Goal: Task Accomplishment & Management: Manage account settings

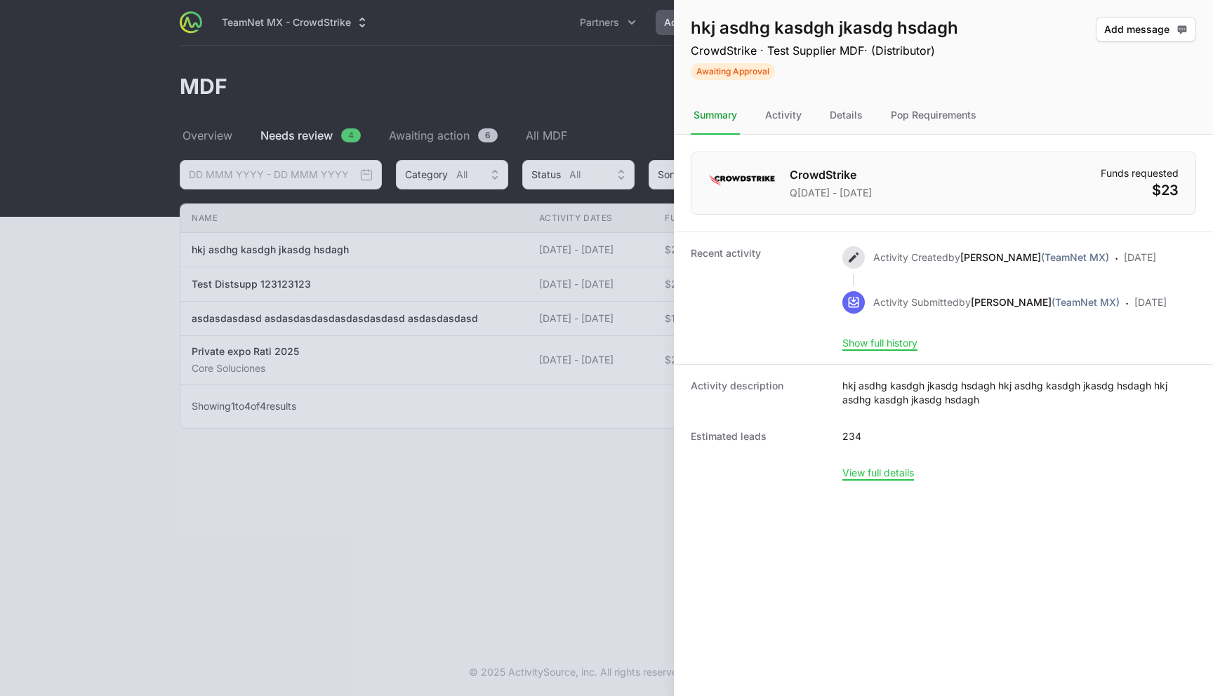
click at [499, 91] on div at bounding box center [606, 348] width 1213 height 696
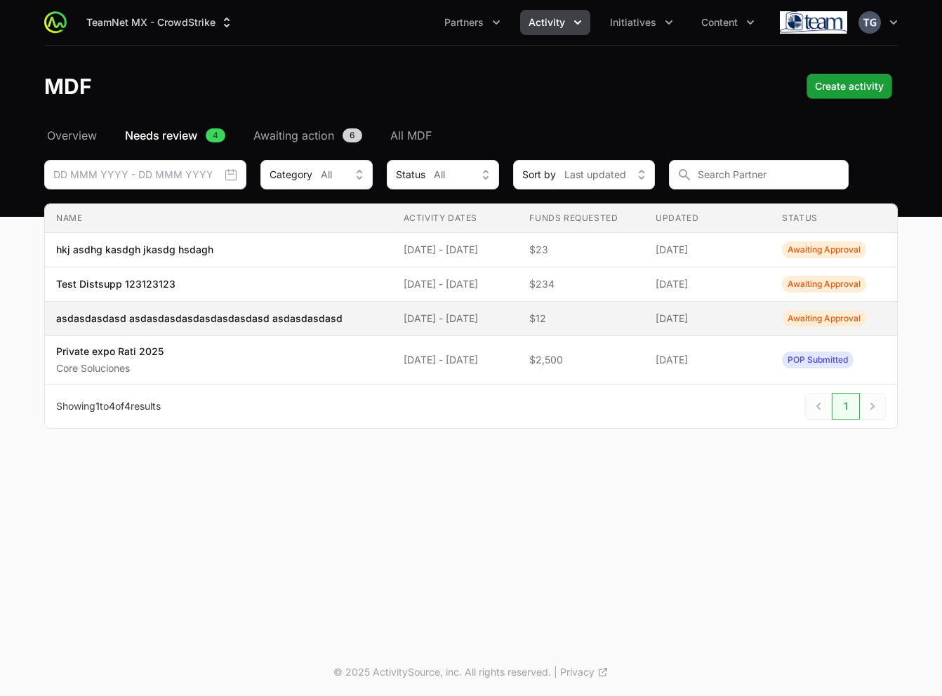
click at [312, 317] on p "asdasdasdasd asdasdasdasdasdasdasdasd asdasdasdasd" at bounding box center [199, 319] width 286 height 14
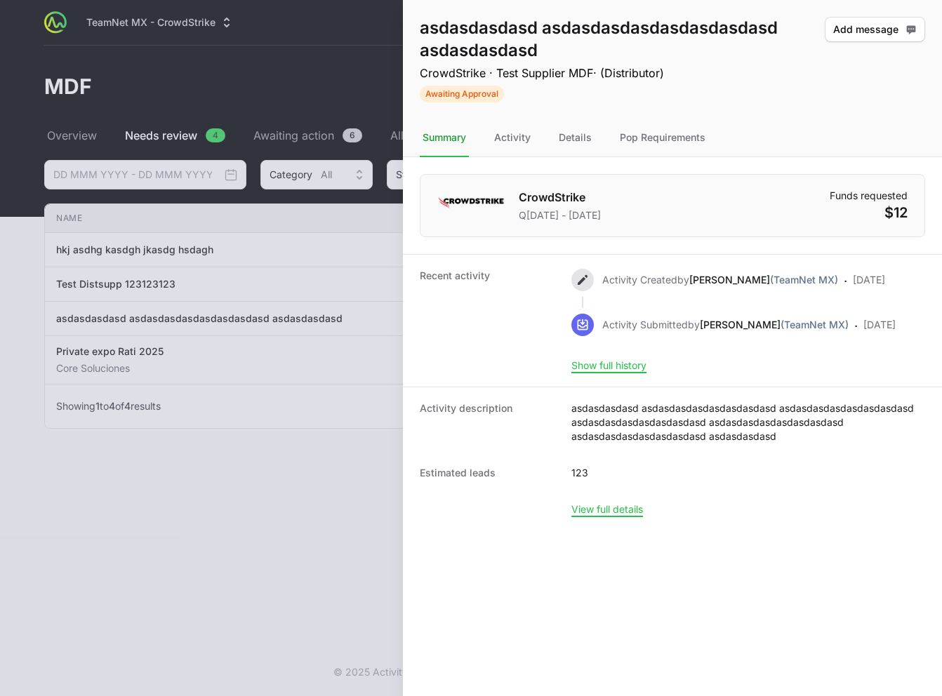
click at [312, 317] on div at bounding box center [471, 348] width 942 height 696
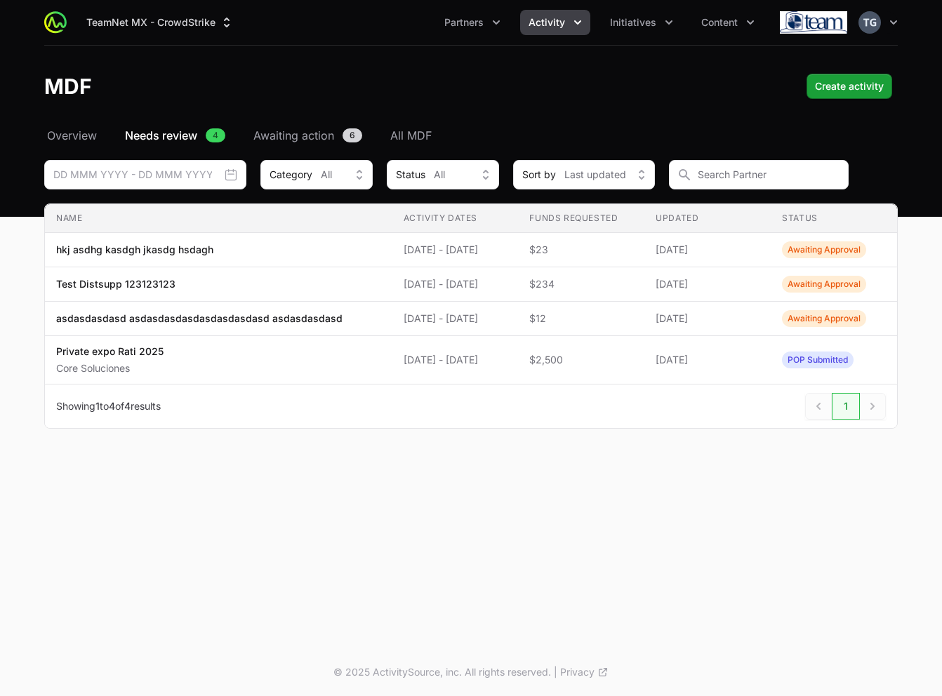
click at [312, 317] on p "asdasdasdasd asdasdasdasdasdasdasdasd asdasdasdasd" at bounding box center [199, 319] width 286 height 14
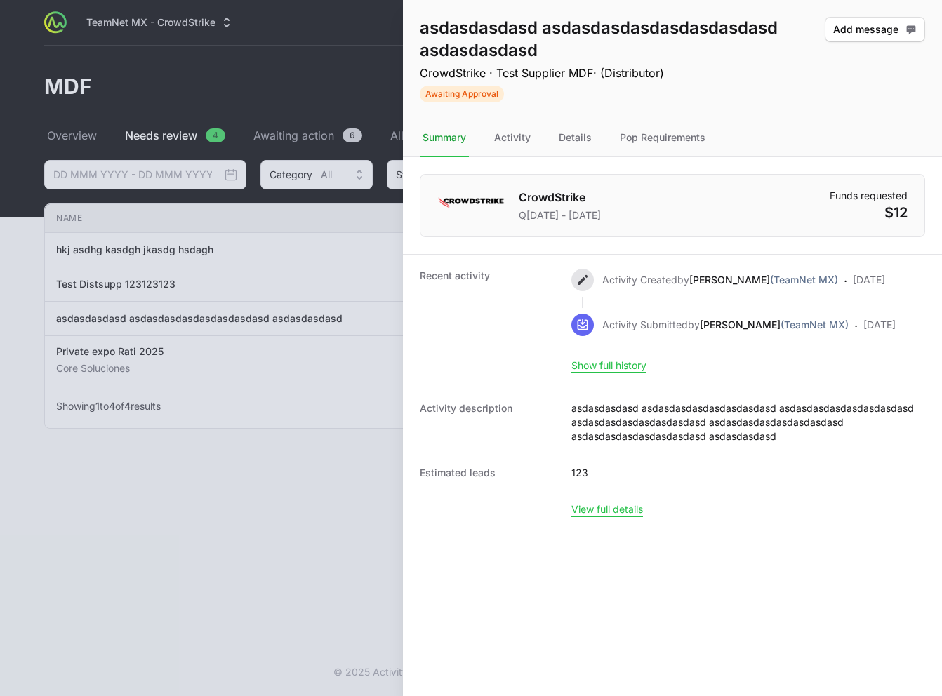
click at [312, 317] on div at bounding box center [471, 348] width 942 height 696
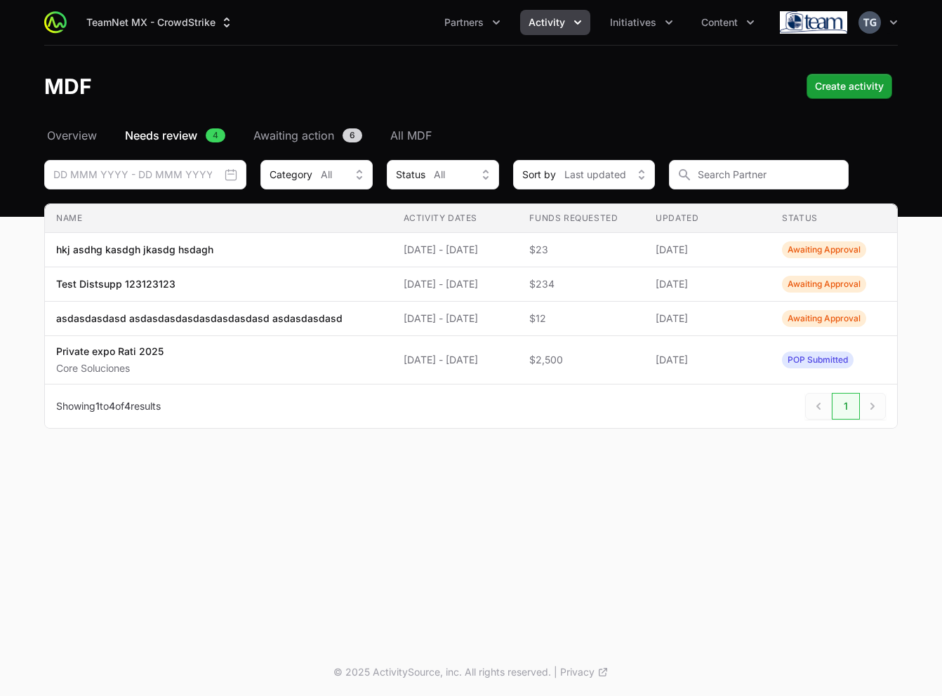
click at [312, 317] on p "asdasdasdasd asdasdasdasdasdasdasdasd asdasdasdasd" at bounding box center [199, 319] width 286 height 14
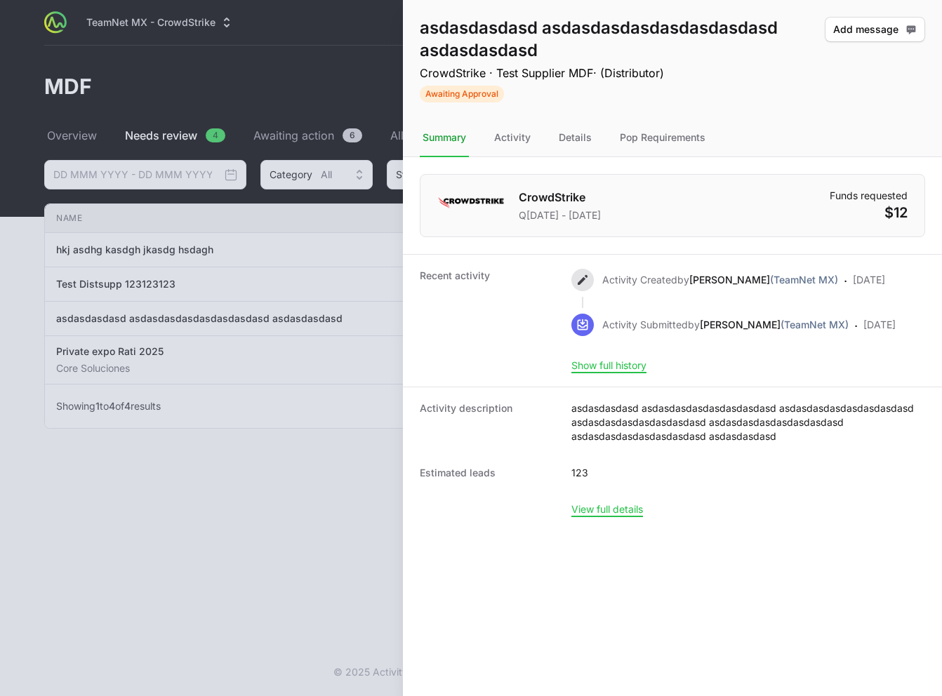
click at [312, 317] on div at bounding box center [471, 348] width 942 height 696
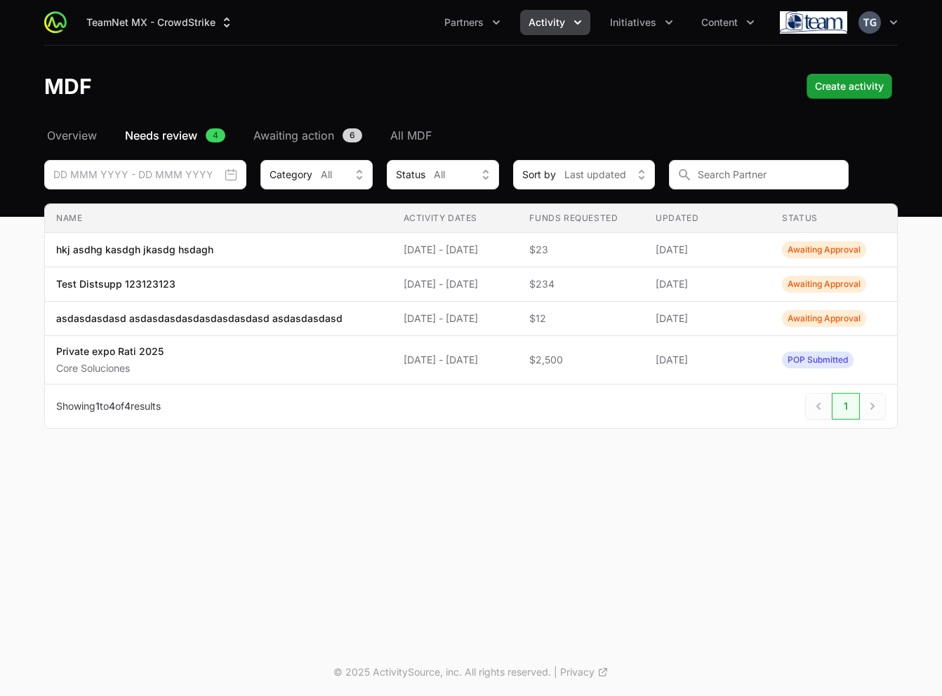
click at [571, 17] on icon "Activity menu" at bounding box center [578, 22] width 14 height 14
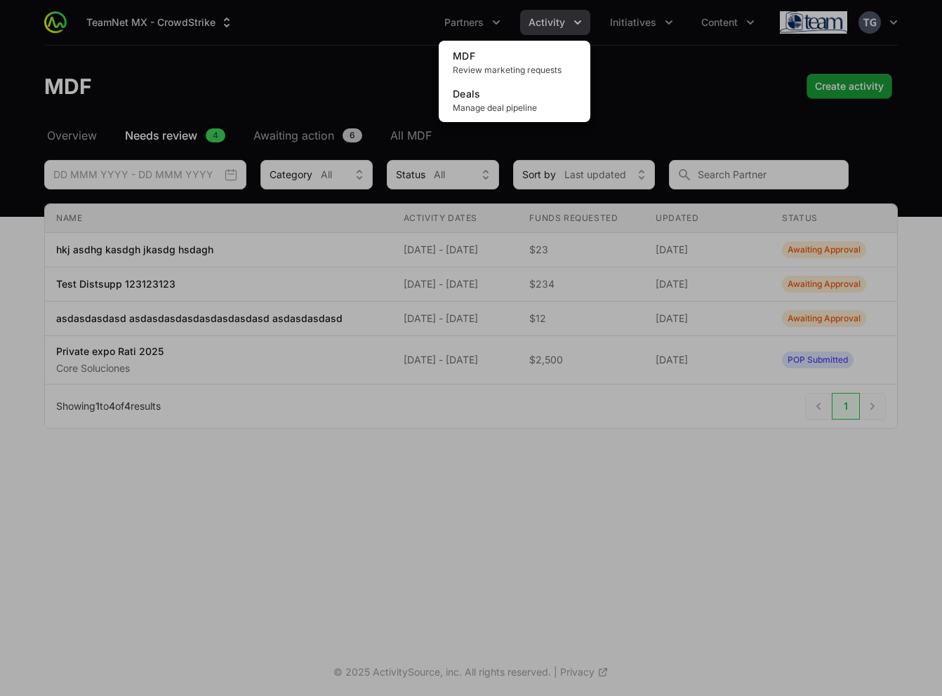
click at [363, 58] on div "Activity menu" at bounding box center [471, 348] width 942 height 696
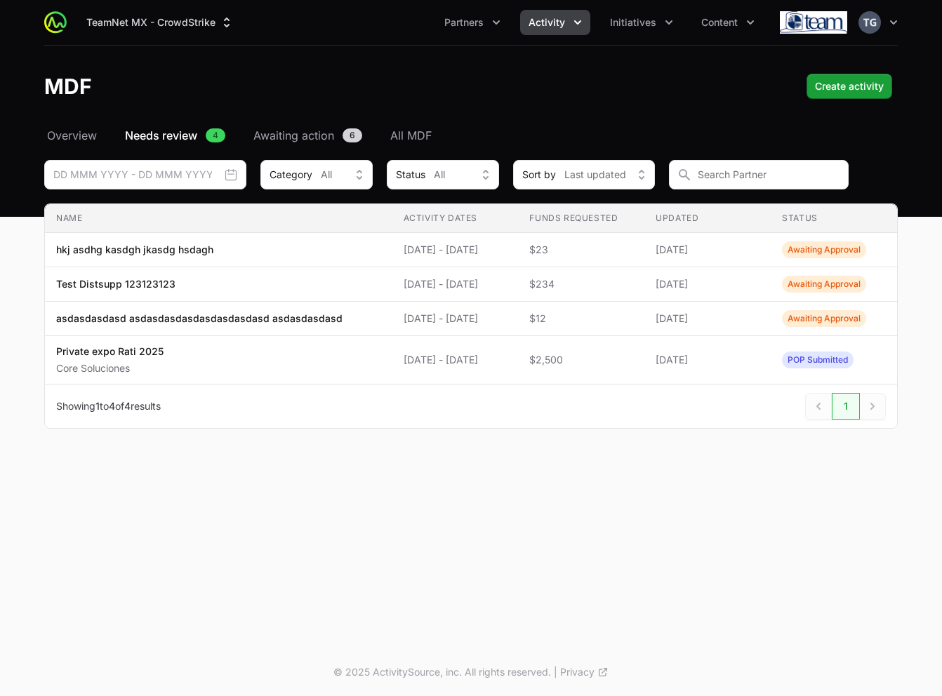
click at [362, 62] on header "MDF Create activity" at bounding box center [471, 86] width 942 height 81
click at [543, 31] on button "Activity" at bounding box center [555, 22] width 70 height 25
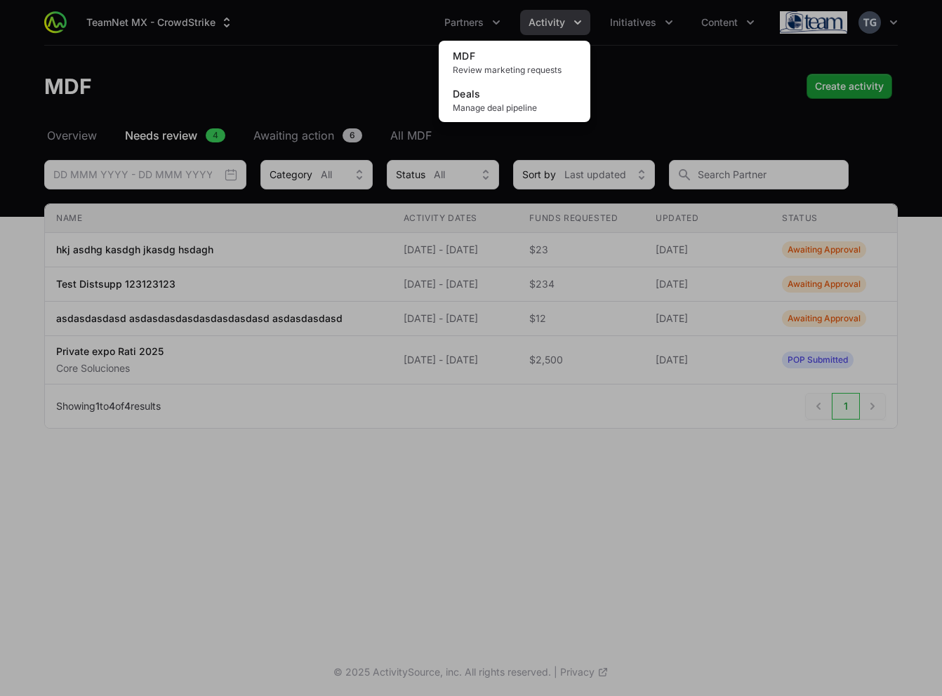
click at [685, 82] on div "Activity menu" at bounding box center [471, 348] width 942 height 696
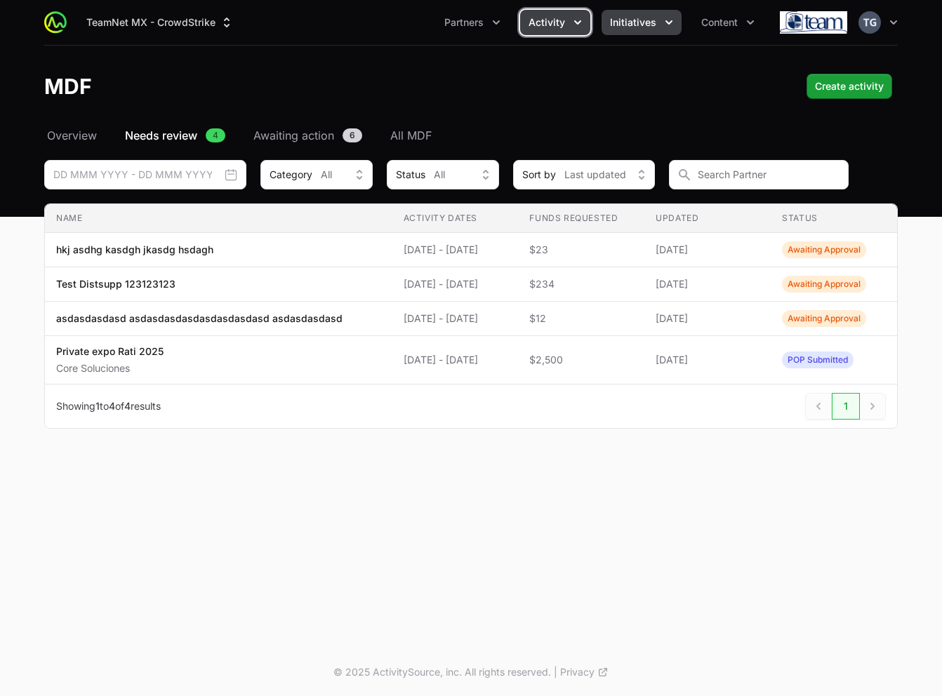
click at [649, 29] on button "Initiatives" at bounding box center [642, 22] width 80 height 25
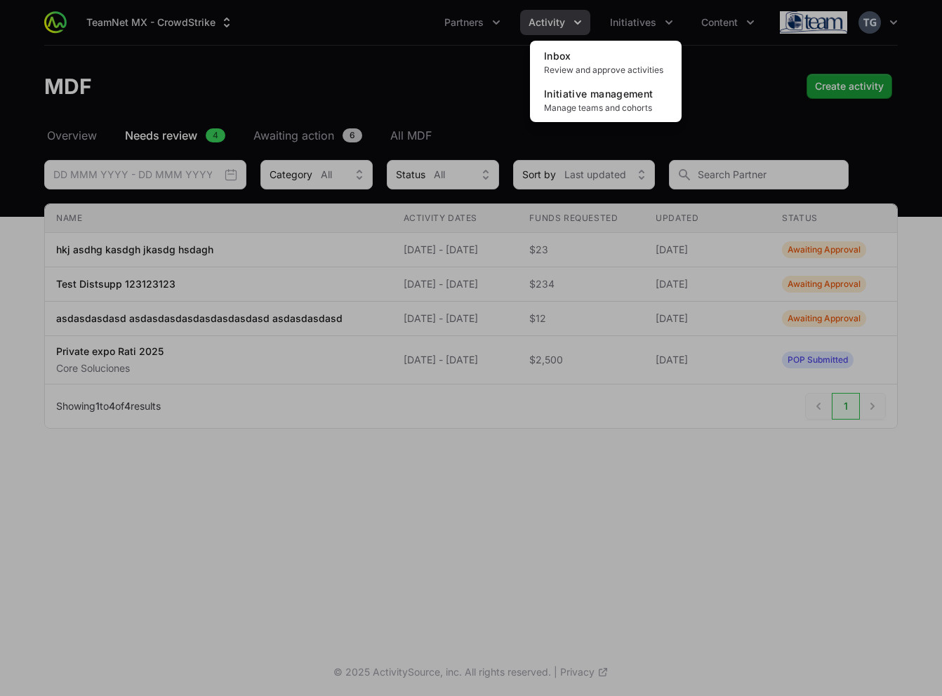
click at [707, 74] on div "Initiatives menu" at bounding box center [471, 348] width 942 height 696
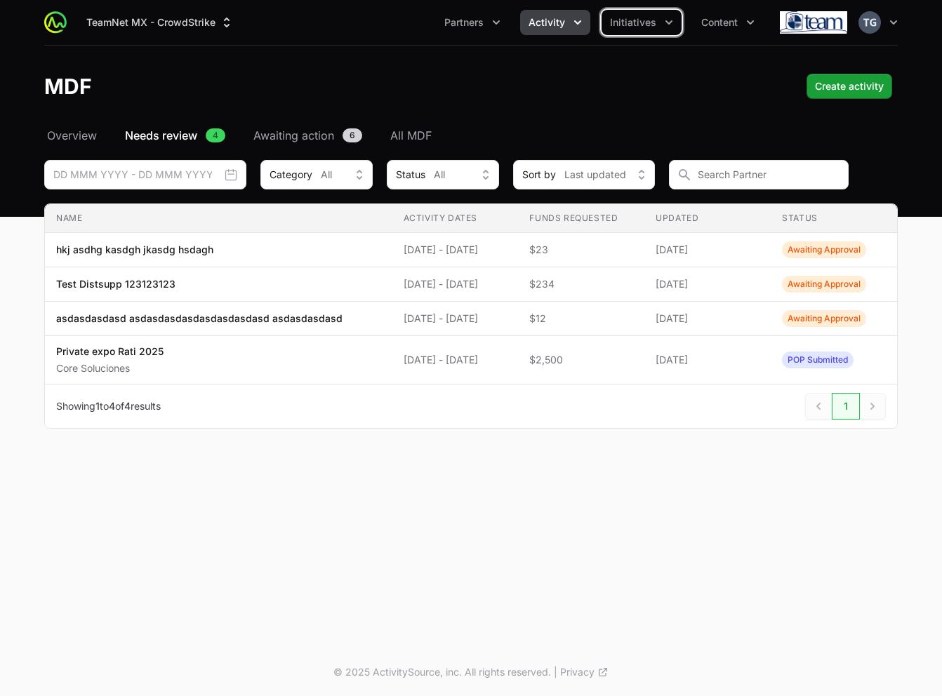
click at [570, 21] on button "Activity" at bounding box center [555, 22] width 70 height 25
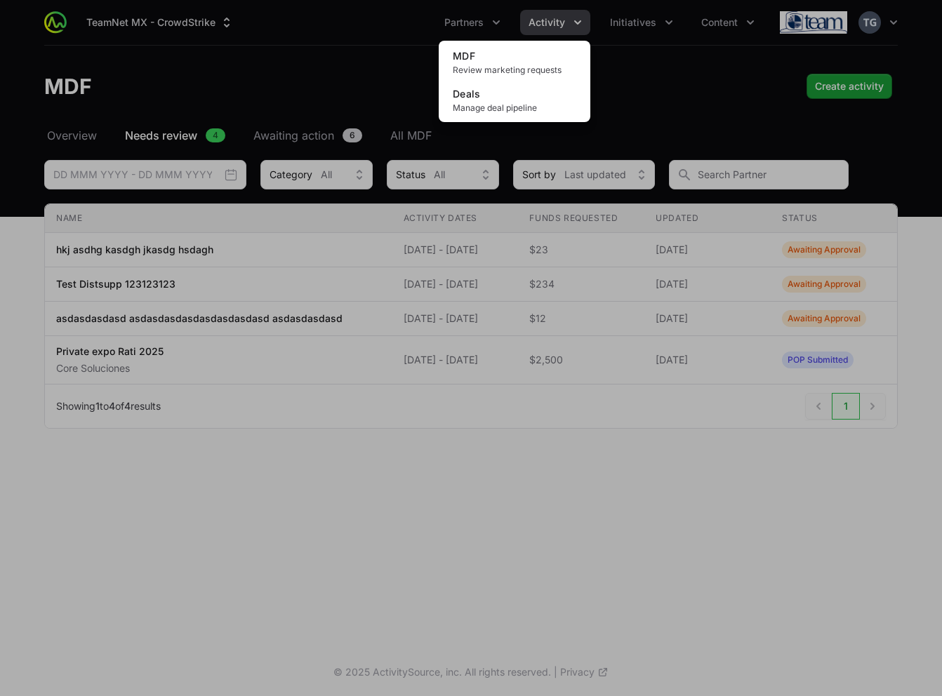
click at [399, 72] on div "Activity menu" at bounding box center [471, 348] width 942 height 696
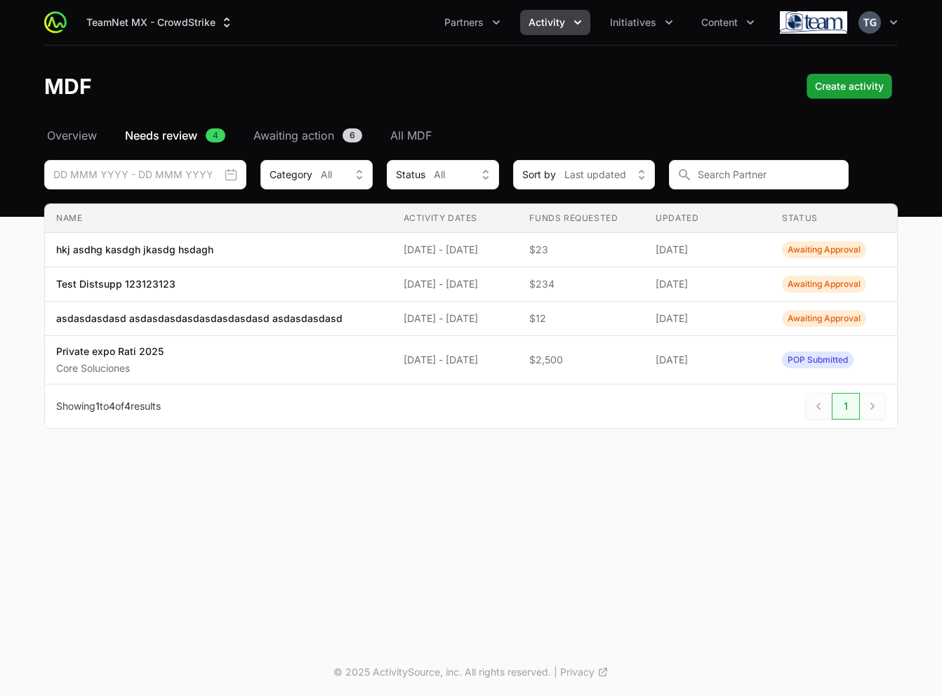
drag, startPoint x: 442, startPoint y: 77, endPoint x: 588, endPoint y: 39, distance: 150.7
click at [442, 77] on div "MDF Create activity" at bounding box center [471, 86] width 854 height 25
click at [584, 20] on button "Activity" at bounding box center [555, 22] width 70 height 25
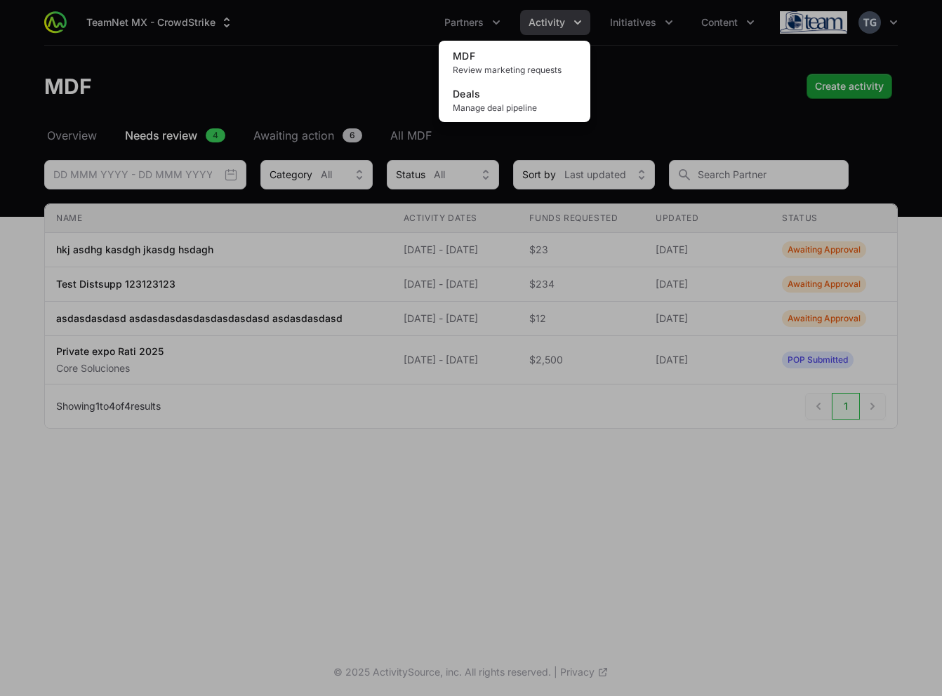
click at [623, 55] on div "Activity menu" at bounding box center [471, 348] width 942 height 696
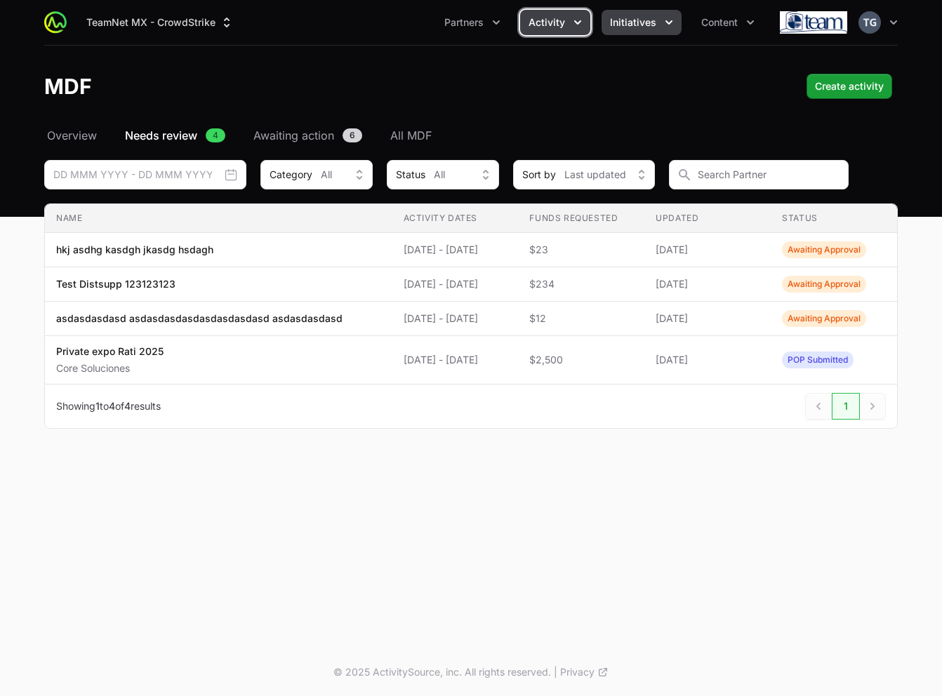
click at [616, 23] on span "Initiatives" at bounding box center [633, 22] width 46 height 14
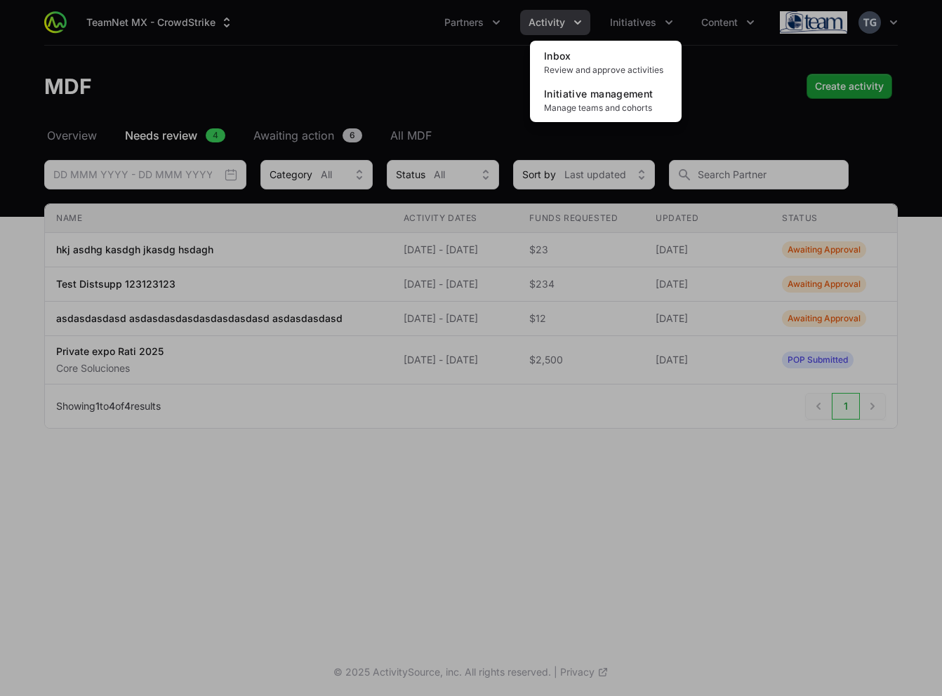
click at [472, 62] on div "Initiatives menu" at bounding box center [471, 348] width 942 height 696
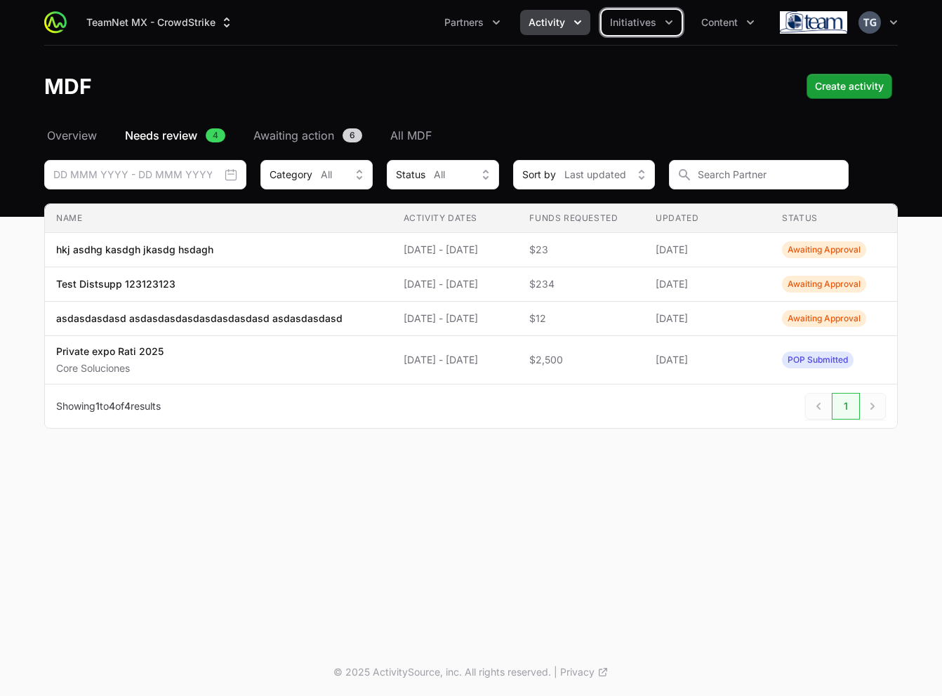
click at [556, 31] on button "Activity" at bounding box center [555, 22] width 70 height 25
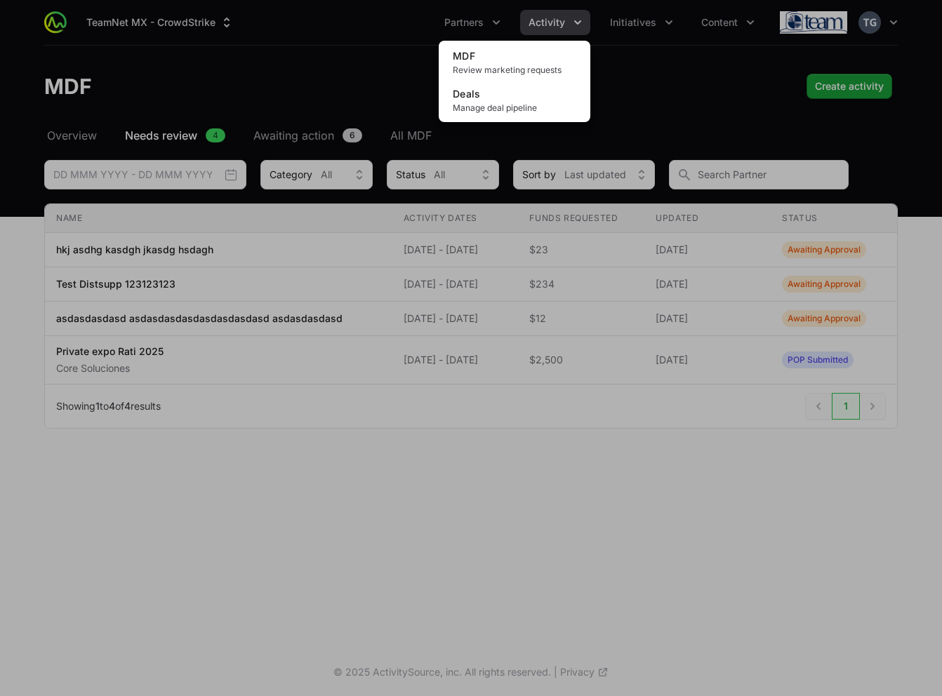
click at [404, 77] on div "Activity menu" at bounding box center [471, 348] width 942 height 696
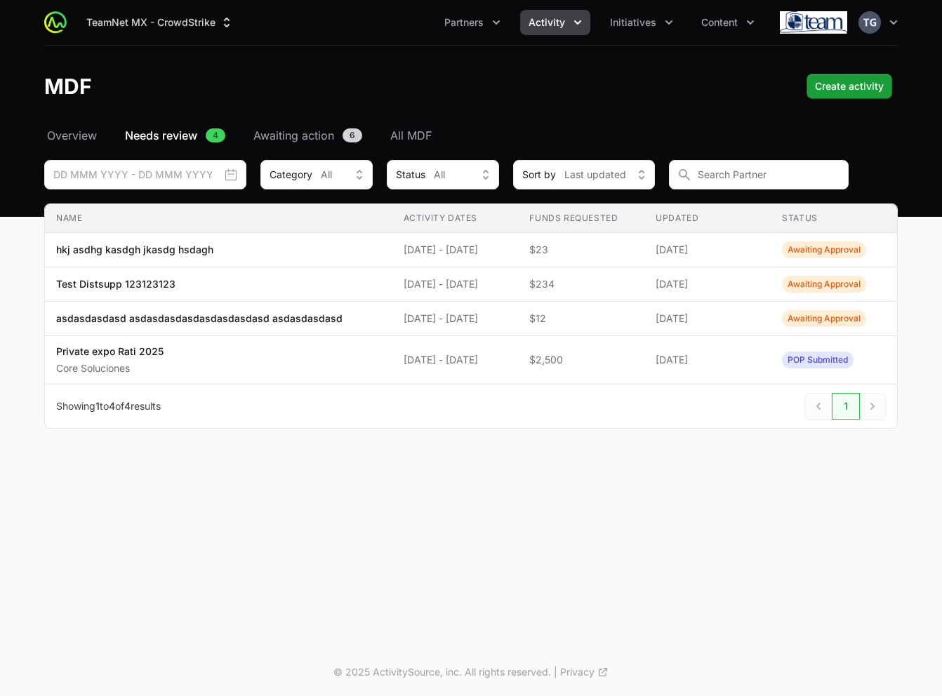
click at [512, 62] on header "MDF Create activity" at bounding box center [471, 86] width 942 height 81
click at [542, 35] on div "TeamNet MX - CrowdStrike Partners Activity Initiatives Content Open user menu O…" at bounding box center [471, 22] width 854 height 45
click at [529, 34] on button "Activity" at bounding box center [555, 22] width 70 height 25
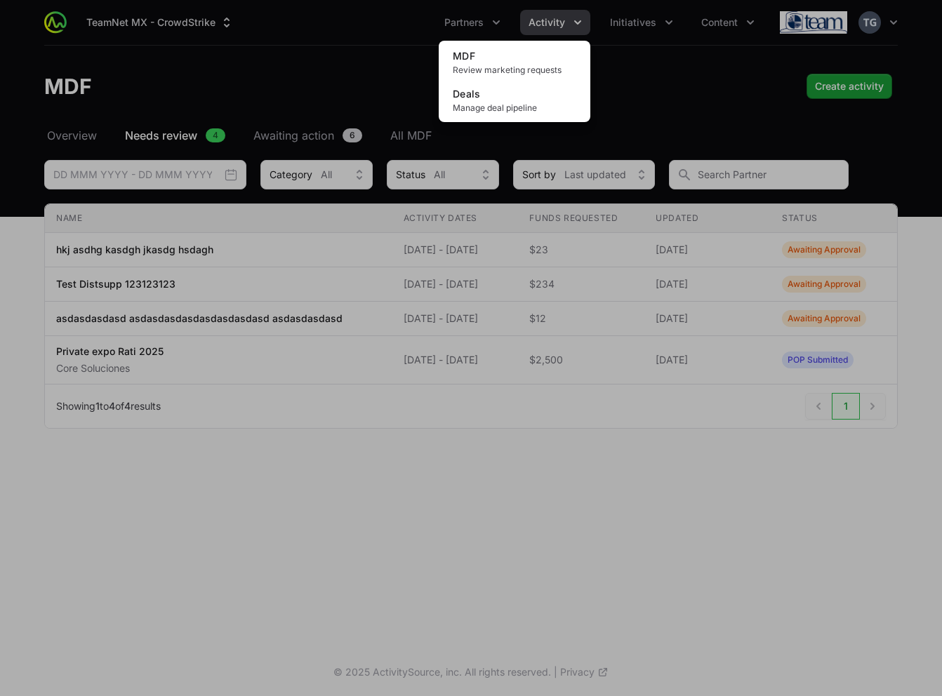
click at [402, 55] on div "Activity menu" at bounding box center [471, 348] width 942 height 696
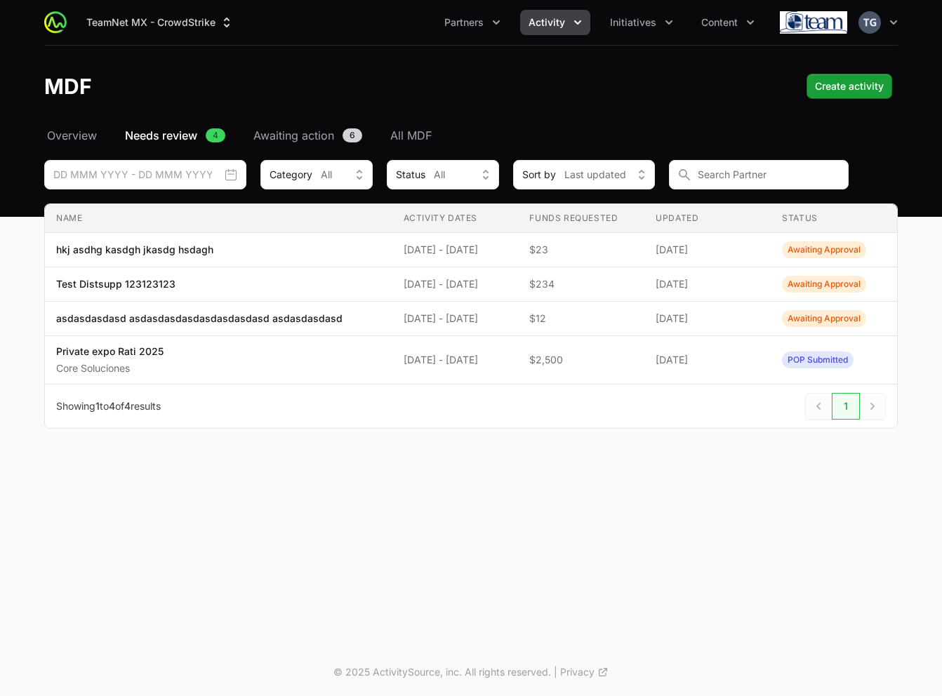
click at [422, 48] on header "MDF Create activity" at bounding box center [471, 86] width 942 height 81
click at [544, 22] on span "Activity" at bounding box center [547, 22] width 37 height 14
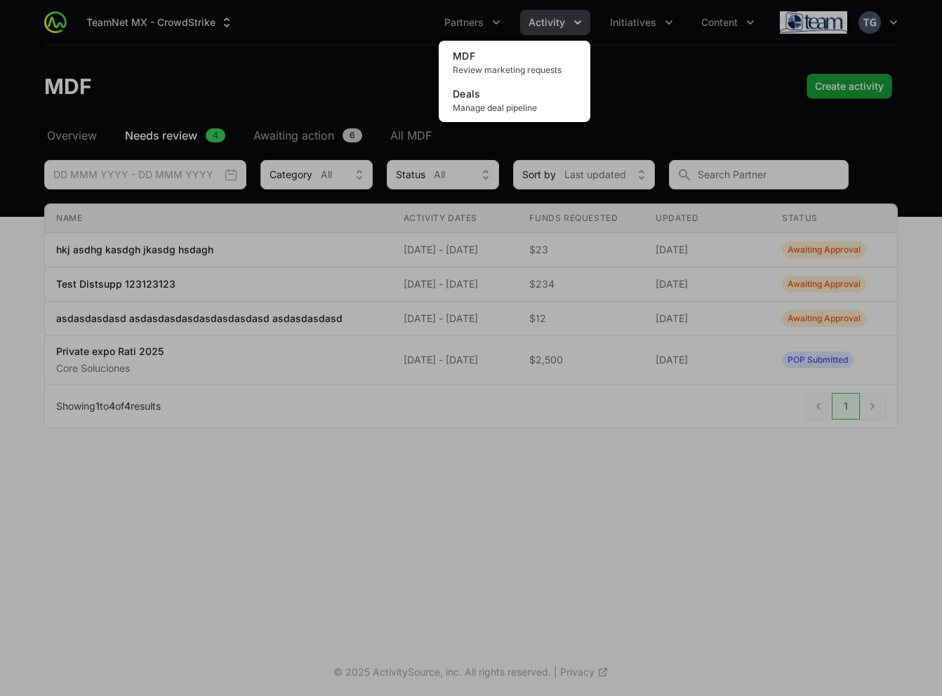
click at [603, 70] on div "Activity menu" at bounding box center [471, 348] width 942 height 696
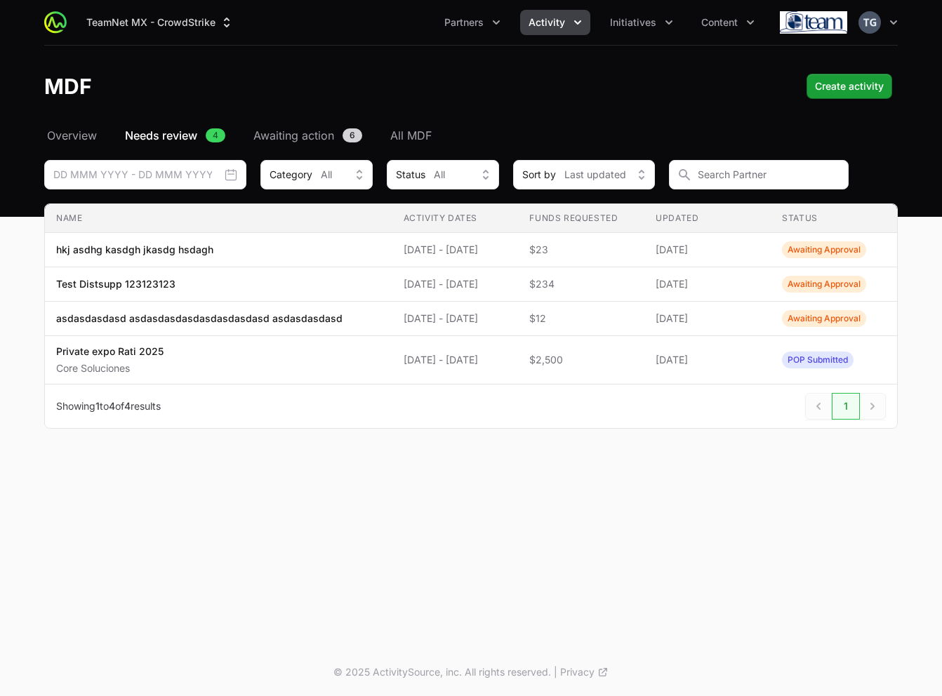
click at [605, 67] on header "MDF Create activity" at bounding box center [471, 86] width 942 height 81
click at [578, 17] on icon "Activity menu" at bounding box center [578, 22] width 14 height 14
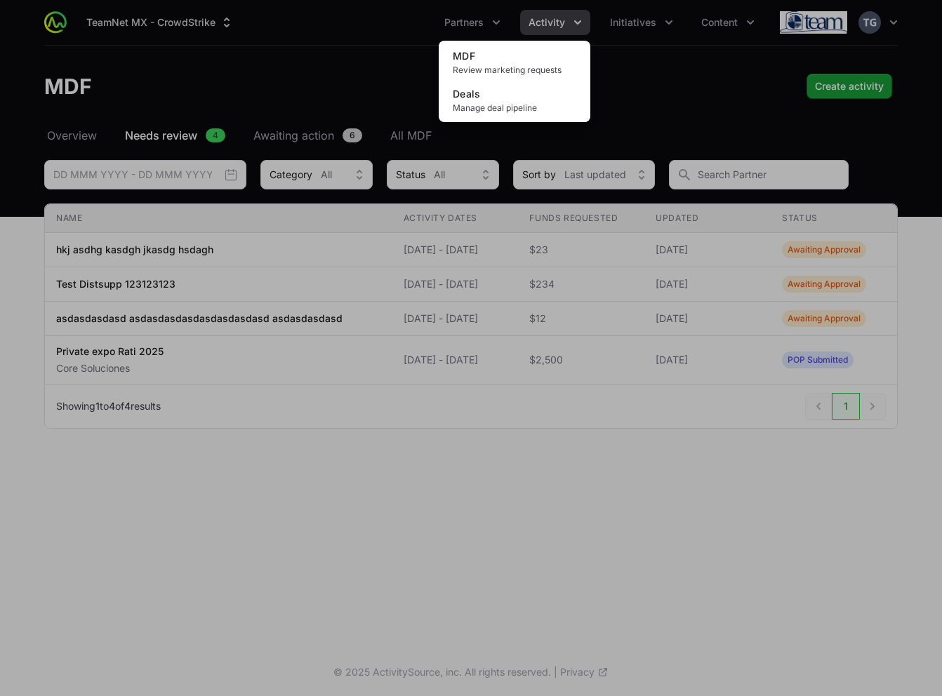
click at [604, 9] on div "Activity menu" at bounding box center [471, 348] width 942 height 696
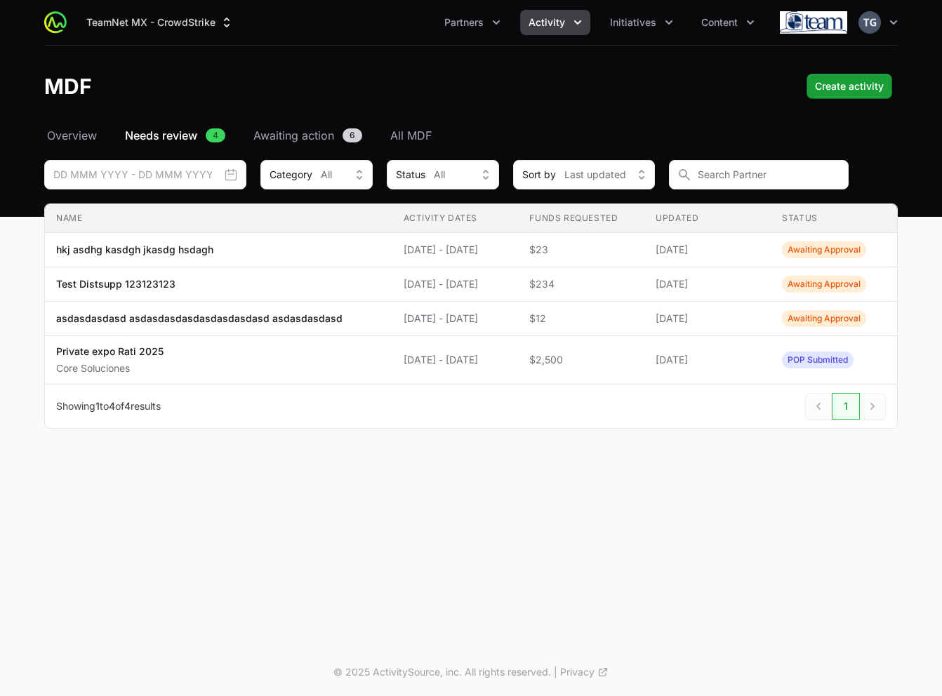
click at [624, 58] on header "MDF Create activity" at bounding box center [471, 86] width 942 height 81
click at [194, 22] on button "TeamNet MX - CrowdStrike" at bounding box center [160, 22] width 164 height 25
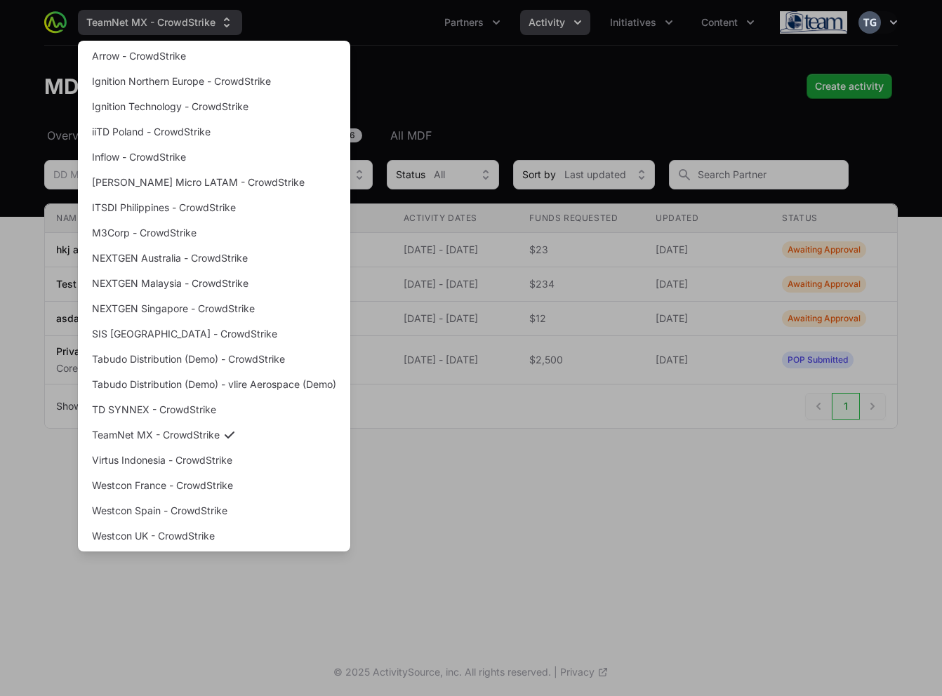
click at [194, 22] on div "Supplier switch menu" at bounding box center [471, 348] width 942 height 696
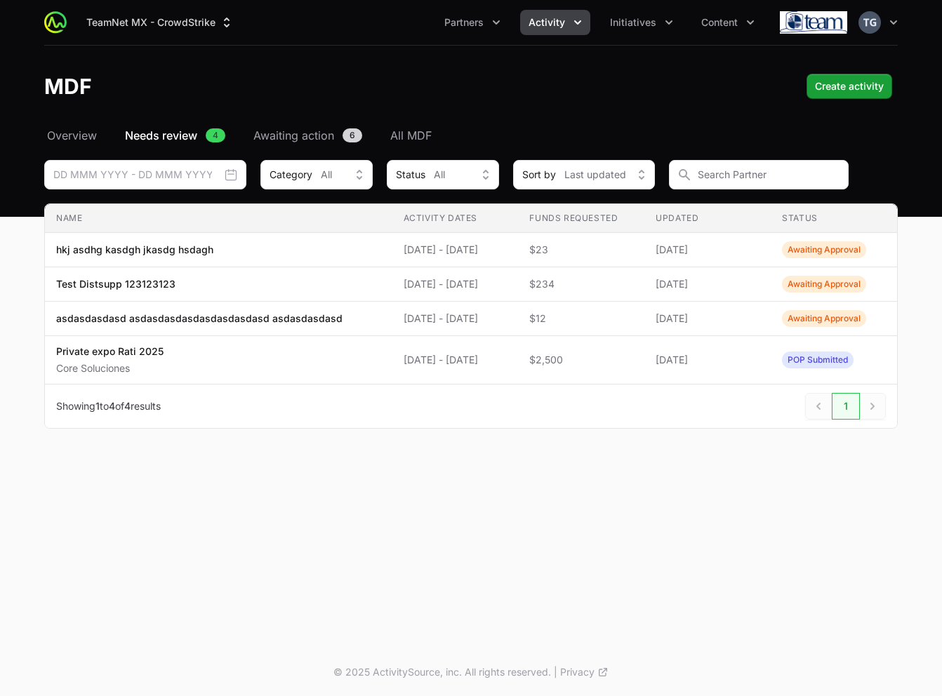
click at [324, 60] on header "MDF Create activity" at bounding box center [471, 86] width 942 height 81
click at [448, 482] on div "TeamNet MX - CrowdStrike Partners Activity Initiatives Content Open user menu O…" at bounding box center [471, 324] width 942 height 649
click at [463, 21] on span "Partners" at bounding box center [463, 22] width 39 height 14
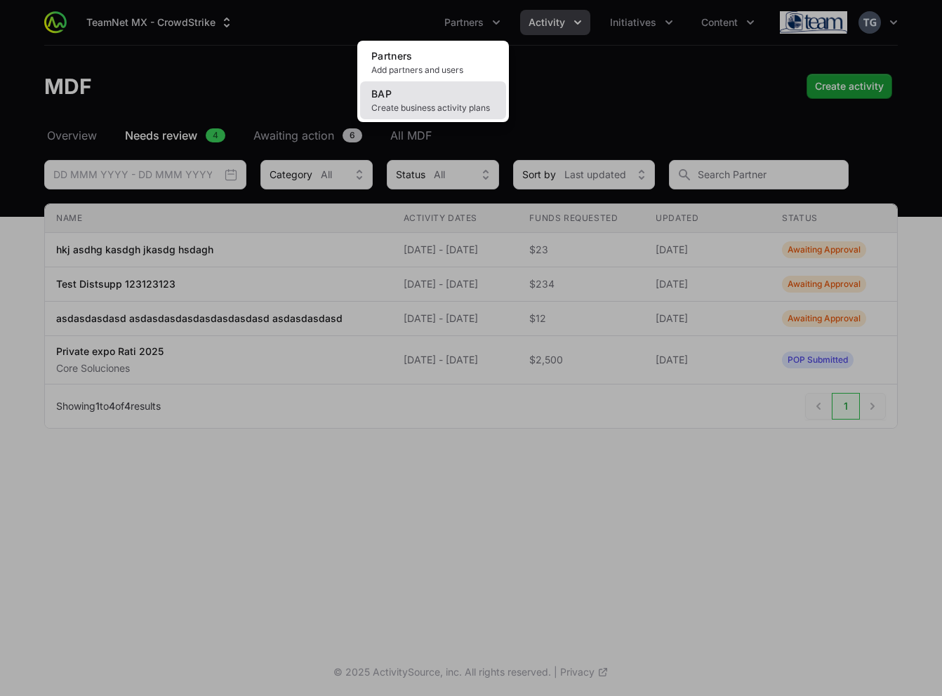
click at [442, 98] on link "BAP Create business activity plans" at bounding box center [433, 100] width 146 height 38
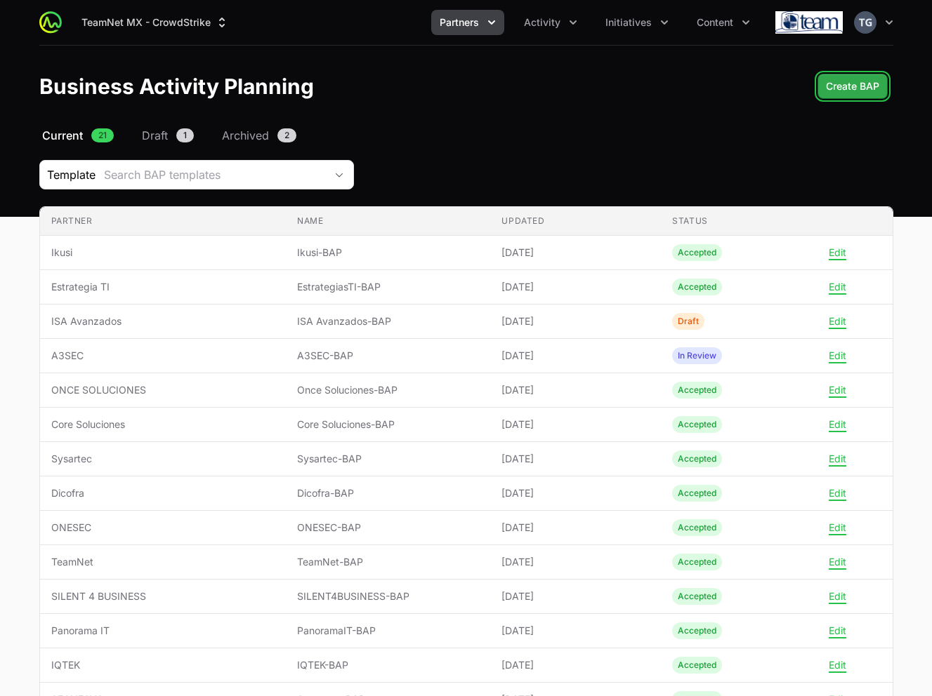
click at [872, 84] on span "Create BAP" at bounding box center [852, 86] width 53 height 17
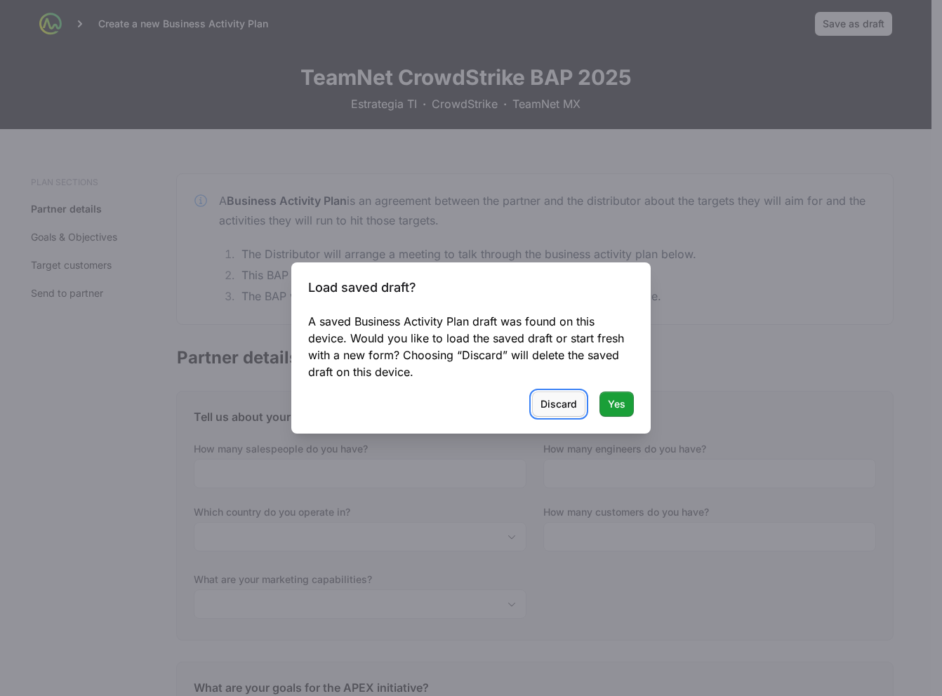
click at [571, 406] on span "Discard" at bounding box center [559, 404] width 37 height 17
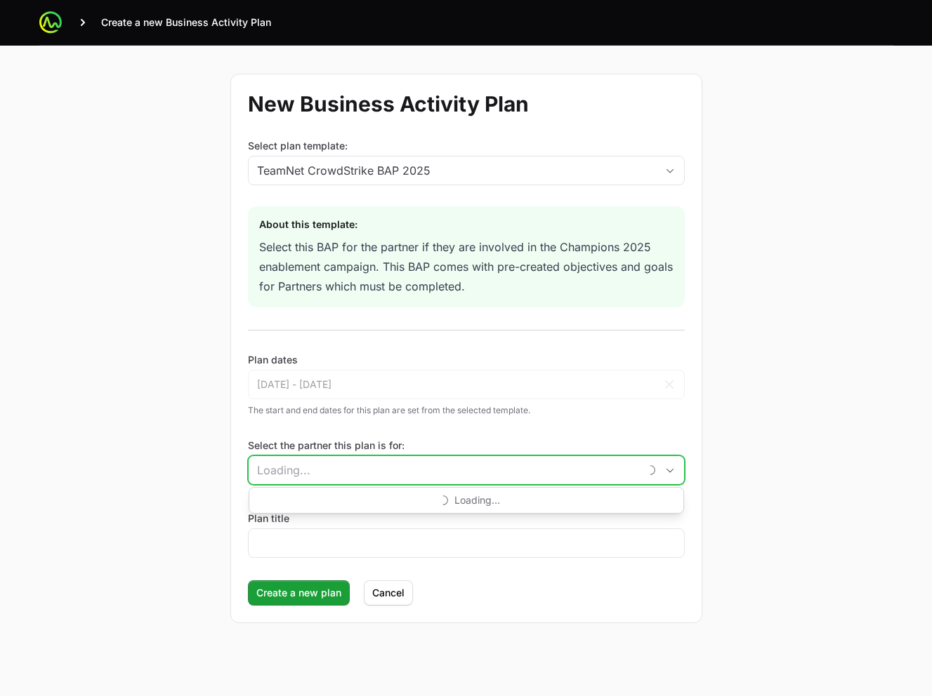
click at [328, 473] on input "Select the partner this plan is for:" at bounding box center [444, 470] width 390 height 28
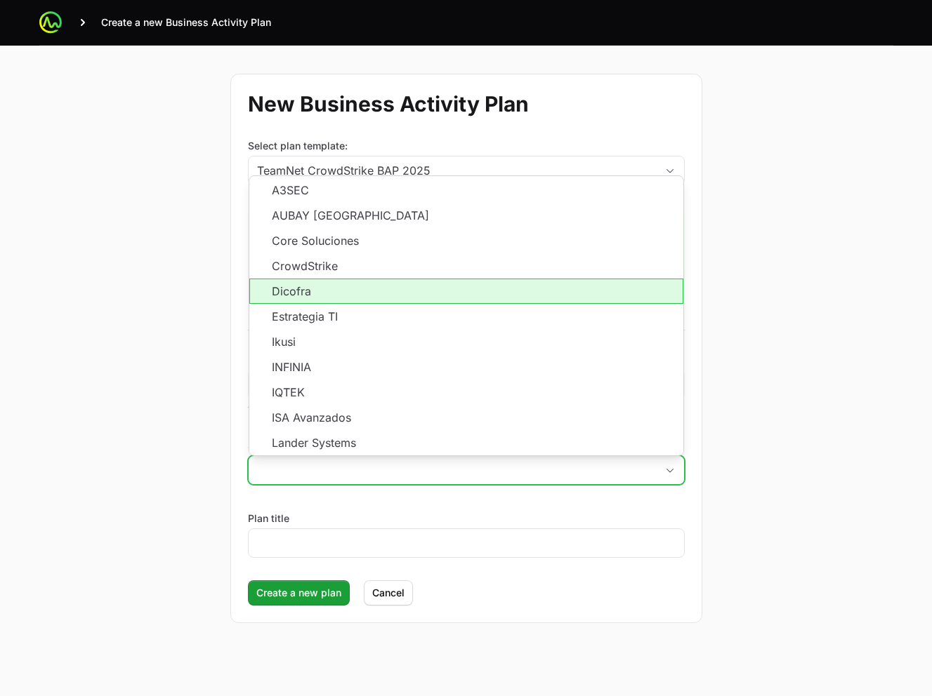
click at [303, 293] on li "Dicofra" at bounding box center [466, 291] width 434 height 25
type input "Dicofra"
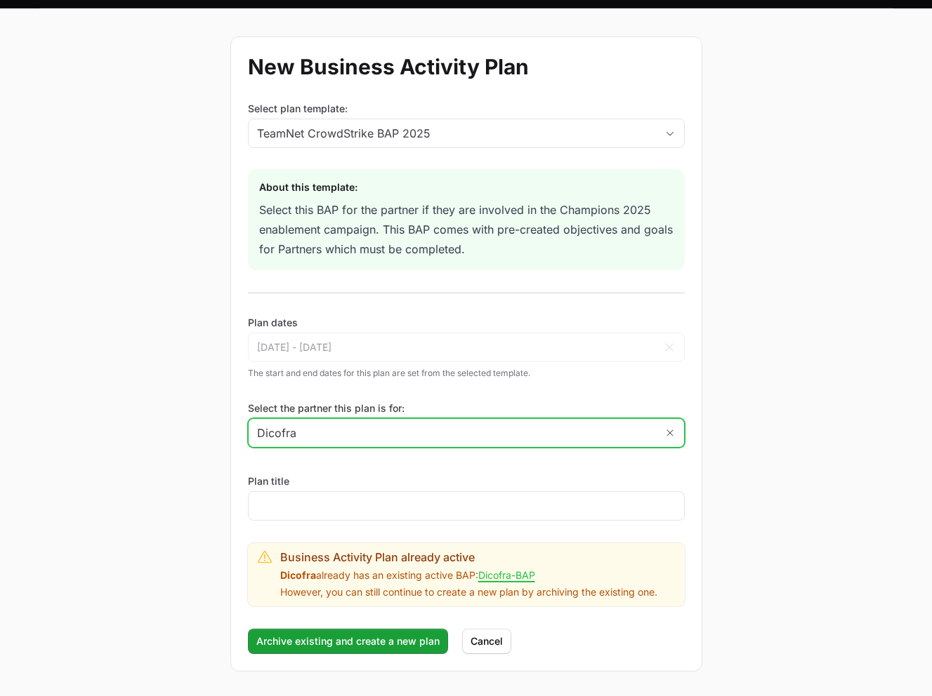
scroll to position [88, 0]
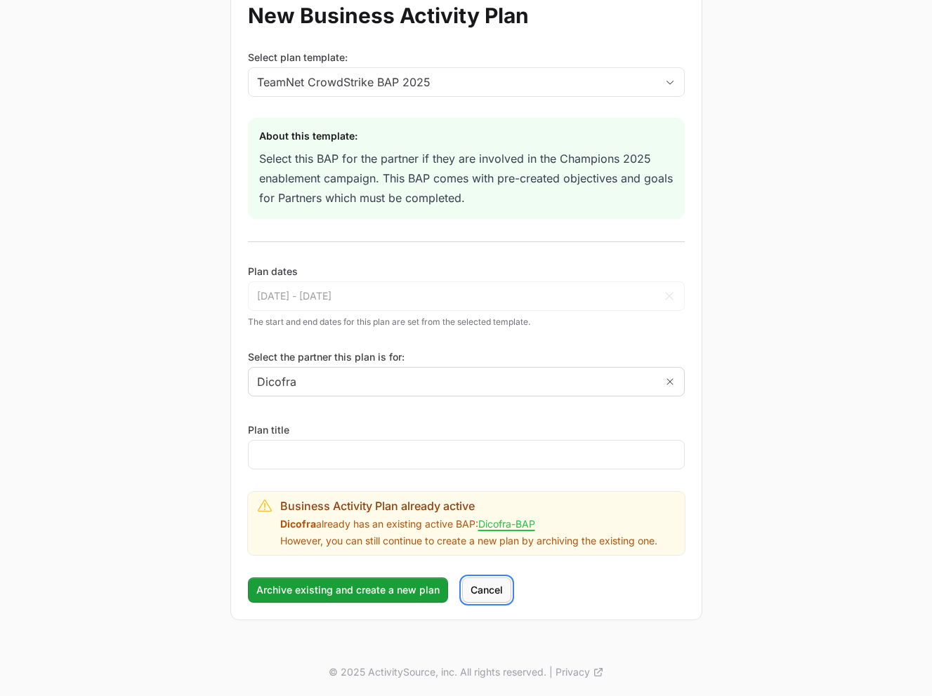
click at [484, 592] on span "Cancel" at bounding box center [486, 590] width 32 height 17
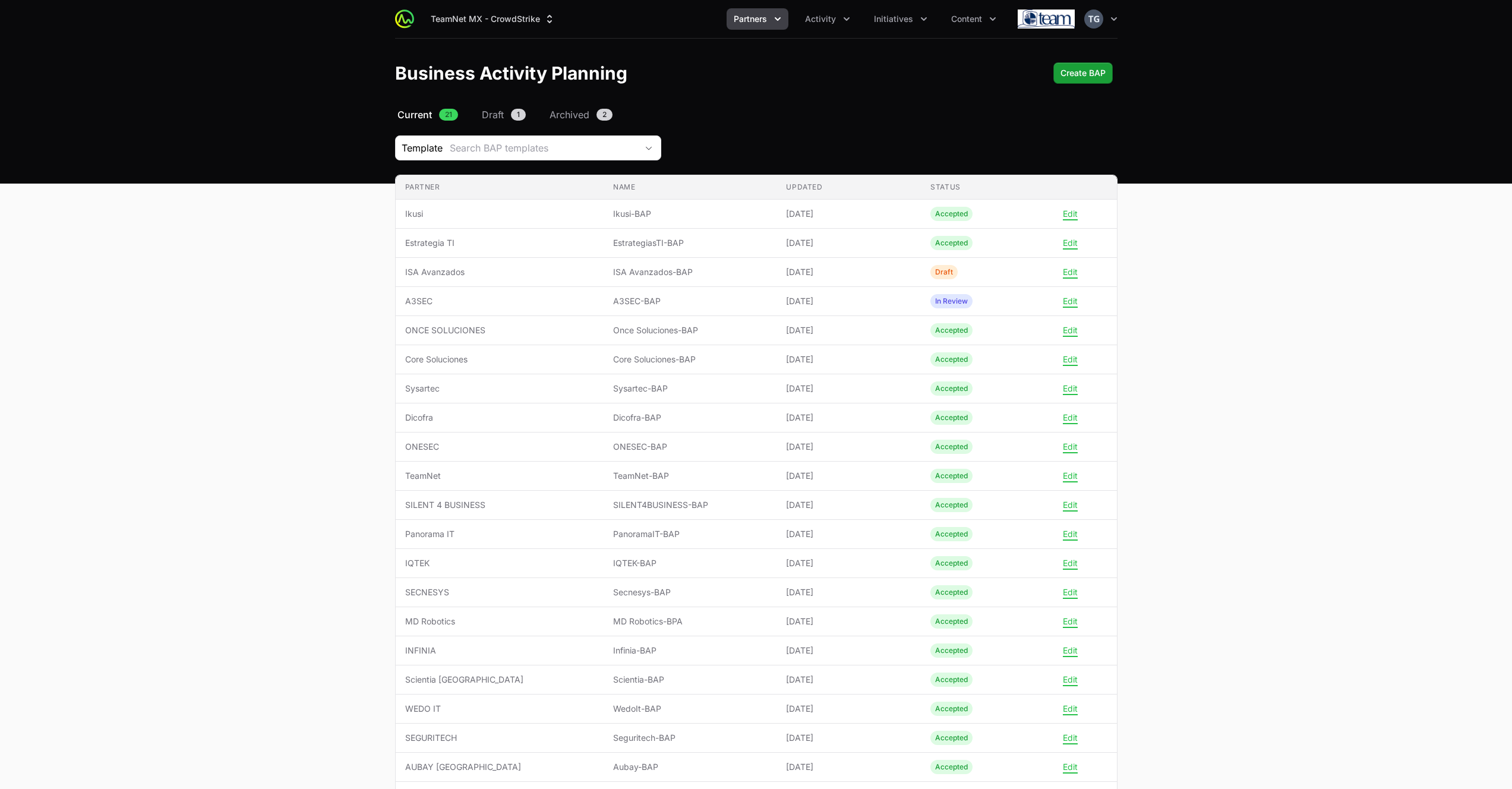
click at [146, 258] on main "Select a tab Current Draft Archived Current 21 Draft 1 Archived 2 Template Sear…" at bounding box center [756, 492] width 1512 height 770
click at [272, 387] on main "Select a tab Current Draft Archived Current 21 Draft 1 Archived 2 Template Sear…" at bounding box center [756, 492] width 1512 height 770
click at [819, 7] on div "TeamNet MX - CrowdStrike Partners Activity Initiatives Content Open user menu O…" at bounding box center [756, 19] width 723 height 38
click at [820, 17] on span "Activity" at bounding box center [820, 19] width 31 height 12
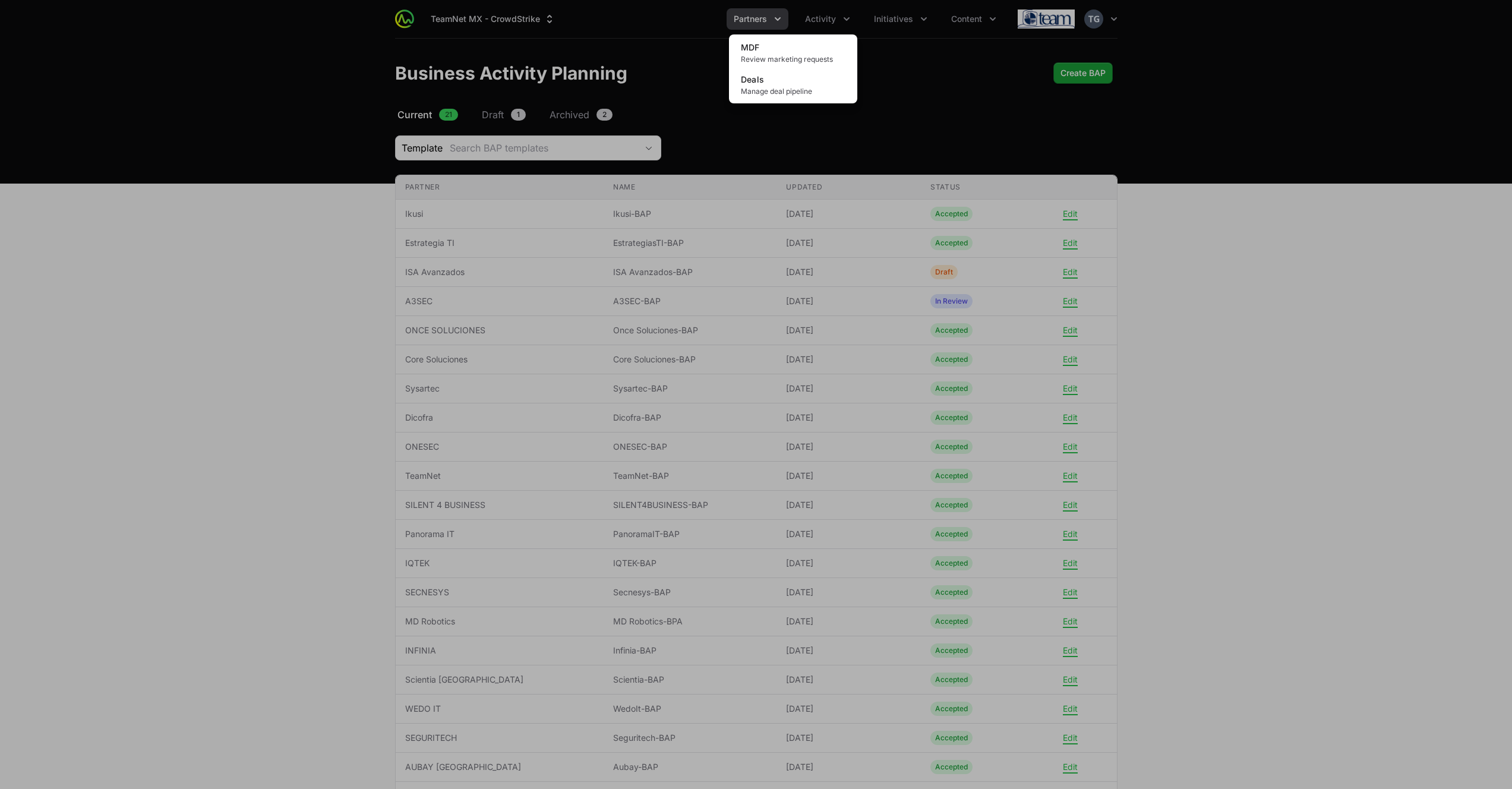
click at [761, 13] on div "Activity menu" at bounding box center [756, 394] width 1512 height 789
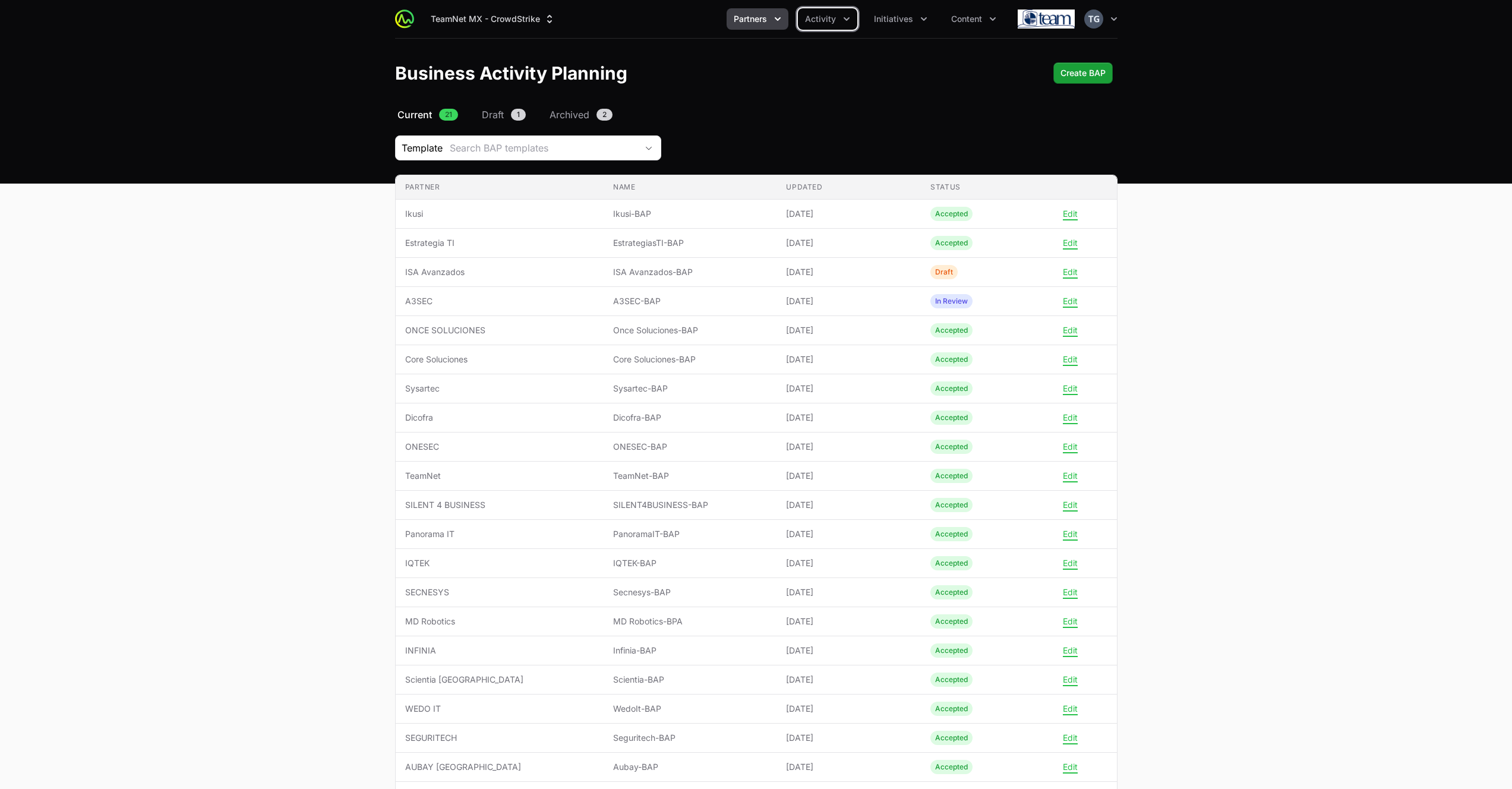
click at [762, 17] on span "Partners" at bounding box center [750, 19] width 33 height 12
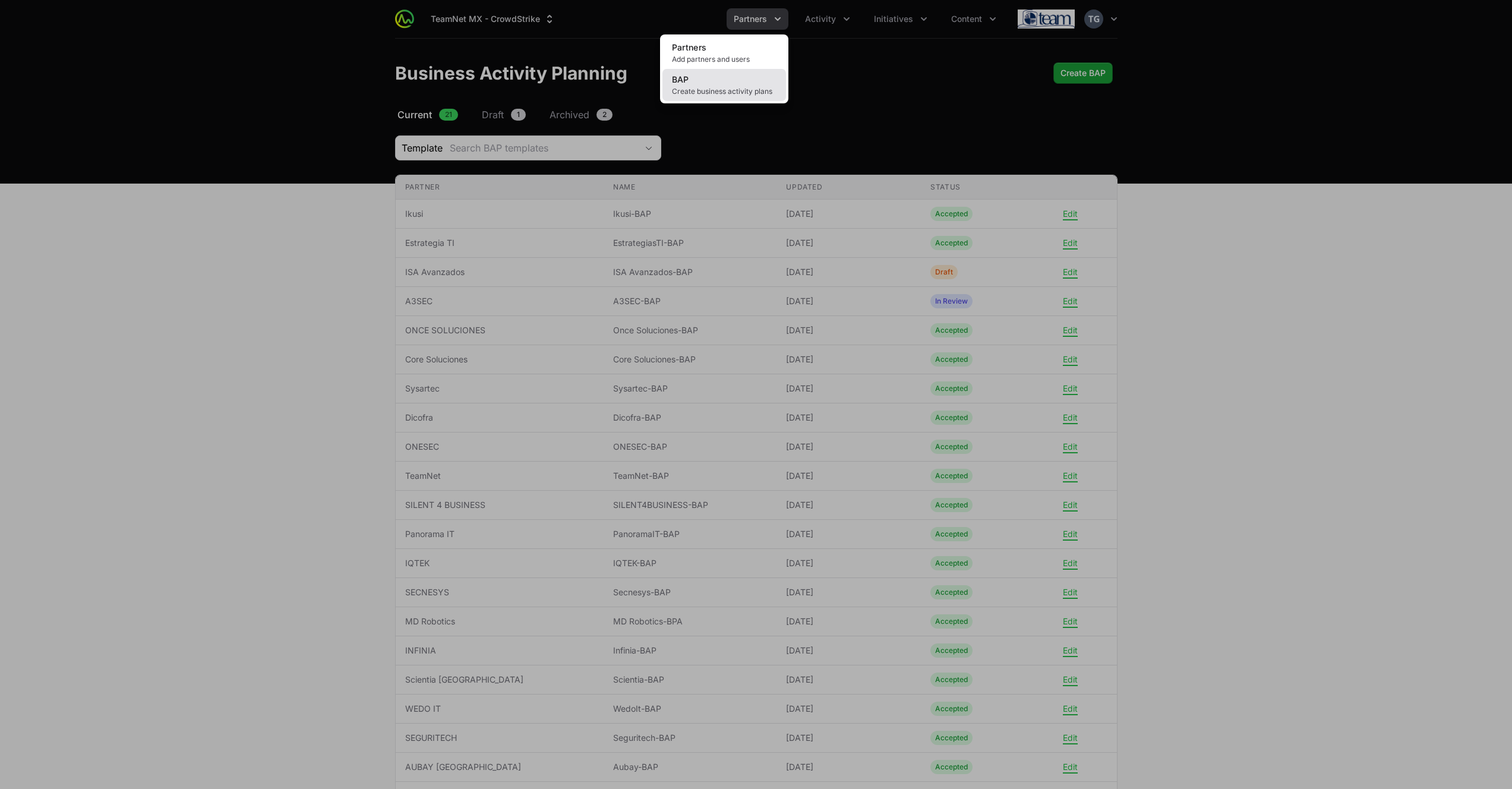
click at [712, 88] on span "Create business activity plans" at bounding box center [724, 91] width 105 height 9
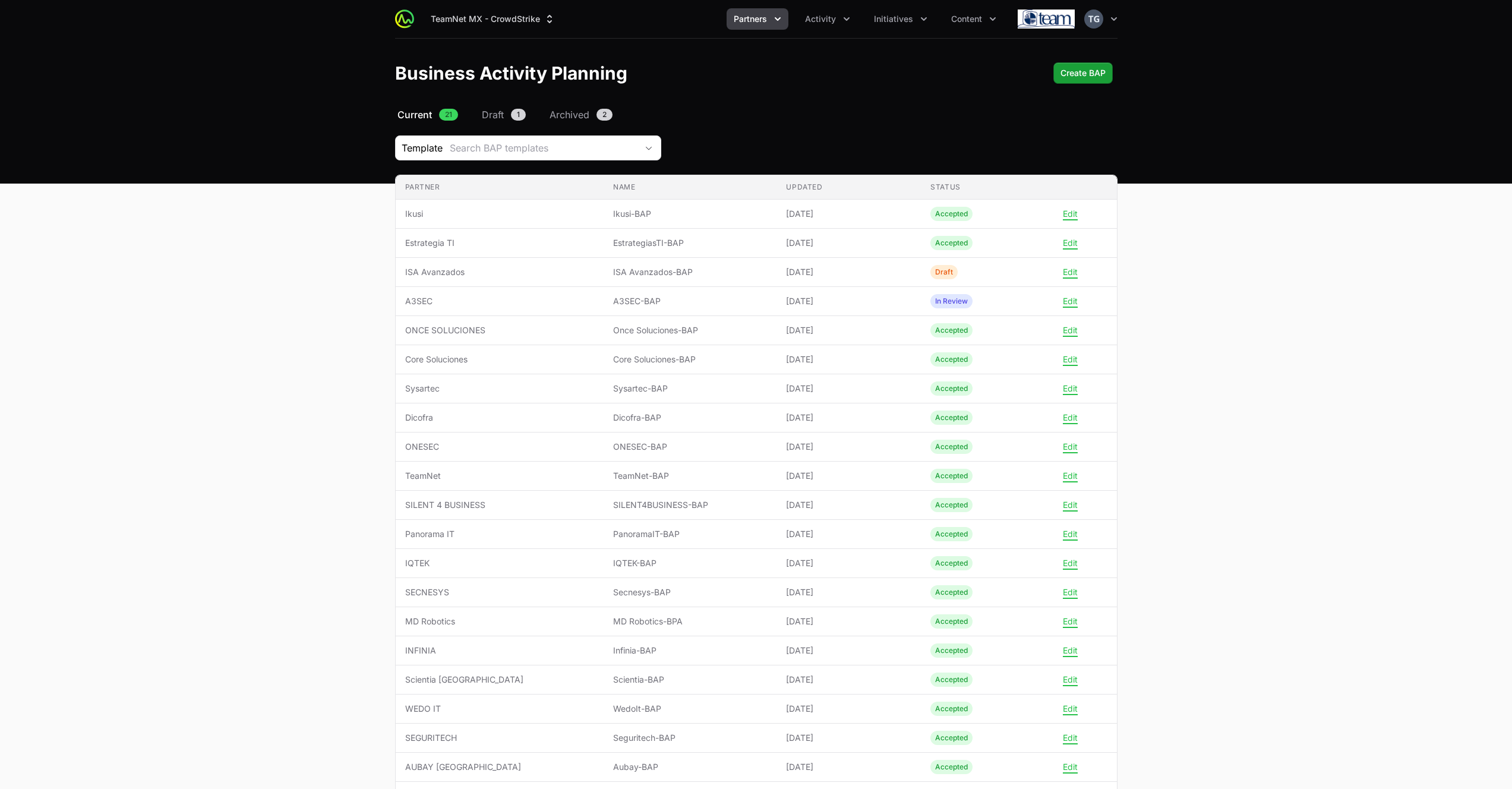
click at [789, 14] on button "Partners" at bounding box center [757, 19] width 62 height 21
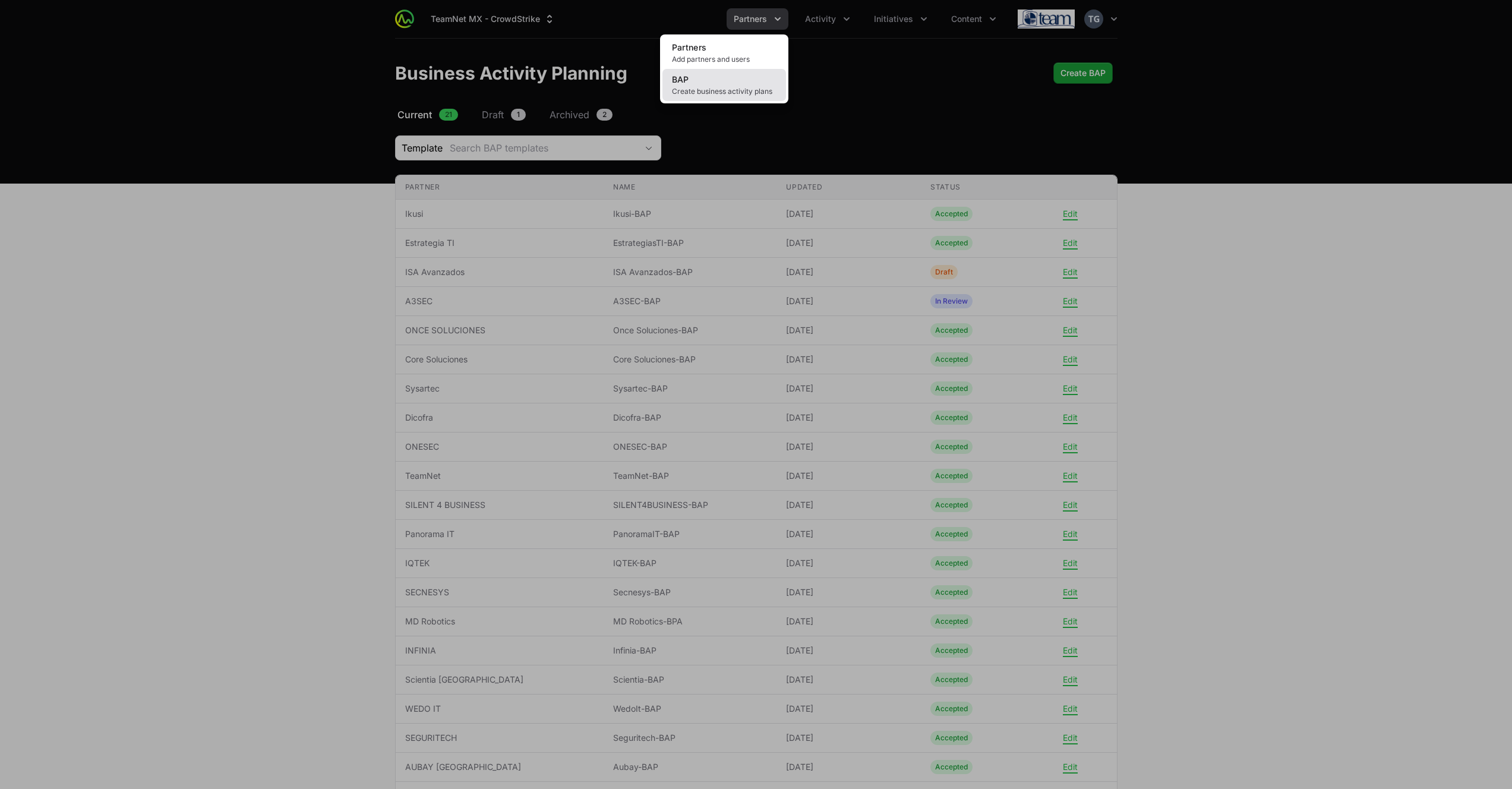
click at [724, 80] on link "BAP Create business activity plans" at bounding box center [724, 85] width 124 height 32
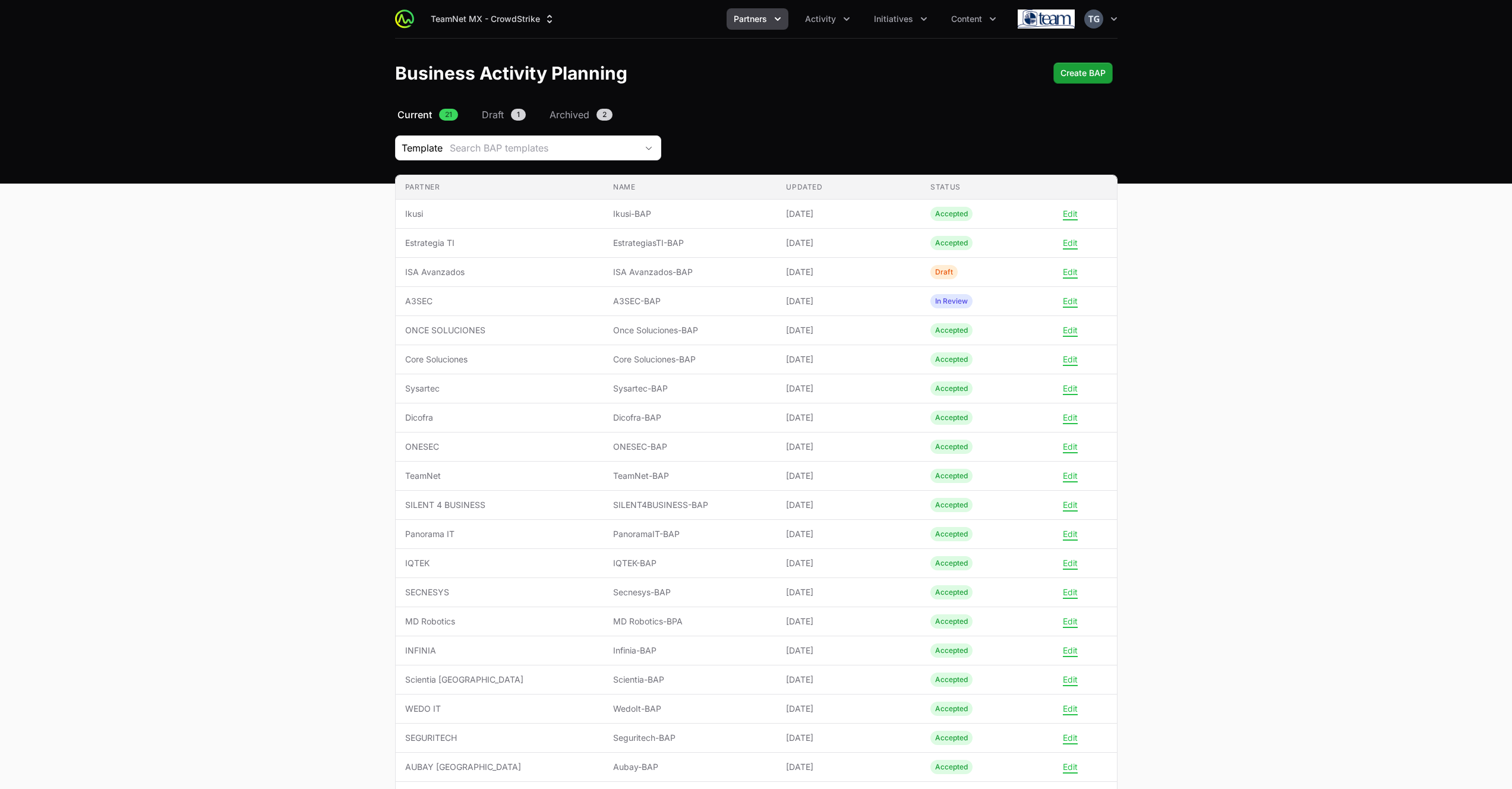
click at [290, 95] on header "Business Activity Planning Create BAP" at bounding box center [756, 73] width 1512 height 69
click at [1079, 69] on span "Create BAP" at bounding box center [1082, 73] width 45 height 14
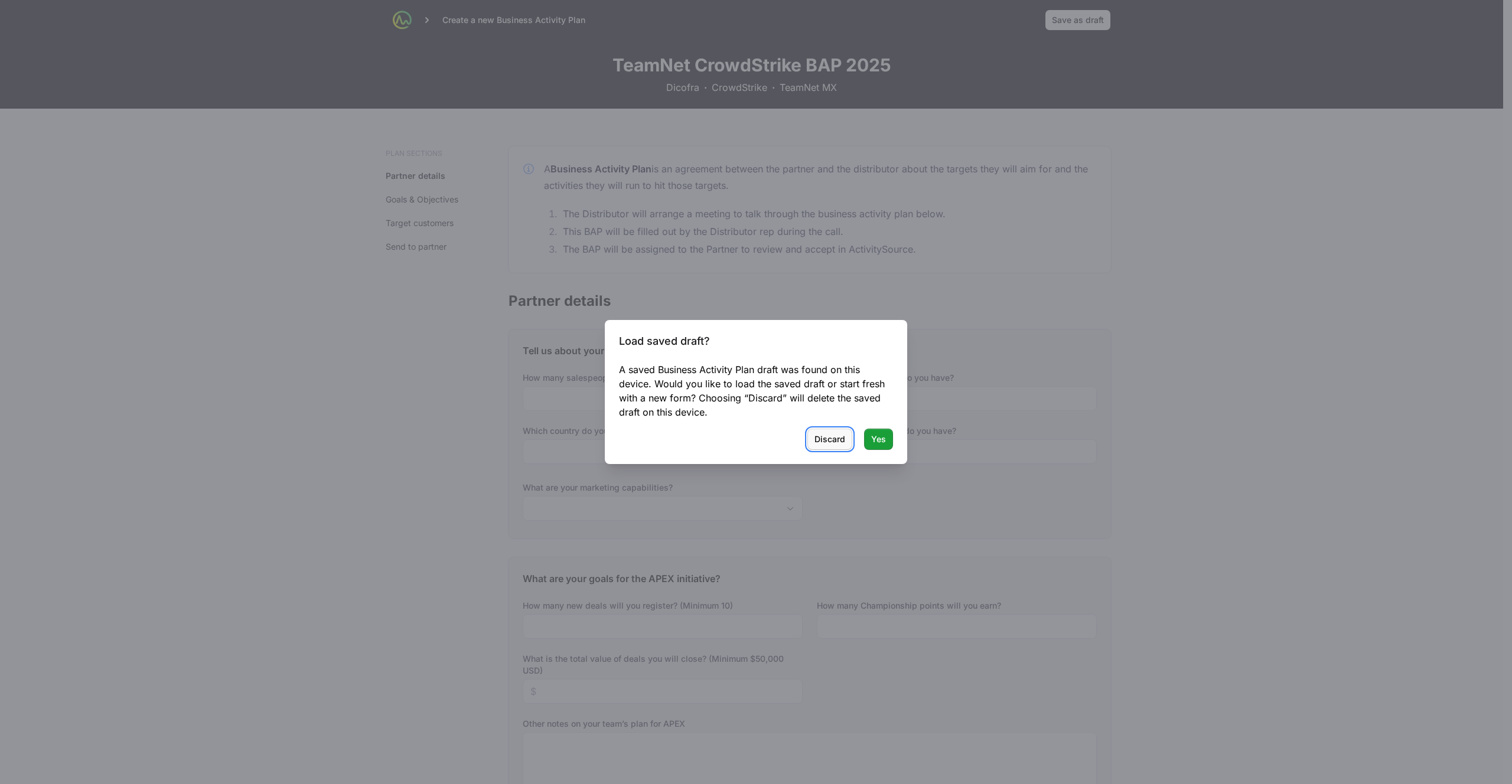
click at [820, 435] on span "Discard" at bounding box center [830, 439] width 31 height 14
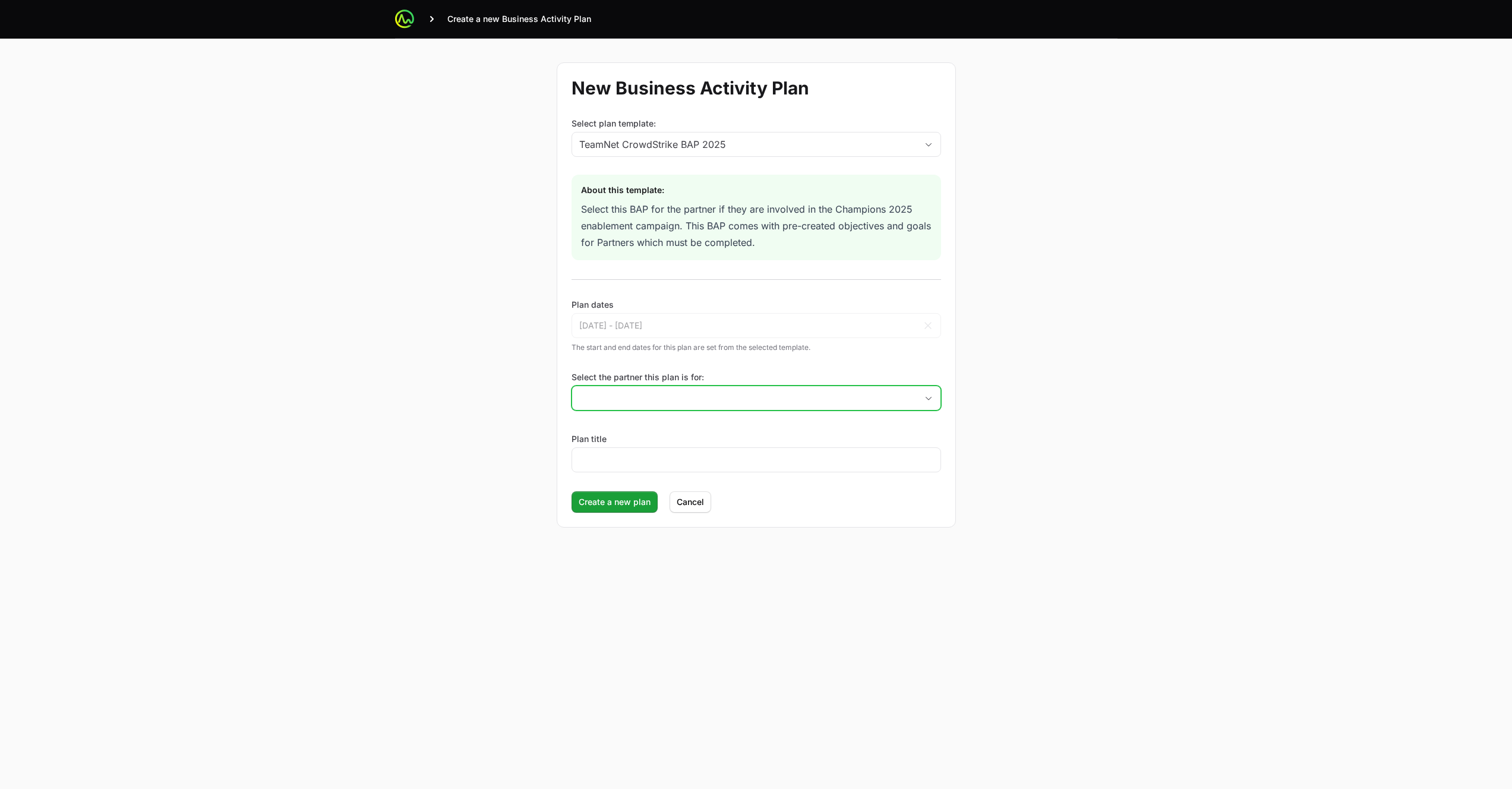
click at [659, 396] on input "Select the partner this plan is for:" at bounding box center [744, 398] width 344 height 24
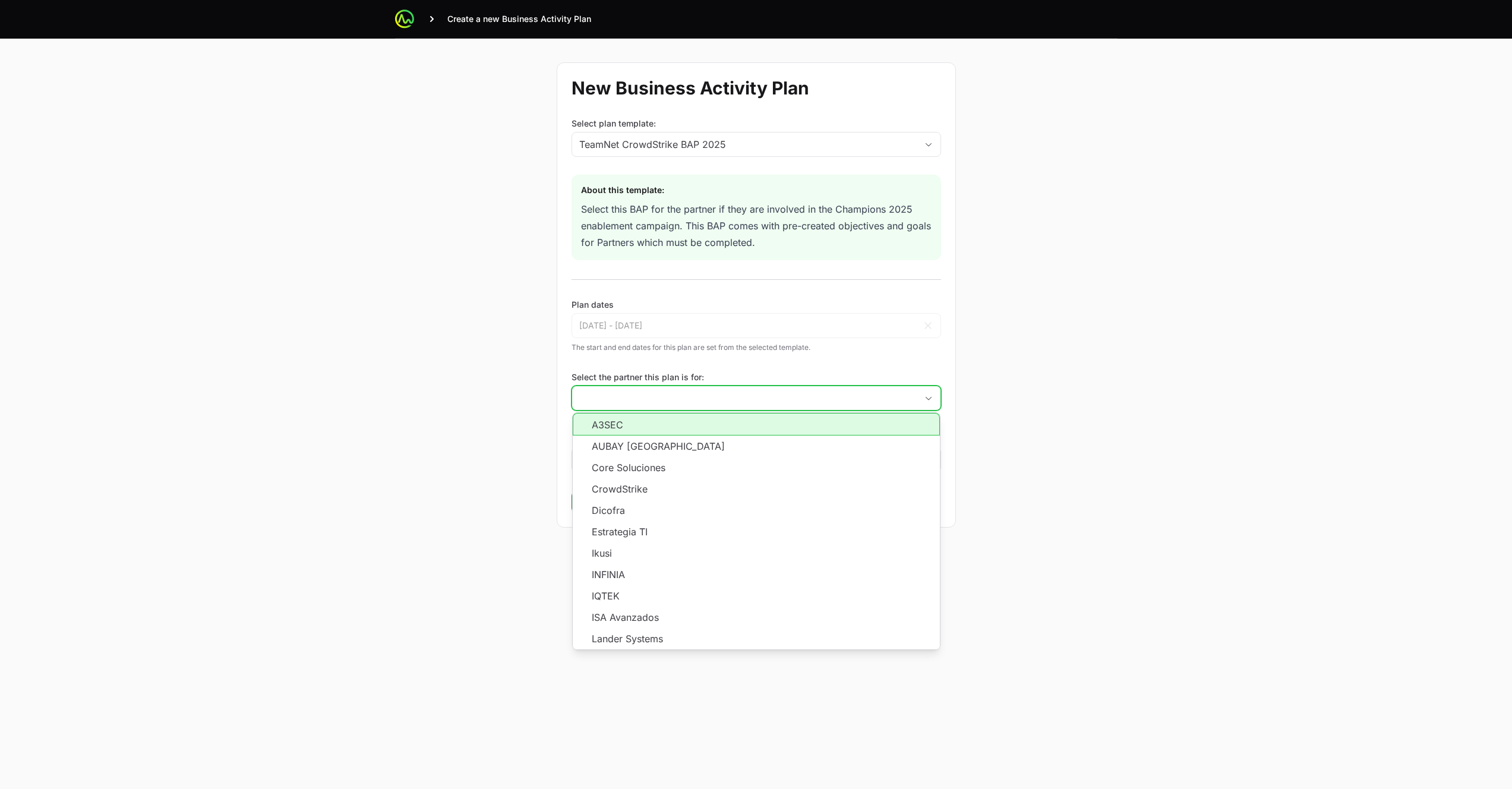
click at [652, 431] on li "A3SEC" at bounding box center [756, 424] width 367 height 23
type input "A3SEC"
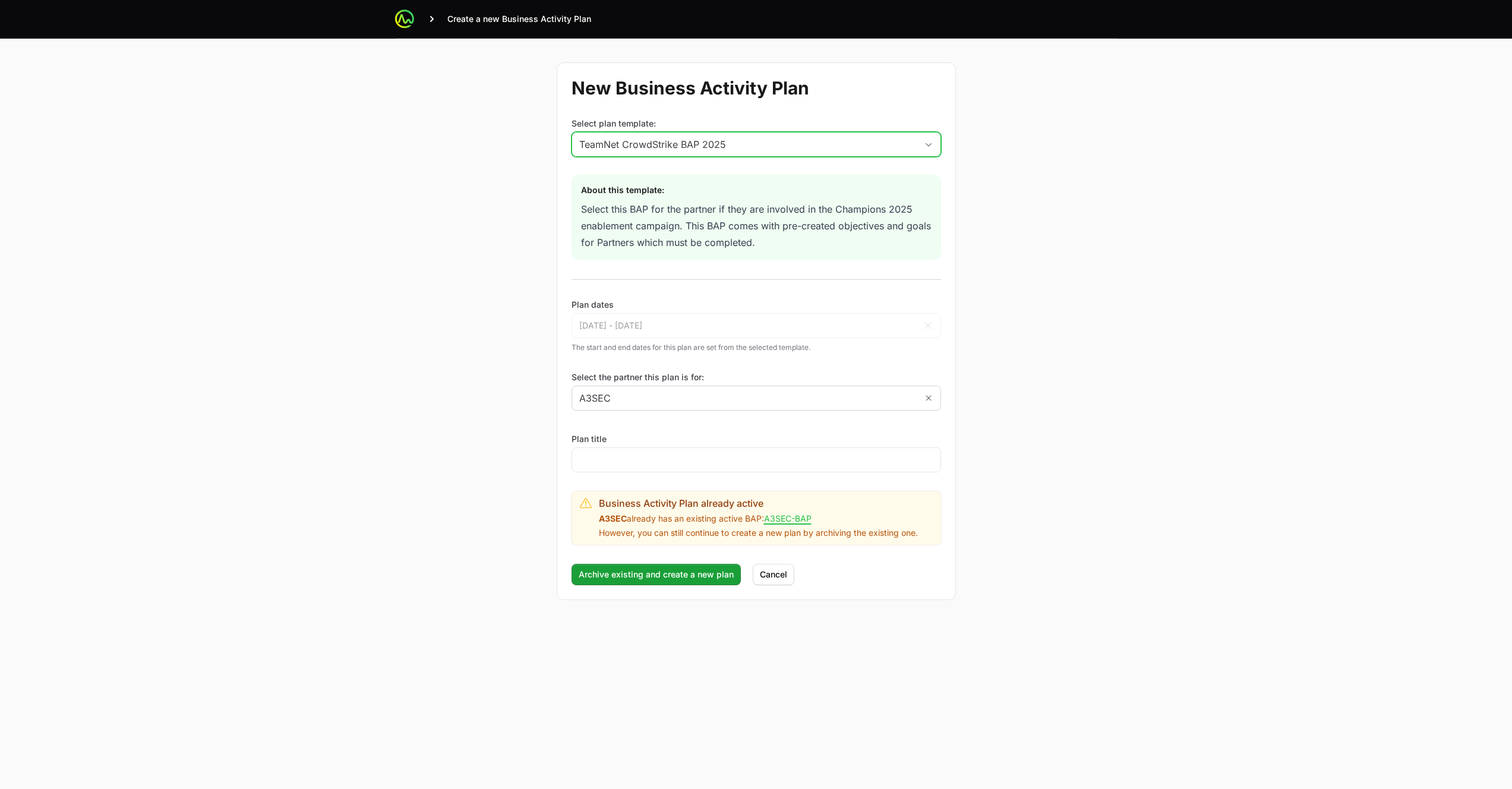
click at [663, 146] on div "TeamNet CrowdStrike BAP 2025" at bounding box center [747, 144] width 338 height 14
click at [646, 171] on li "TeamNet CrowdStrike BAP 2025" at bounding box center [756, 171] width 367 height 24
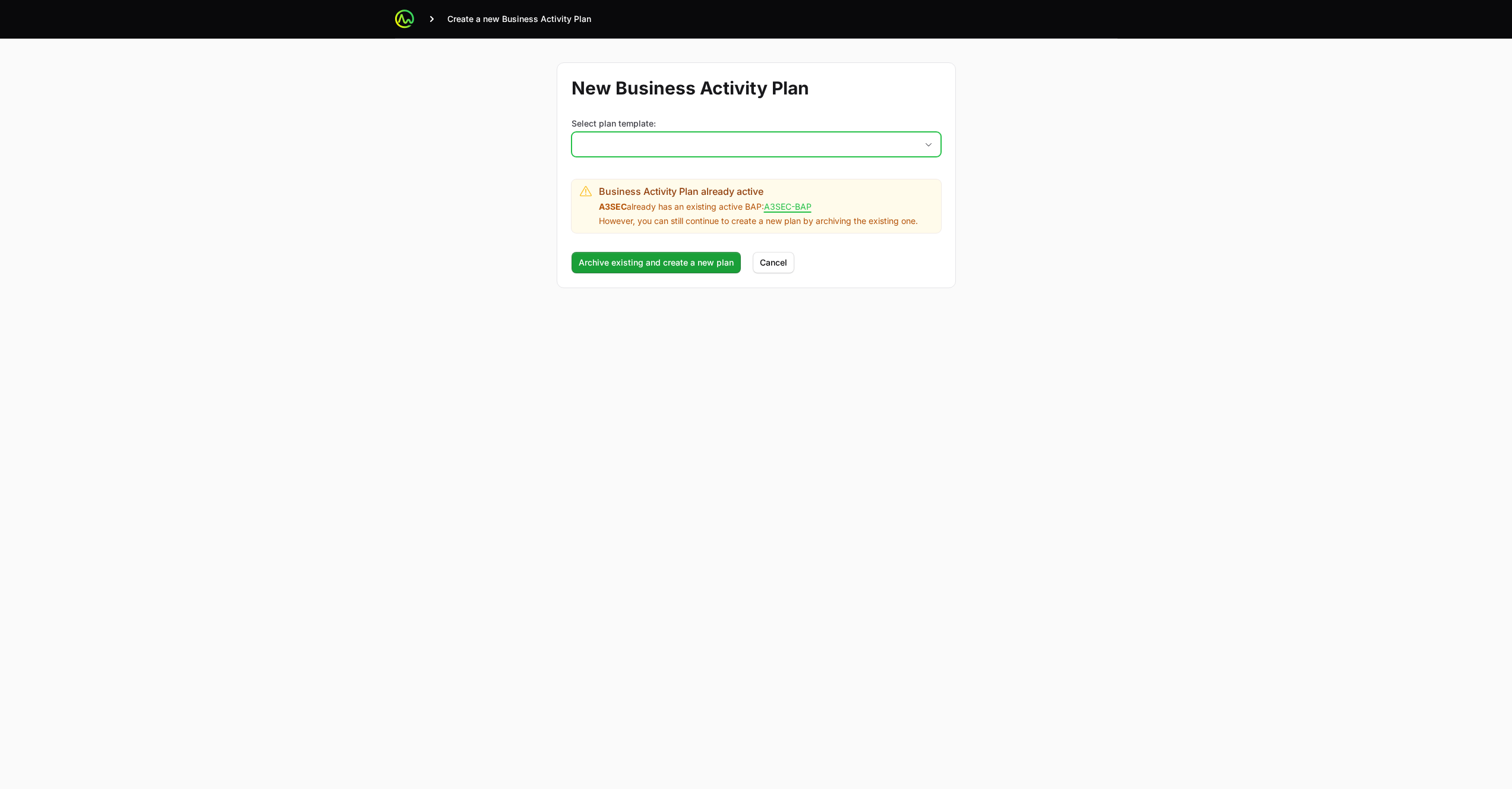
click at [679, 146] on button "placeholder" at bounding box center [756, 145] width 368 height 24
click at [661, 167] on li "TeamNet CrowdStrike BAP 2025" at bounding box center [756, 171] width 367 height 24
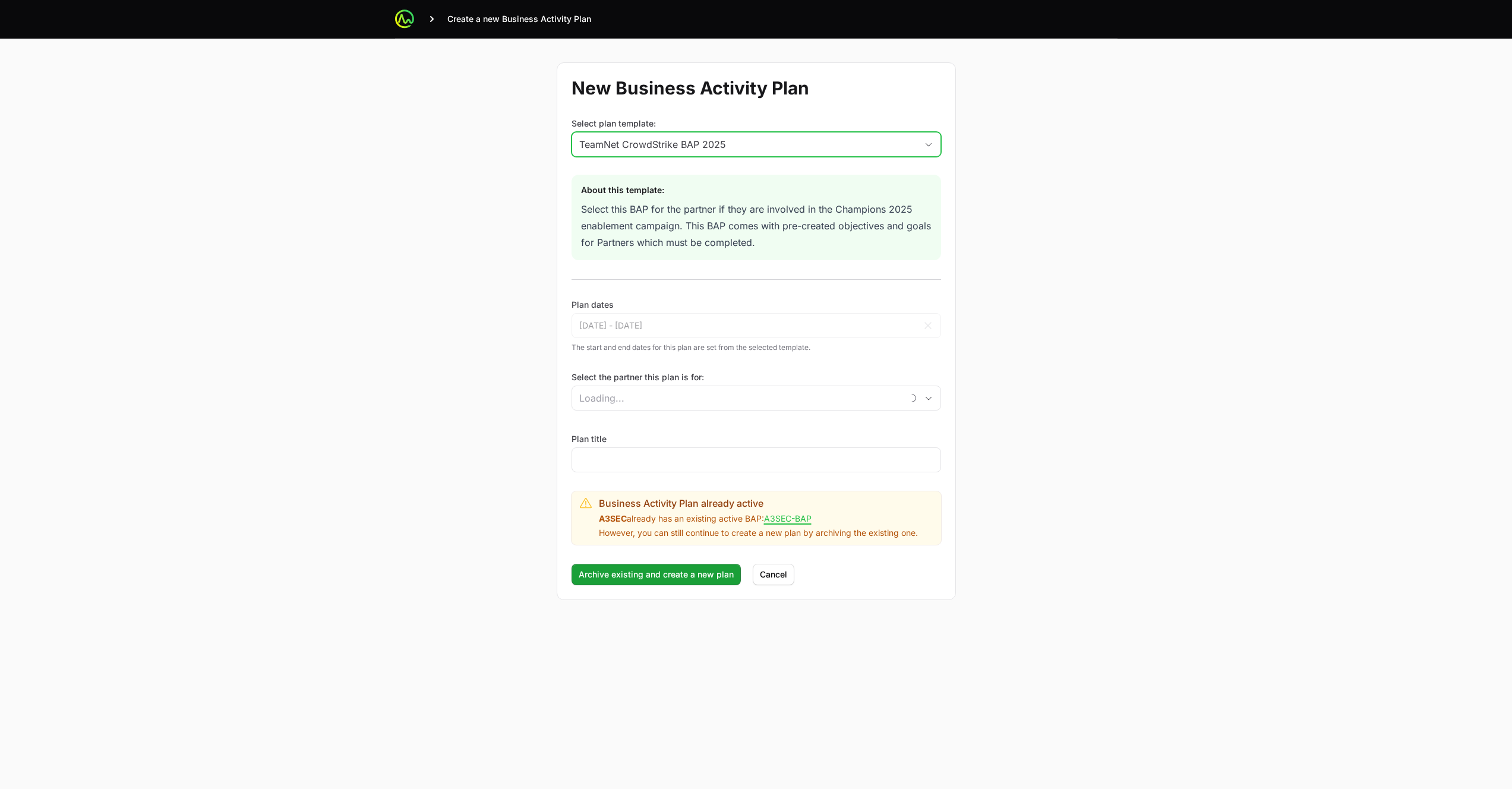
click at [633, 149] on div "TeamNet CrowdStrike BAP 2025" at bounding box center [747, 144] width 338 height 14
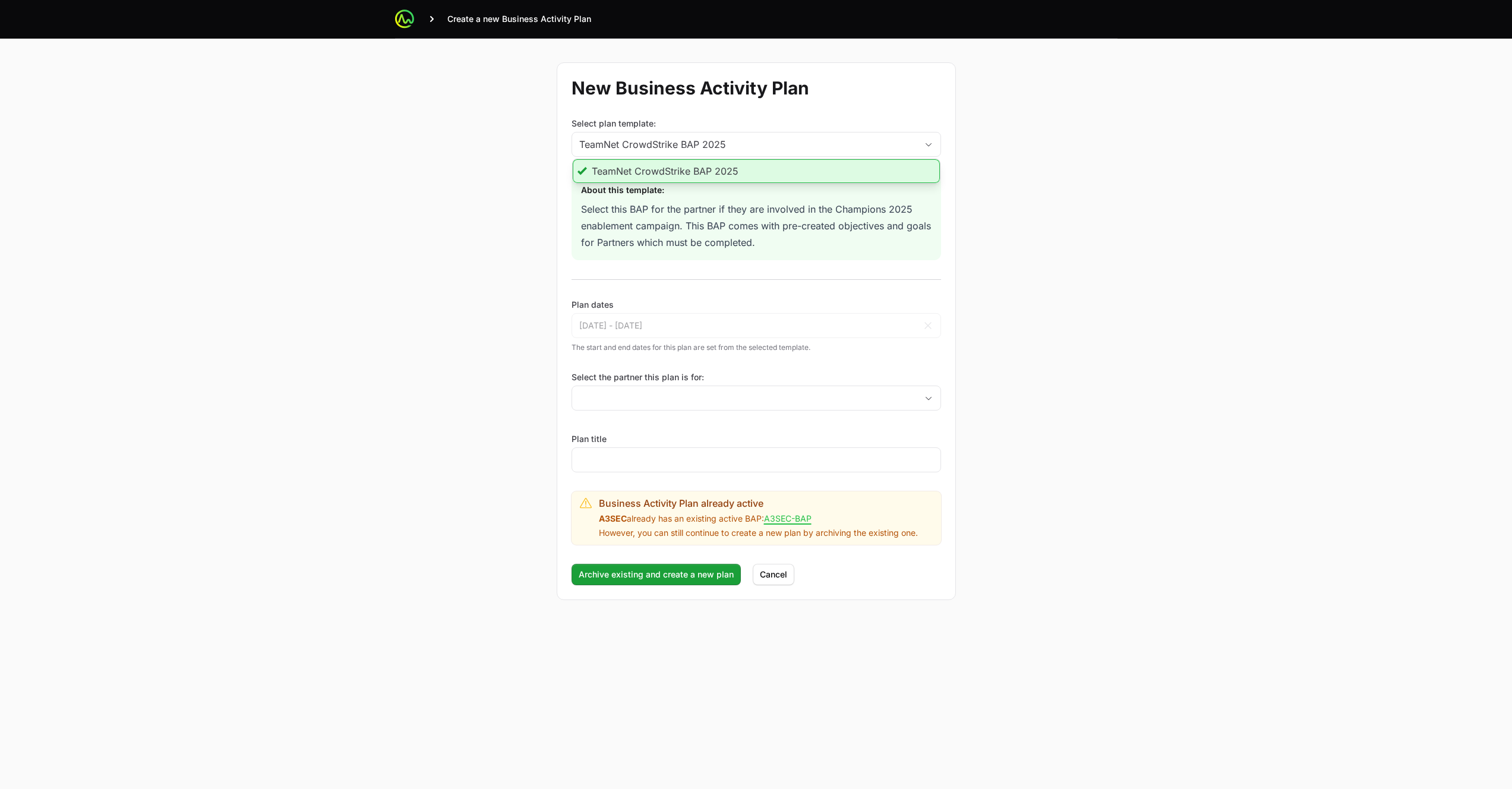
click at [630, 168] on li "TeamNet CrowdStrike BAP 2025" at bounding box center [756, 171] width 367 height 24
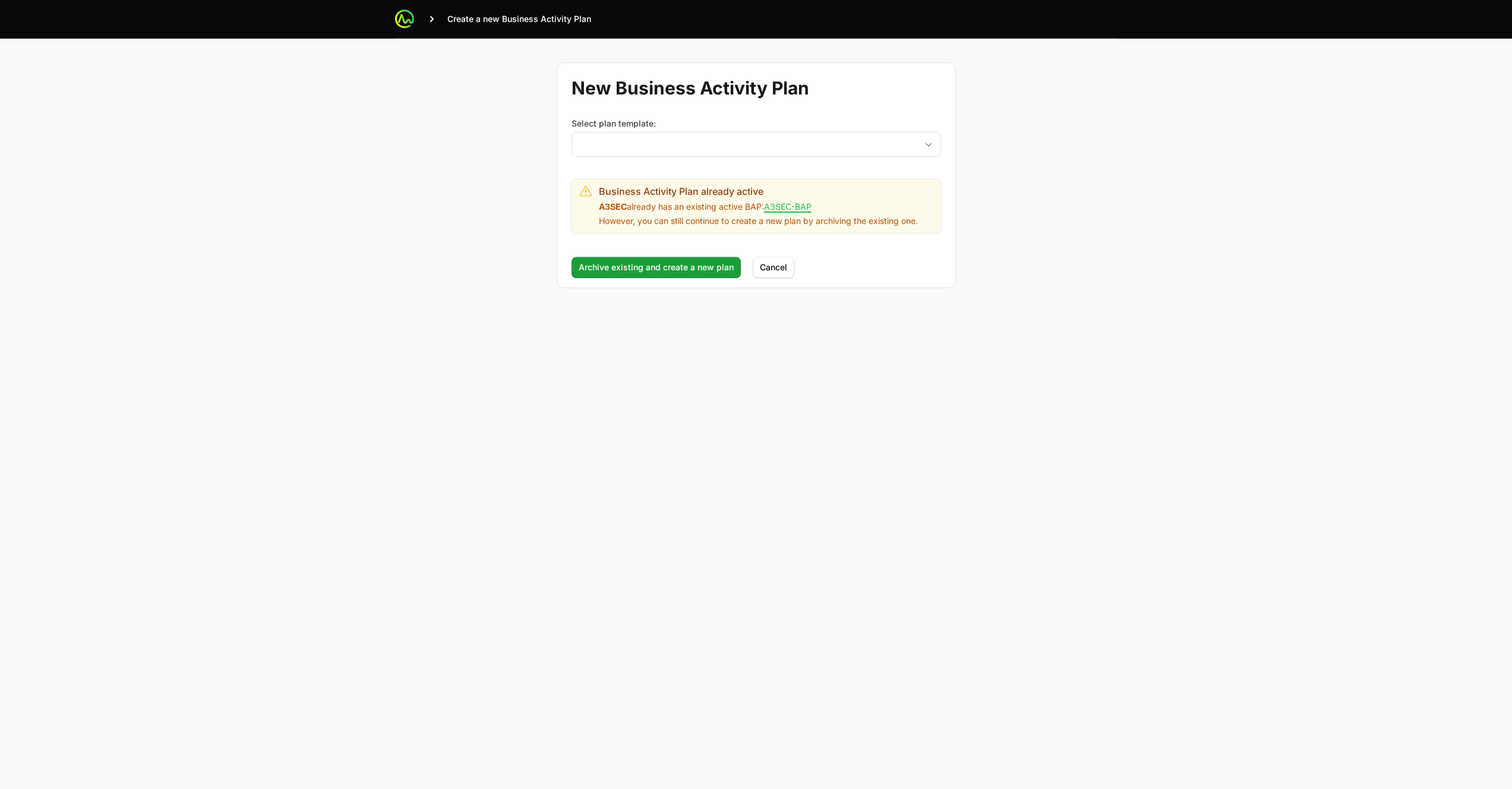
click at [531, 229] on div "New Business Activity Plan Select plan template: placeholder Business Activity …" at bounding box center [756, 175] width 761 height 273
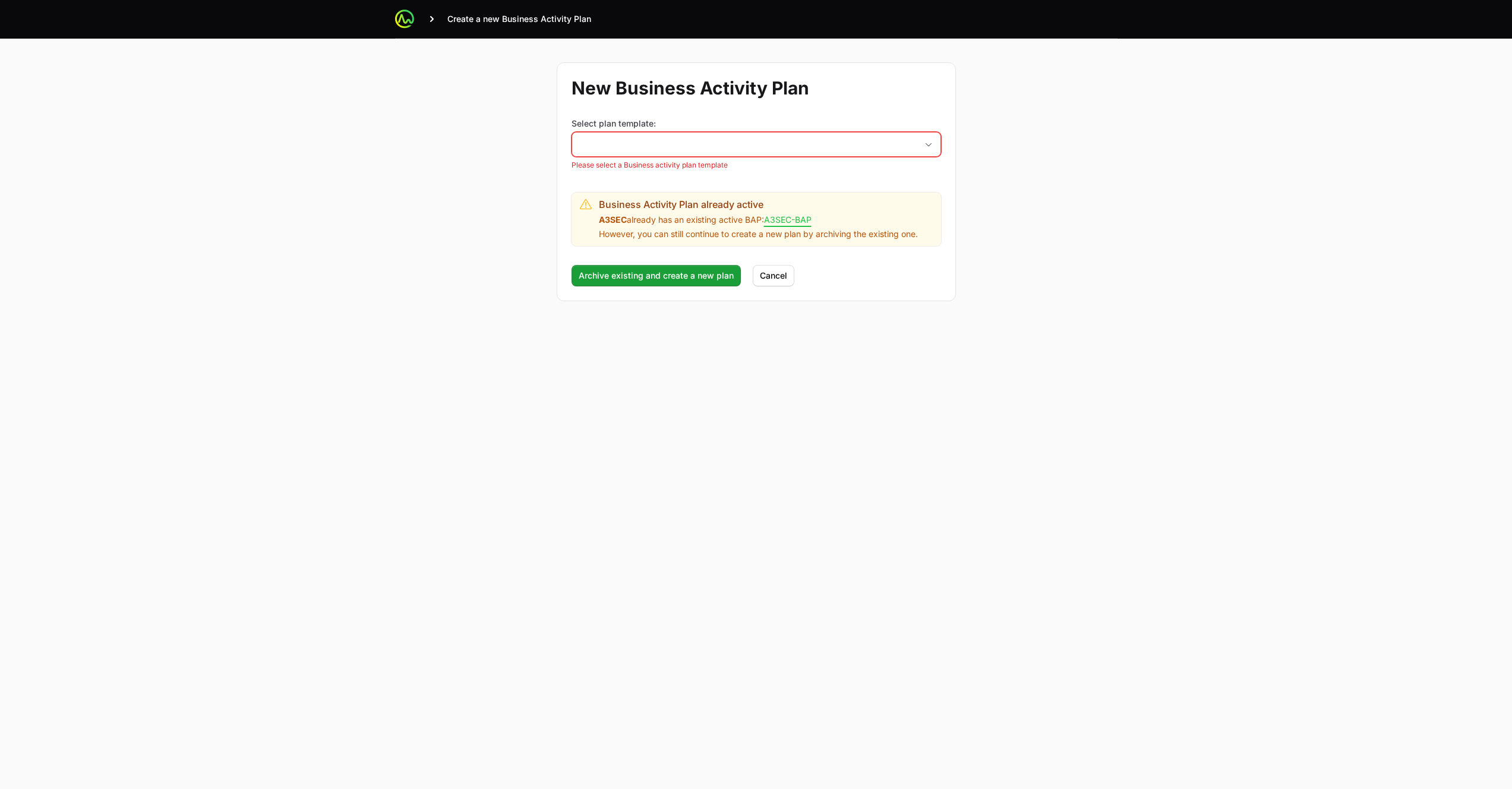
click at [799, 222] on link "A3SEC-BAP" at bounding box center [788, 219] width 47 height 11
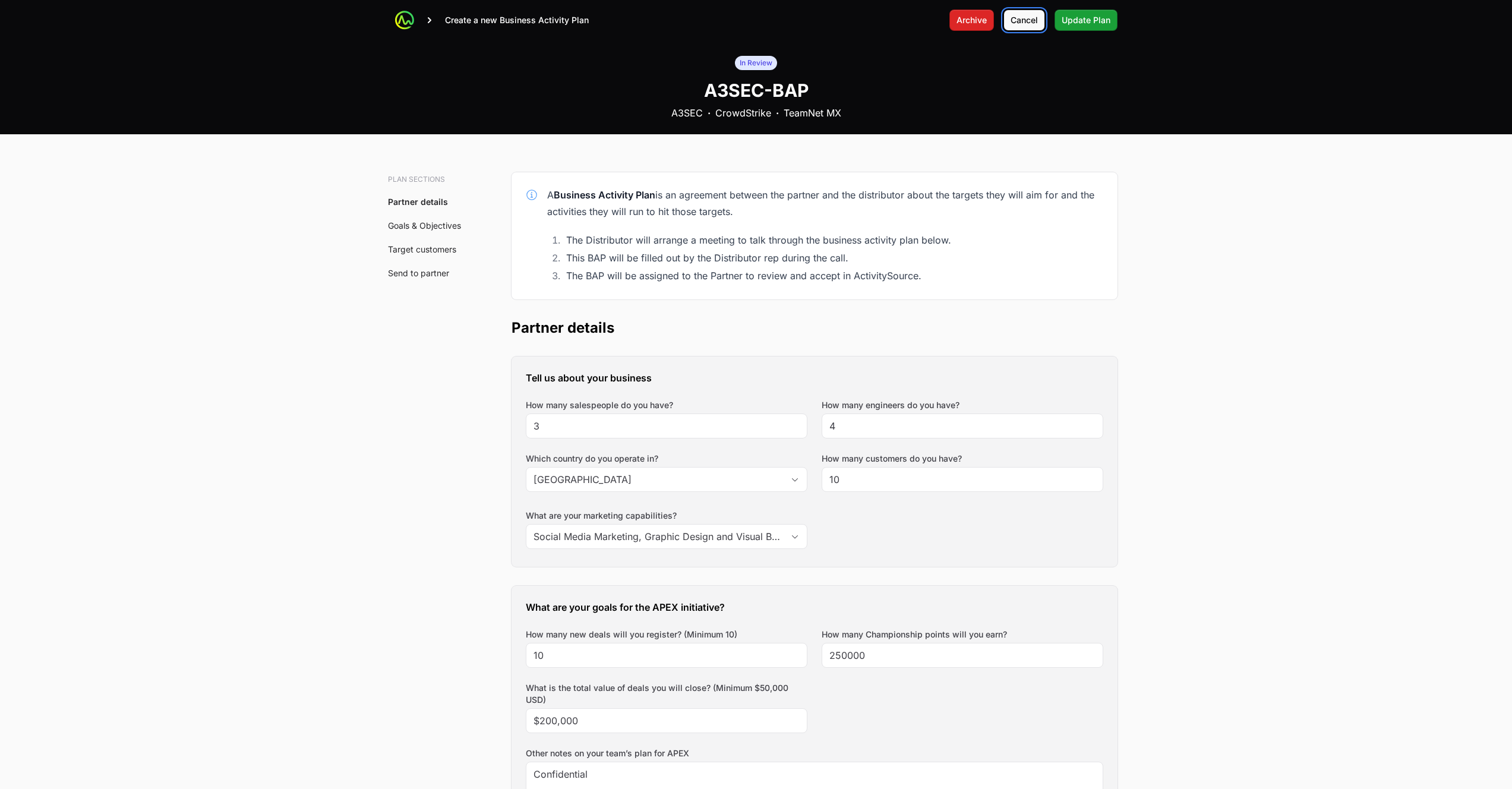
click at [1035, 23] on span "Cancel" at bounding box center [1024, 19] width 27 height 14
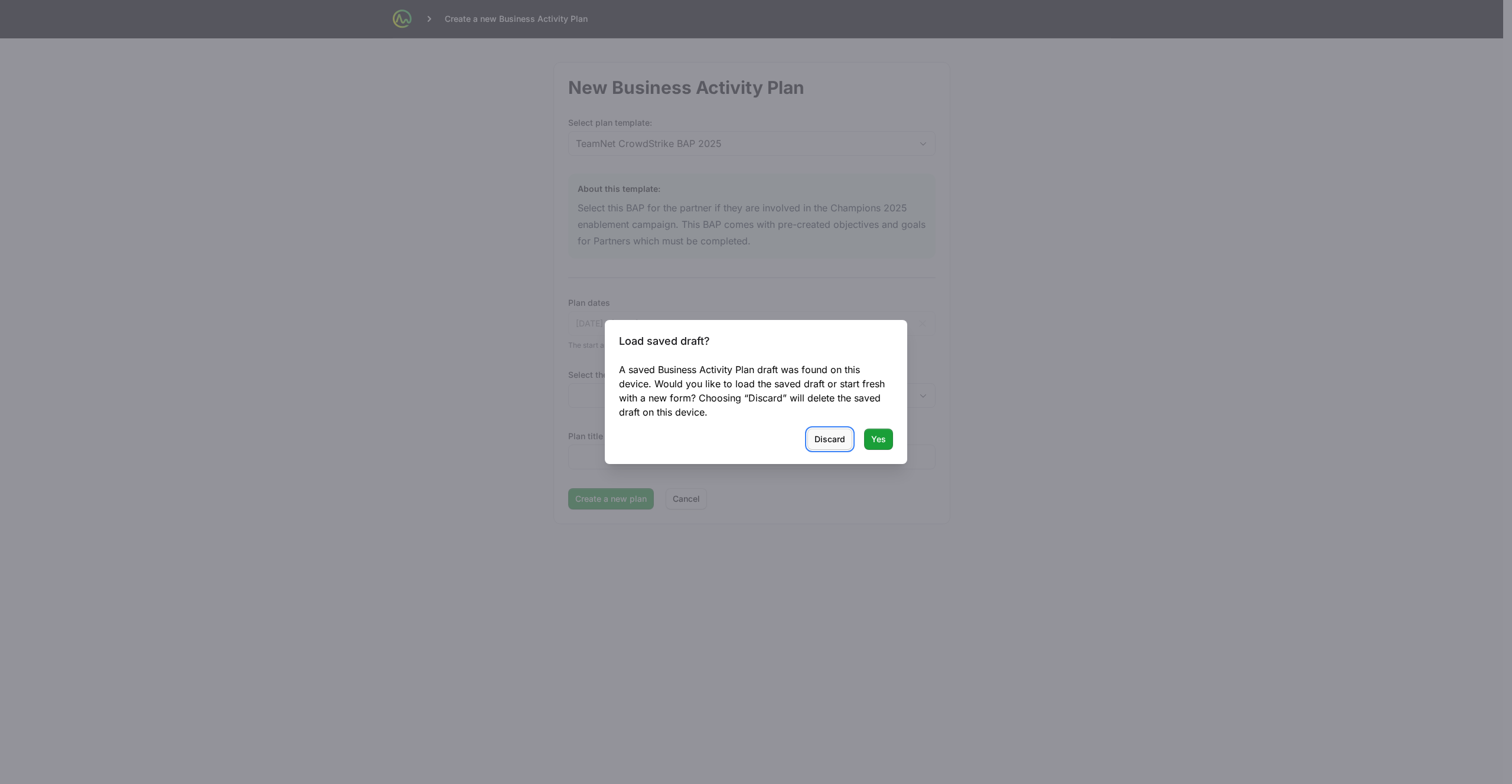
click at [832, 441] on span "Discard" at bounding box center [830, 439] width 31 height 14
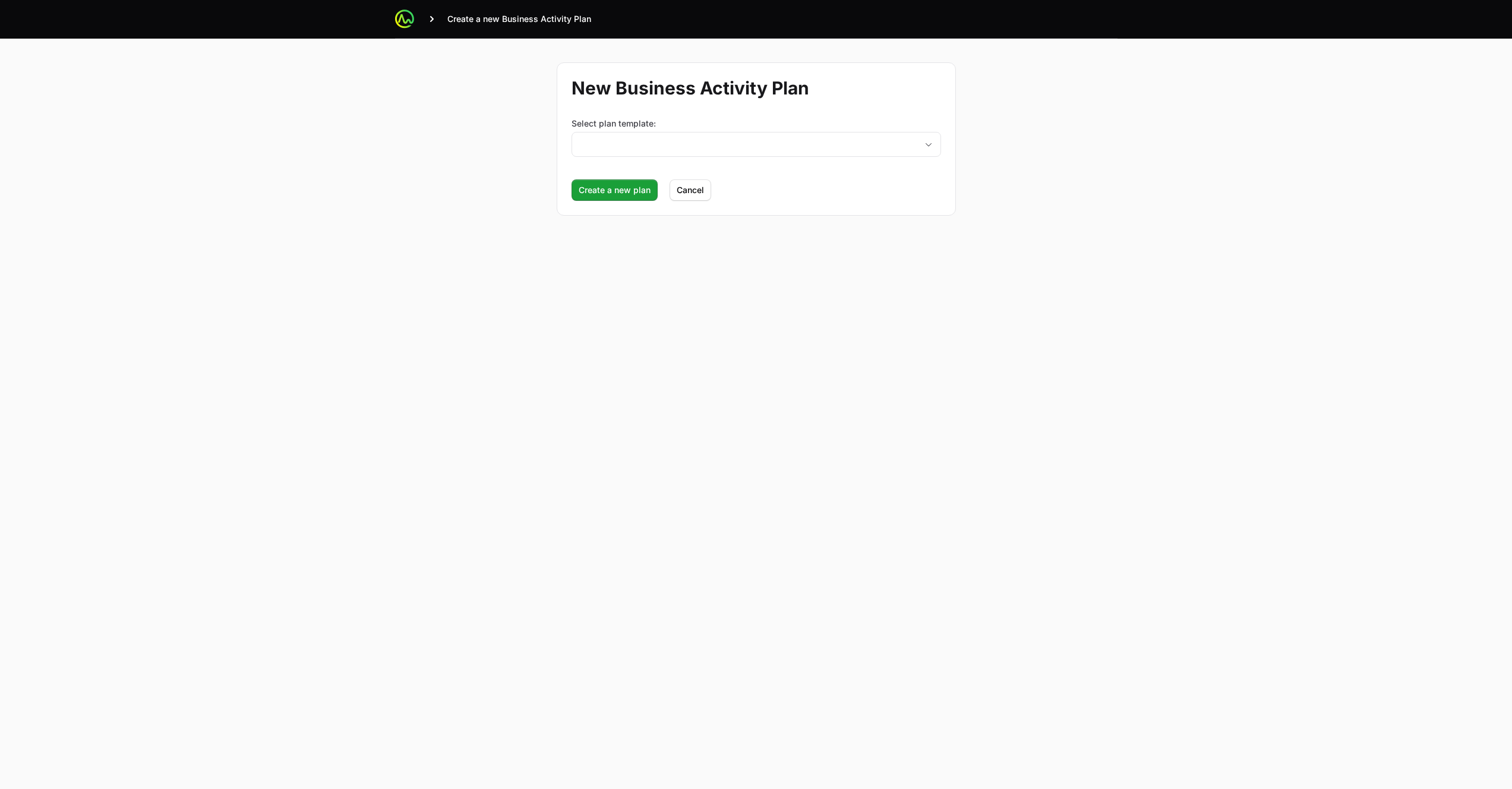
click at [294, 174] on main "Create a new Business Activity Plan New Business Activity Plan Select plan temp…" at bounding box center [756, 394] width 1512 height 789
click at [685, 192] on span "Cancel" at bounding box center [690, 190] width 27 height 14
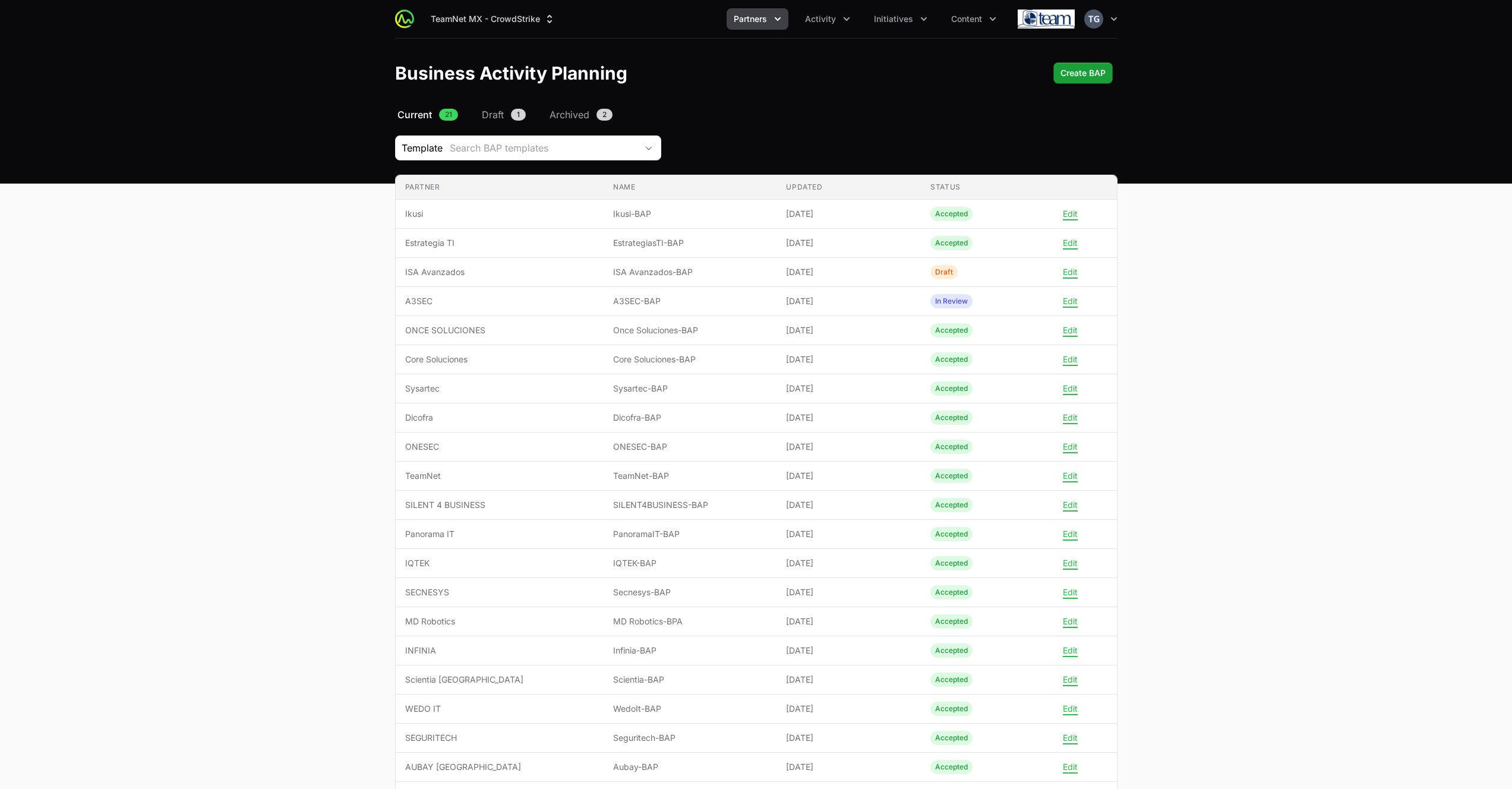
click at [337, 171] on main "Select a tab Current Draft Archived Current 21 Draft 1 Archived 2 Template Sear…" at bounding box center [756, 492] width 1512 height 770
click at [234, 390] on main "Select a tab Current Draft Archived Current 21 Draft 1 Archived 2 Template Sear…" at bounding box center [756, 492] width 1512 height 770
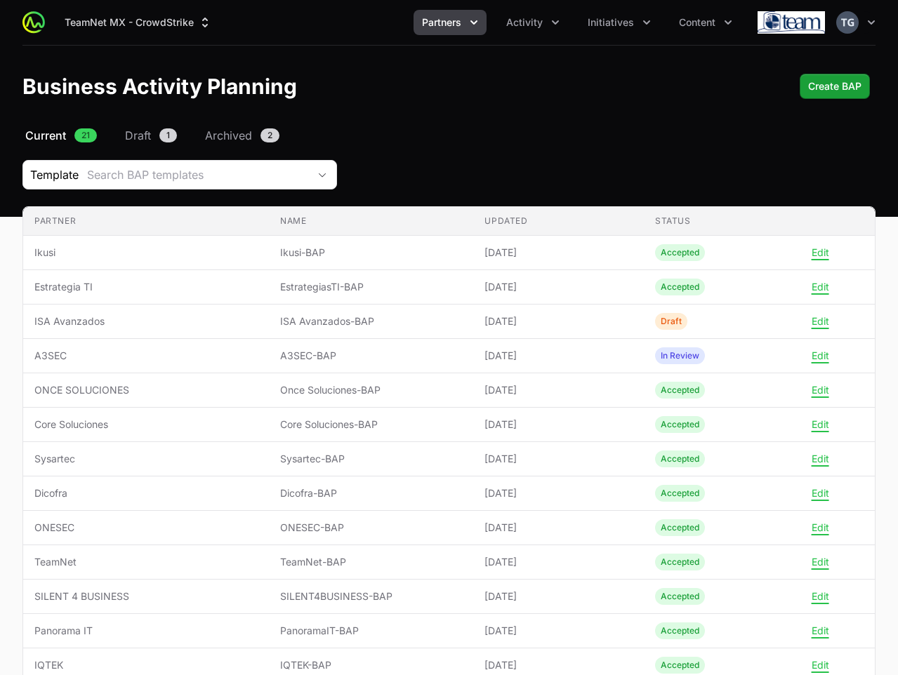
click at [651, 166] on div "Template Search BAP templates" at bounding box center [448, 174] width 853 height 29
click at [588, 142] on nav "Current 21 Draft 1 Archived 2" at bounding box center [448, 135] width 853 height 17
click at [616, 162] on div "Template Search BAP templates" at bounding box center [448, 174] width 853 height 29
click at [859, 86] on span "Create BAP" at bounding box center [834, 86] width 53 height 17
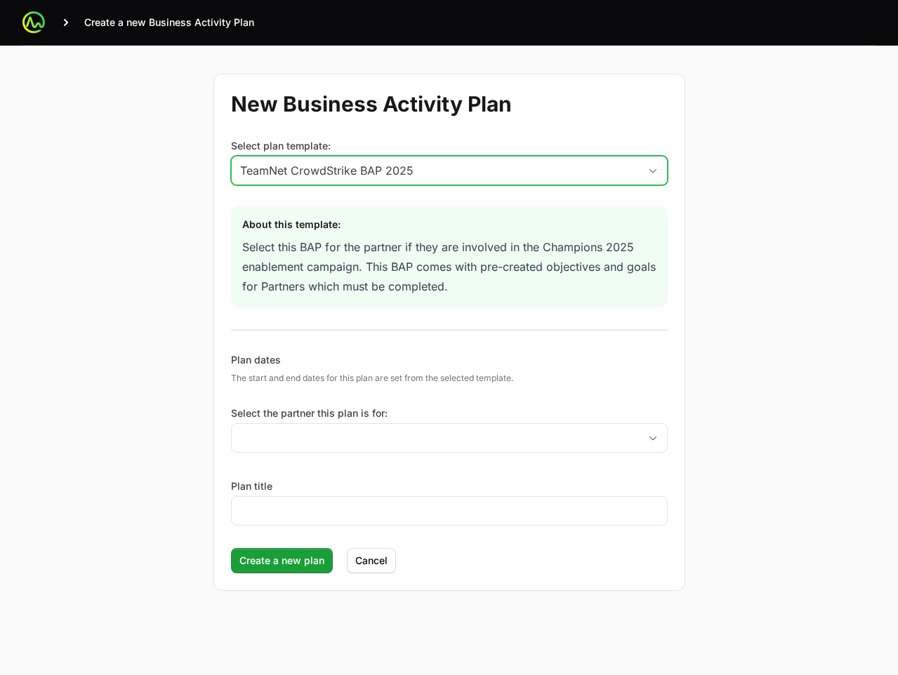
click at [471, 170] on div "TeamNet CrowdStrike BAP 2025" at bounding box center [439, 170] width 399 height 17
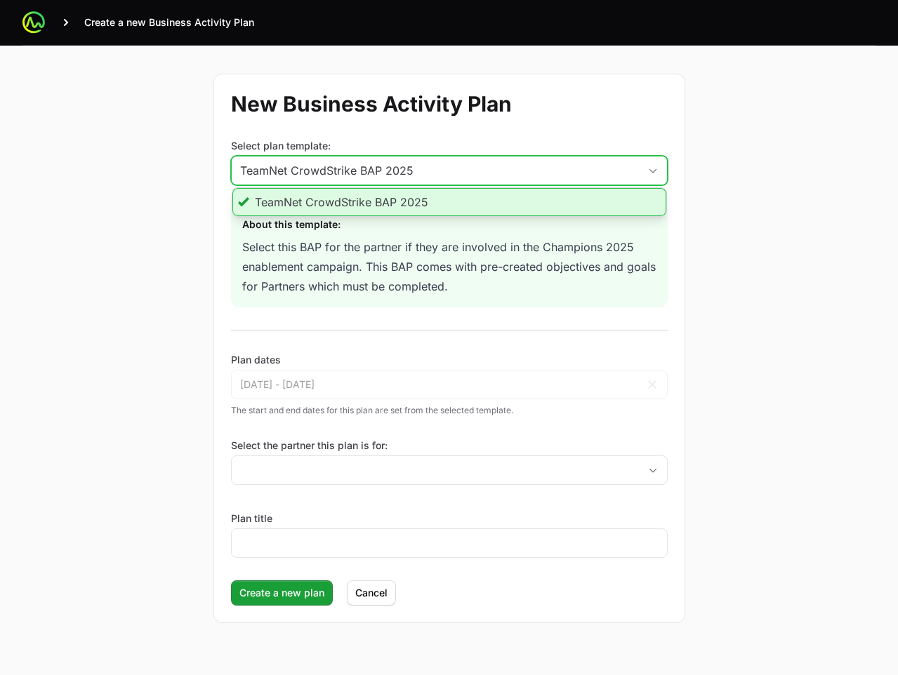
click at [453, 199] on li "TeamNet CrowdStrike BAP 2025" at bounding box center [449, 202] width 434 height 28
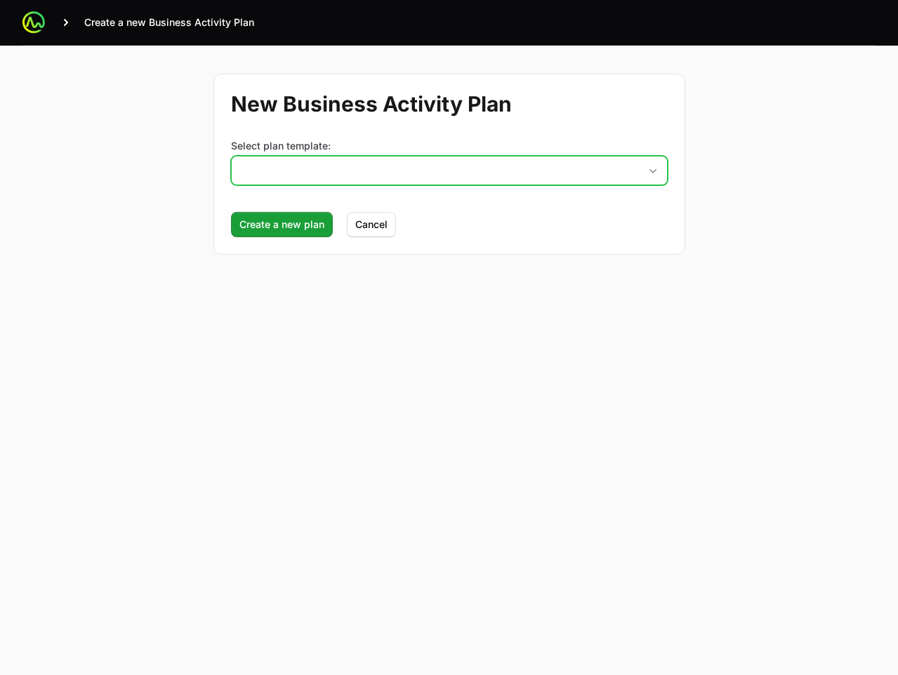
click at [465, 173] on button "placeholder" at bounding box center [449, 171] width 435 height 28
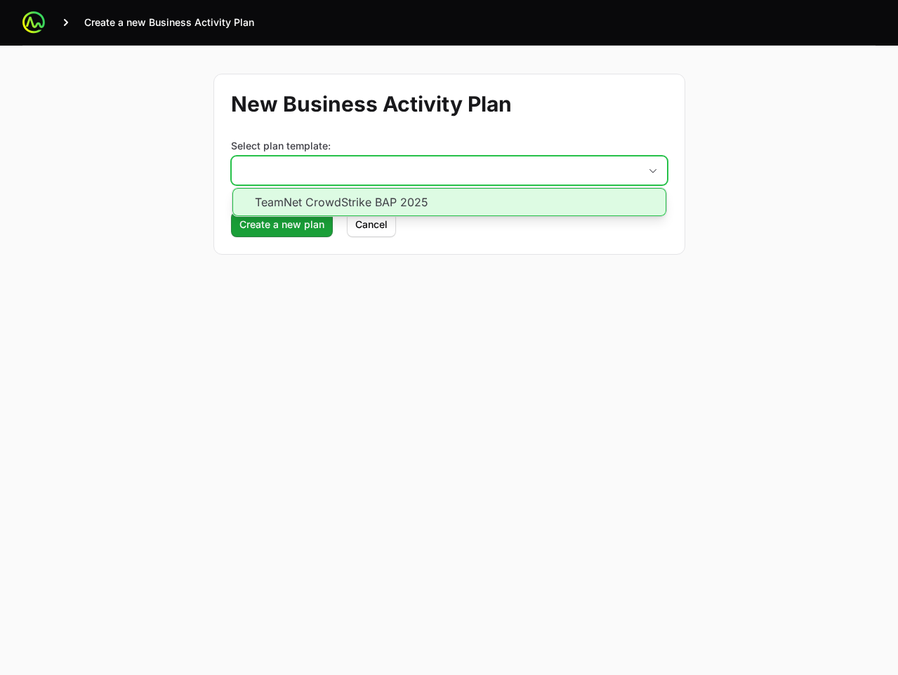
click at [454, 197] on li "TeamNet CrowdStrike BAP 2025" at bounding box center [449, 202] width 434 height 28
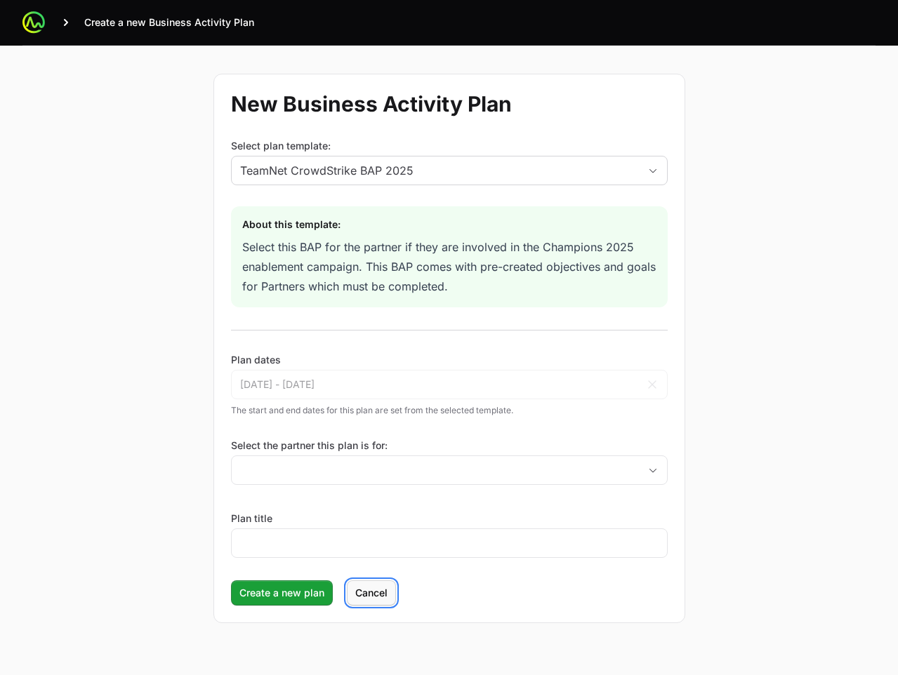
click at [361, 593] on span "Cancel" at bounding box center [371, 593] width 32 height 17
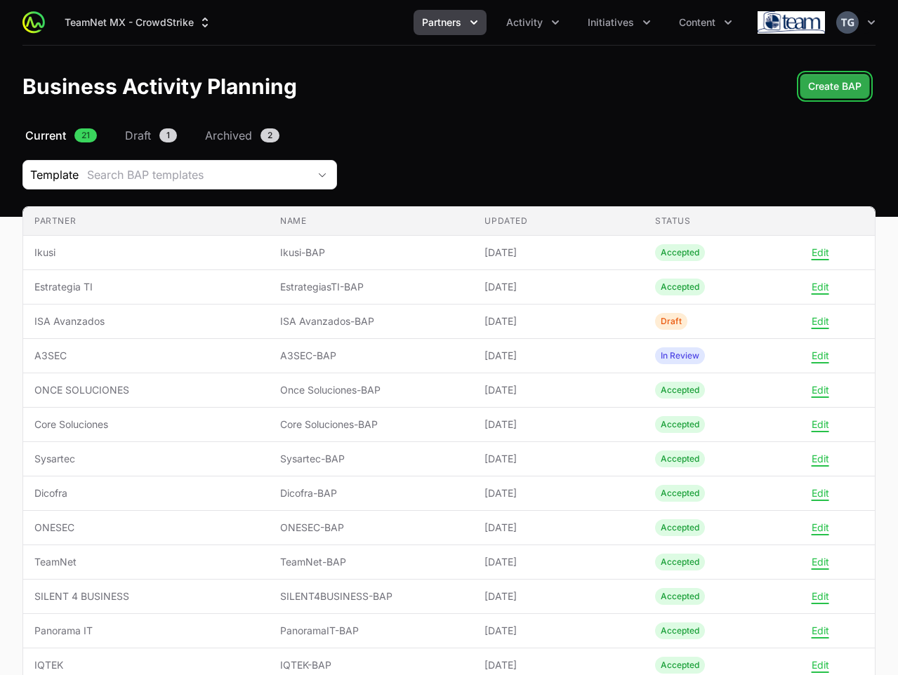
click at [841, 92] on span "Create BAP" at bounding box center [834, 86] width 53 height 17
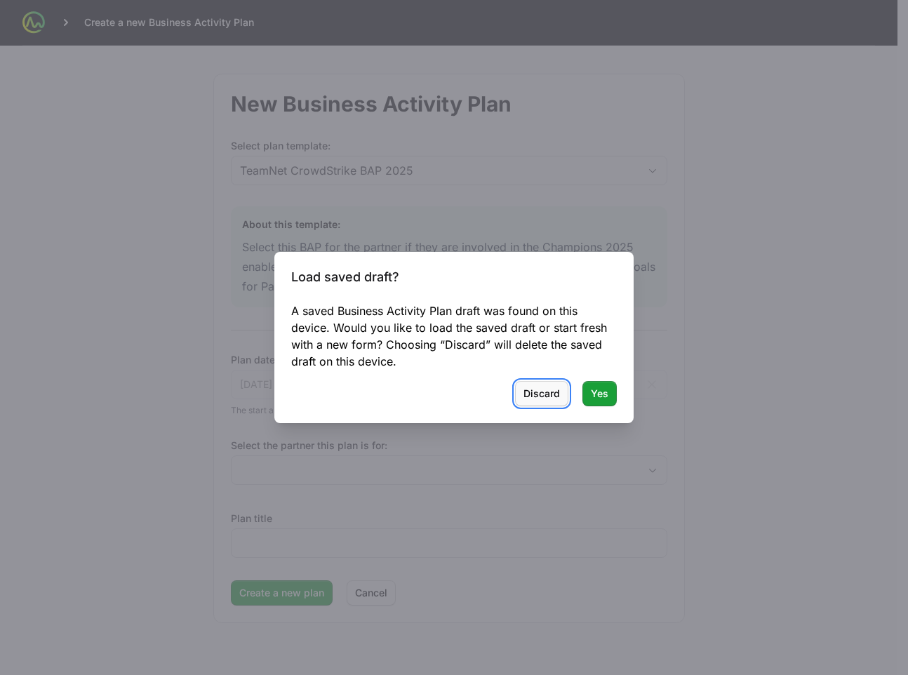
click at [543, 397] on span "Discard" at bounding box center [542, 393] width 37 height 17
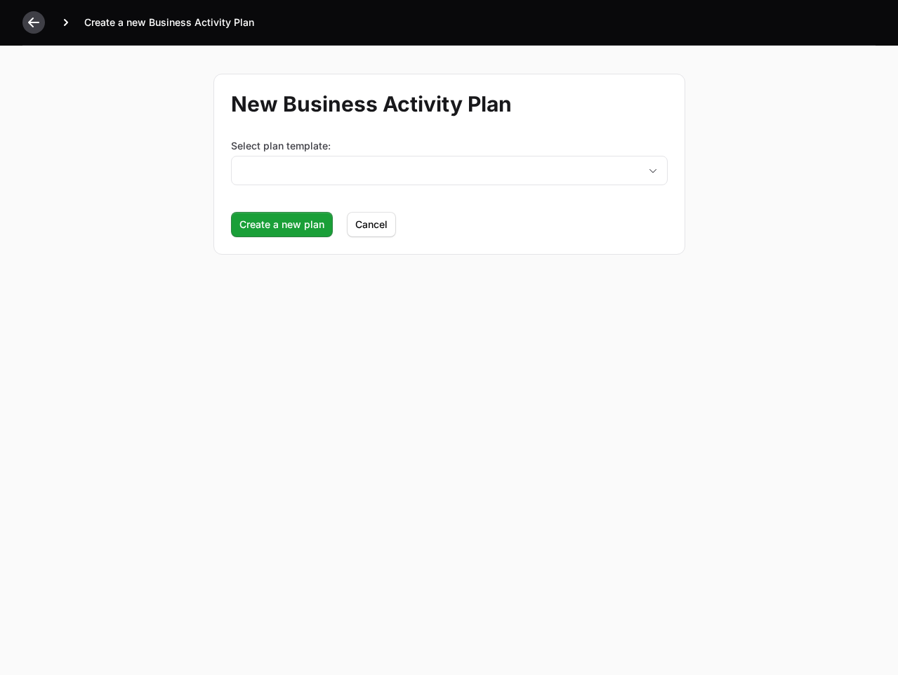
click at [24, 18] on div at bounding box center [33, 22] width 22 height 22
click at [30, 19] on icon at bounding box center [34, 22] width 14 height 14
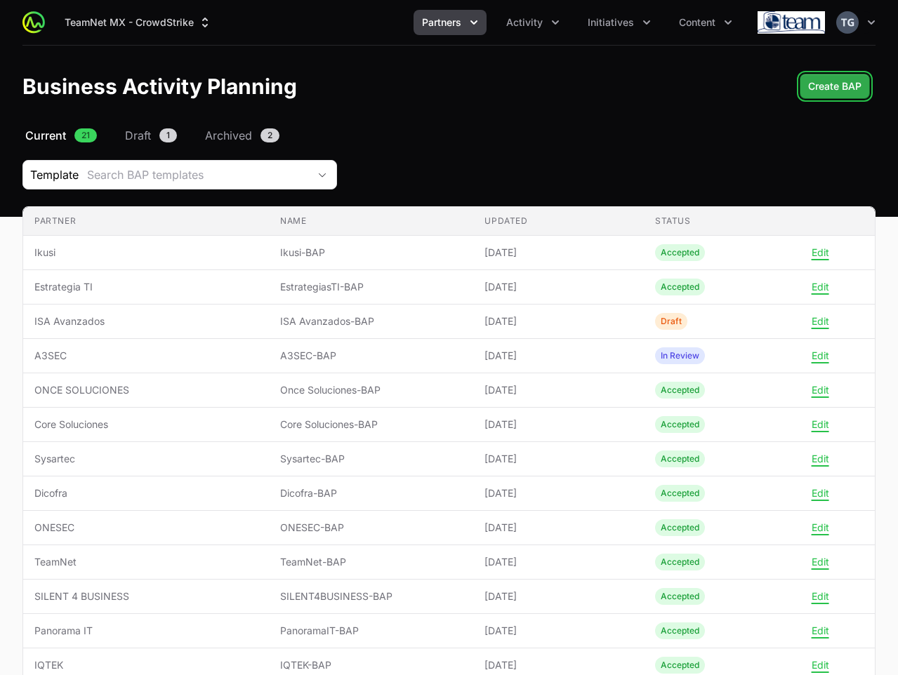
click at [846, 87] on span "Create BAP" at bounding box center [834, 86] width 53 height 17
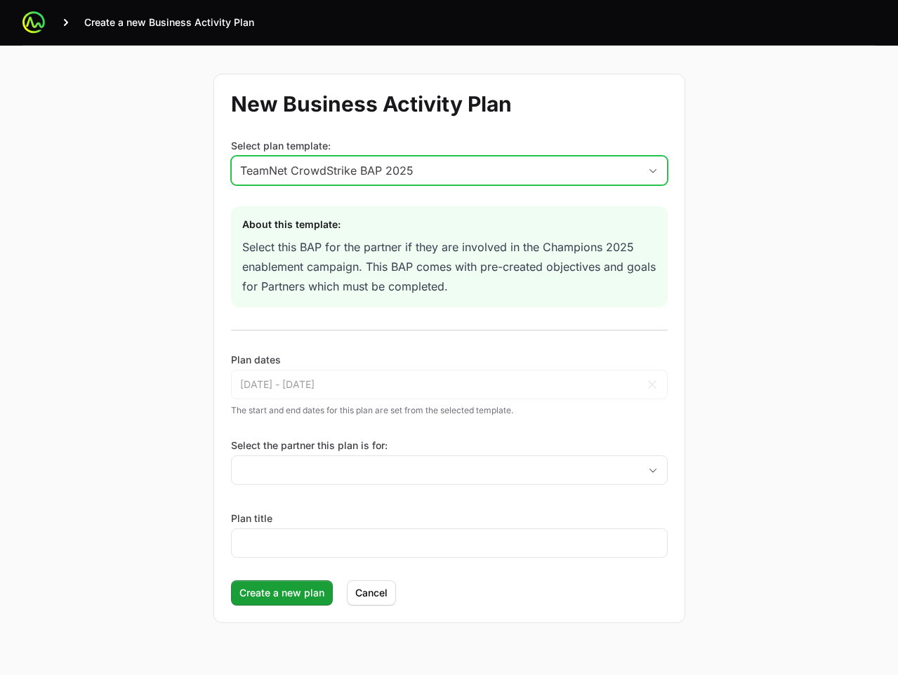
click at [498, 172] on div "TeamNet CrowdStrike BAP 2025" at bounding box center [439, 170] width 399 height 17
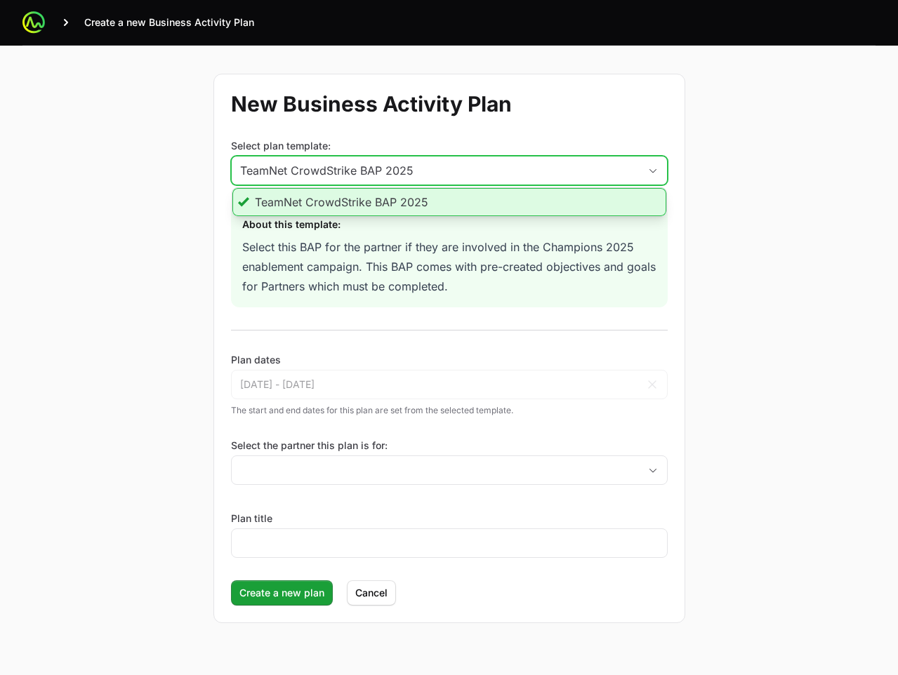
click at [498, 168] on div "TeamNet CrowdStrike BAP 2025" at bounding box center [439, 170] width 399 height 17
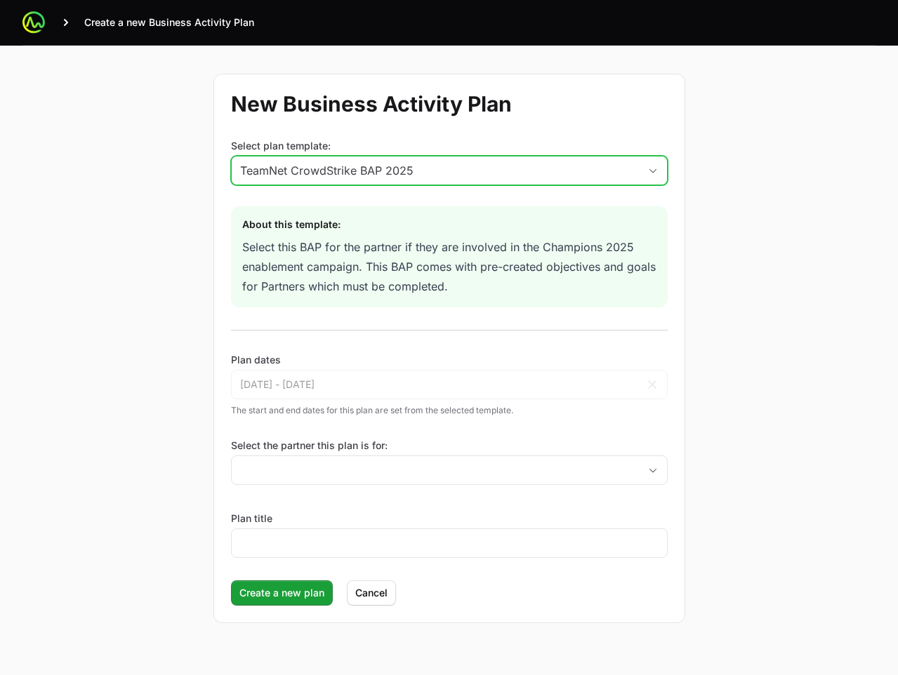
drag, startPoint x: 464, startPoint y: 169, endPoint x: 449, endPoint y: 178, distance: 17.3
click at [463, 171] on div "TeamNet CrowdStrike BAP 2025" at bounding box center [439, 170] width 399 height 17
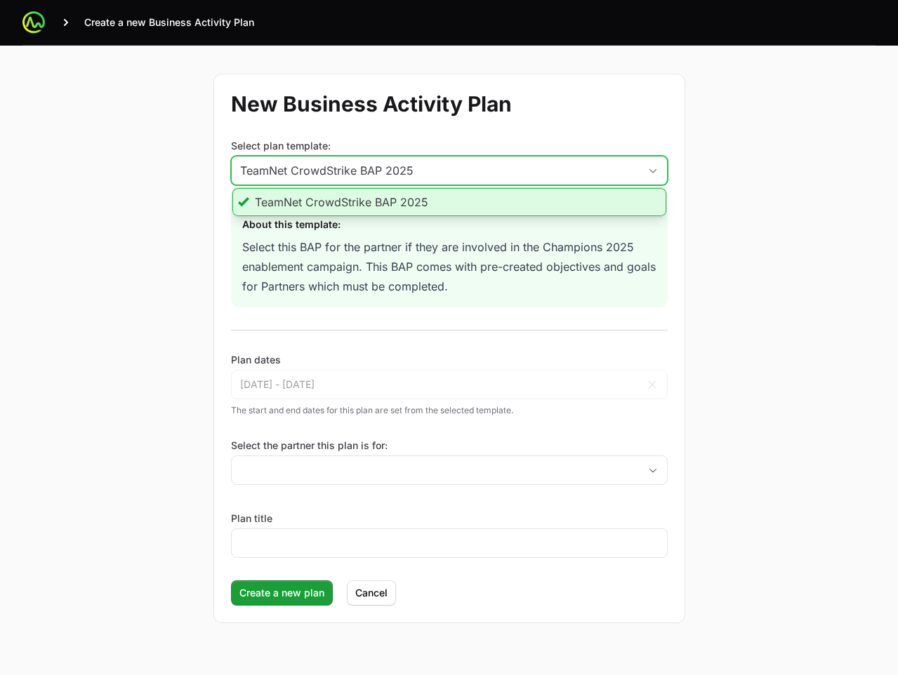
click at [432, 204] on li "TeamNet CrowdStrike BAP 2025" at bounding box center [449, 202] width 434 height 28
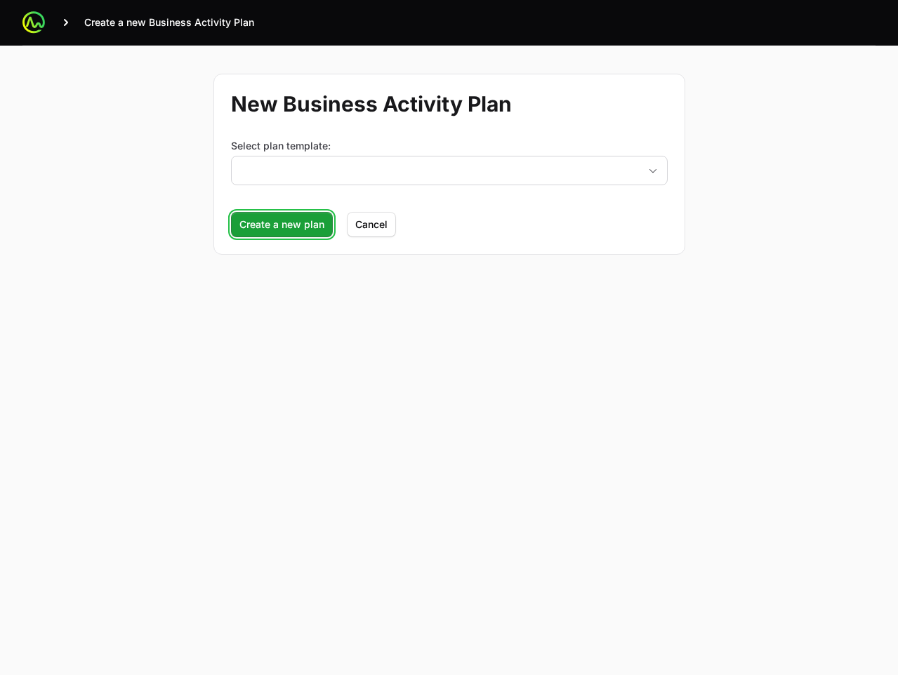
click at [275, 226] on form "New Business Activity Plan Select plan template: placeholder Create a new plan …" at bounding box center [449, 164] width 472 height 181
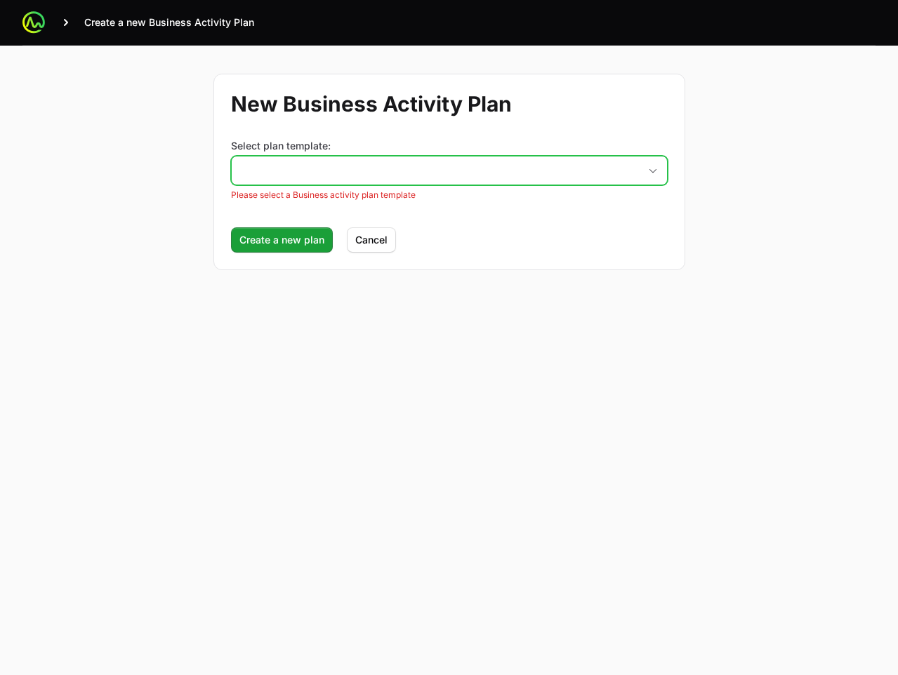
click at [344, 176] on button "placeholder" at bounding box center [449, 171] width 435 height 28
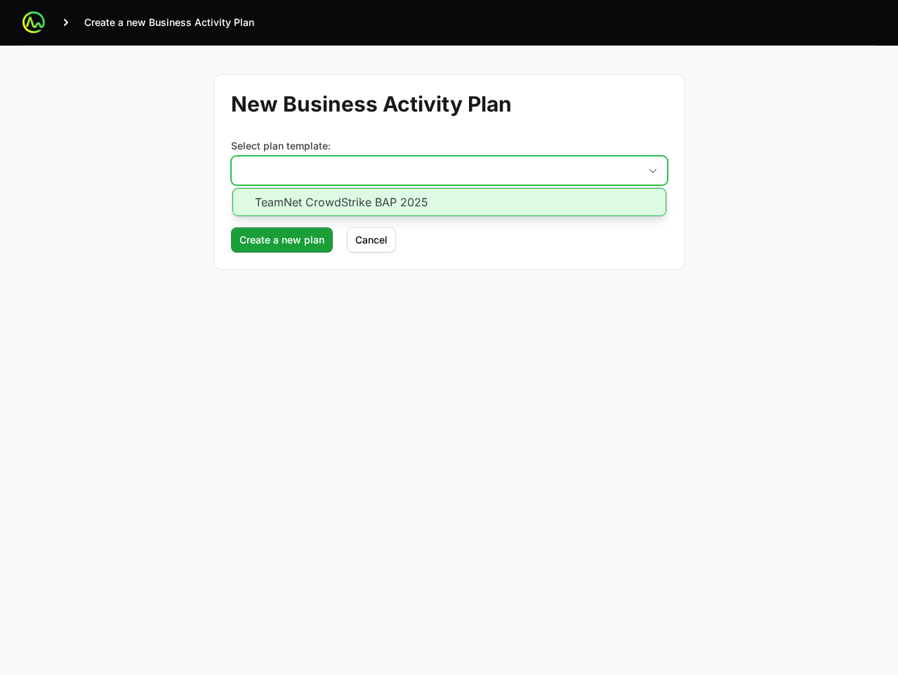
click at [335, 196] on li "TeamNet CrowdStrike BAP 2025" at bounding box center [449, 202] width 434 height 28
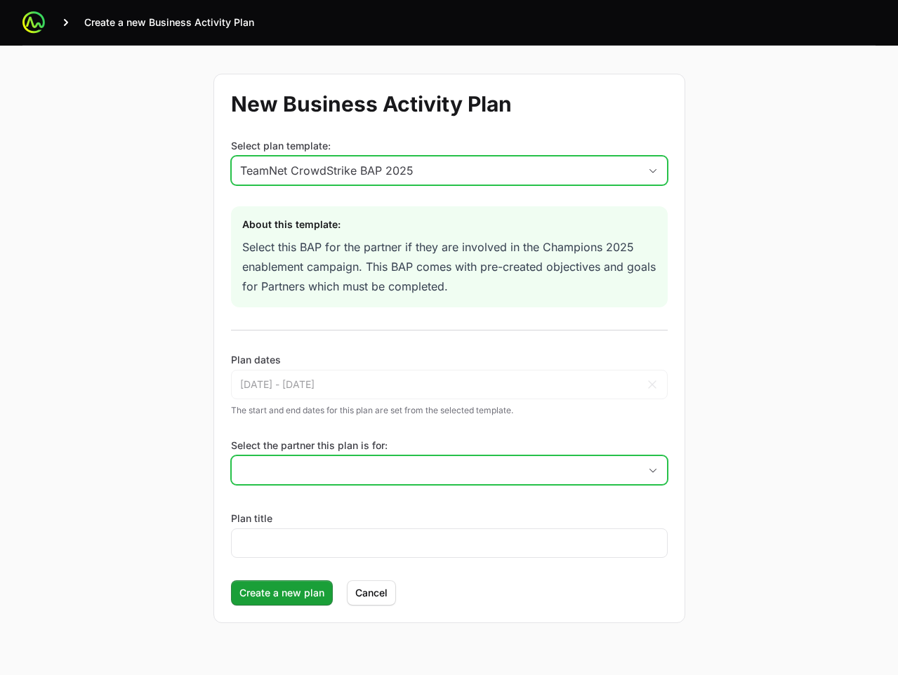
click at [406, 472] on input "Select the partner this plan is for:" at bounding box center [435, 470] width 407 height 28
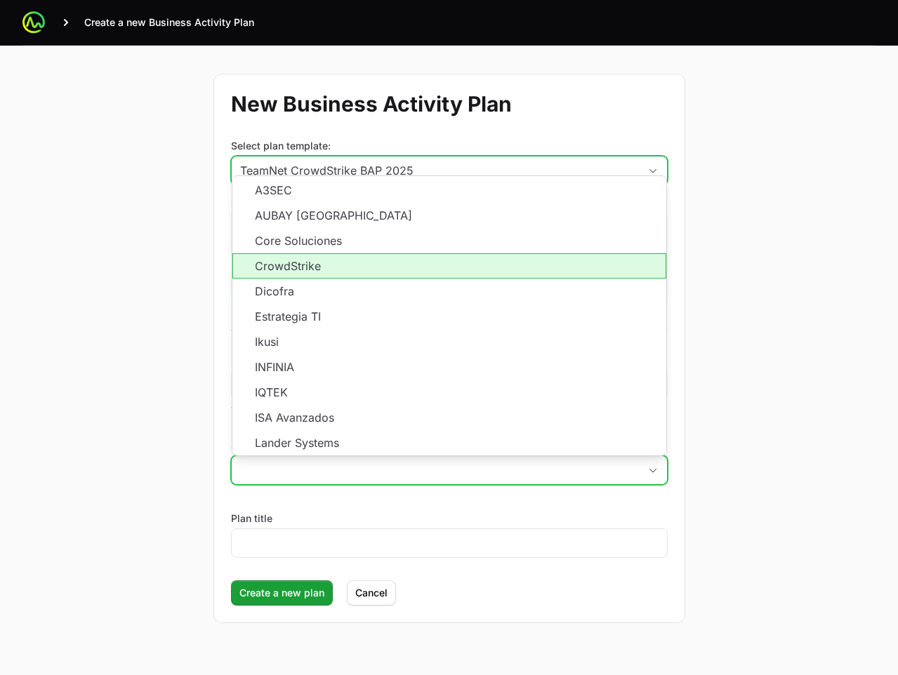
click at [326, 265] on li "CrowdStrike" at bounding box center [449, 265] width 434 height 25
type input "CrowdStrike"
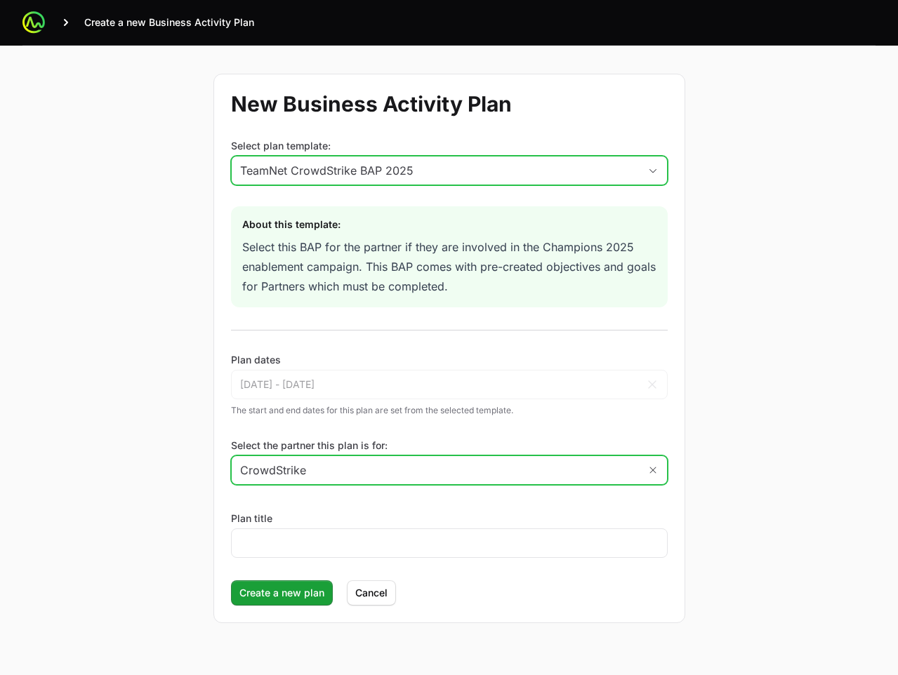
click at [343, 472] on input "CrowdStrike" at bounding box center [435, 470] width 407 height 28
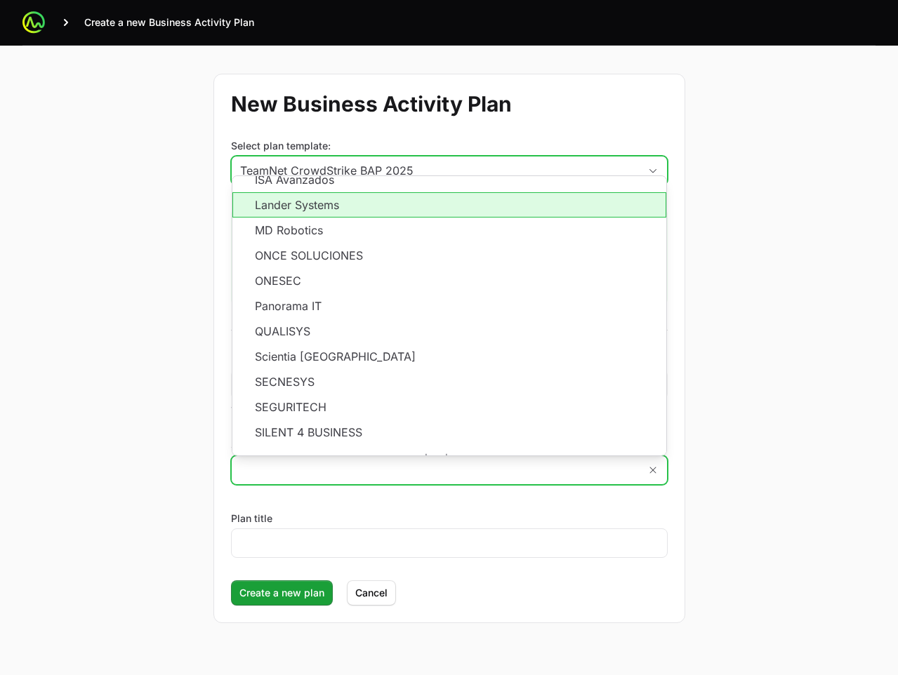
scroll to position [216, 0]
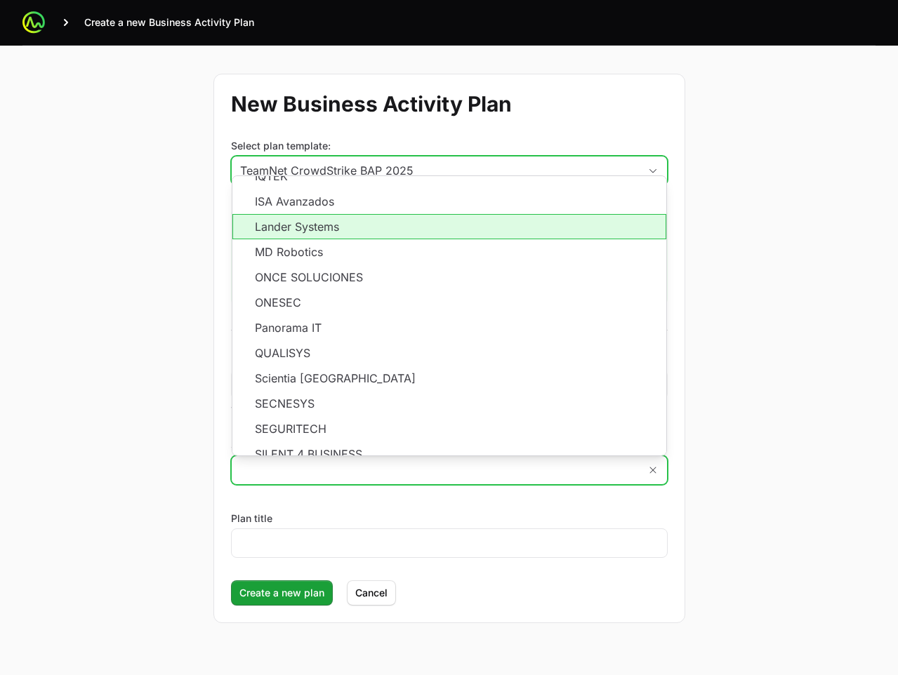
click at [317, 233] on li "Lander Systems" at bounding box center [449, 226] width 434 height 25
type input "Lander Systems"
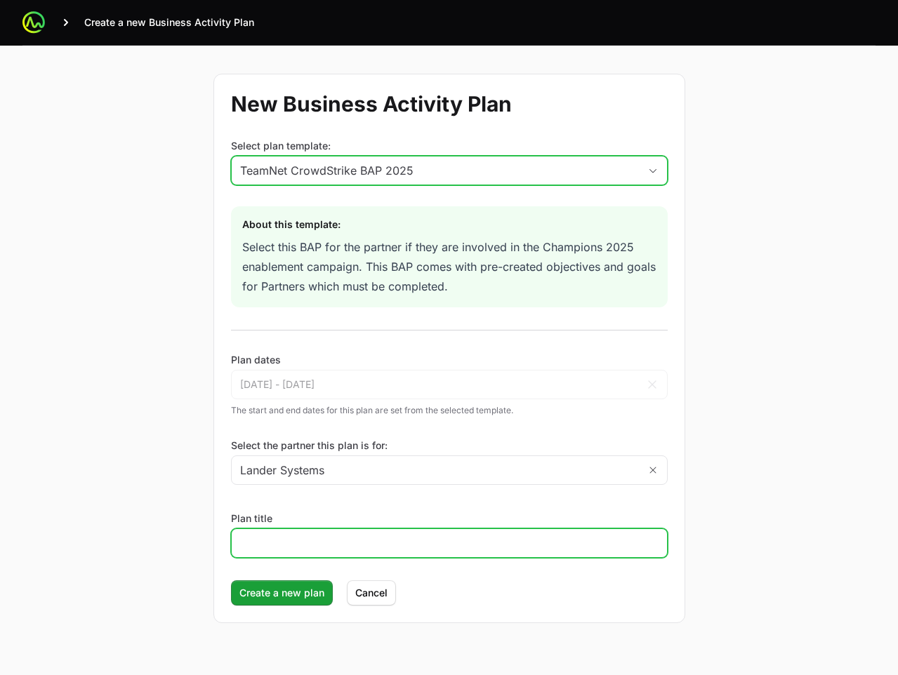
click at [308, 541] on input "Plan title" at bounding box center [449, 543] width 418 height 17
type input "Test plan"
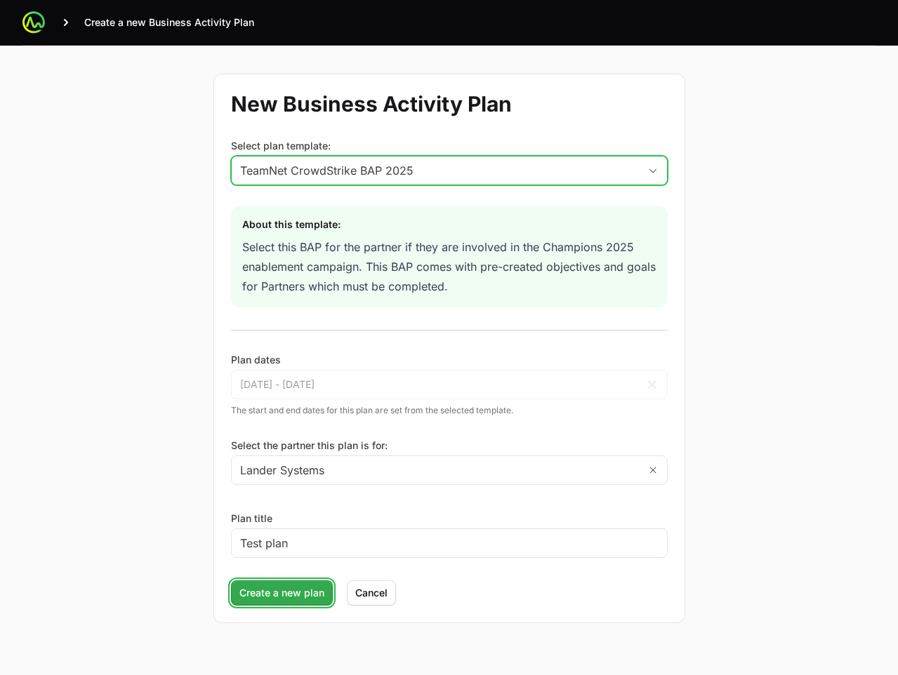
click at [293, 582] on button "Create a new plan" at bounding box center [282, 593] width 102 height 25
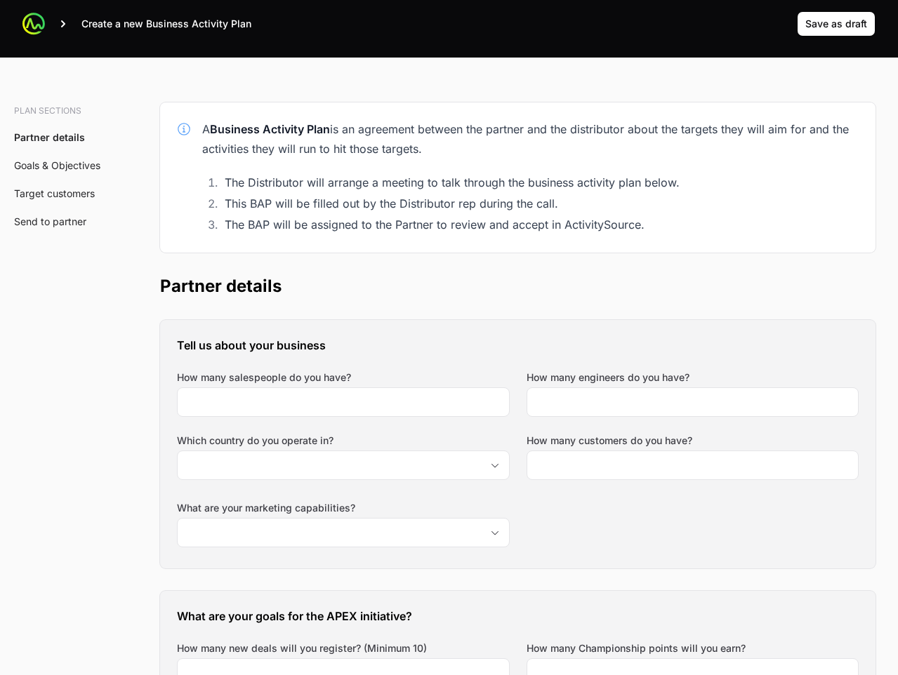
scroll to position [0, 0]
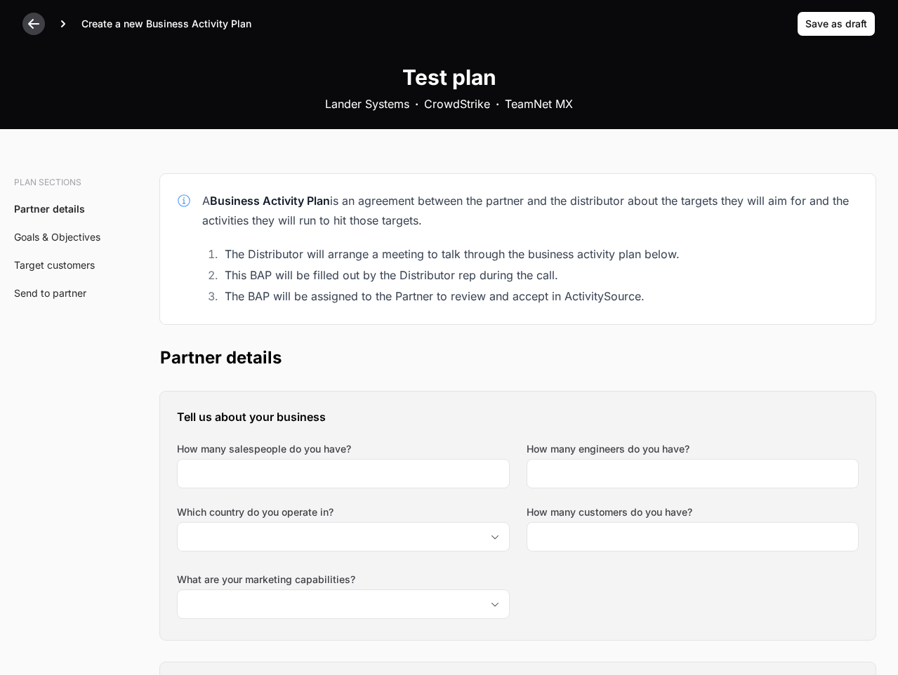
click at [35, 22] on icon at bounding box center [34, 24] width 14 height 14
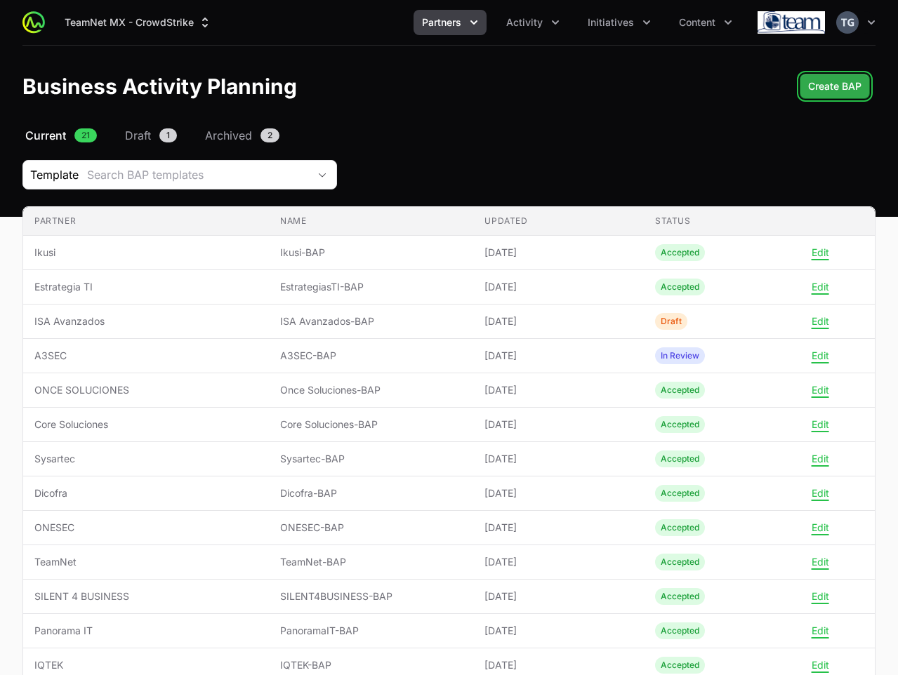
click at [803, 92] on button "Create BAP" at bounding box center [835, 86] width 70 height 25
click at [460, 152] on div "Select a tab Current Draft Archived Current 21 Draft 1 Archived 2 Template Sear…" at bounding box center [449, 581] width 898 height 909
click at [833, 90] on span "Create BAP" at bounding box center [834, 86] width 53 height 17
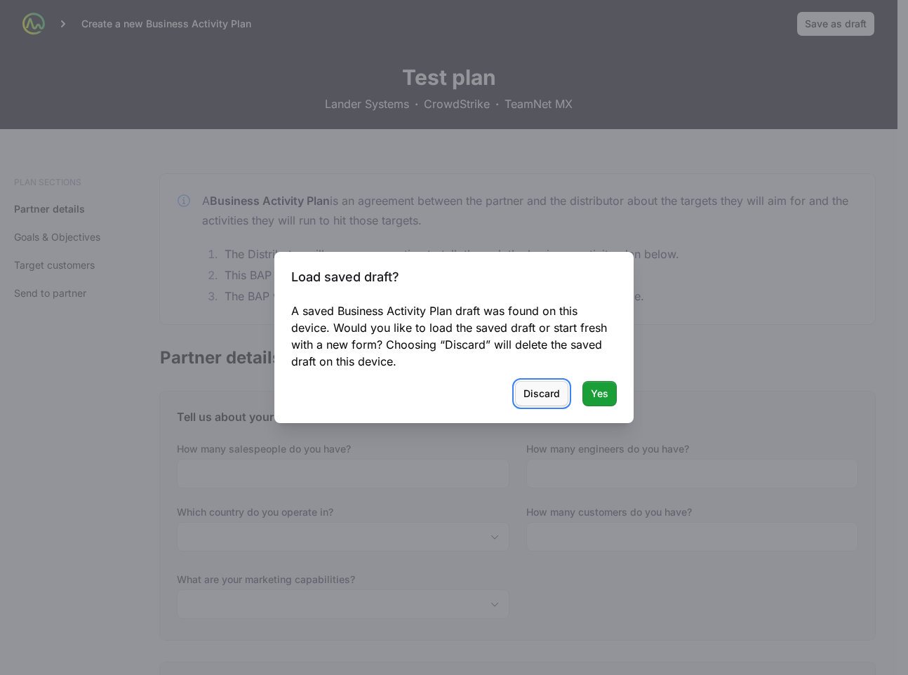
click at [538, 395] on span "Discard" at bounding box center [542, 393] width 37 height 17
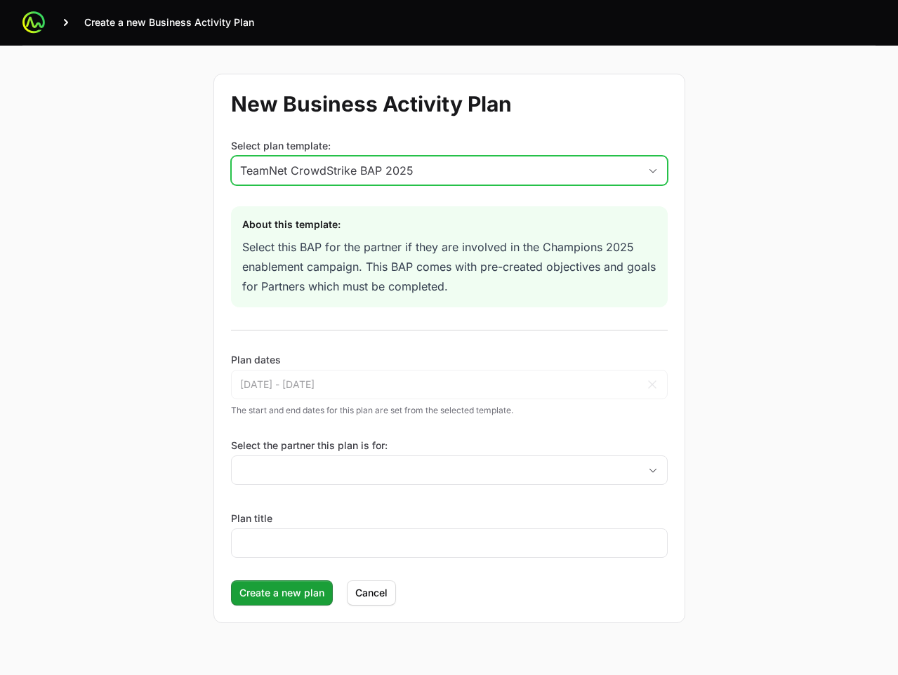
click at [373, 163] on div "TeamNet CrowdStrike BAP 2025" at bounding box center [439, 170] width 399 height 17
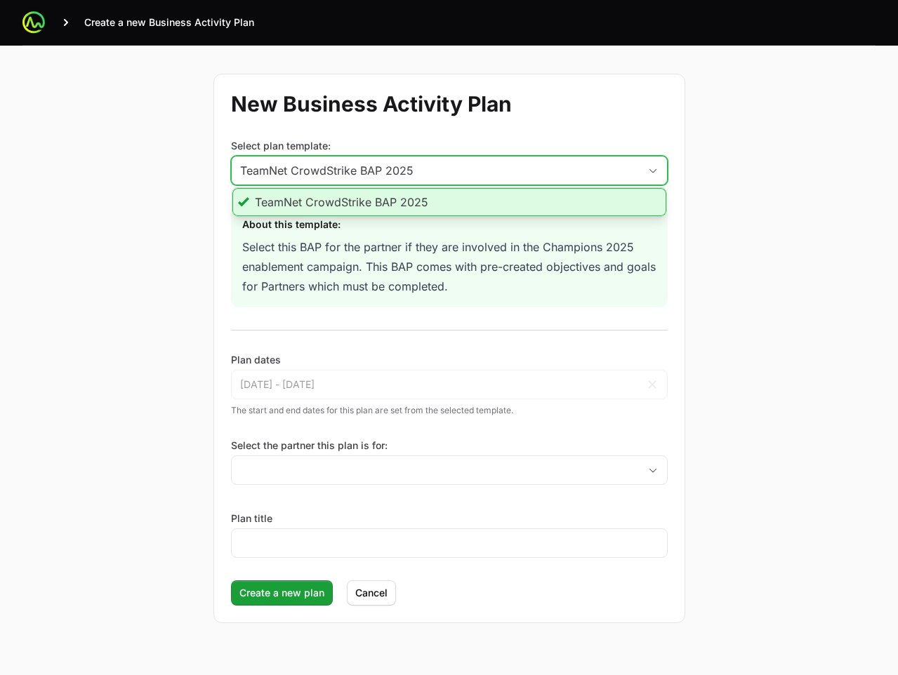
click at [361, 206] on li "TeamNet CrowdStrike BAP 2025" at bounding box center [449, 202] width 434 height 28
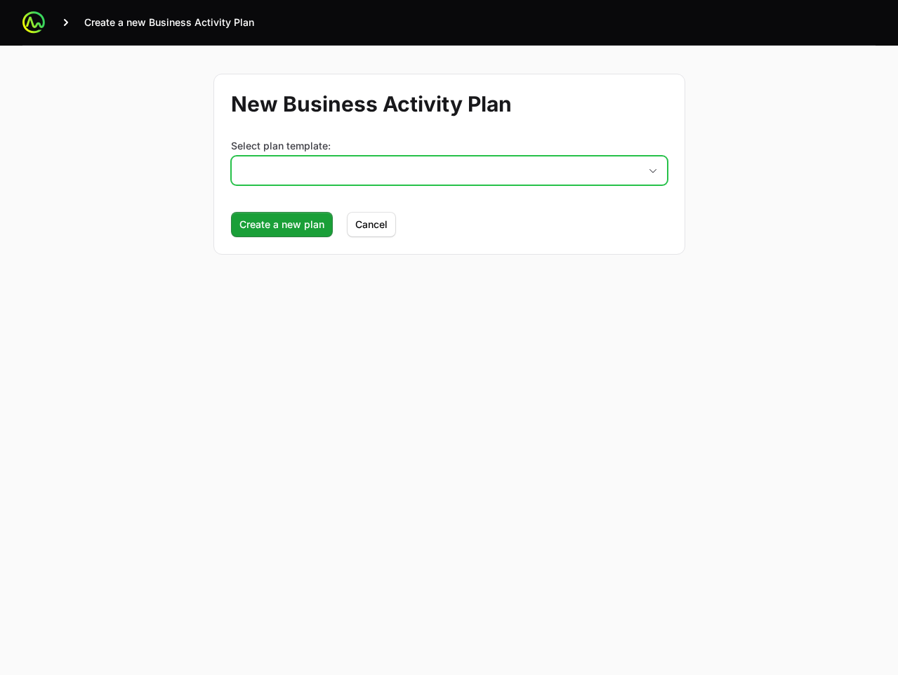
click at [390, 166] on button "placeholder" at bounding box center [449, 171] width 435 height 28
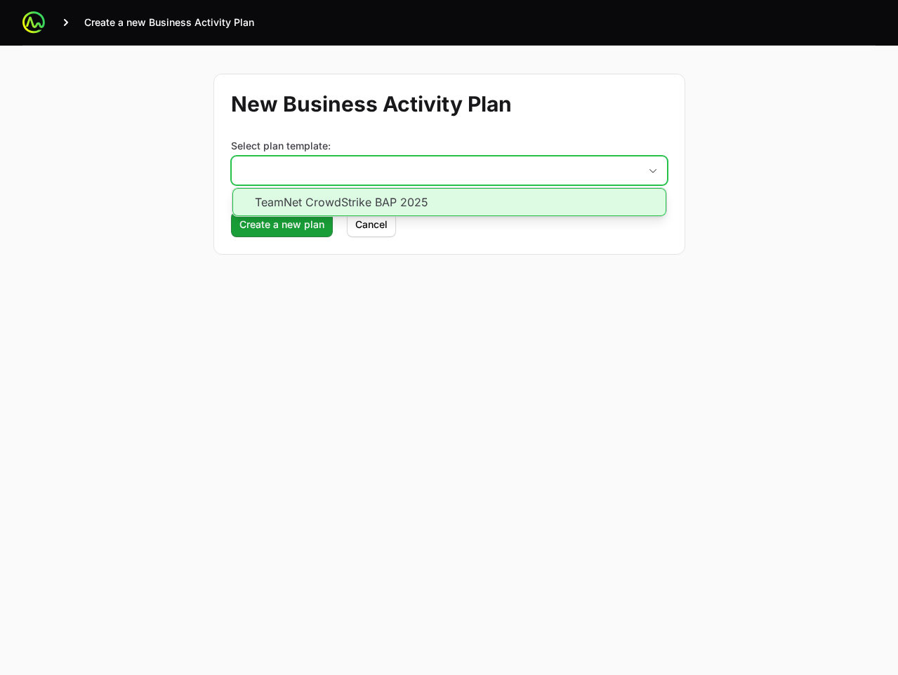
click at [371, 199] on li "TeamNet CrowdStrike BAP 2025" at bounding box center [449, 202] width 434 height 28
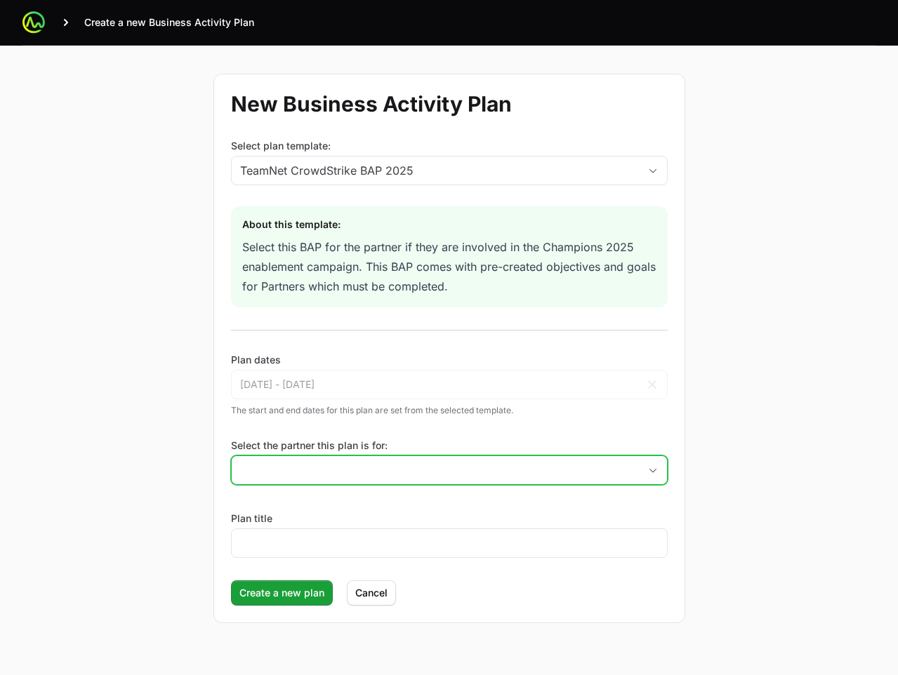
click at [306, 475] on input "Select the partner this plan is for:" at bounding box center [435, 470] width 407 height 28
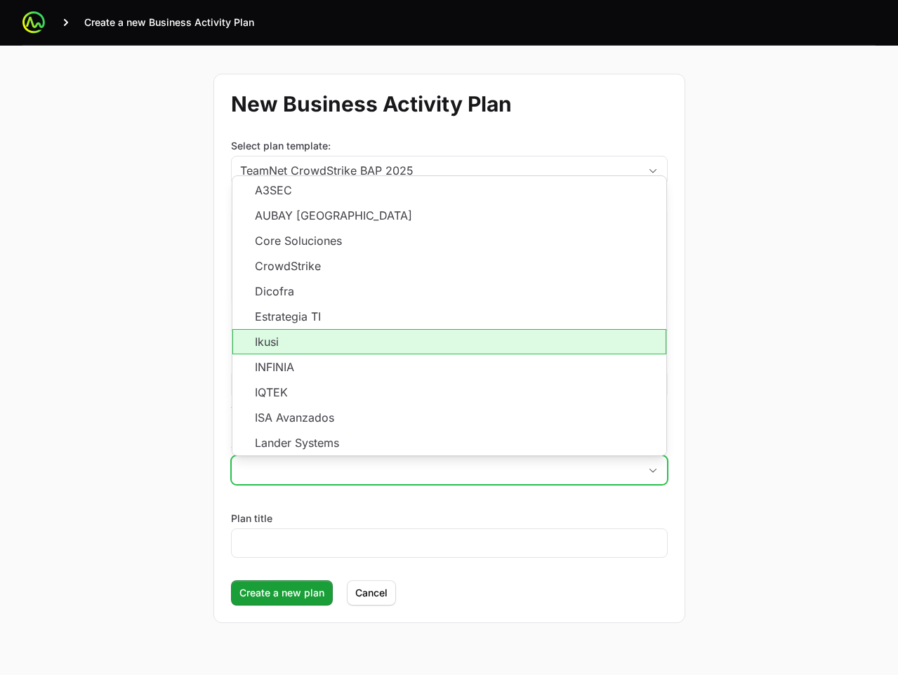
click at [321, 351] on li "Ikusi" at bounding box center [449, 341] width 434 height 25
type input "Ikusi"
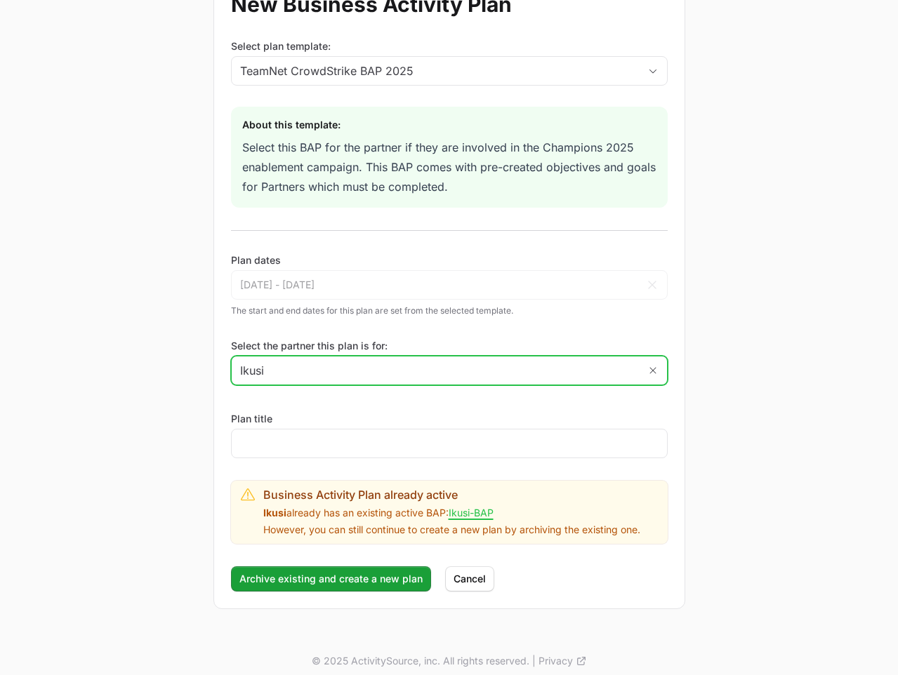
scroll to position [110, 0]
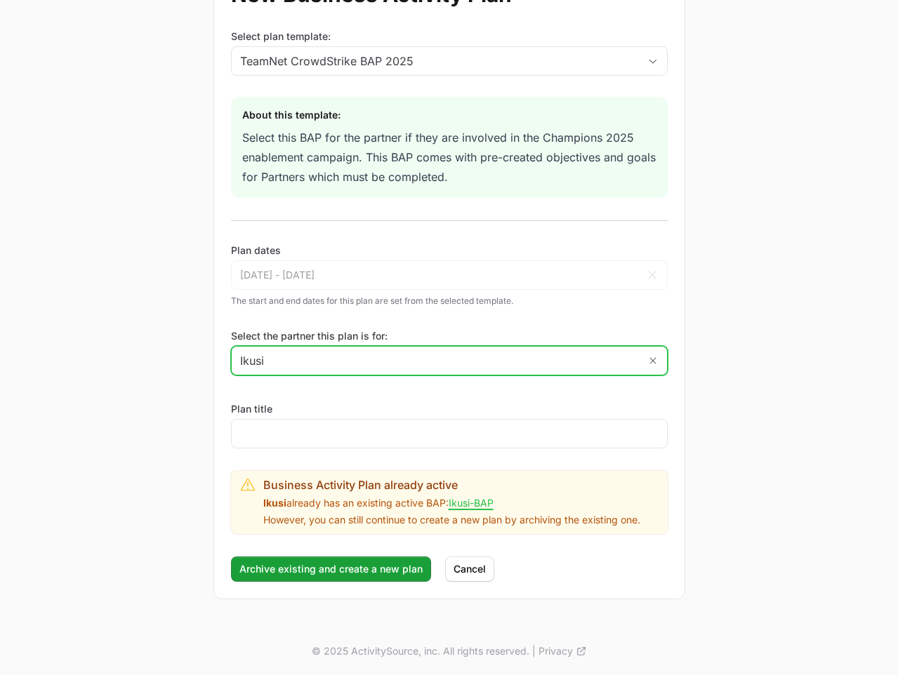
click at [328, 370] on input "Ikusi" at bounding box center [435, 361] width 407 height 28
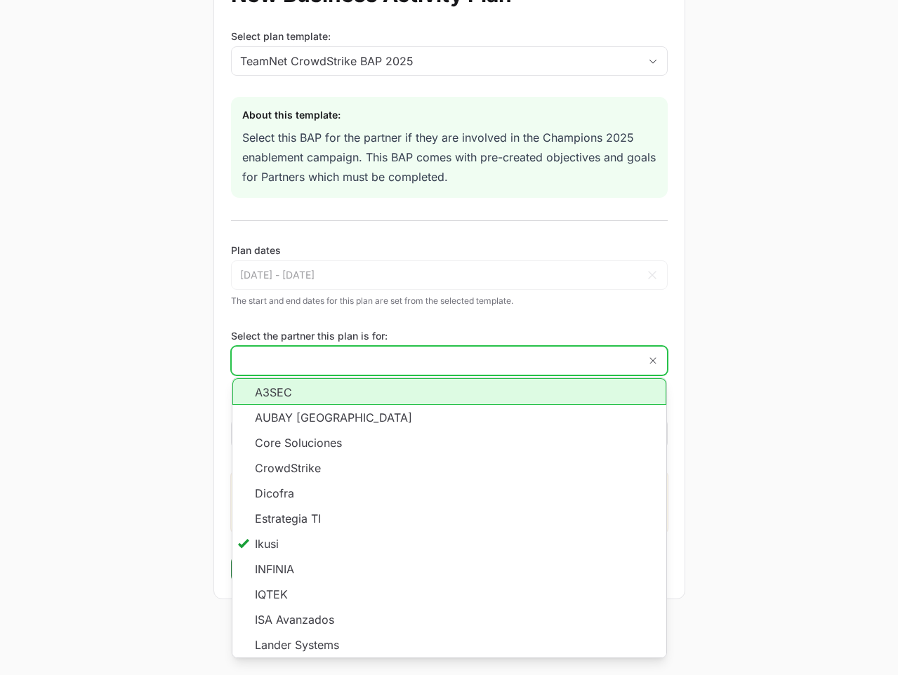
click at [336, 402] on li "A3SEC" at bounding box center [449, 391] width 434 height 27
type input "A3SEC"
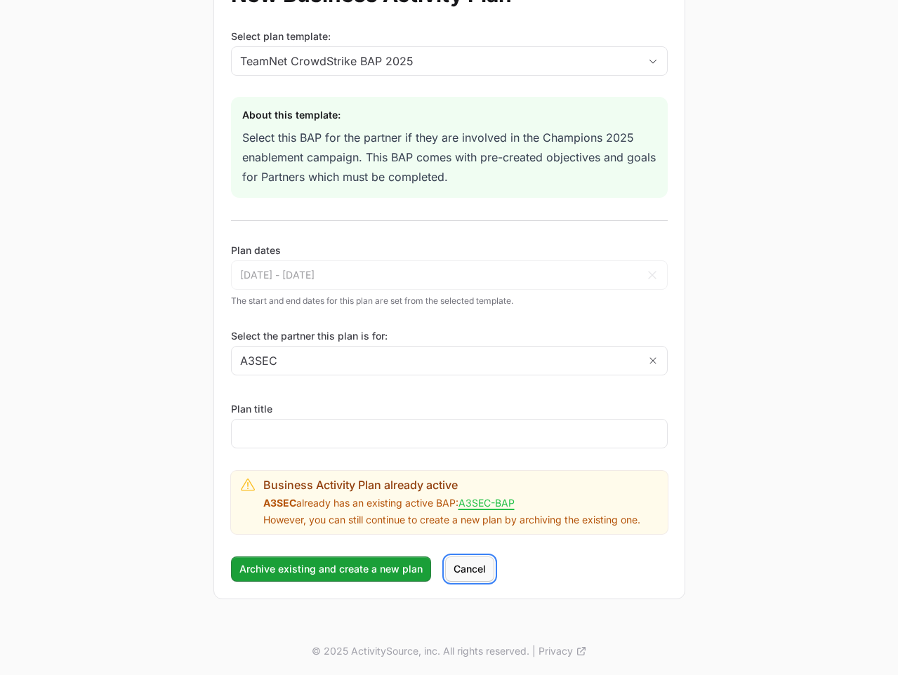
click at [475, 573] on span "Cancel" at bounding box center [469, 569] width 32 height 17
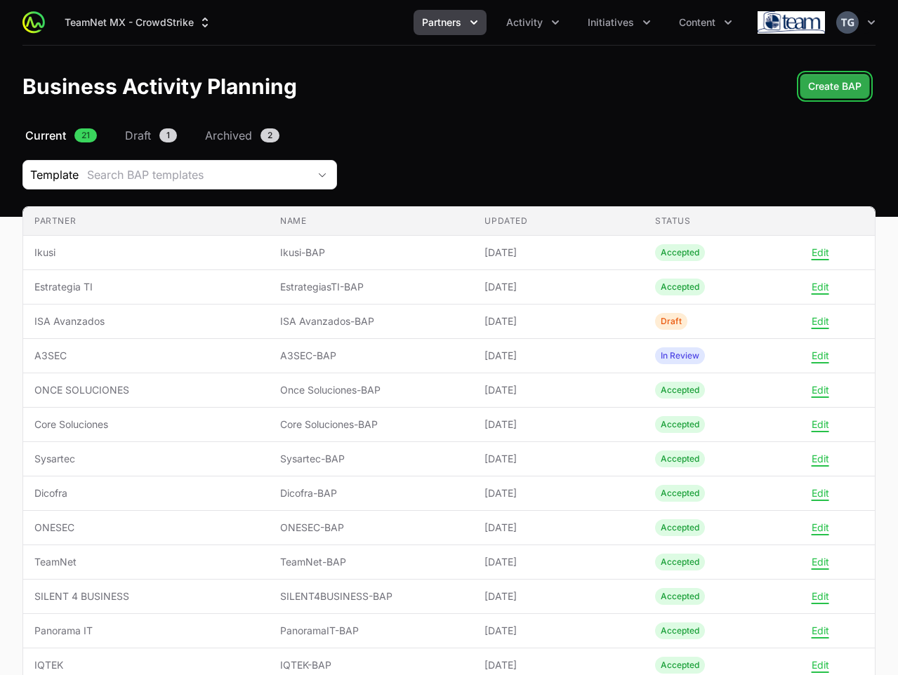
click at [844, 88] on span "Create BAP" at bounding box center [834, 86] width 53 height 17
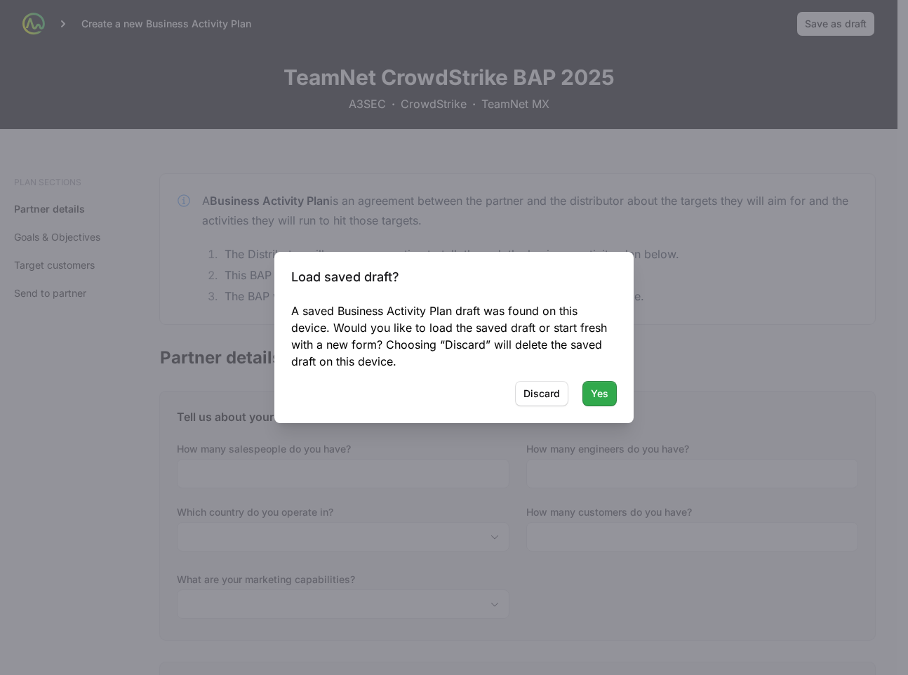
click at [587, 393] on button "Yes" at bounding box center [600, 393] width 34 height 25
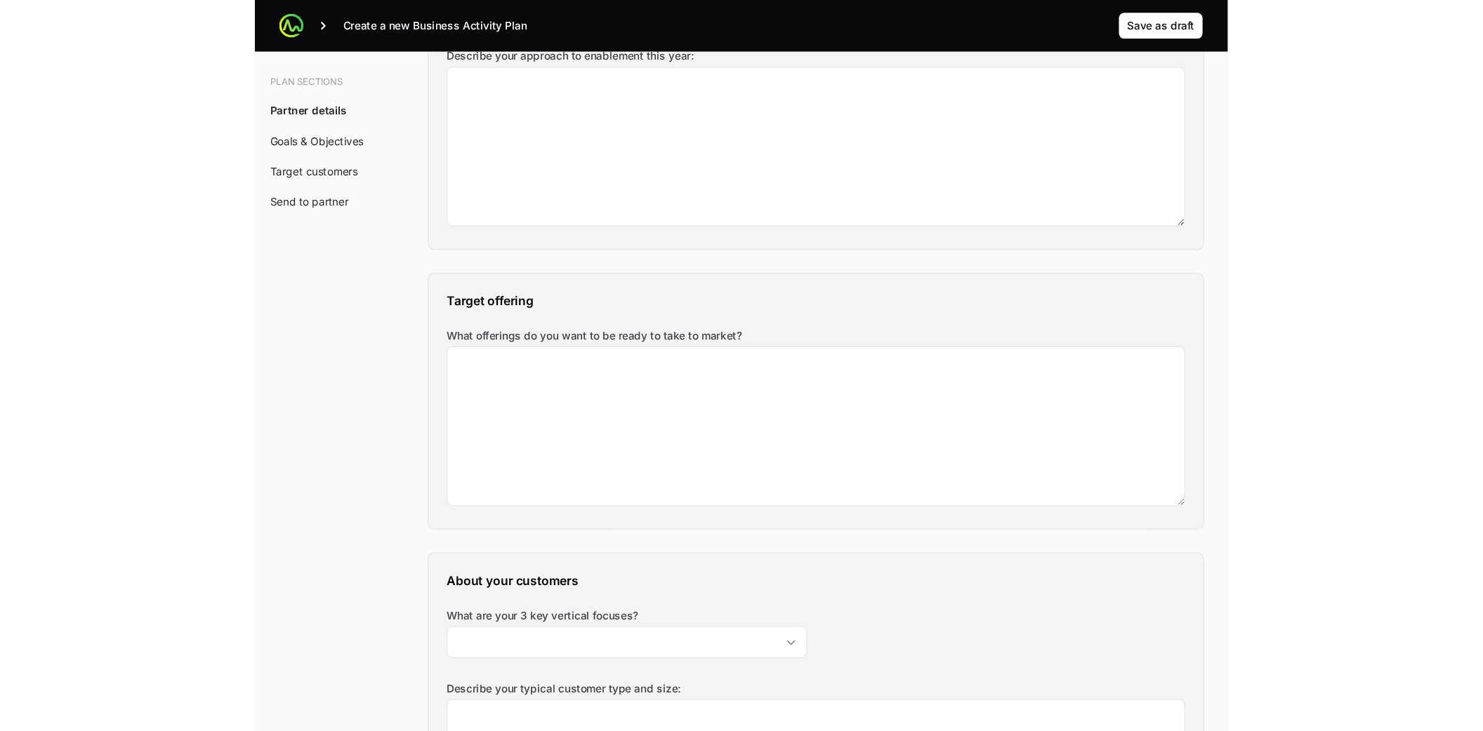
scroll to position [1386, 0]
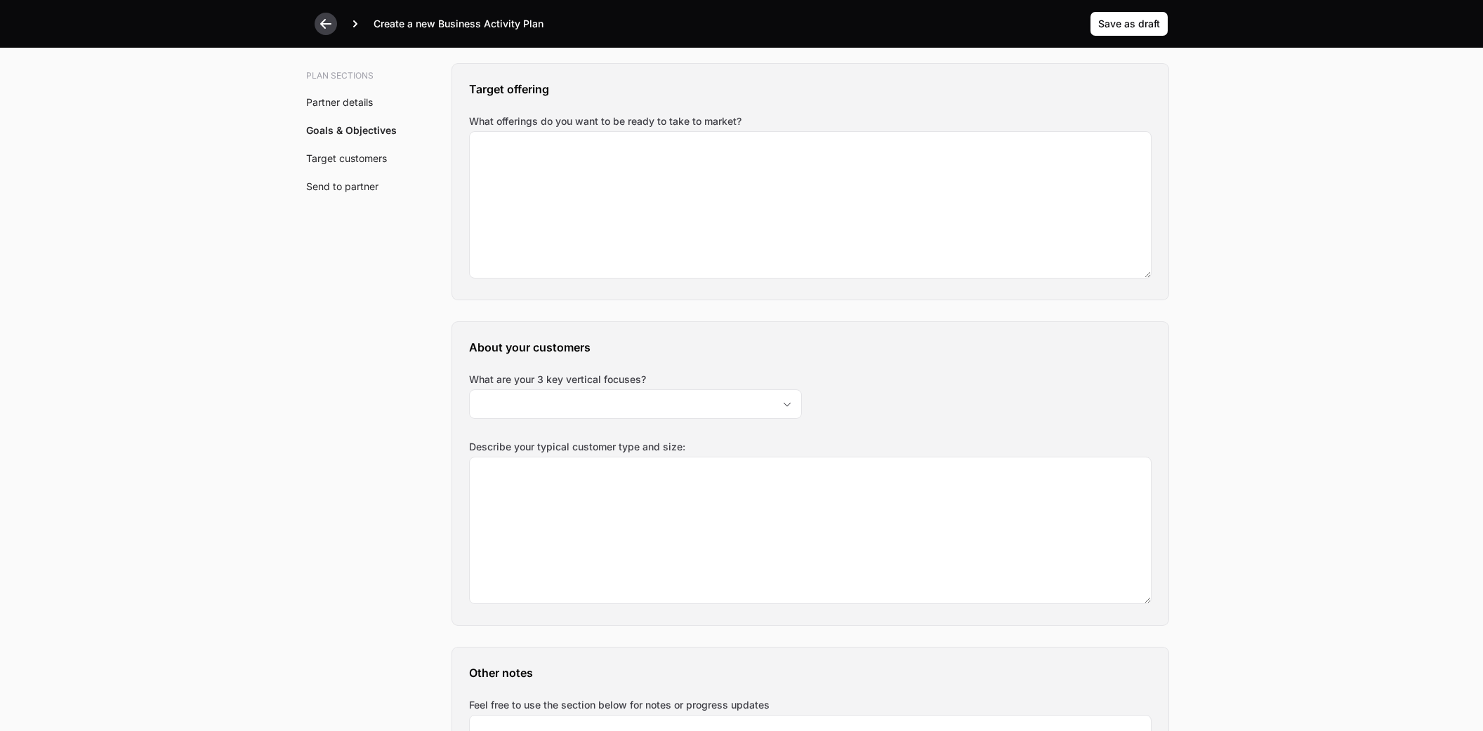
click at [324, 22] on icon at bounding box center [326, 24] width 14 height 14
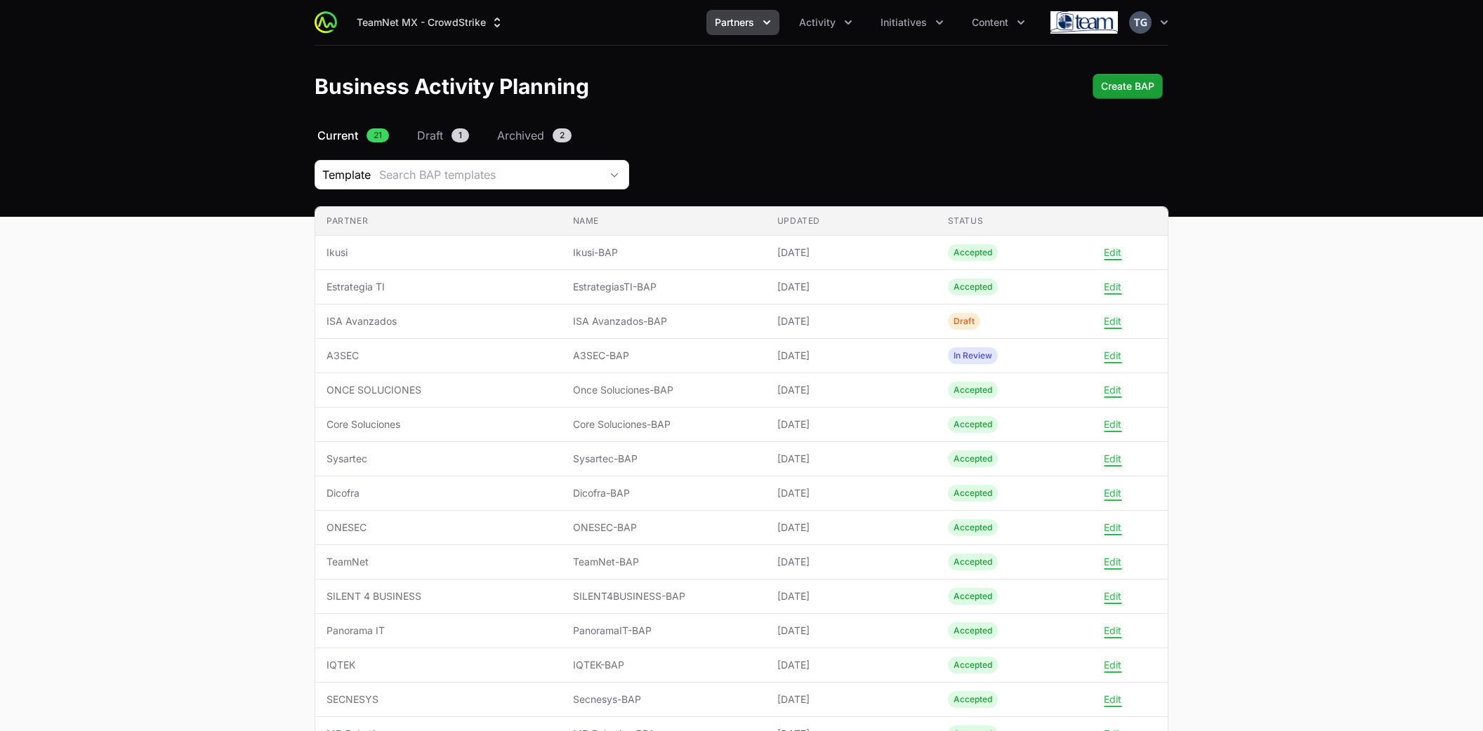
click at [748, 32] on button "Partners" at bounding box center [742, 22] width 73 height 25
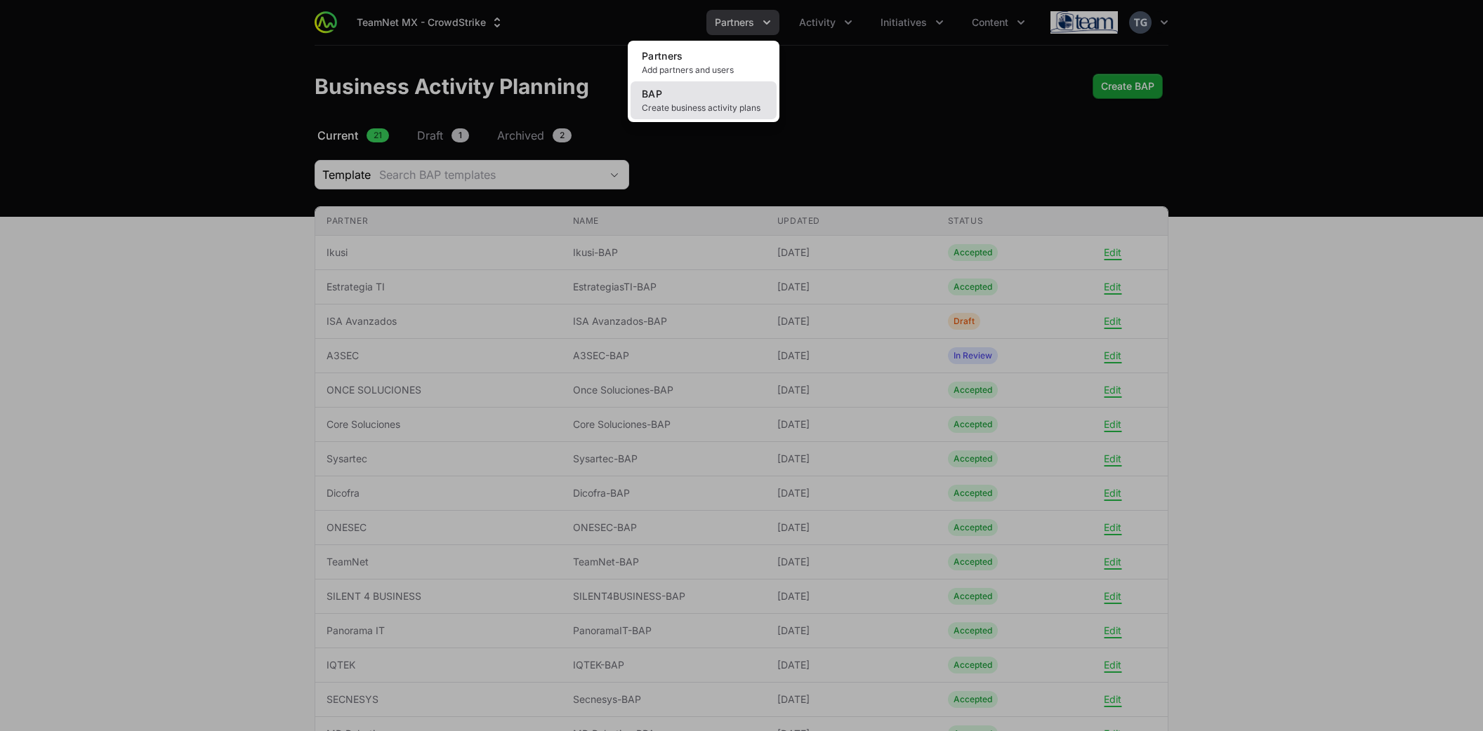
click at [719, 105] on span "Create business activity plans" at bounding box center [704, 107] width 124 height 11
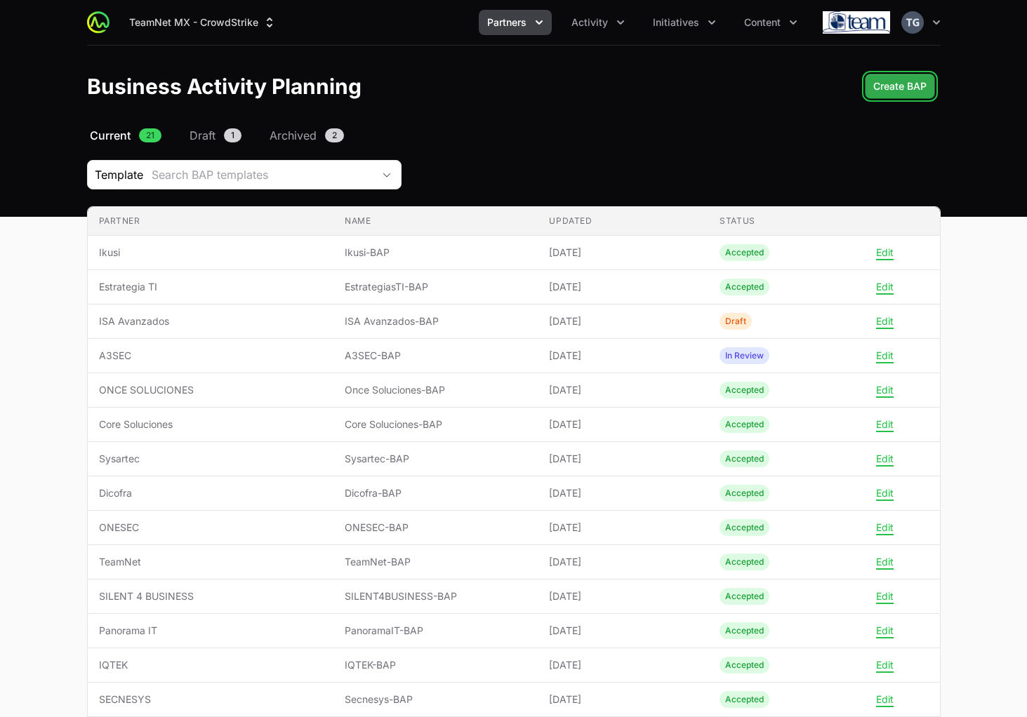
click at [906, 86] on span "Create BAP" at bounding box center [899, 86] width 53 height 17
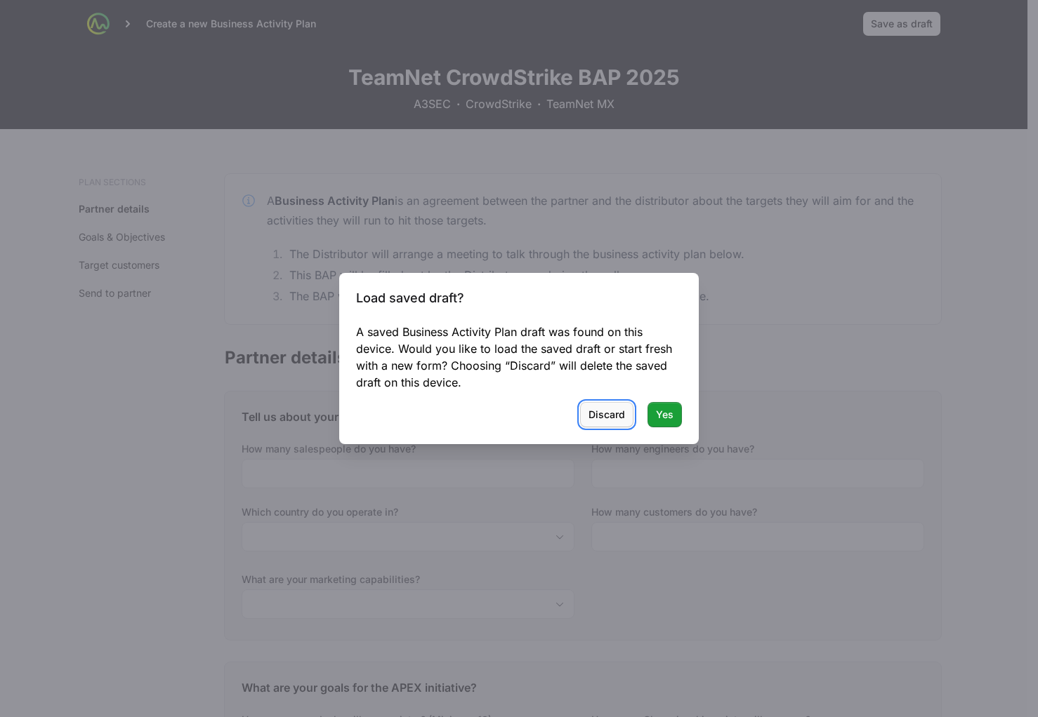
click at [606, 423] on span "Discard" at bounding box center [606, 414] width 37 height 17
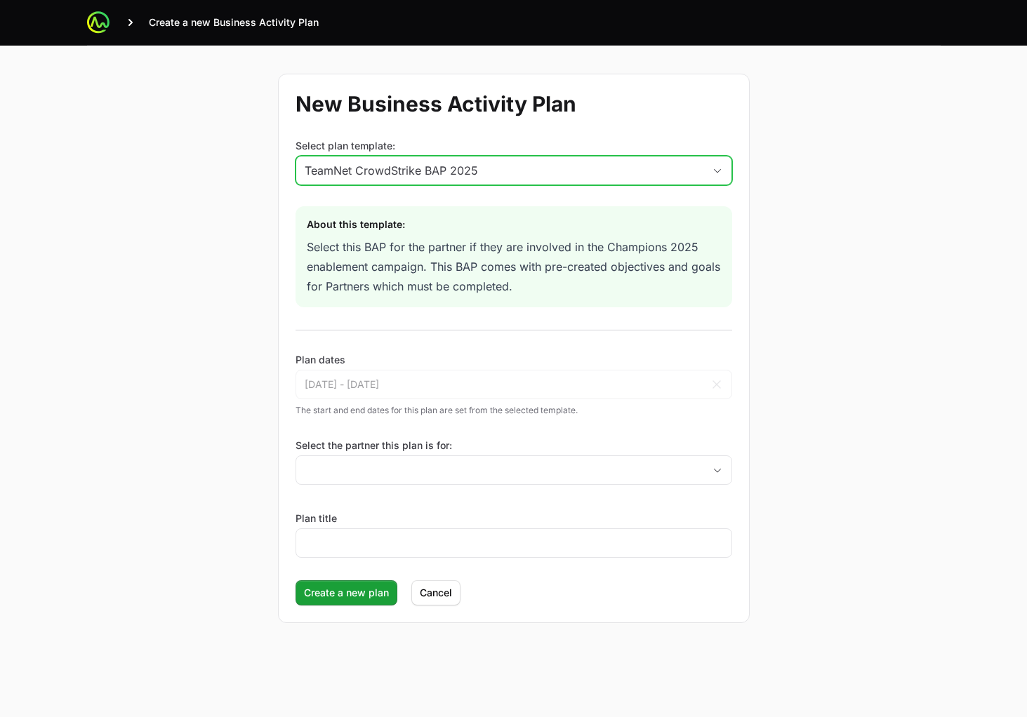
click at [496, 170] on div "TeamNet CrowdStrike BAP 2025" at bounding box center [504, 170] width 399 height 17
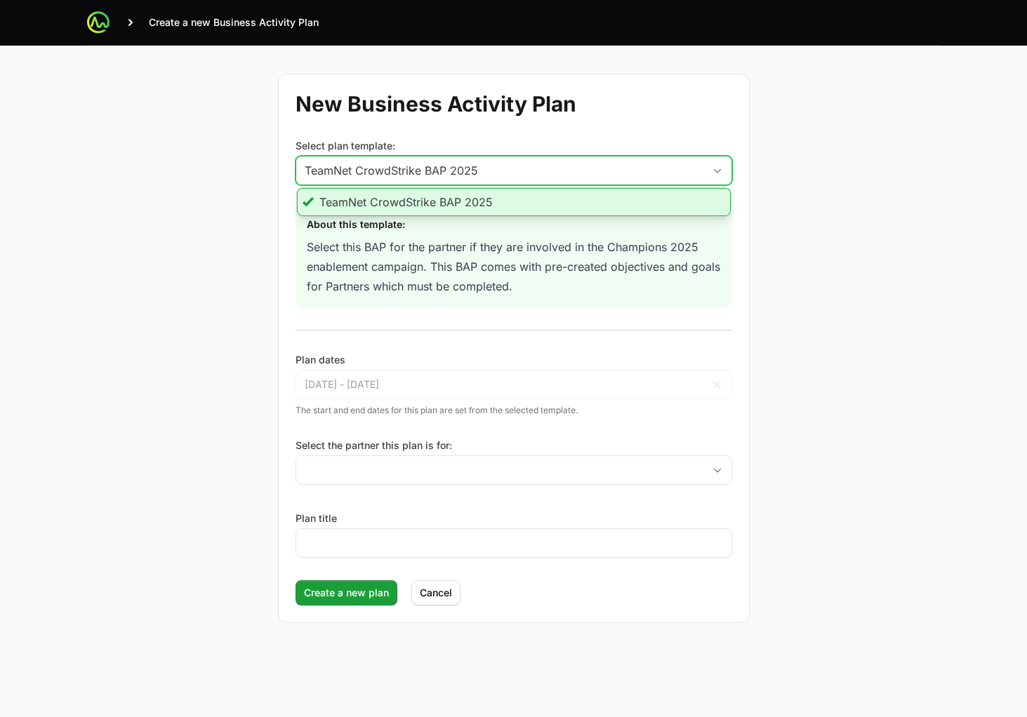
click at [498, 168] on div "TeamNet CrowdStrike BAP 2025" at bounding box center [504, 170] width 399 height 17
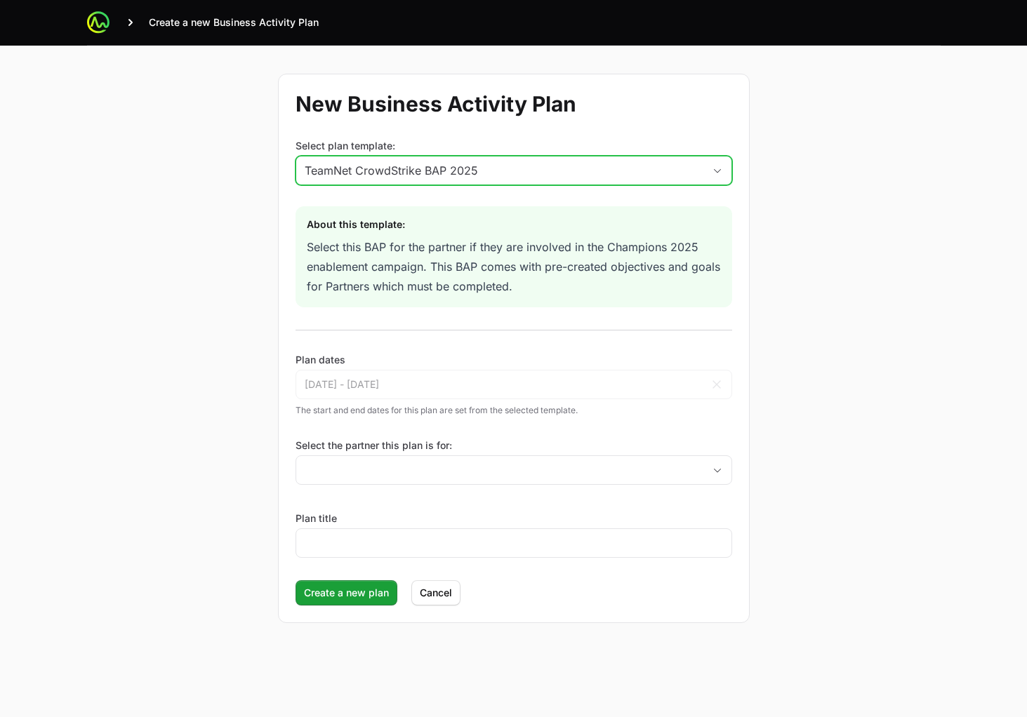
drag, startPoint x: 497, startPoint y: 168, endPoint x: 472, endPoint y: 183, distance: 29.3
click at [496, 168] on div "TeamNet CrowdStrike BAP 2025" at bounding box center [504, 170] width 399 height 17
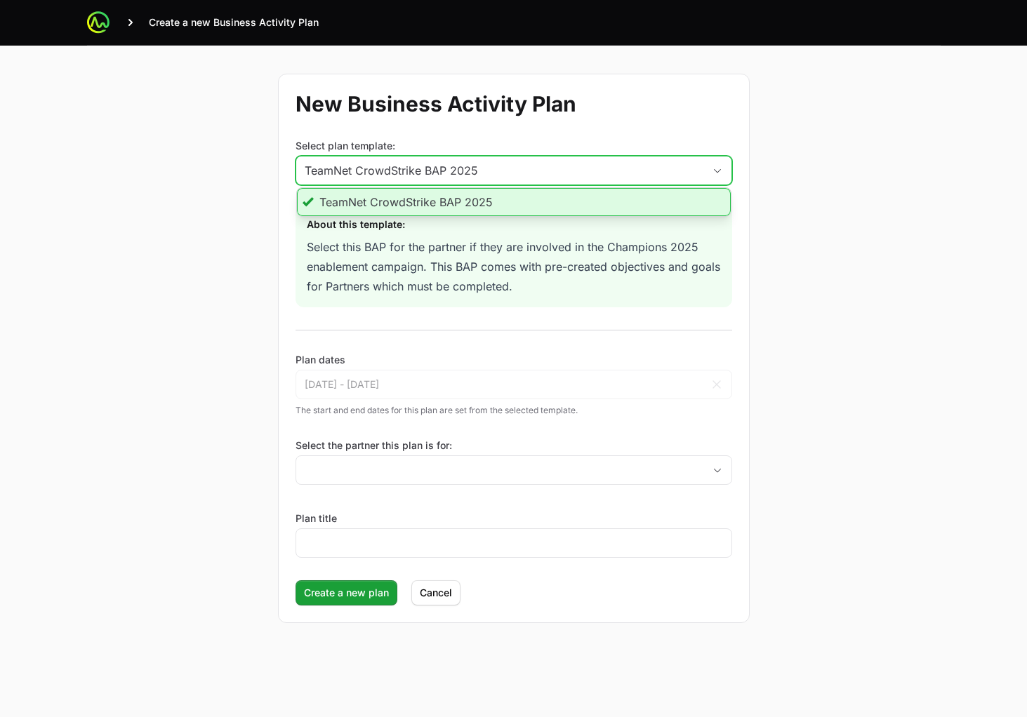
click at [458, 202] on li "TeamNet CrowdStrike BAP 2025" at bounding box center [514, 202] width 434 height 28
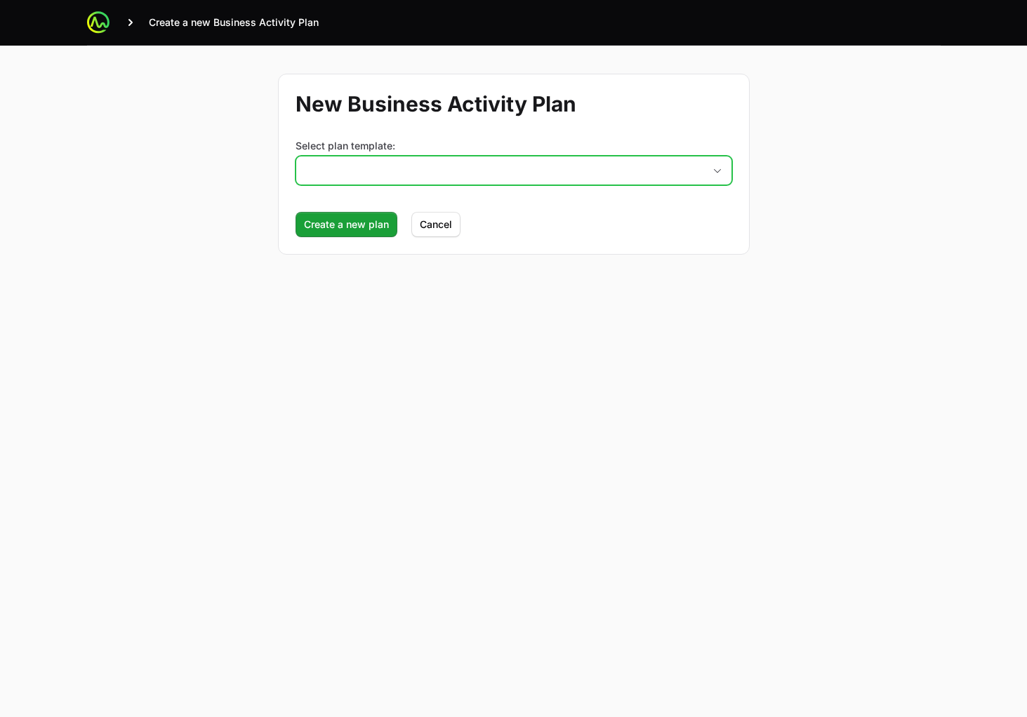
click at [397, 180] on button "placeholder" at bounding box center [513, 171] width 435 height 28
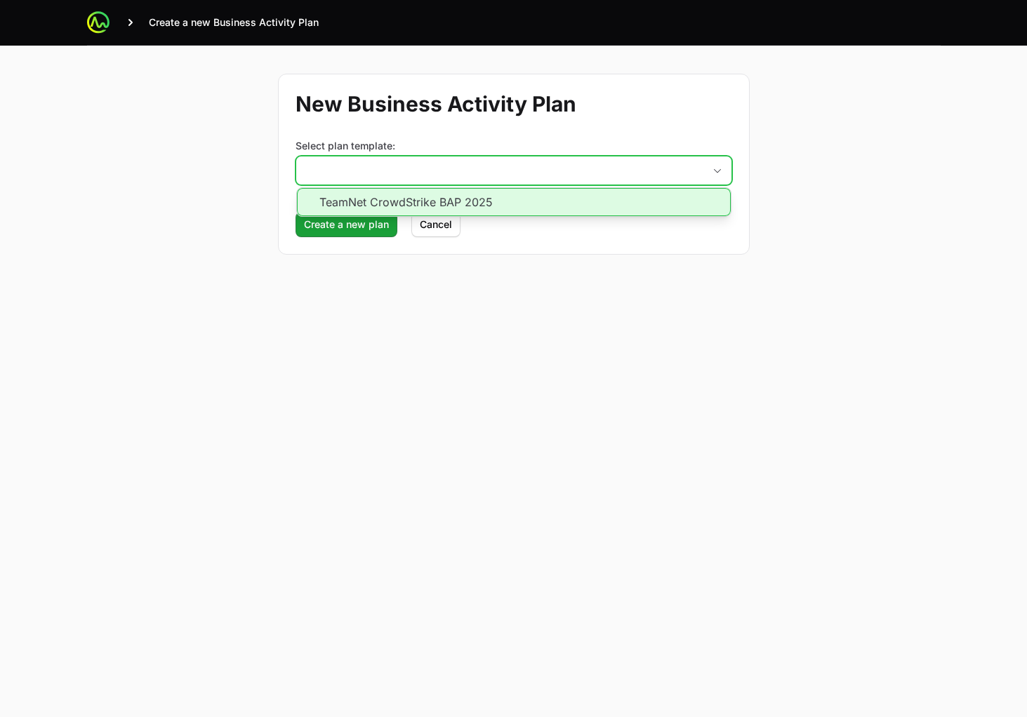
click at [390, 206] on li "TeamNet CrowdStrike BAP 2025" at bounding box center [514, 202] width 434 height 28
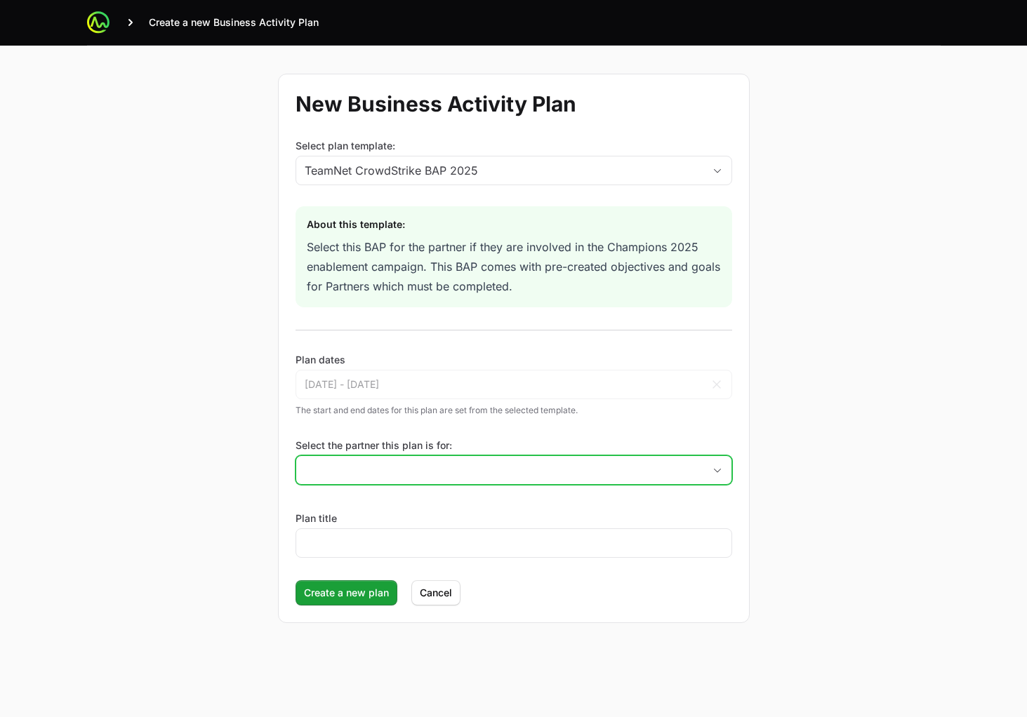
click at [399, 480] on input "Select the partner this plan is for:" at bounding box center [499, 470] width 407 height 28
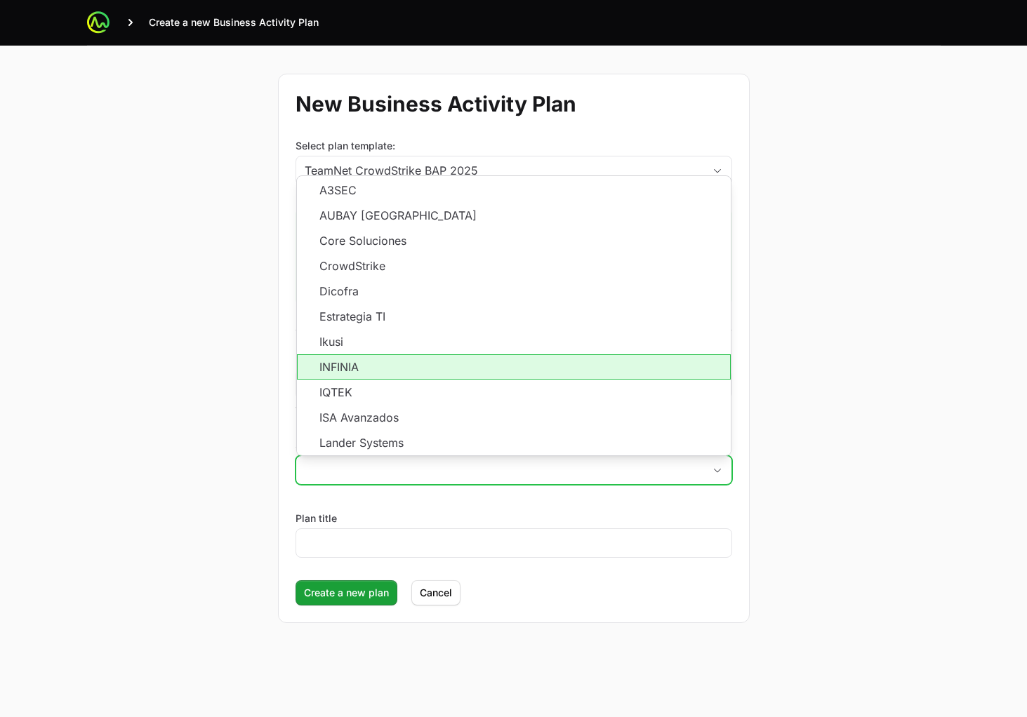
click at [350, 367] on li "INFINIA" at bounding box center [514, 367] width 434 height 25
type input "INFINIA"
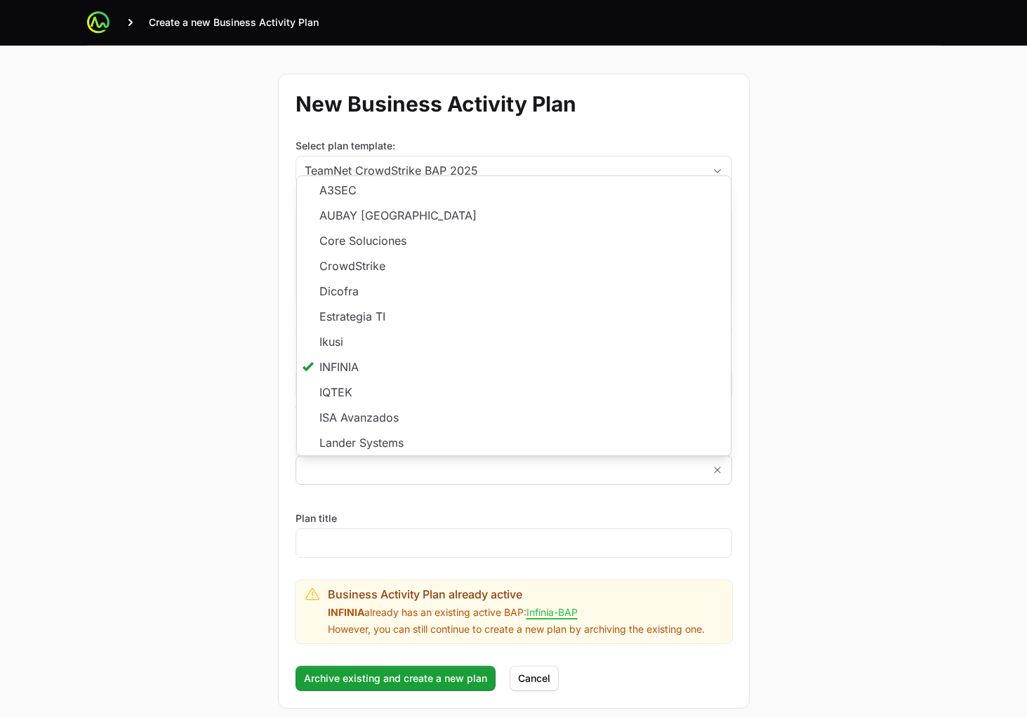
type input "INFINIA"
click at [866, 335] on div "New Business Activity Plan Select plan template: TeamNet CrowdStrike BAP 2025 A…" at bounding box center [514, 391] width 899 height 691
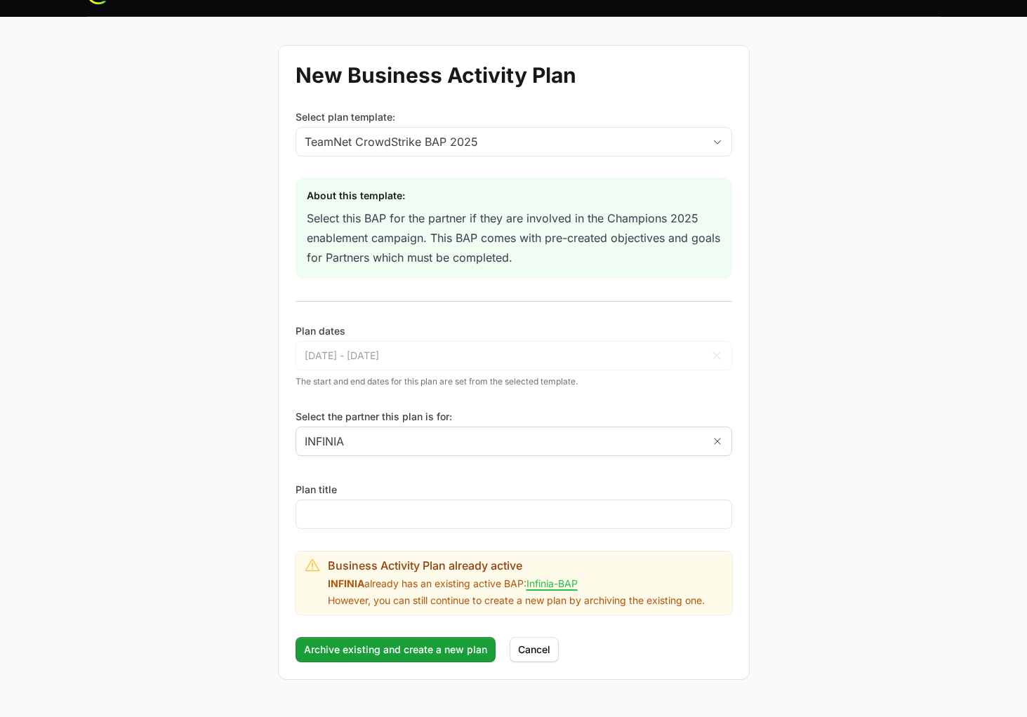
scroll to position [67, 0]
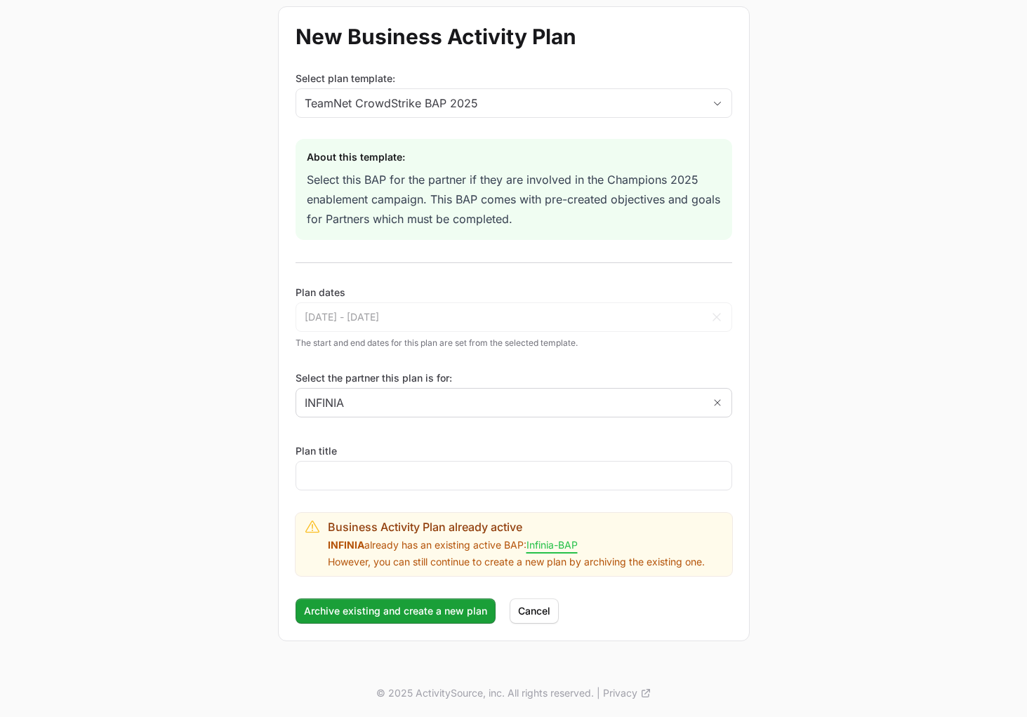
click at [565, 546] on link "Infinia-BAP" at bounding box center [551, 545] width 51 height 13
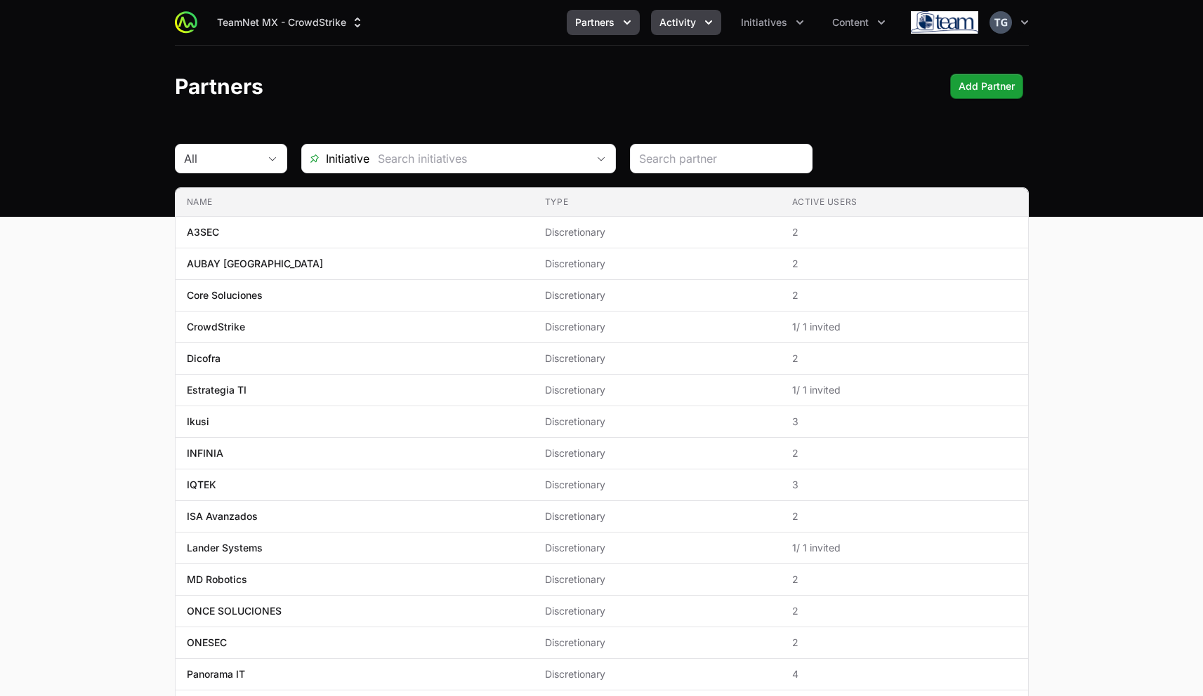
click at [700, 18] on button "Activity" at bounding box center [686, 22] width 70 height 25
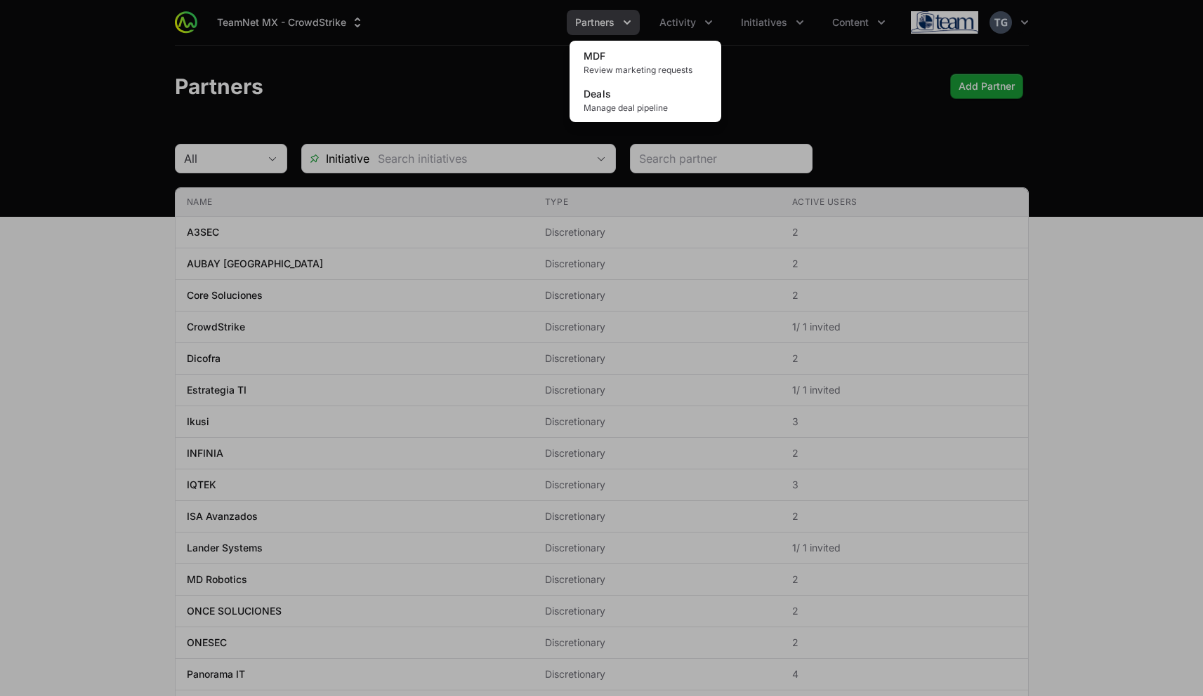
click at [592, 28] on div "Activity menu" at bounding box center [601, 348] width 1203 height 696
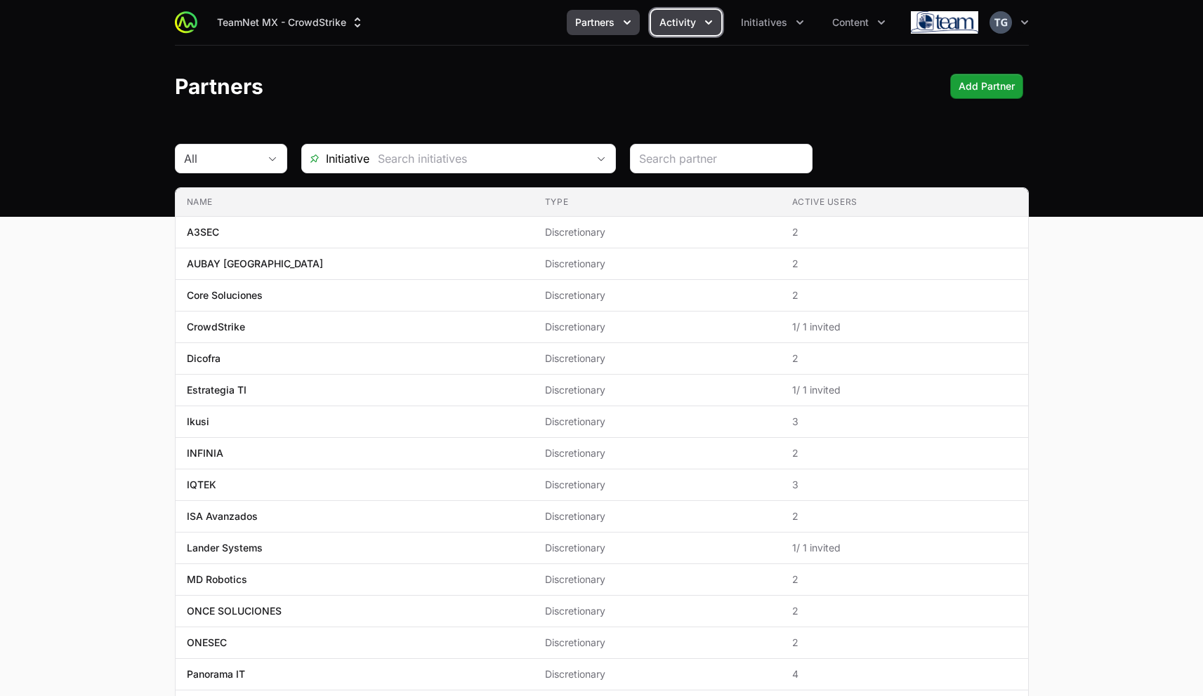
click at [698, 19] on button "Activity" at bounding box center [686, 22] width 70 height 25
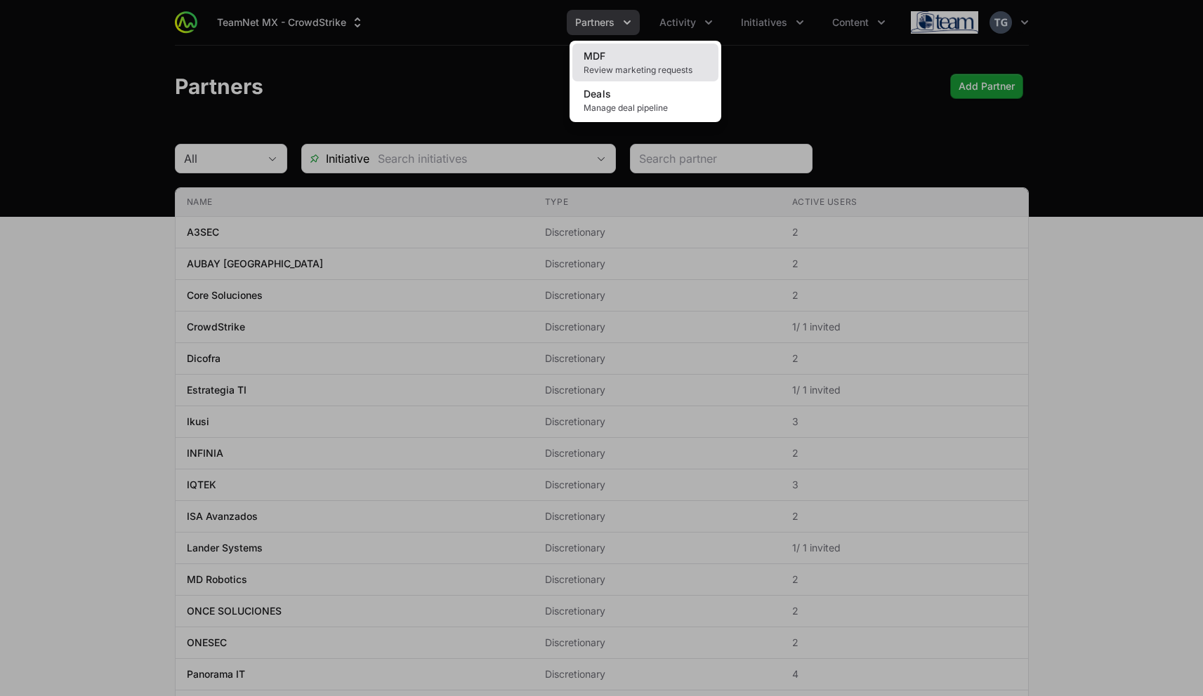
click at [659, 60] on link "MDF Review marketing requests" at bounding box center [645, 63] width 146 height 38
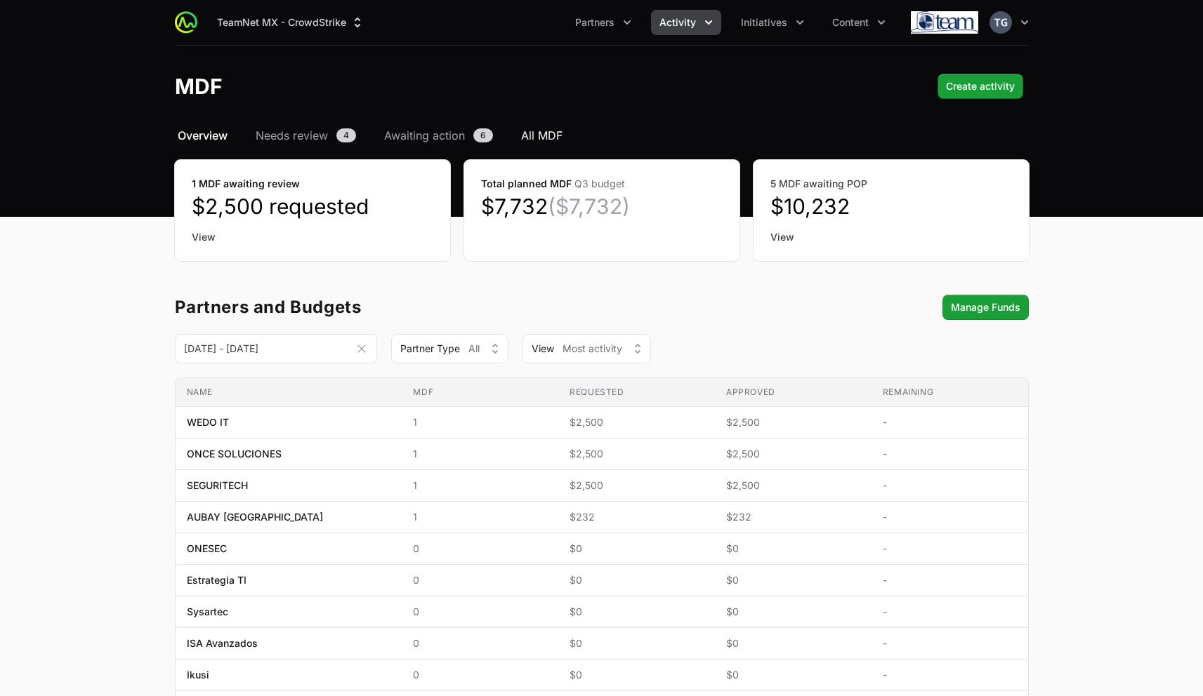
click at [539, 134] on span "All MDF" at bounding box center [541, 135] width 41 height 17
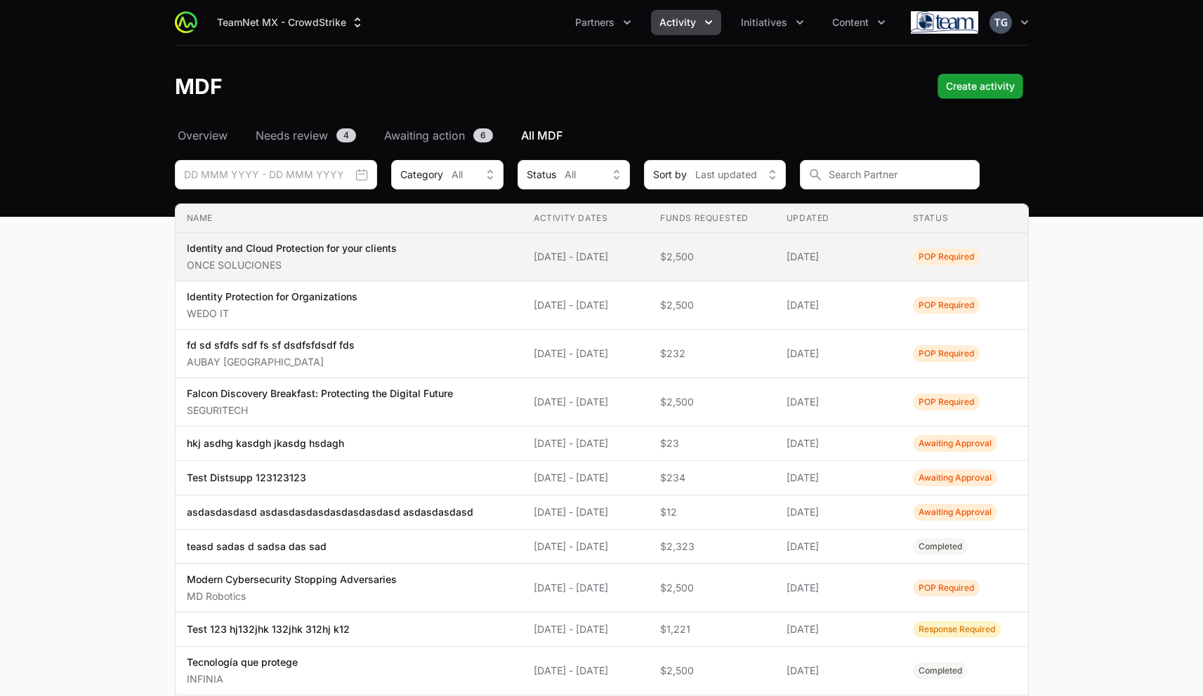
click at [581, 259] on span "[DATE] - [DATE]" at bounding box center [586, 257] width 104 height 14
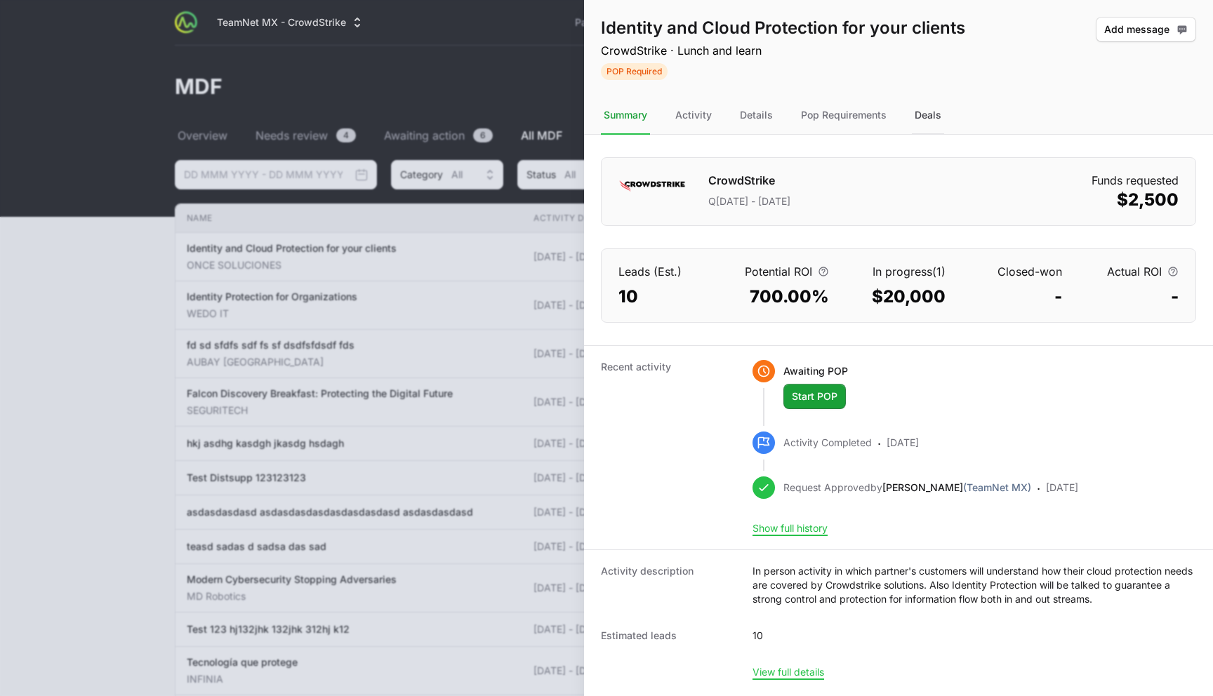
click at [922, 115] on div "Deals" at bounding box center [928, 116] width 32 height 38
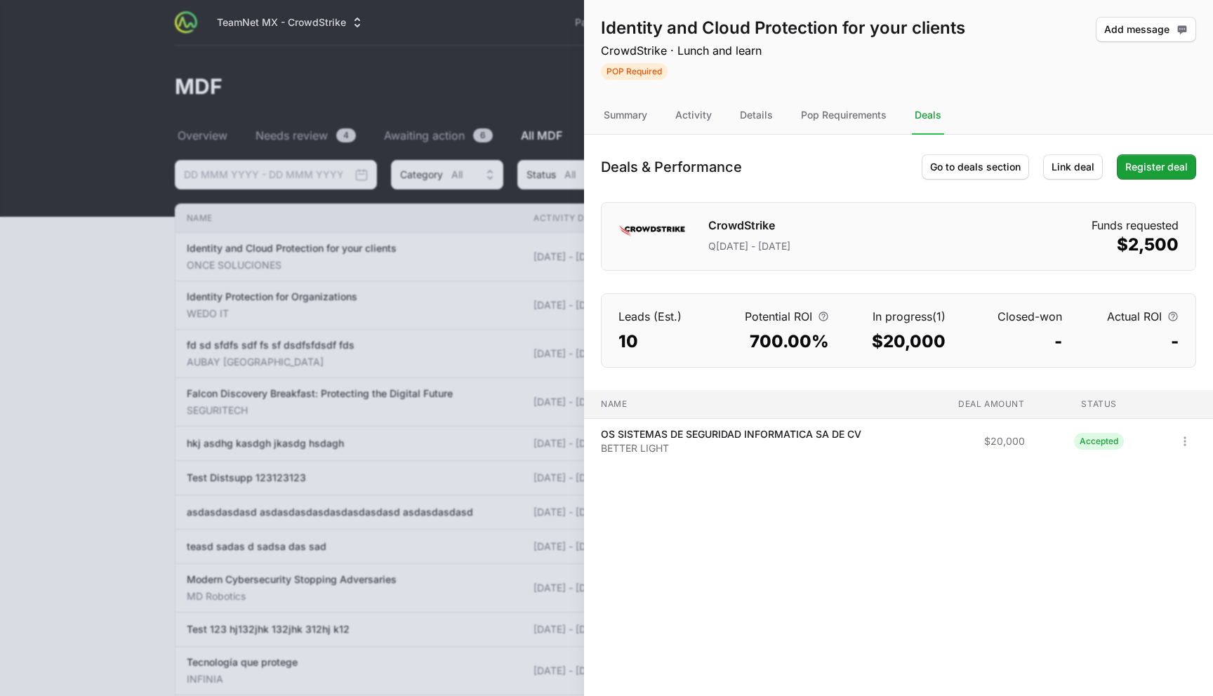
click at [727, 53] on p "CrowdStrike · Lunch and learn" at bounding box center [783, 50] width 364 height 17
click at [765, 29] on h1 "Identity and Cloud Protection for your clients" at bounding box center [783, 28] width 364 height 22
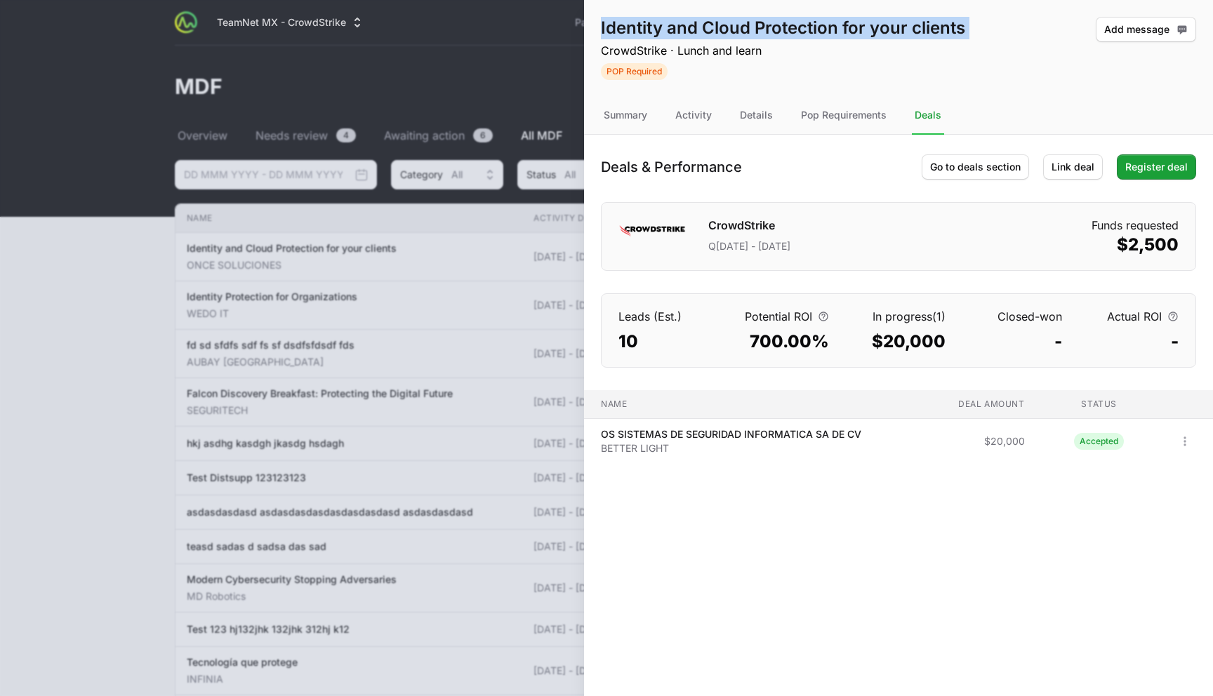
click at [765, 29] on h1 "Identity and Cloud Protection for your clients" at bounding box center [783, 28] width 364 height 22
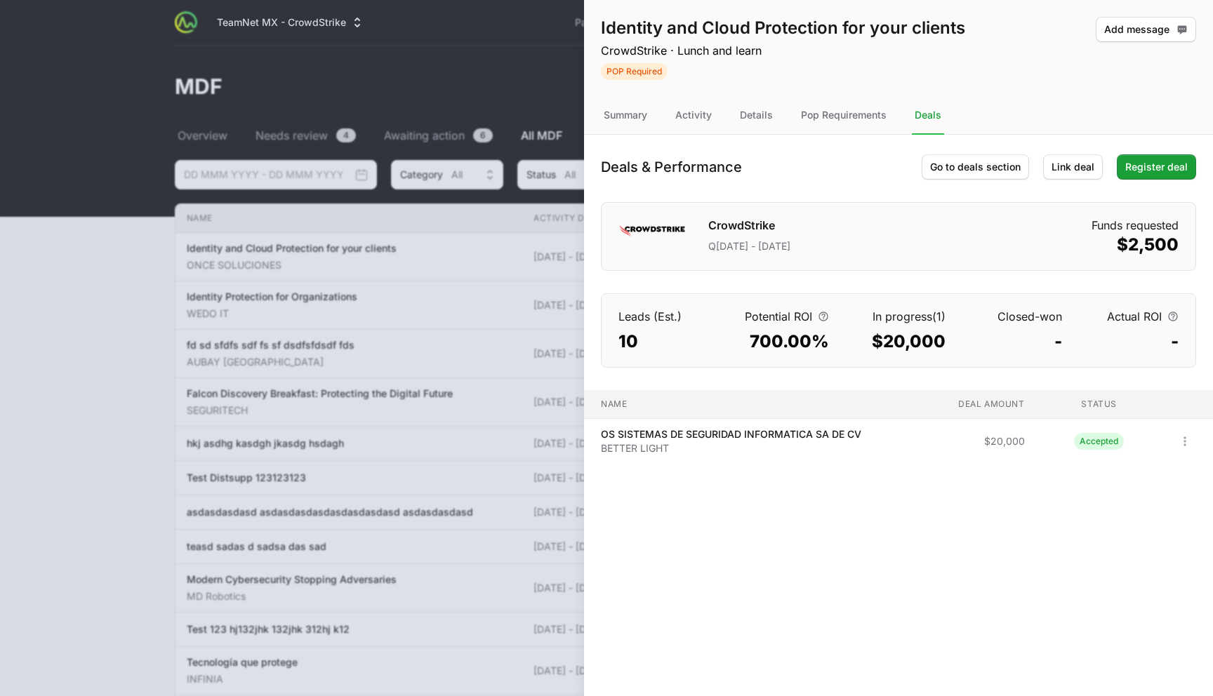
click at [761, 58] on p "CrowdStrike · Lunch and learn" at bounding box center [783, 50] width 364 height 17
click at [761, 57] on p "CrowdStrike · Lunch and learn" at bounding box center [783, 50] width 364 height 17
click at [761, 56] on p "CrowdStrike · Lunch and learn" at bounding box center [783, 50] width 364 height 17
click at [753, 49] on p "CrowdStrike · Lunch and learn" at bounding box center [783, 50] width 364 height 17
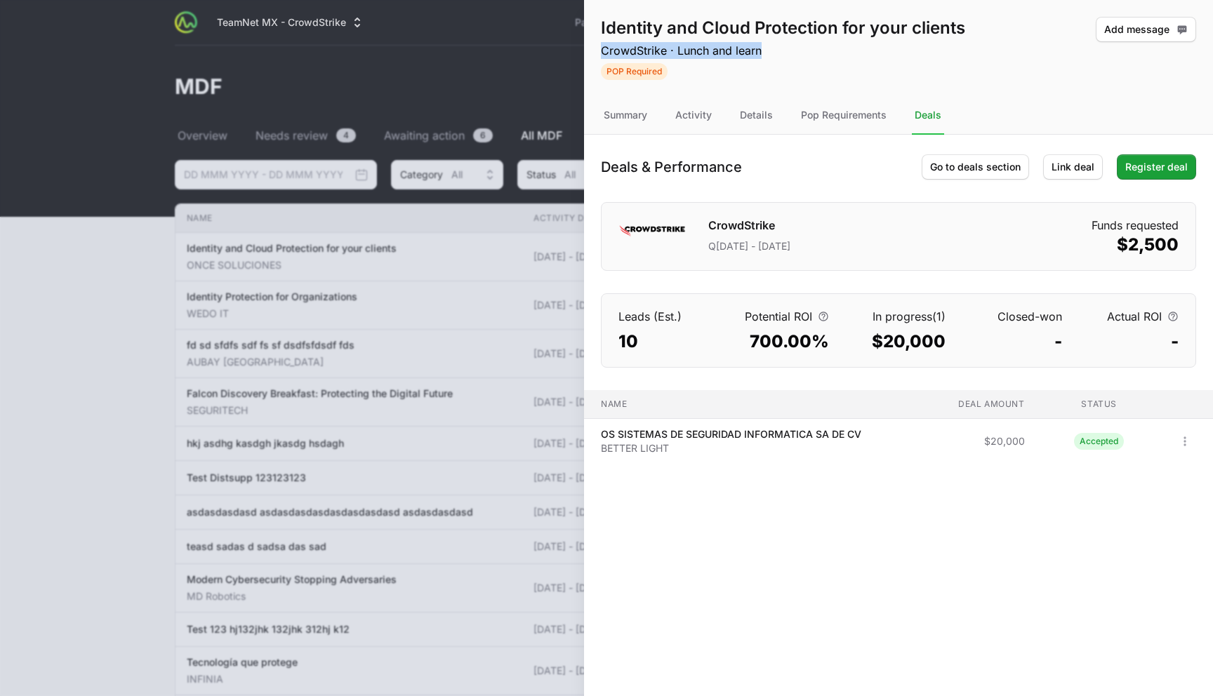
click at [753, 49] on p "CrowdStrike · Lunch and learn" at bounding box center [783, 50] width 364 height 17
drag, startPoint x: 867, startPoint y: 72, endPoint x: 899, endPoint y: 77, distance: 31.9
click at [868, 73] on span "POP Required" at bounding box center [783, 71] width 364 height 18
drag, startPoint x: 916, startPoint y: 74, endPoint x: 765, endPoint y: 76, distance: 150.9
click at [764, 76] on span "POP Required" at bounding box center [783, 71] width 364 height 18
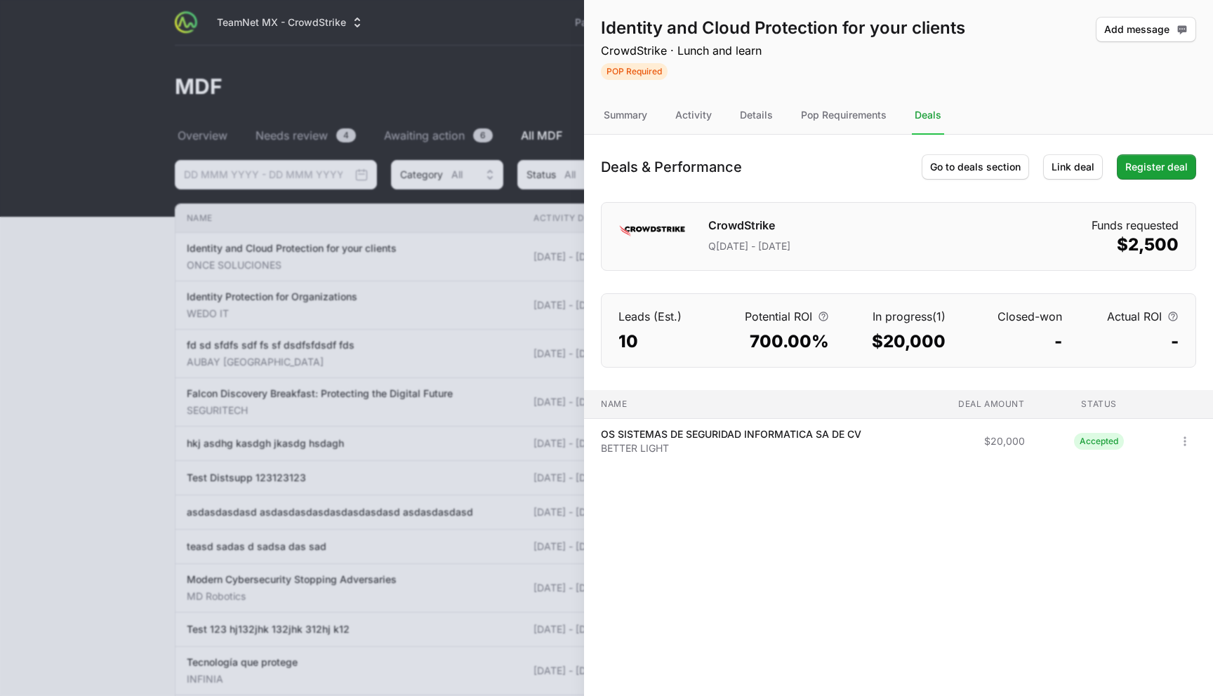
click at [711, 167] on h1 "Deals & Performance" at bounding box center [671, 167] width 141 height 20
click at [794, 210] on div "CrowdStrike Q[DATE] - [DATE] Funds requested $2,500" at bounding box center [898, 236] width 595 height 69
click at [753, 223] on h1 "CrowdStrike" at bounding box center [749, 227] width 82 height 20
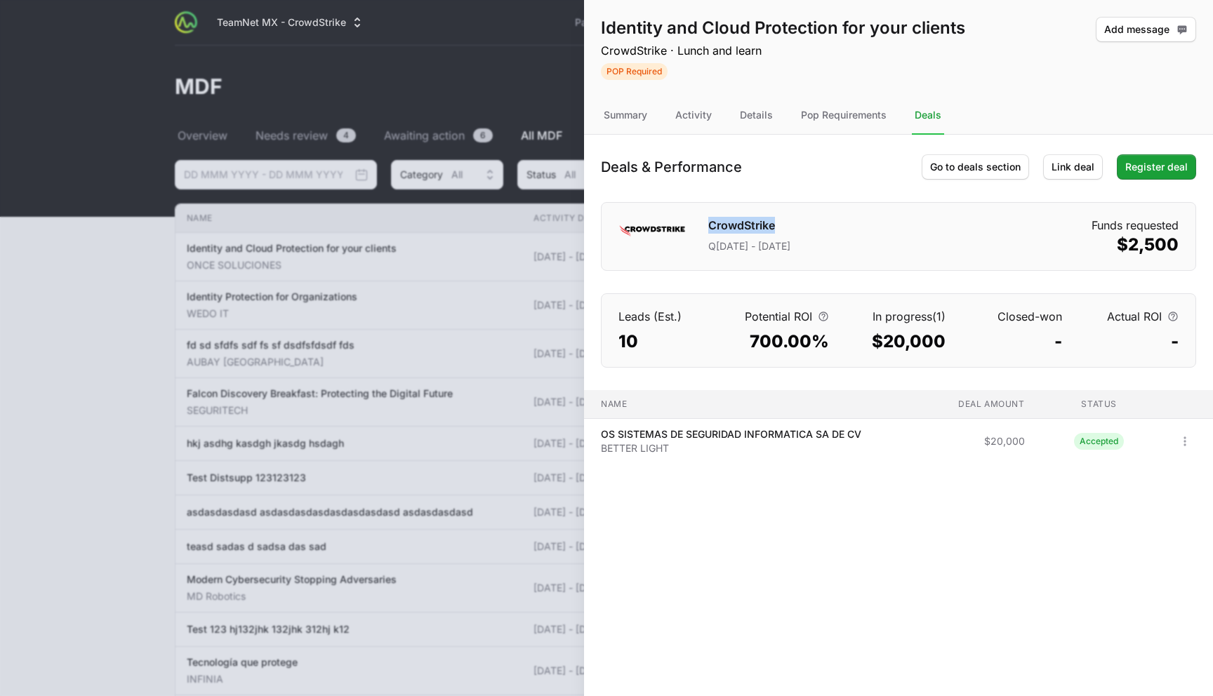
click at [753, 223] on h1 "CrowdStrike" at bounding box center [749, 227] width 82 height 20
click at [829, 209] on div "CrowdStrike Q[DATE] - [DATE] Funds requested $2,500" at bounding box center [898, 236] width 595 height 69
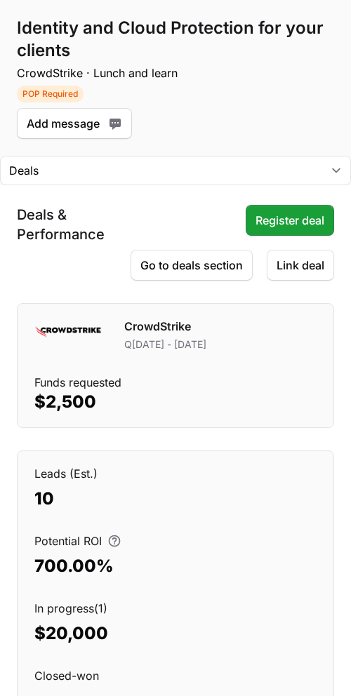
click at [65, 26] on h1 "Identity and Cloud Protection for your clients" at bounding box center [175, 39] width 317 height 45
drag, startPoint x: 95, startPoint y: 39, endPoint x: 318, endPoint y: 52, distance: 223.6
click at [308, 52] on h1 "Identity and Cloud Protection for your clients" at bounding box center [175, 39] width 317 height 45
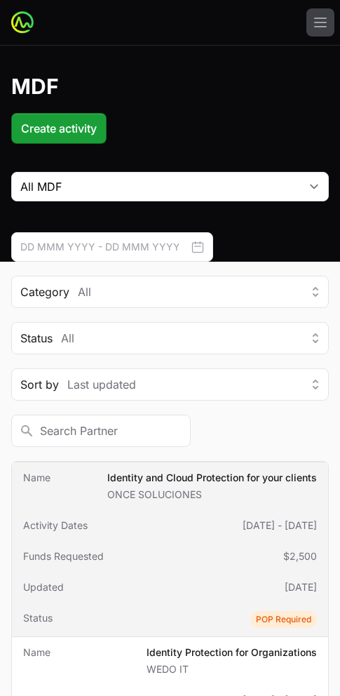
click at [187, 519] on td "Activity Dates [DATE] - [DATE]" at bounding box center [170, 525] width 317 height 31
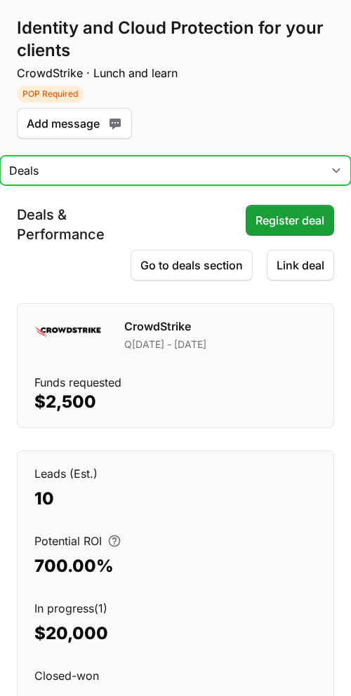
click at [133, 173] on select "Summary Activity Details Pop Requirements Deals" at bounding box center [175, 170] width 351 height 29
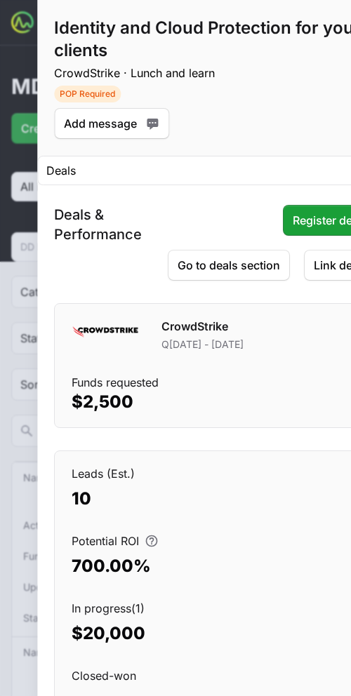
drag, startPoint x: 198, startPoint y: 72, endPoint x: 356, endPoint y: 74, distance: 158.0
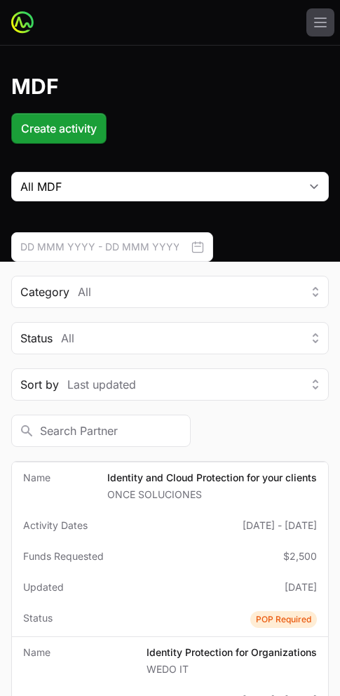
click at [253, 73] on header "MDF Create activity" at bounding box center [170, 109] width 340 height 126
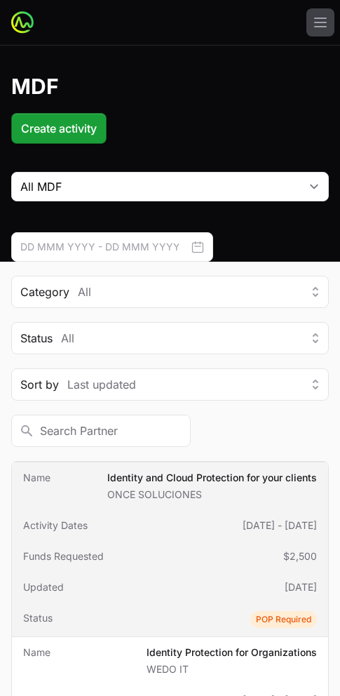
click at [243, 526] on span "[DATE] - [DATE]" at bounding box center [280, 526] width 74 height 14
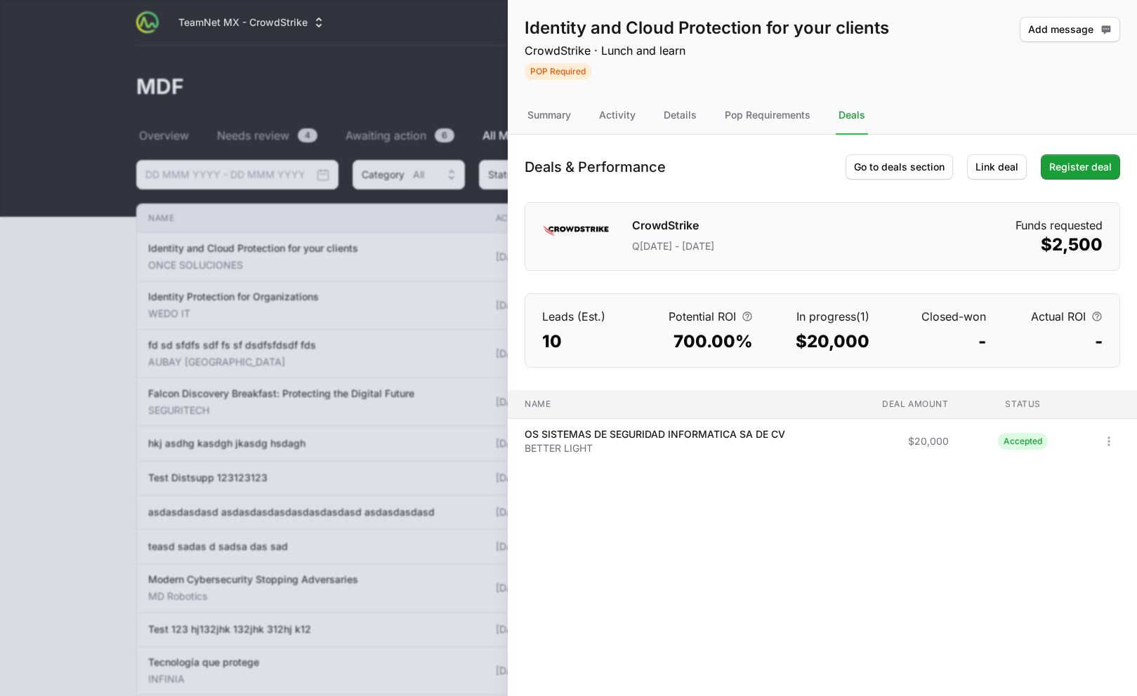
click at [763, 176] on div "Deals & Performance Go to deals section Link deal Register deal" at bounding box center [821, 166] width 595 height 25
click at [720, 432] on p "OS SISTEMAS DE SEGURIDAD INFORMATICA SA DE CV" at bounding box center [654, 435] width 260 height 14
click at [1115, 439] on button "Open options" at bounding box center [1108, 441] width 22 height 22
click at [1058, 493] on div "Unlink deal" at bounding box center [1059, 497] width 147 height 25
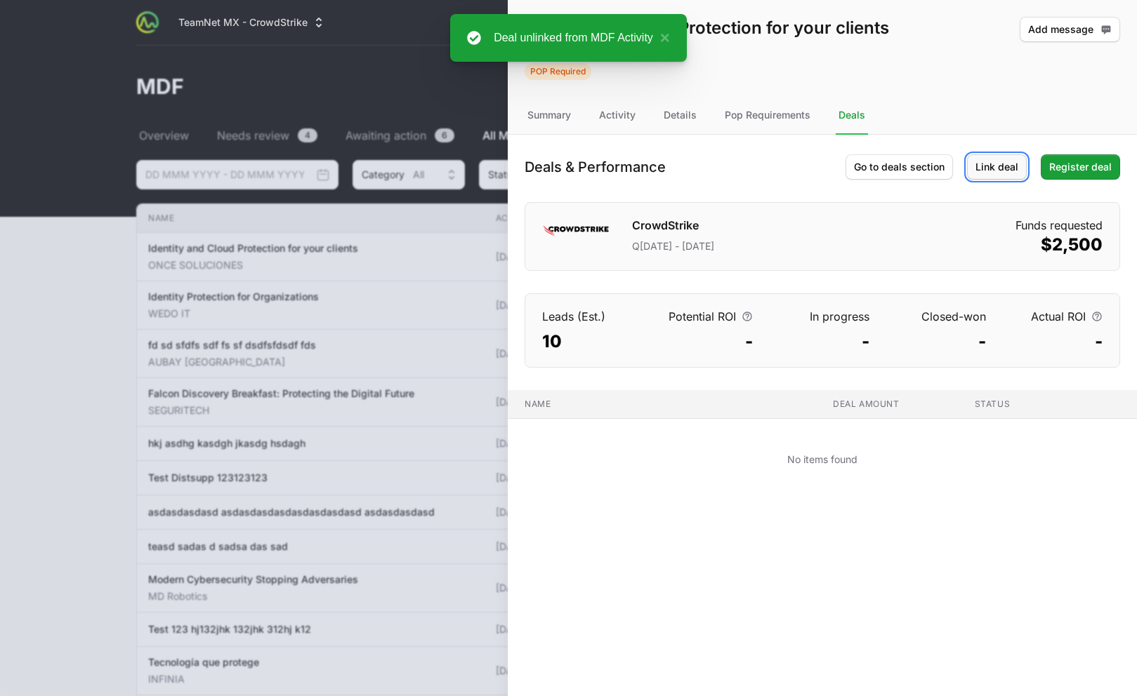
click at [991, 166] on span "Link deal" at bounding box center [996, 167] width 43 height 17
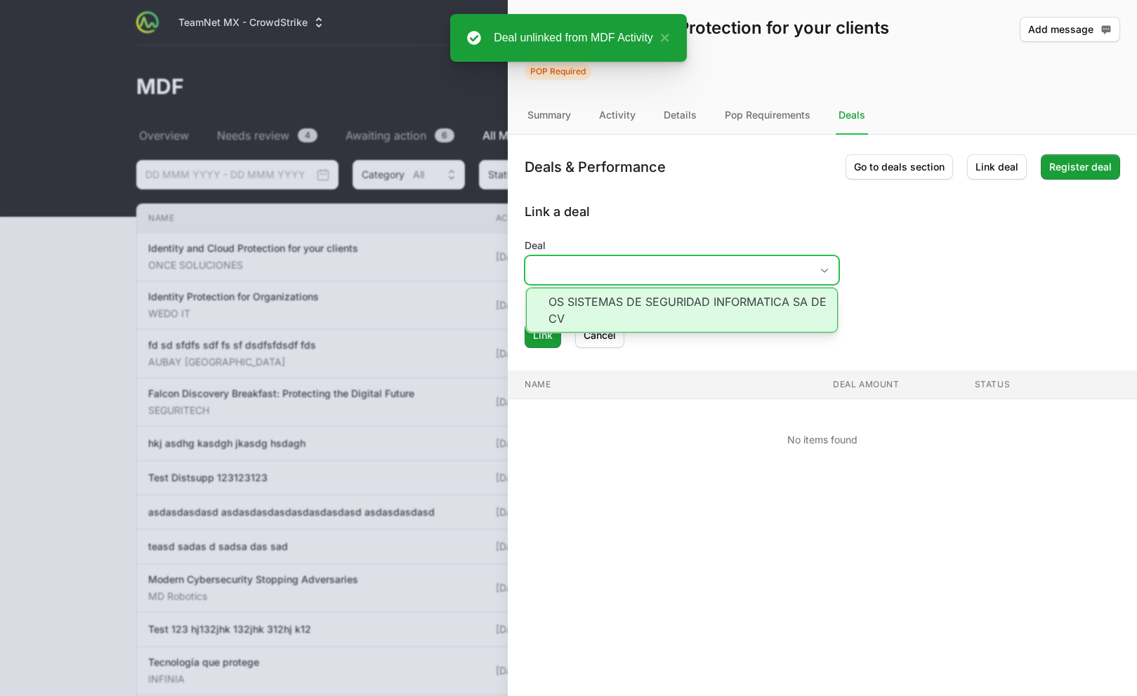
click at [653, 259] on input "Deal" at bounding box center [667, 270] width 285 height 28
drag, startPoint x: 687, startPoint y: 311, endPoint x: 588, endPoint y: 326, distance: 100.8
click at [687, 311] on li "OS SISTEMAS DE SEGURIDAD INFORMATICA SA DE CV" at bounding box center [682, 310] width 312 height 45
type input "OS SISTEMAS DE SEGURIDAD INFORMATICA SA DE CV"
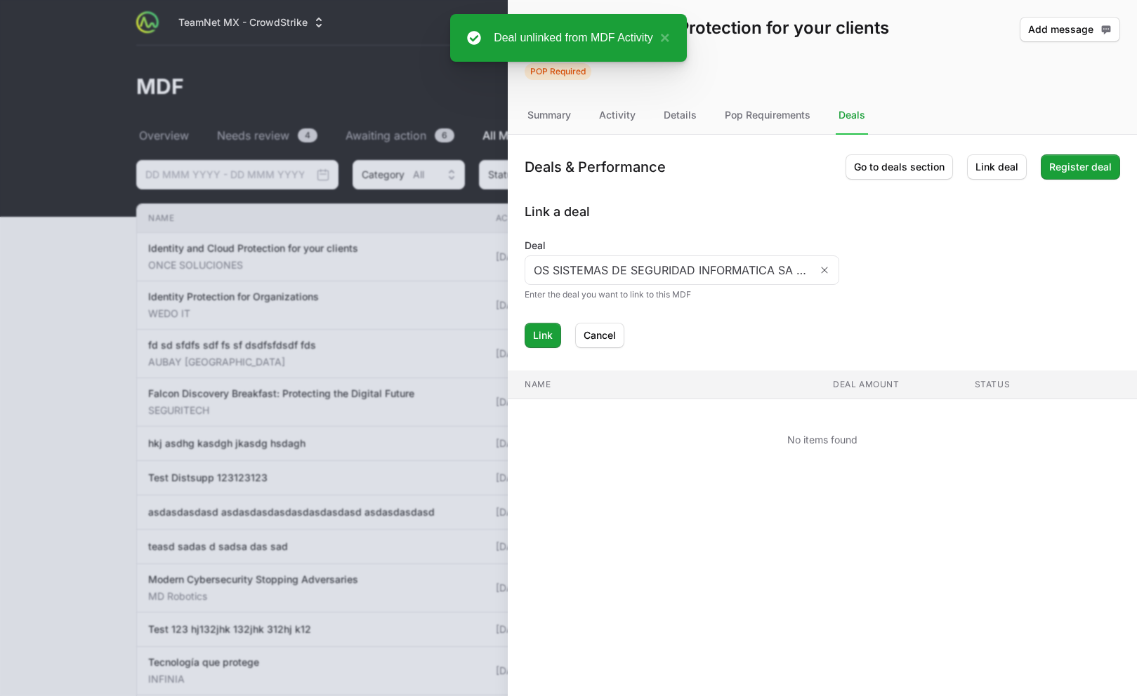
drag, startPoint x: 507, startPoint y: 347, endPoint x: 519, endPoint y: 345, distance: 12.1
click at [512, 345] on div "Deals & Performance Go to deals section Link deal Register deal Link a deal Dea…" at bounding box center [822, 241] width 629 height 213
click at [533, 342] on span "Link" at bounding box center [543, 335] width 20 height 17
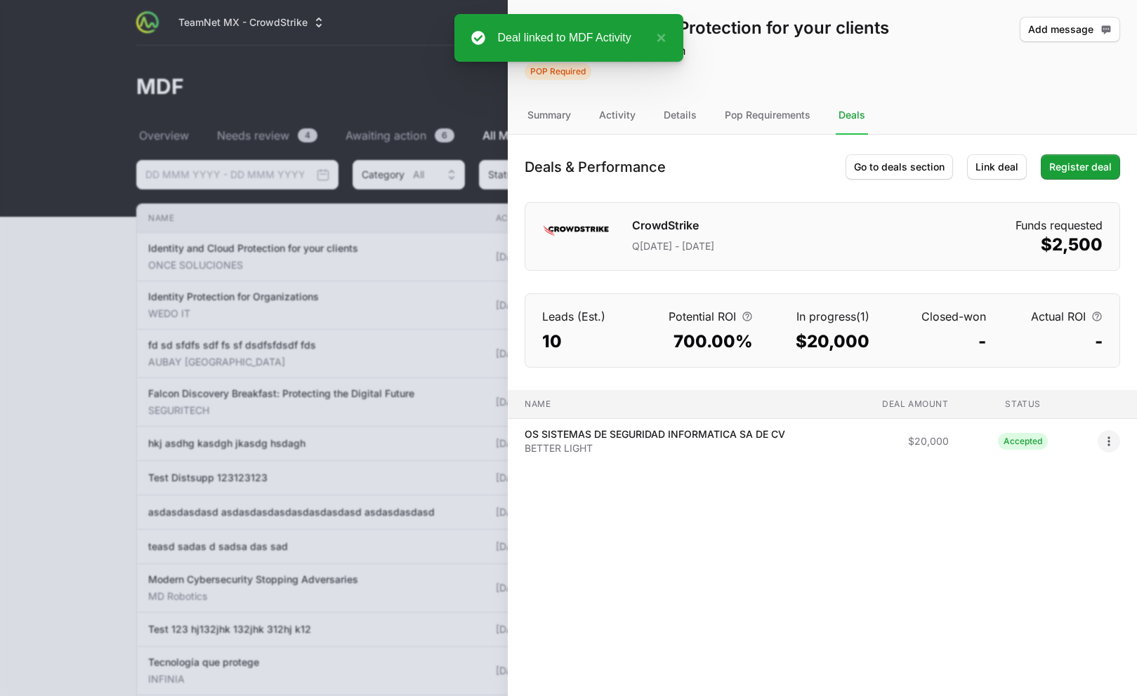
drag, startPoint x: 1097, startPoint y: 436, endPoint x: 1104, endPoint y: 441, distance: 8.6
click at [1103, 439] on span at bounding box center [1111, 441] width 28 height 22
click at [1106, 444] on icon "Open options" at bounding box center [1108, 442] width 14 height 14
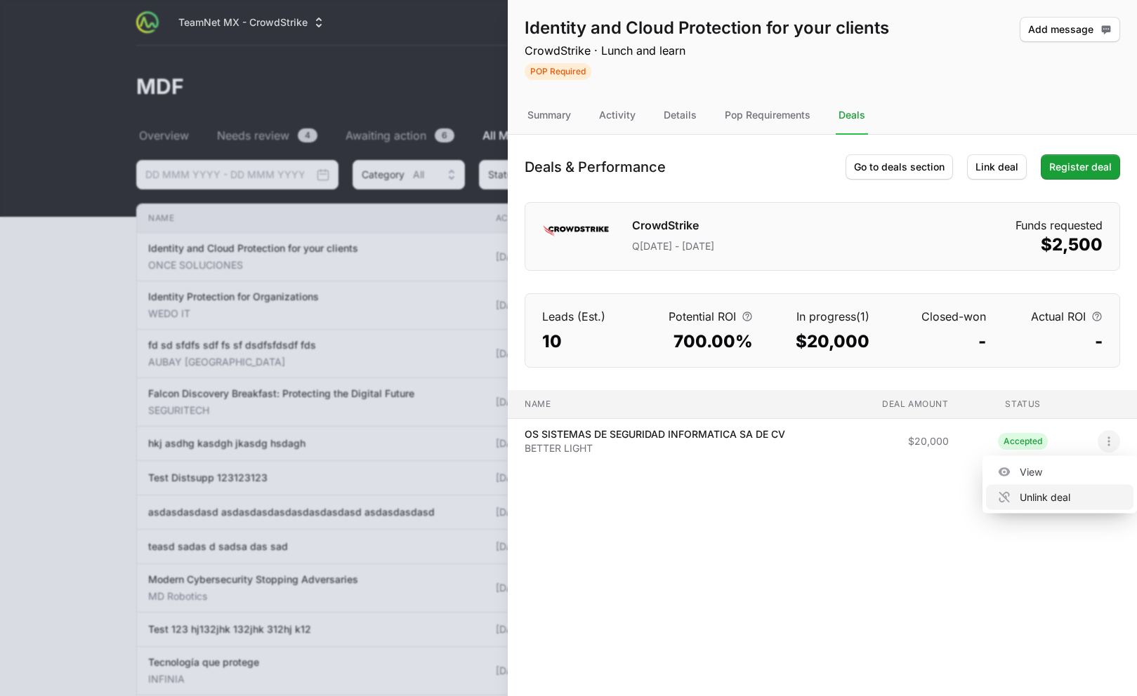
click at [1080, 502] on div "Unlink deal" at bounding box center [1059, 497] width 147 height 25
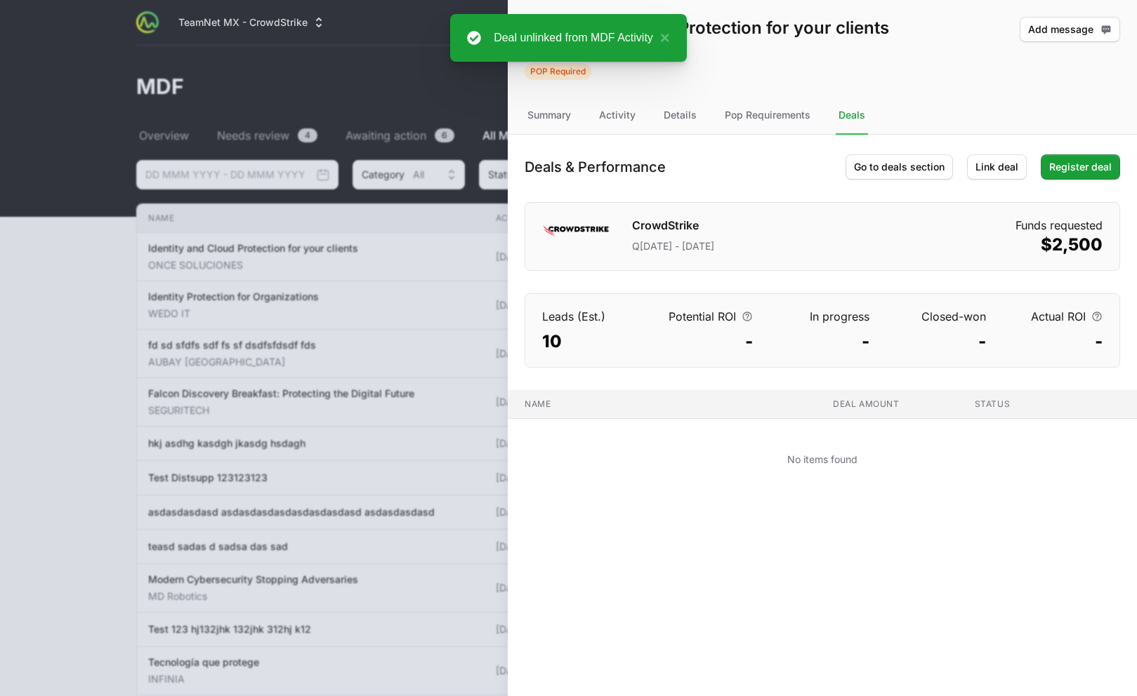
click at [1028, 167] on div "Go to deals section Link deal Register deal" at bounding box center [982, 166] width 274 height 25
drag, startPoint x: 1012, startPoint y: 165, endPoint x: 1005, endPoint y: 172, distance: 9.9
click at [1012, 166] on span "Link deal" at bounding box center [996, 167] width 43 height 17
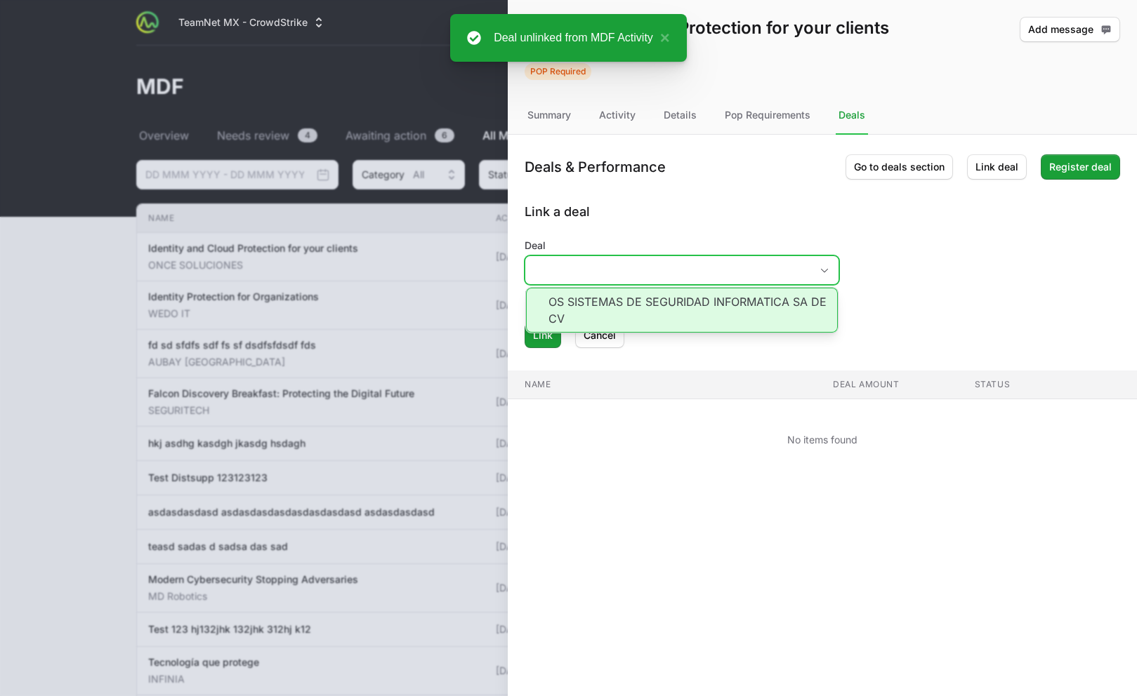
click at [724, 275] on input "Deal" at bounding box center [667, 270] width 285 height 28
click at [724, 310] on li "OS SISTEMAS DE SEGURIDAD INFORMATICA SA DE CV" at bounding box center [682, 310] width 312 height 45
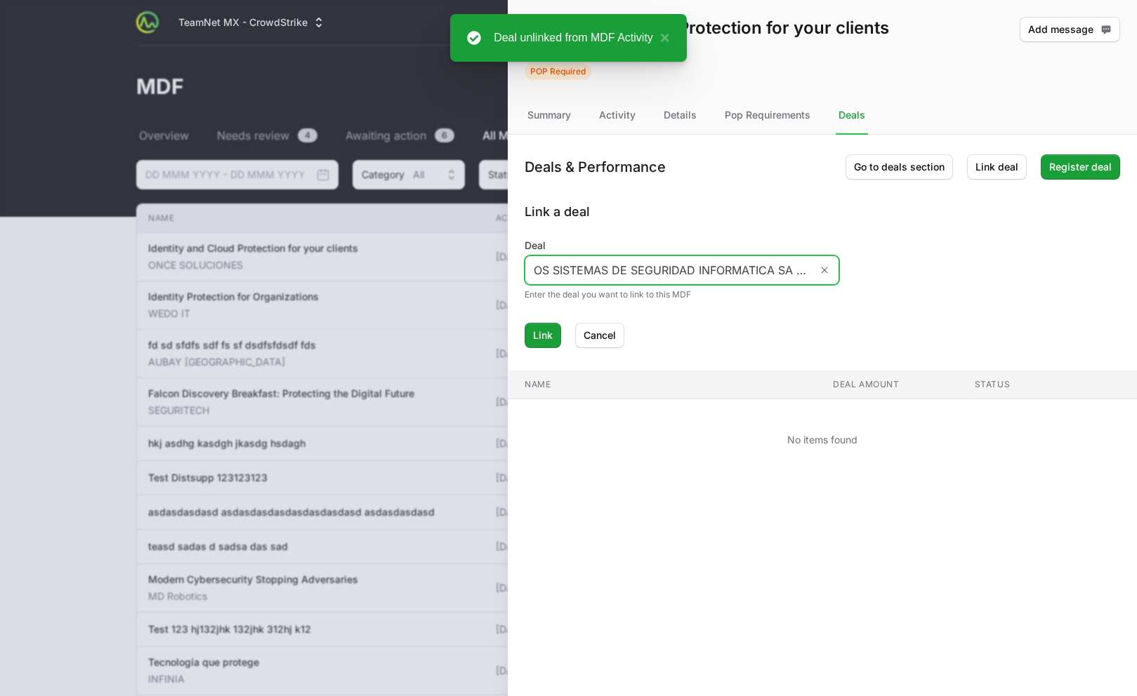
type input "OS SISTEMAS DE SEGURIDAD INFORMATICA SA DE CV"
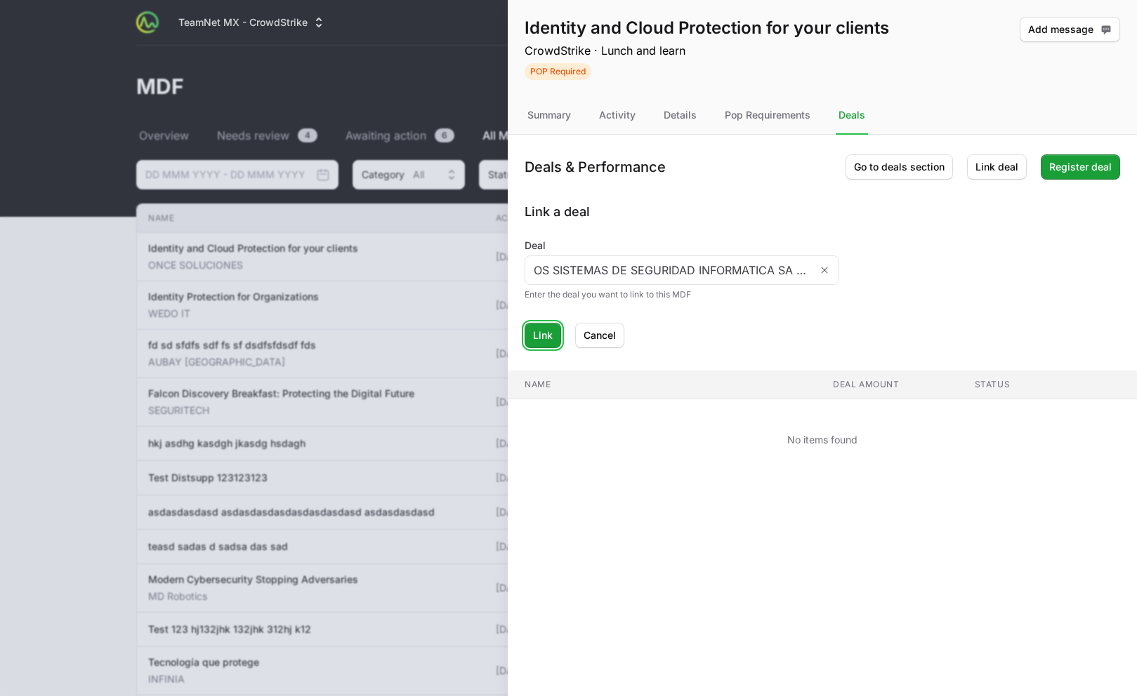
drag, startPoint x: 547, startPoint y: 336, endPoint x: 571, endPoint y: 345, distance: 25.3
click at [547, 337] on span "Link" at bounding box center [543, 335] width 20 height 17
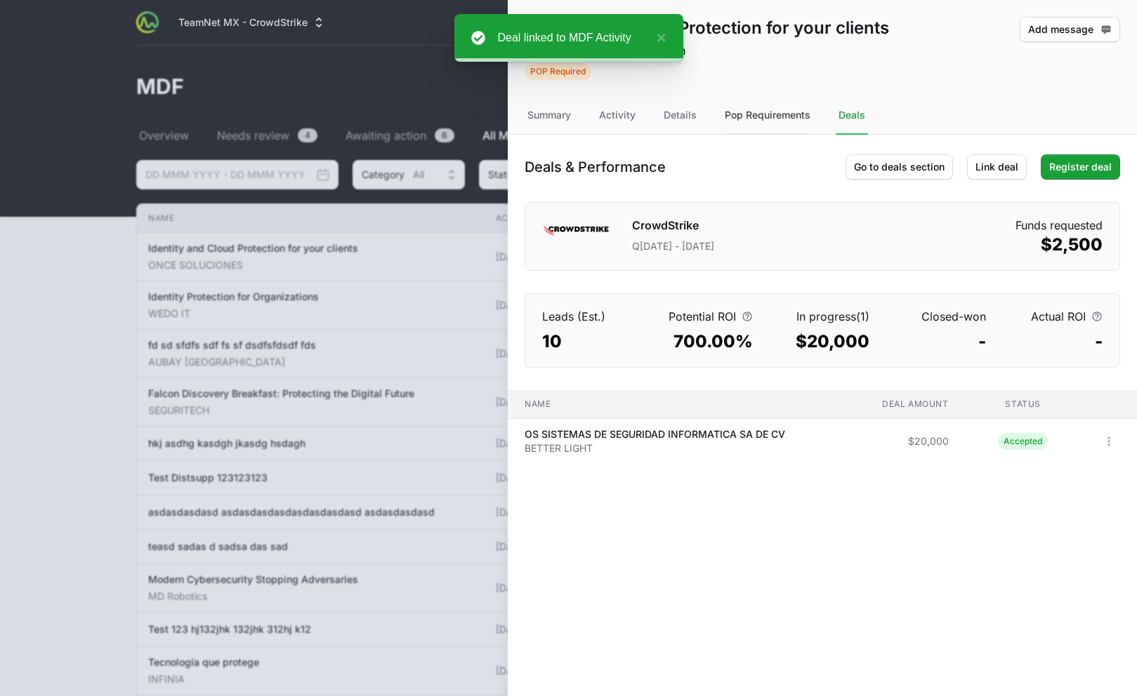
click at [734, 112] on div "Pop Requirements" at bounding box center [767, 116] width 91 height 38
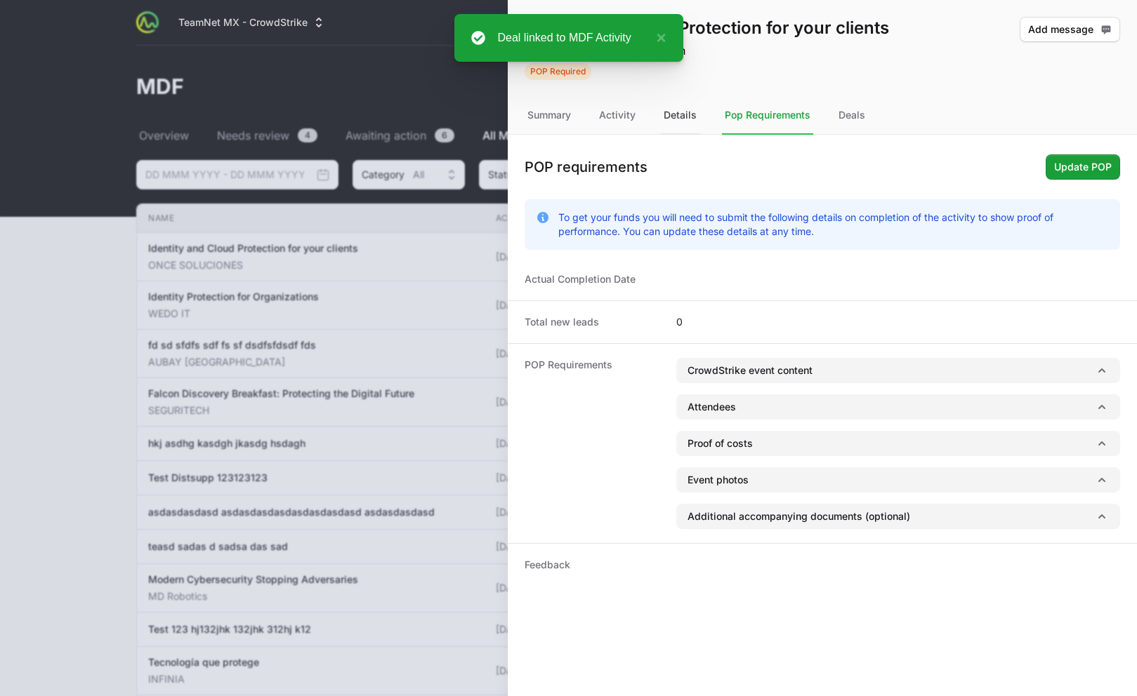
click at [691, 114] on div "Details" at bounding box center [680, 116] width 39 height 38
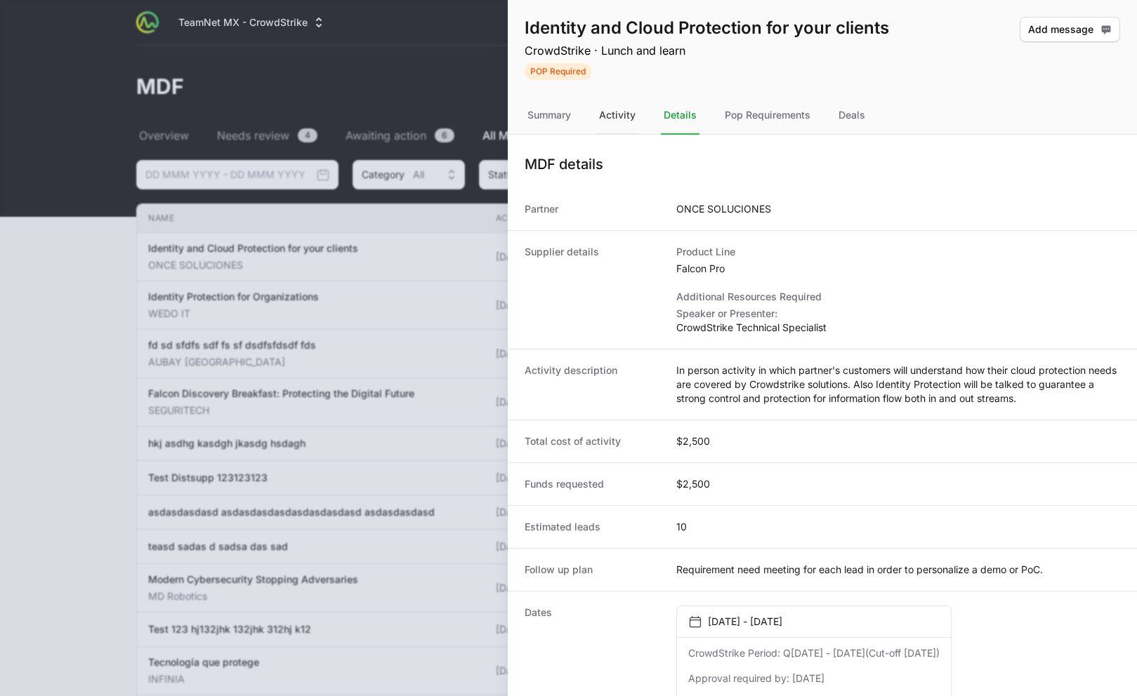
drag, startPoint x: 641, startPoint y: 113, endPoint x: 630, endPoint y: 117, distance: 11.1
click at [640, 114] on nav "Summary Activity Details Pop Requirements Deals" at bounding box center [822, 116] width 629 height 38
drag, startPoint x: 609, startPoint y: 119, endPoint x: 599, endPoint y: 121, distance: 10.1
click at [608, 119] on div "Activity" at bounding box center [617, 116] width 42 height 38
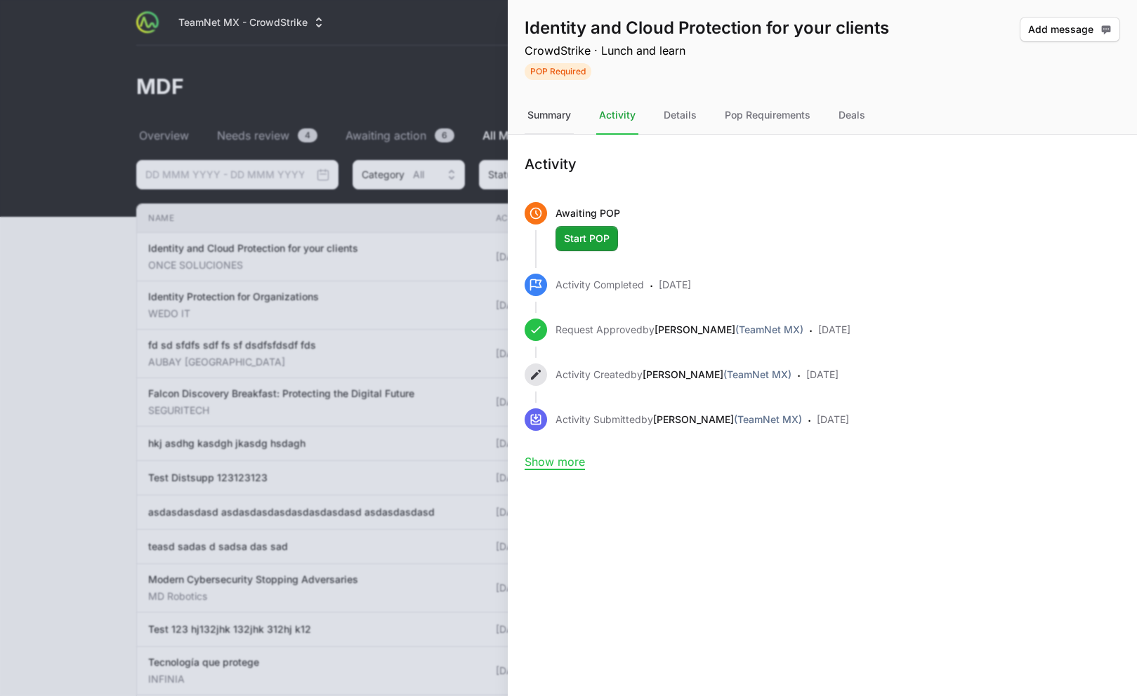
click at [553, 117] on div "Summary" at bounding box center [548, 116] width 49 height 38
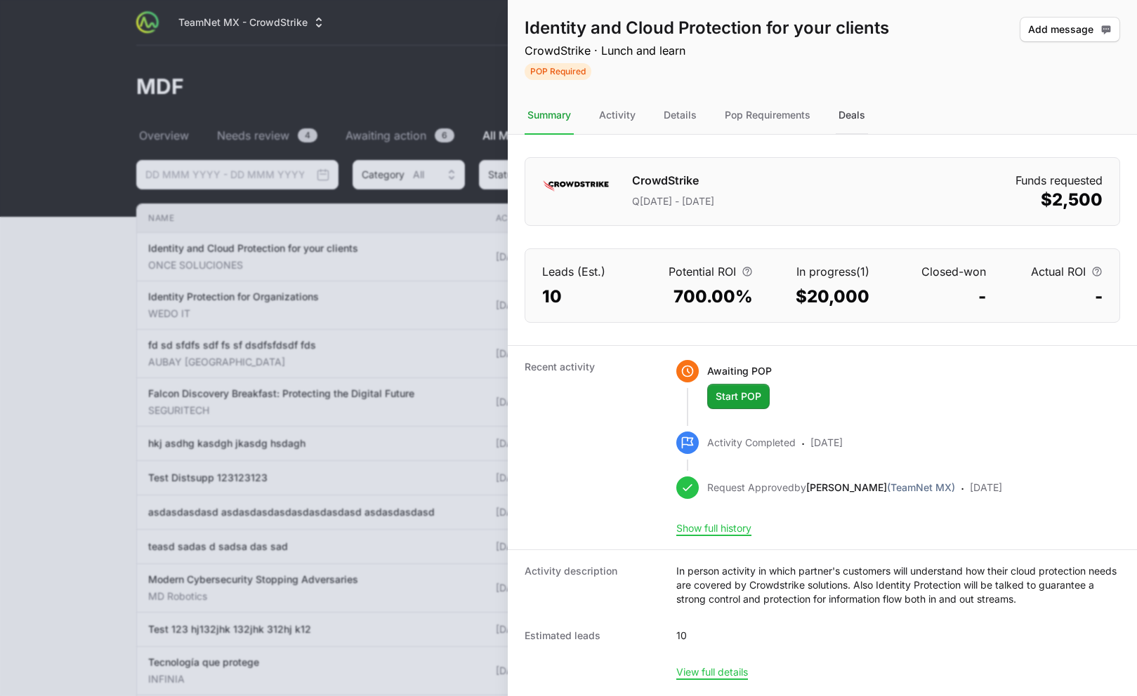
click at [850, 112] on div "Deals" at bounding box center [851, 116] width 32 height 38
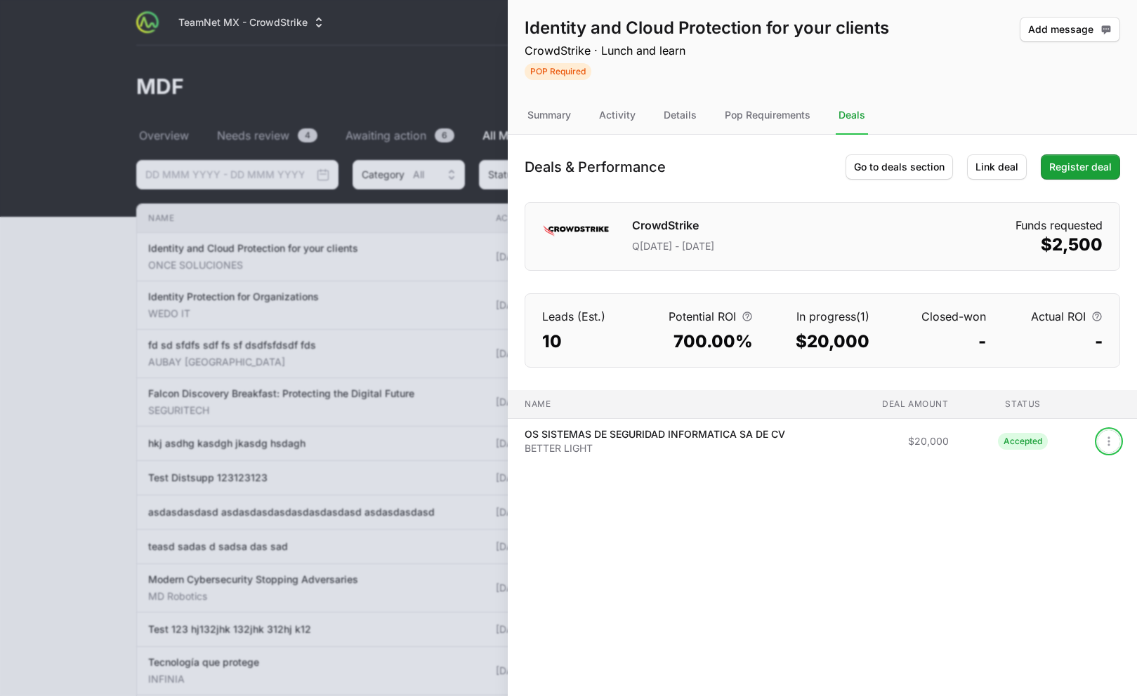
click at [1108, 437] on icon "Open options" at bounding box center [1108, 442] width 14 height 14
click at [1061, 498] on div "Unlink deal" at bounding box center [1059, 497] width 147 height 25
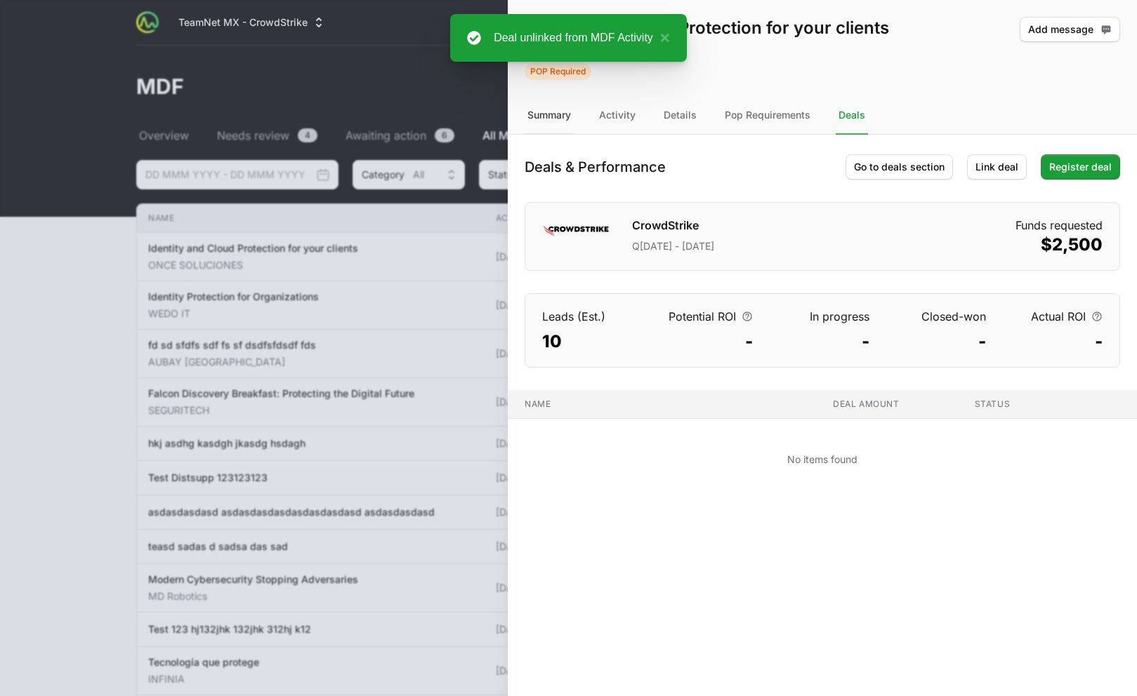
click at [568, 119] on div "Summary" at bounding box center [548, 116] width 49 height 38
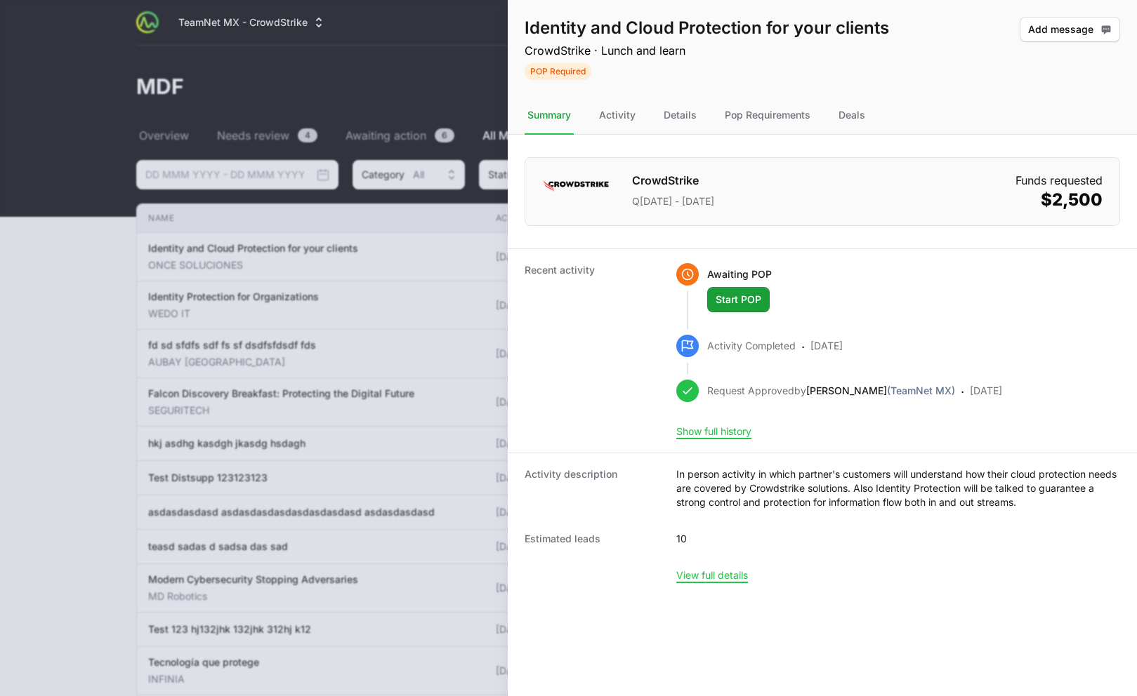
click at [896, 178] on div "CrowdStrike Q[DATE] - [DATE] Funds requested $2,500" at bounding box center [821, 191] width 595 height 69
click at [834, 119] on nav "Summary Activity Details Pop Requirements Deals" at bounding box center [822, 116] width 629 height 38
click at [835, 118] on nav "Summary Activity Details Pop Requirements Deals" at bounding box center [822, 116] width 629 height 38
click at [849, 115] on div "Deals" at bounding box center [851, 116] width 32 height 38
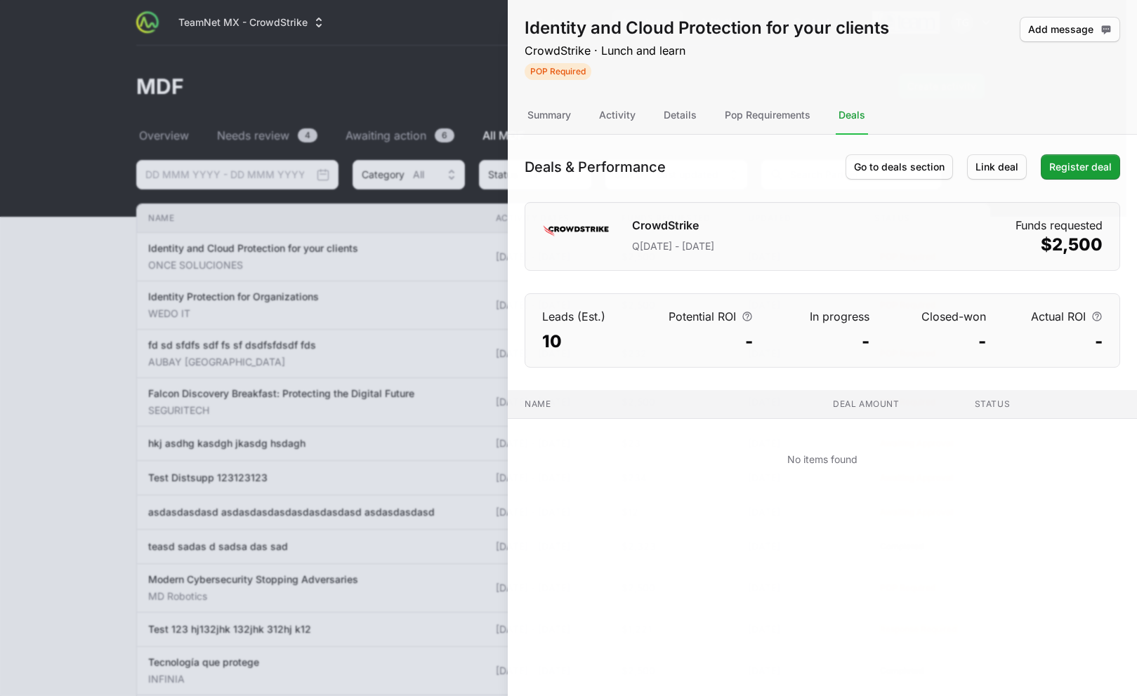
click at [319, 224] on div at bounding box center [568, 348] width 1137 height 696
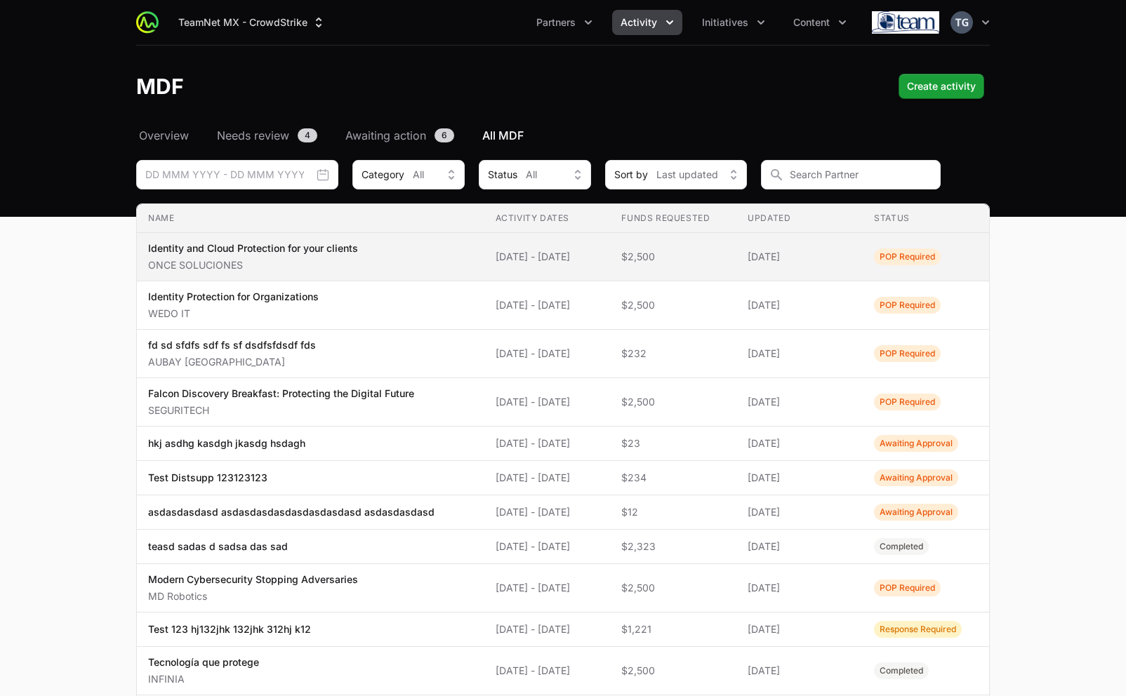
click at [839, 254] on span "[DATE]" at bounding box center [800, 257] width 104 height 14
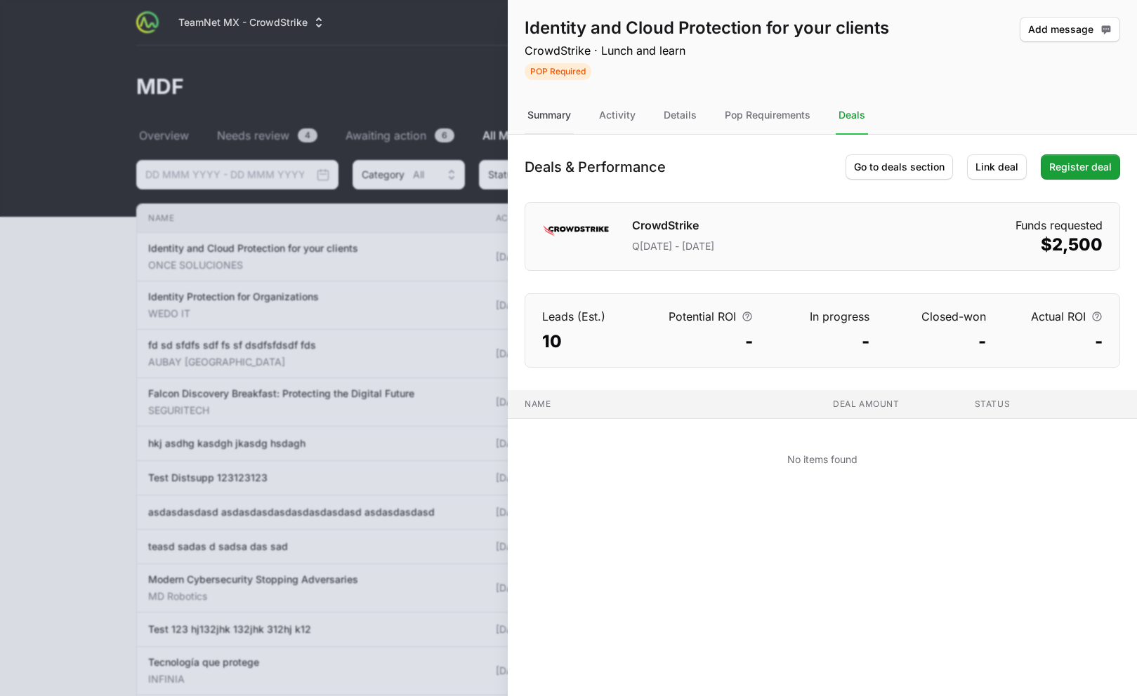
click at [546, 122] on div "Summary" at bounding box center [548, 116] width 49 height 38
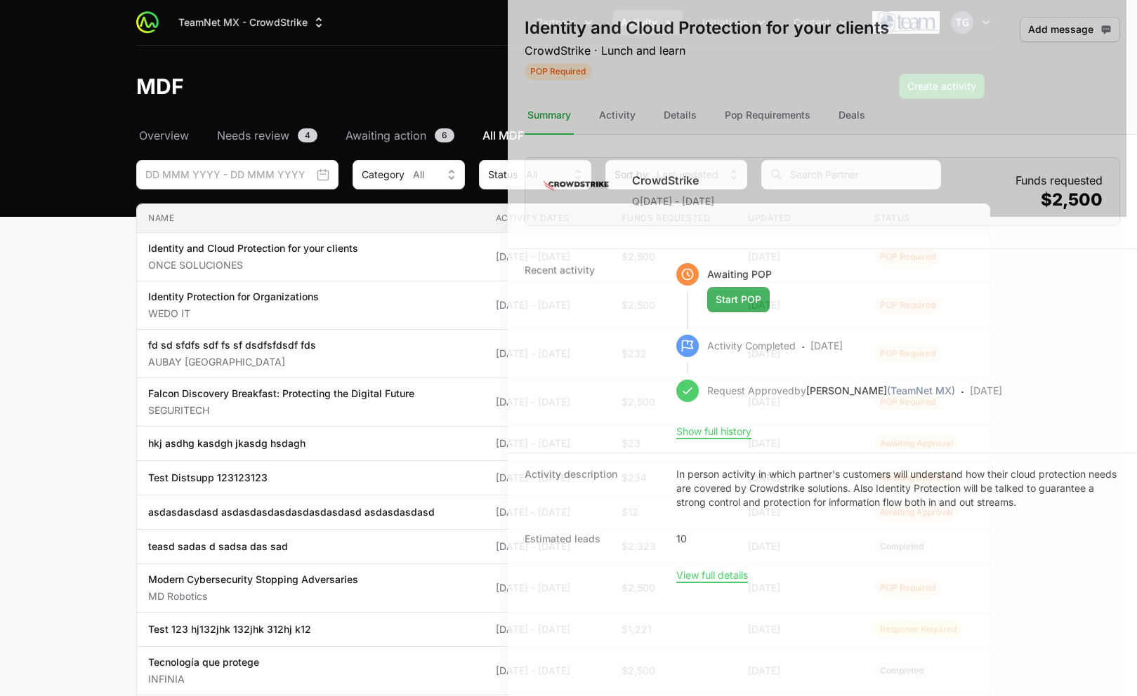
click at [432, 287] on div at bounding box center [568, 348] width 1137 height 696
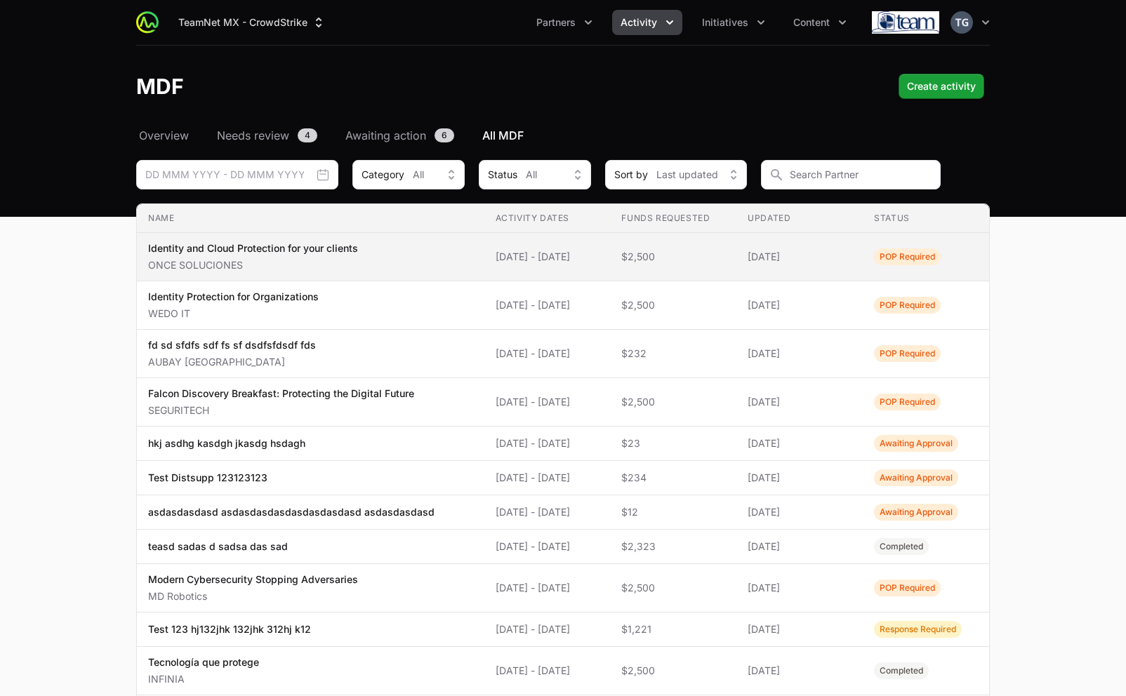
click at [810, 251] on span "[DATE]" at bounding box center [800, 257] width 104 height 14
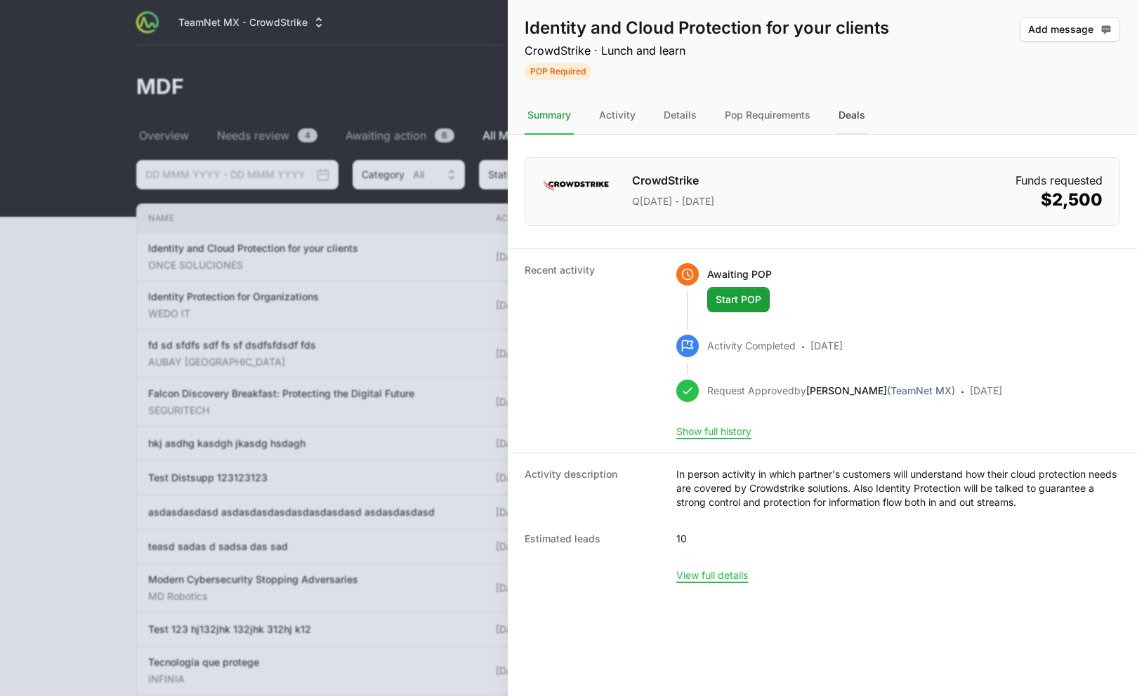
click at [845, 102] on div "Deals" at bounding box center [851, 116] width 32 height 38
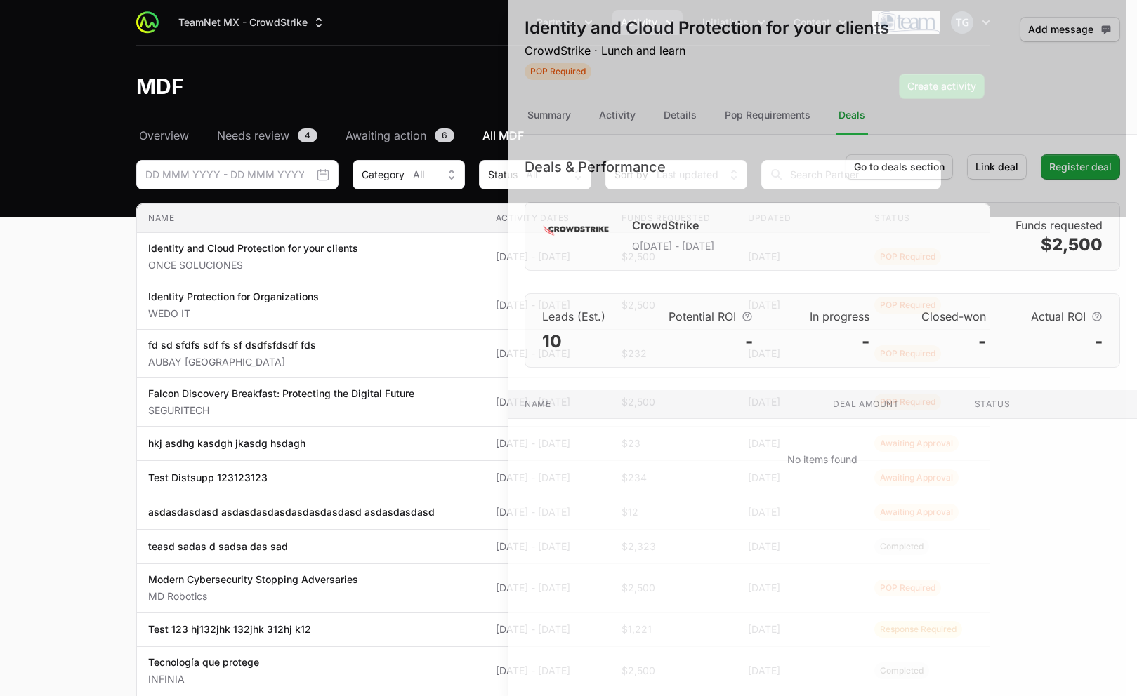
click at [458, 256] on div at bounding box center [568, 348] width 1137 height 696
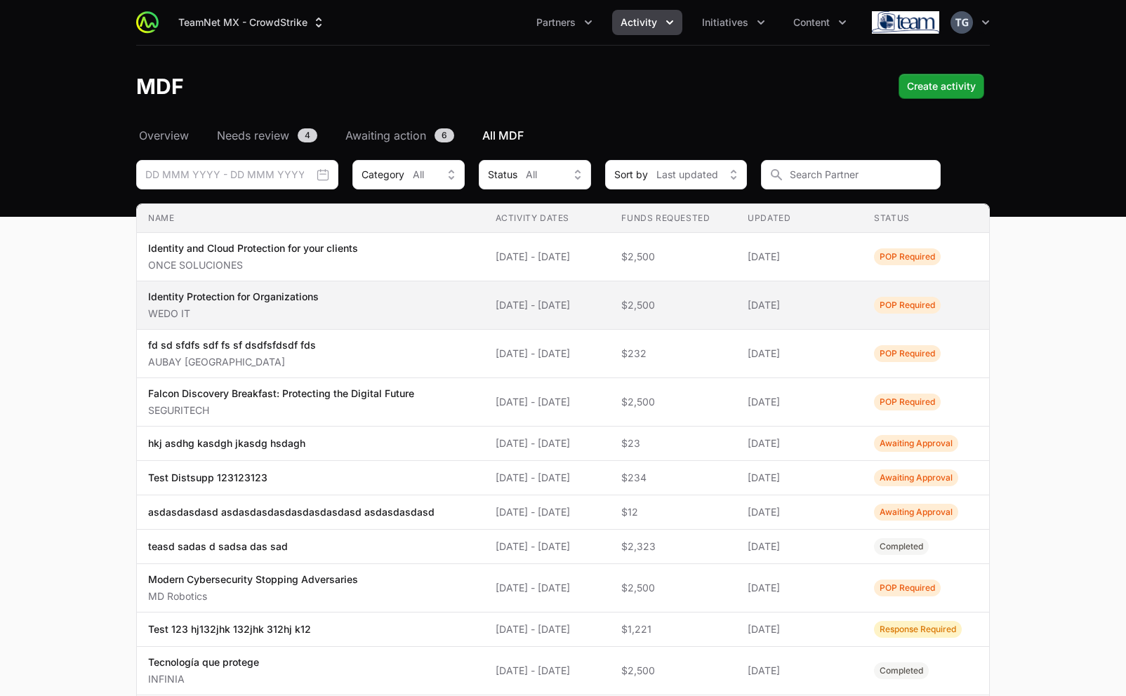
click at [844, 302] on span "[DATE]" at bounding box center [800, 305] width 104 height 14
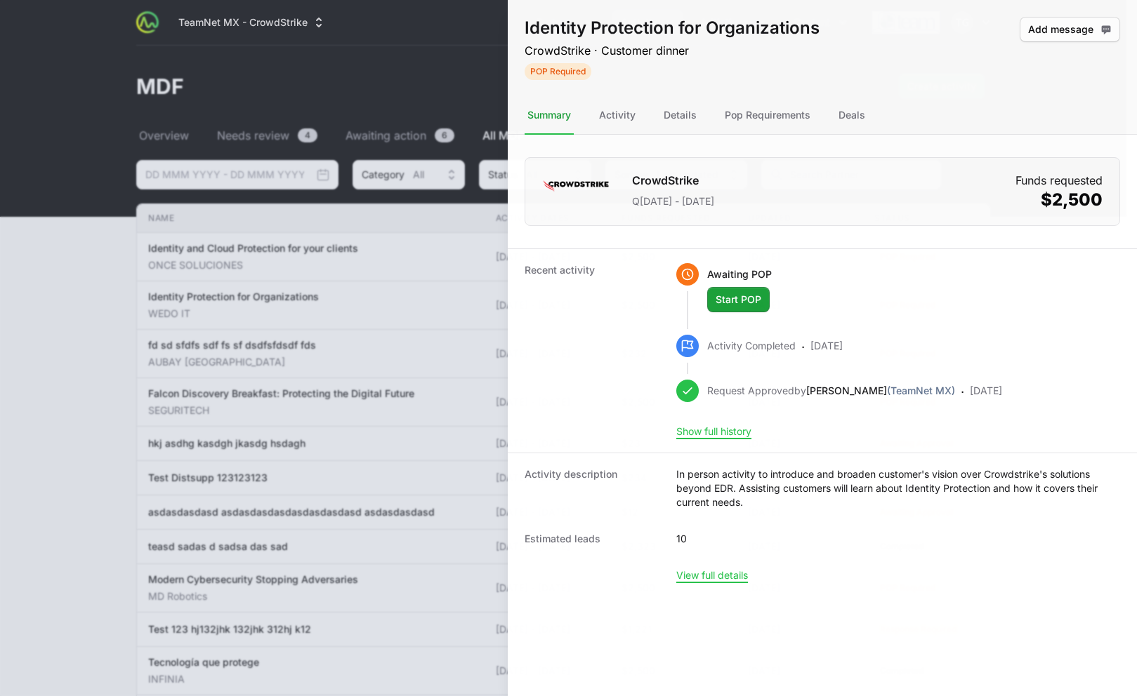
click at [322, 299] on div at bounding box center [568, 348] width 1137 height 696
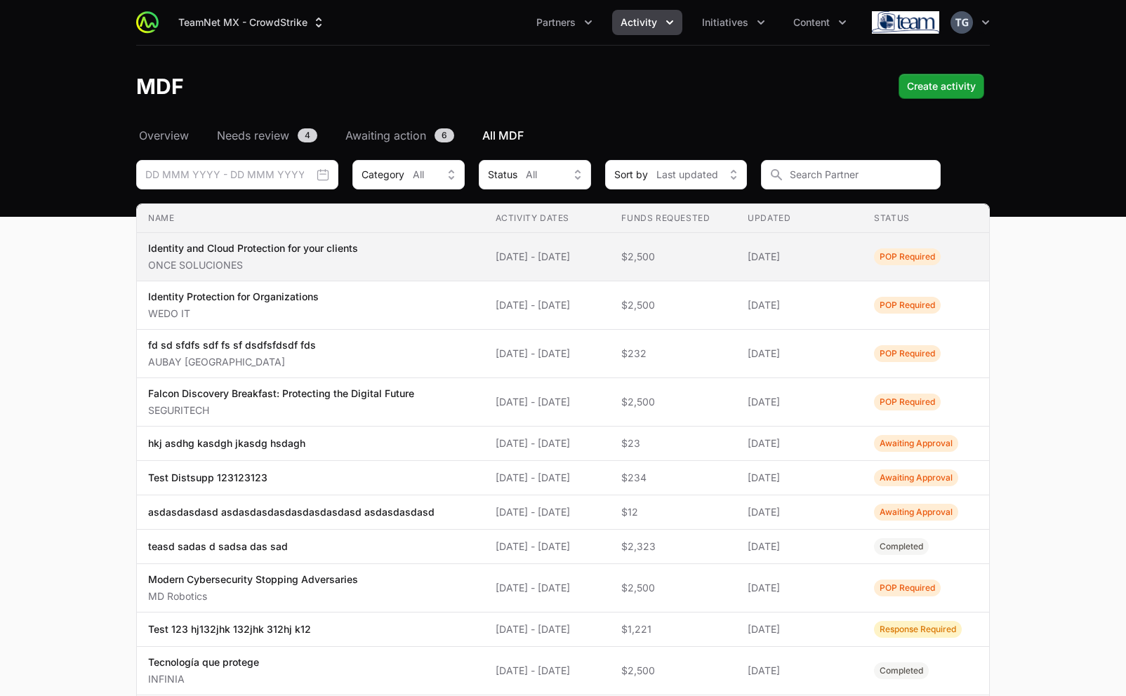
click at [717, 244] on td "Funds Requested $2,500" at bounding box center [673, 257] width 126 height 48
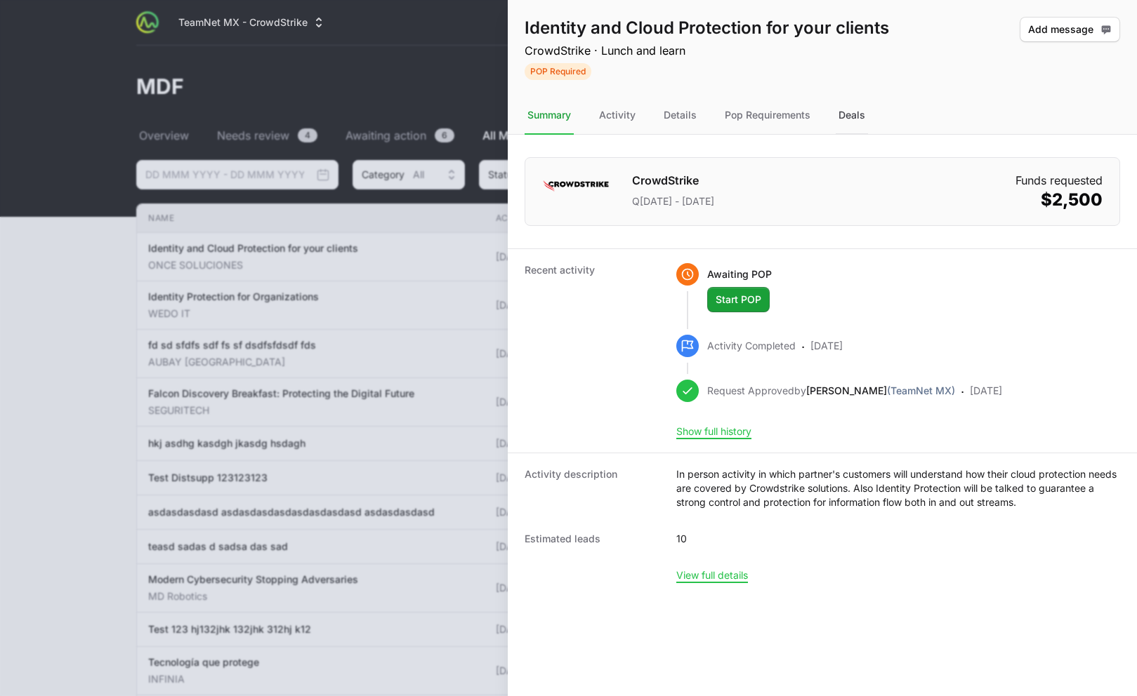
click at [856, 117] on div "Deals" at bounding box center [851, 116] width 32 height 38
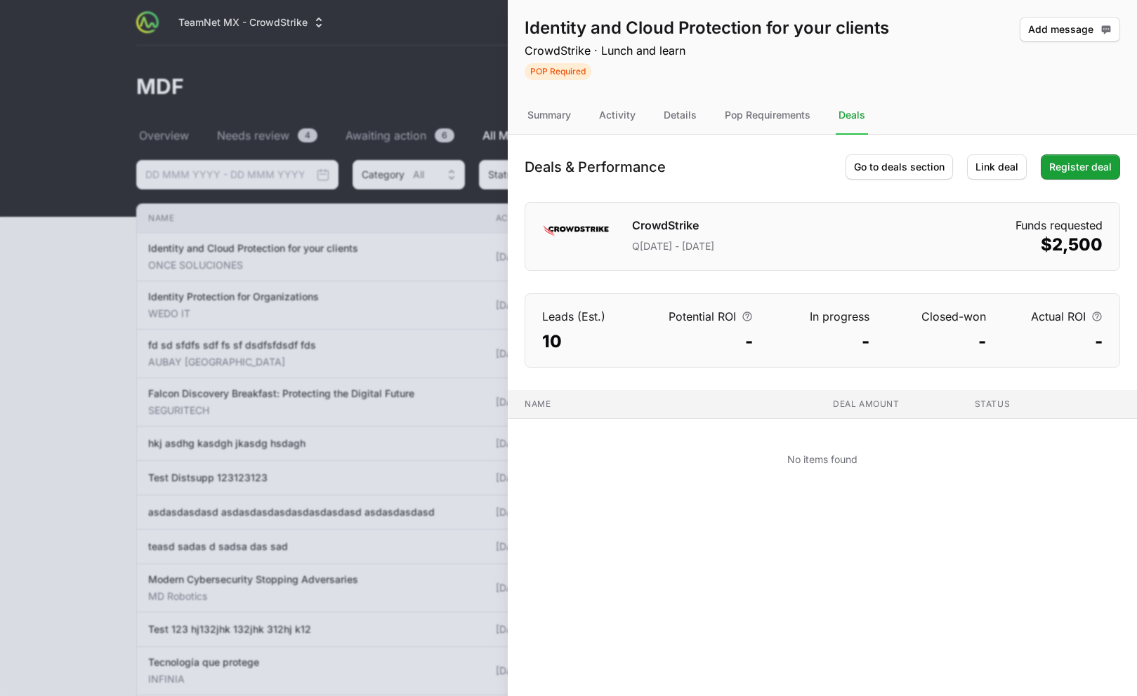
click at [232, 332] on div at bounding box center [568, 348] width 1137 height 696
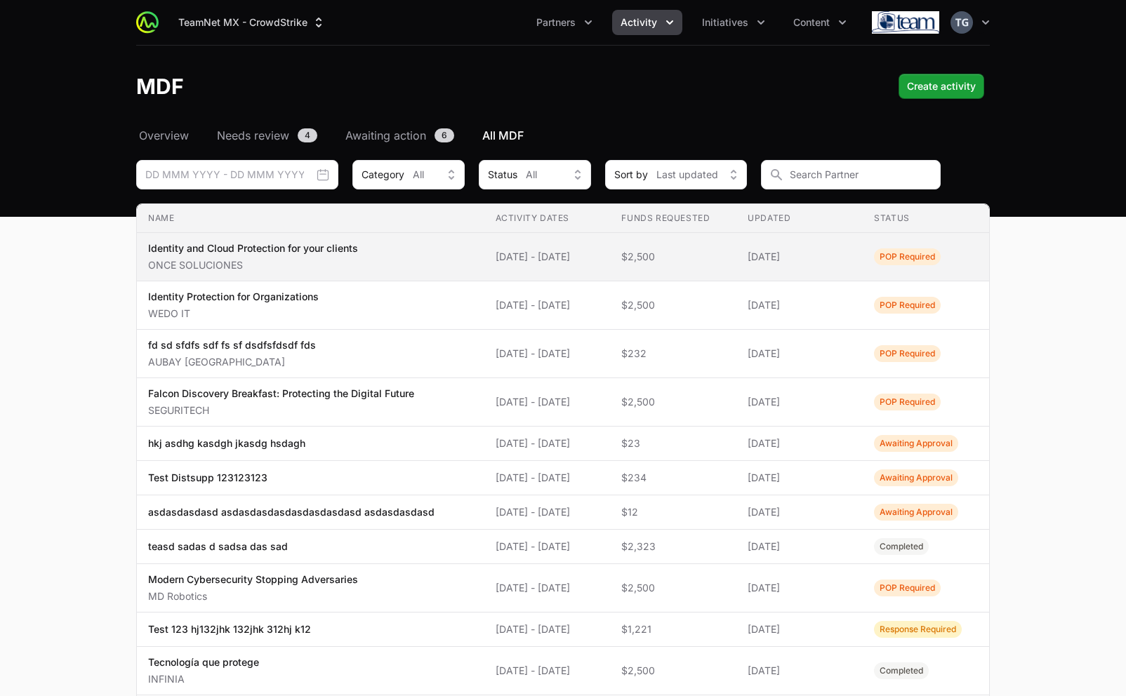
click at [690, 246] on td "Funds Requested $2,500" at bounding box center [673, 257] width 126 height 48
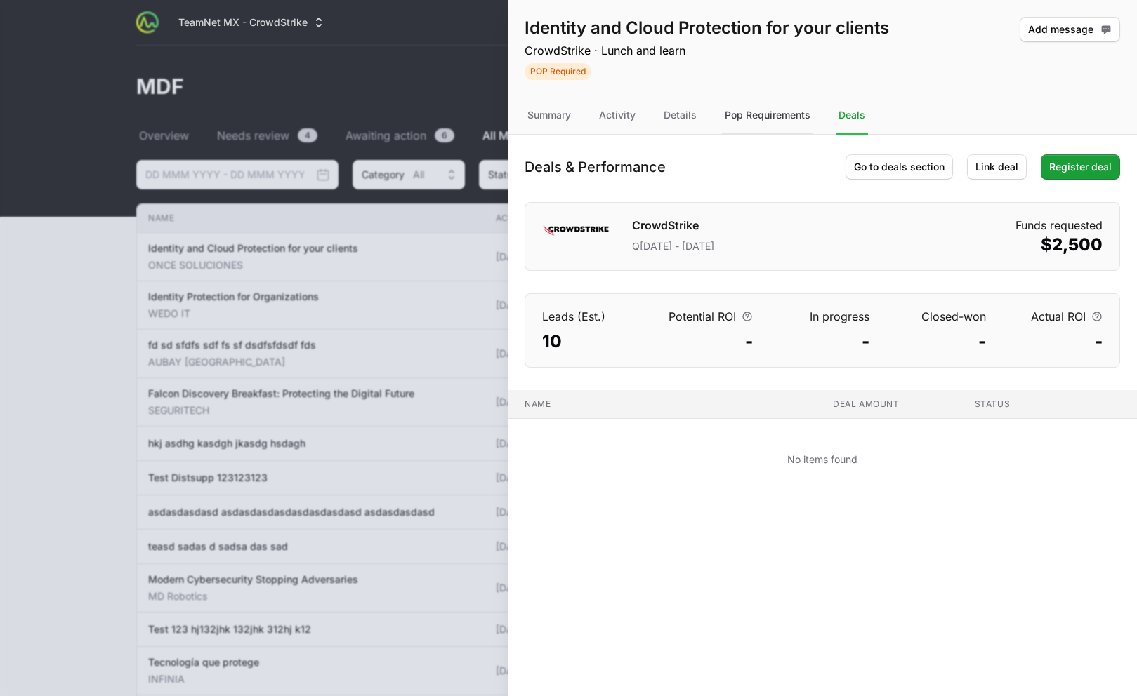
drag, startPoint x: 809, startPoint y: 111, endPoint x: 796, endPoint y: 113, distance: 12.8
click at [808, 111] on div "Pop Requirements" at bounding box center [767, 116] width 91 height 38
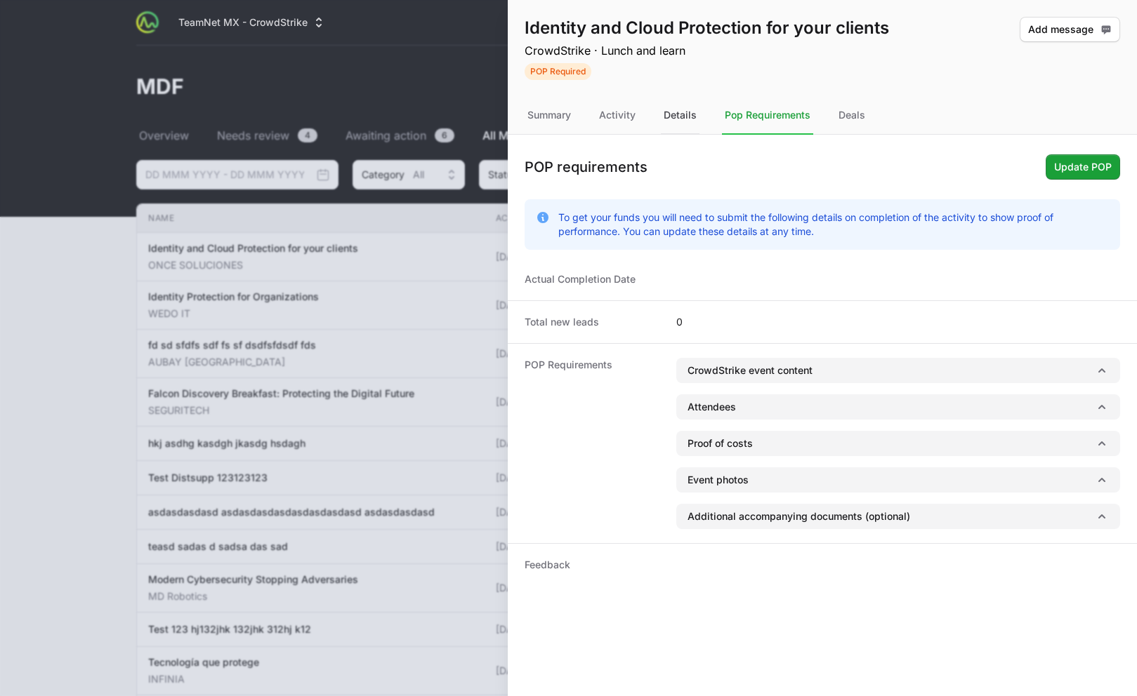
click at [683, 108] on div "Details" at bounding box center [680, 116] width 39 height 38
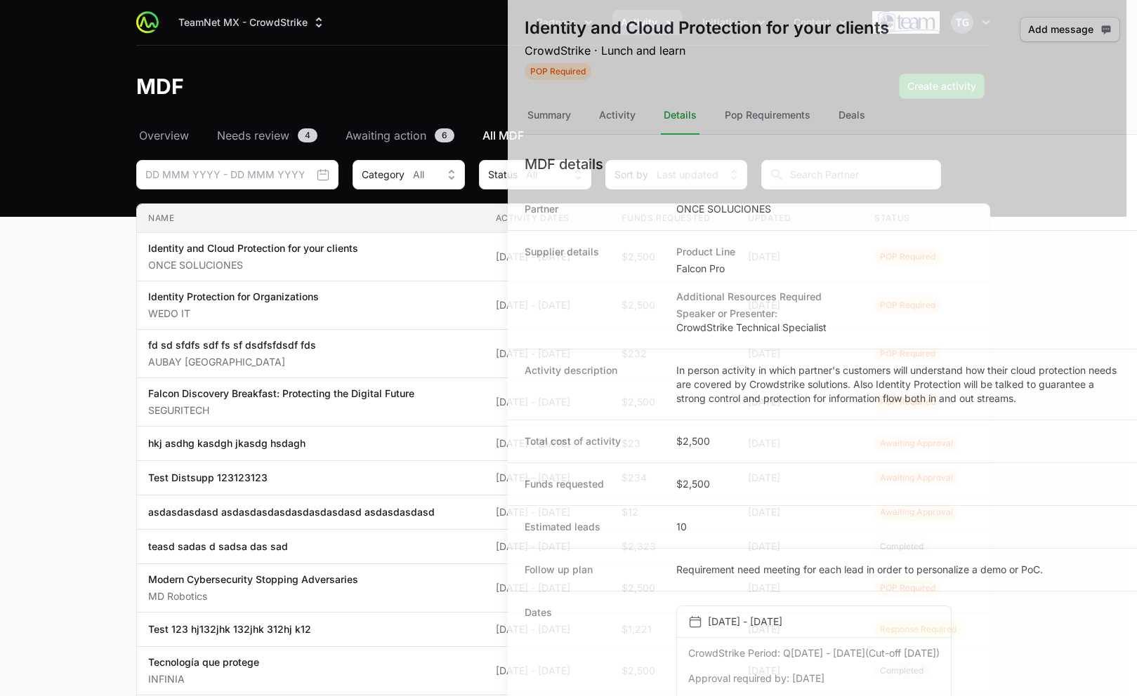
click at [97, 515] on div at bounding box center [568, 348] width 1137 height 696
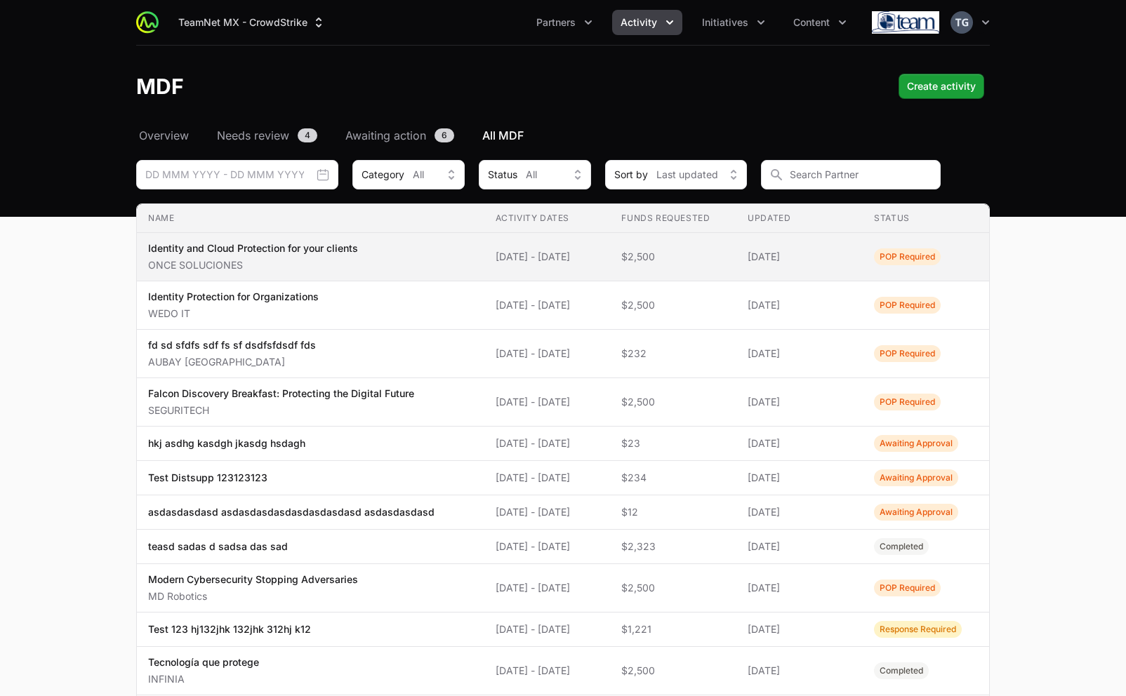
click at [824, 277] on td "Updated [DATE]" at bounding box center [799, 257] width 126 height 48
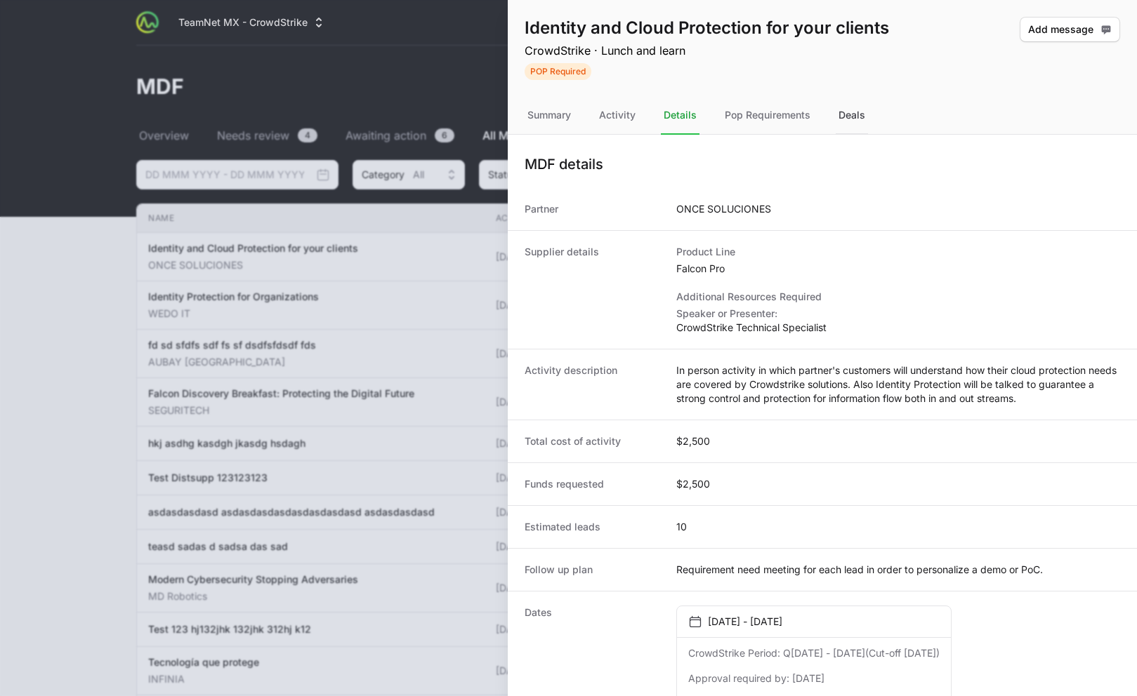
click at [847, 124] on div "Deals" at bounding box center [851, 116] width 32 height 38
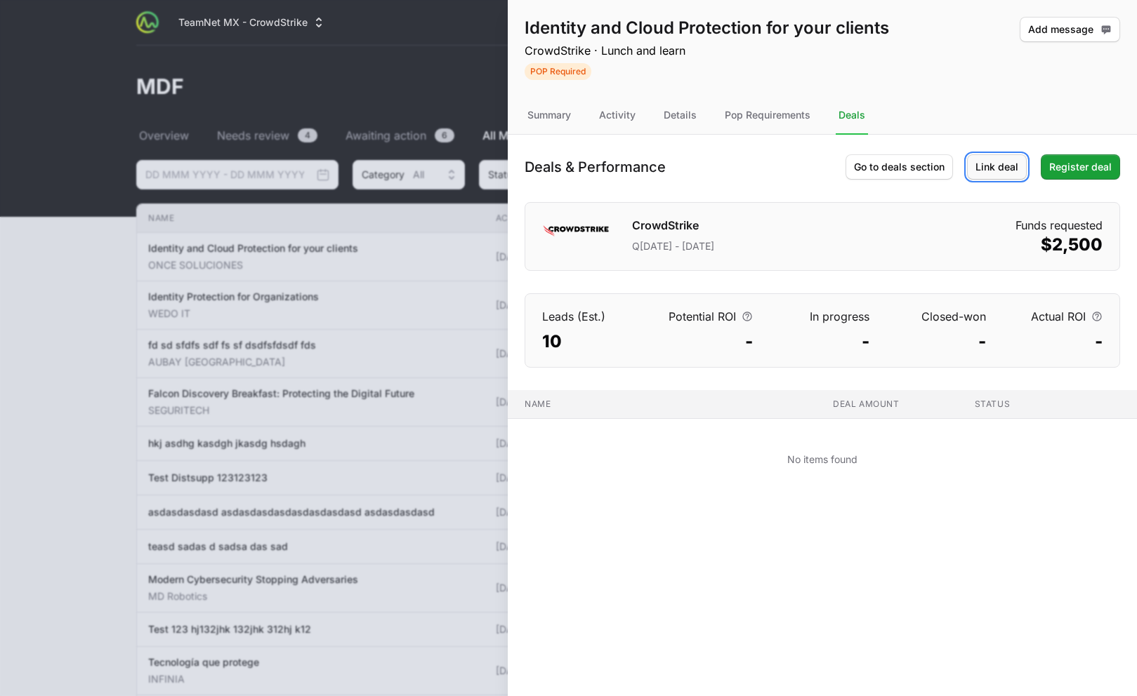
click at [1016, 175] on button "Link deal" at bounding box center [997, 166] width 60 height 25
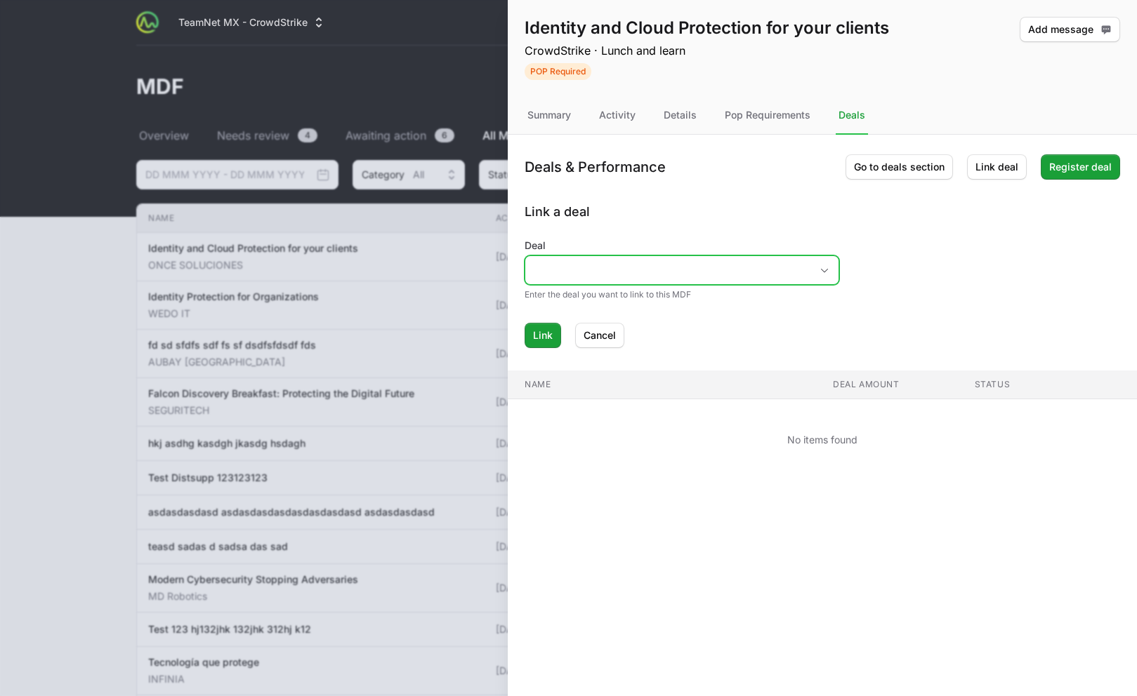
drag, startPoint x: 679, startPoint y: 267, endPoint x: 680, endPoint y: 281, distance: 14.8
click at [679, 267] on input "Deal" at bounding box center [667, 270] width 285 height 28
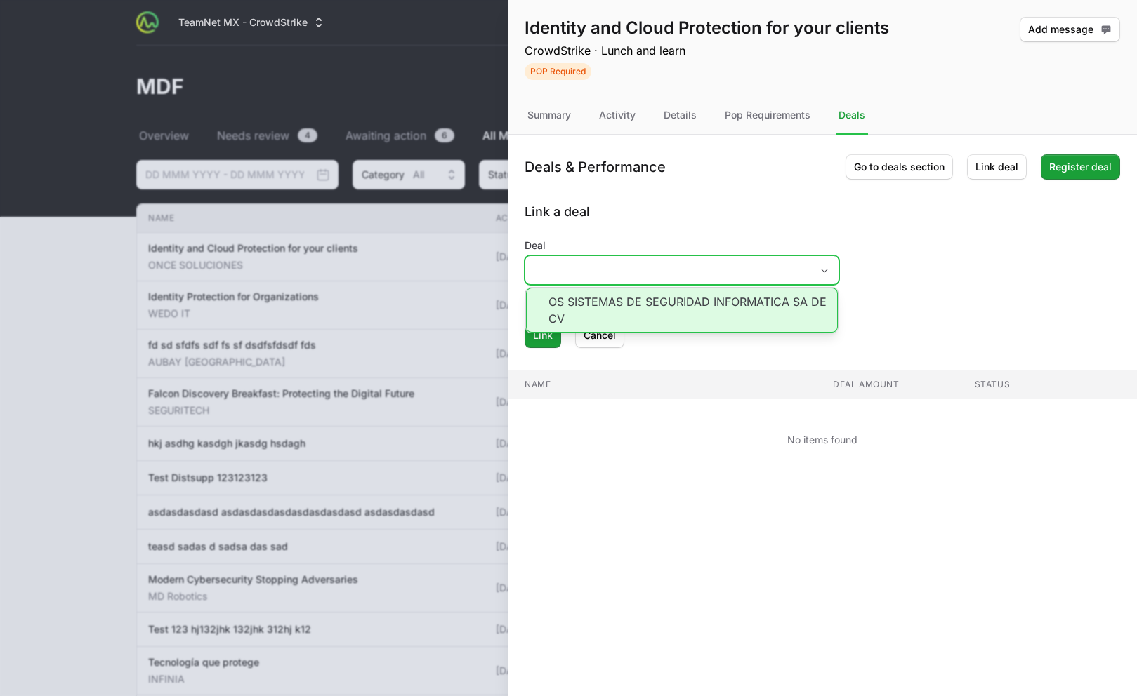
click at [679, 298] on li "OS SISTEMAS DE SEGURIDAD INFORMATICA SA DE CV" at bounding box center [682, 310] width 312 height 45
type input "OS SISTEMAS DE SEGURIDAD INFORMATICA SA DE CV"
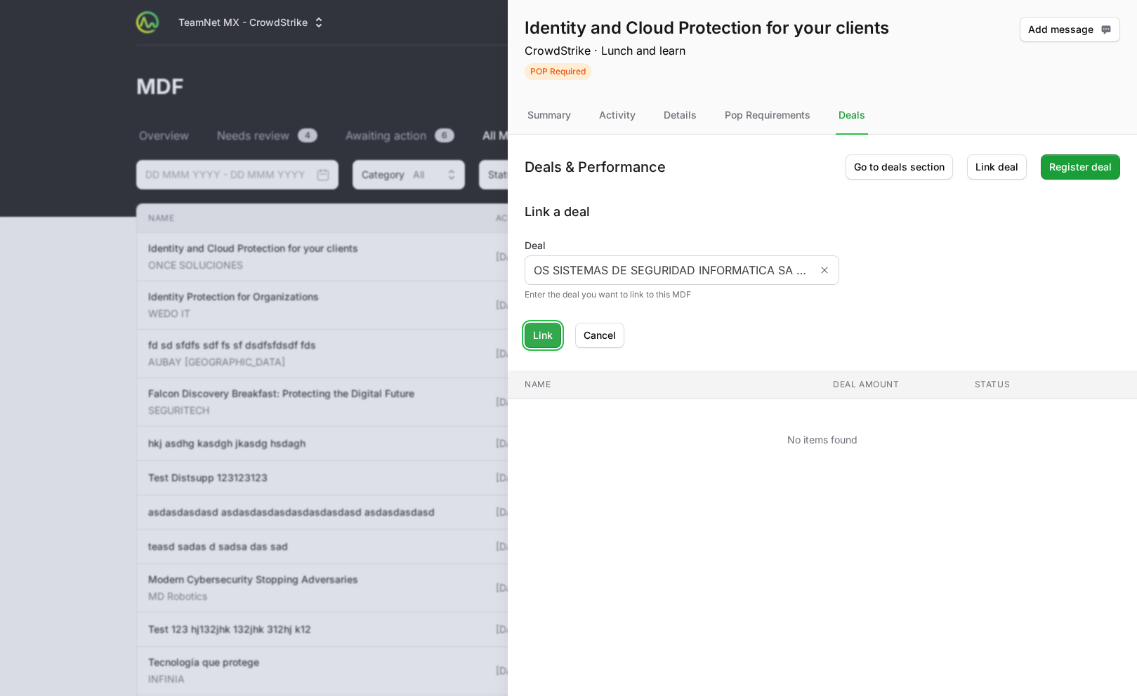
click at [555, 331] on button "Link" at bounding box center [542, 335] width 37 height 25
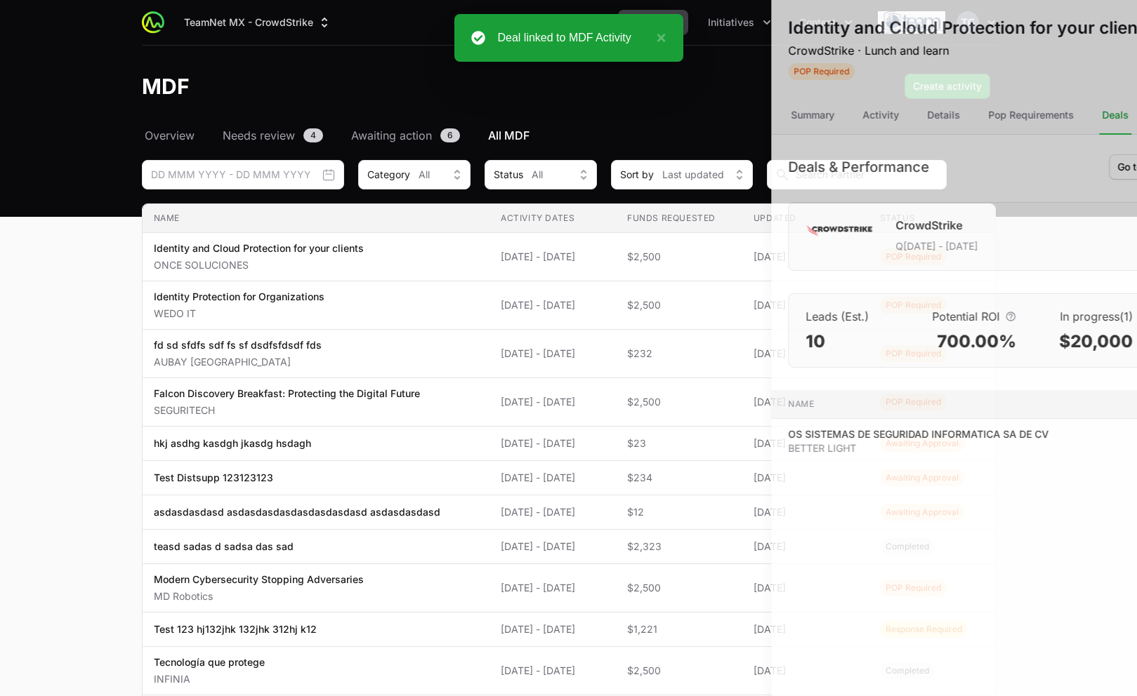
click at [409, 329] on div at bounding box center [568, 348] width 1137 height 696
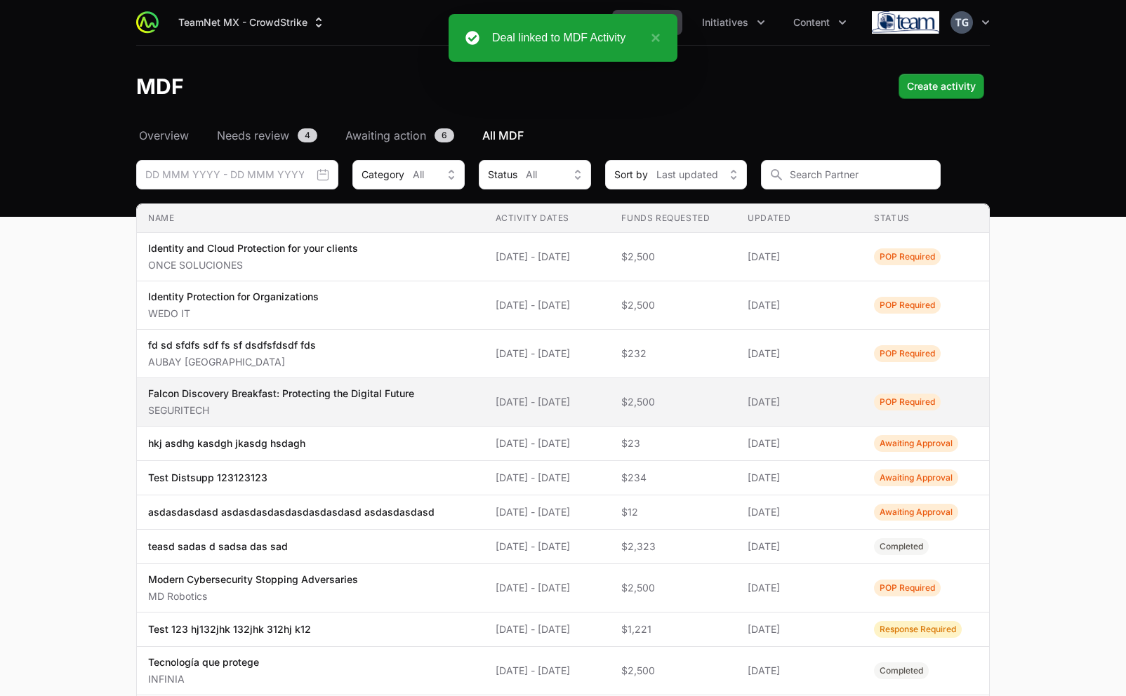
click at [702, 406] on span "$2,500" at bounding box center [673, 402] width 104 height 14
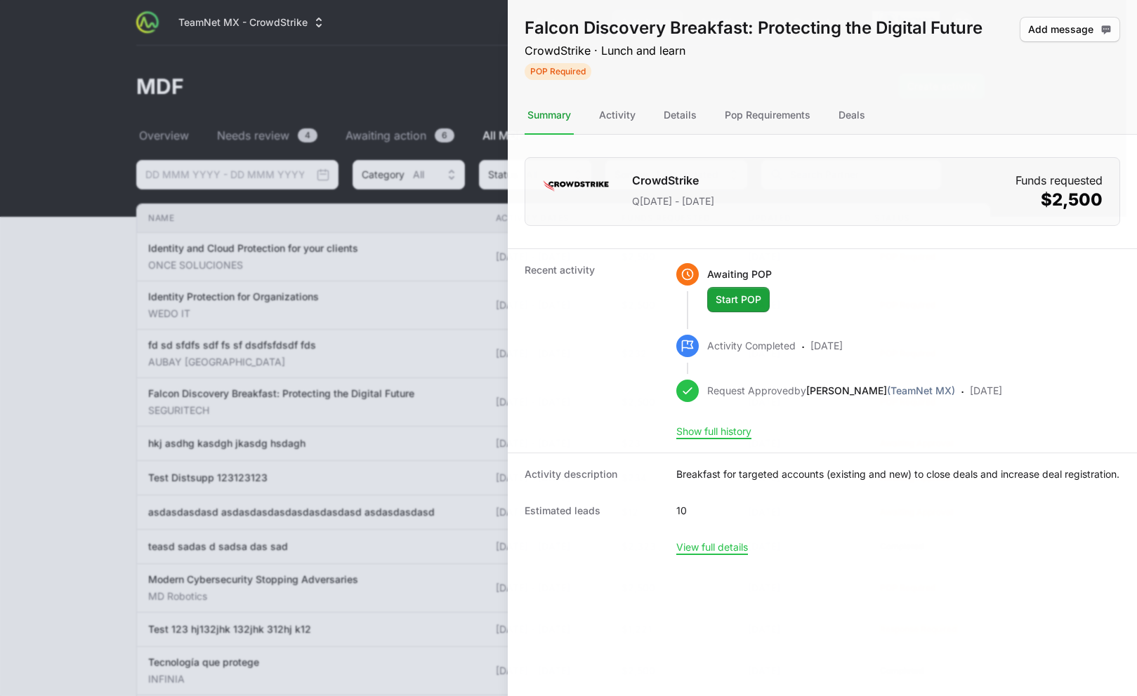
click at [314, 300] on div at bounding box center [568, 348] width 1137 height 696
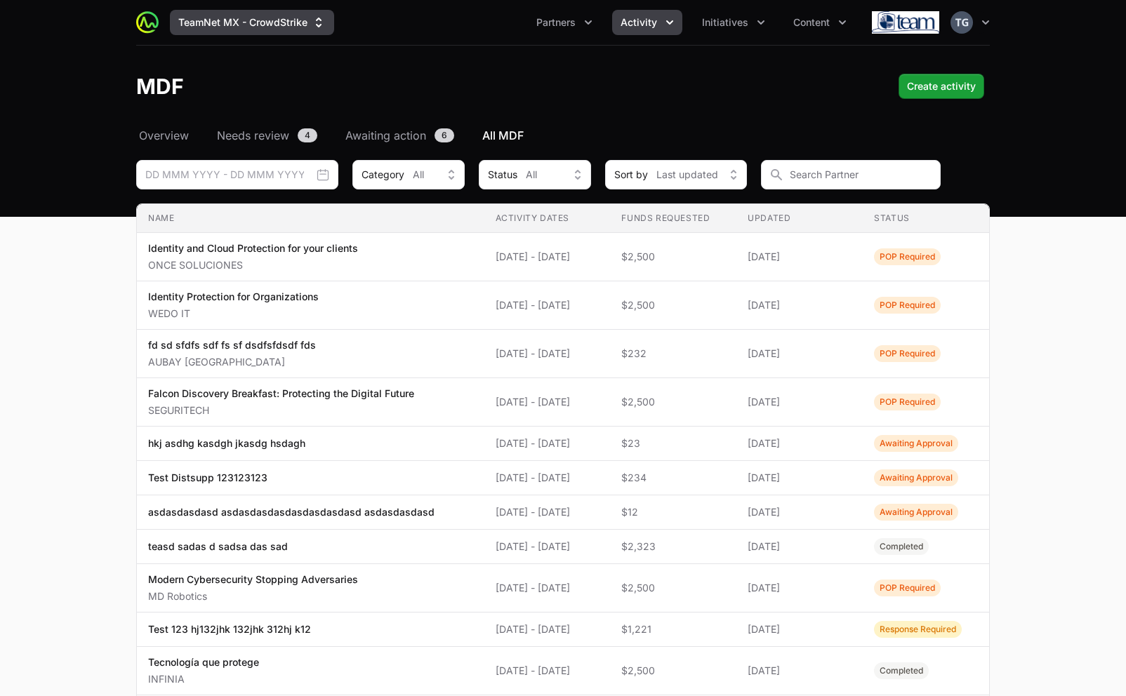
click at [268, 27] on button "TeamNet MX - CrowdStrike" at bounding box center [252, 22] width 164 height 25
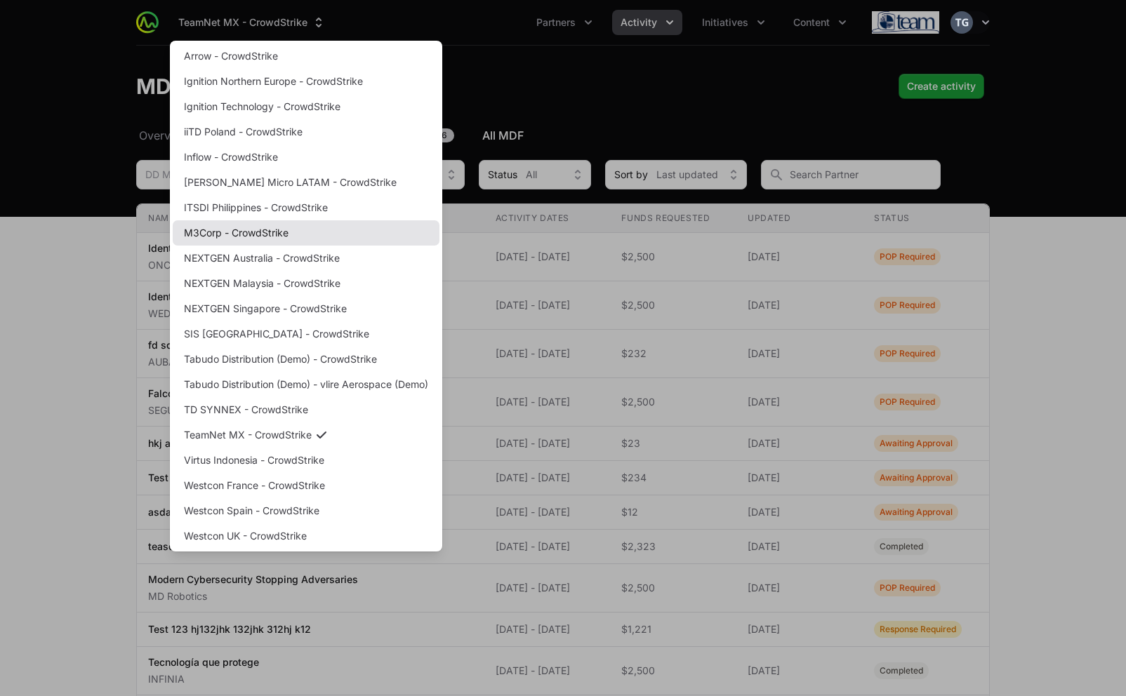
click at [276, 245] on link "M3Corp - CrowdStrike" at bounding box center [306, 232] width 267 height 25
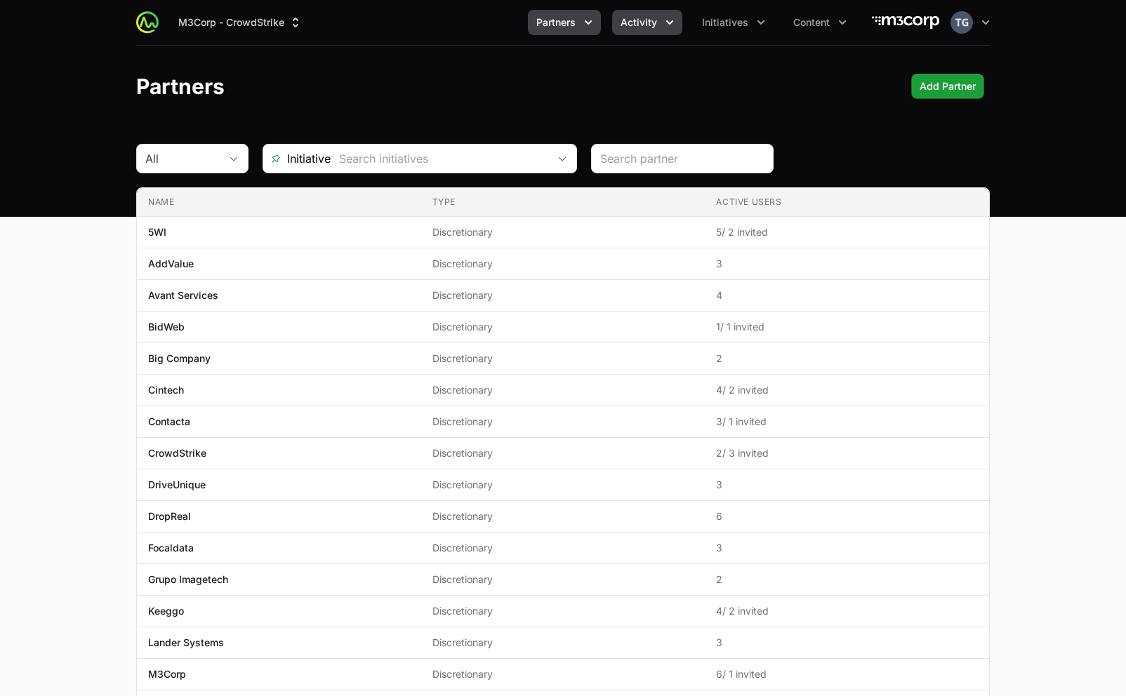
click at [673, 22] on icon "Activity menu" at bounding box center [670, 22] width 14 height 14
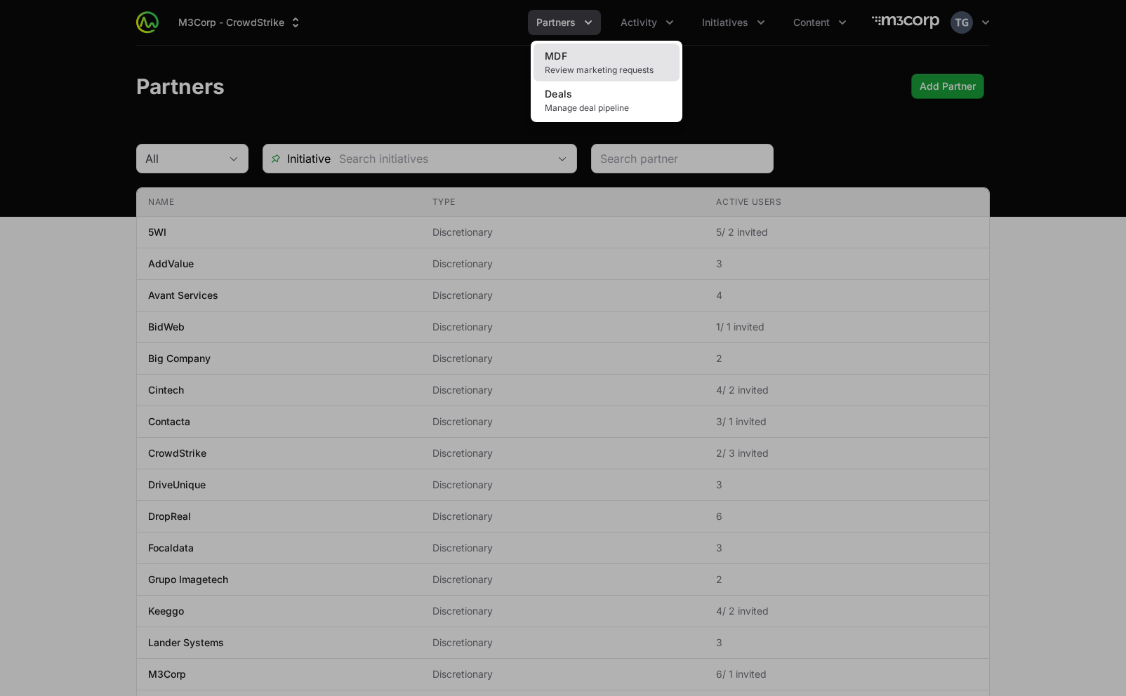
click at [592, 62] on link "MDF Review marketing requests" at bounding box center [607, 63] width 146 height 38
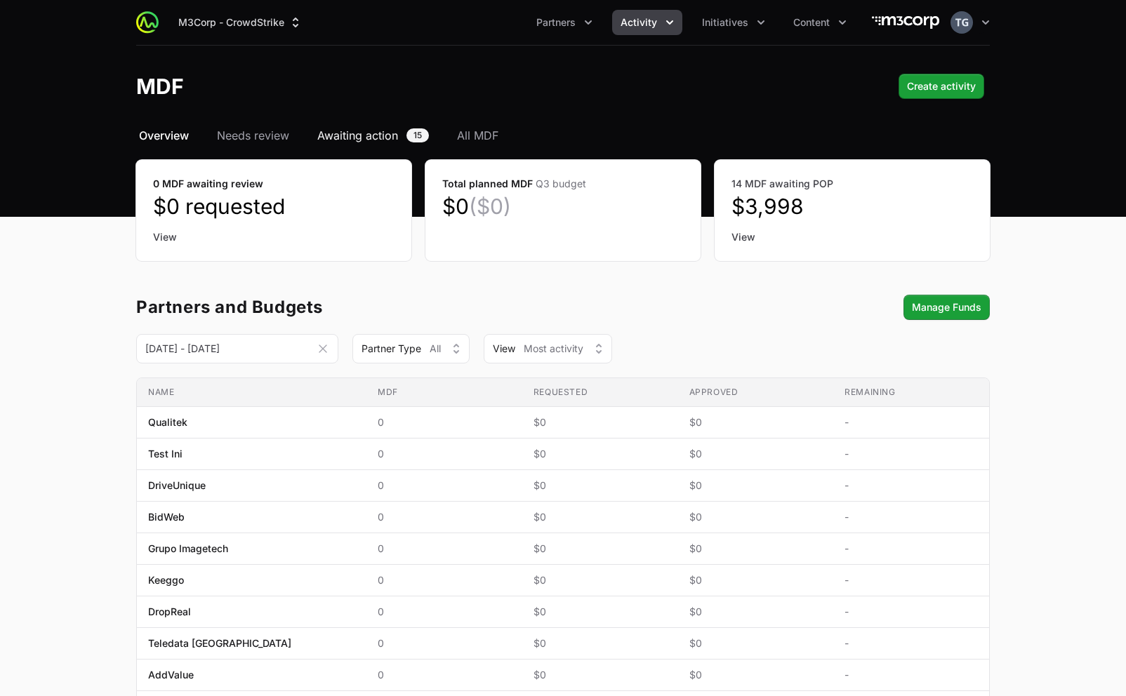
click at [333, 138] on span "Awaiting action" at bounding box center [357, 135] width 81 height 17
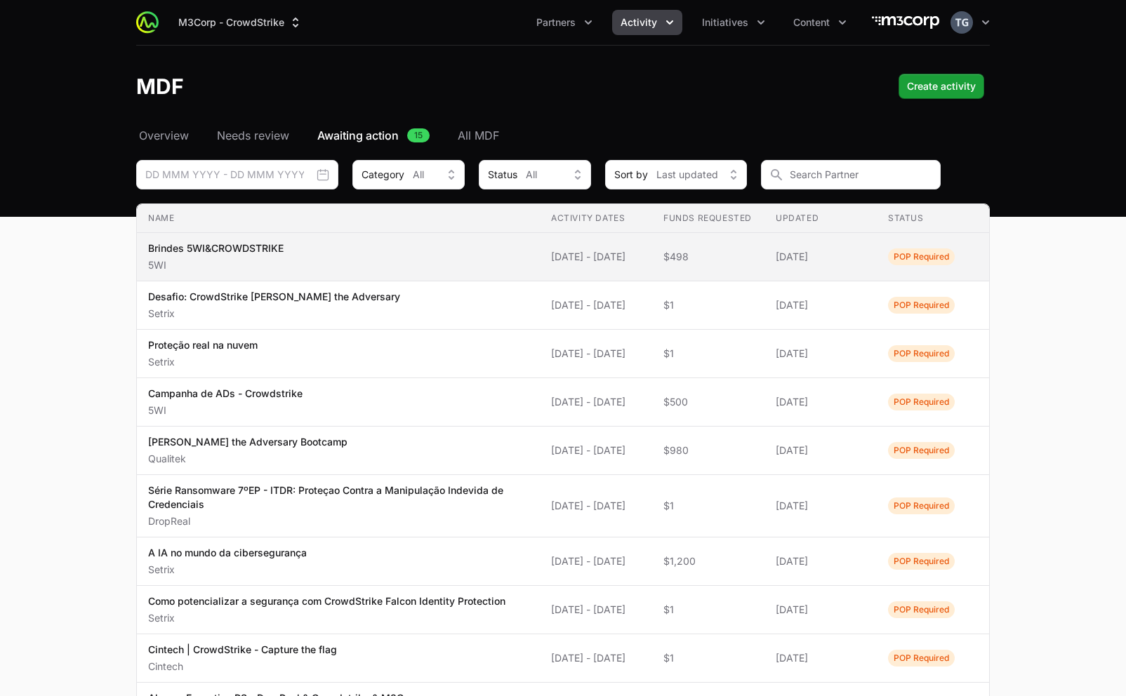
click at [460, 260] on span "Brindes 5WI&CROWDSTRIKE 5WI" at bounding box center [338, 256] width 380 height 31
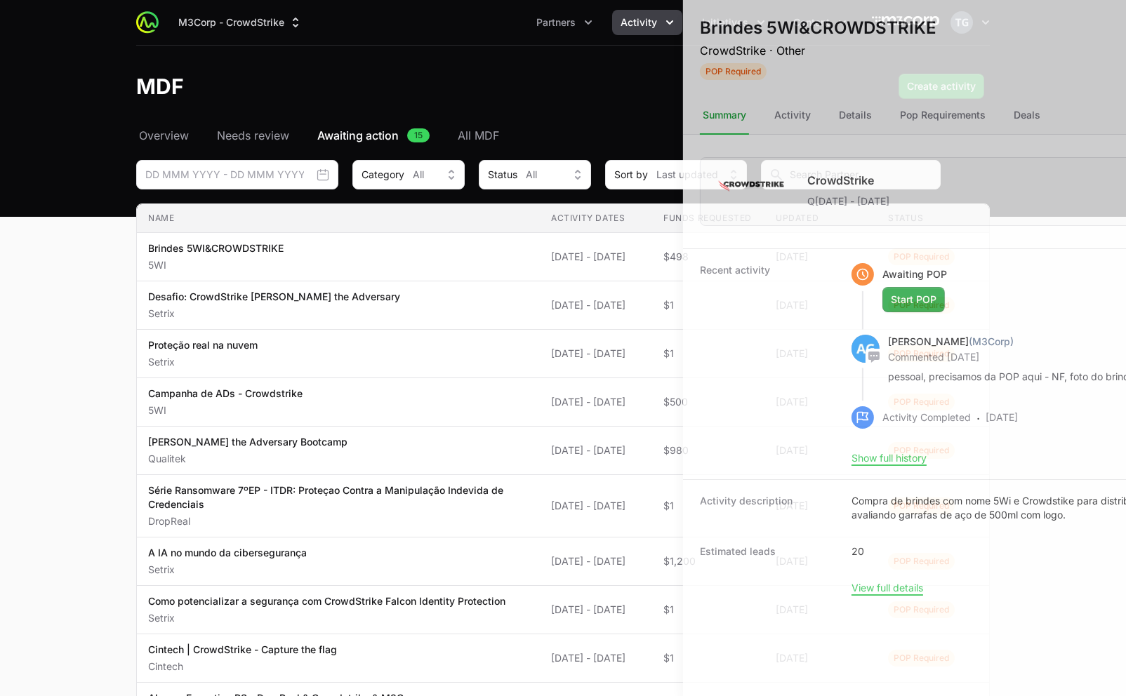
click at [463, 260] on div at bounding box center [563, 348] width 1126 height 696
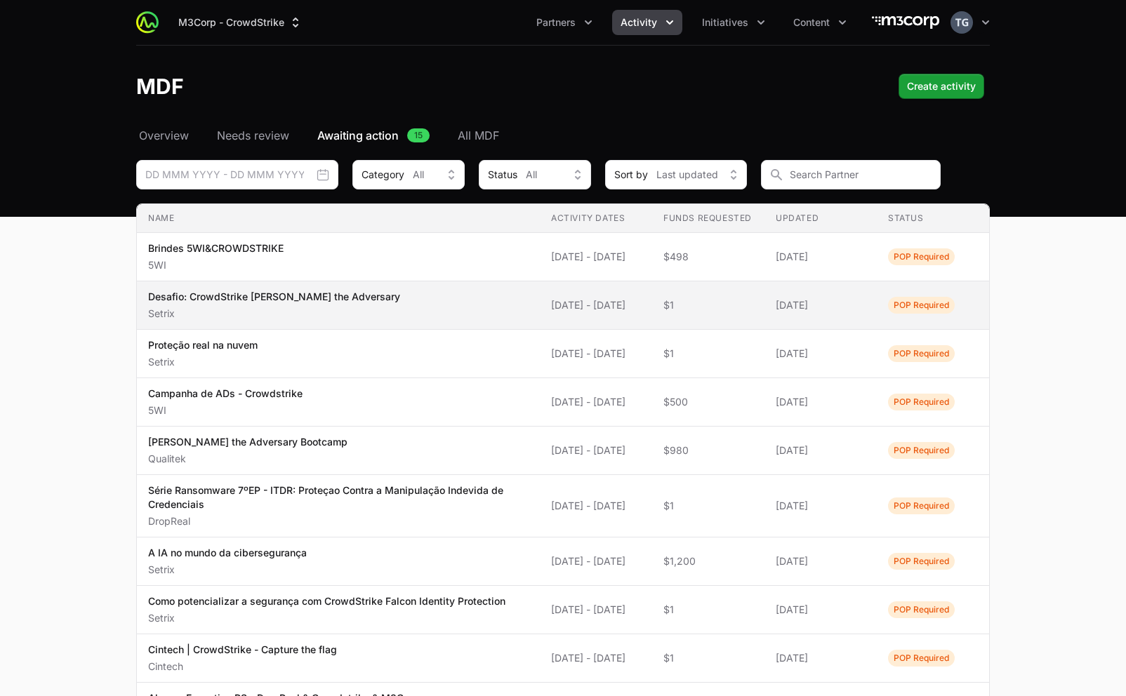
click at [477, 296] on span "Desafio: CrowdStrike [PERSON_NAME] the Adversary Setrix" at bounding box center [338, 305] width 380 height 31
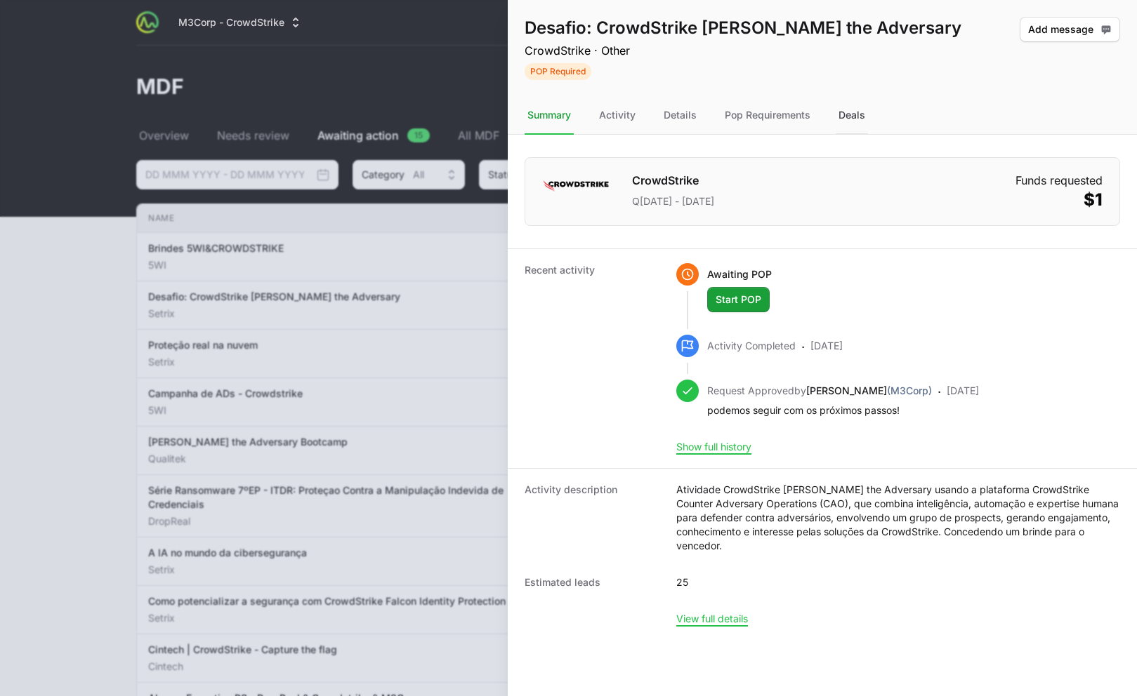
click at [861, 121] on div "Deals" at bounding box center [851, 116] width 32 height 38
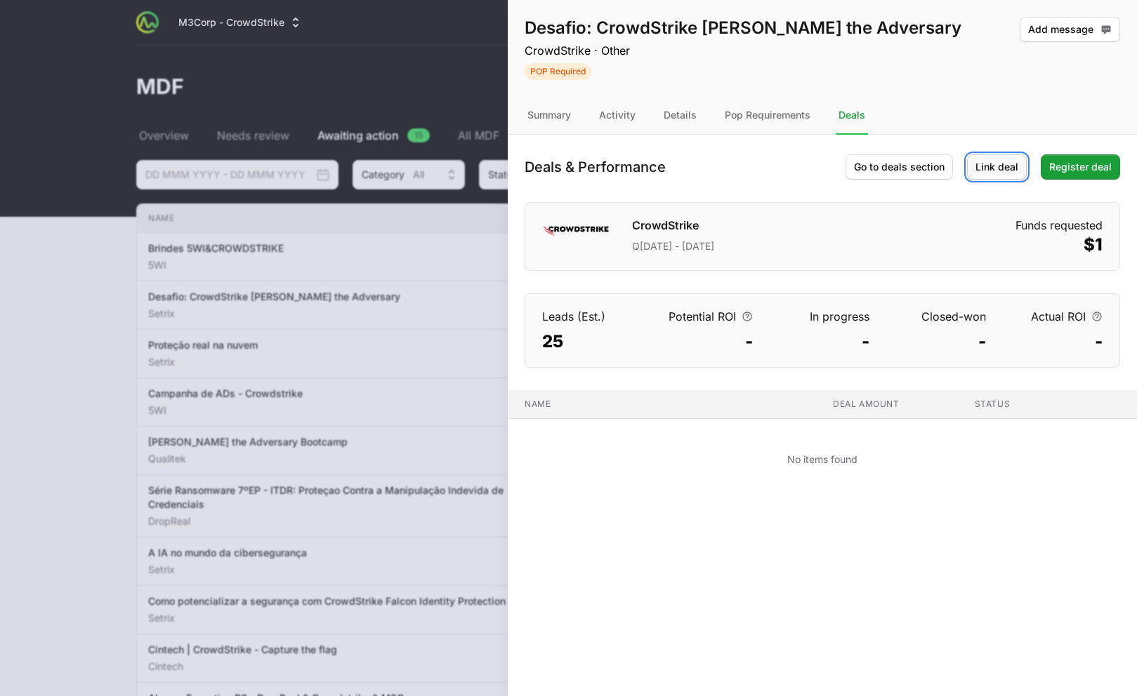
click at [993, 159] on span "Link deal" at bounding box center [996, 167] width 43 height 17
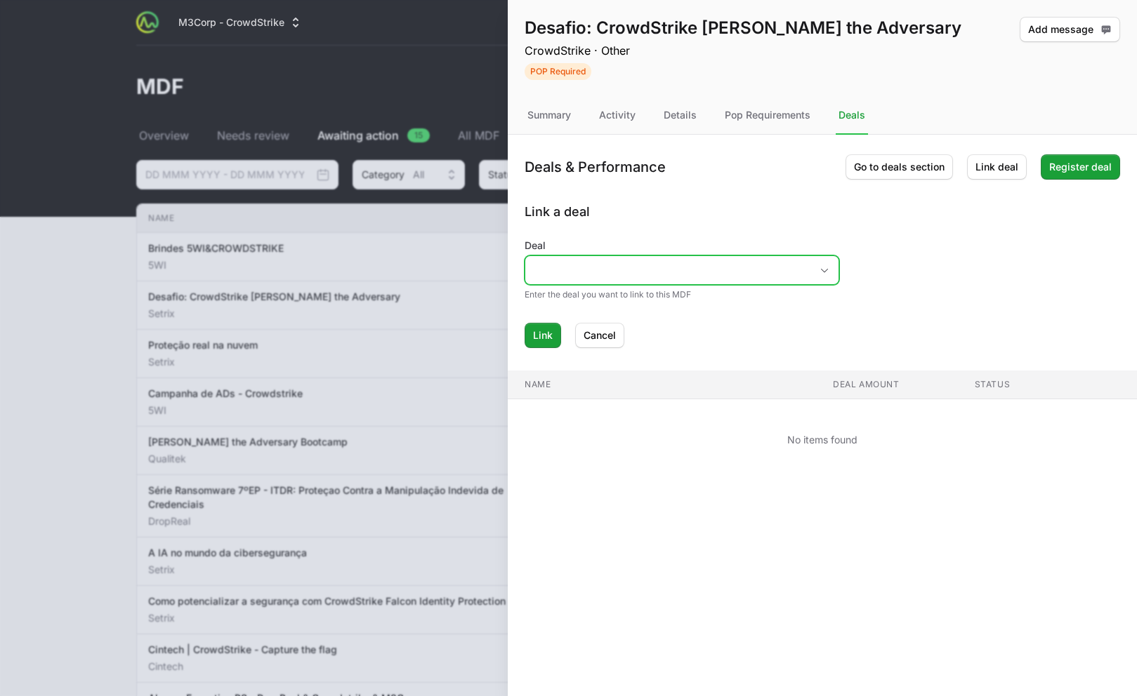
click at [722, 271] on input "Deal" at bounding box center [667, 270] width 285 height 28
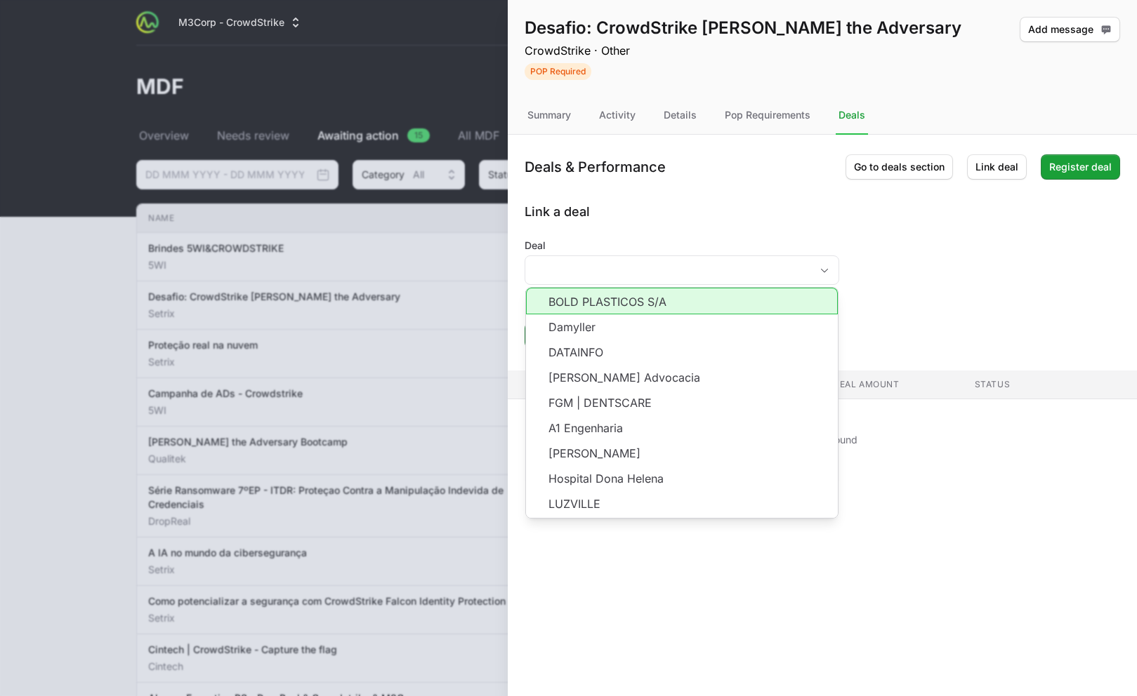
click at [798, 224] on div "Link a deal Deal BOLD PLASTICOS S/A Damyller DATAINFO [PERSON_NAME] Advocacia F…" at bounding box center [821, 275] width 595 height 146
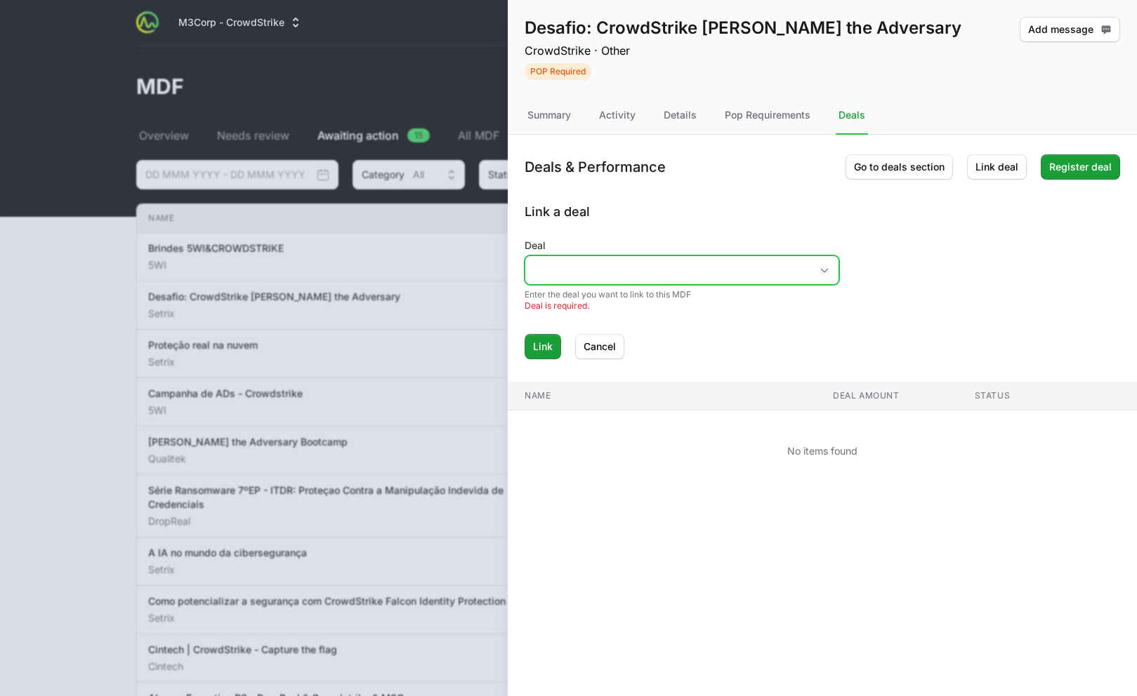
click at [813, 265] on div "Open" at bounding box center [824, 270] width 28 height 28
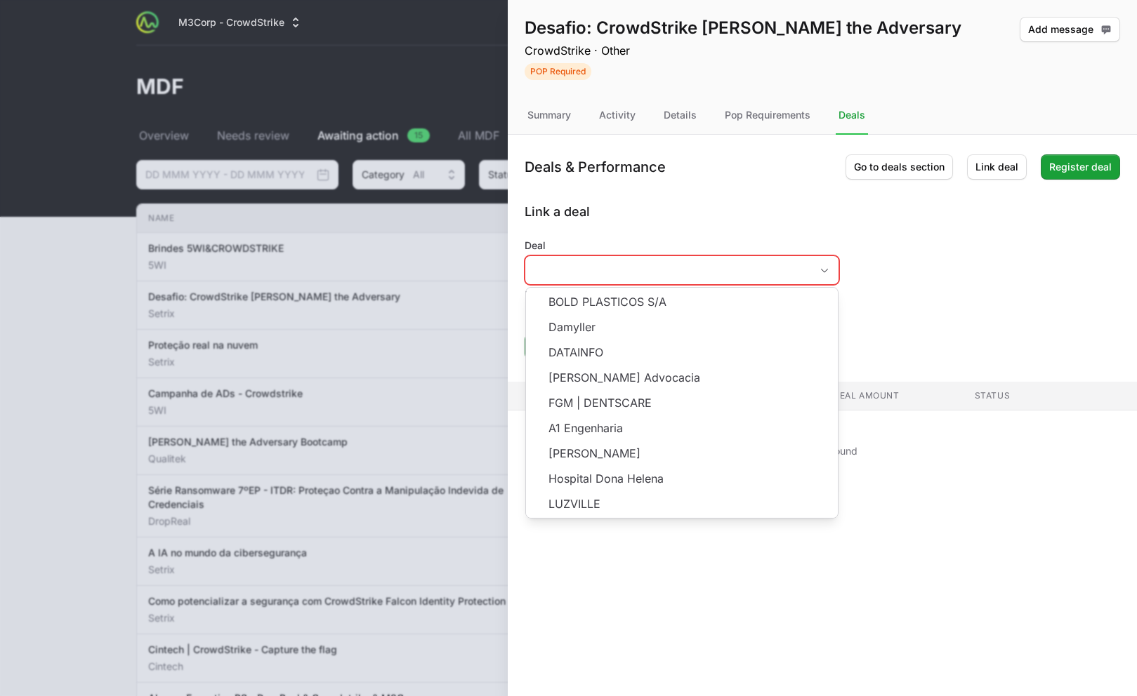
click at [876, 336] on div "Link Cancel" at bounding box center [821, 346] width 595 height 25
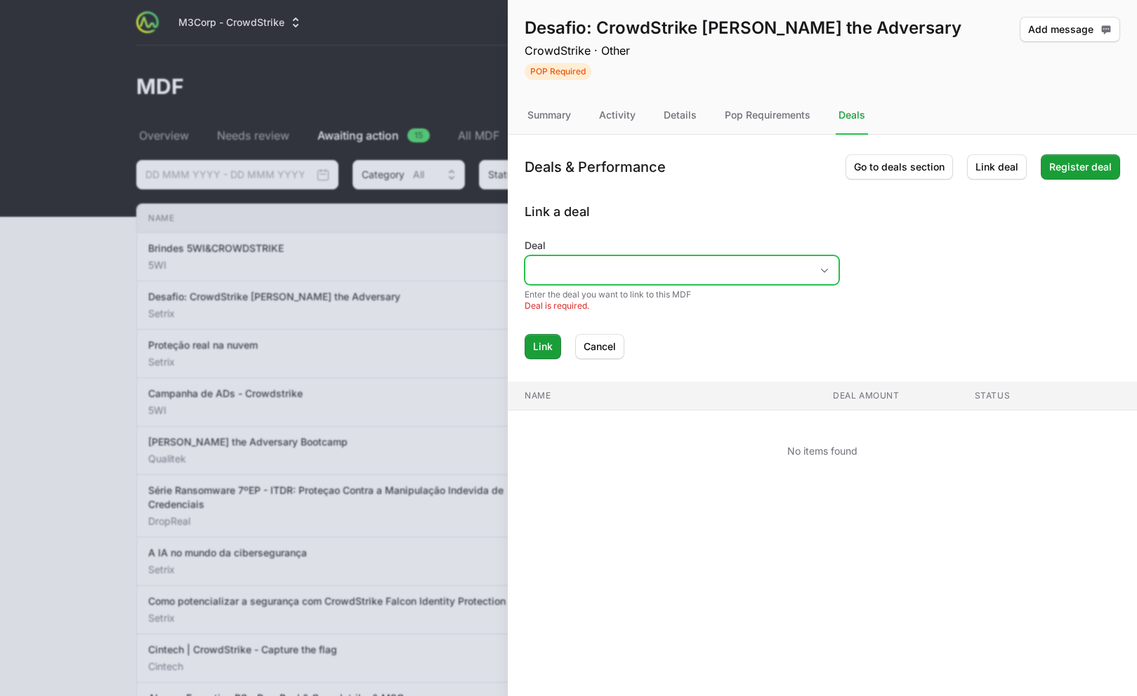
click at [692, 258] on input "Deal" at bounding box center [667, 270] width 285 height 28
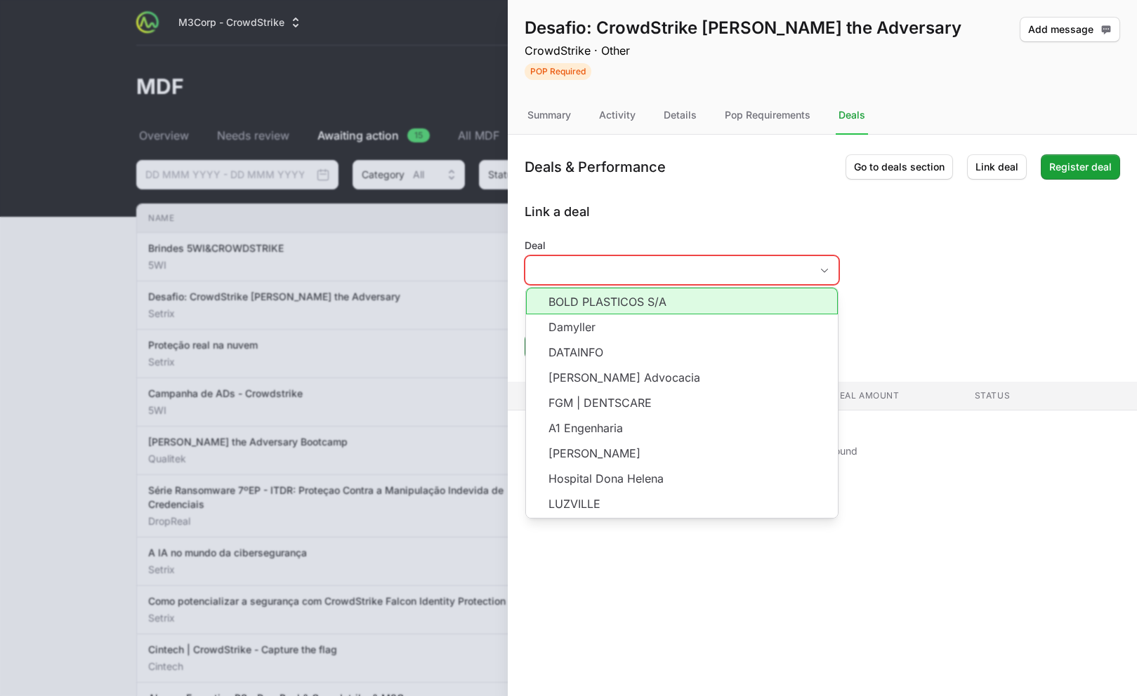
click at [720, 231] on div "Link a deal Deal BOLD PLASTICOS S/A Damyller DATAINFO [PERSON_NAME] Advocacia F…" at bounding box center [821, 280] width 595 height 157
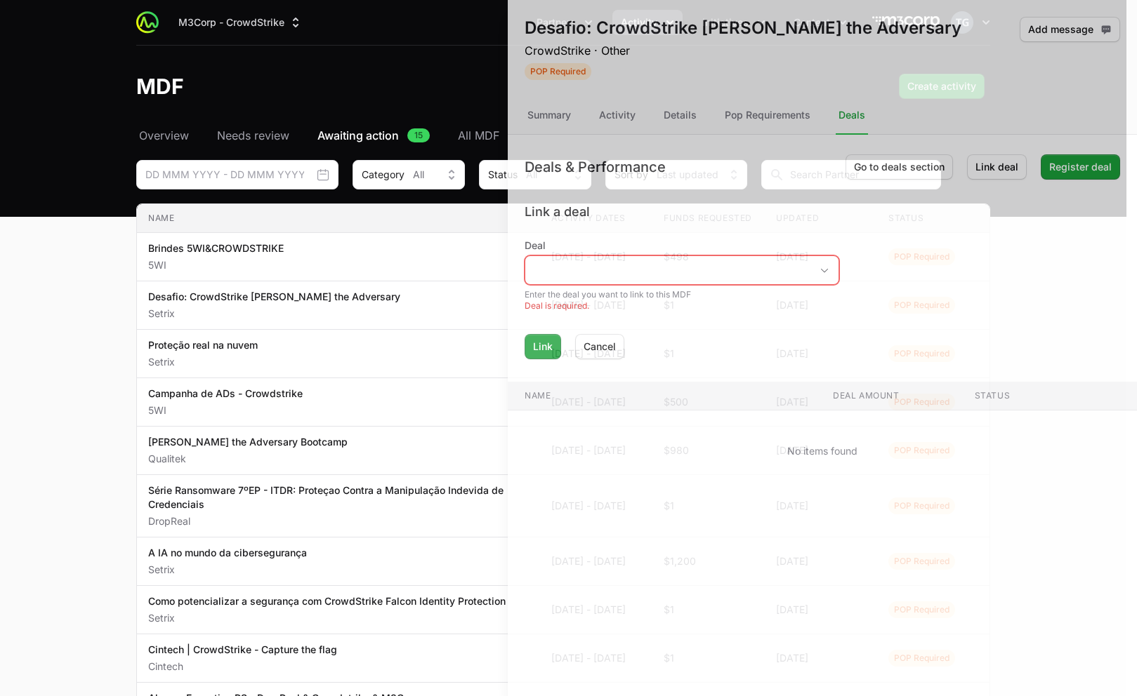
click at [404, 201] on div at bounding box center [568, 348] width 1137 height 696
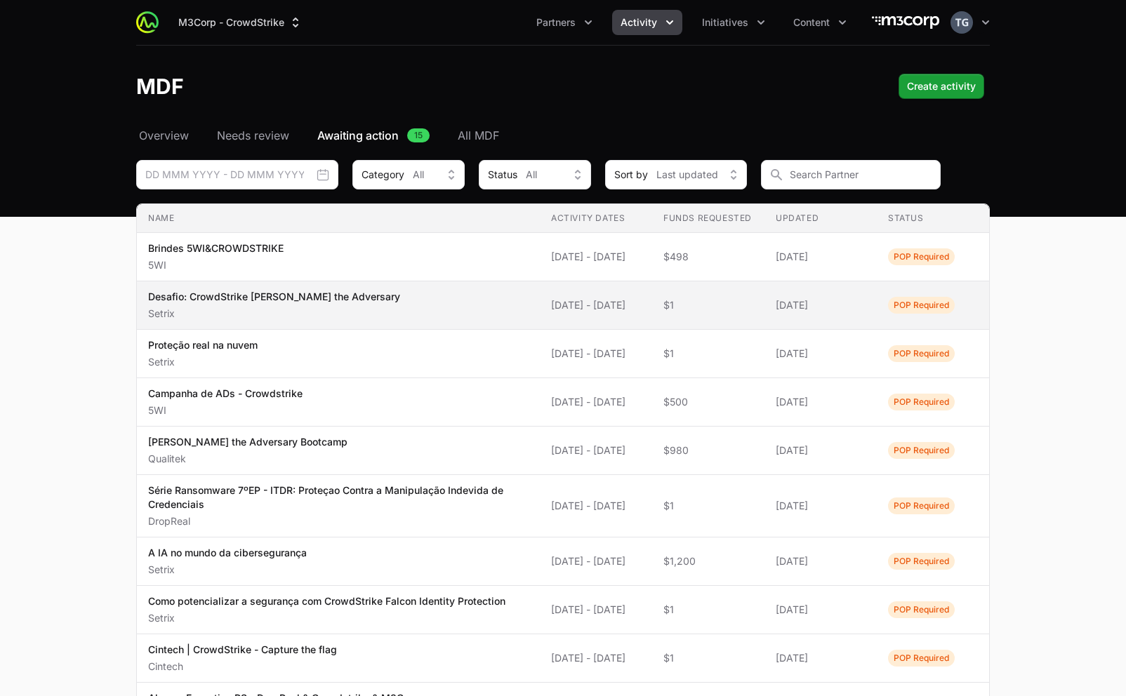
click at [448, 311] on span "Desafio: CrowdStrike [PERSON_NAME] the Adversary Setrix" at bounding box center [338, 305] width 380 height 31
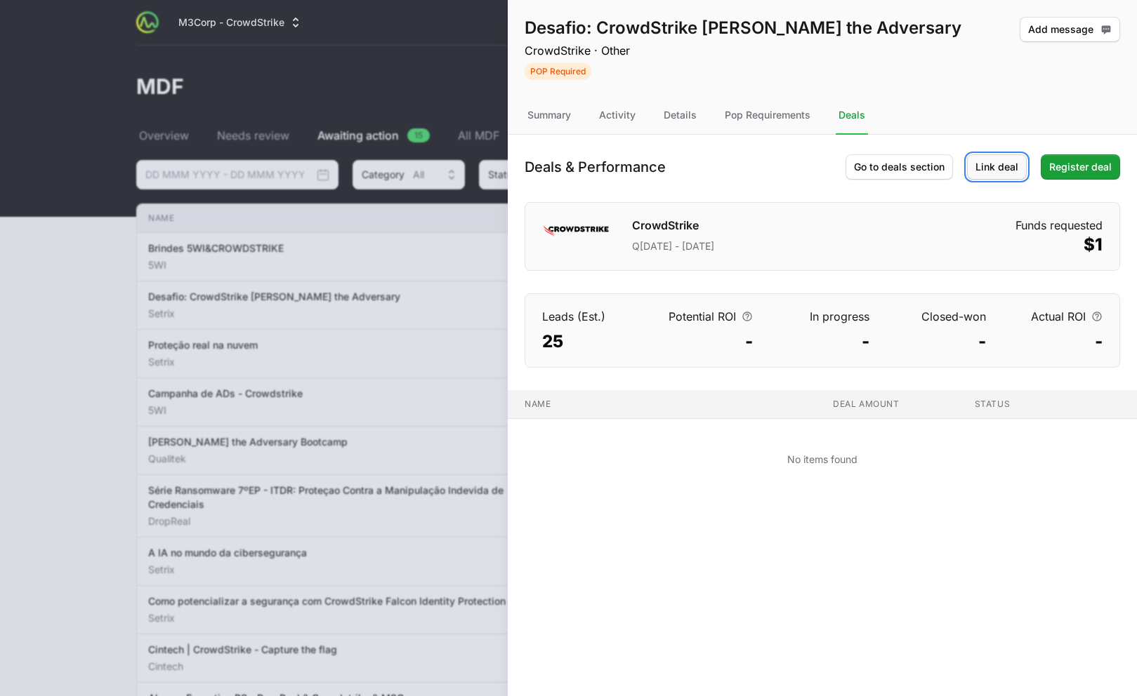
click at [986, 161] on span "Link deal" at bounding box center [996, 167] width 43 height 17
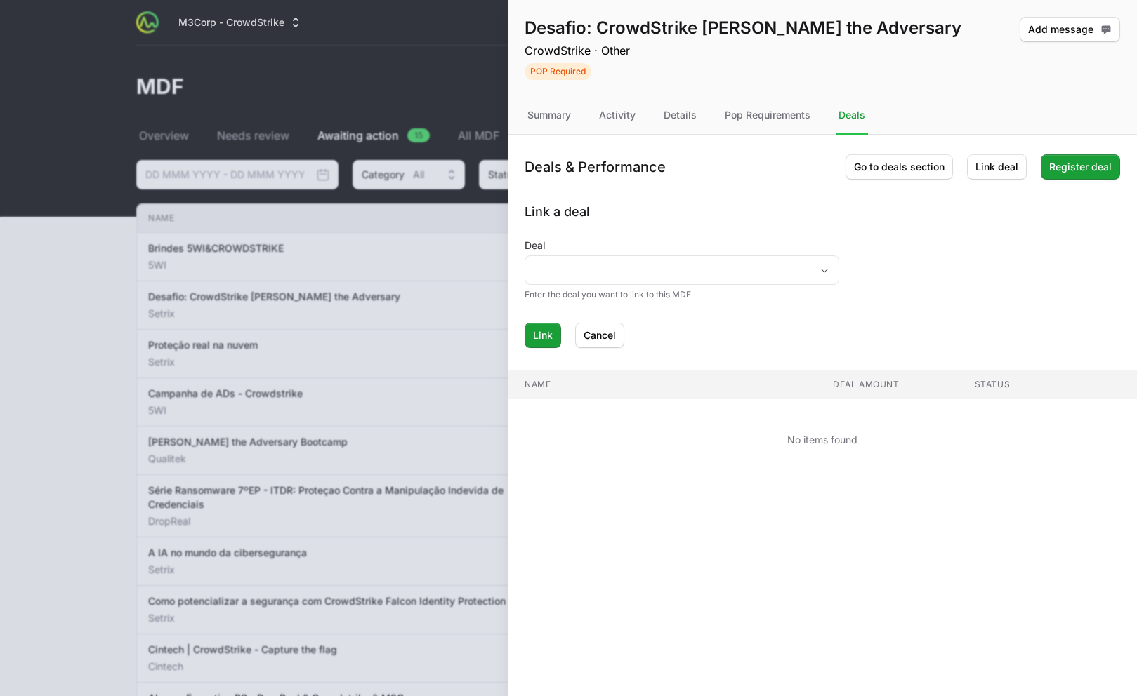
click at [730, 254] on div "Deal" at bounding box center [681, 262] width 314 height 46
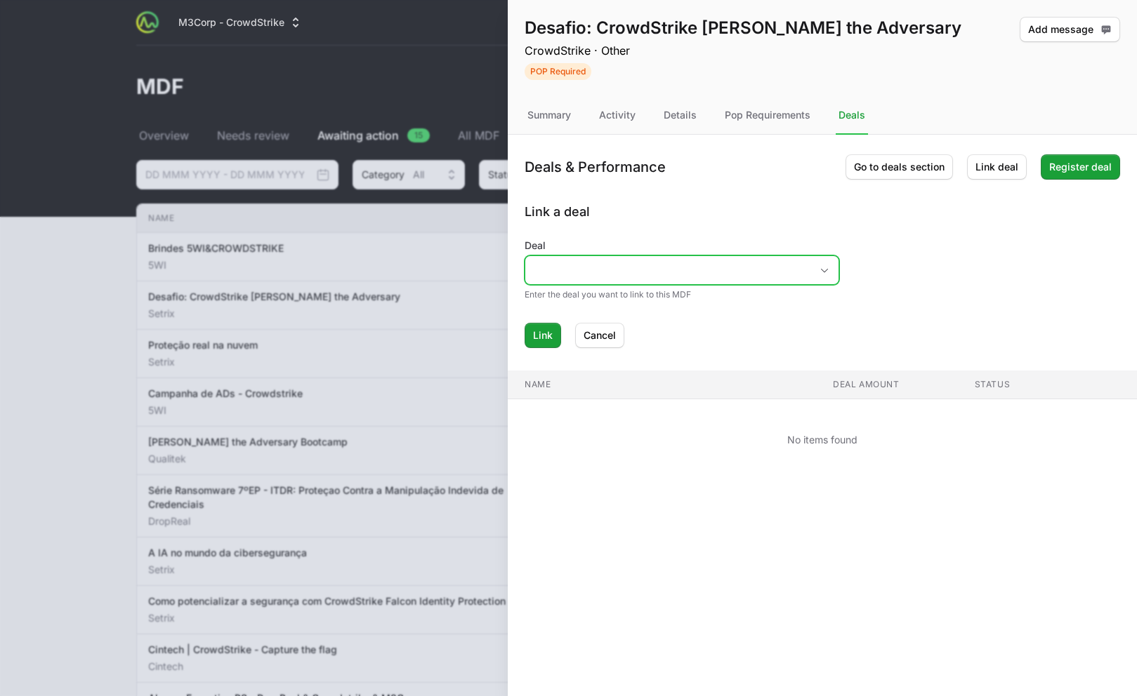
click at [730, 260] on input "Deal" at bounding box center [667, 270] width 285 height 28
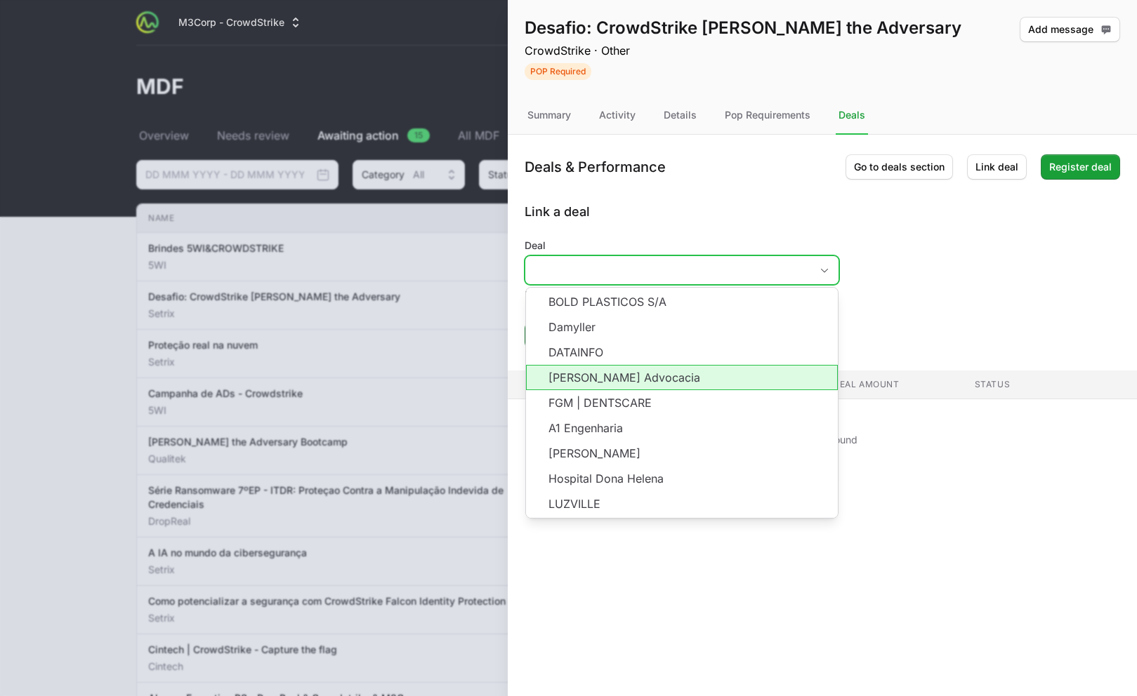
click at [657, 387] on li "[PERSON_NAME] Advocacia" at bounding box center [682, 377] width 312 height 25
type input "[PERSON_NAME] Advocacia"
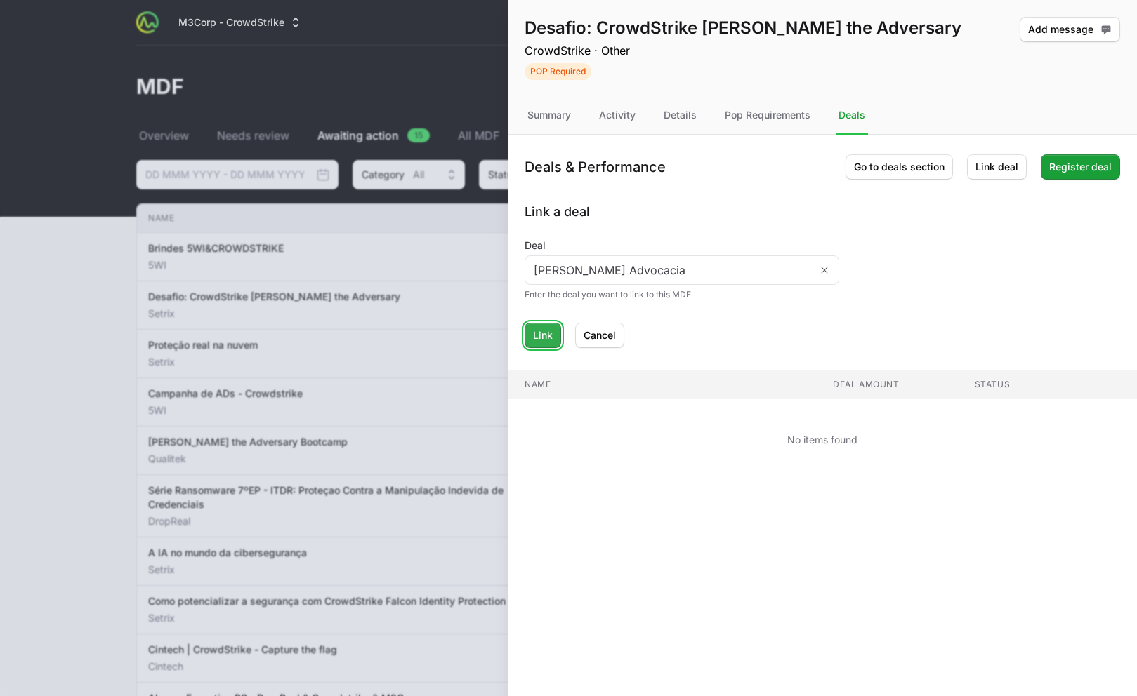
click at [542, 343] on span "Link" at bounding box center [543, 335] width 20 height 17
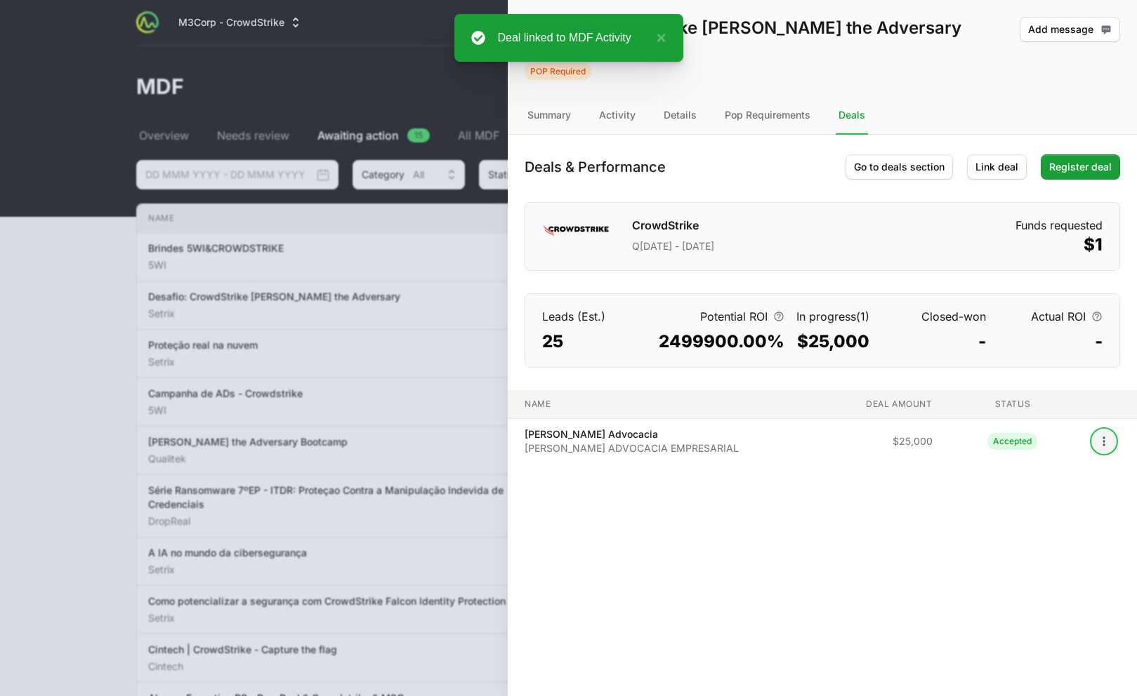
click at [1099, 435] on icon "Open options" at bounding box center [1104, 442] width 14 height 14
click at [1099, 434] on body "M3Corp - CrowdStrike Partners Activity Initiatives Content Open user menu Open …" at bounding box center [568, 549] width 1137 height 1099
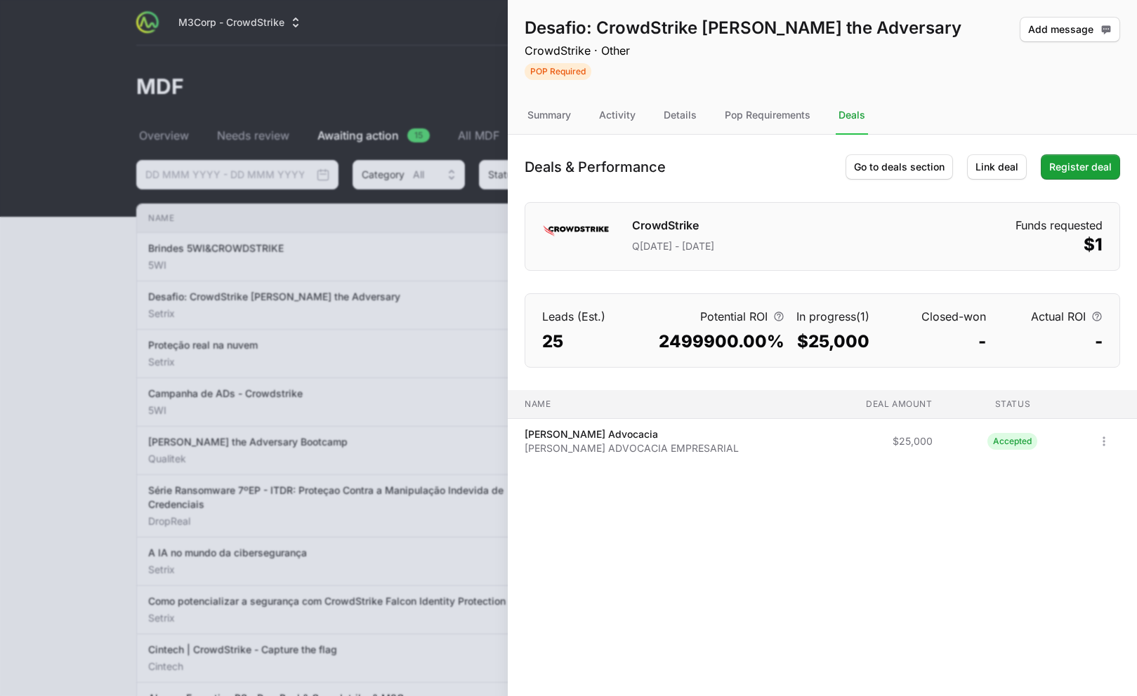
click at [599, 452] on p "[PERSON_NAME] ADVOCACIA EMPRESARIAL" at bounding box center [631, 449] width 214 height 14
click at [594, 473] on div "Name Deal amount Status Name [PERSON_NAME] Advocacia [PERSON_NAME] ADVOCACIA EM…" at bounding box center [822, 443] width 629 height 107
drag, startPoint x: 720, startPoint y: 448, endPoint x: 520, endPoint y: 434, distance: 199.9
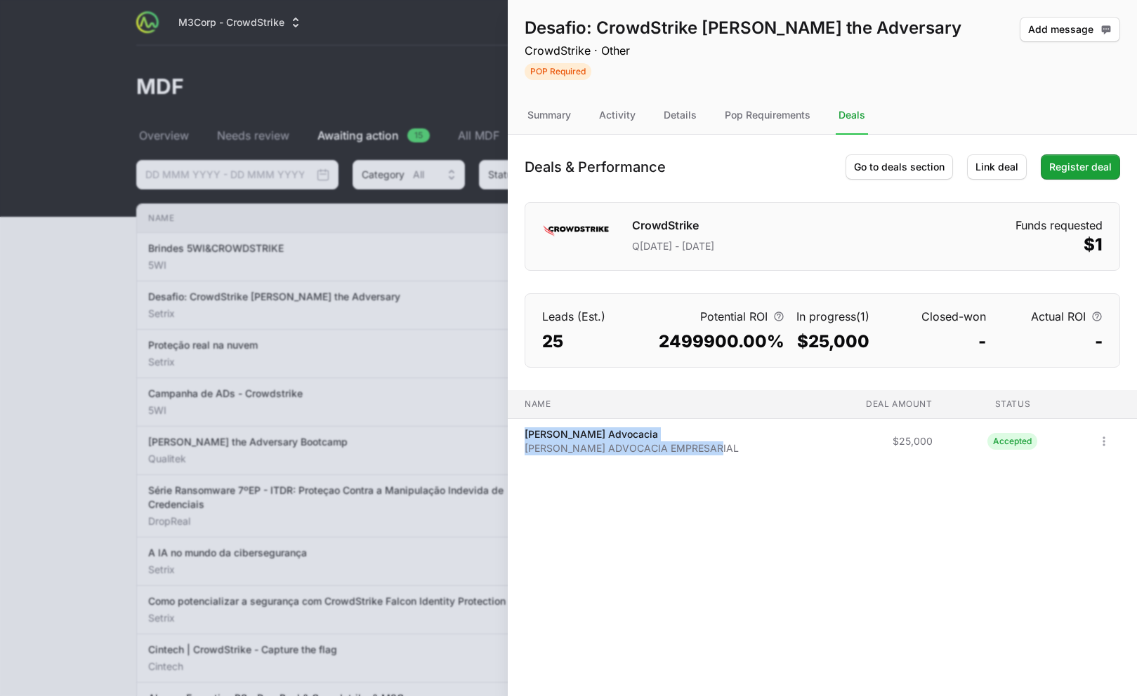
click at [520, 434] on span "[PERSON_NAME] Advocacia [PERSON_NAME] ADVOCACIA EMPRESARIAL" at bounding box center [656, 442] width 275 height 28
click at [520, 434] on span "[PERSON_NAME] Advocacia [PERSON_NAME] ADVOCACIA EMPRESARIAL" at bounding box center [629, 442] width 220 height 28
drag, startPoint x: 523, startPoint y: 432, endPoint x: 712, endPoint y: 444, distance: 189.2
click at [712, 444] on span "[PERSON_NAME] Advocacia [PERSON_NAME] ADVOCACIA EMPRESARIAL" at bounding box center [629, 442] width 220 height 28
click at [713, 444] on p "[PERSON_NAME] ADVOCACIA EMPRESARIAL" at bounding box center [631, 449] width 214 height 14
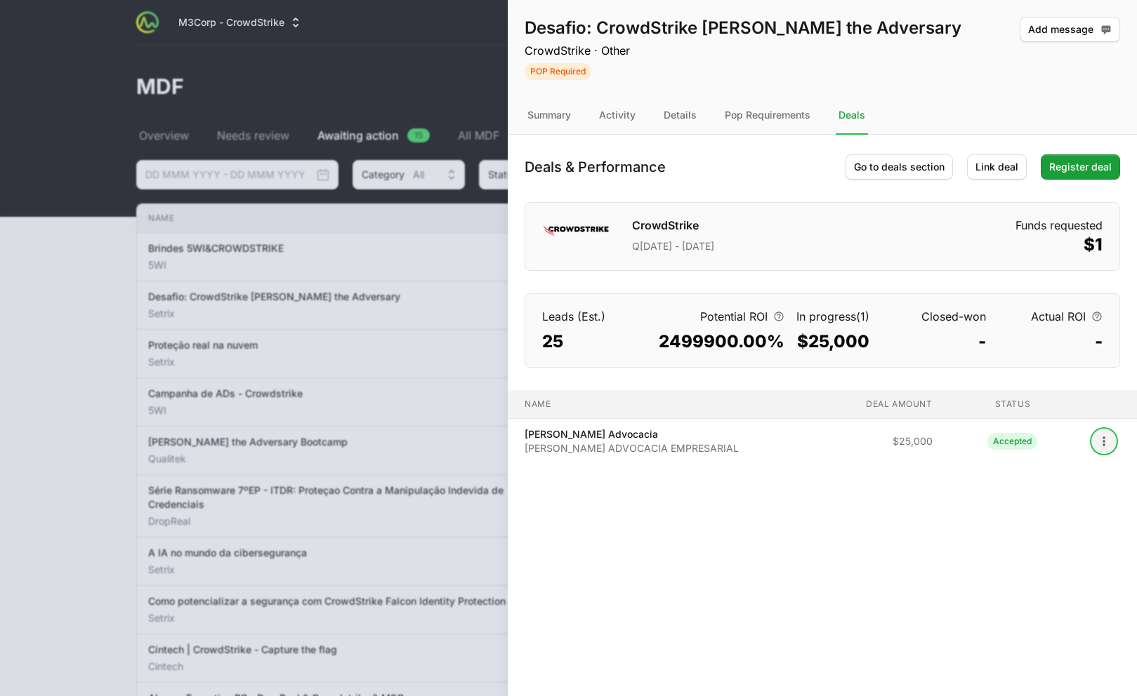
click at [1092, 441] on button "Open options" at bounding box center [1103, 441] width 22 height 22
click at [1092, 441] on body "M3Corp - CrowdStrike Partners Activity Initiatives Content Open user menu Open …" at bounding box center [568, 549] width 1137 height 1099
click at [576, 526] on div "Desafio: CrowdStrike [PERSON_NAME] the Adversary CrowdStrike · Other POP Requir…" at bounding box center [822, 348] width 629 height 696
click at [985, 168] on span "Link deal" at bounding box center [996, 167] width 43 height 17
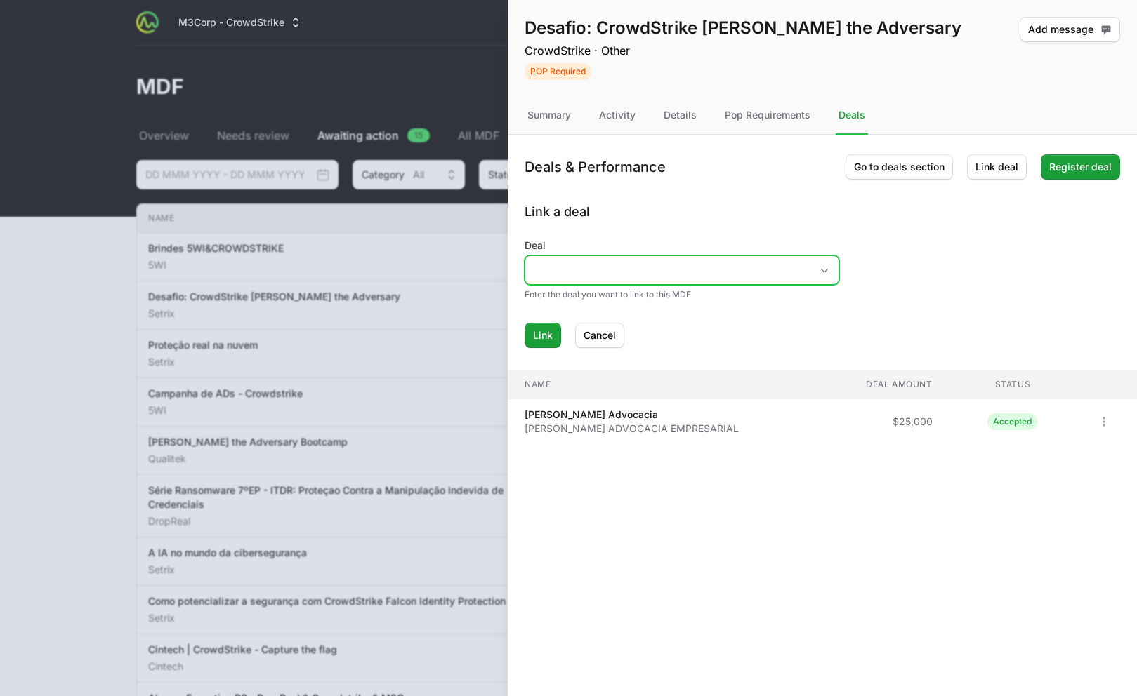
click at [644, 275] on input "Deal" at bounding box center [667, 270] width 285 height 28
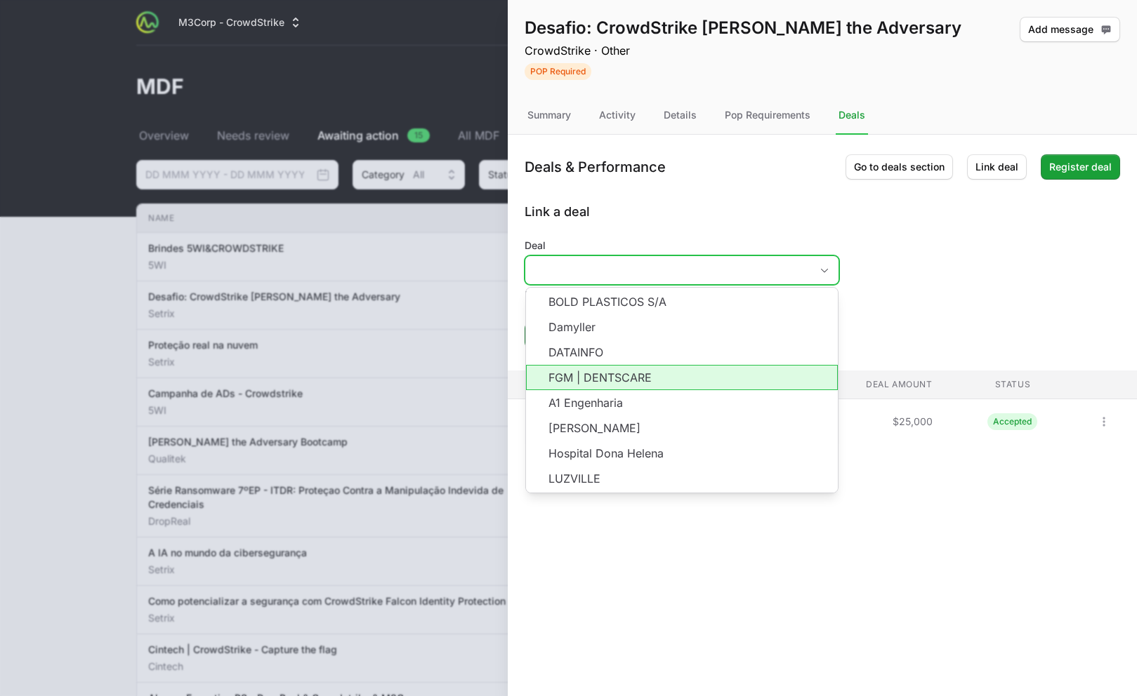
drag, startPoint x: 673, startPoint y: 372, endPoint x: 644, endPoint y: 384, distance: 31.2
click at [673, 373] on li "FGM | DENTSCARE" at bounding box center [682, 377] width 312 height 25
type input "FGM | DENTSCARE"
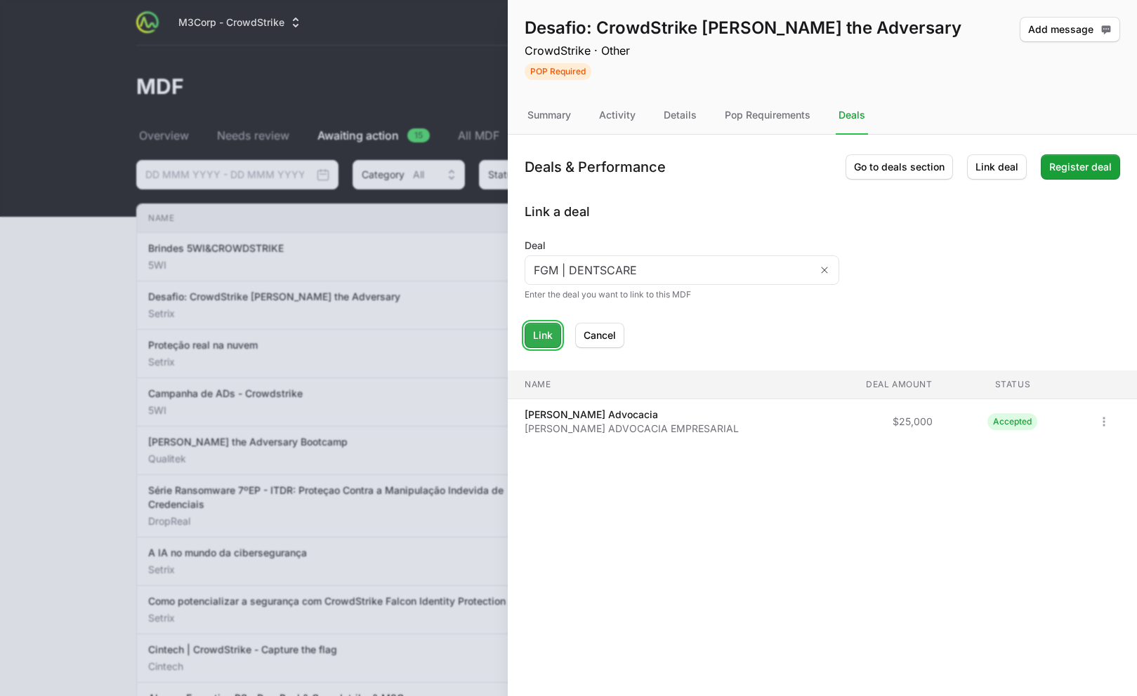
click at [543, 338] on span "Link" at bounding box center [543, 335] width 20 height 17
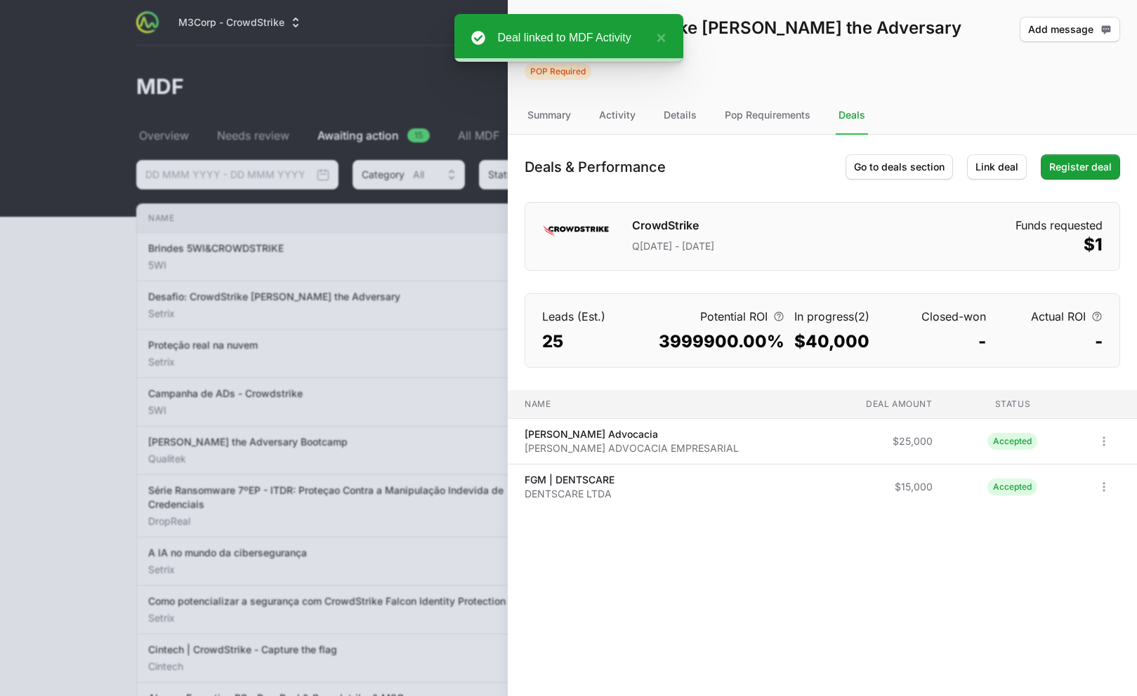
click at [701, 552] on div "Desafio: CrowdStrike [PERSON_NAME] the Adversary CrowdStrike · Other POP Requir…" at bounding box center [822, 348] width 629 height 696
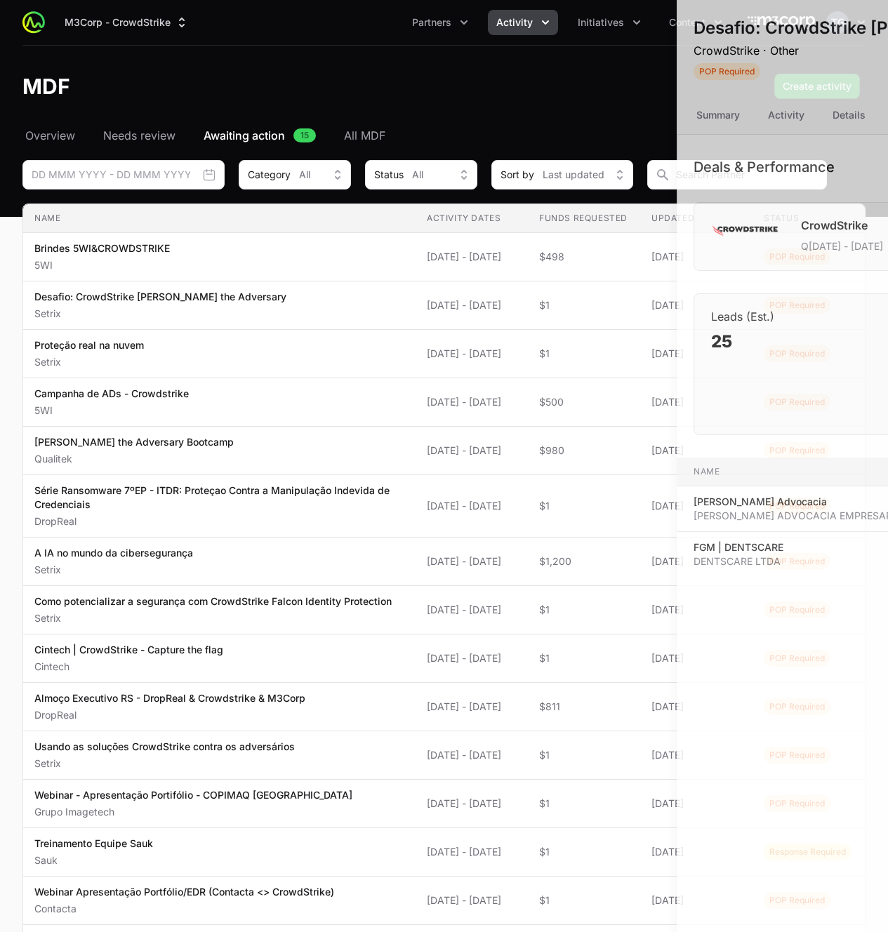
click at [143, 380] on div at bounding box center [444, 466] width 888 height 932
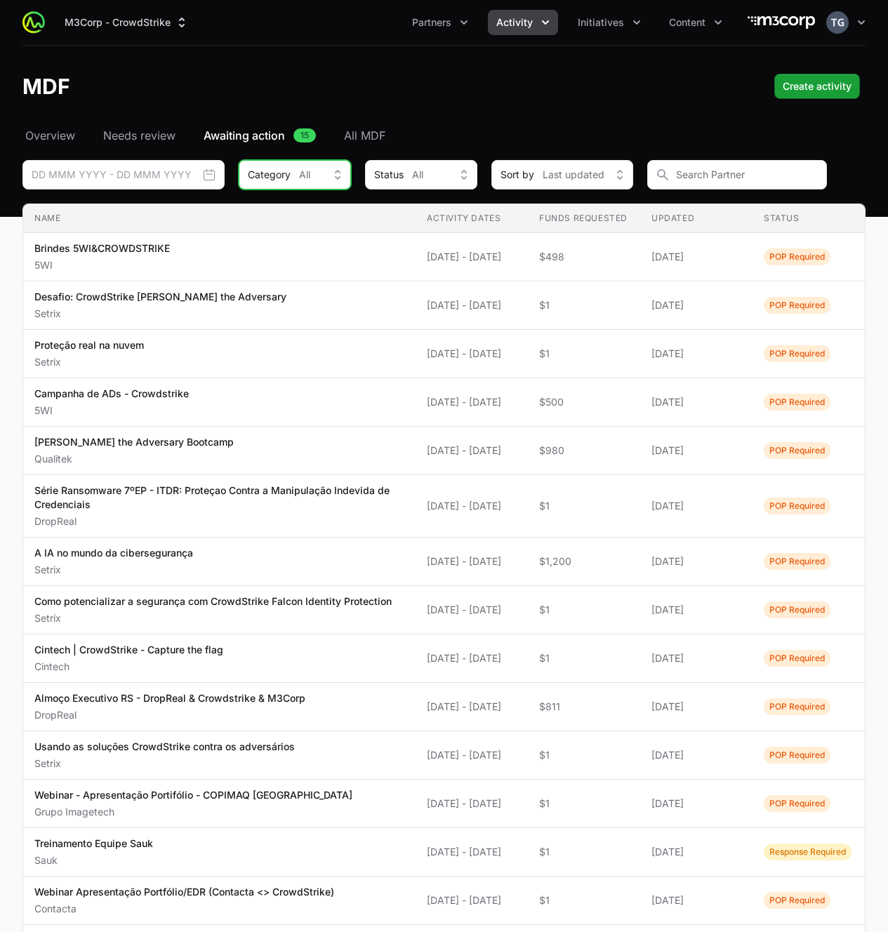
click at [261, 182] on button "Category All" at bounding box center [295, 174] width 112 height 29
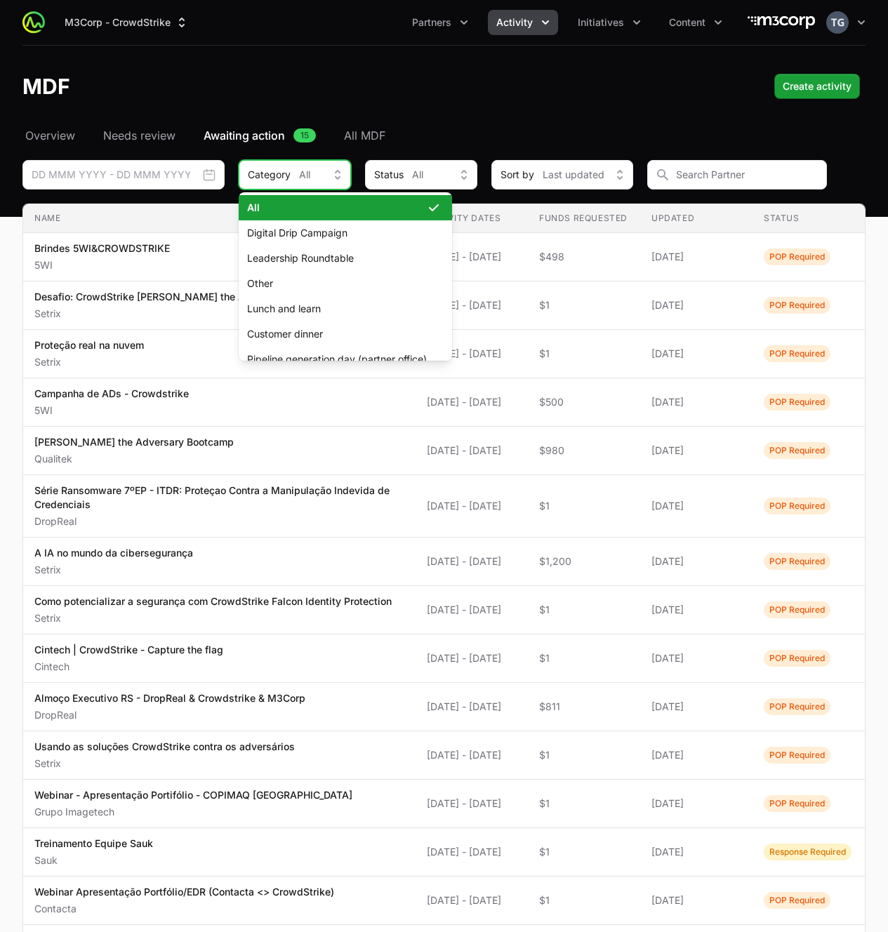
click at [259, 177] on span "Category" at bounding box center [269, 175] width 43 height 14
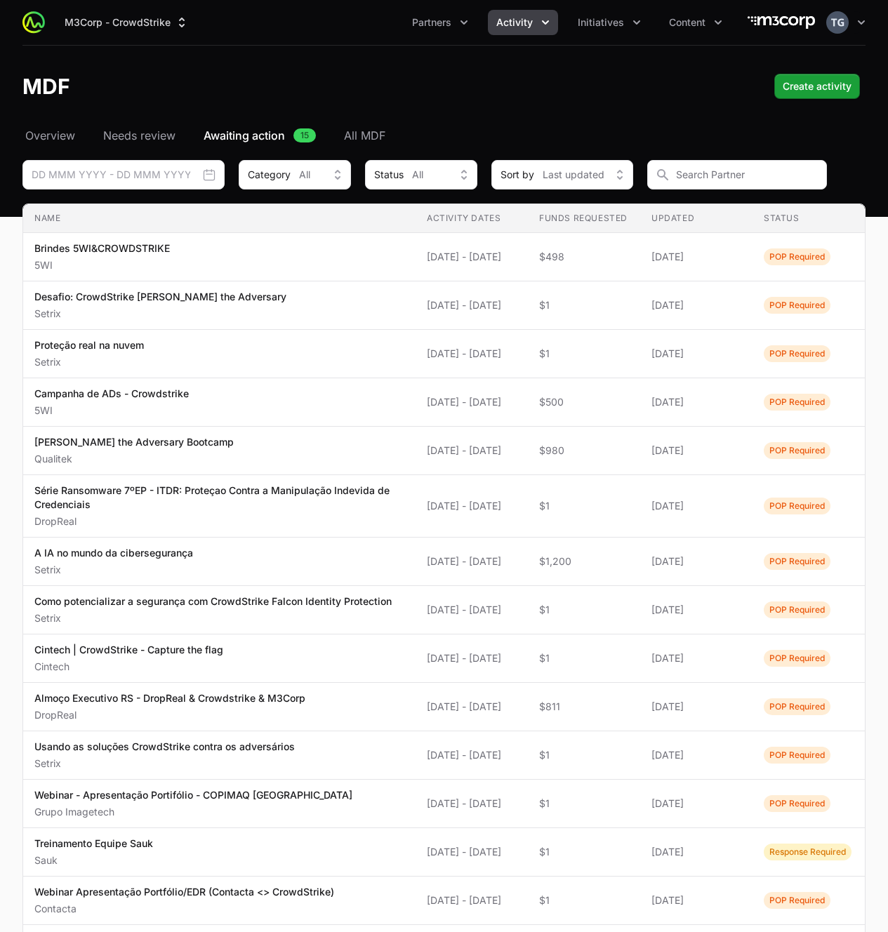
click at [277, 211] on th "Name" at bounding box center [219, 218] width 392 height 29
click at [444, 17] on span "Partners" at bounding box center [431, 22] width 39 height 14
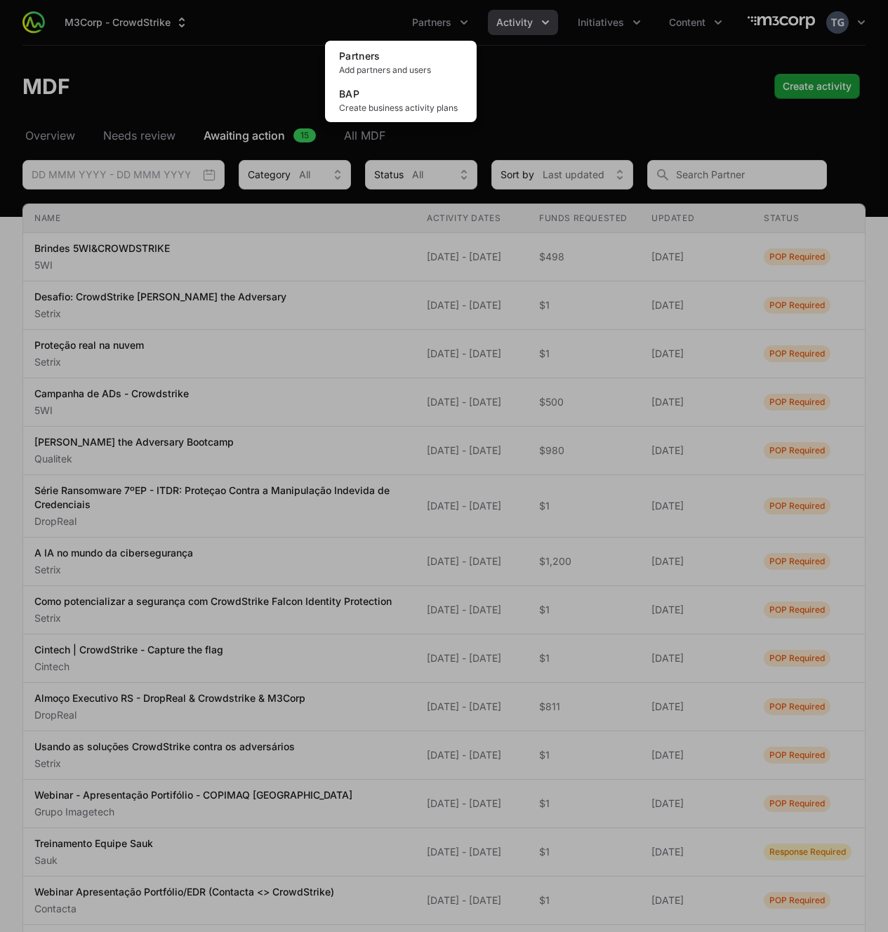
click at [120, 17] on div "Partners menu" at bounding box center [444, 466] width 888 height 932
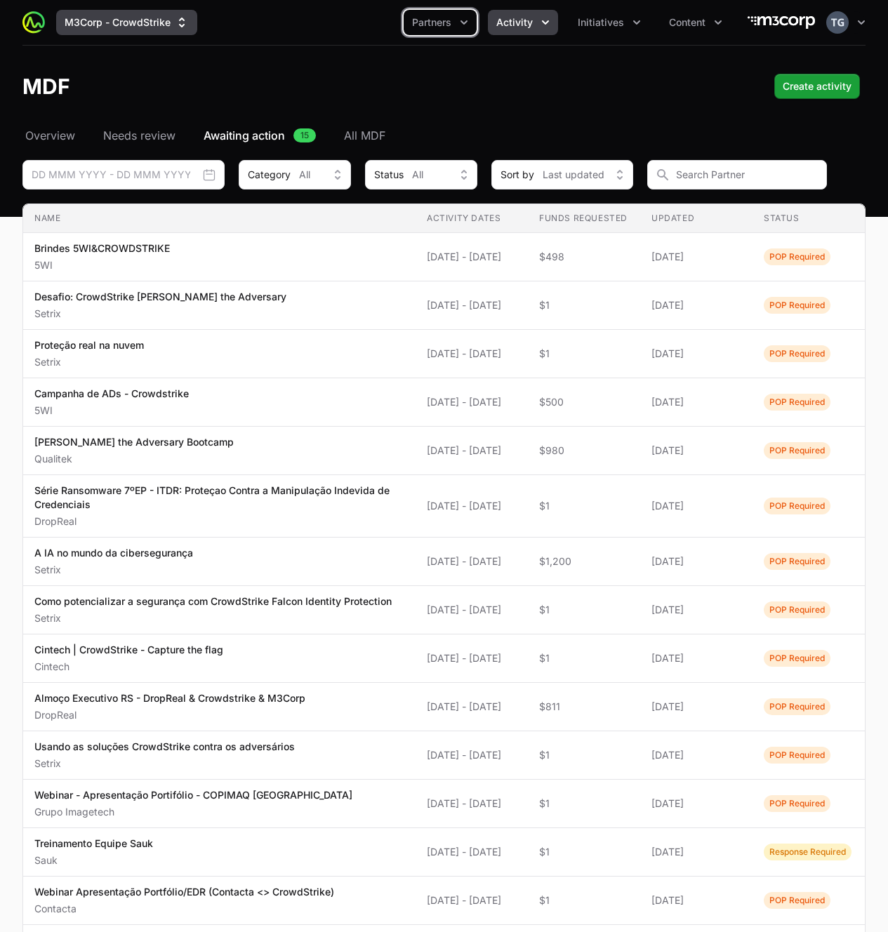
click at [121, 26] on button "M3Corp - CrowdStrike" at bounding box center [126, 22] width 141 height 25
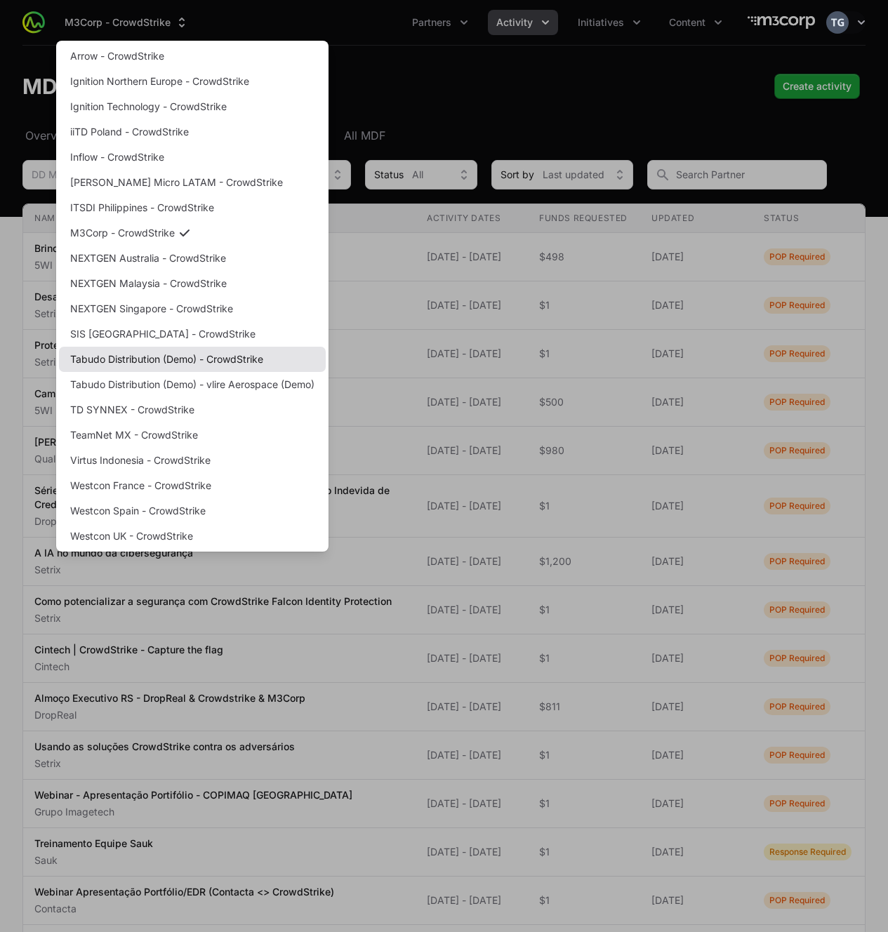
click at [143, 364] on link "Tabudo Distribution (Demo) - CrowdStrike" at bounding box center [192, 359] width 267 height 25
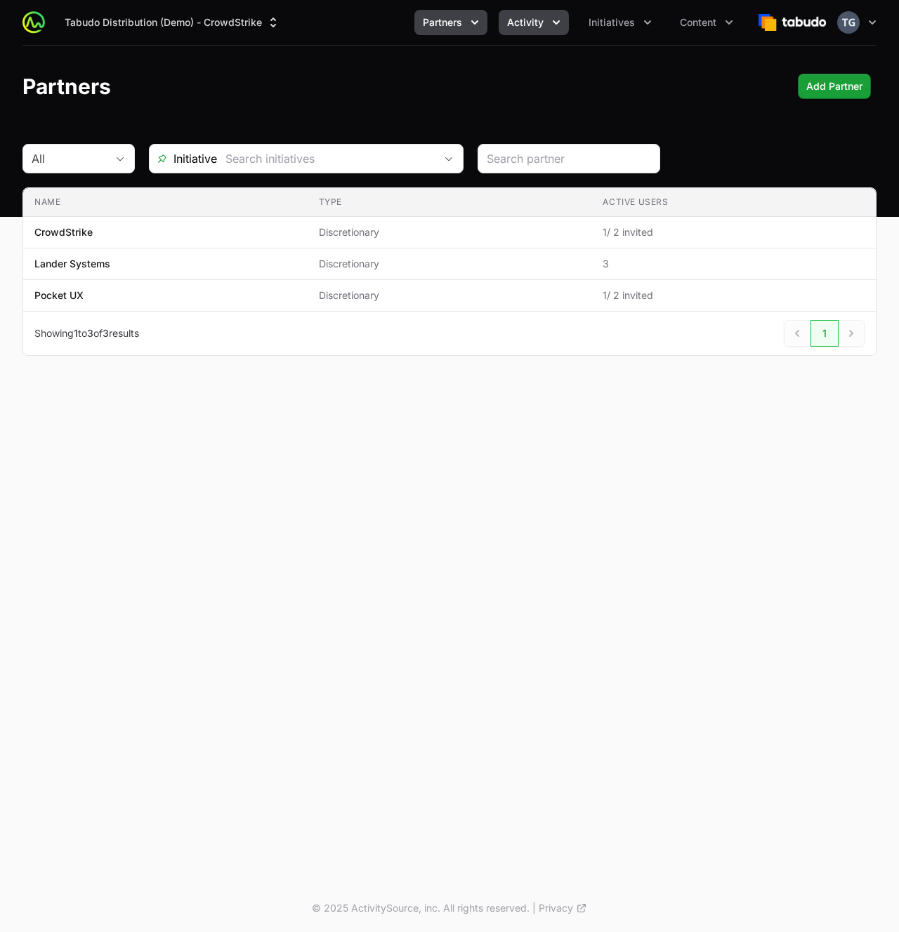
click at [527, 17] on span "Activity" at bounding box center [525, 22] width 37 height 14
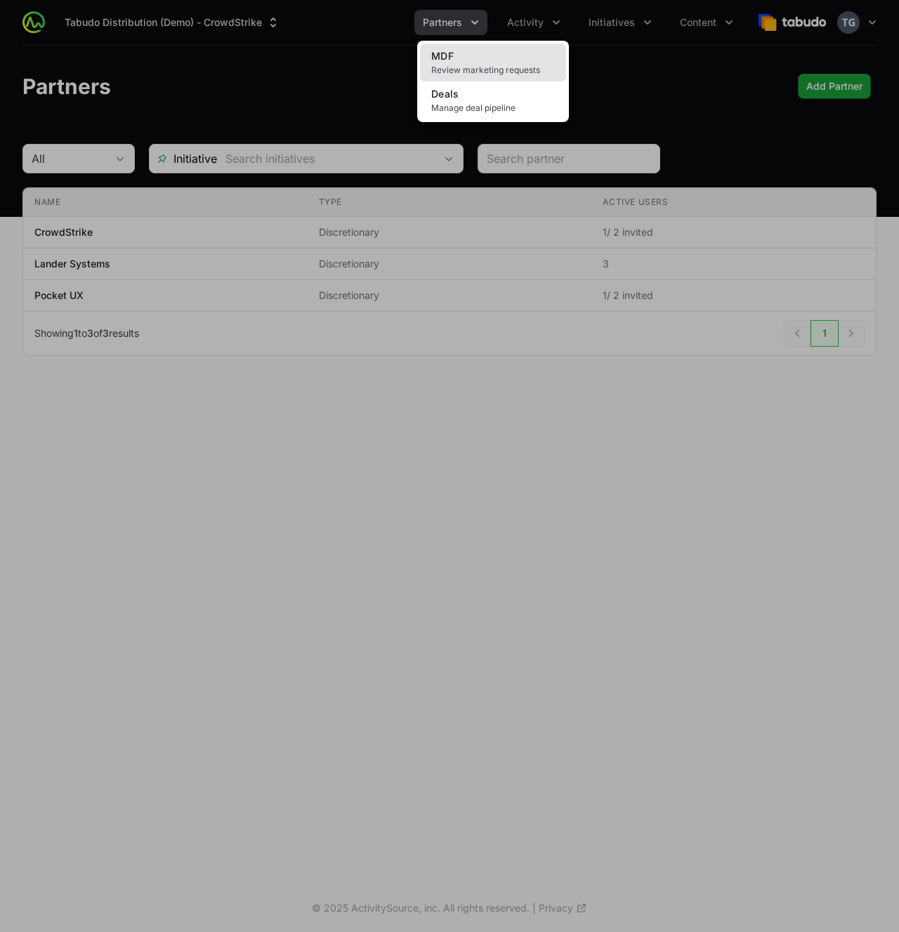
click at [513, 55] on link "MDF Review marketing requests" at bounding box center [493, 63] width 146 height 38
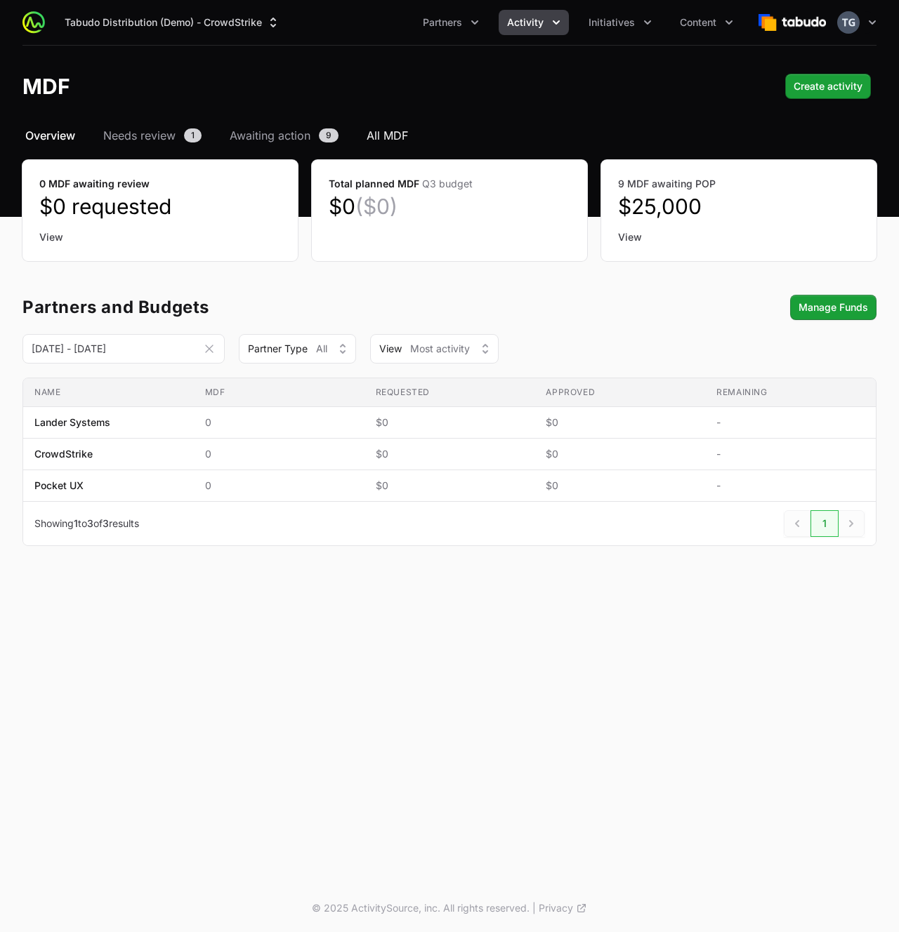
click at [382, 143] on span "All MDF" at bounding box center [386, 135] width 41 height 17
click at [383, 142] on span "All MDF" at bounding box center [386, 135] width 41 height 17
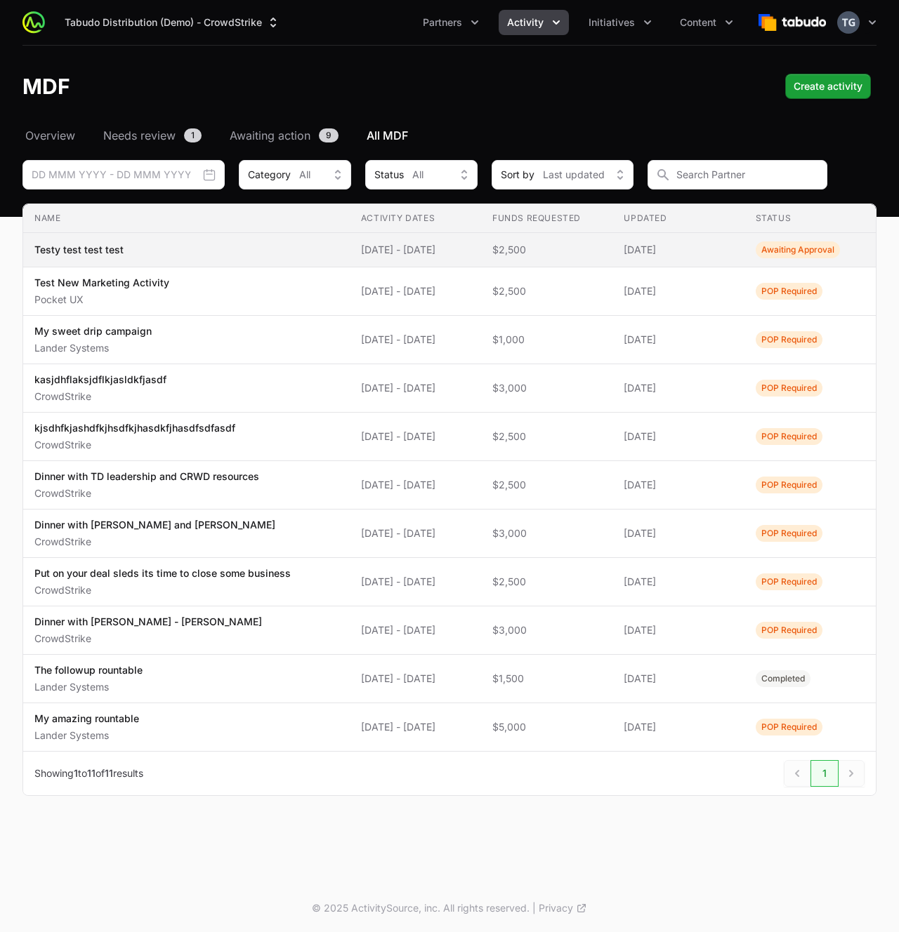
click at [256, 258] on td "Name Testy test test test" at bounding box center [186, 250] width 326 height 34
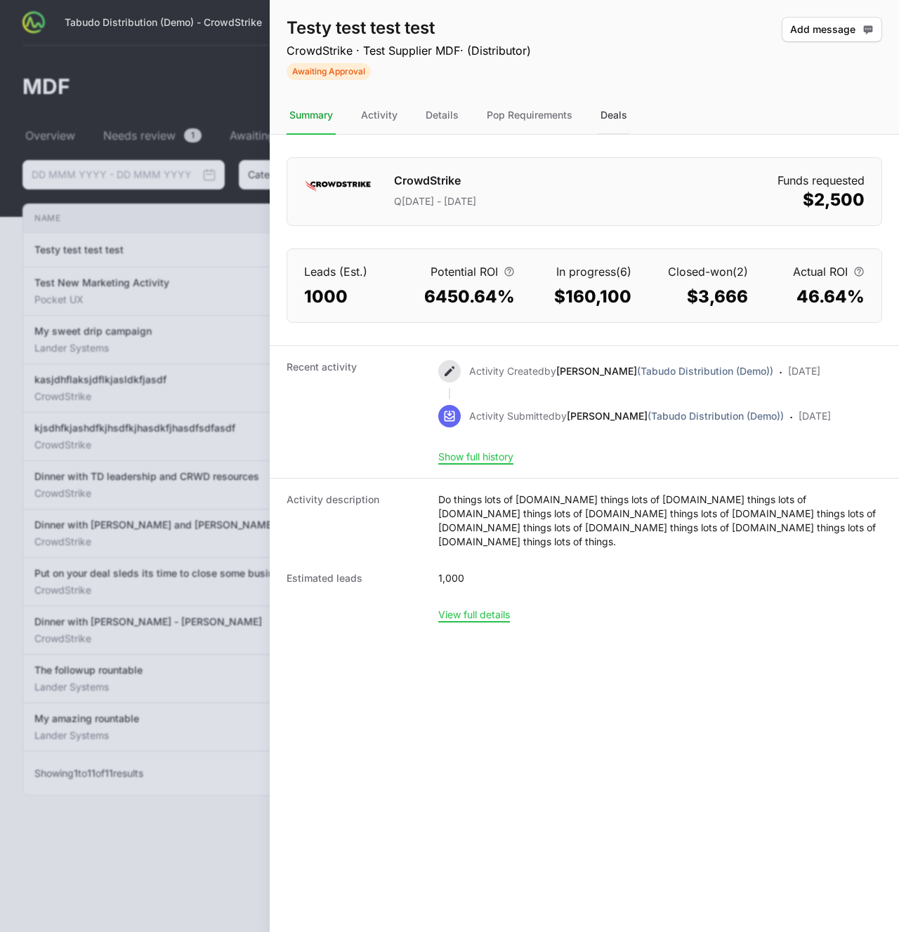
click at [616, 114] on div "Deals" at bounding box center [613, 116] width 32 height 38
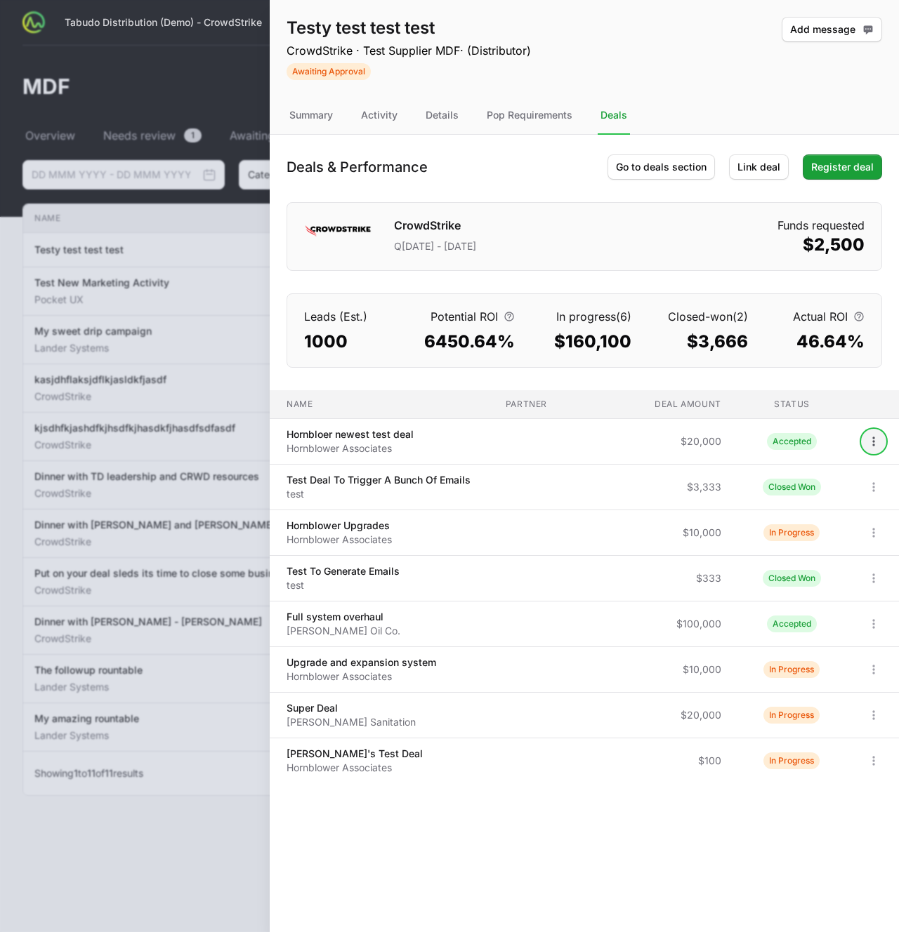
click at [868, 438] on icon "Open options" at bounding box center [873, 442] width 14 height 14
click at [840, 470] on div "View" at bounding box center [821, 472] width 147 height 25
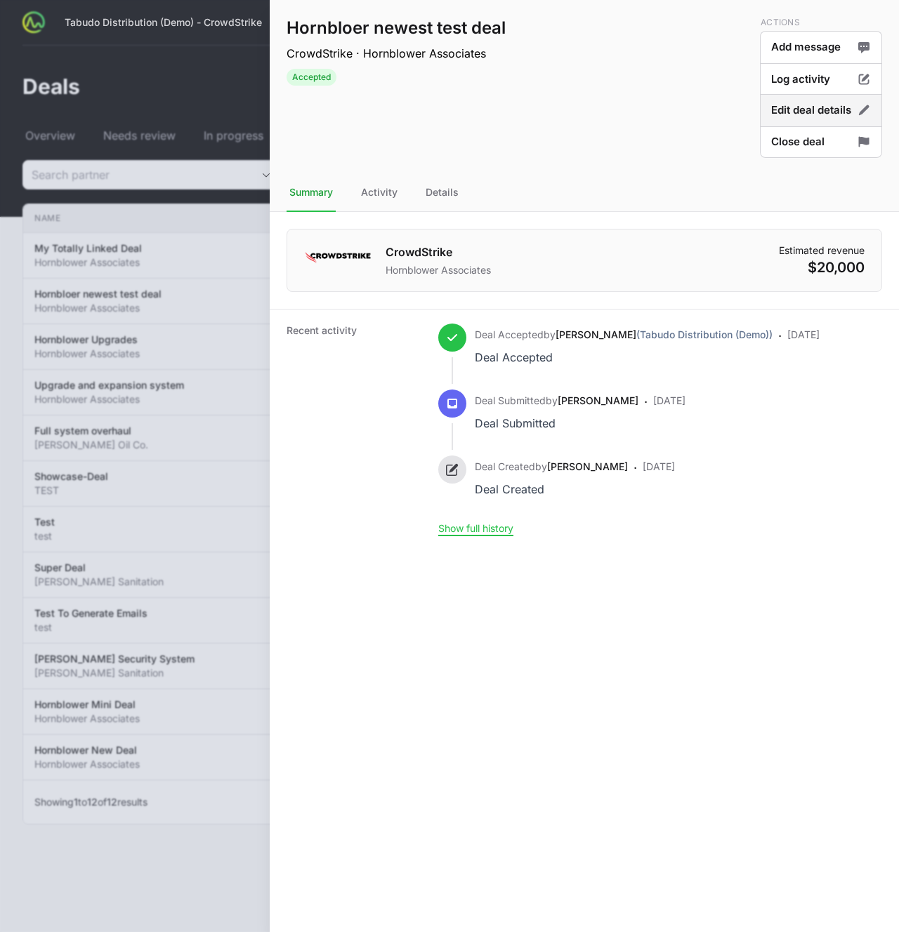
click at [833, 114] on button "Edit deal details" at bounding box center [821, 110] width 122 height 33
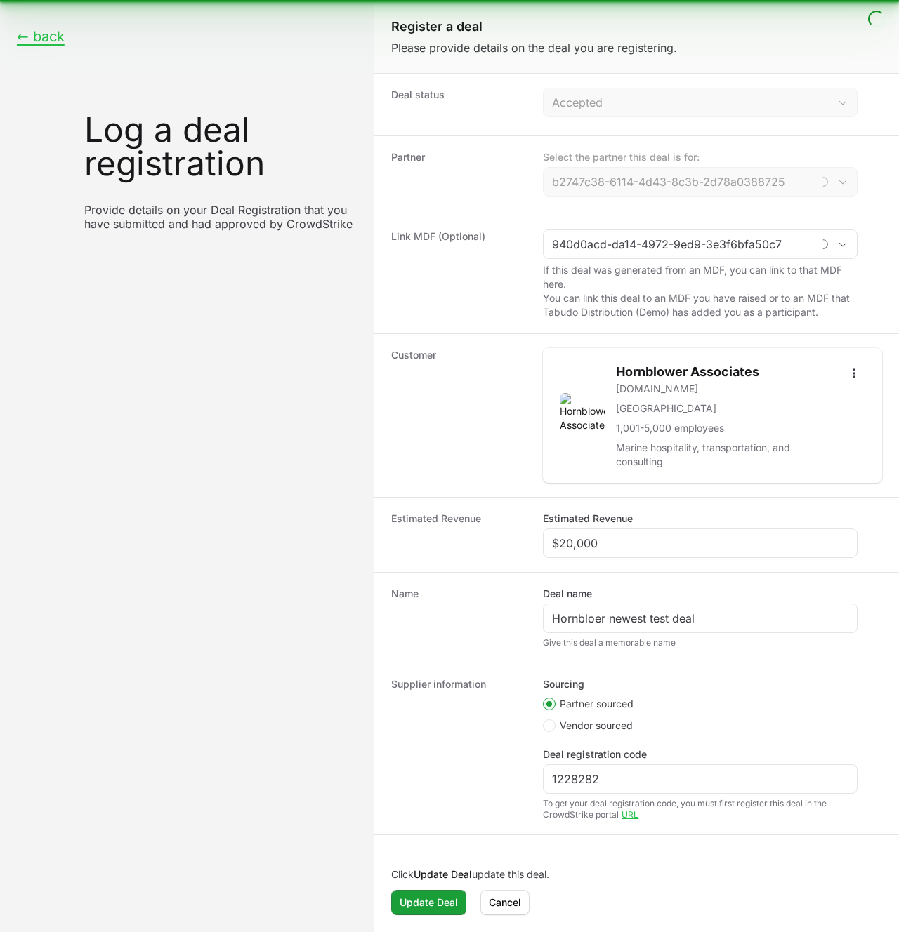
type input "Lander Systems"
type input "Testy test test test"
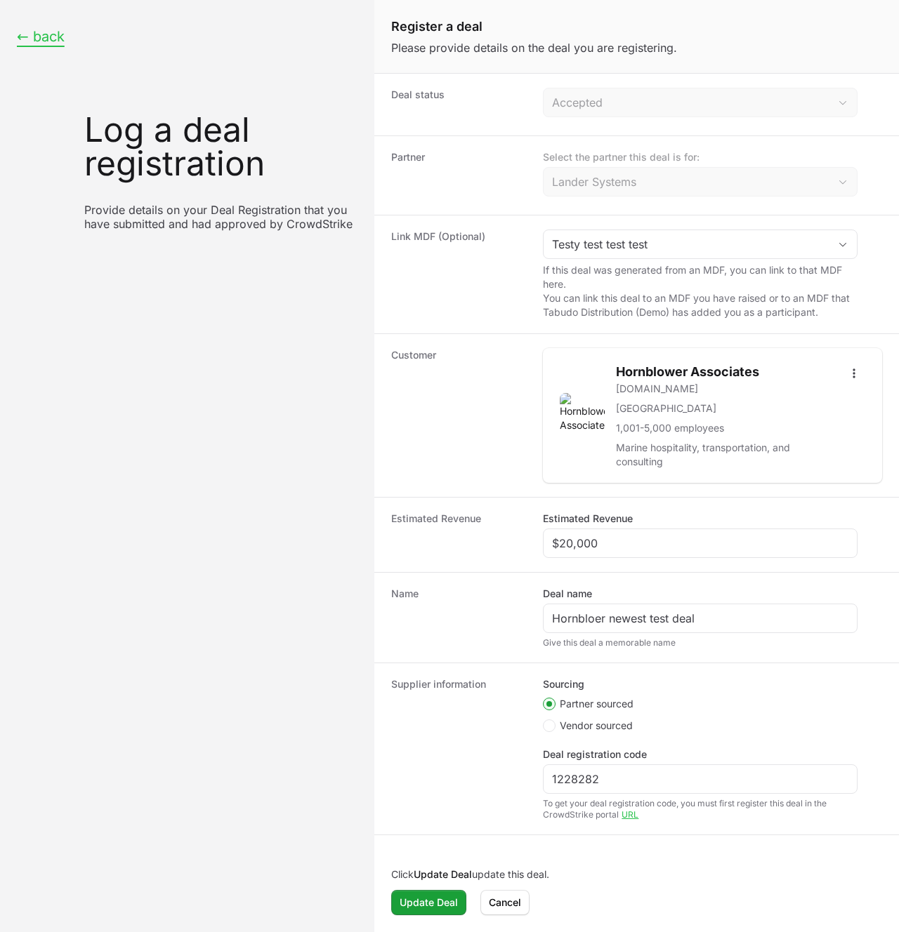
click at [47, 34] on button "← back" at bounding box center [41, 37] width 48 height 18
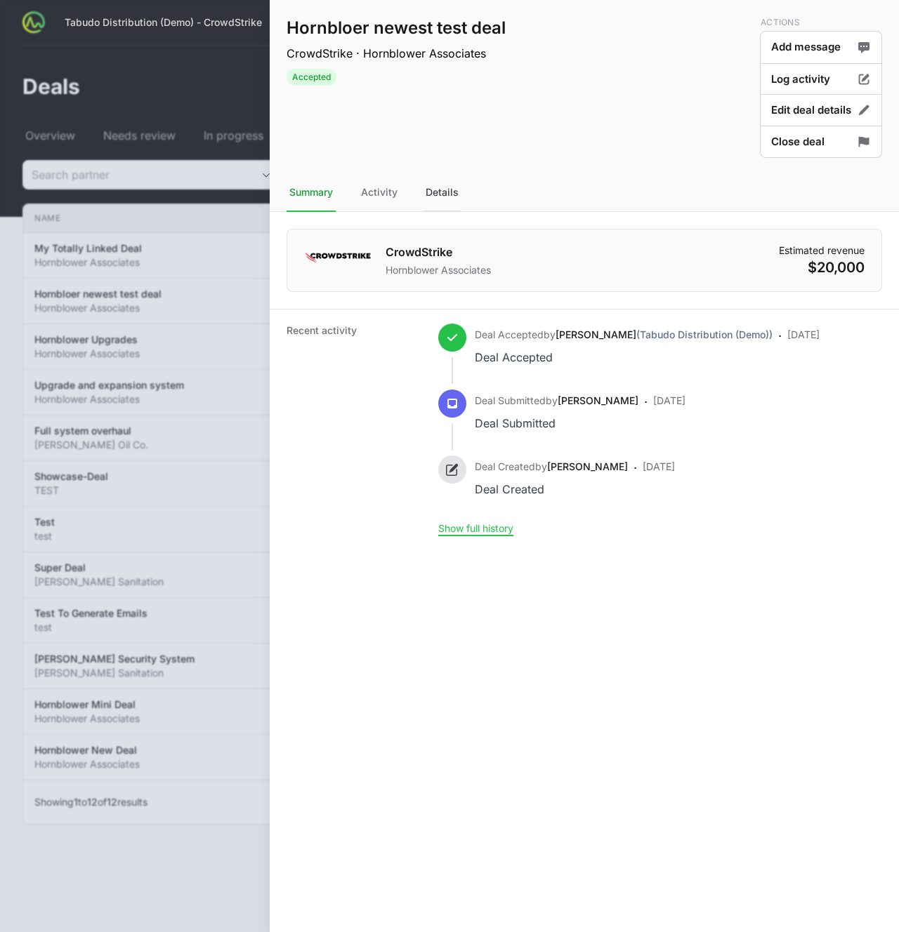
click at [454, 194] on div "Details" at bounding box center [442, 193] width 39 height 38
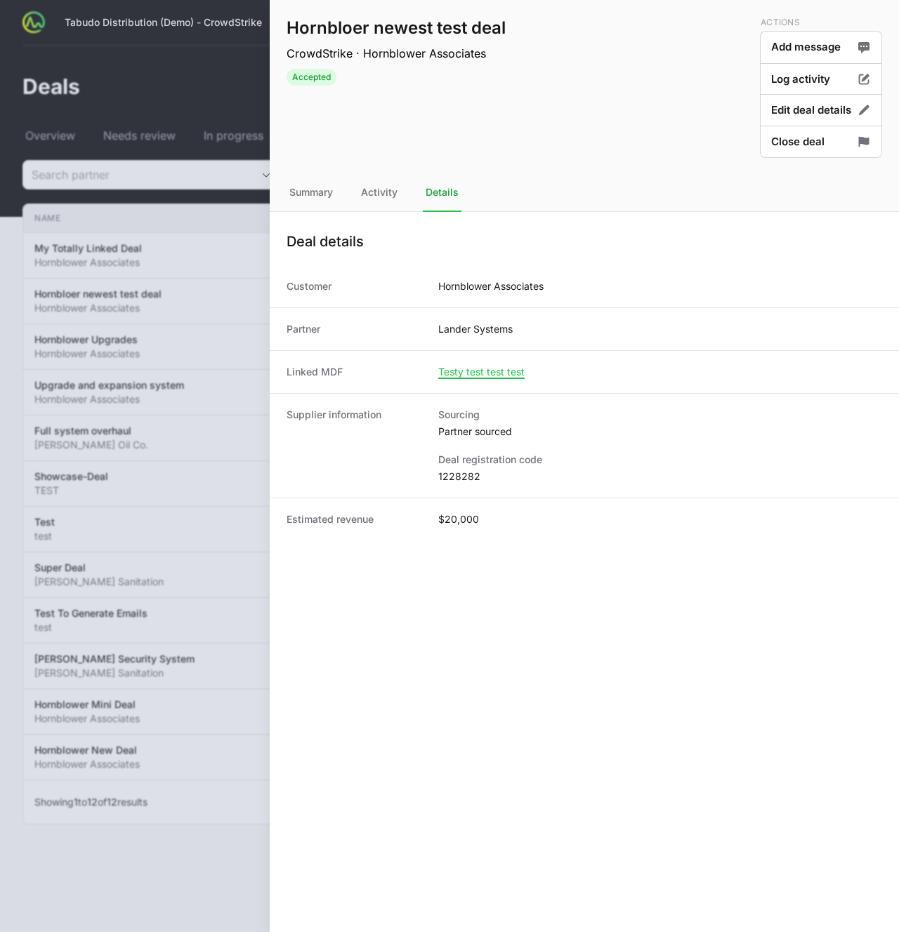
click at [355, 189] on nav "Summary Activity Details" at bounding box center [584, 193] width 629 height 38
click at [380, 192] on div "Activity" at bounding box center [379, 193] width 42 height 38
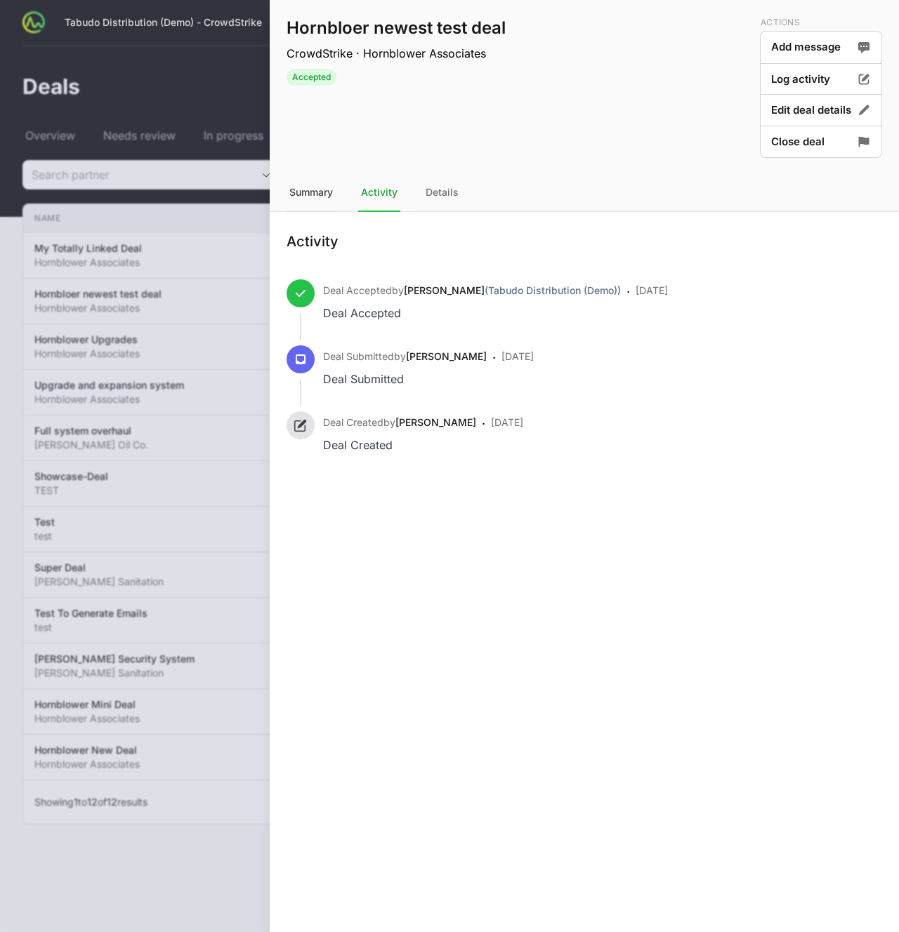
click at [314, 195] on div "Summary" at bounding box center [310, 193] width 49 height 38
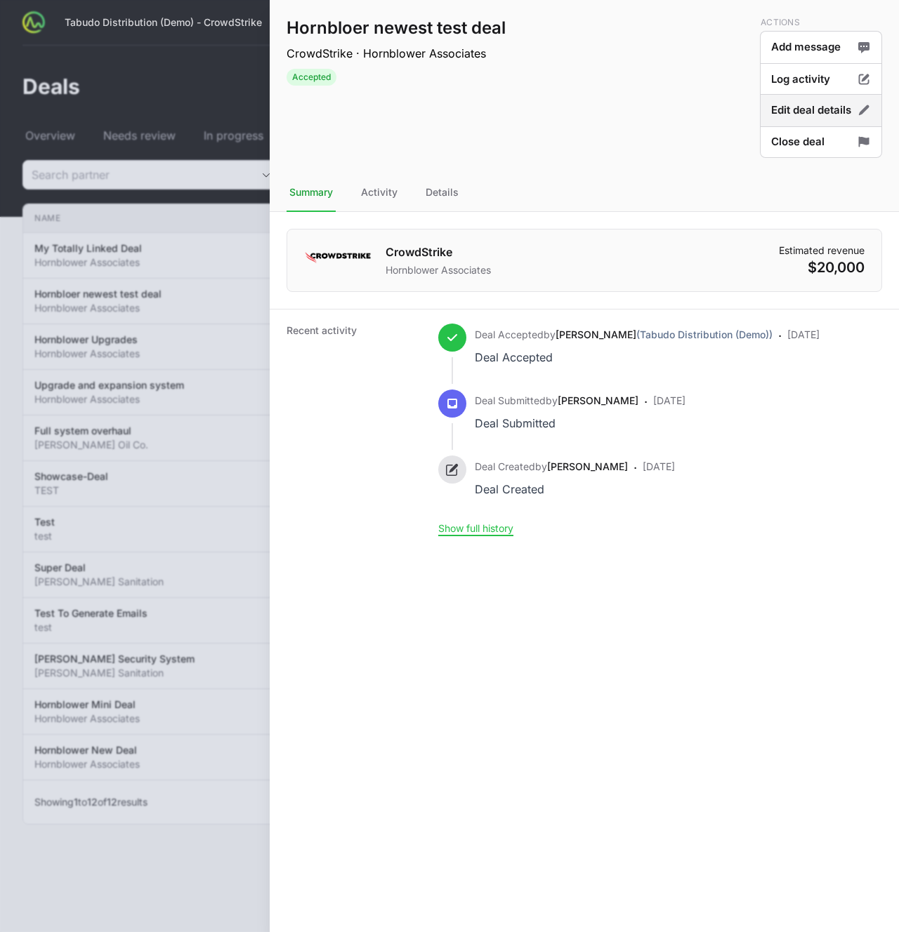
click at [814, 113] on button "Edit deal details" at bounding box center [821, 110] width 122 height 33
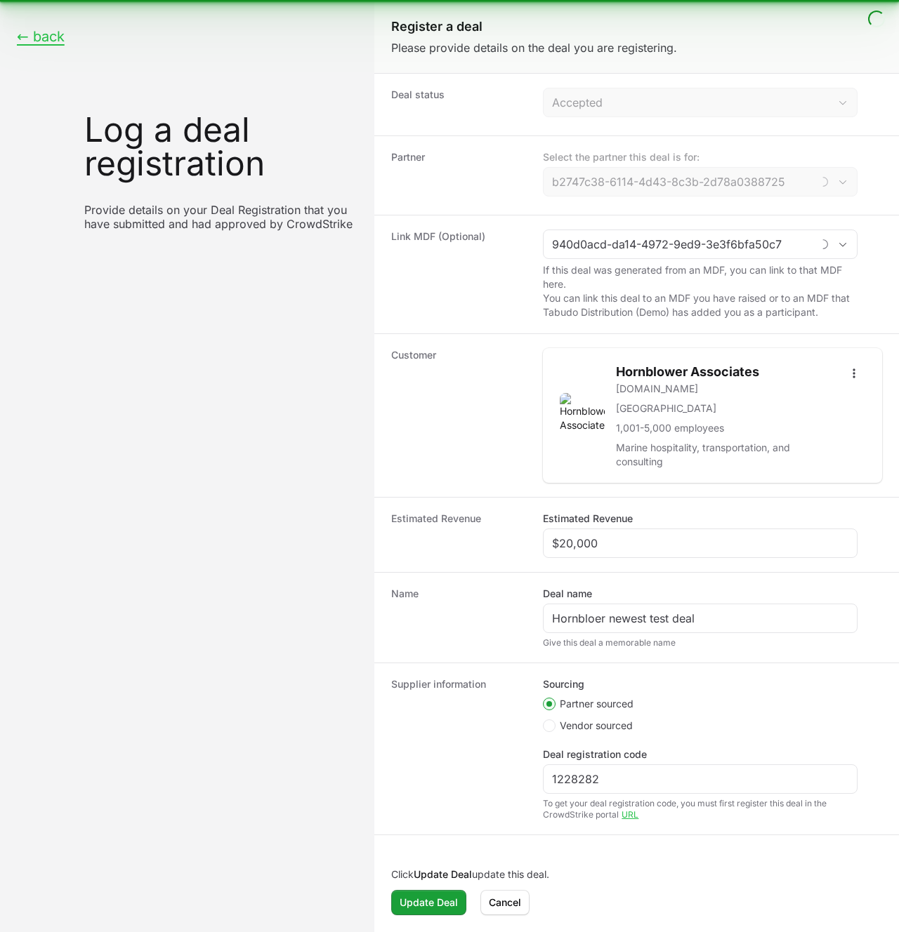
type input "Lander Systems"
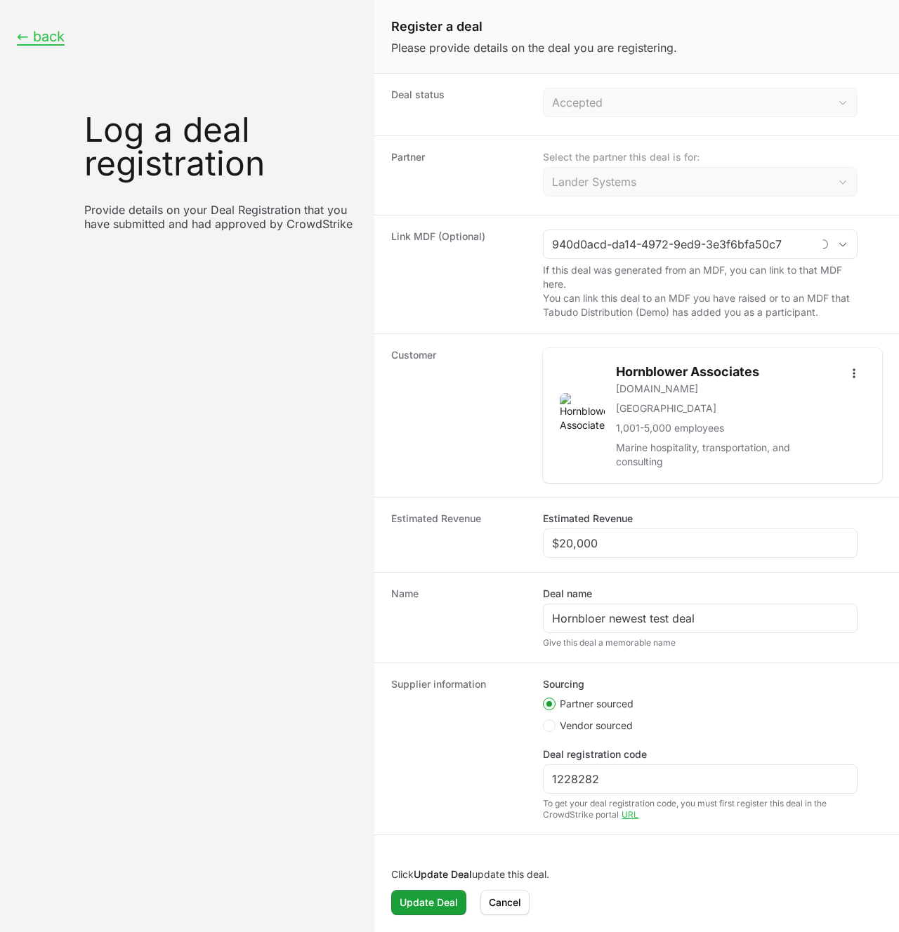
type input "Testy test test test"
click at [40, 30] on button "← back" at bounding box center [41, 37] width 48 height 18
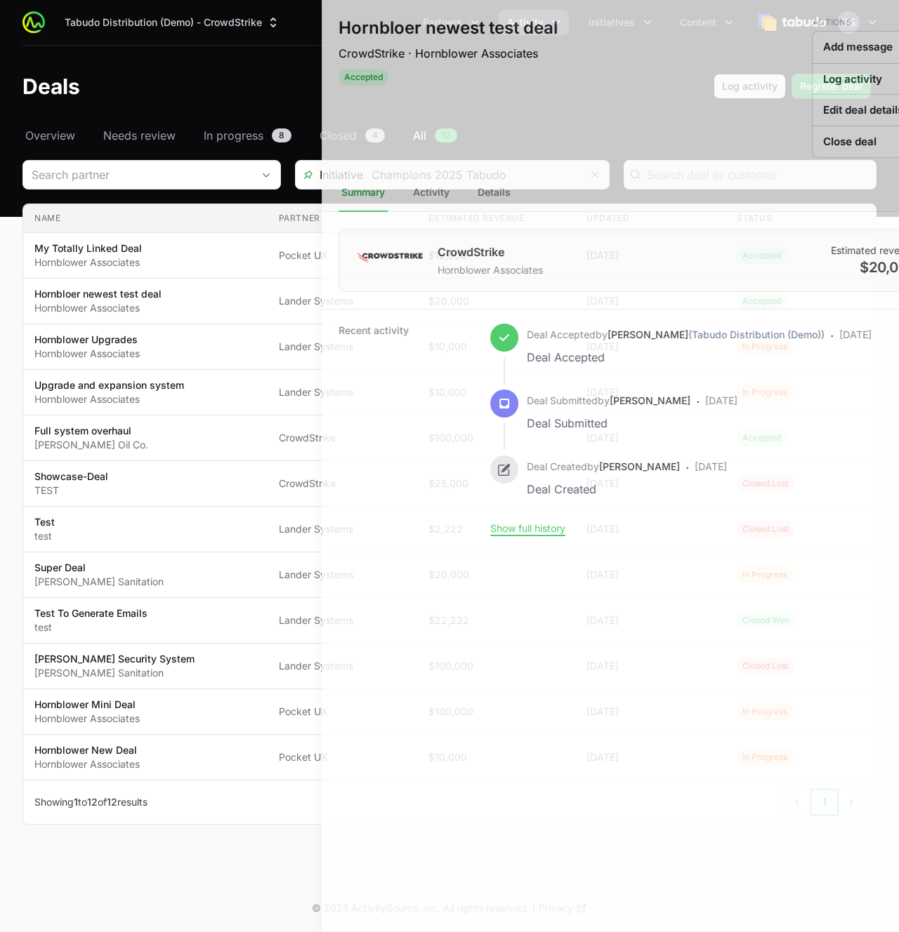
click at [133, 79] on div at bounding box center [449, 466] width 899 height 932
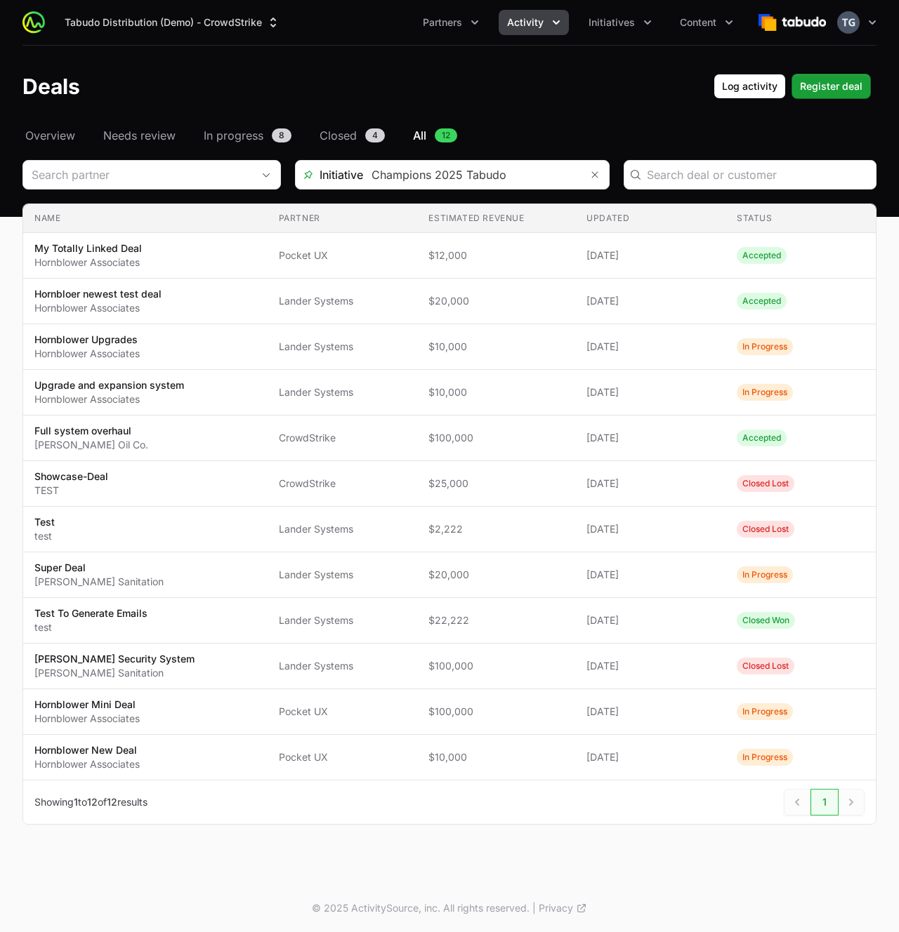
click at [536, 18] on span "Activity" at bounding box center [525, 22] width 37 height 14
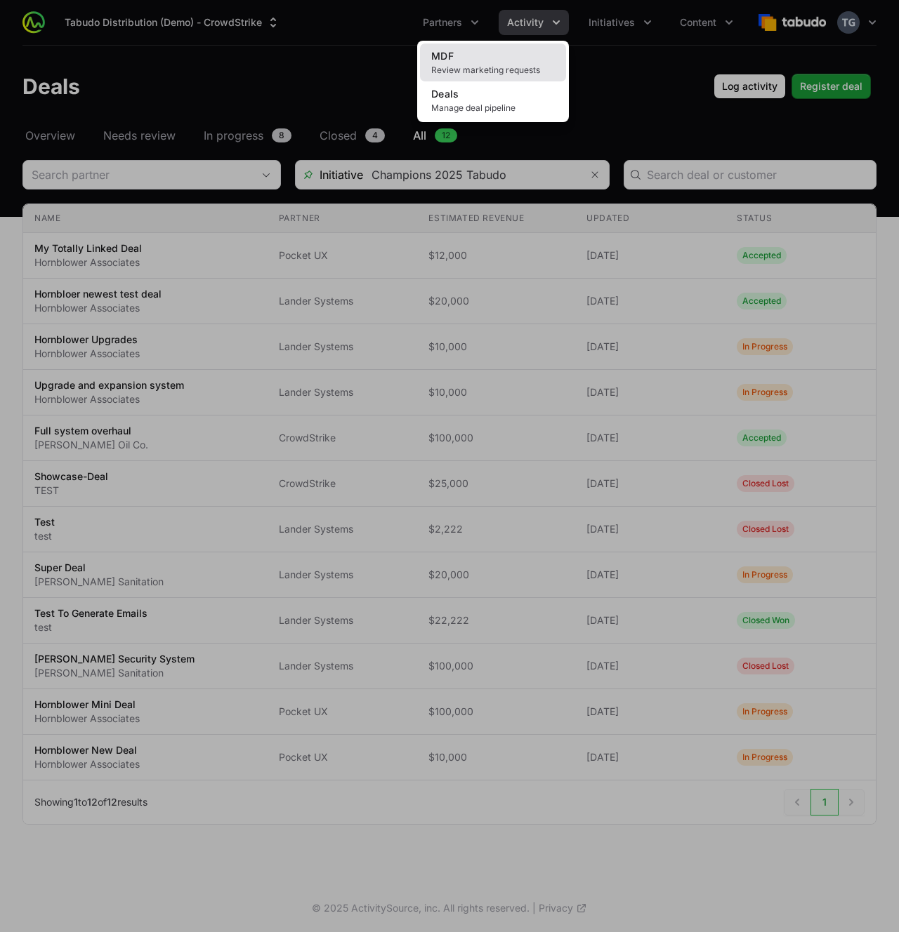
click at [483, 67] on span "Review marketing requests" at bounding box center [493, 70] width 124 height 11
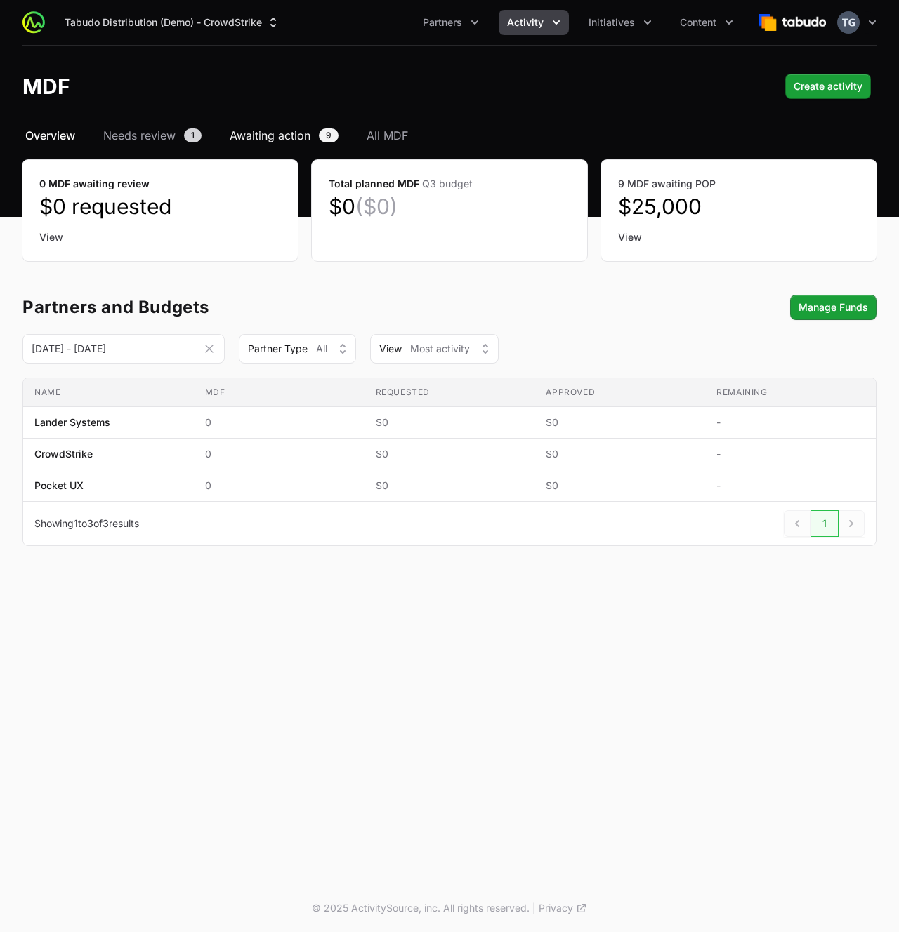
click at [285, 138] on span "Awaiting action" at bounding box center [270, 135] width 81 height 17
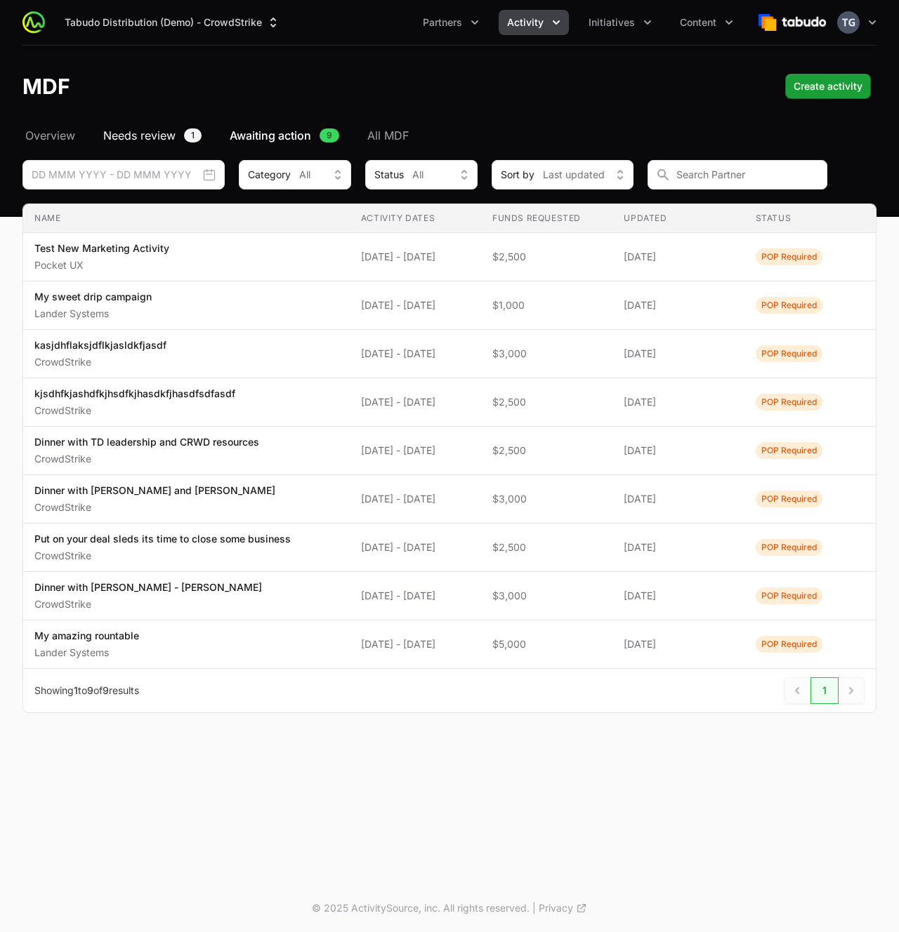
click at [158, 138] on span "Needs review" at bounding box center [139, 135] width 72 height 17
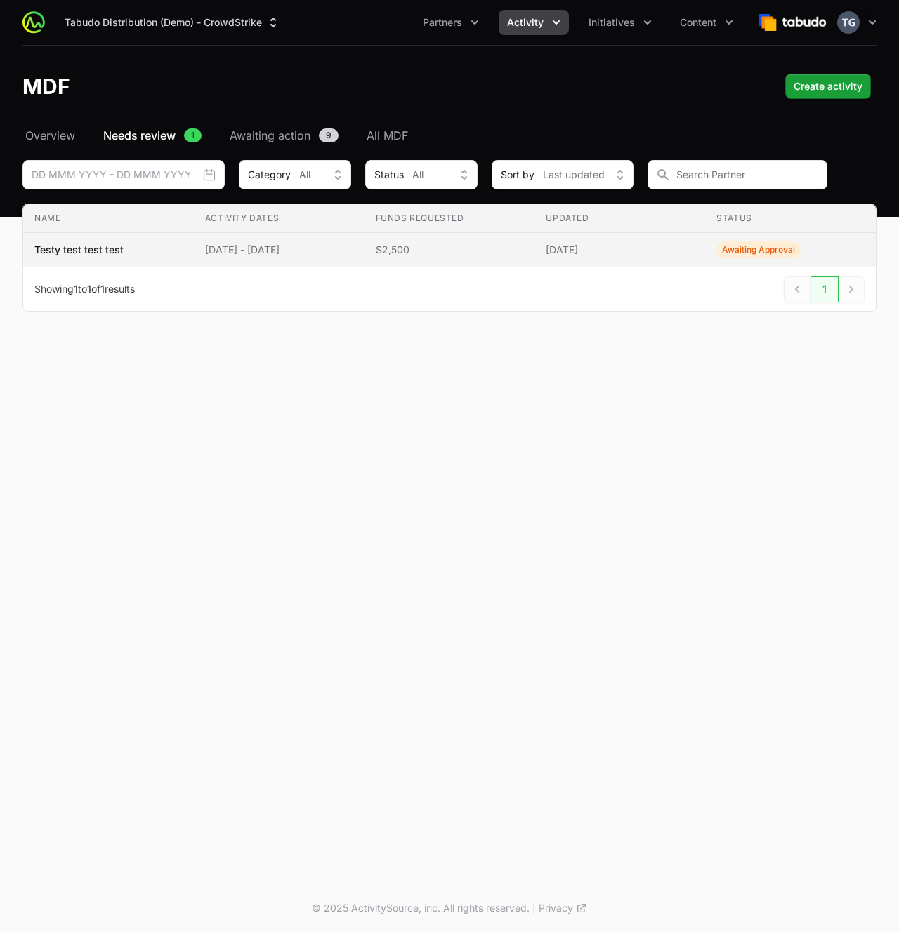
click at [211, 244] on span "[DATE] - [DATE]" at bounding box center [279, 250] width 148 height 14
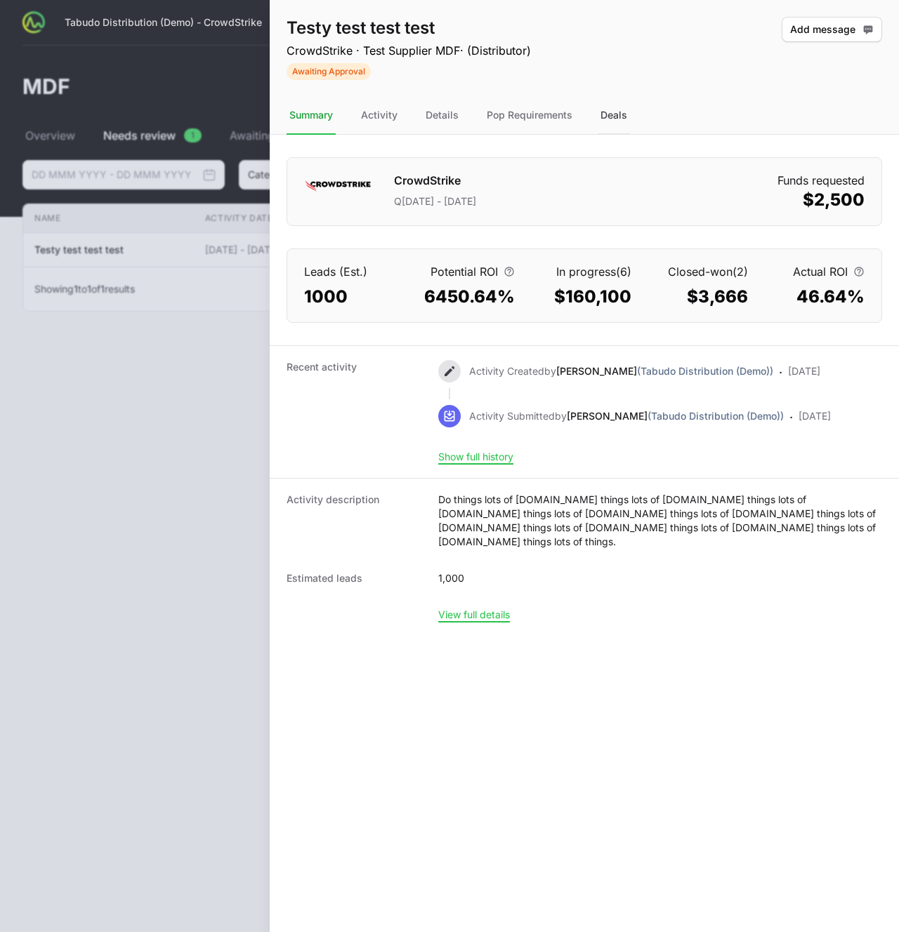
click at [600, 120] on div "Deals" at bounding box center [613, 116] width 32 height 38
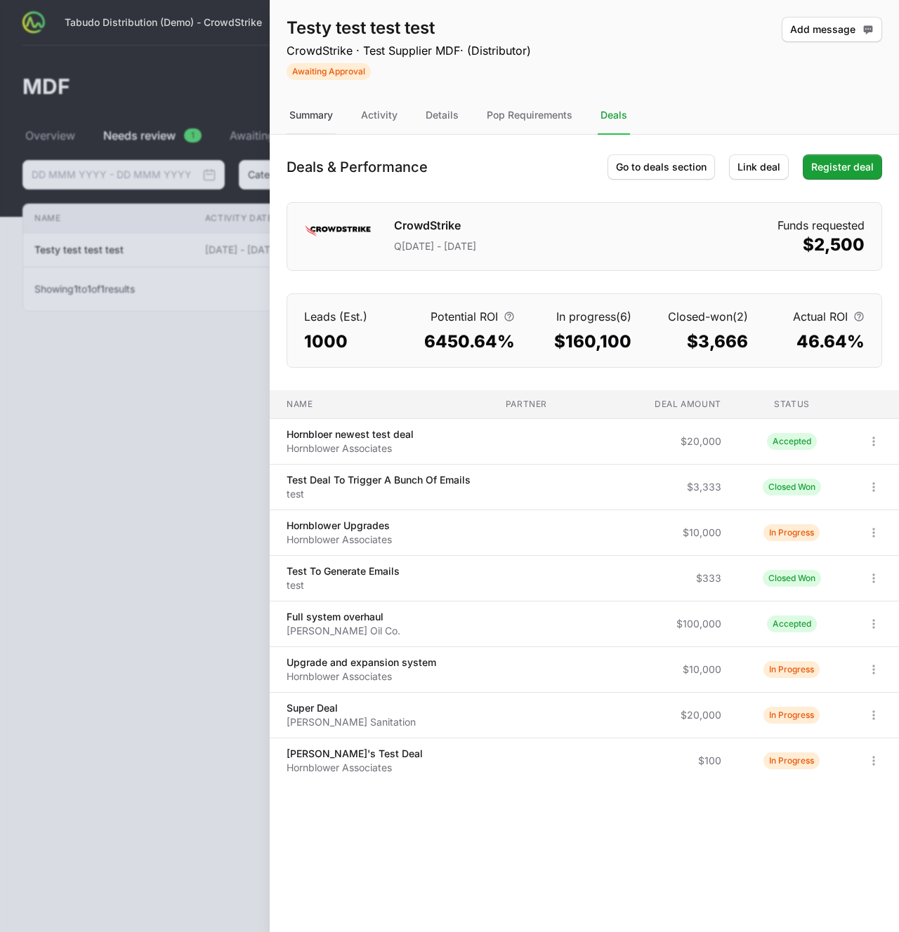
click at [319, 116] on div "Summary" at bounding box center [310, 116] width 49 height 38
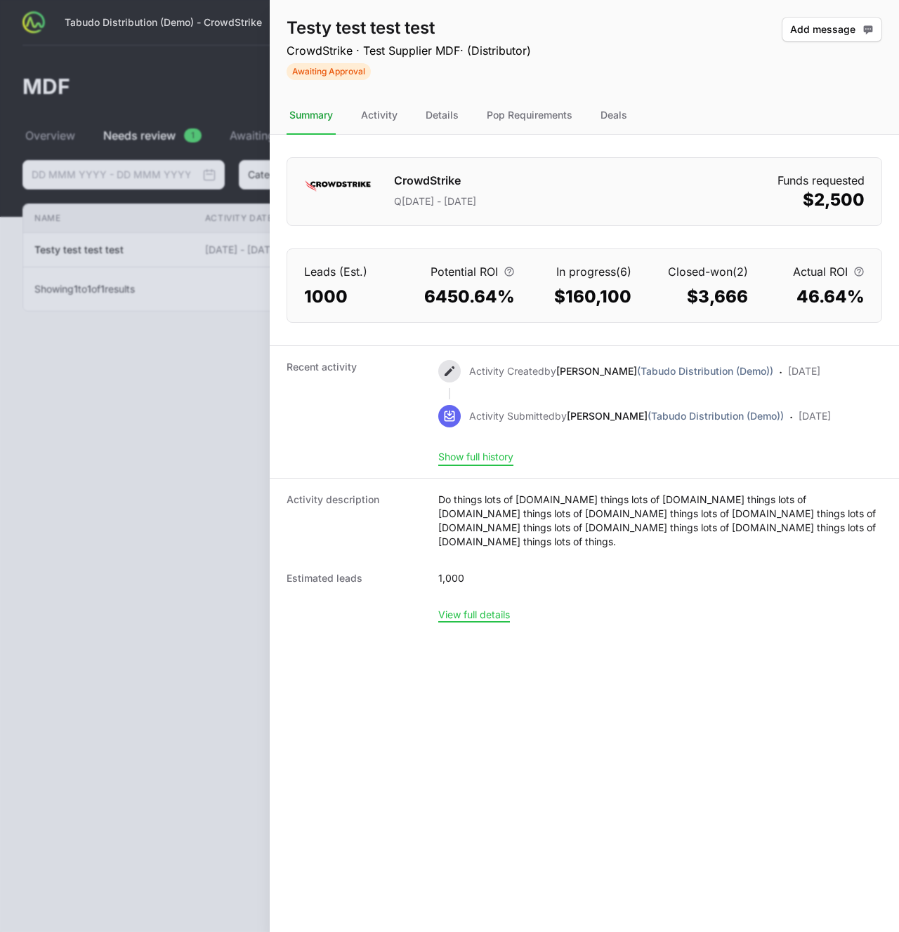
click at [501, 460] on button "Show full history" at bounding box center [475, 457] width 75 height 13
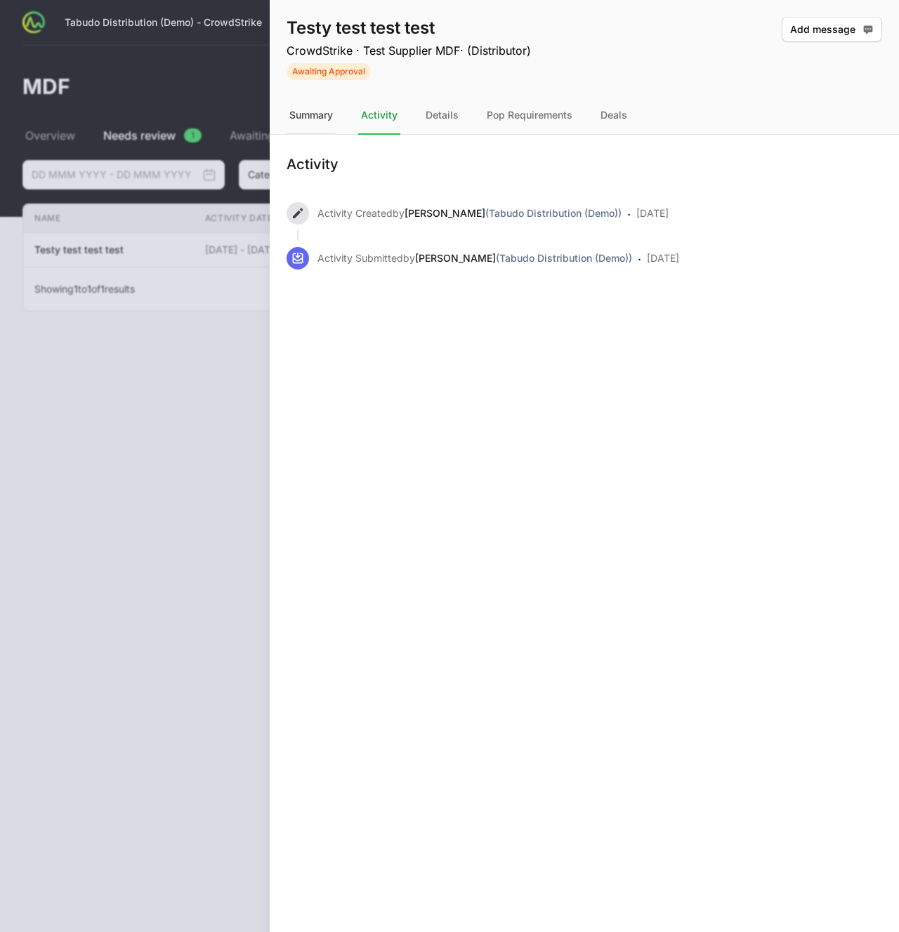
click at [298, 121] on div "Summary" at bounding box center [310, 116] width 49 height 38
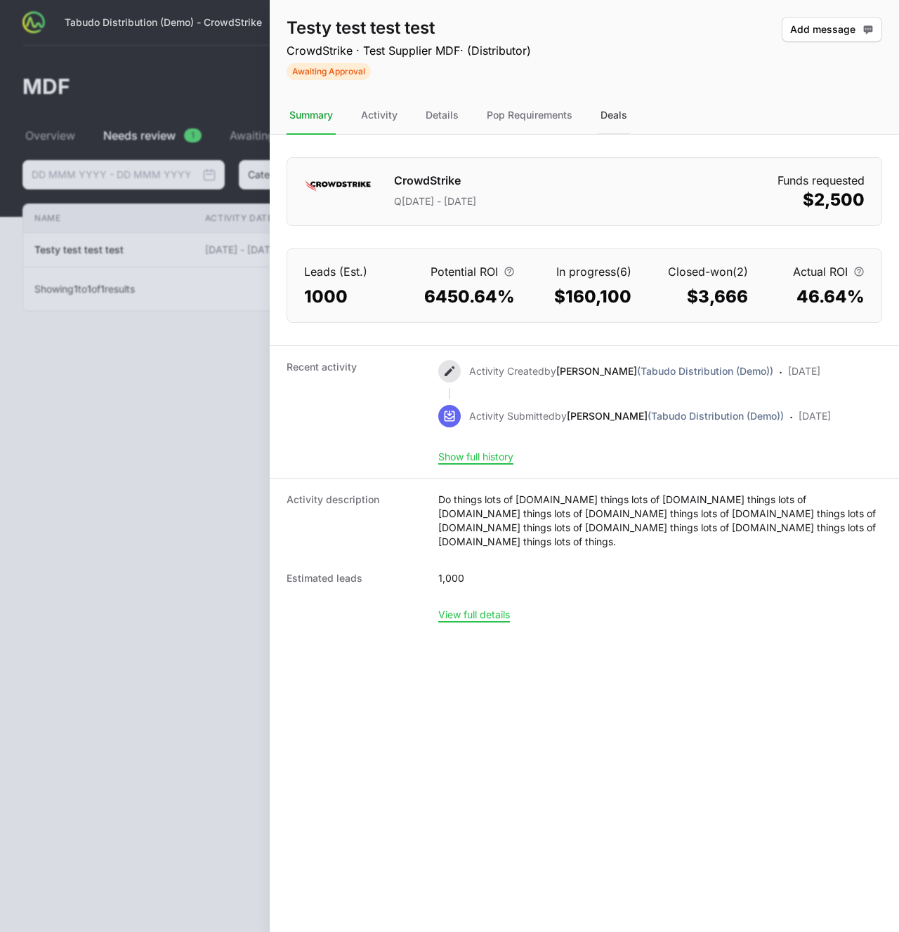
click at [613, 119] on div "Deals" at bounding box center [613, 116] width 32 height 38
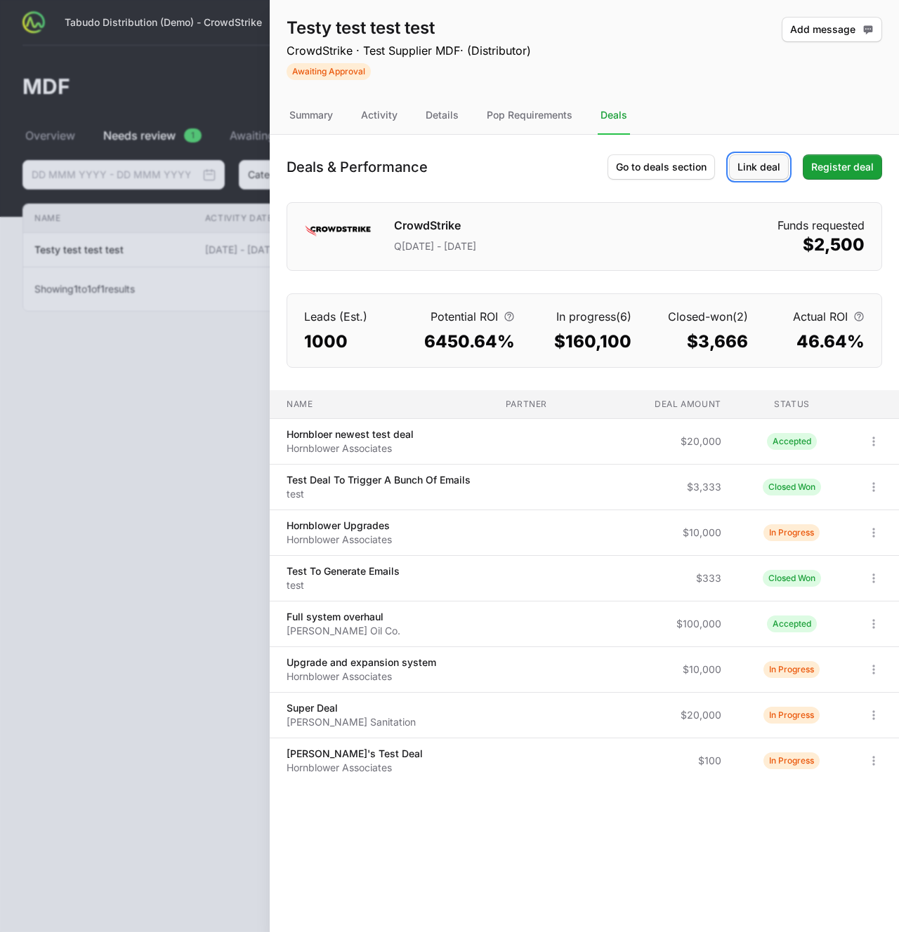
click at [771, 168] on span "Link deal" at bounding box center [758, 167] width 43 height 17
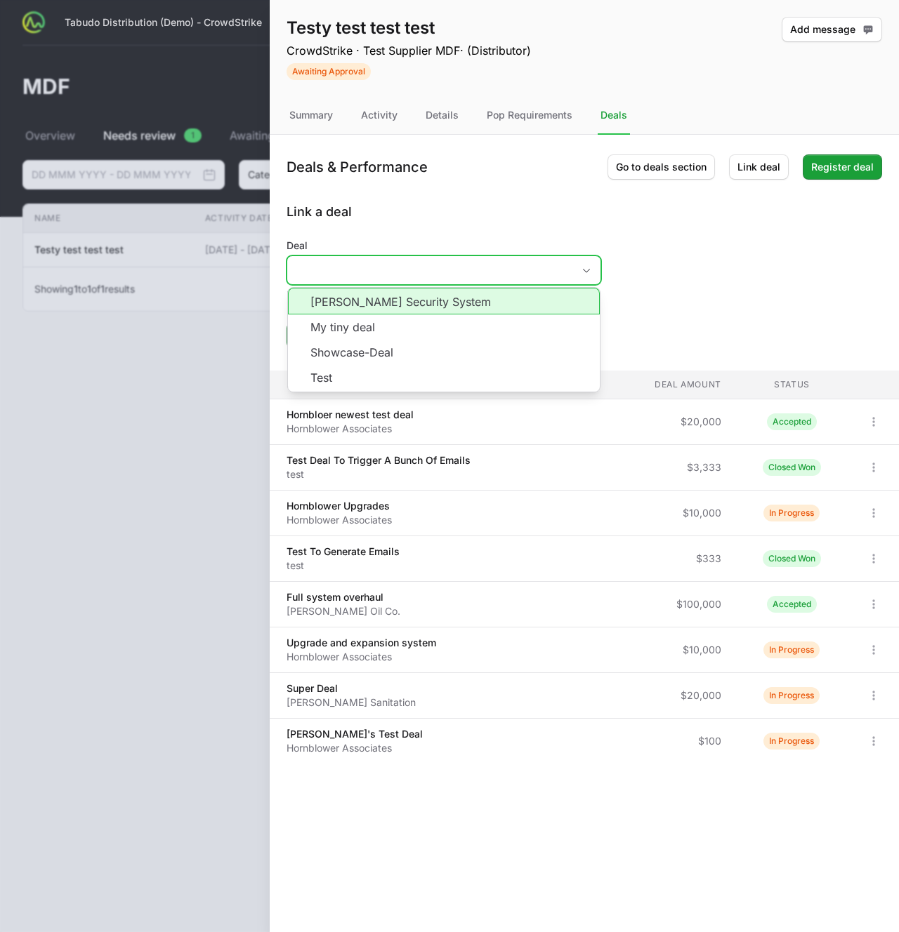
click at [397, 268] on input "Deal" at bounding box center [429, 270] width 285 height 28
click at [411, 302] on li "[PERSON_NAME] Security System" at bounding box center [444, 301] width 312 height 27
type input "[PERSON_NAME] Security System"
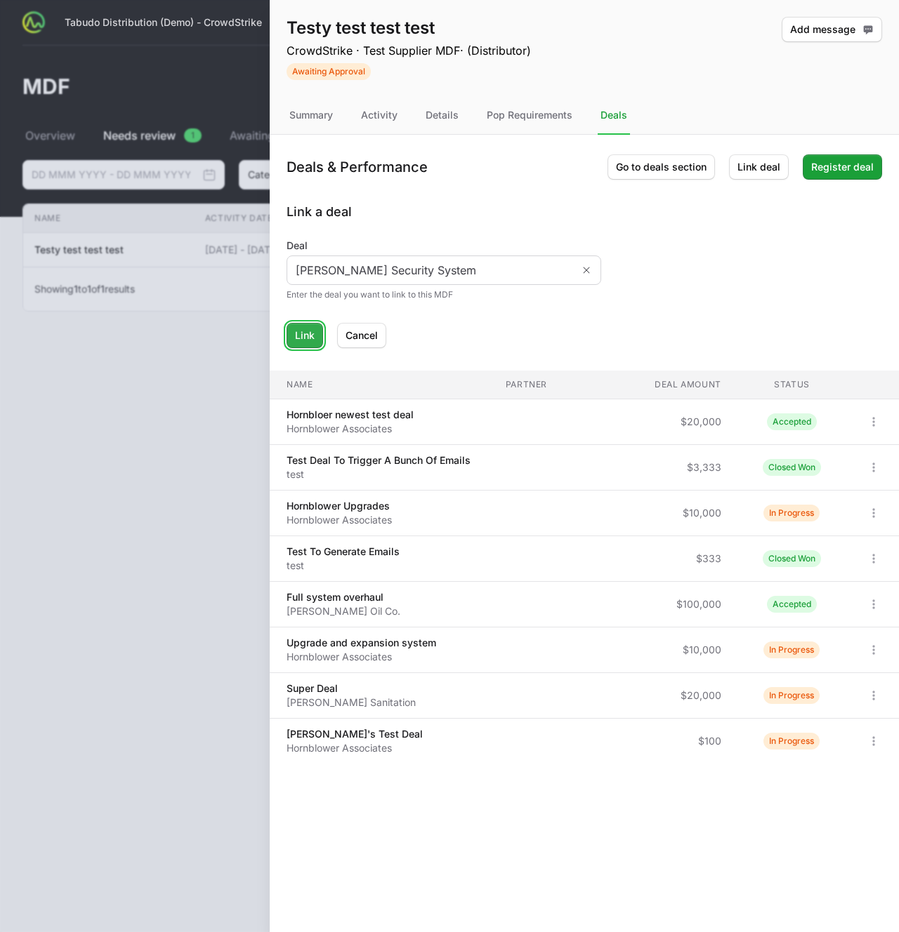
click at [292, 332] on button "Link" at bounding box center [304, 335] width 37 height 25
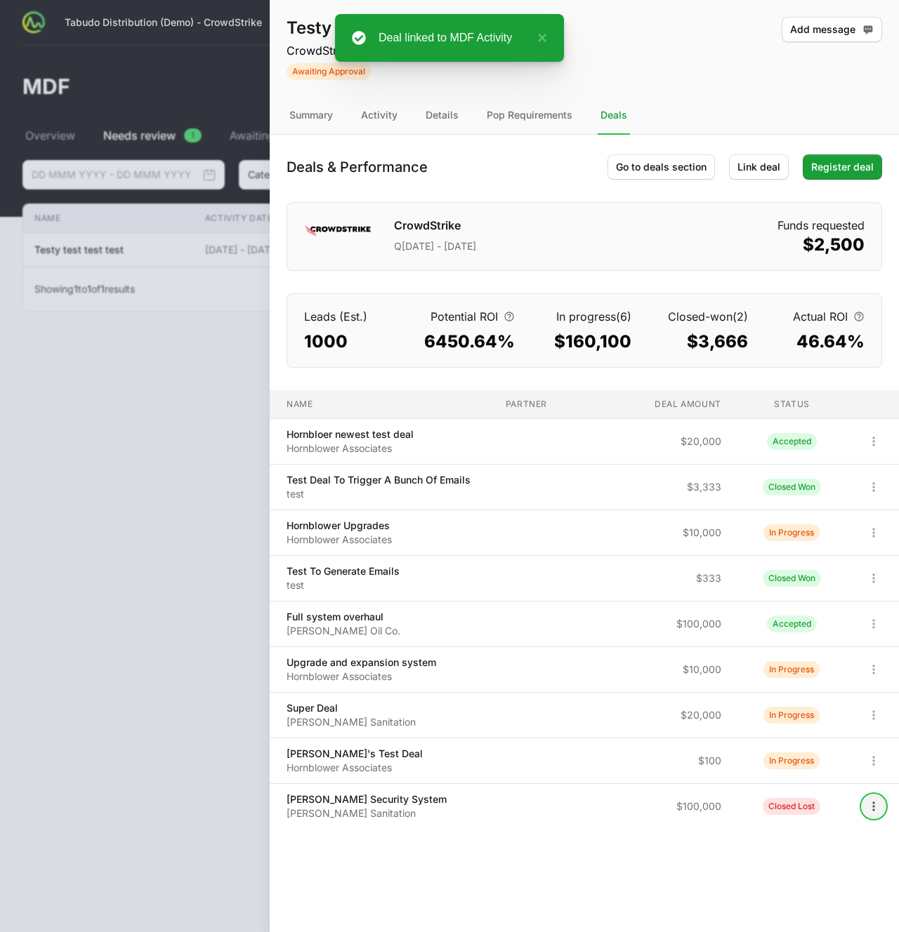
click at [868, 696] on icon "Open options" at bounding box center [873, 807] width 14 height 14
click at [868, 696] on body "Tabudo Distribution (Demo) - CrowdStrike Partners Activity Initiatives Content …" at bounding box center [449, 466] width 899 height 932
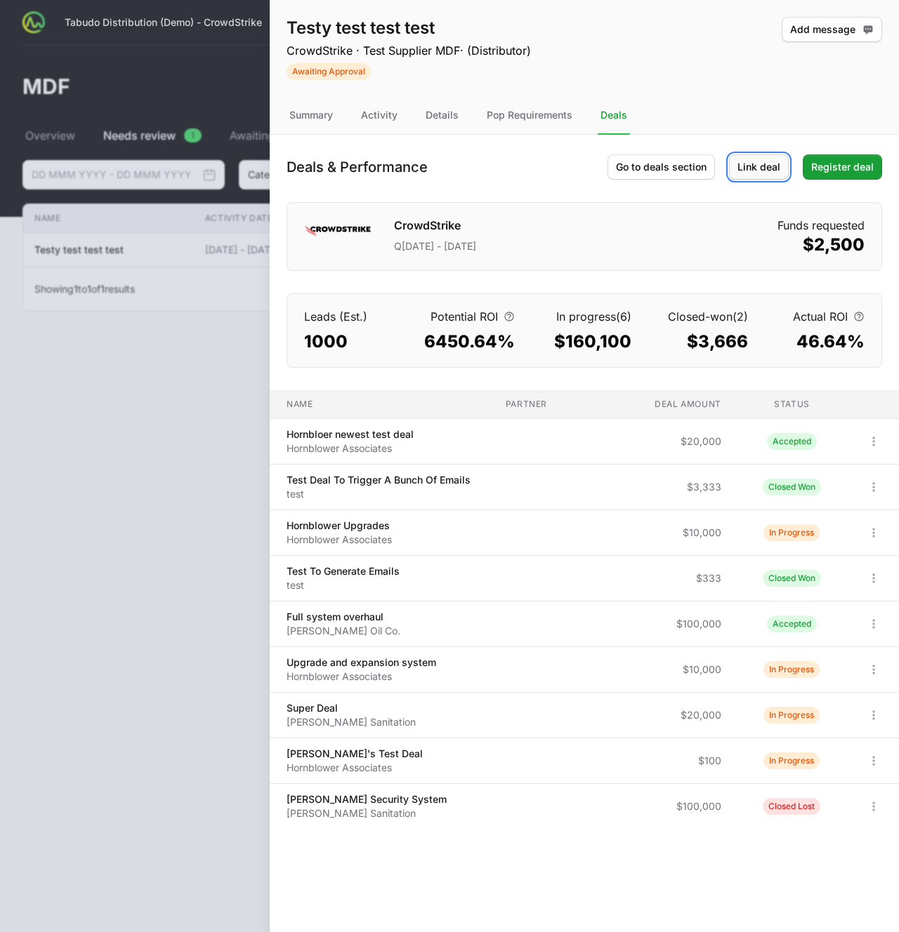
click at [771, 164] on span "Link deal" at bounding box center [758, 167] width 43 height 17
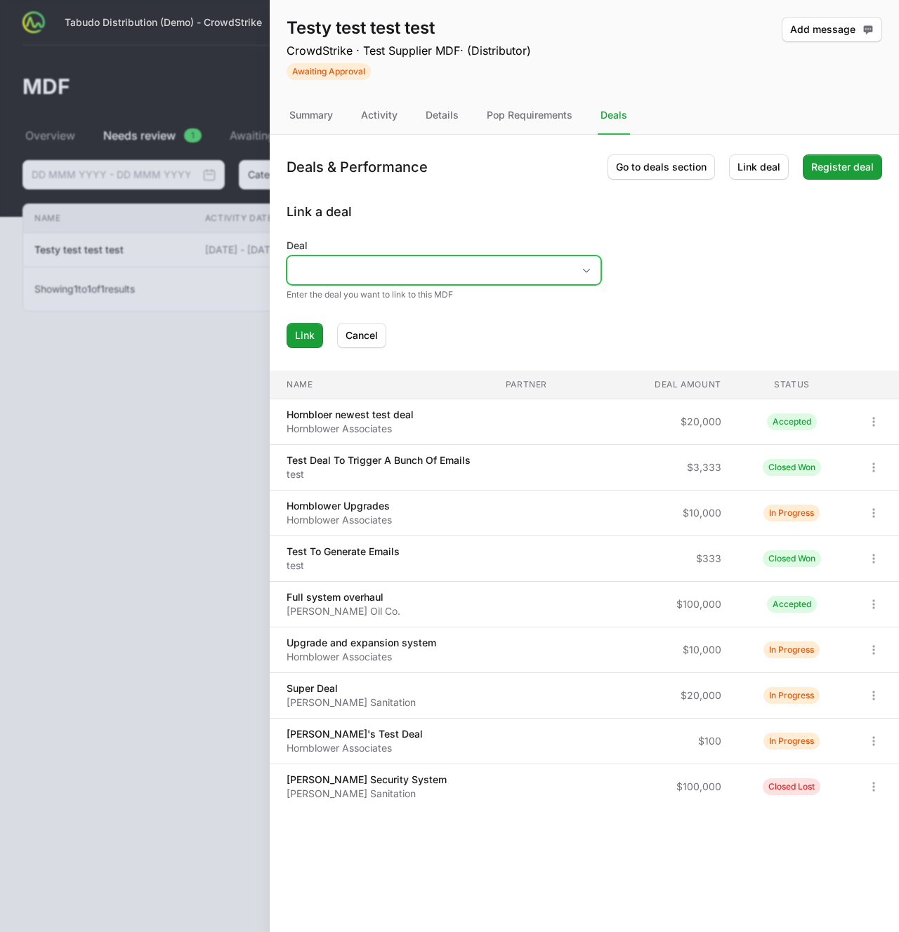
click at [420, 265] on input "Deal" at bounding box center [429, 270] width 285 height 28
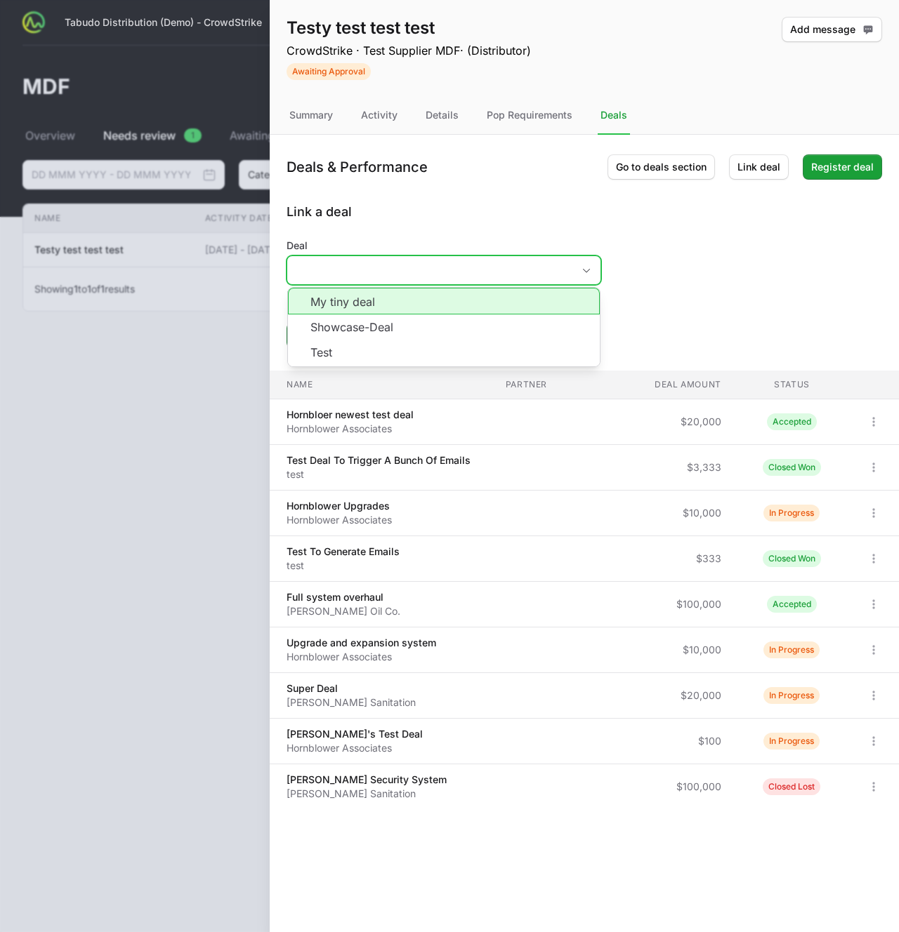
click at [435, 301] on li "My tiny deal" at bounding box center [444, 301] width 312 height 27
type input "My tiny deal"
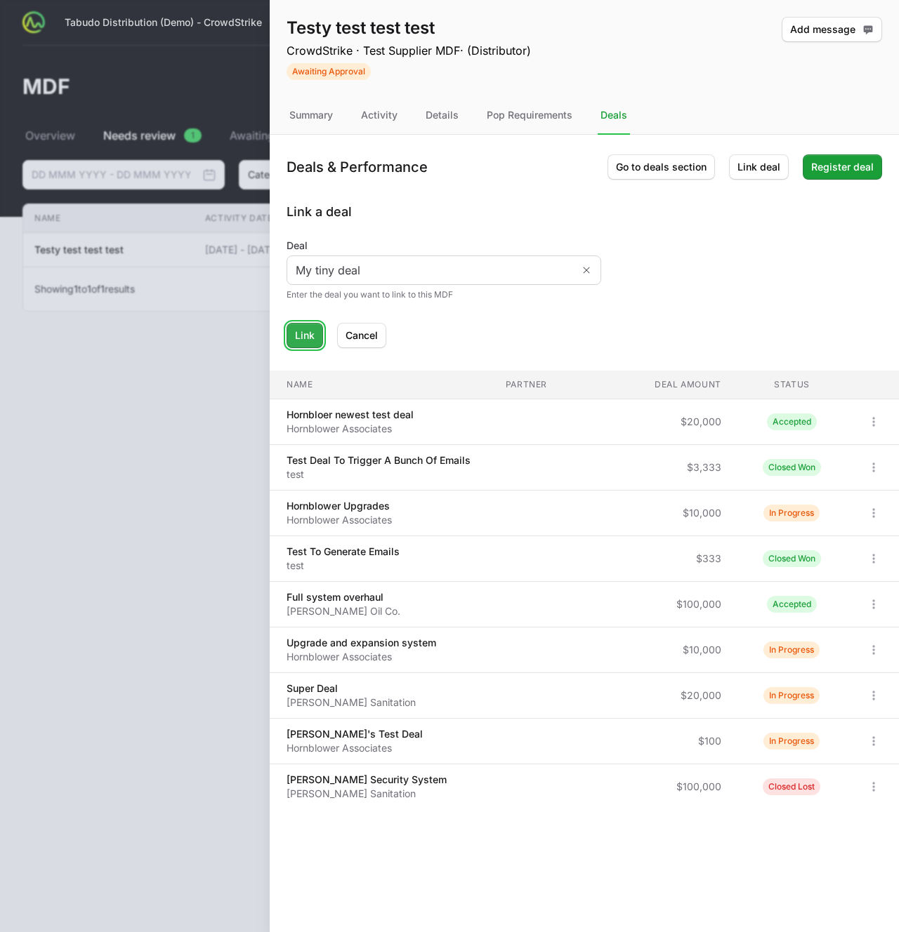
click at [295, 340] on button "Link" at bounding box center [304, 335] width 37 height 25
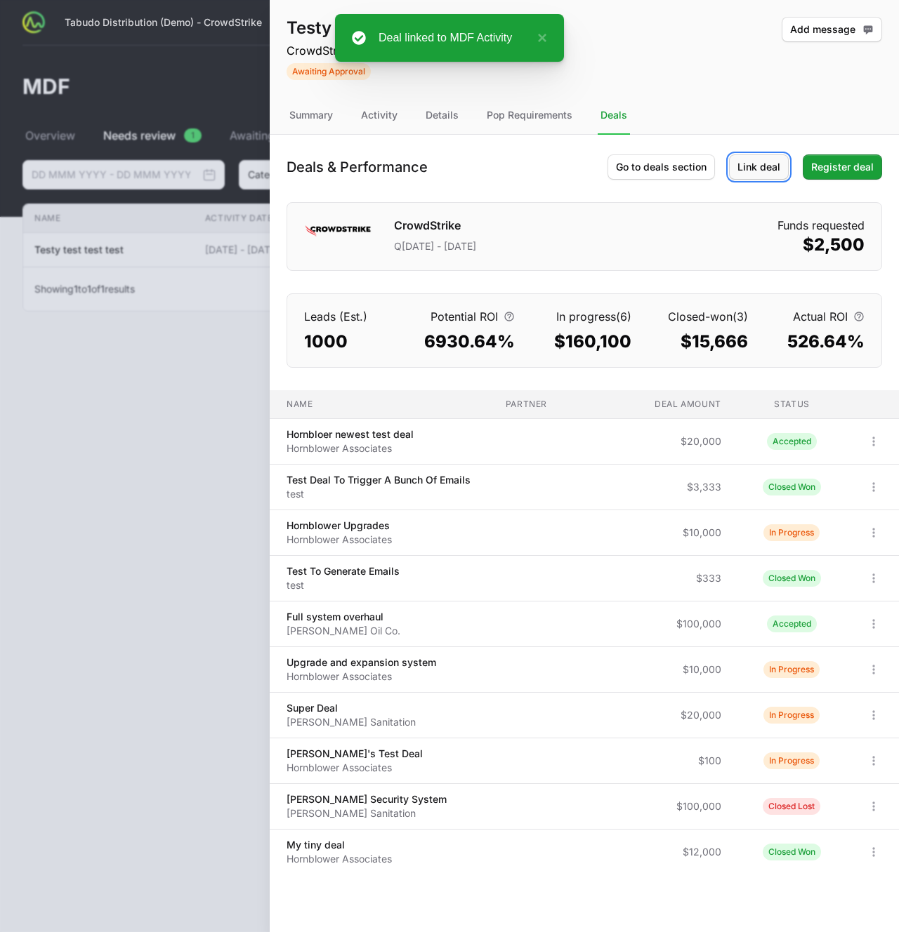
click at [785, 171] on button "Link deal" at bounding box center [759, 166] width 60 height 25
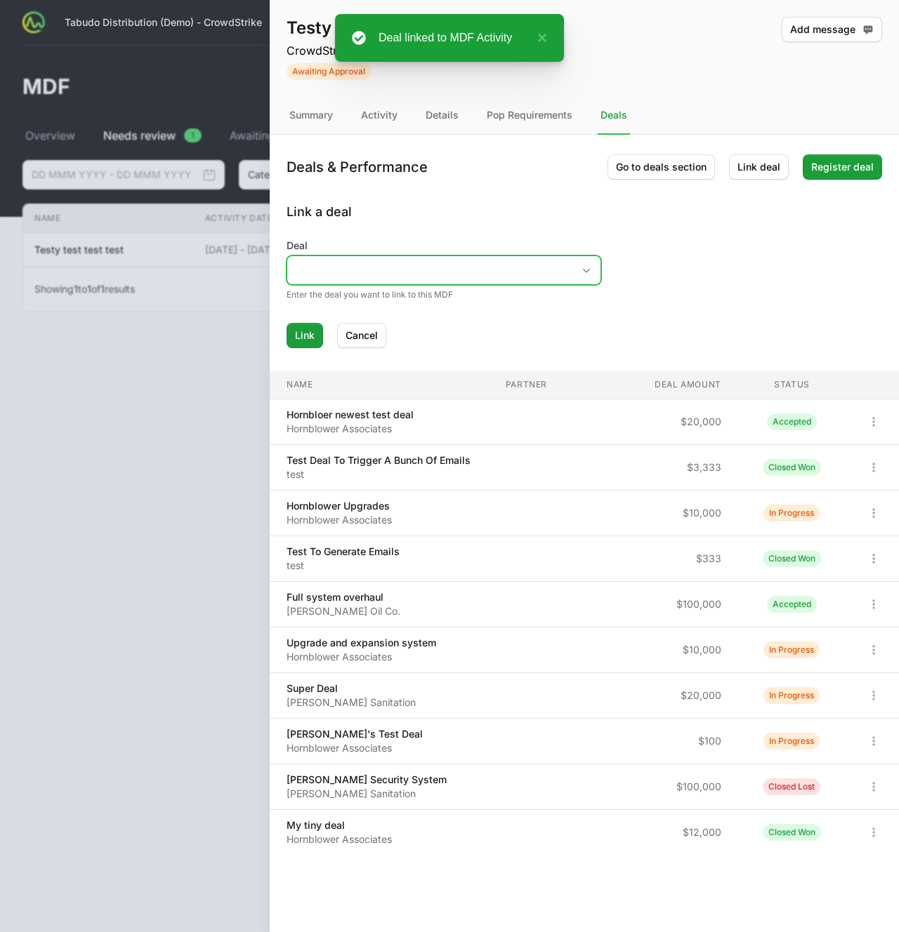
click at [421, 274] on input "Deal" at bounding box center [429, 270] width 285 height 28
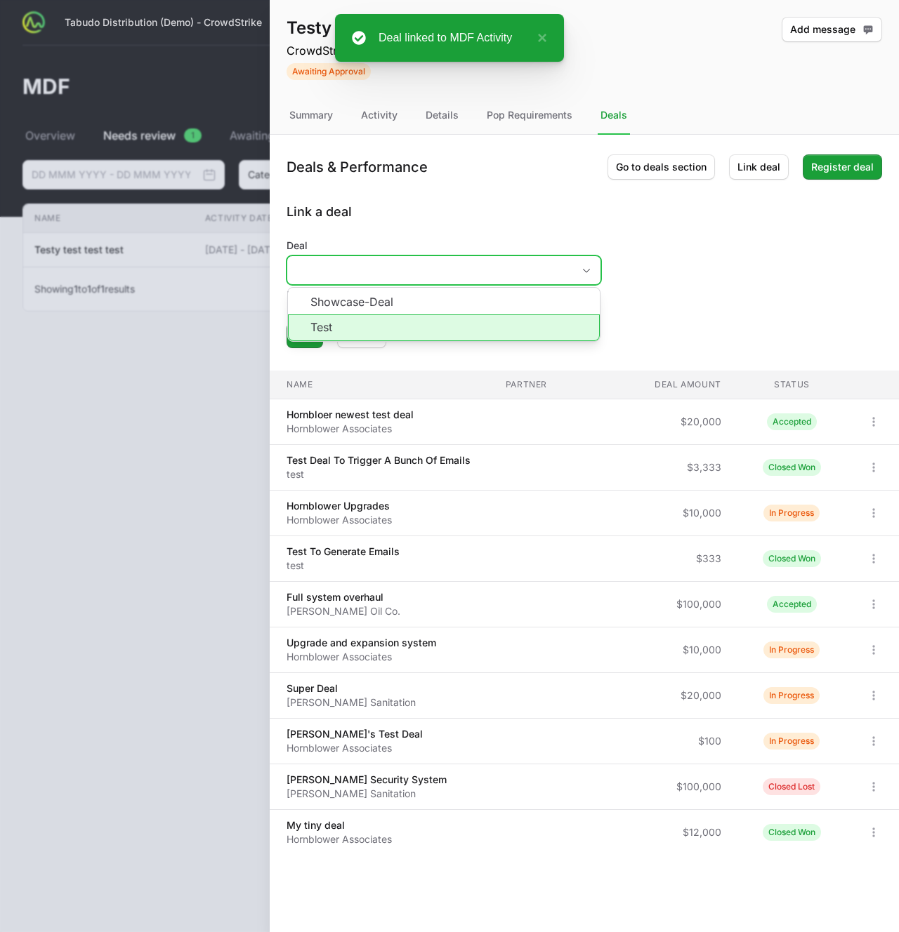
click at [403, 324] on li "Test" at bounding box center [444, 327] width 312 height 27
type input "Test"
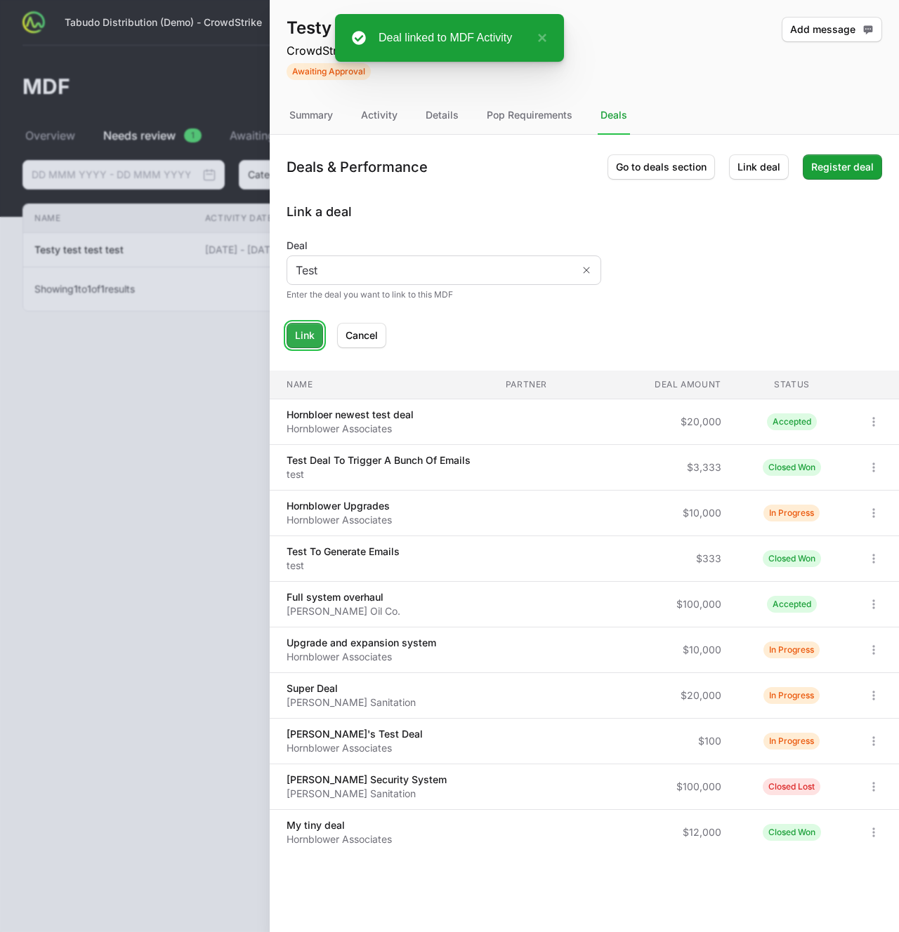
click at [310, 336] on span "Link" at bounding box center [305, 335] width 20 height 17
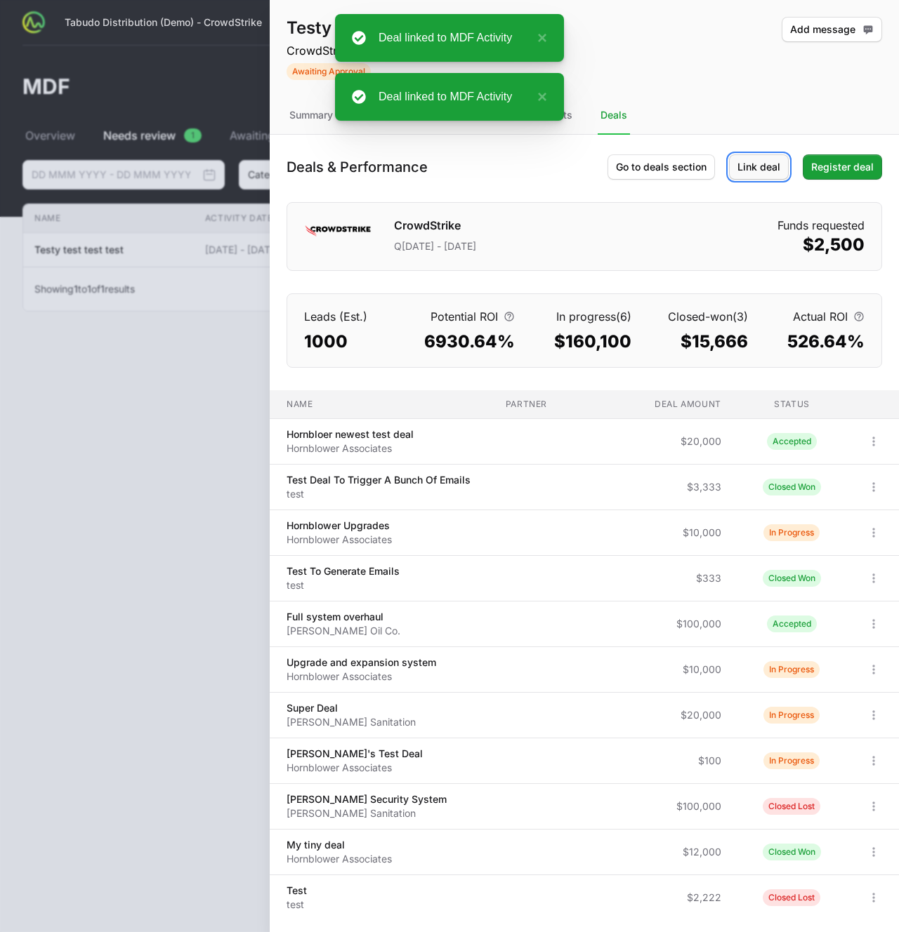
click at [764, 166] on span "Link deal" at bounding box center [758, 167] width 43 height 17
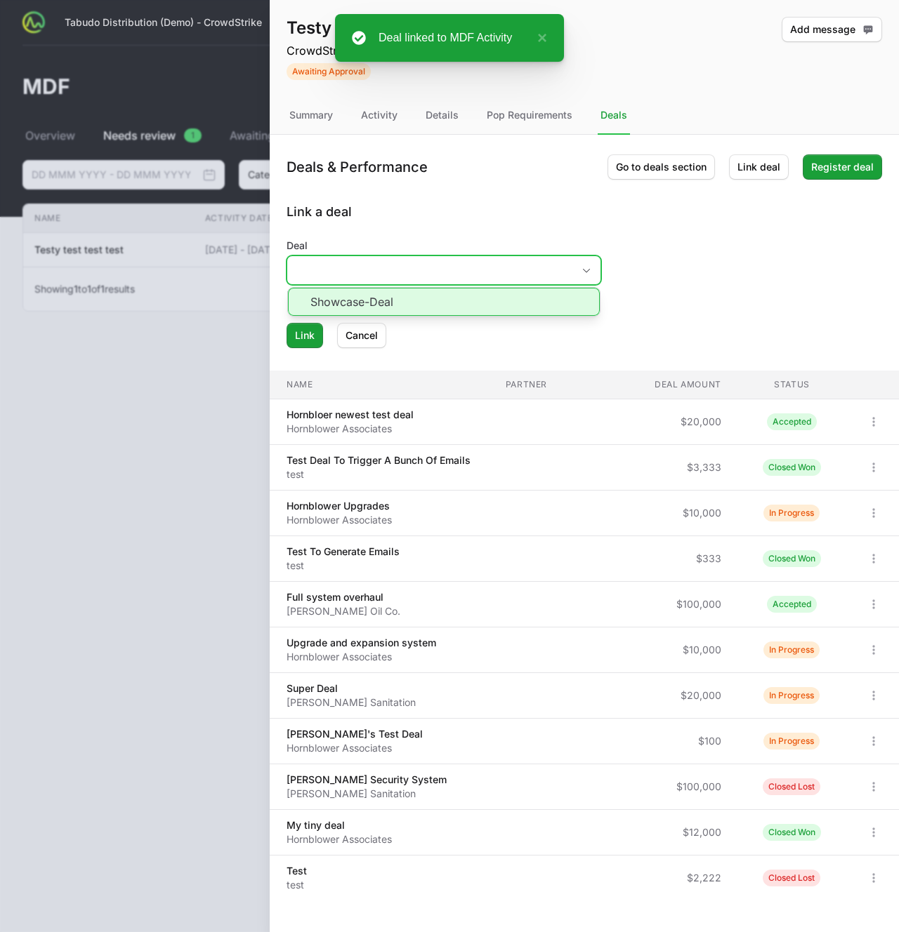
click at [405, 281] on input "Deal" at bounding box center [429, 270] width 285 height 28
click at [372, 311] on li "Showcase-Deal" at bounding box center [444, 302] width 312 height 28
type input "Showcase-Deal"
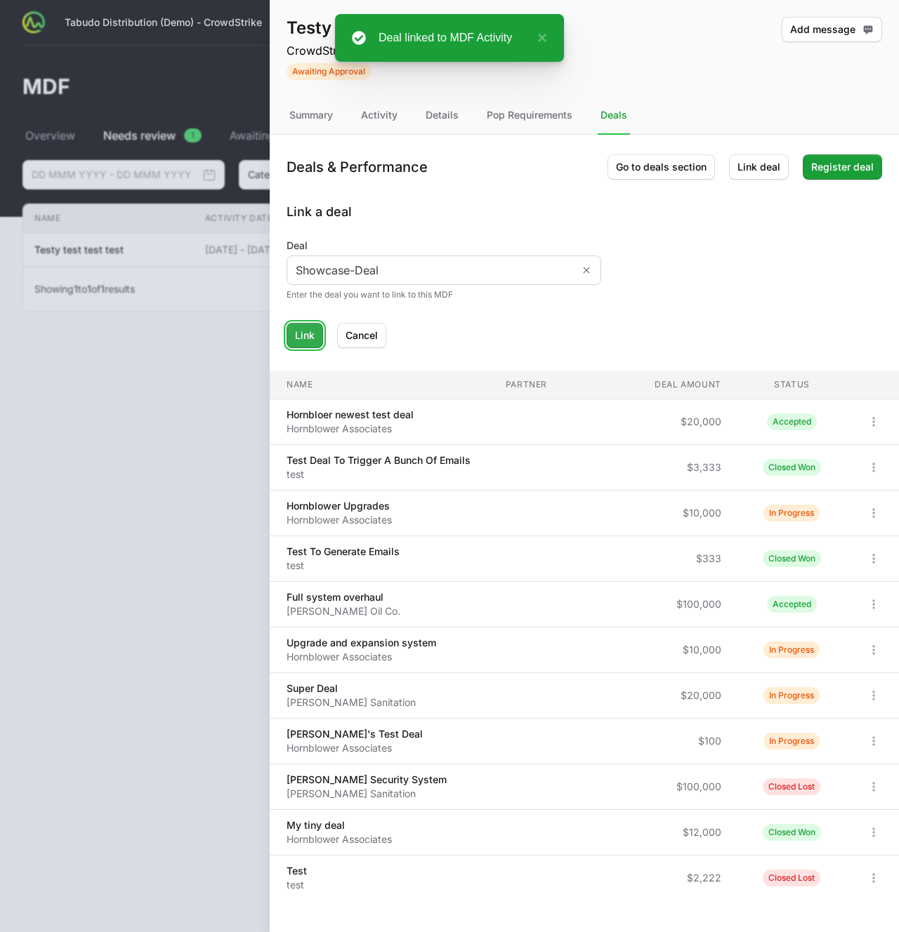
click at [307, 336] on span "Link" at bounding box center [305, 335] width 20 height 17
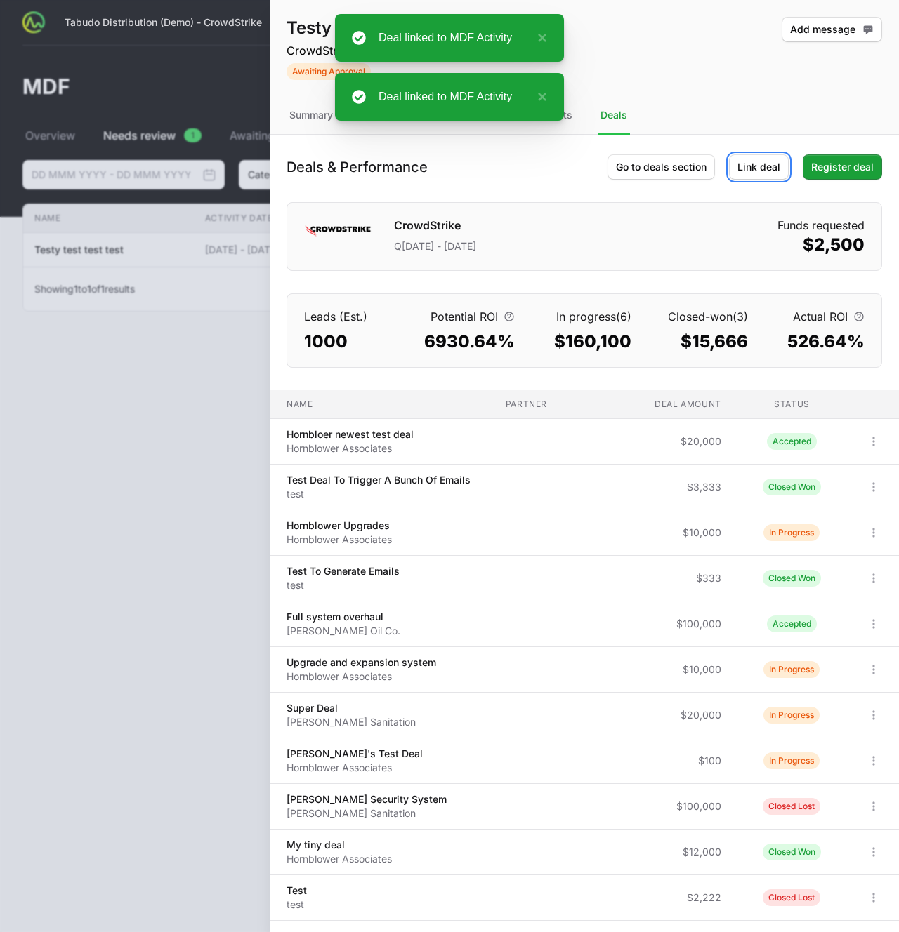
drag, startPoint x: 732, startPoint y: 175, endPoint x: 725, endPoint y: 180, distance: 8.6
click at [732, 175] on button "Link deal" at bounding box center [759, 166] width 60 height 25
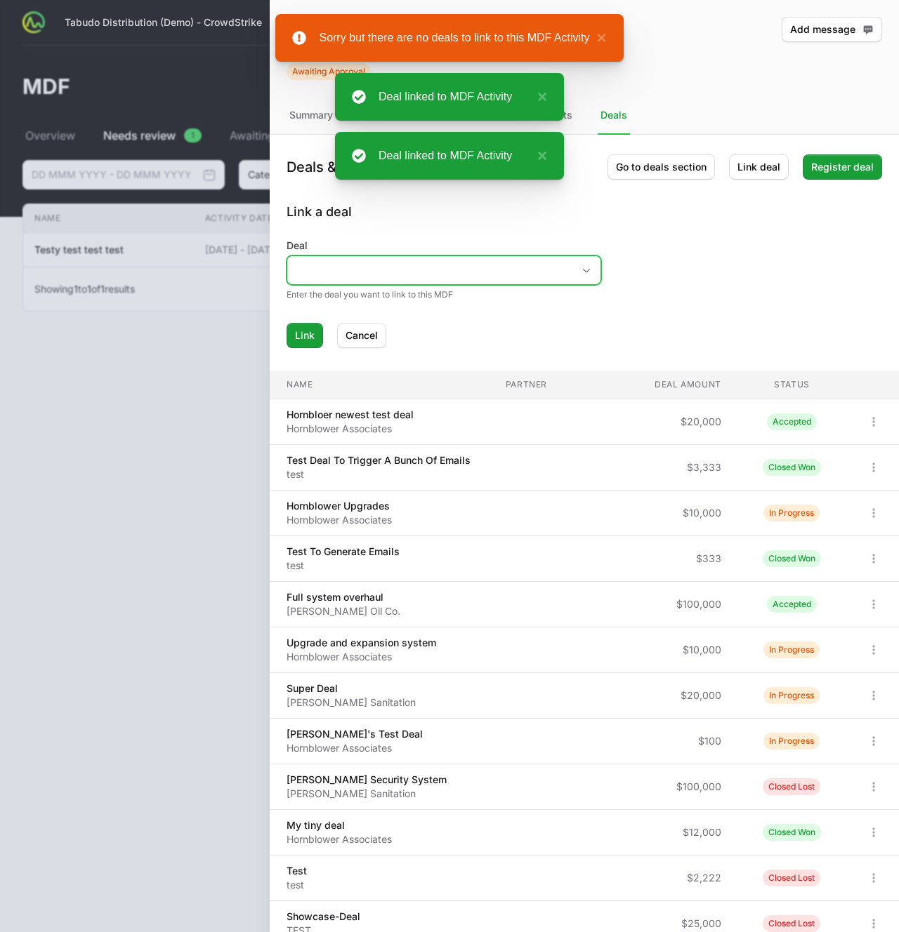
click at [313, 270] on input "Deal" at bounding box center [429, 270] width 285 height 28
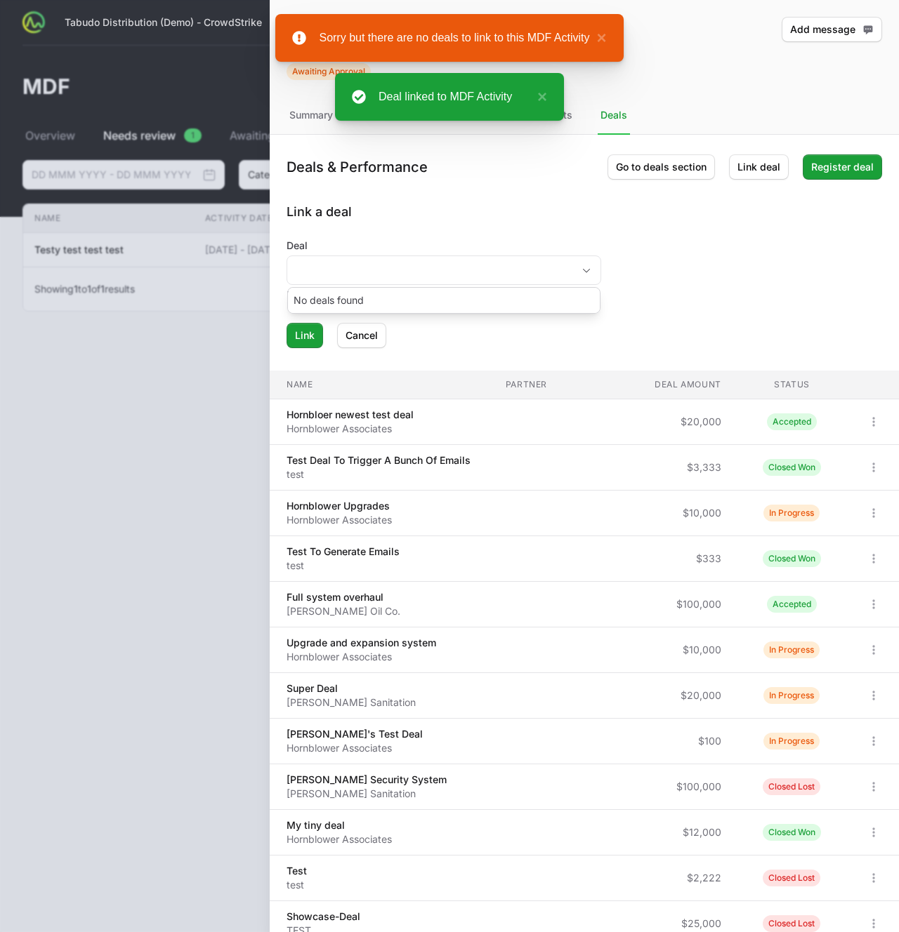
click at [422, 234] on div "Link a deal Deal No deals found Enter the deal you want to link to this MDF Lin…" at bounding box center [583, 275] width 595 height 146
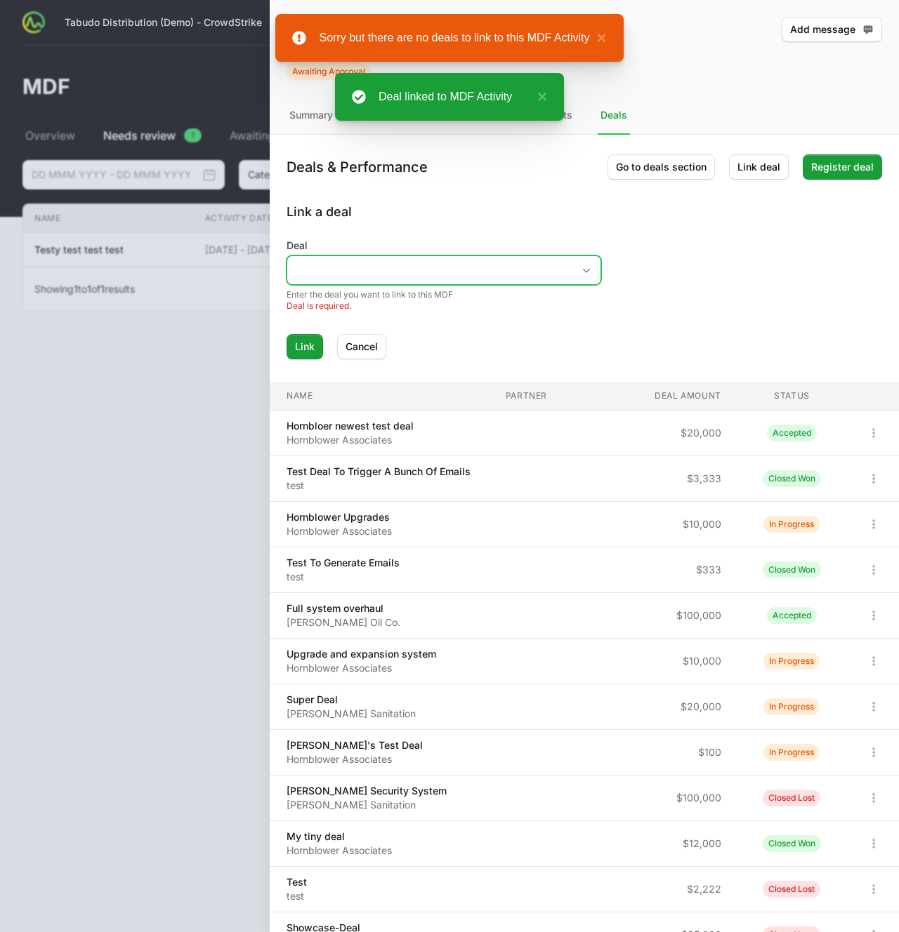
click at [461, 270] on input "Deal" at bounding box center [429, 270] width 285 height 28
click at [708, 242] on form "Deal No deals found Enter the deal you want to link to this MDF Deal is require…" at bounding box center [583, 299] width 595 height 121
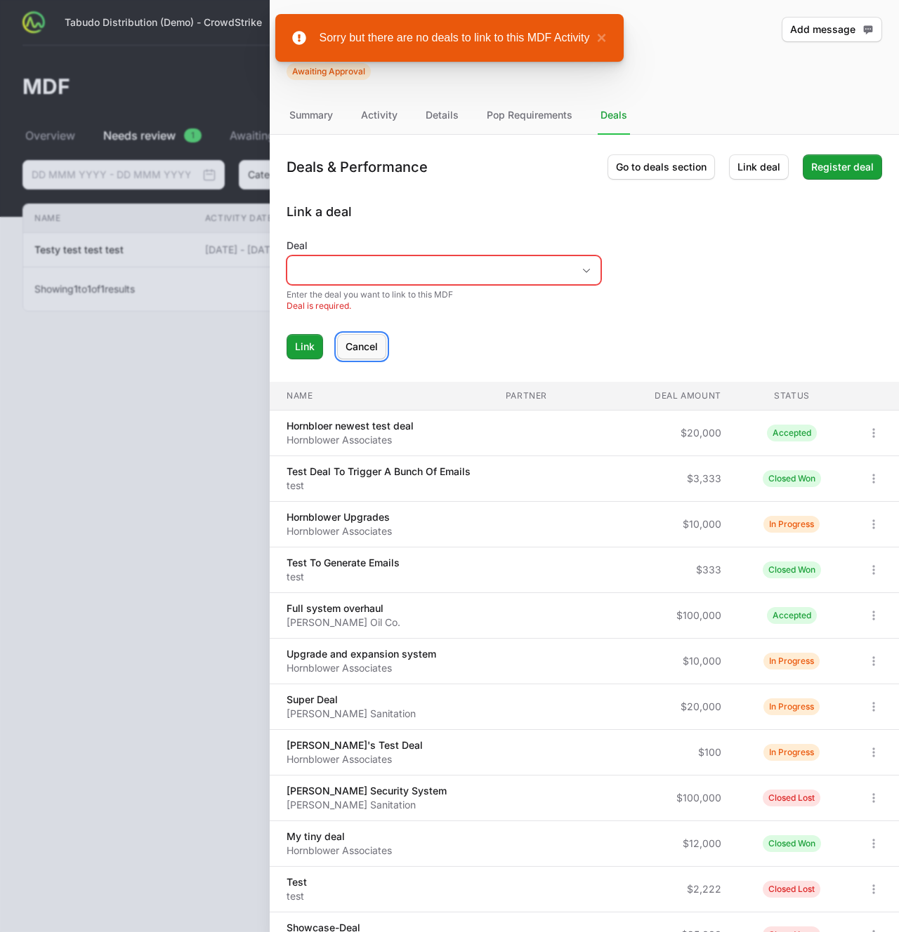
click at [383, 352] on button "Cancel" at bounding box center [361, 346] width 49 height 25
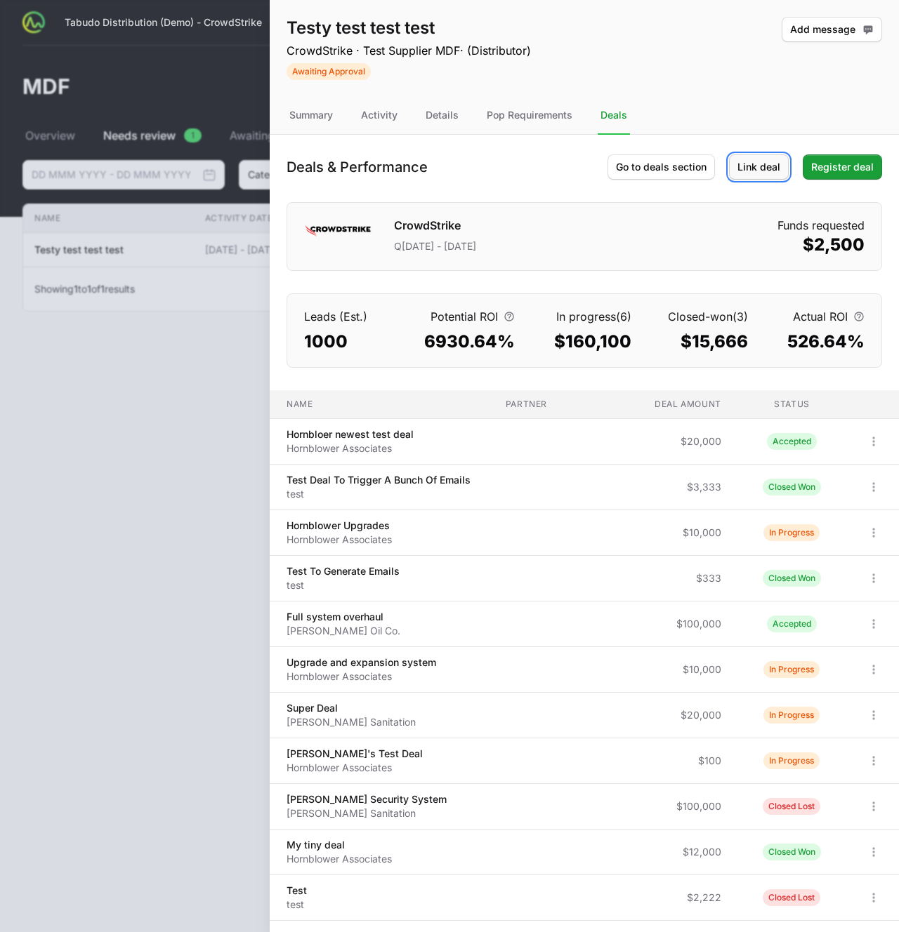
click at [762, 166] on span "Link deal" at bounding box center [758, 167] width 43 height 17
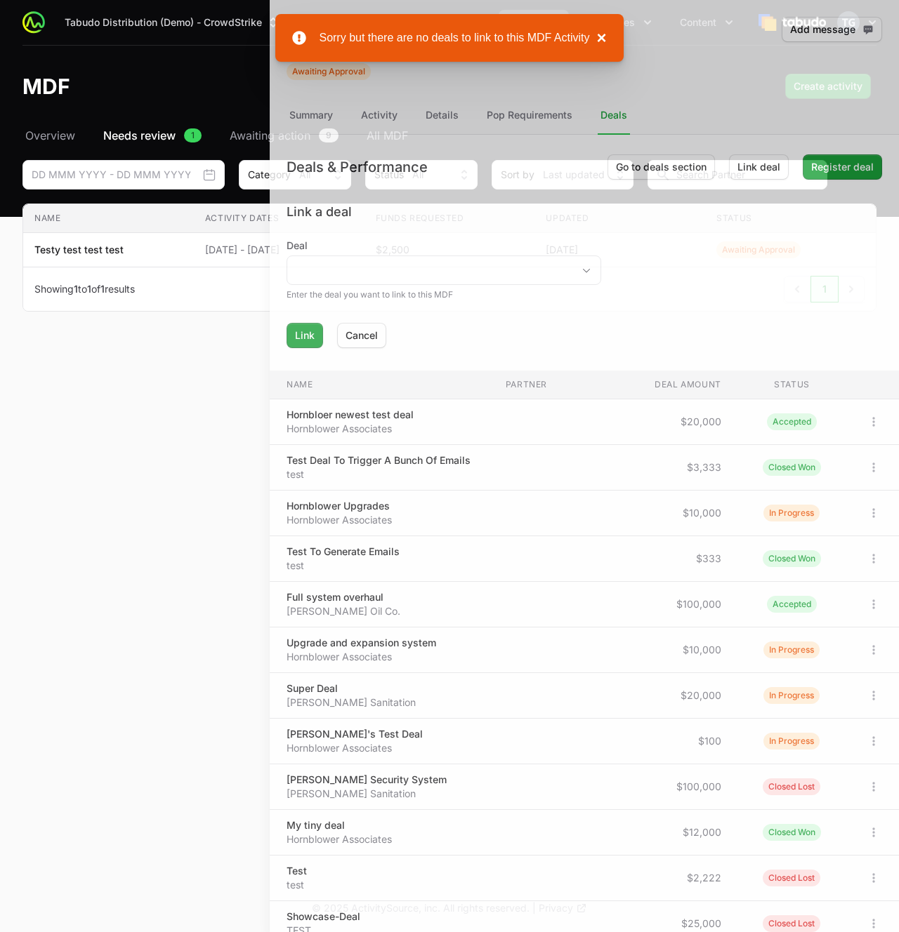
click at [599, 37] on button "×" at bounding box center [598, 37] width 17 height 17
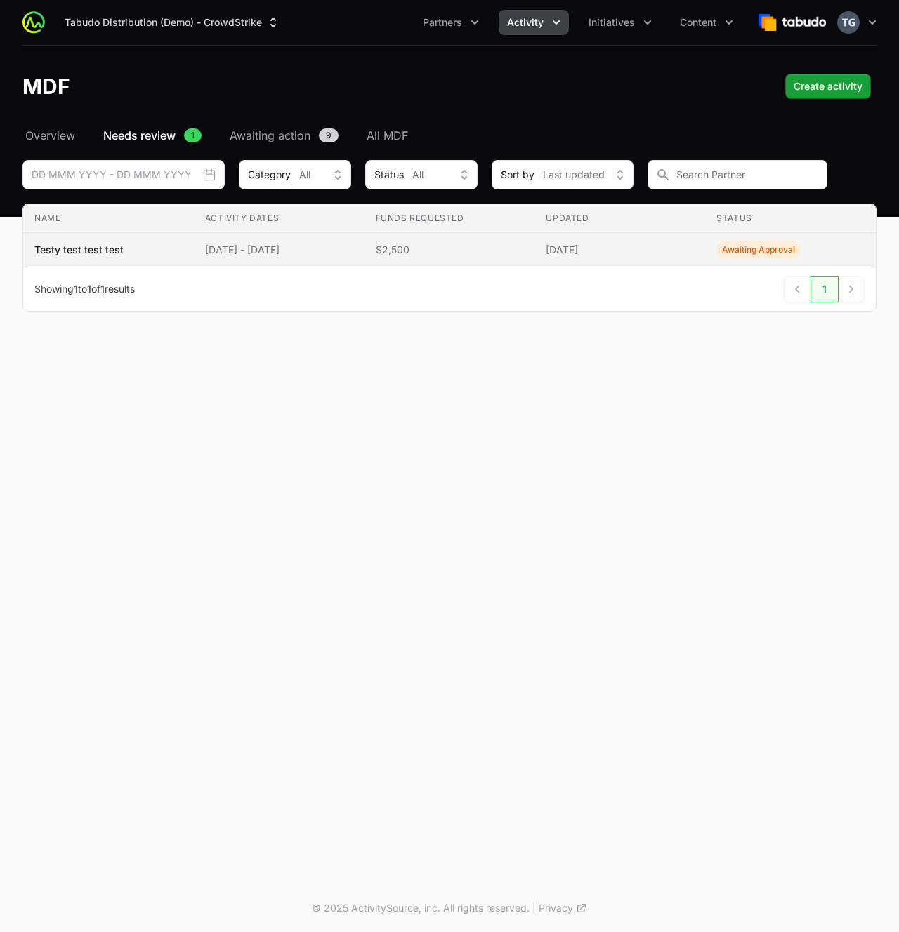
click at [705, 256] on td "Updated [DATE]" at bounding box center [619, 250] width 171 height 34
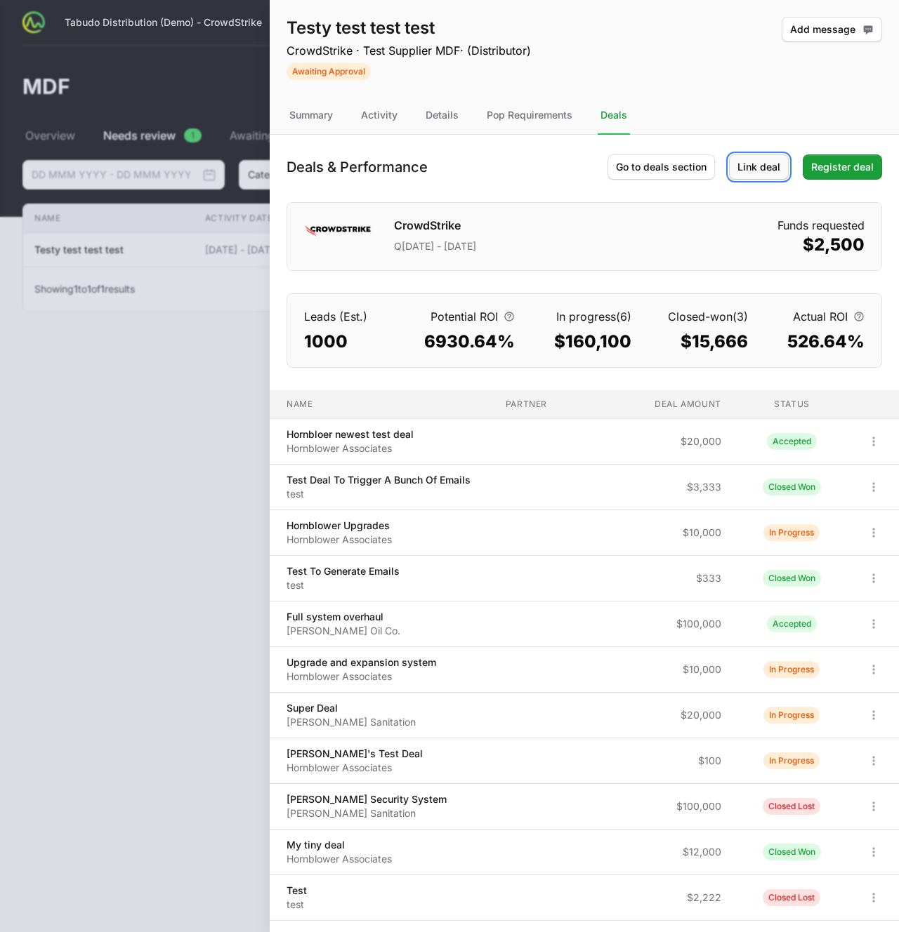
click at [757, 164] on span "Link deal" at bounding box center [758, 167] width 43 height 17
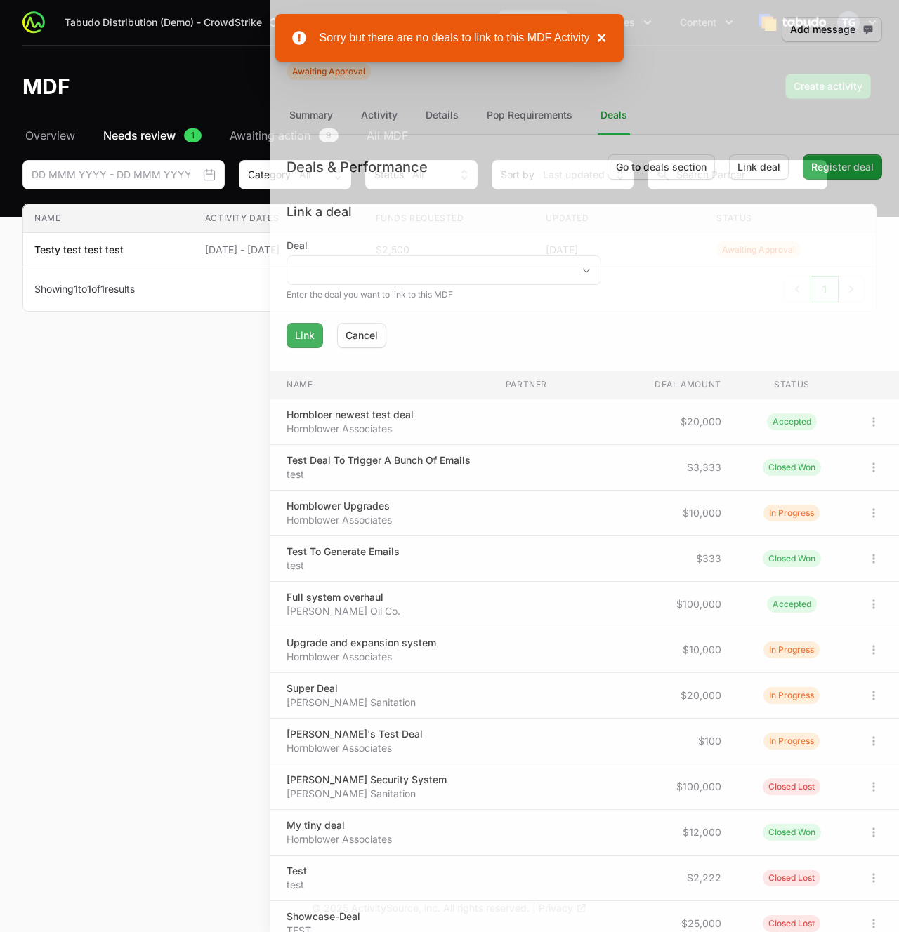
click at [602, 38] on button "×" at bounding box center [598, 37] width 17 height 17
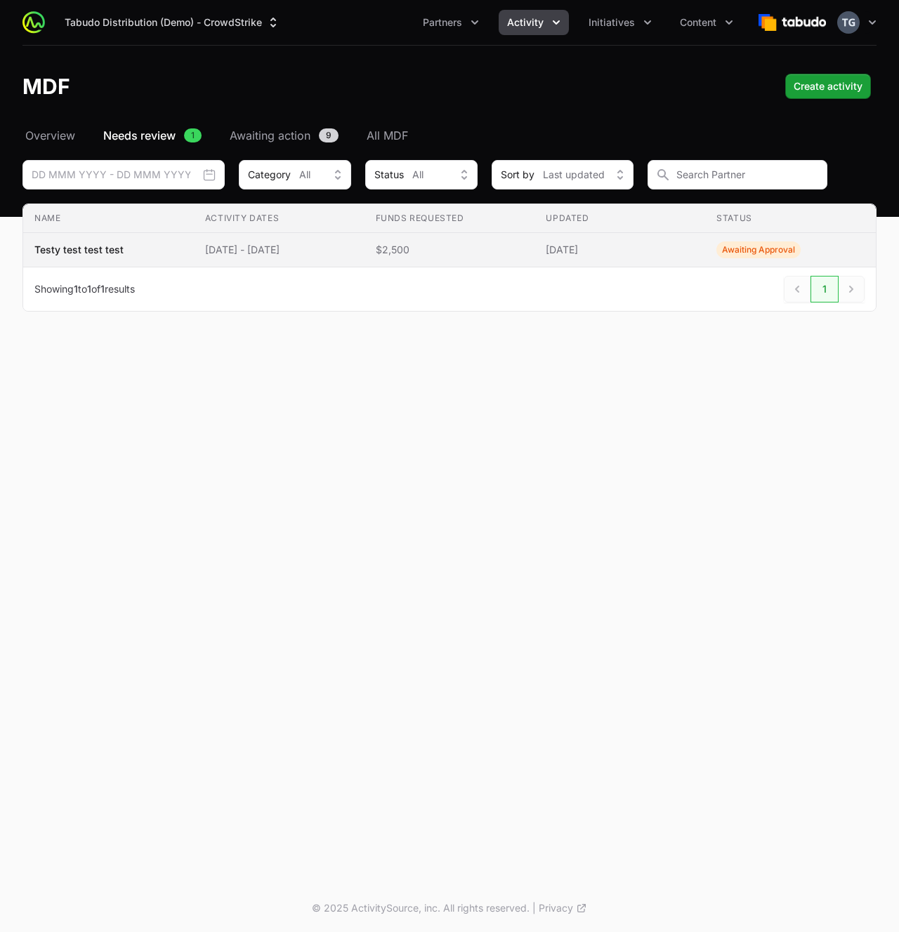
click at [730, 253] on span "Awaiting Approval" at bounding box center [758, 249] width 84 height 17
click at [638, 248] on span "[DATE]" at bounding box center [619, 250] width 148 height 14
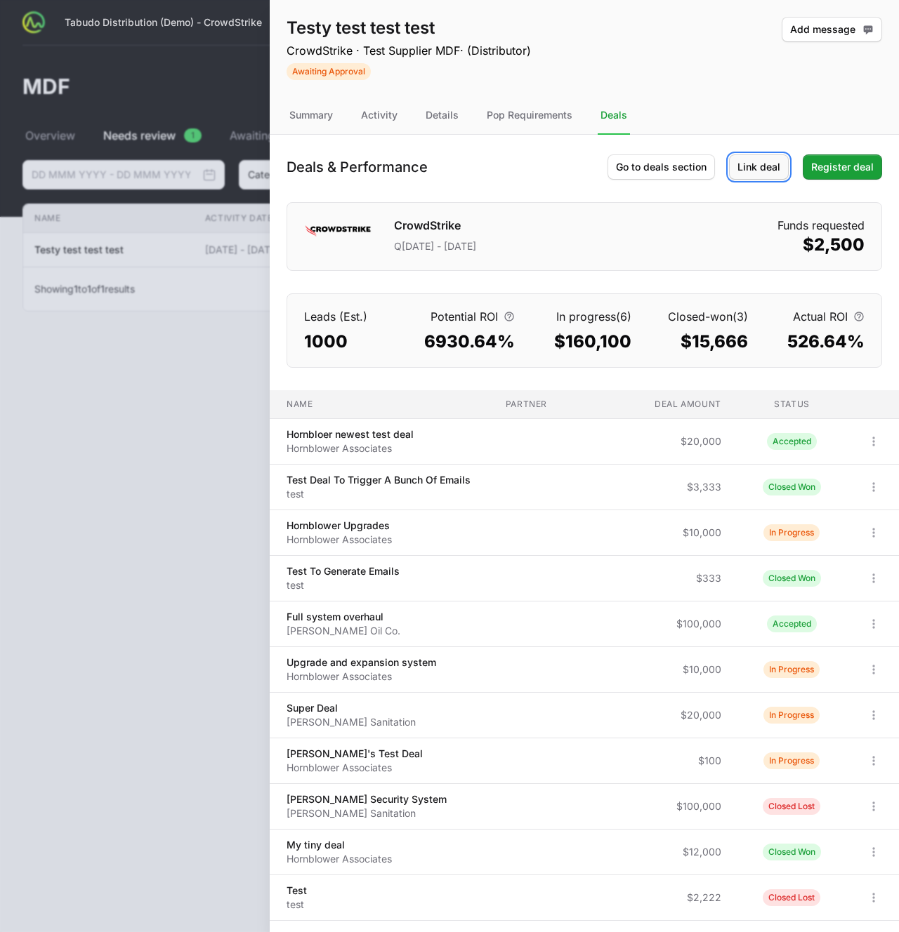
click at [745, 171] on span "Link deal" at bounding box center [758, 167] width 43 height 17
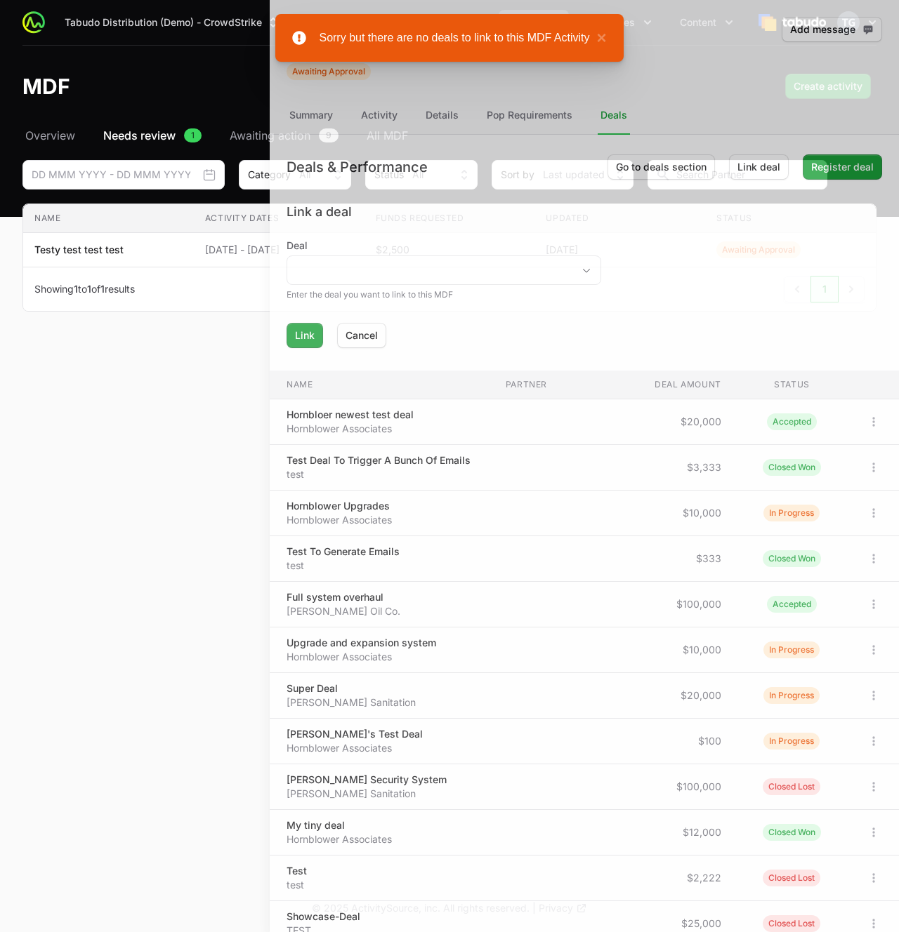
click at [606, 40] on div "Sorry but there are no deals to link to this MDF Activity ×" at bounding box center [448, 38] width 347 height 48
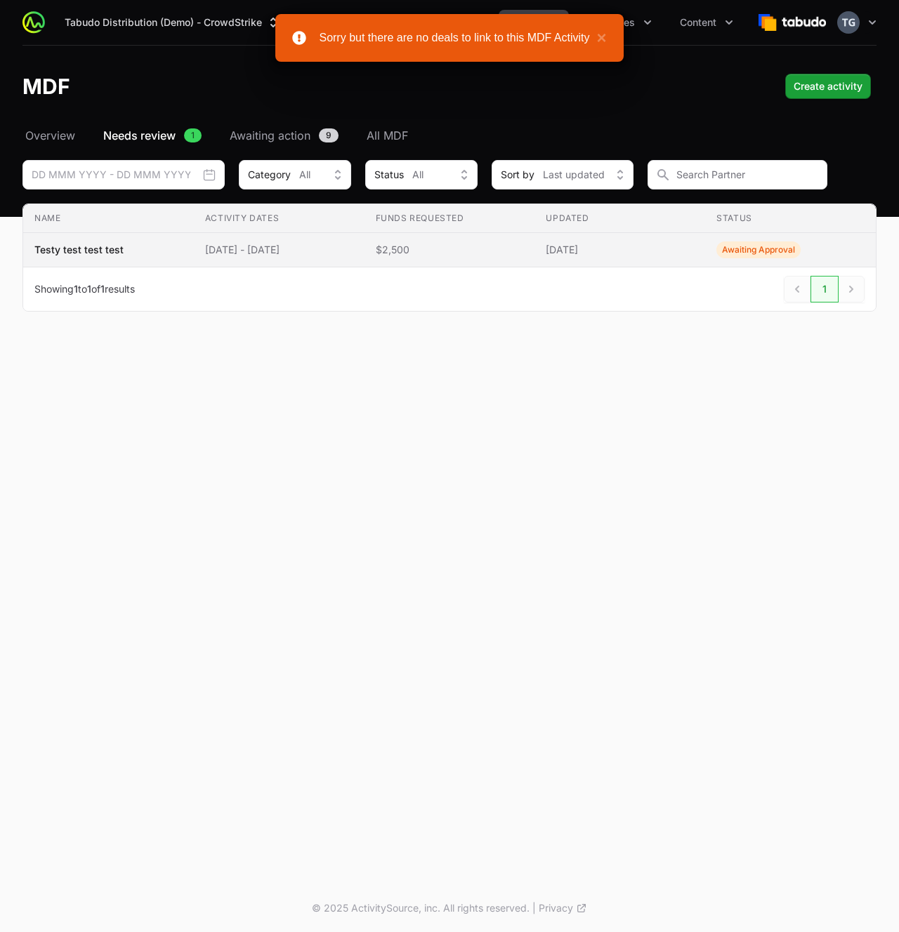
click at [649, 245] on span "[DATE]" at bounding box center [619, 250] width 148 height 14
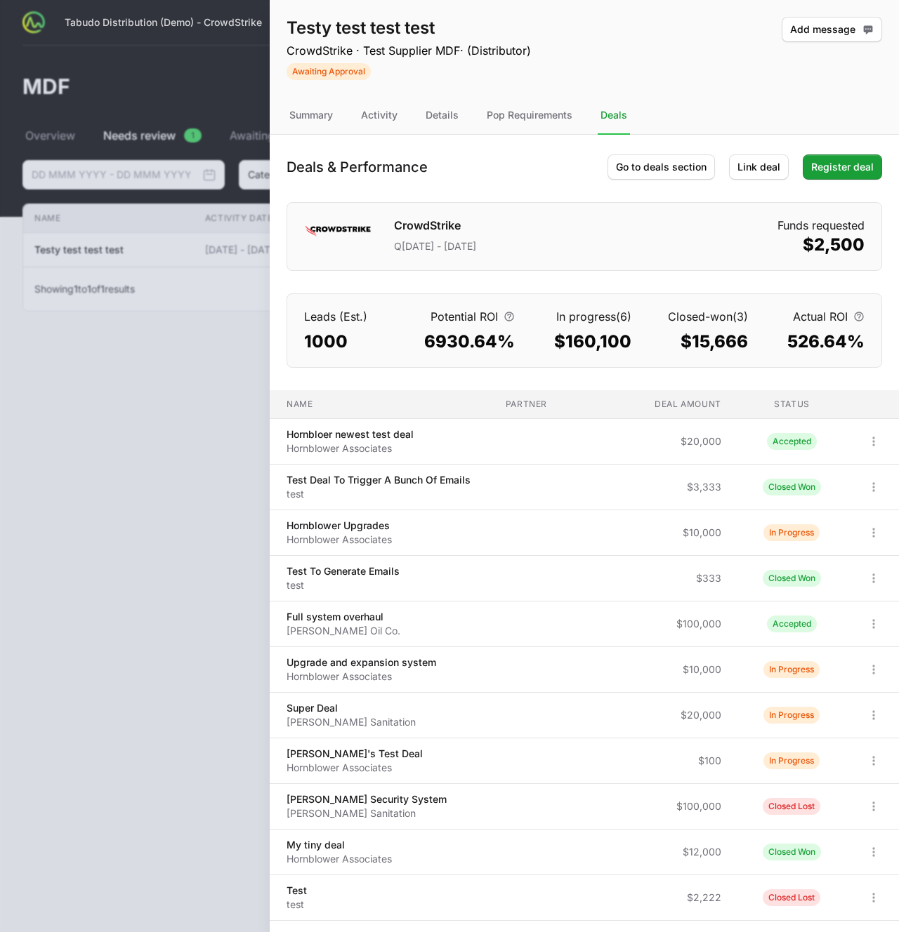
click at [621, 350] on dd "$160,100" at bounding box center [584, 342] width 94 height 22
click at [866, 440] on icon "Open options" at bounding box center [873, 442] width 14 height 14
click at [843, 498] on div "Unlink deal" at bounding box center [821, 497] width 147 height 25
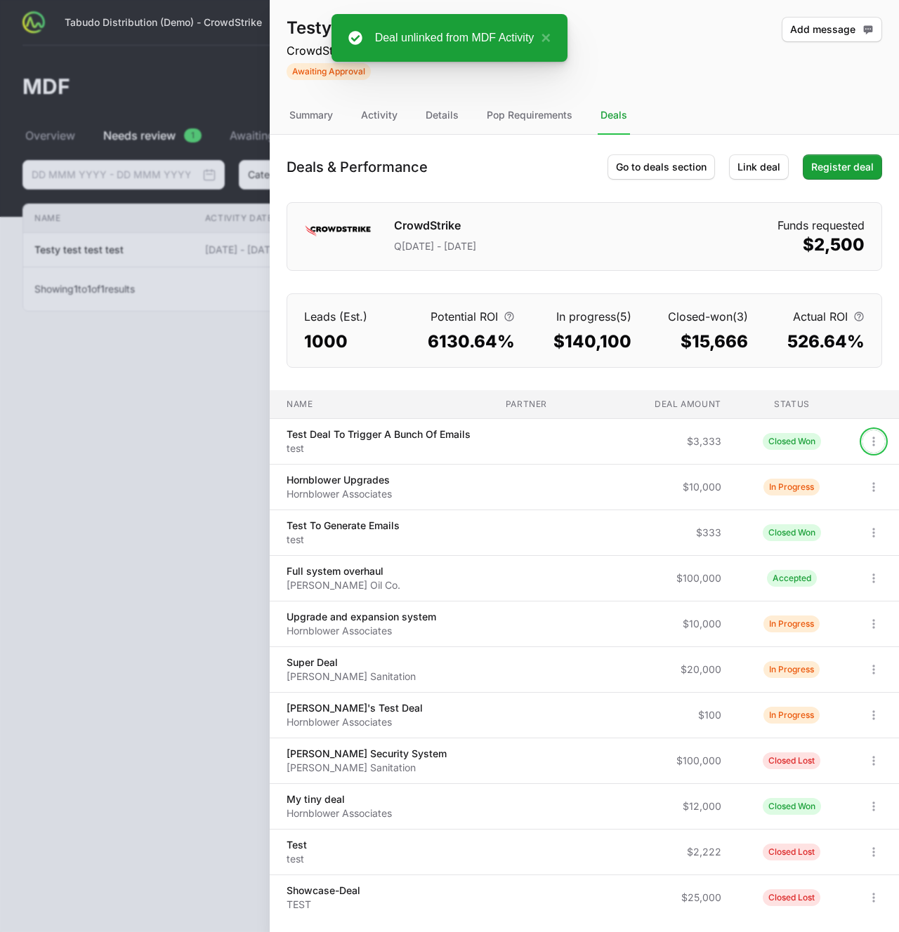
drag, startPoint x: 863, startPoint y: 442, endPoint x: 860, endPoint y: 451, distance: 9.5
click at [866, 442] on icon "Open options" at bounding box center [873, 442] width 14 height 14
click at [854, 504] on div "Unlink deal" at bounding box center [821, 497] width 147 height 25
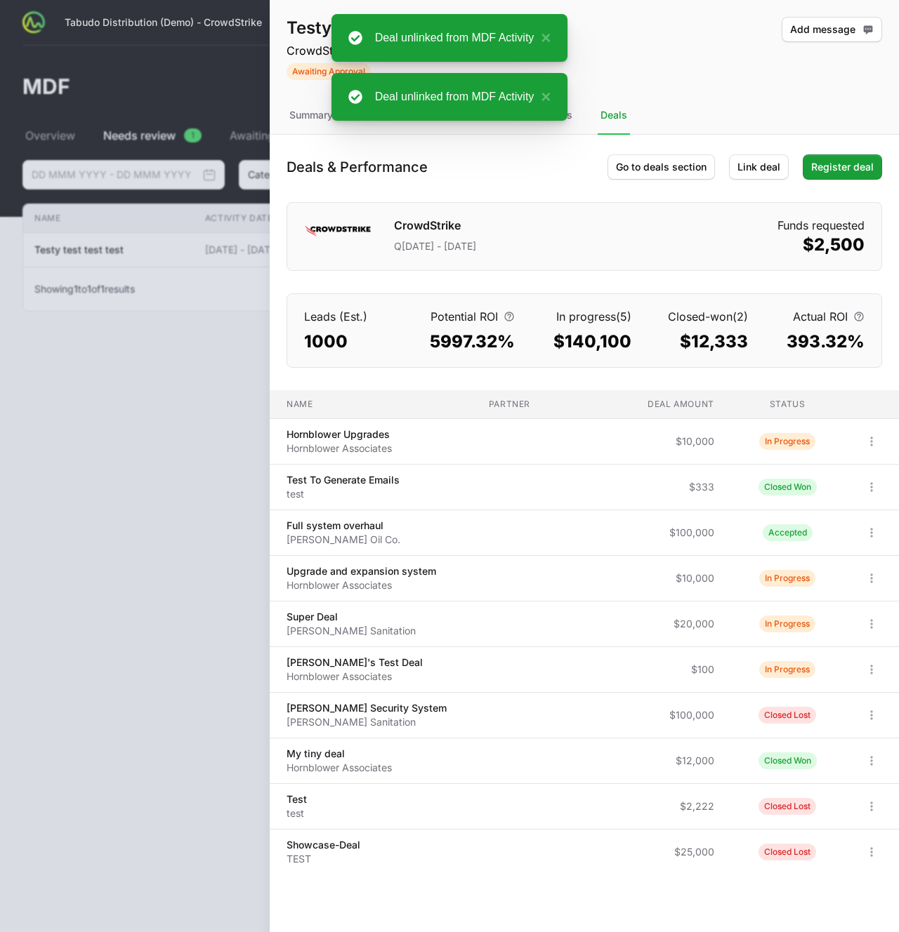
click at [860, 446] on span at bounding box center [873, 441] width 27 height 22
click at [869, 452] on button "Open options" at bounding box center [871, 441] width 22 height 22
drag, startPoint x: 855, startPoint y: 490, endPoint x: 868, endPoint y: 463, distance: 29.5
click at [855, 490] on div "Unlink deal" at bounding box center [821, 497] width 147 height 25
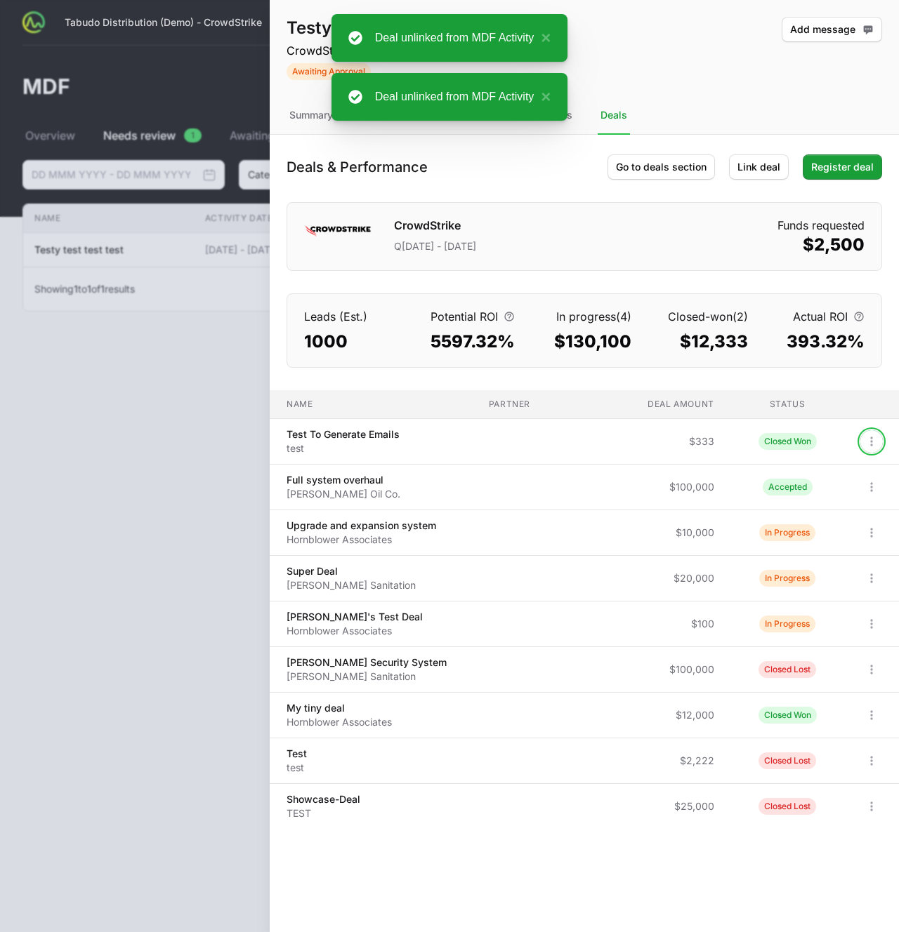
click at [869, 439] on icon "Open options" at bounding box center [871, 442] width 14 height 14
click at [849, 492] on div "Unlink deal" at bounding box center [821, 497] width 147 height 25
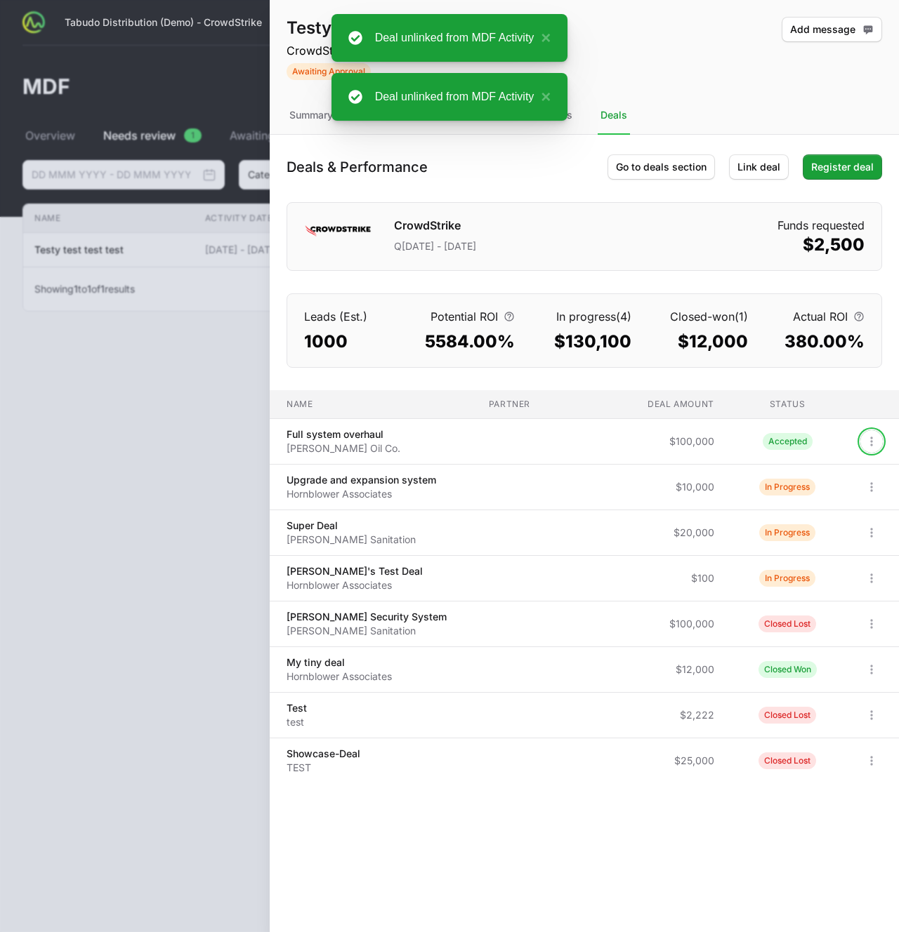
click at [870, 442] on icon "Open options" at bounding box center [871, 442] width 14 height 14
click at [865, 495] on div "Unlink deal" at bounding box center [821, 497] width 147 height 25
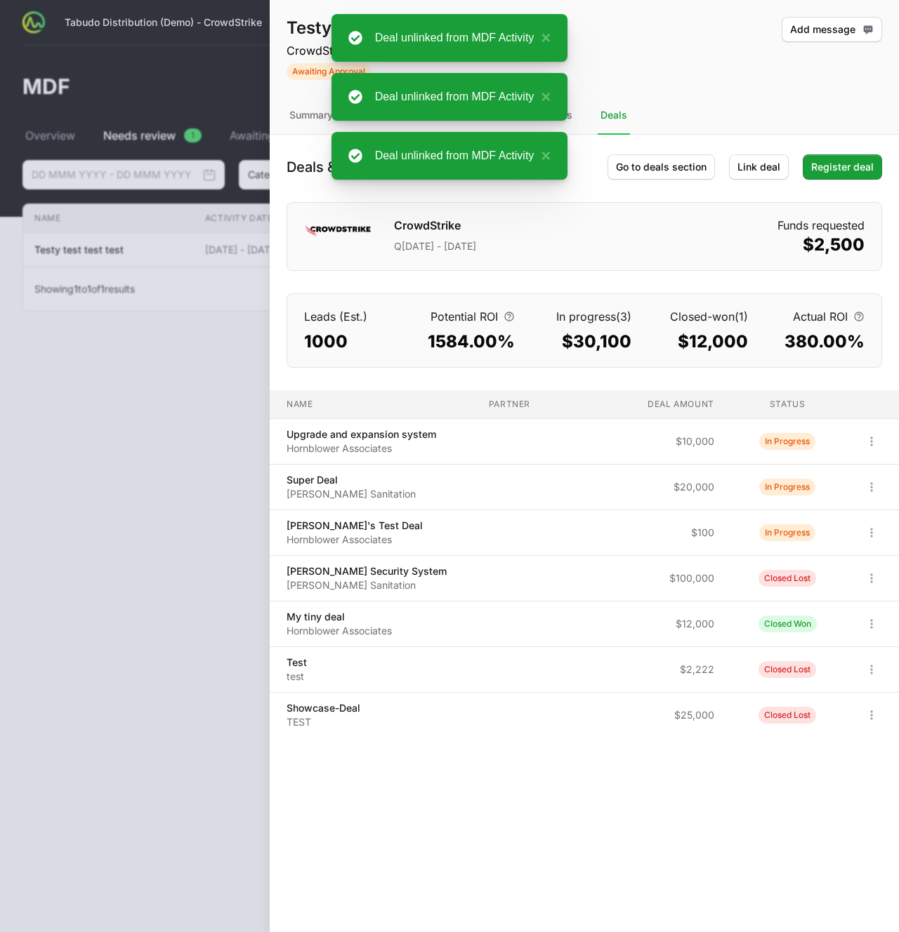
click at [872, 447] on icon "Open options" at bounding box center [871, 442] width 14 height 14
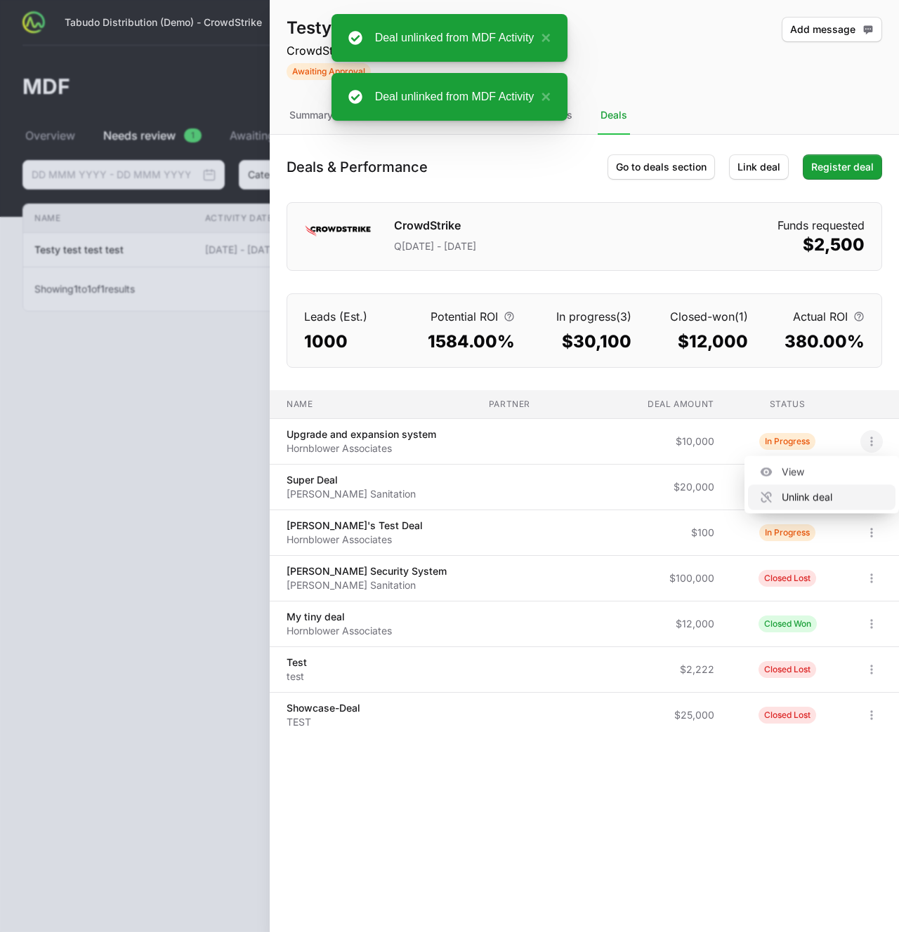
click at [853, 495] on div "Unlink deal" at bounding box center [821, 497] width 147 height 25
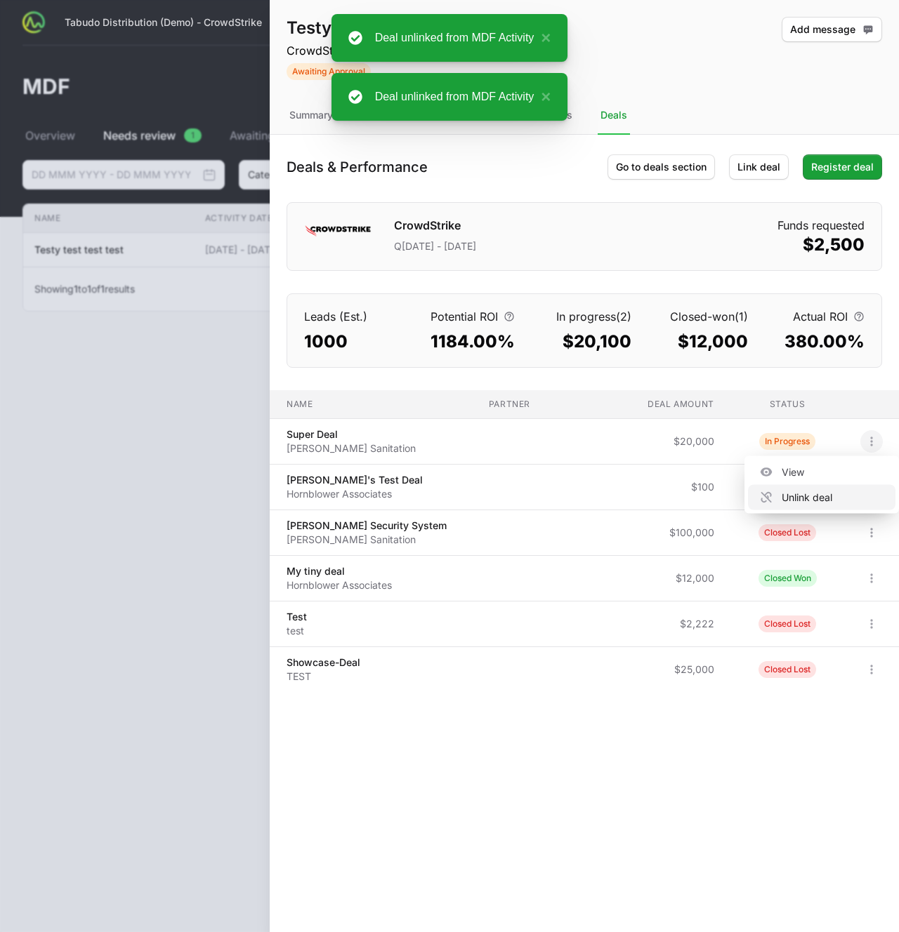
click at [857, 503] on div "Unlink deal" at bounding box center [821, 497] width 147 height 25
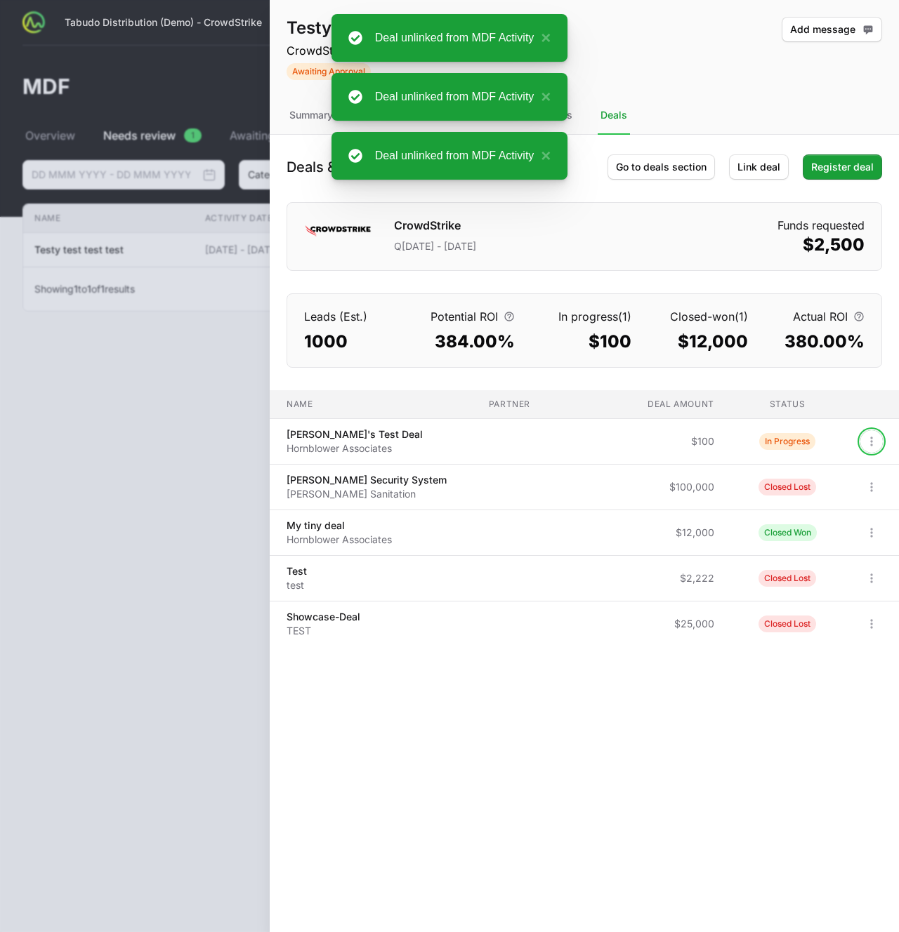
click at [871, 442] on icon "Open options" at bounding box center [871, 442] width 14 height 14
click at [852, 500] on div "Unlink deal" at bounding box center [821, 497] width 147 height 25
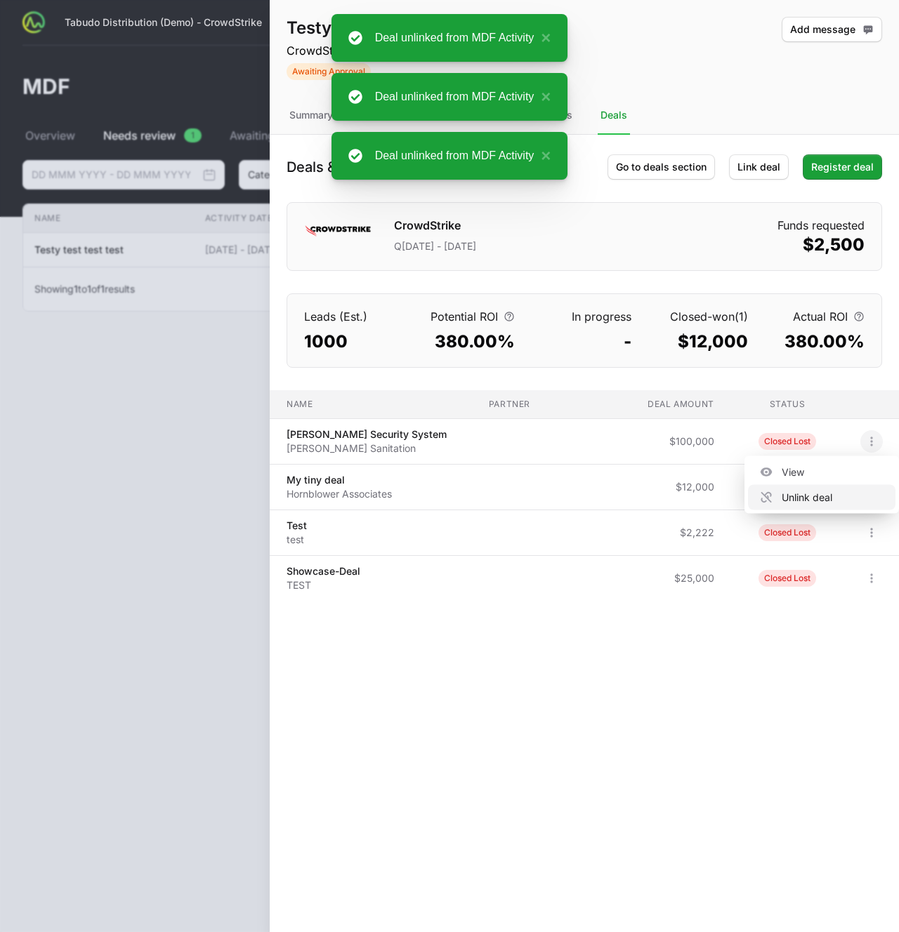
click at [860, 501] on div "Unlink deal" at bounding box center [821, 497] width 147 height 25
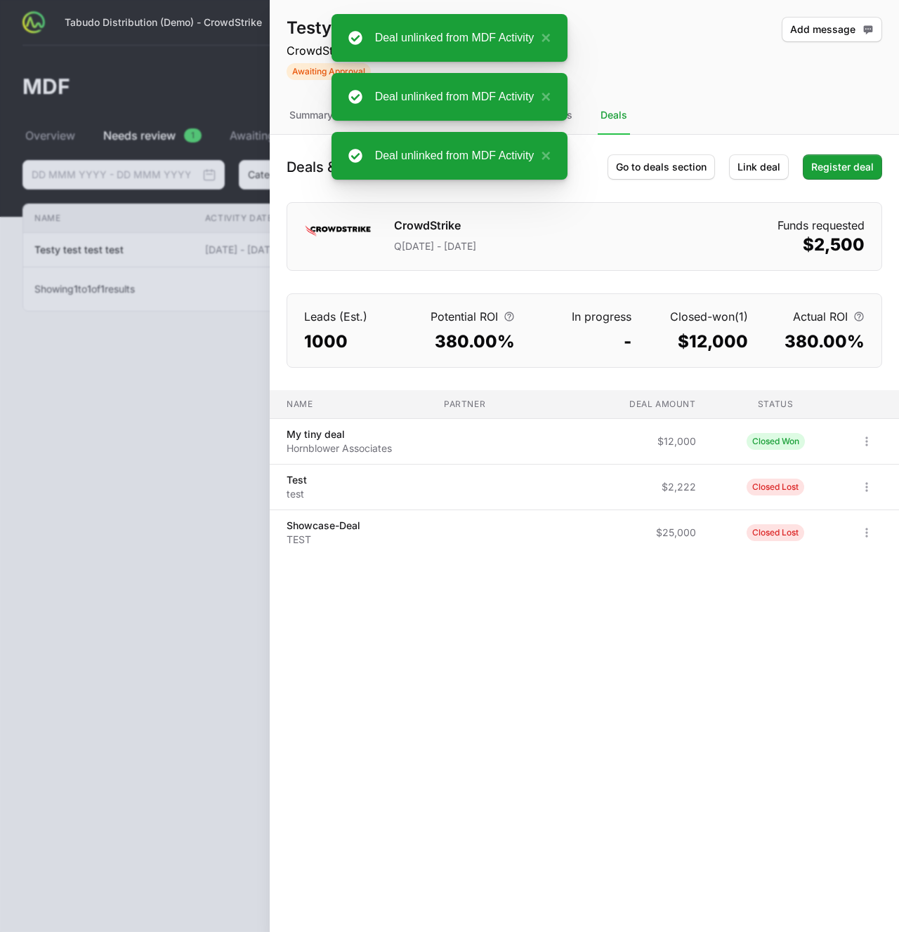
click at [865, 446] on icon "Open options" at bounding box center [866, 442] width 14 height 14
click at [840, 497] on div "Unlink deal" at bounding box center [821, 497] width 147 height 25
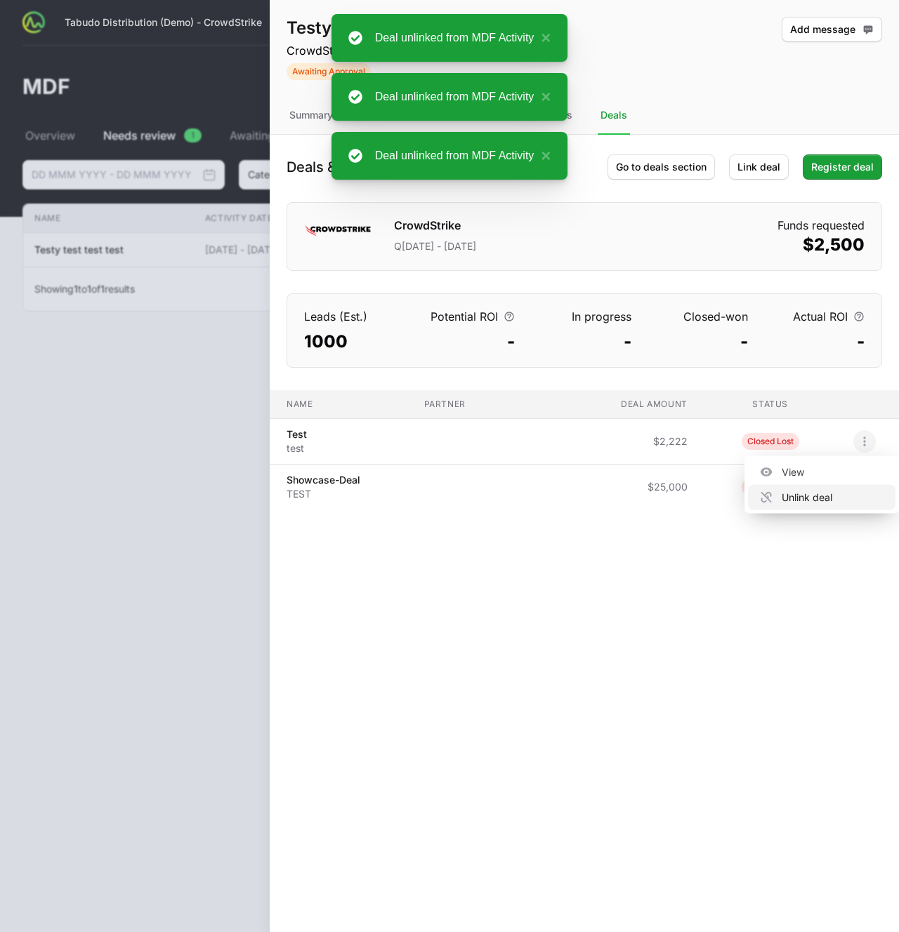
click at [832, 489] on div "Unlink deal" at bounding box center [821, 497] width 147 height 25
click at [837, 496] on div "Unlink deal" at bounding box center [821, 497] width 147 height 25
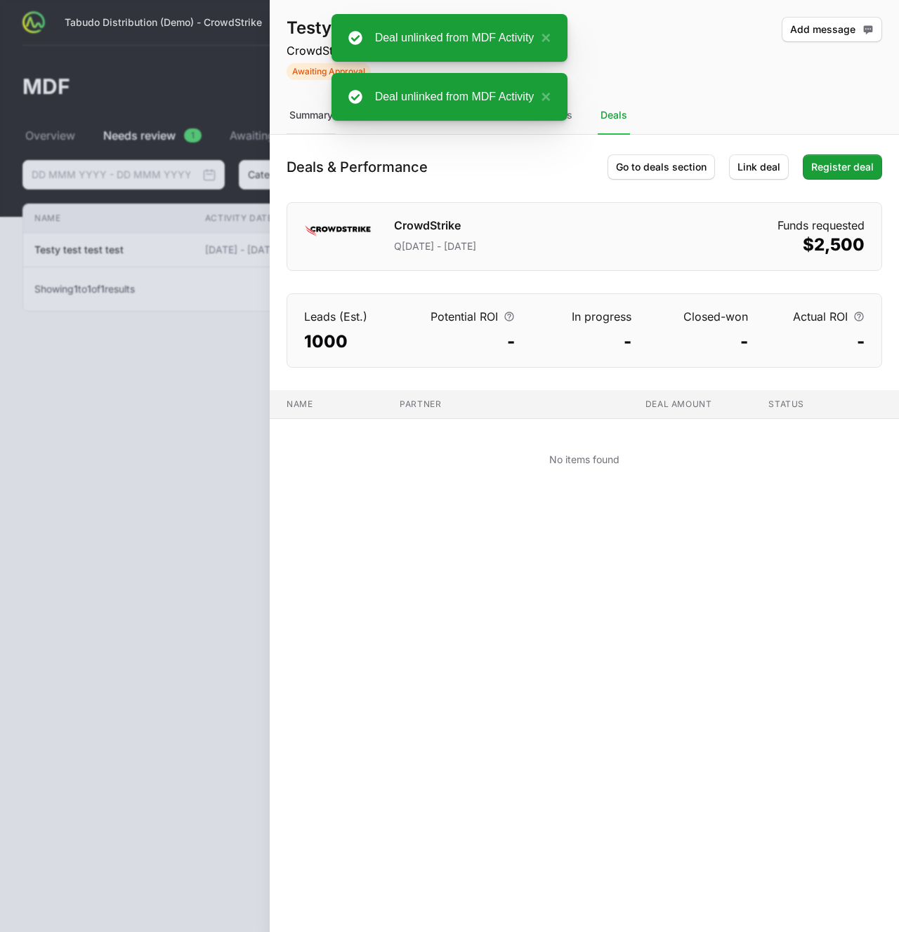
click at [300, 105] on div "Summary" at bounding box center [310, 116] width 49 height 38
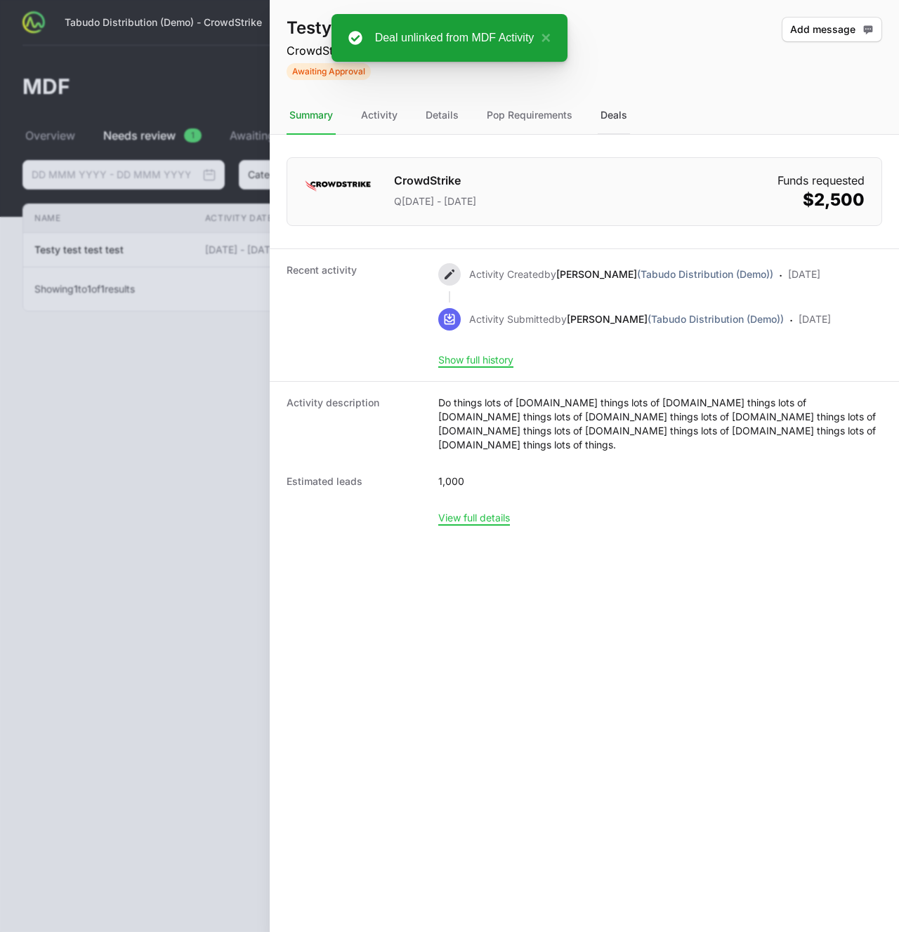
click at [611, 123] on div "Deals" at bounding box center [613, 116] width 32 height 38
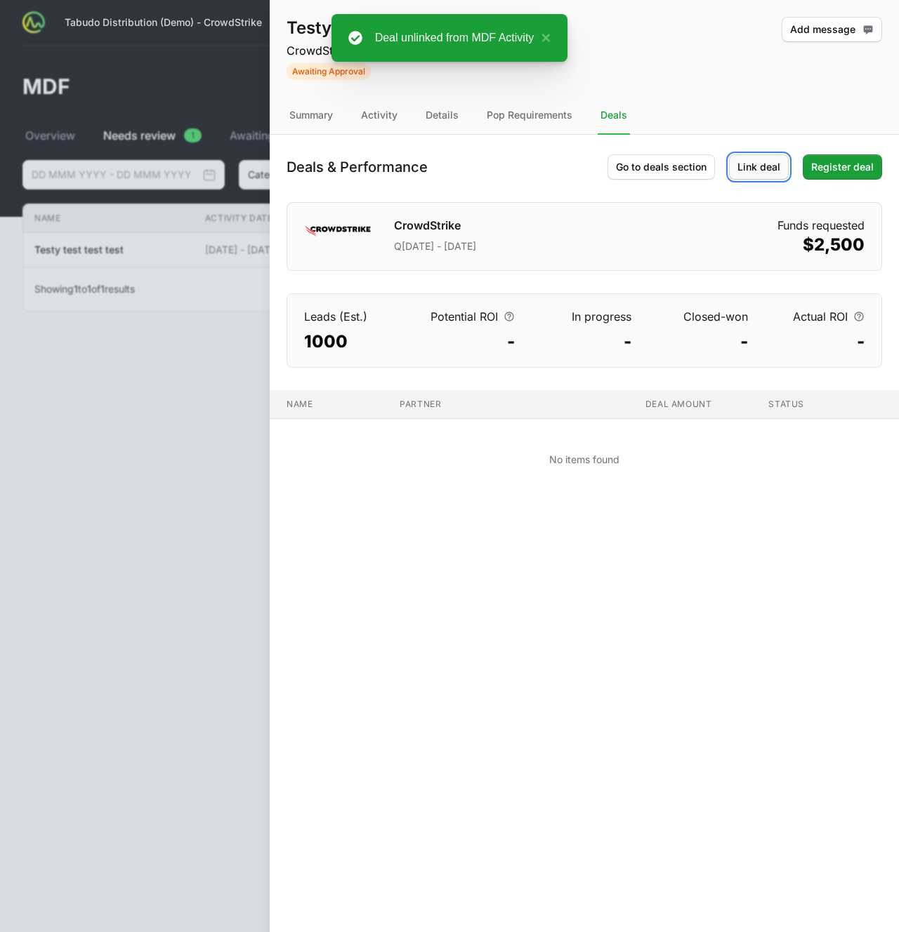
click at [735, 159] on button "Link deal" at bounding box center [759, 166] width 60 height 25
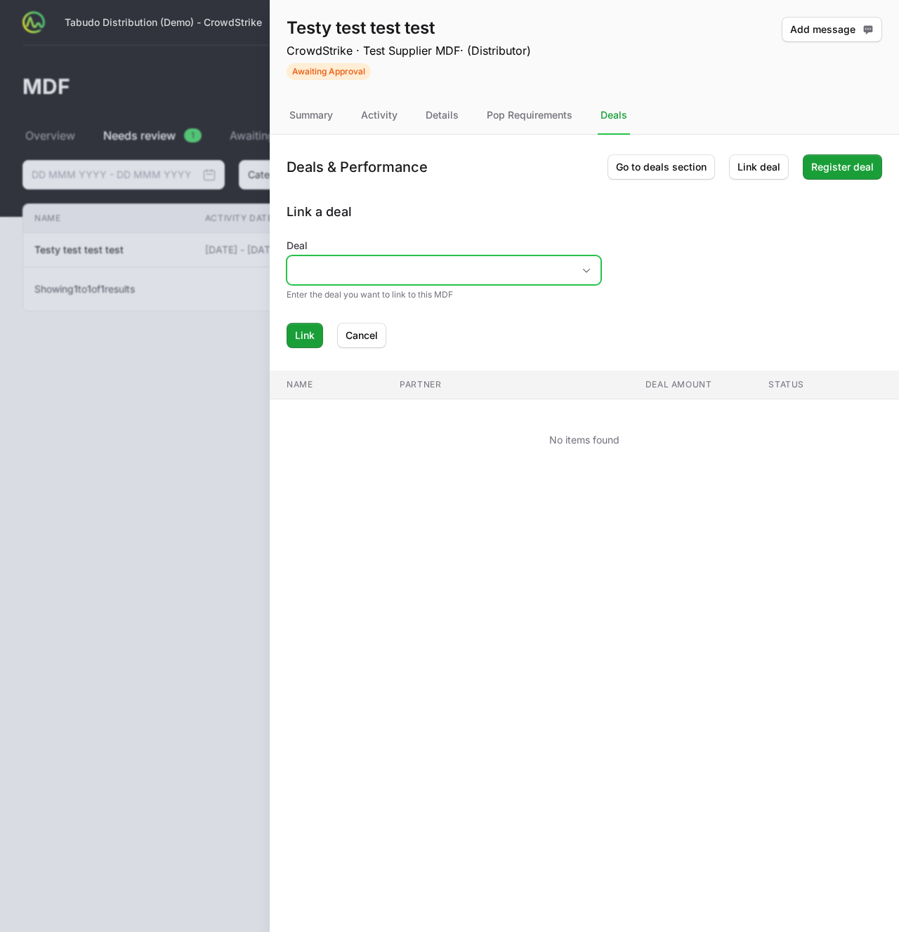
click at [497, 264] on input "Deal" at bounding box center [429, 270] width 285 height 28
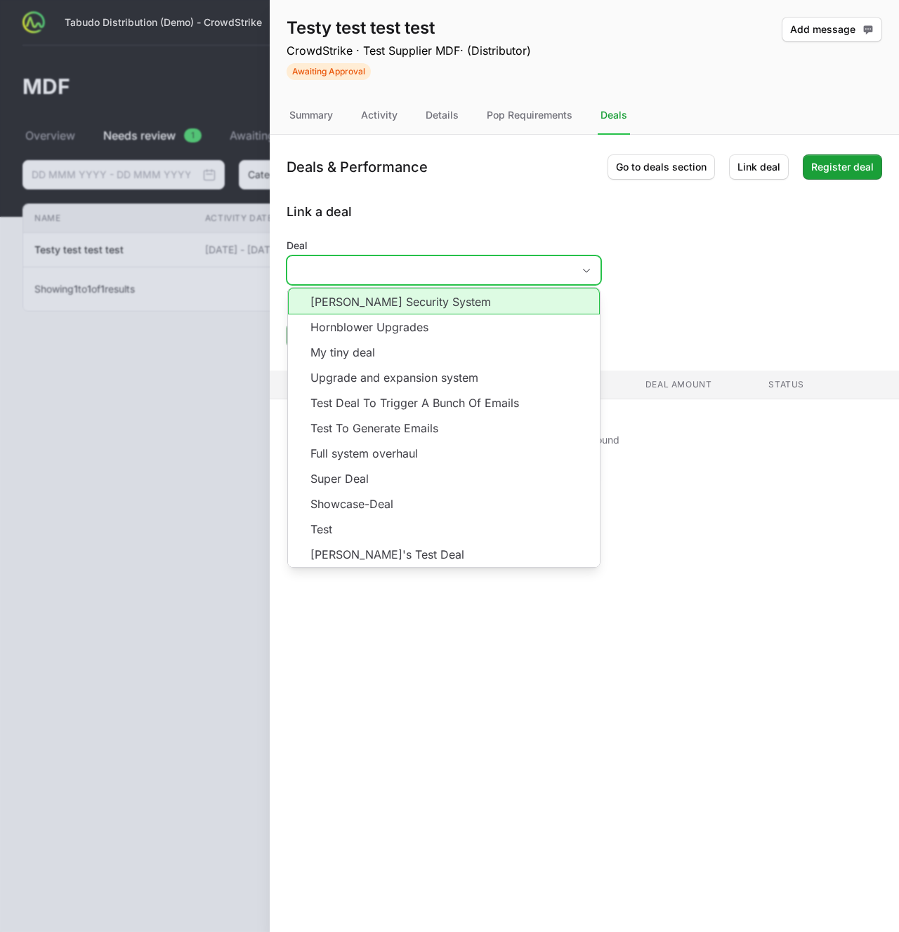
click at [423, 305] on li "[PERSON_NAME] Security System" at bounding box center [444, 301] width 312 height 27
type input "[PERSON_NAME] Security System"
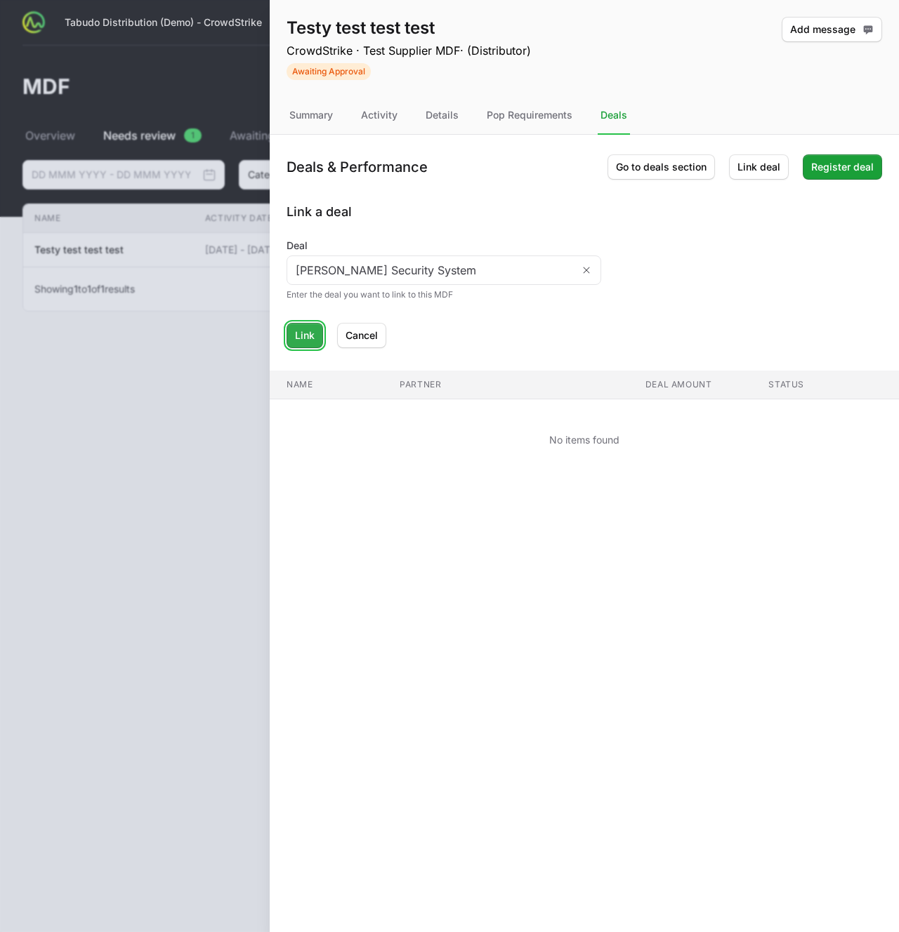
click at [308, 332] on span "Link" at bounding box center [305, 335] width 20 height 17
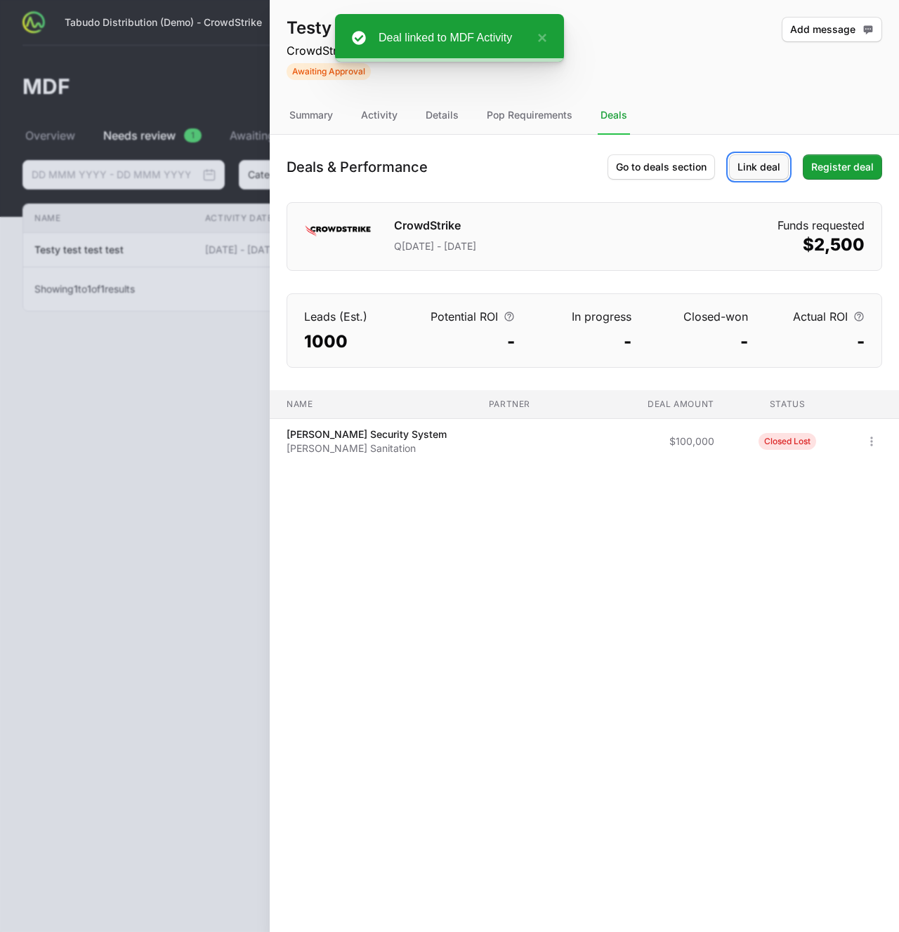
click at [749, 164] on span "Link deal" at bounding box center [758, 167] width 43 height 17
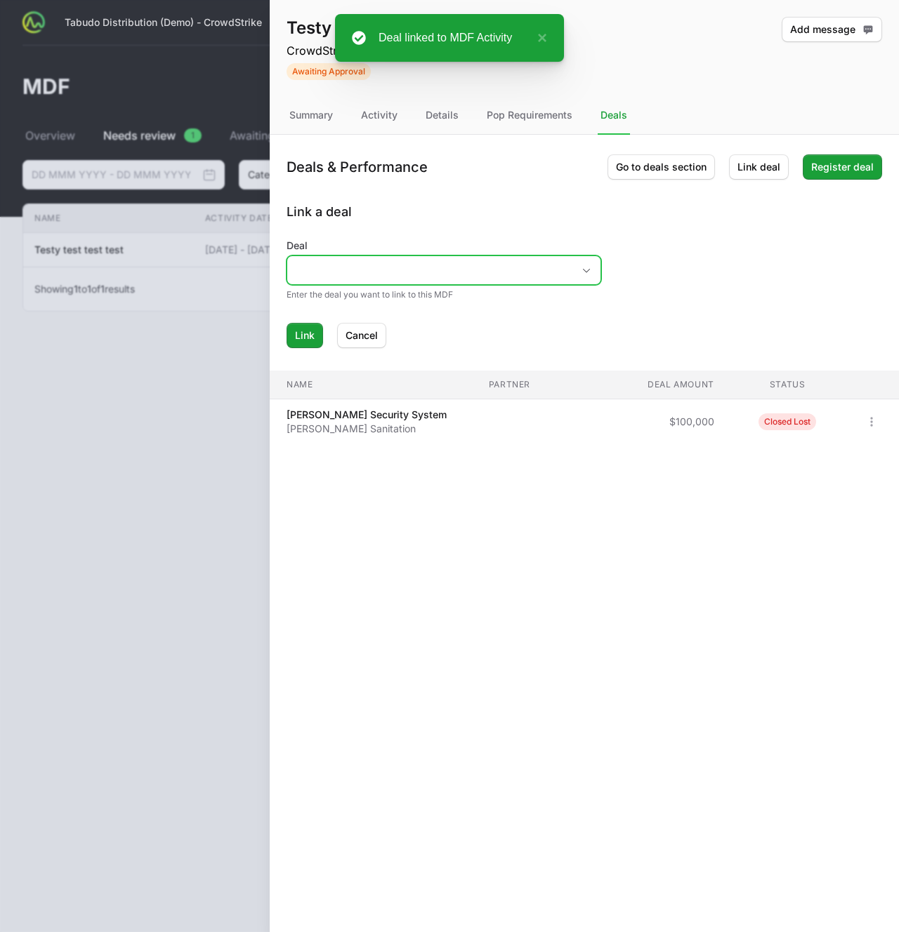
click at [343, 275] on input "Deal" at bounding box center [429, 270] width 285 height 28
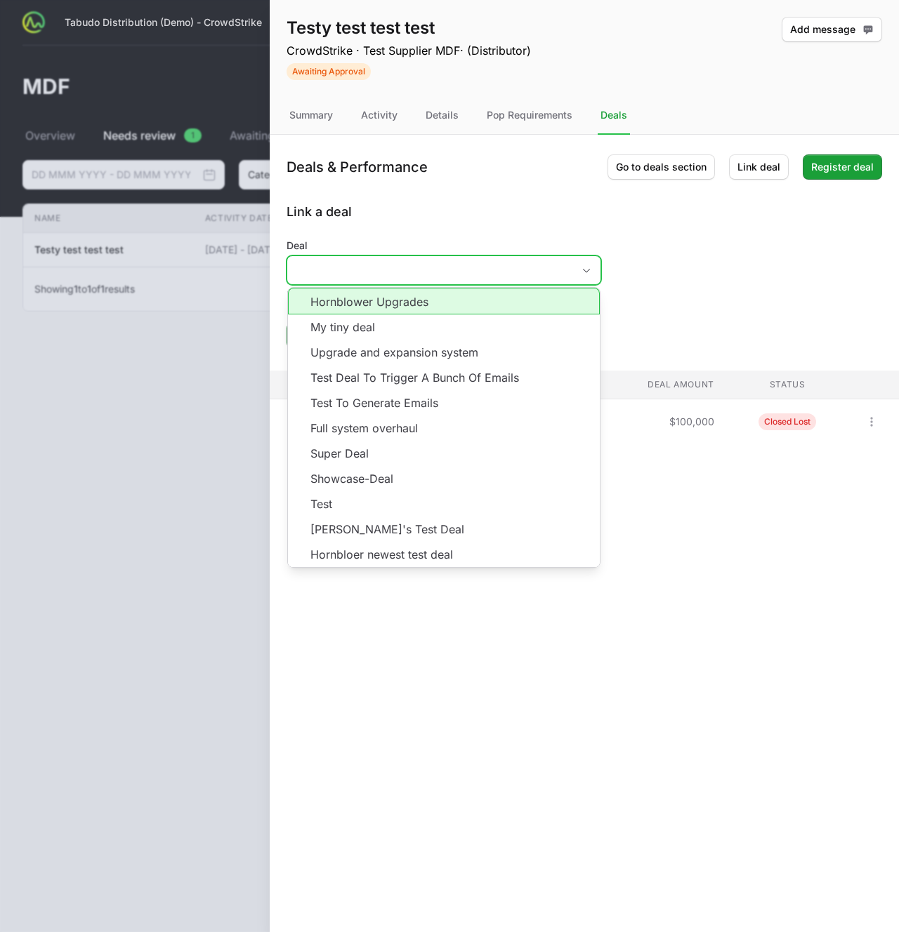
drag, startPoint x: 365, startPoint y: 302, endPoint x: 359, endPoint y: 305, distance: 7.2
click at [364, 303] on li "Hornblower Upgrades" at bounding box center [444, 301] width 312 height 27
type input "Hornblower Upgrades"
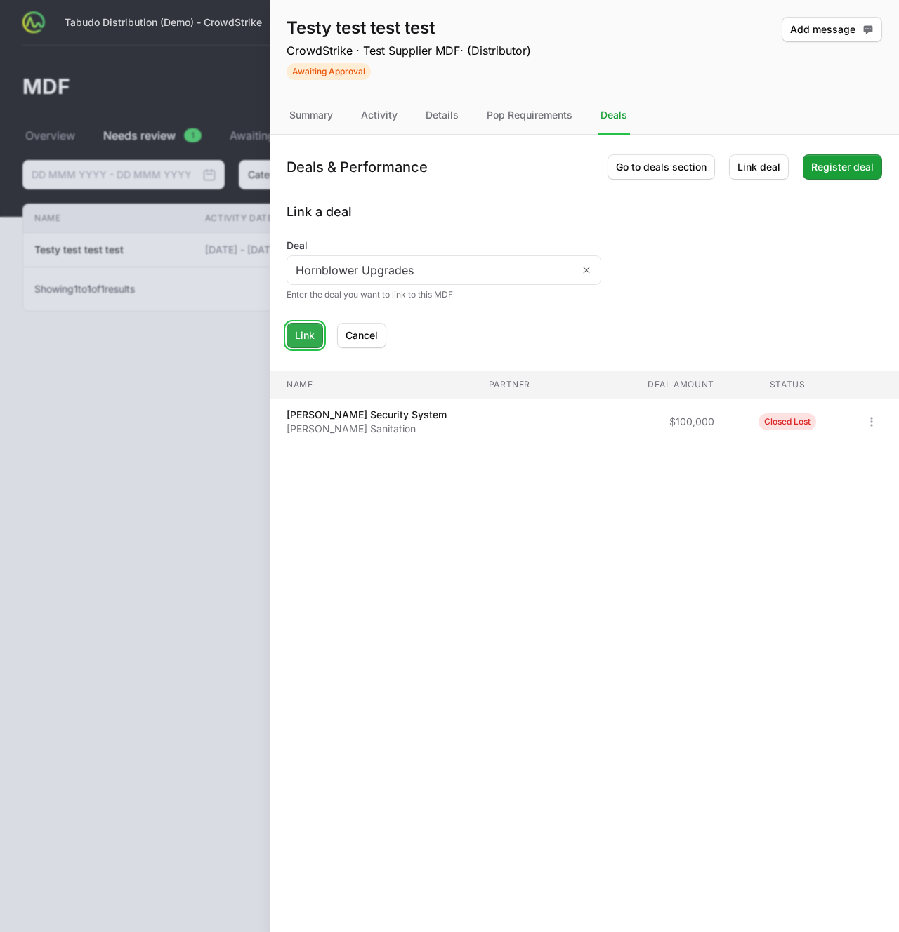
click at [314, 336] on button "Link" at bounding box center [304, 335] width 37 height 25
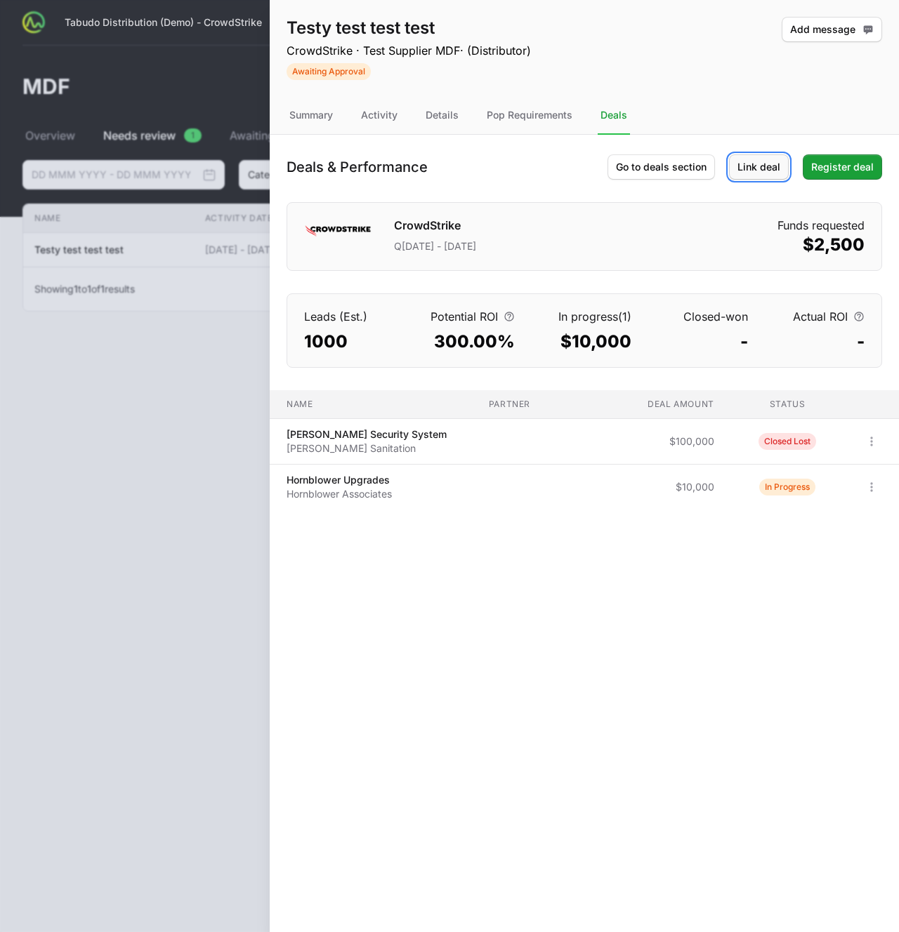
click at [757, 161] on span "Link deal" at bounding box center [758, 167] width 43 height 17
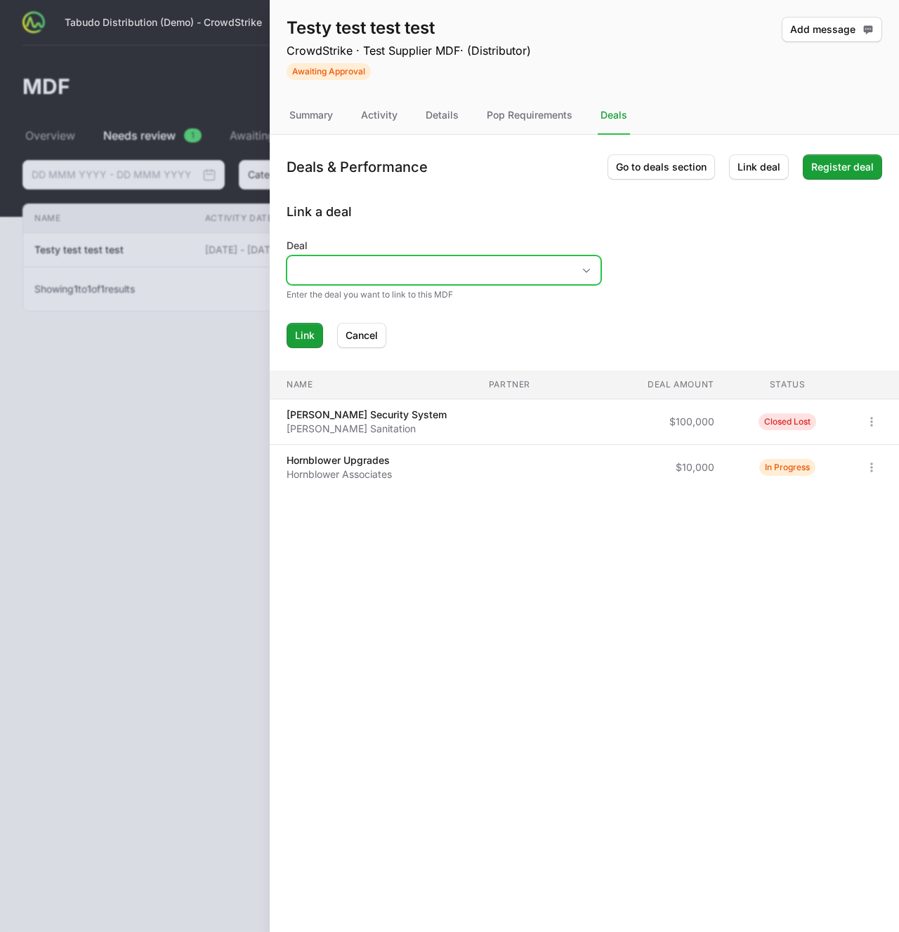
click at [531, 260] on input "Deal" at bounding box center [429, 270] width 285 height 28
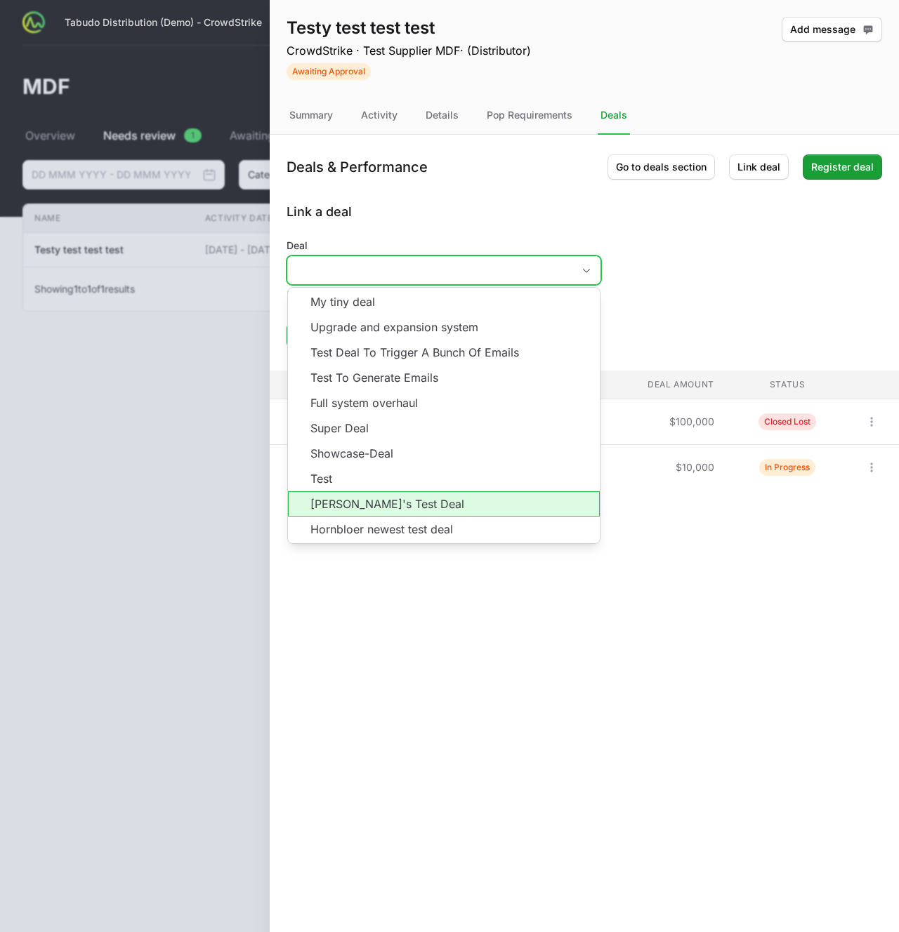
drag, startPoint x: 395, startPoint y: 498, endPoint x: 392, endPoint y: 486, distance: 12.9
click at [395, 498] on li "[PERSON_NAME]'s Test Deal" at bounding box center [444, 503] width 312 height 25
type input "[PERSON_NAME]'s Test Deal"
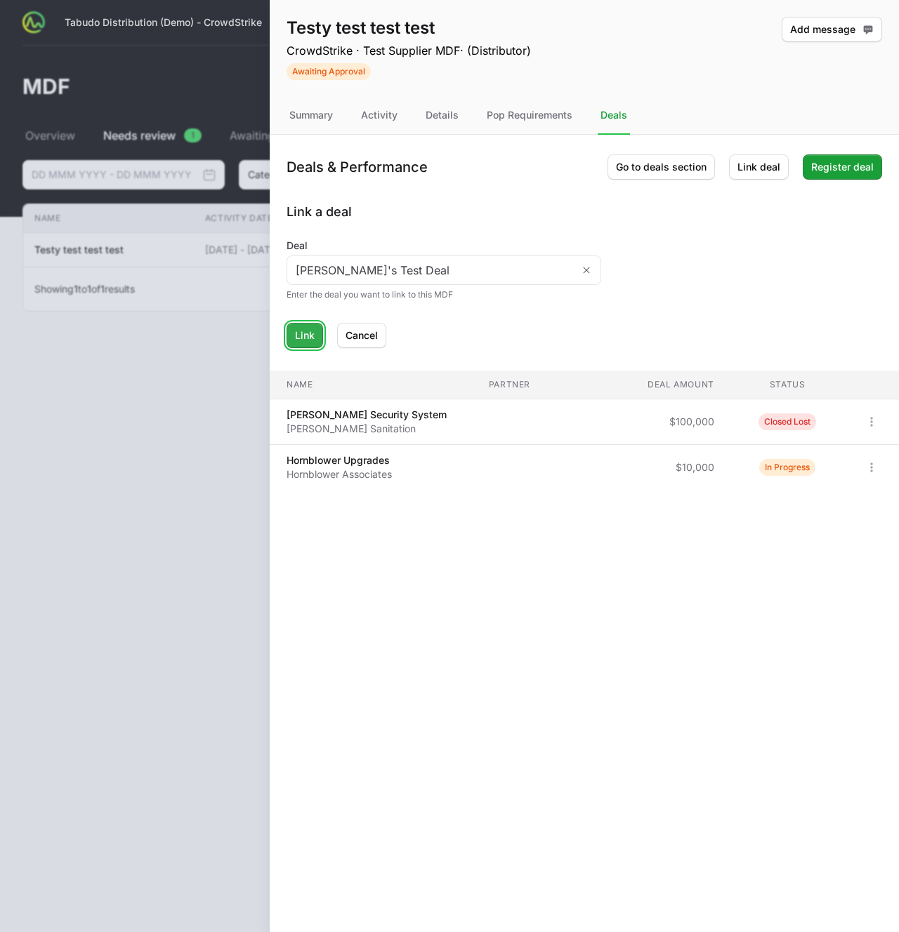
click at [305, 338] on span "Link" at bounding box center [305, 335] width 20 height 17
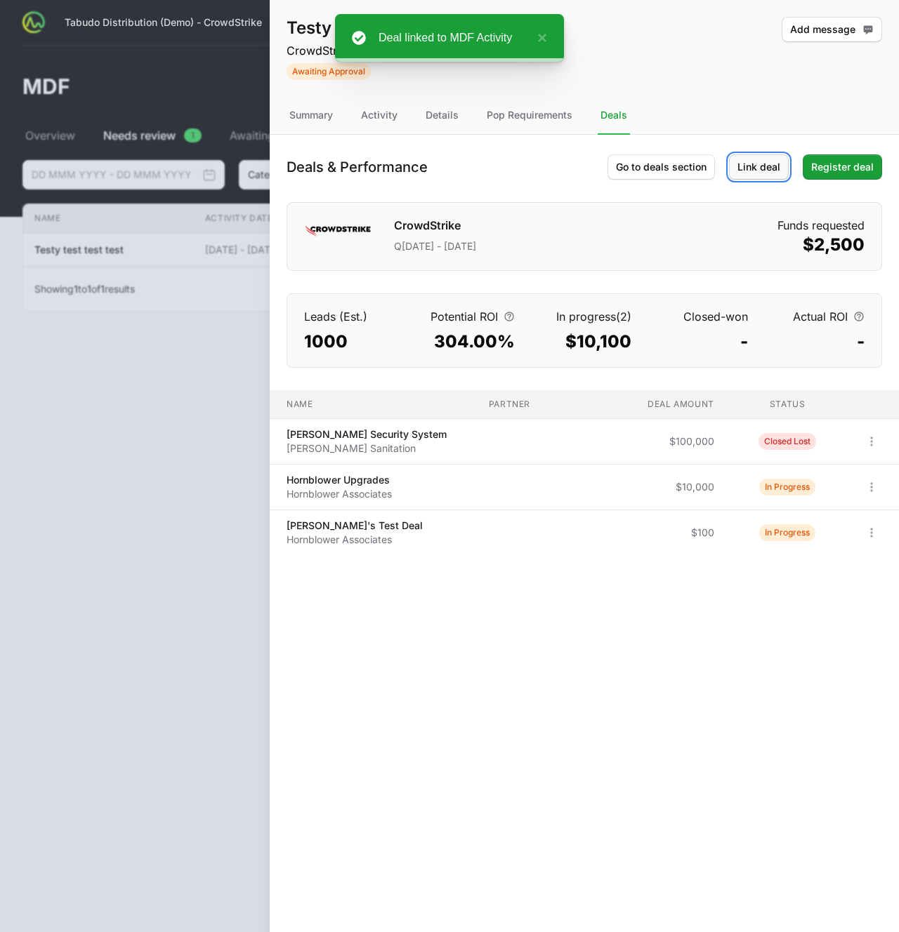
click at [756, 173] on span "Link deal" at bounding box center [758, 167] width 43 height 17
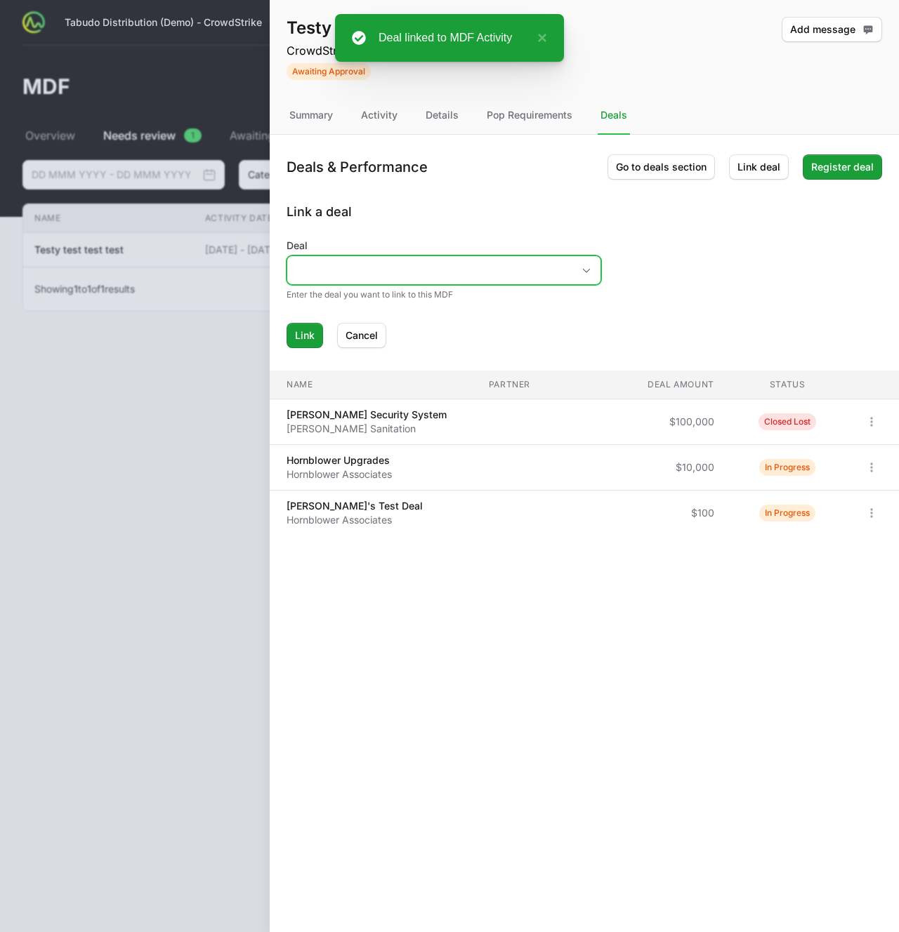
click at [361, 277] on input "Deal" at bounding box center [429, 270] width 285 height 28
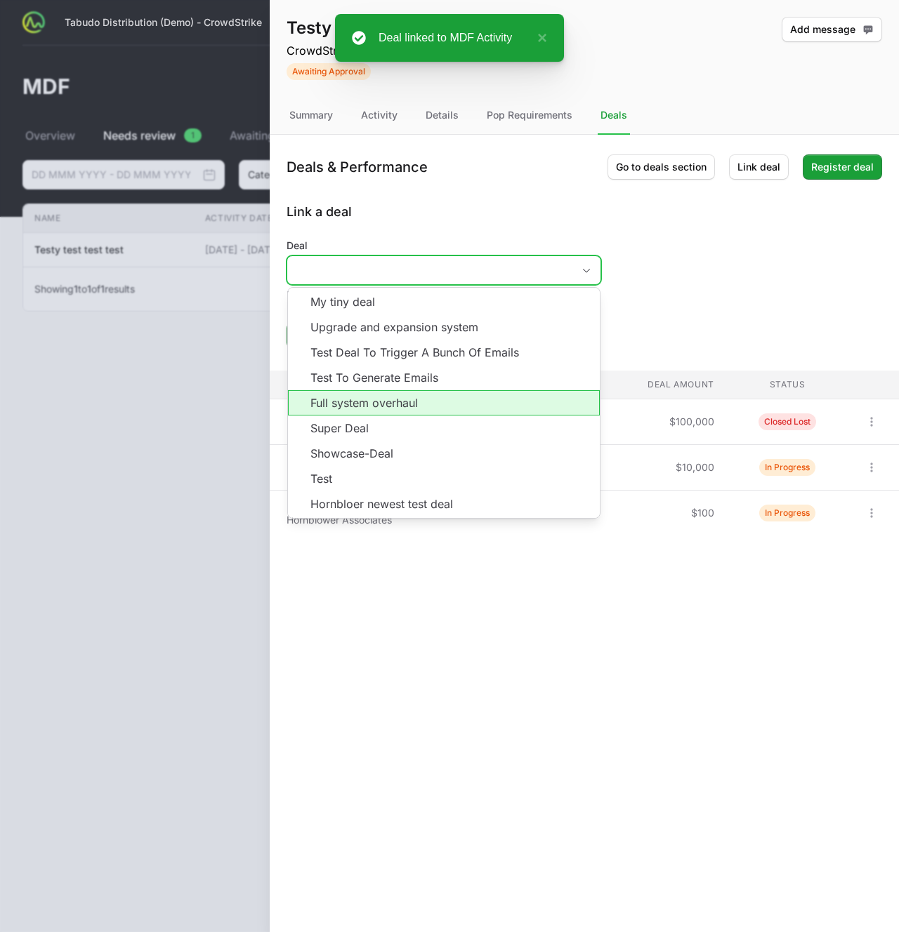
click at [362, 397] on li "Full system overhaul" at bounding box center [444, 402] width 312 height 25
type input "Full system overhaul"
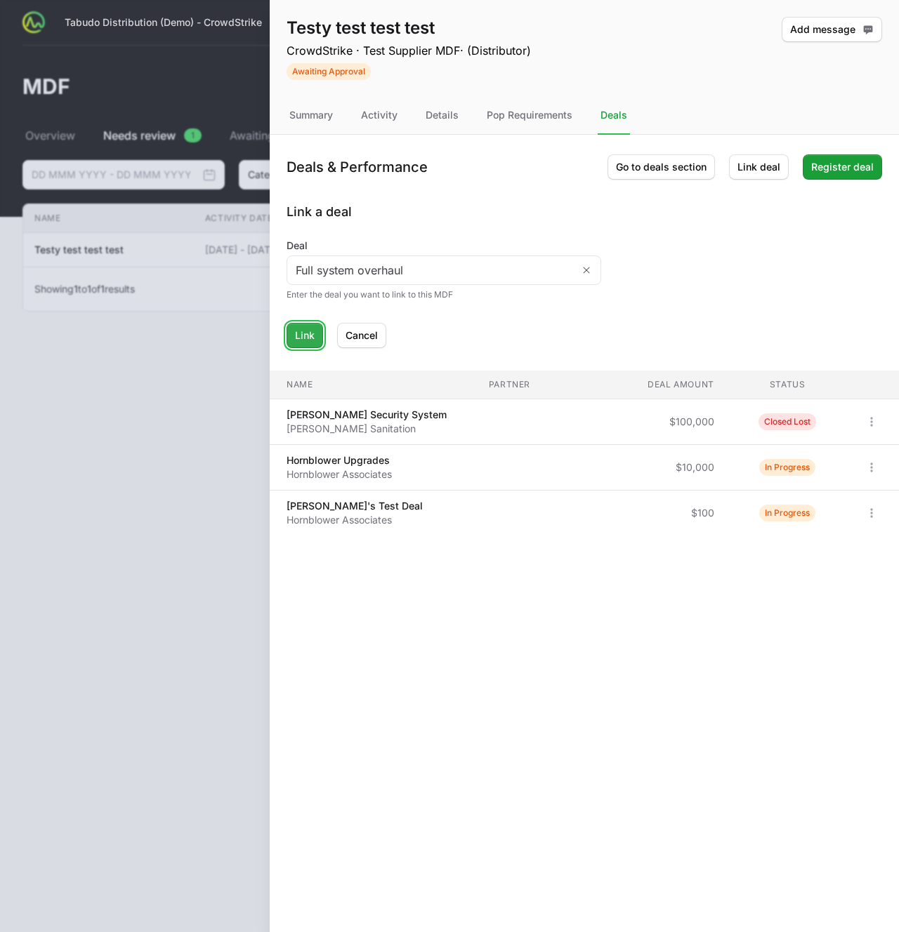
click at [295, 341] on span "Link" at bounding box center [305, 335] width 20 height 17
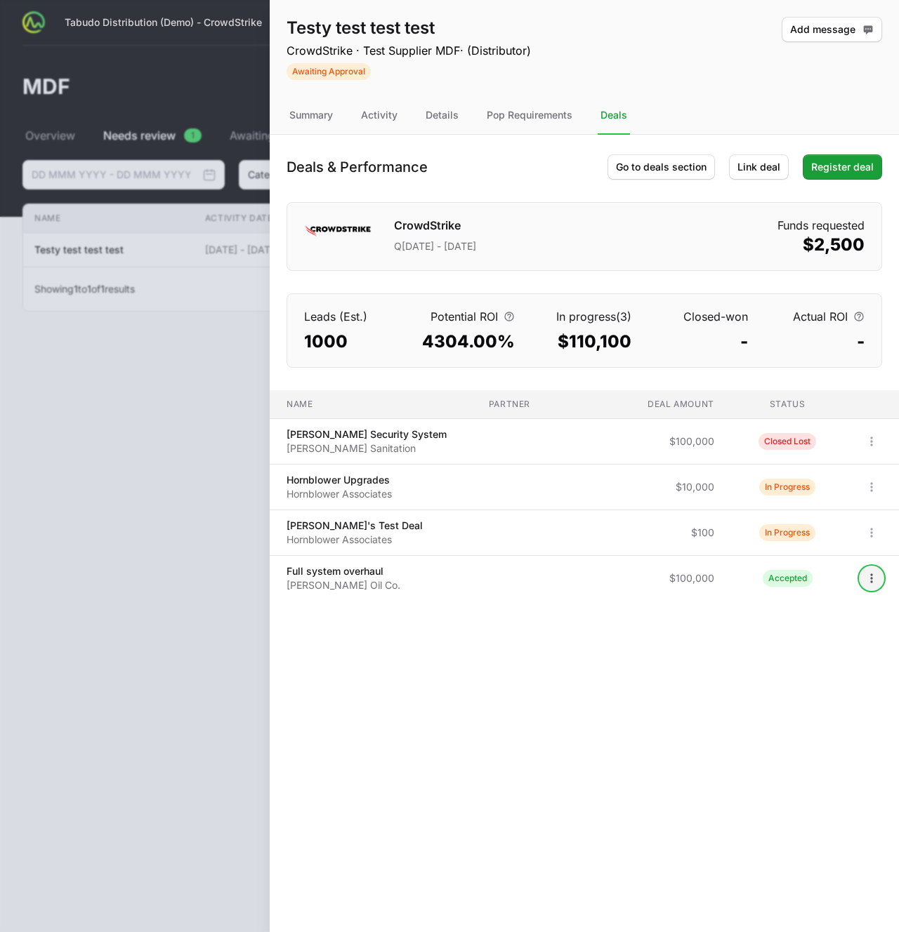
click at [870, 578] on icon "Open options" at bounding box center [871, 578] width 2 height 9
click at [789, 634] on div "Unlink deal" at bounding box center [821, 634] width 147 height 25
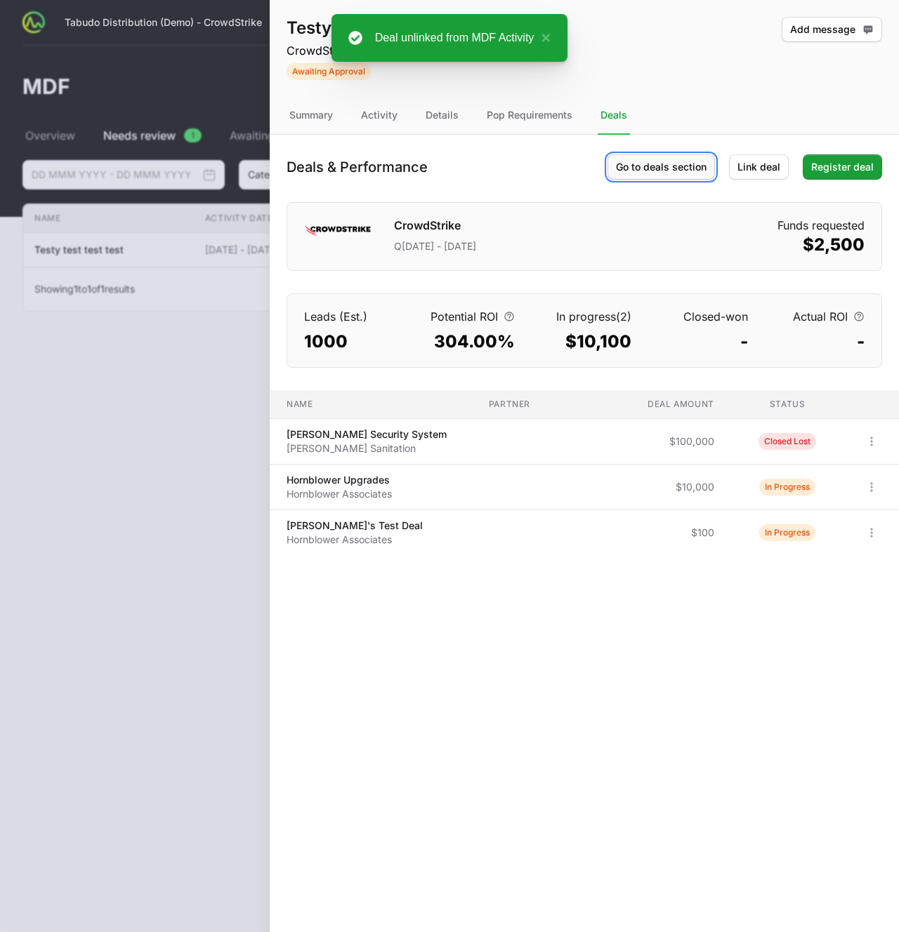
click at [644, 164] on span "Go to deals section" at bounding box center [661, 167] width 91 height 17
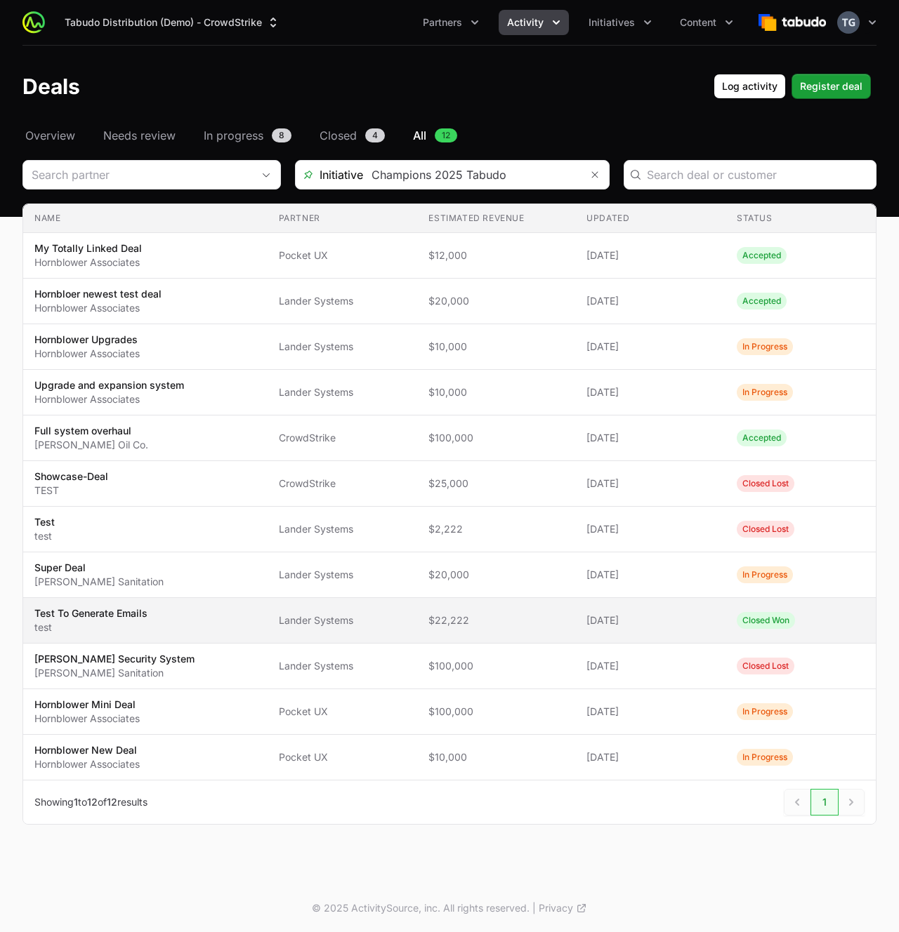
click at [522, 618] on span "$22,222" at bounding box center [495, 621] width 135 height 14
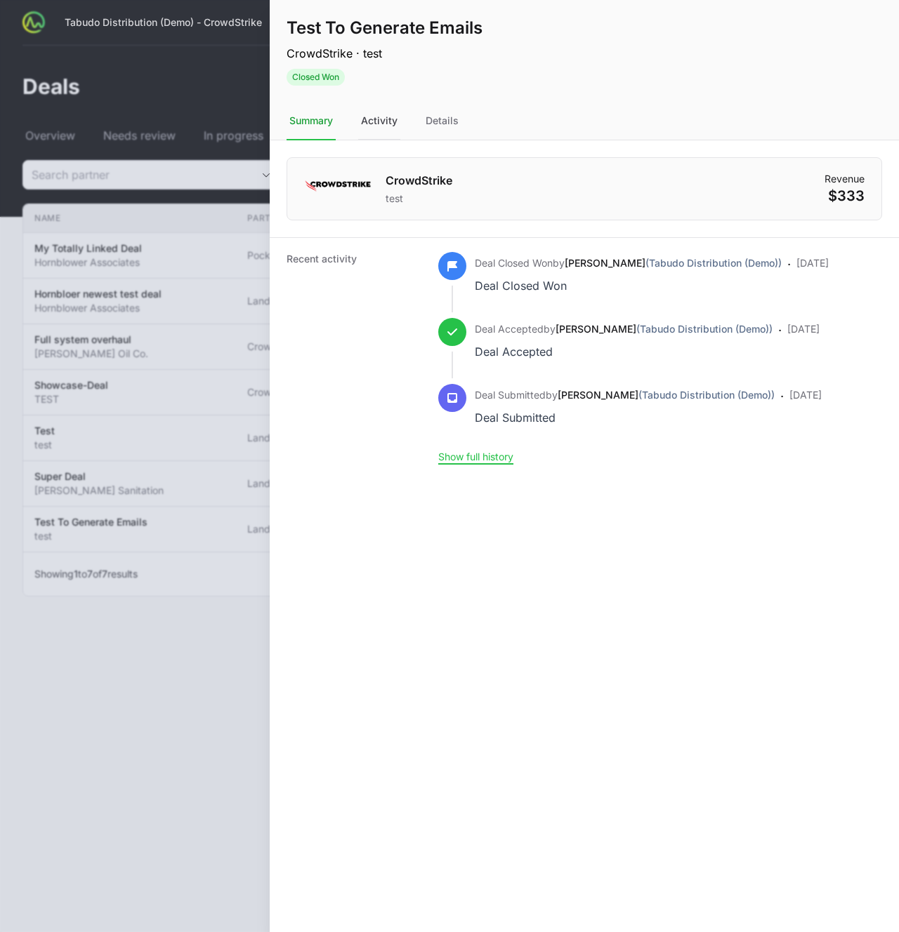
drag, startPoint x: 380, startPoint y: 119, endPoint x: 399, endPoint y: 119, distance: 19.7
click at [380, 119] on div "Activity" at bounding box center [379, 121] width 42 height 38
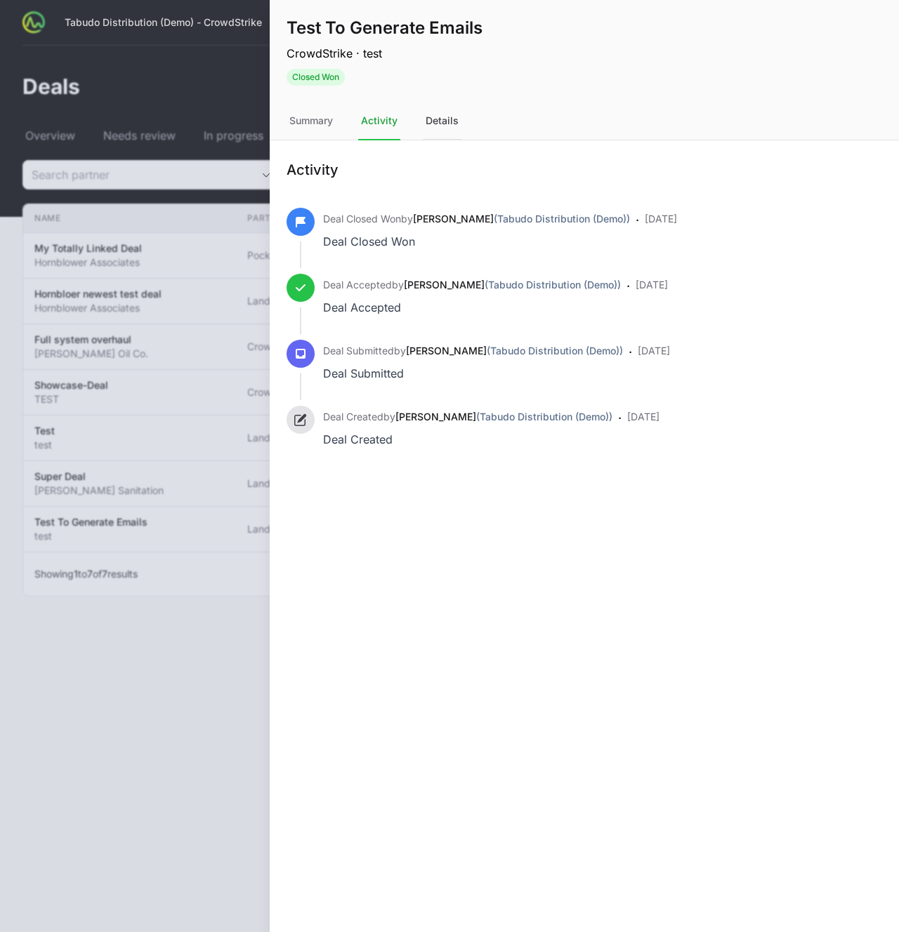
click at [433, 119] on div "Details" at bounding box center [442, 121] width 39 height 38
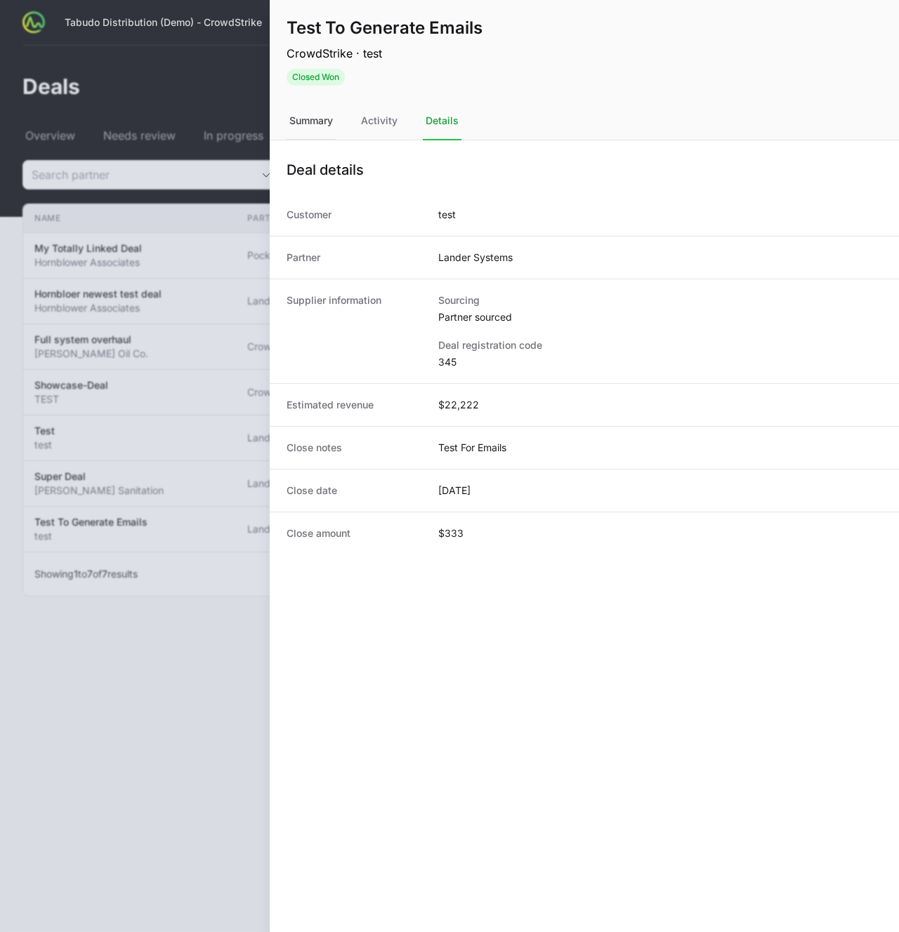
click at [333, 134] on div "Summary" at bounding box center [310, 121] width 49 height 38
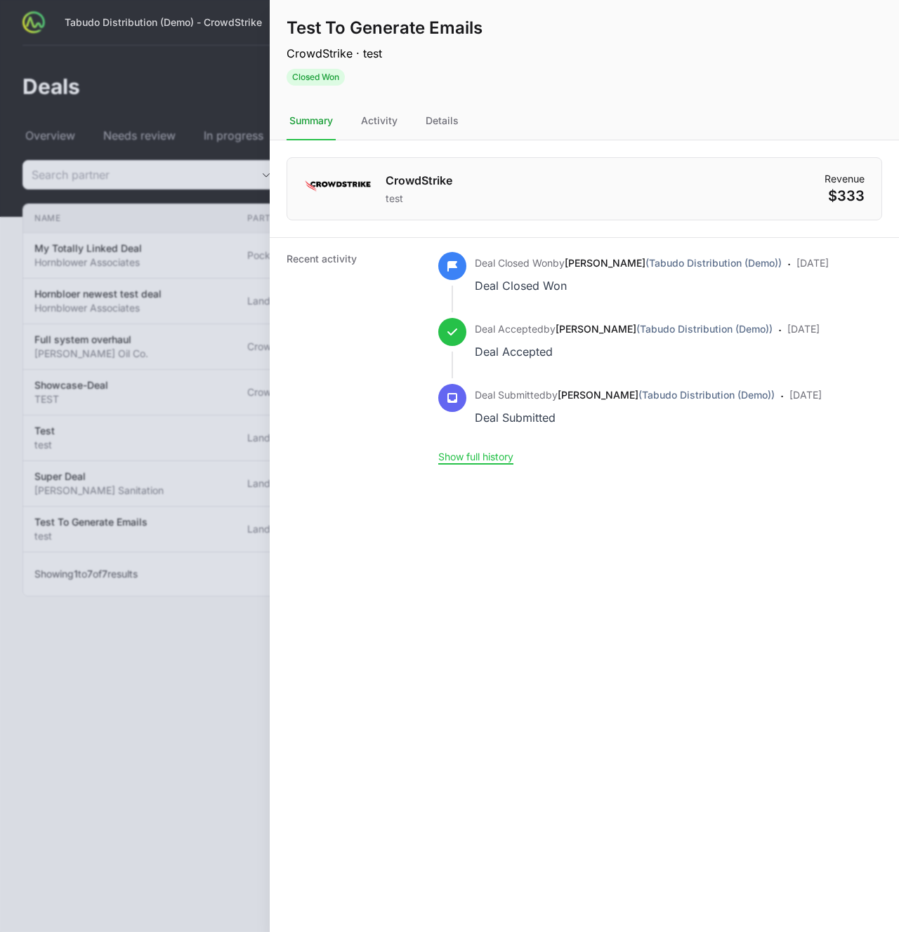
click at [320, 129] on div "Summary" at bounding box center [310, 121] width 49 height 38
click at [390, 122] on div "Activity" at bounding box center [379, 121] width 42 height 38
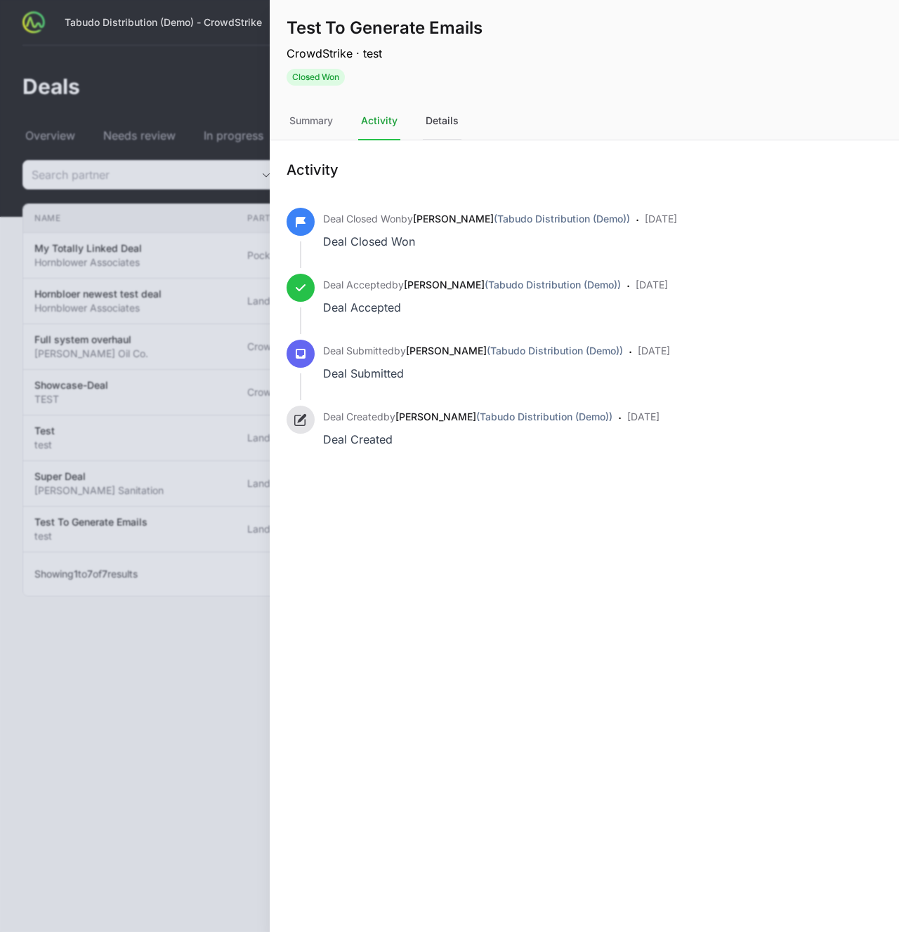
click at [453, 121] on div "Details" at bounding box center [442, 121] width 39 height 38
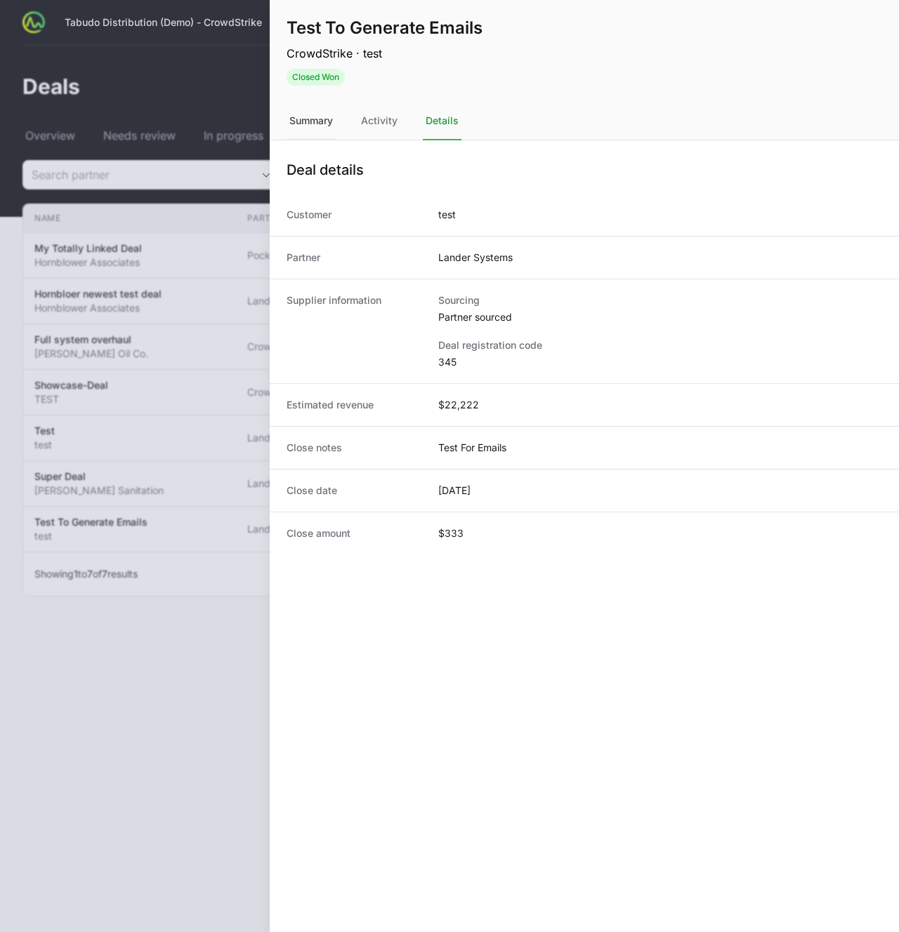
click at [319, 126] on div "Summary" at bounding box center [310, 121] width 49 height 38
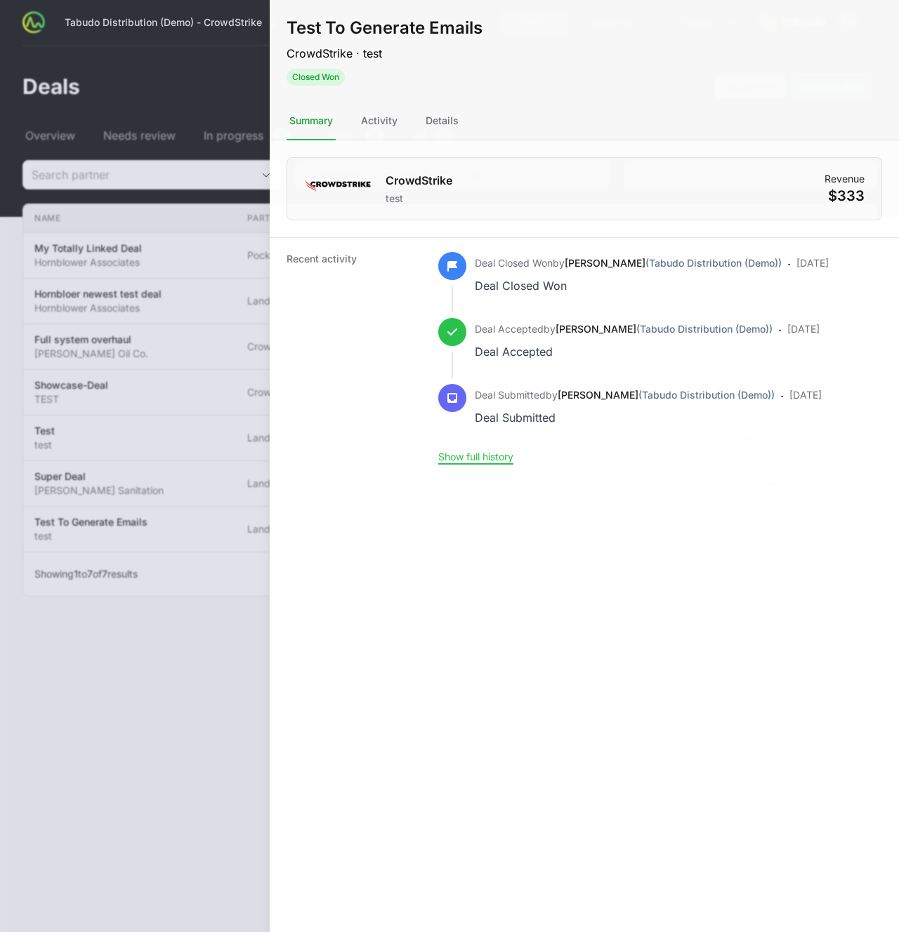
click at [242, 114] on div at bounding box center [449, 466] width 899 height 932
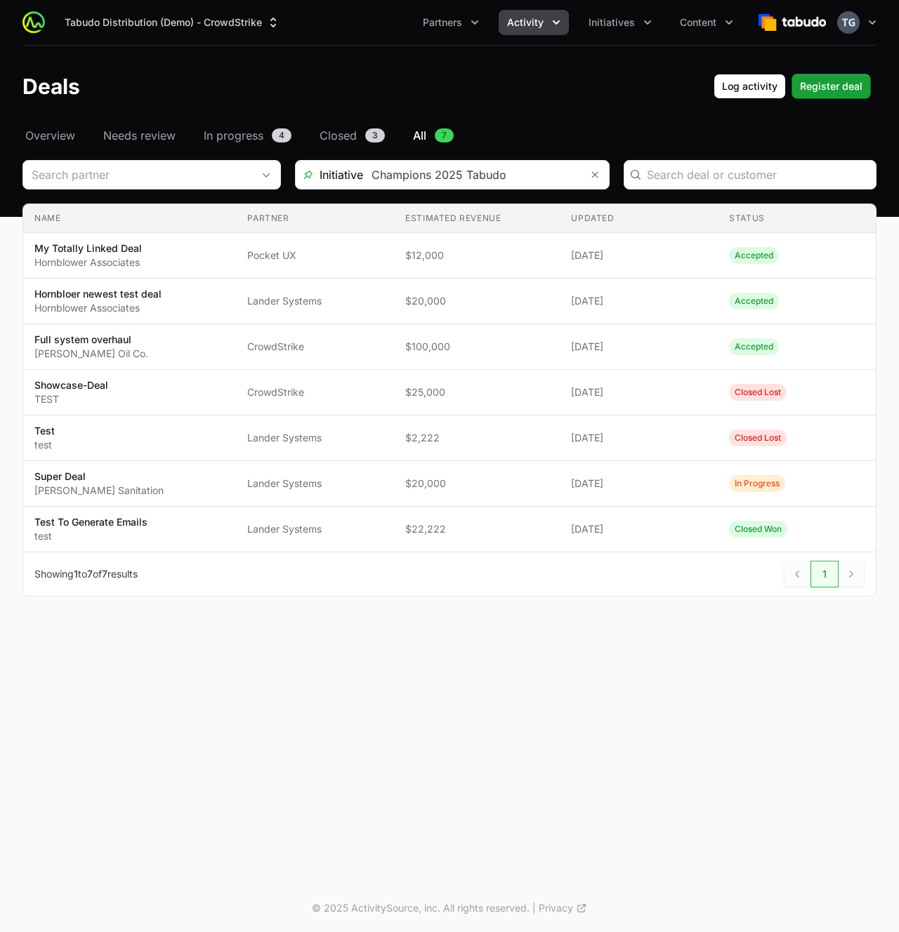
click at [544, 19] on button "Activity" at bounding box center [533, 22] width 70 height 25
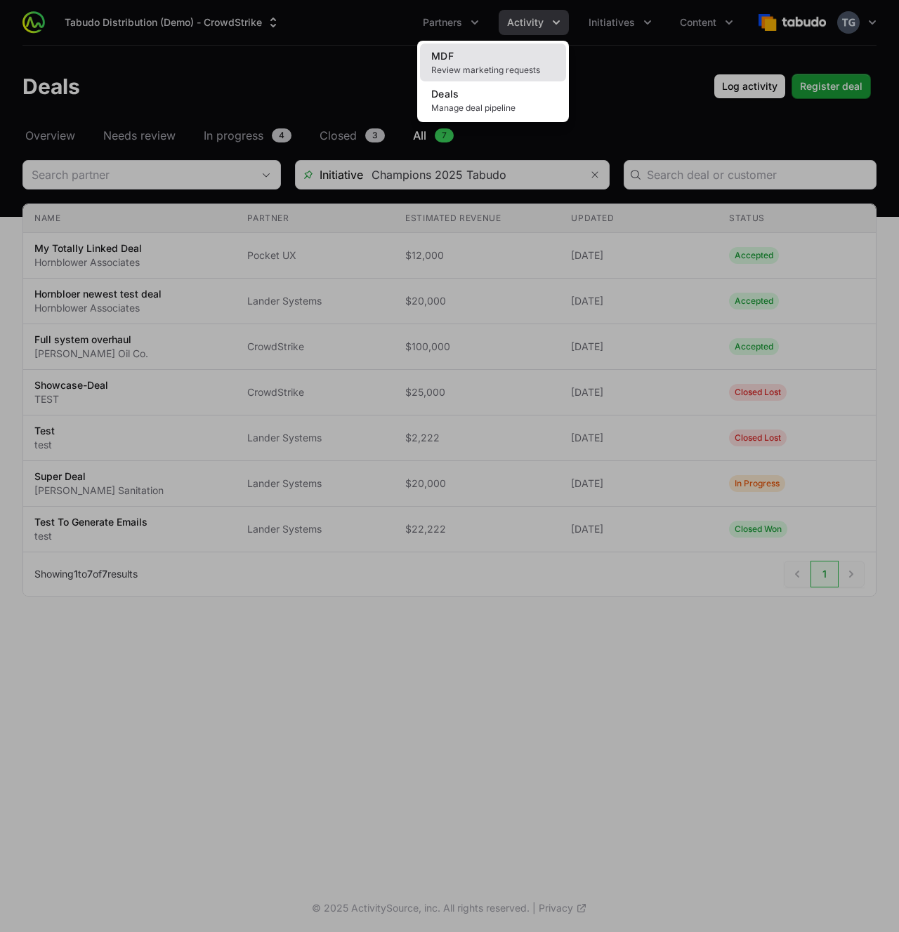
click at [475, 69] on span "Review marketing requests" at bounding box center [493, 70] width 124 height 11
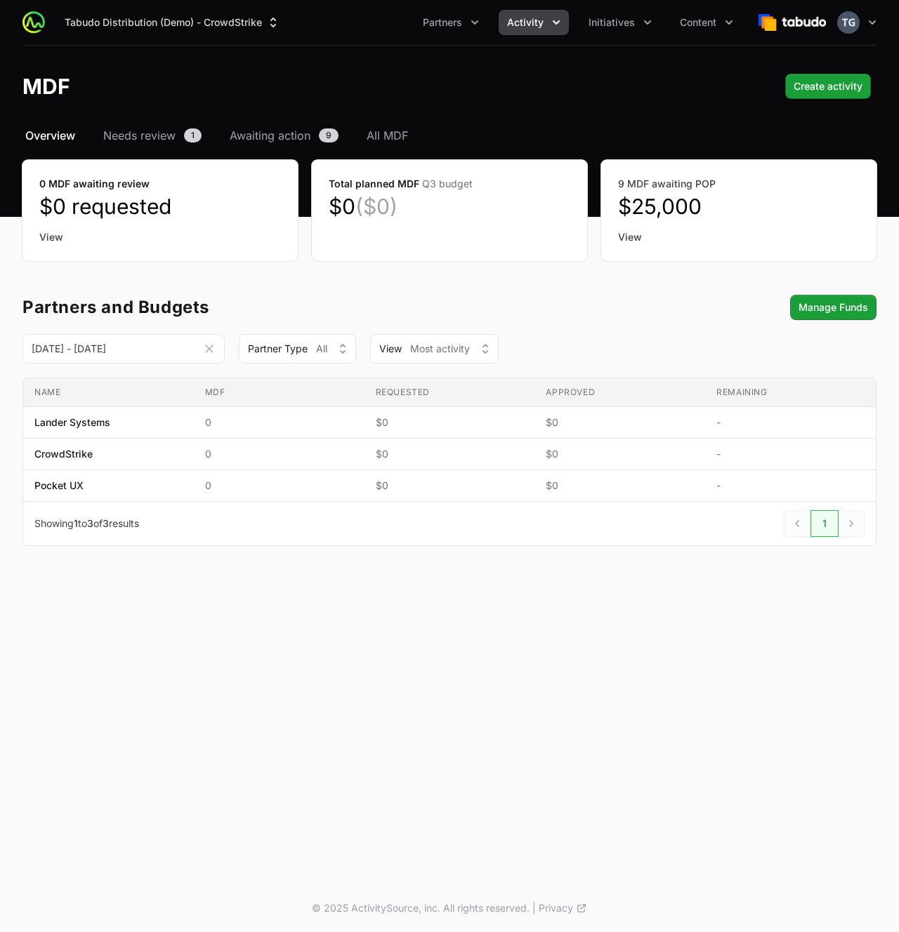
click at [519, 25] on span "Activity" at bounding box center [525, 22] width 37 height 14
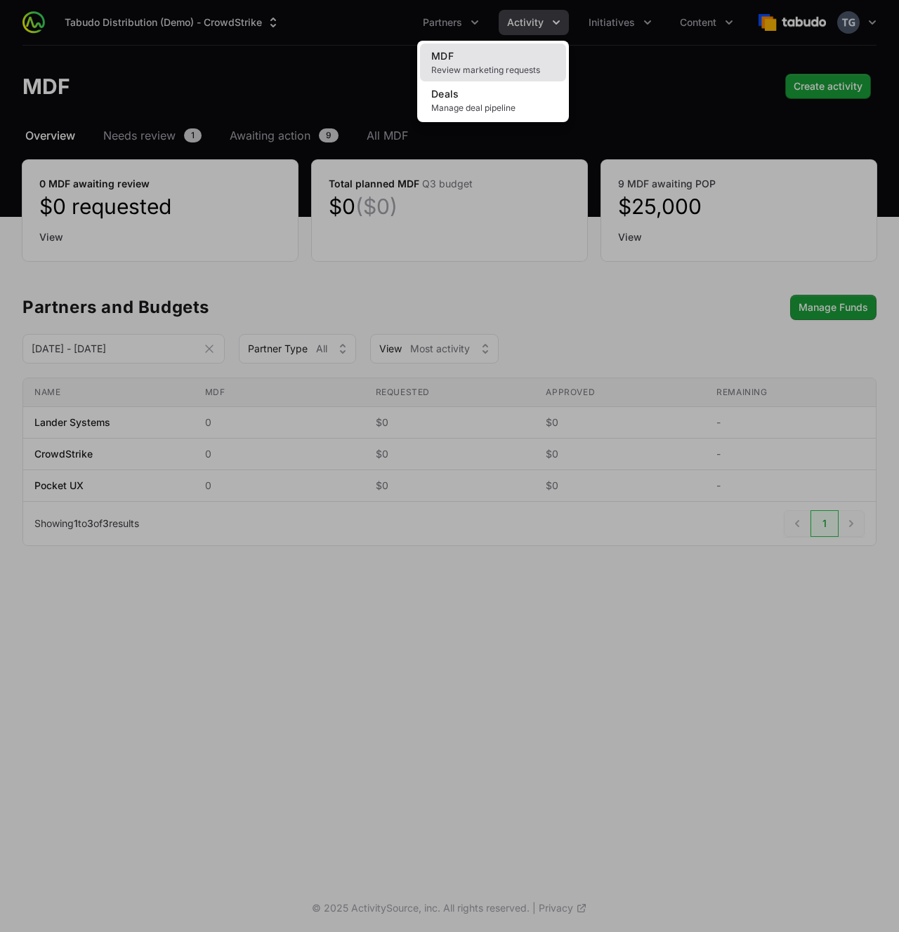
click at [470, 62] on link "MDF Review marketing requests" at bounding box center [493, 63] width 146 height 38
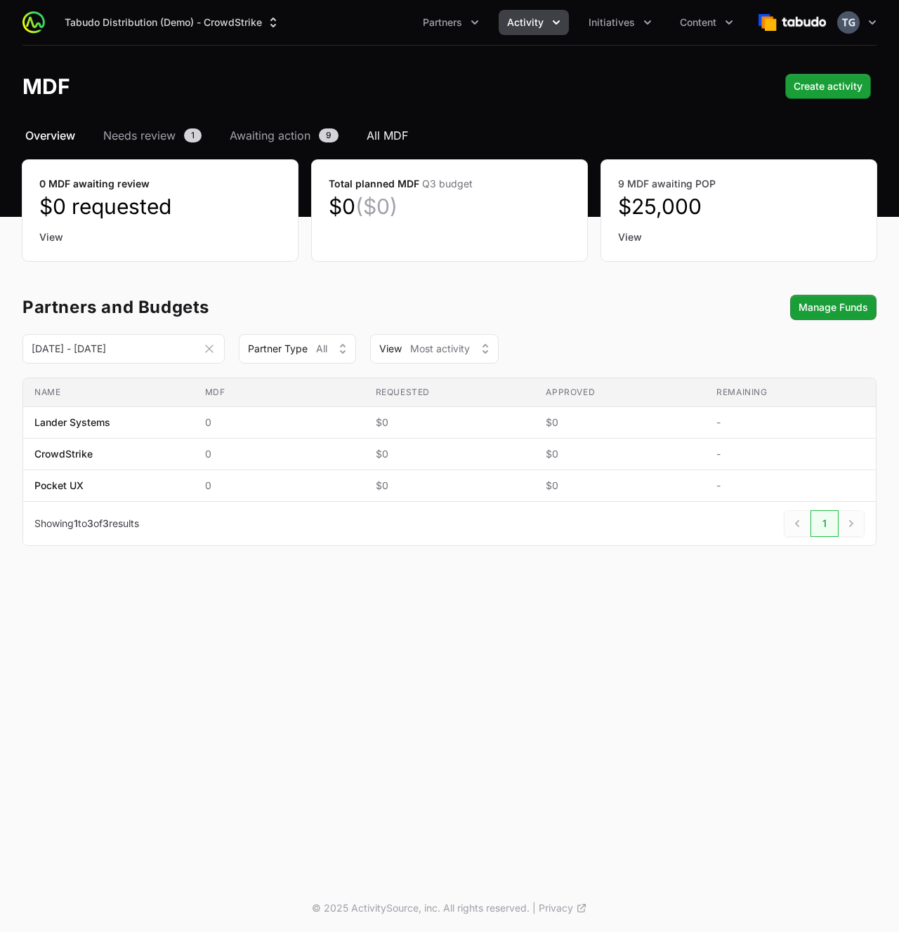
click at [376, 131] on span "All MDF" at bounding box center [386, 135] width 41 height 17
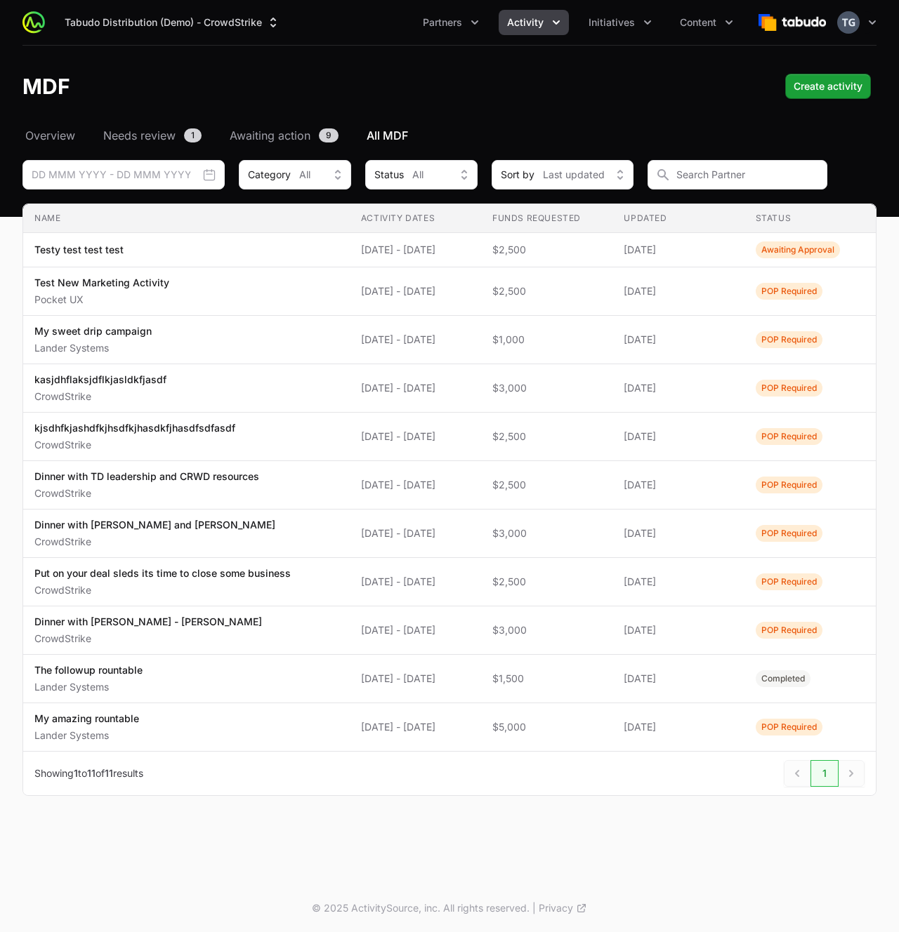
click at [559, 17] on icon "Activity menu" at bounding box center [556, 22] width 14 height 14
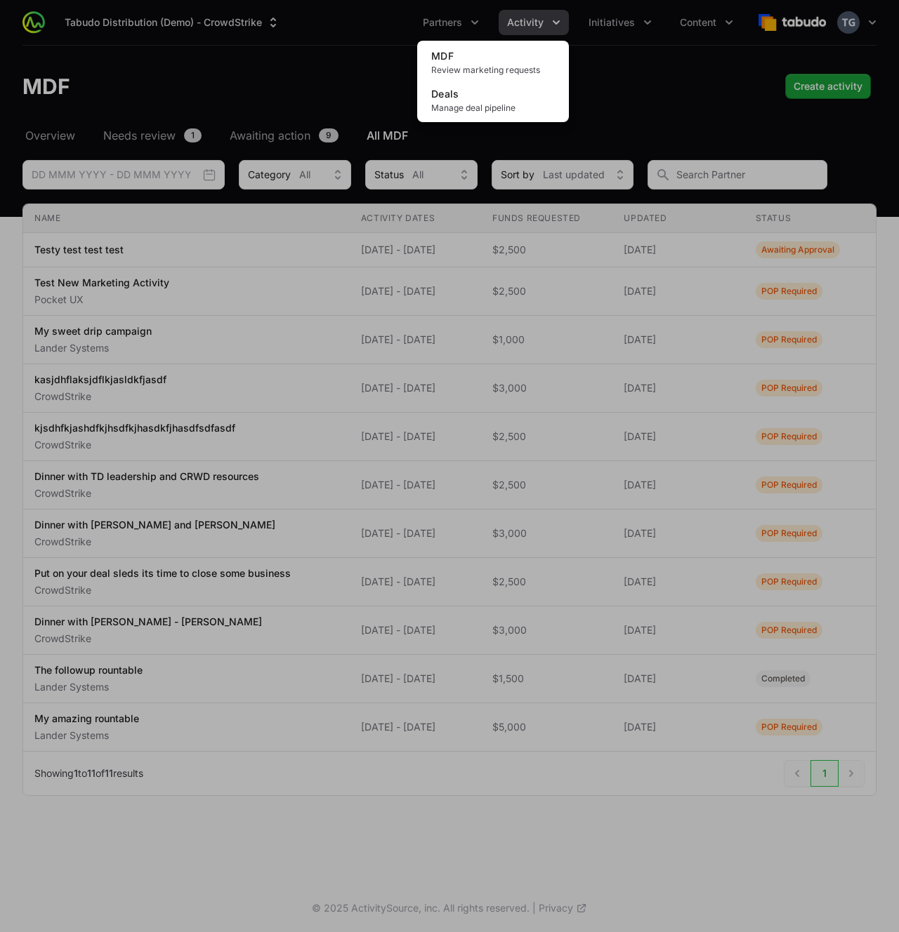
click at [559, 17] on div "Activity menu" at bounding box center [449, 466] width 899 height 932
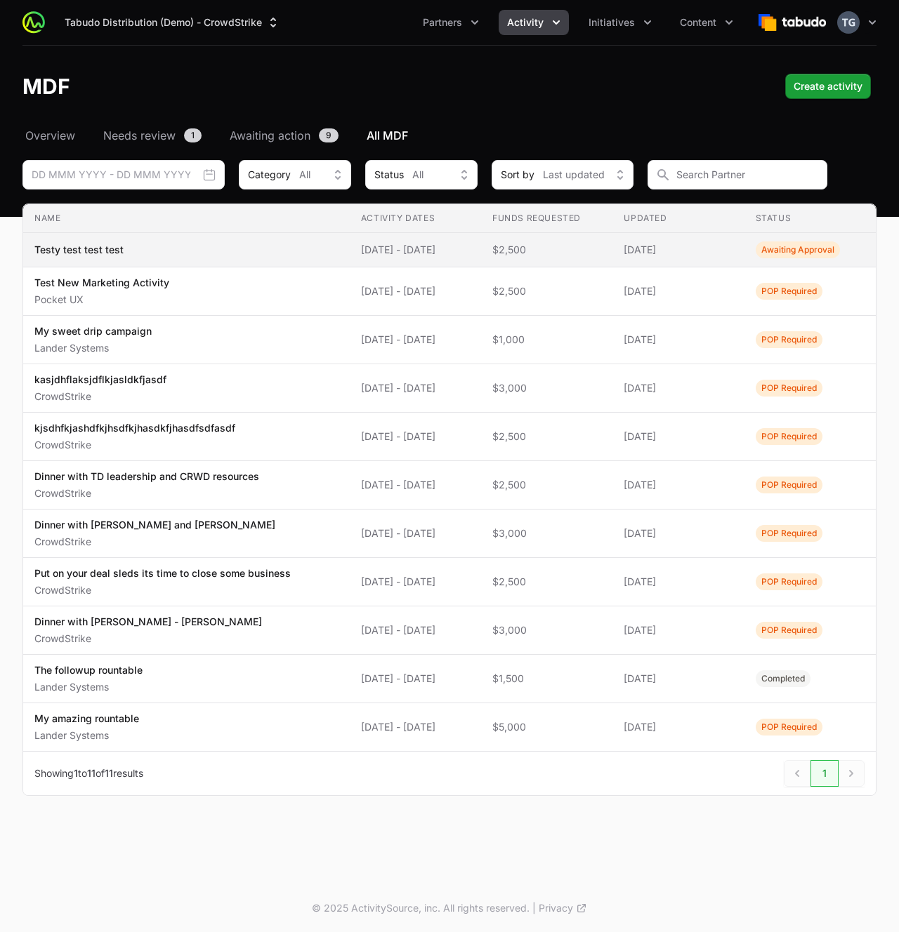
click at [265, 256] on span "Testy test test test" at bounding box center [186, 250] width 304 height 14
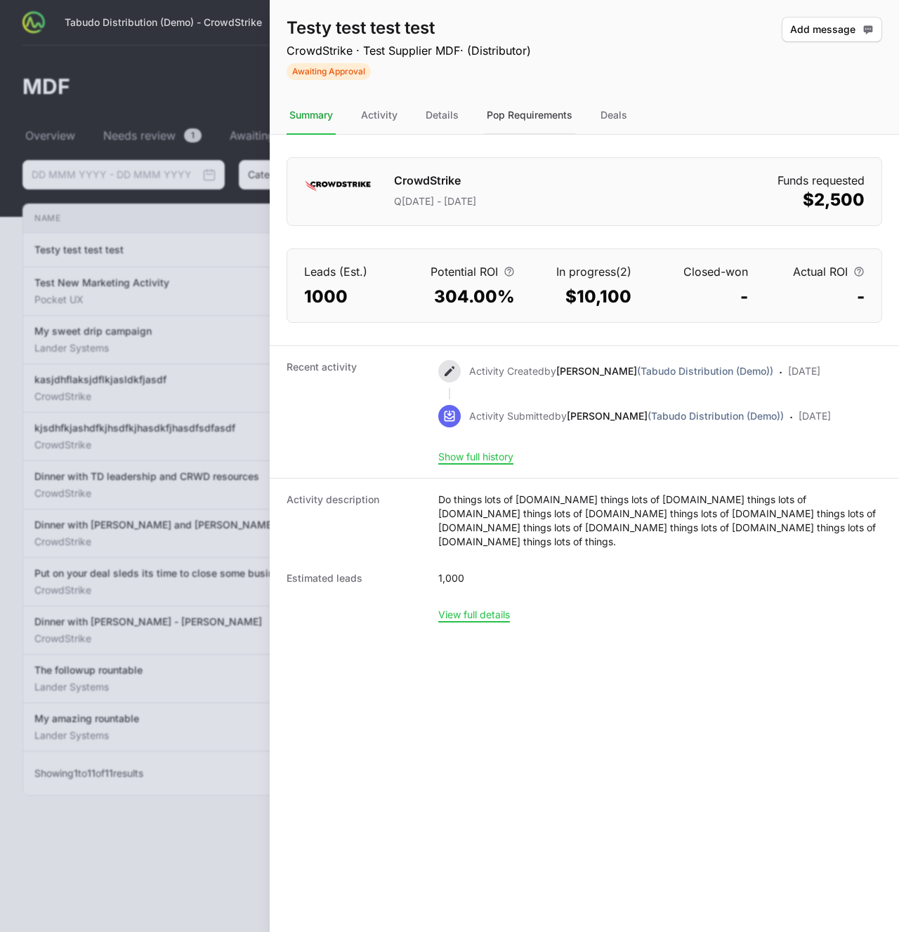
click at [555, 115] on div "Pop Requirements" at bounding box center [529, 116] width 91 height 38
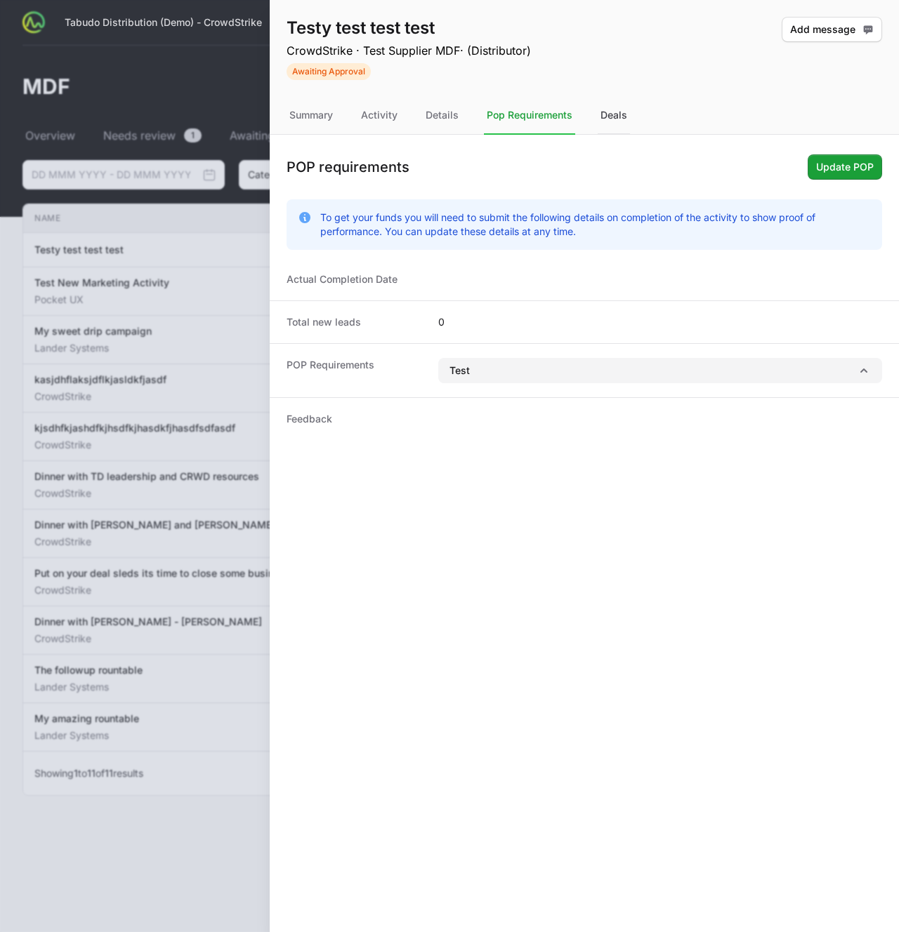
click at [611, 110] on div "Deals" at bounding box center [613, 116] width 32 height 38
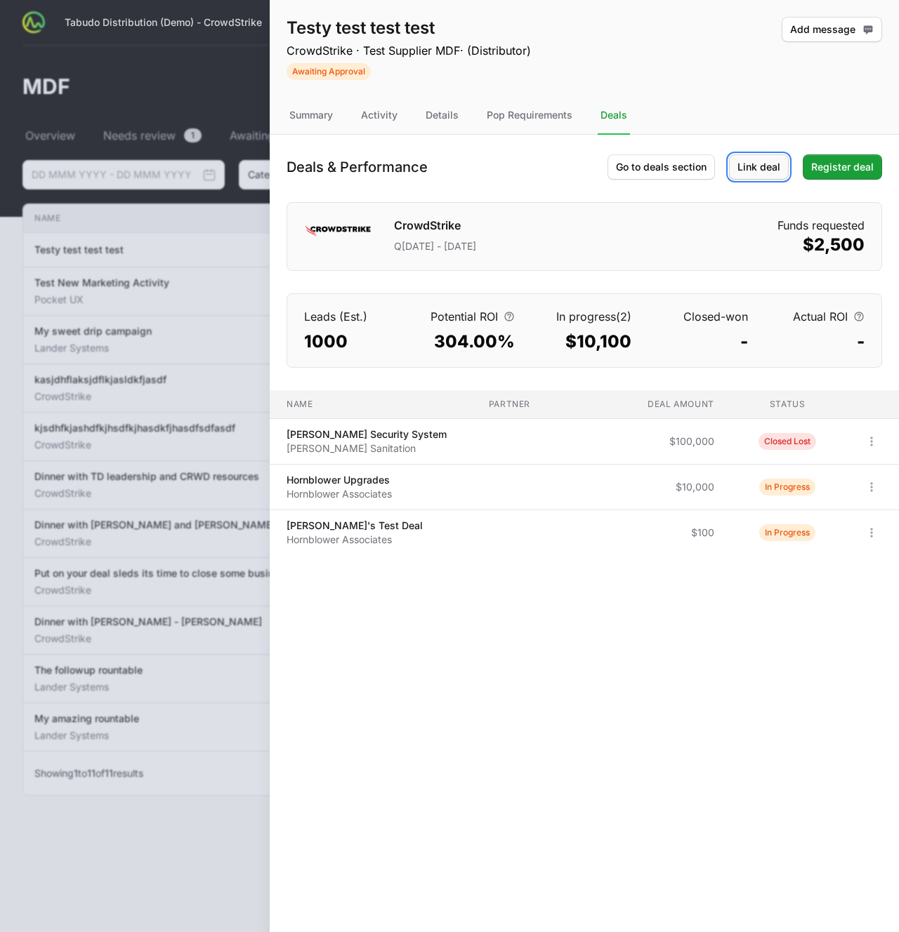
click at [764, 165] on span "Link deal" at bounding box center [758, 167] width 43 height 17
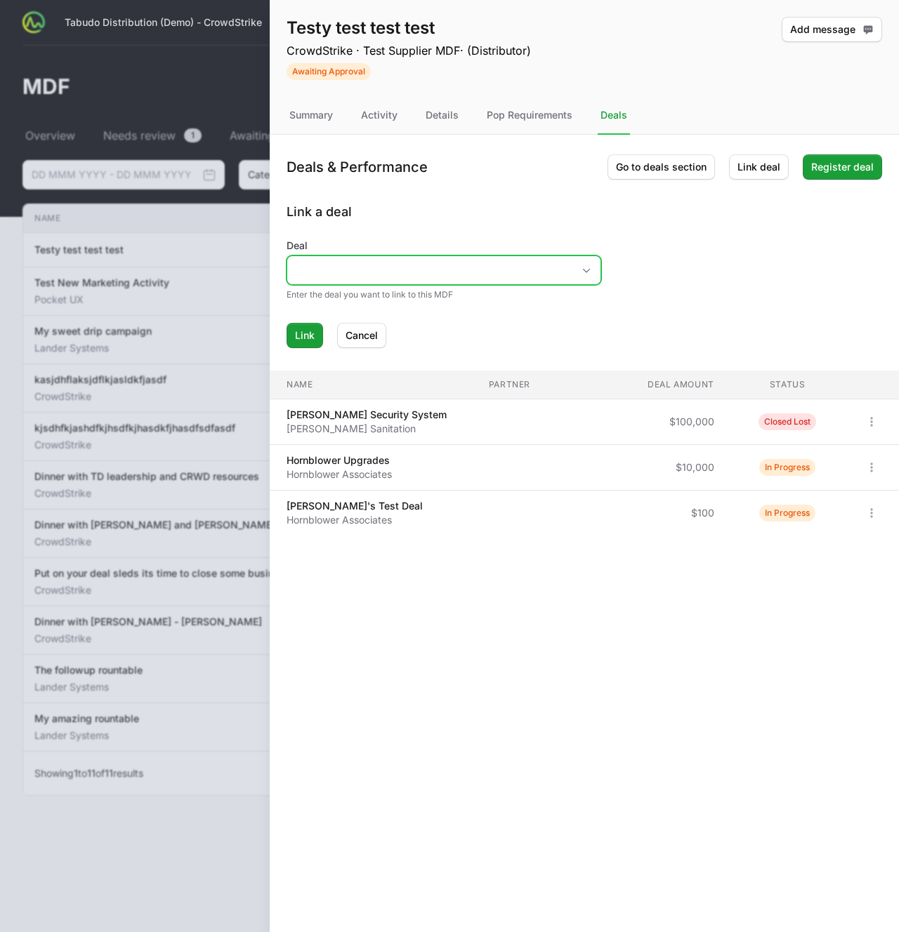
click at [488, 282] on input "Deal" at bounding box center [429, 270] width 285 height 28
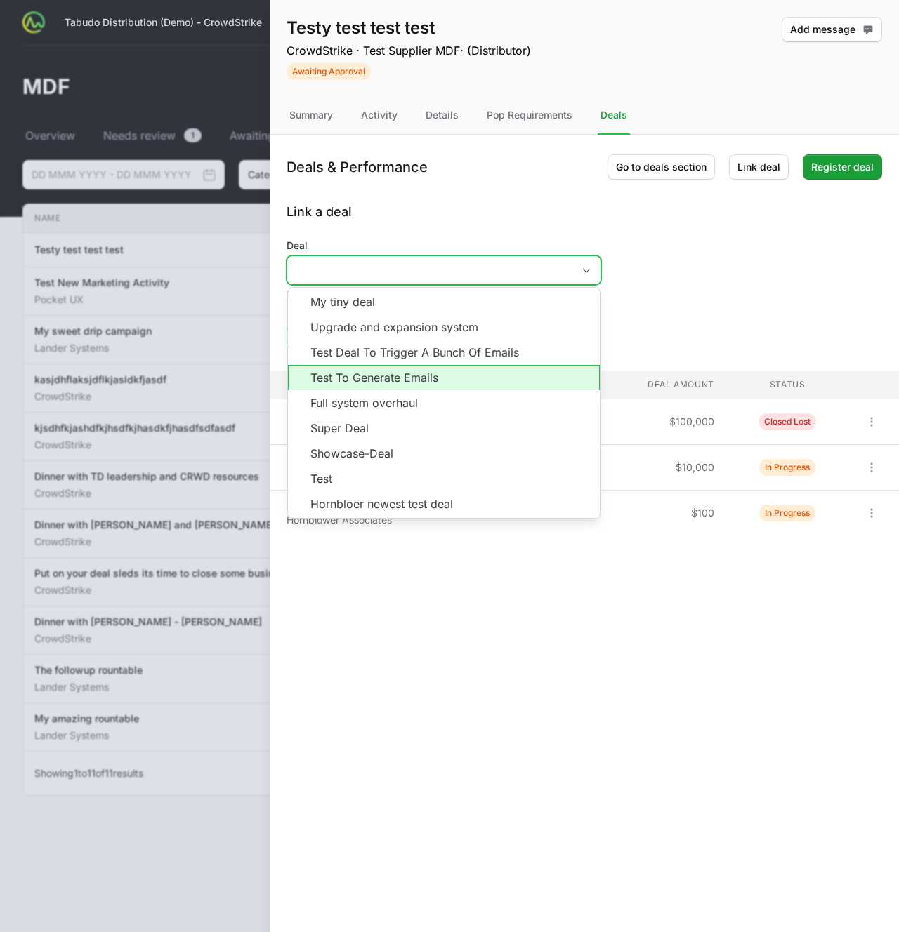
click at [417, 382] on li "Test To Generate Emails" at bounding box center [444, 377] width 312 height 25
type input "Test To Generate Emails"
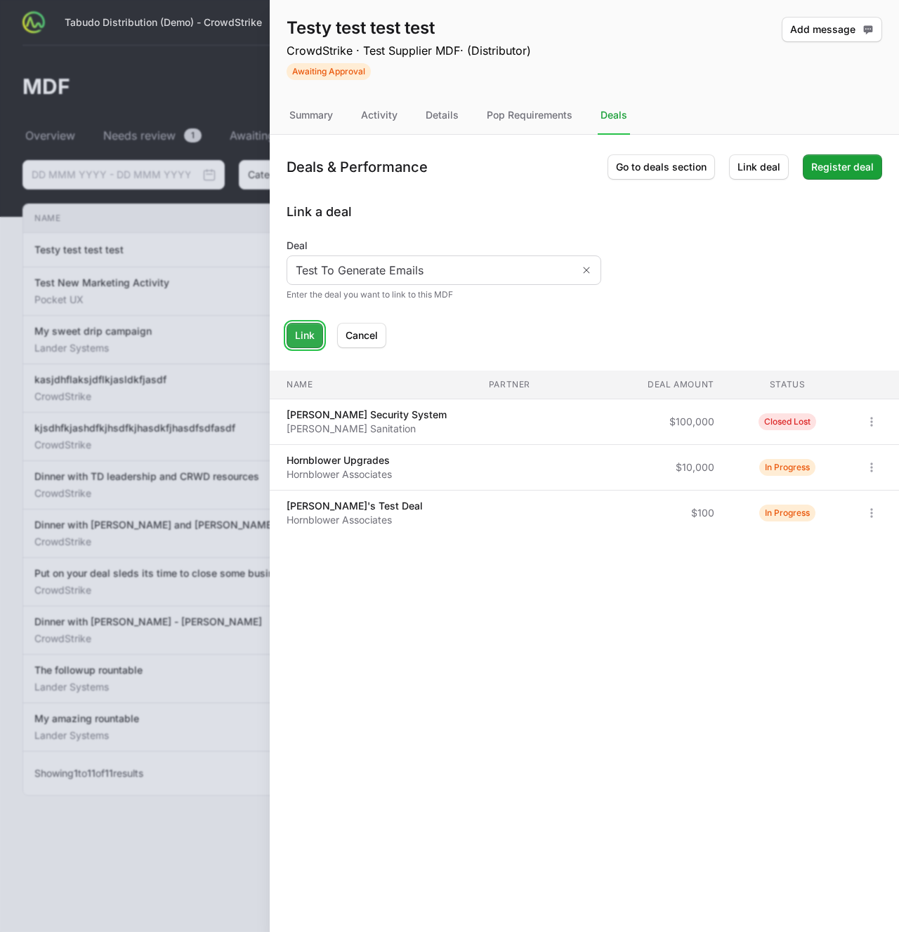
drag, startPoint x: 309, startPoint y: 333, endPoint x: 317, endPoint y: 333, distance: 8.4
click at [309, 333] on span "Link" at bounding box center [305, 335] width 20 height 17
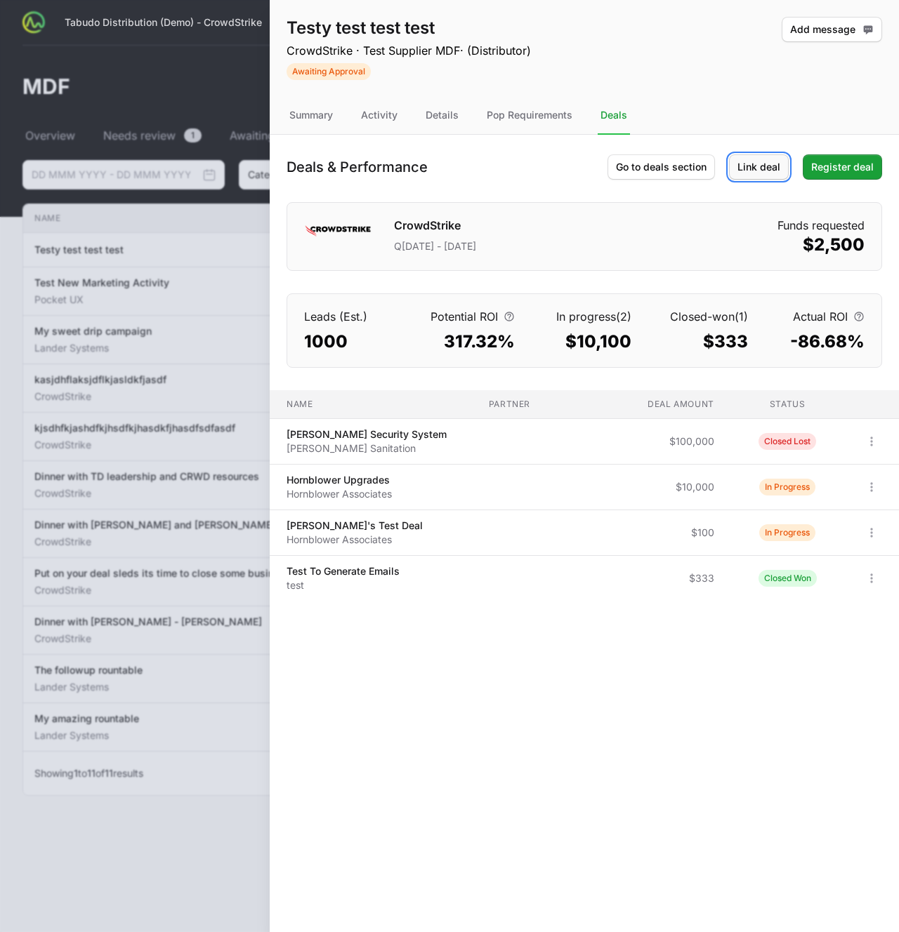
click at [757, 164] on span "Link deal" at bounding box center [758, 167] width 43 height 17
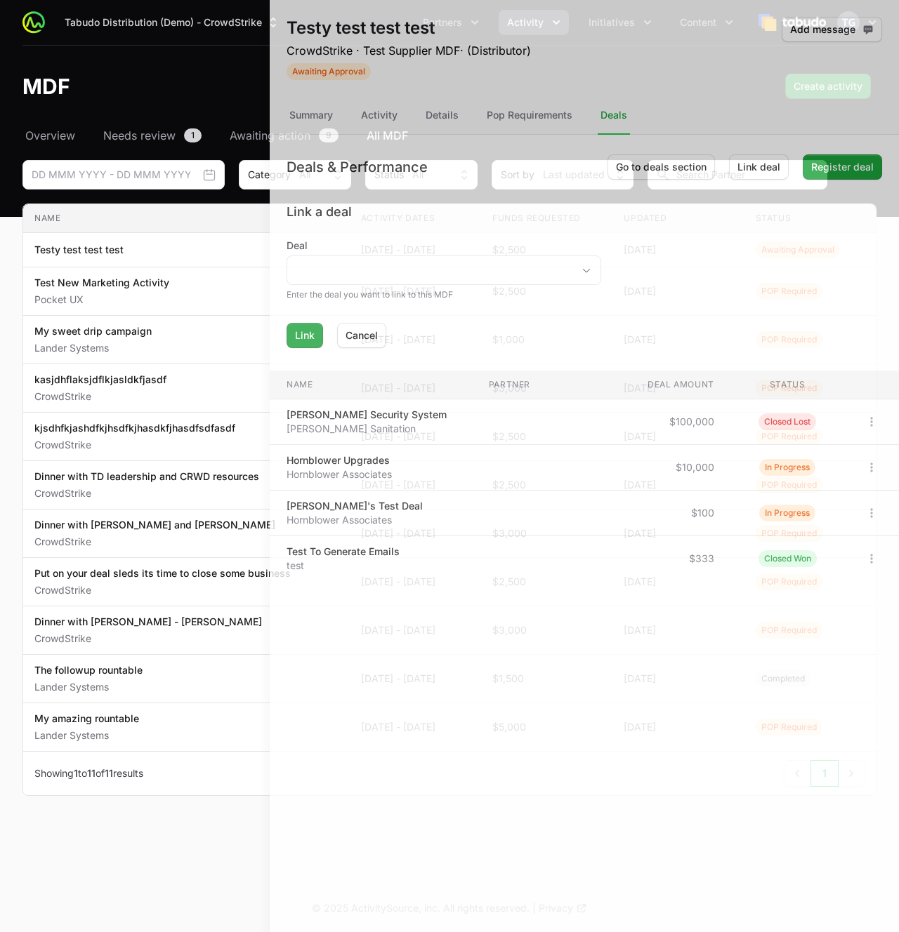
click at [166, 234] on div at bounding box center [449, 466] width 899 height 932
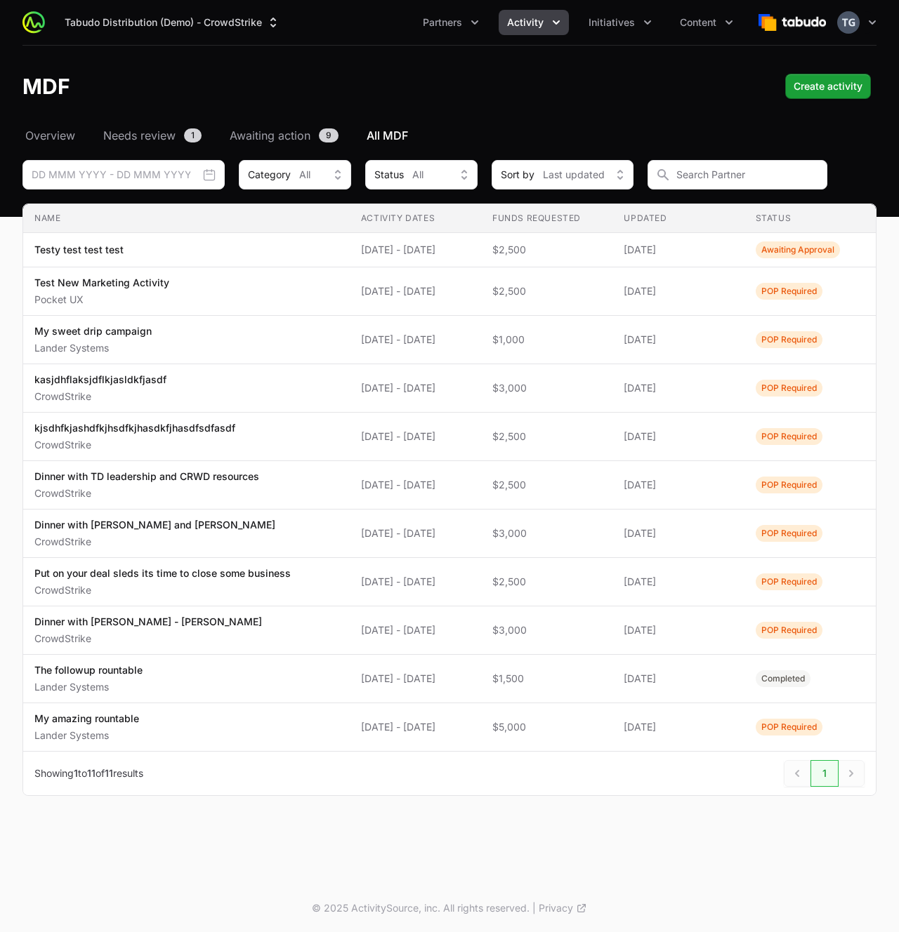
click at [496, 33] on ul "Partners Activity Initiatives Content" at bounding box center [577, 22] width 327 height 25
click at [532, 18] on span "Activity" at bounding box center [525, 22] width 37 height 14
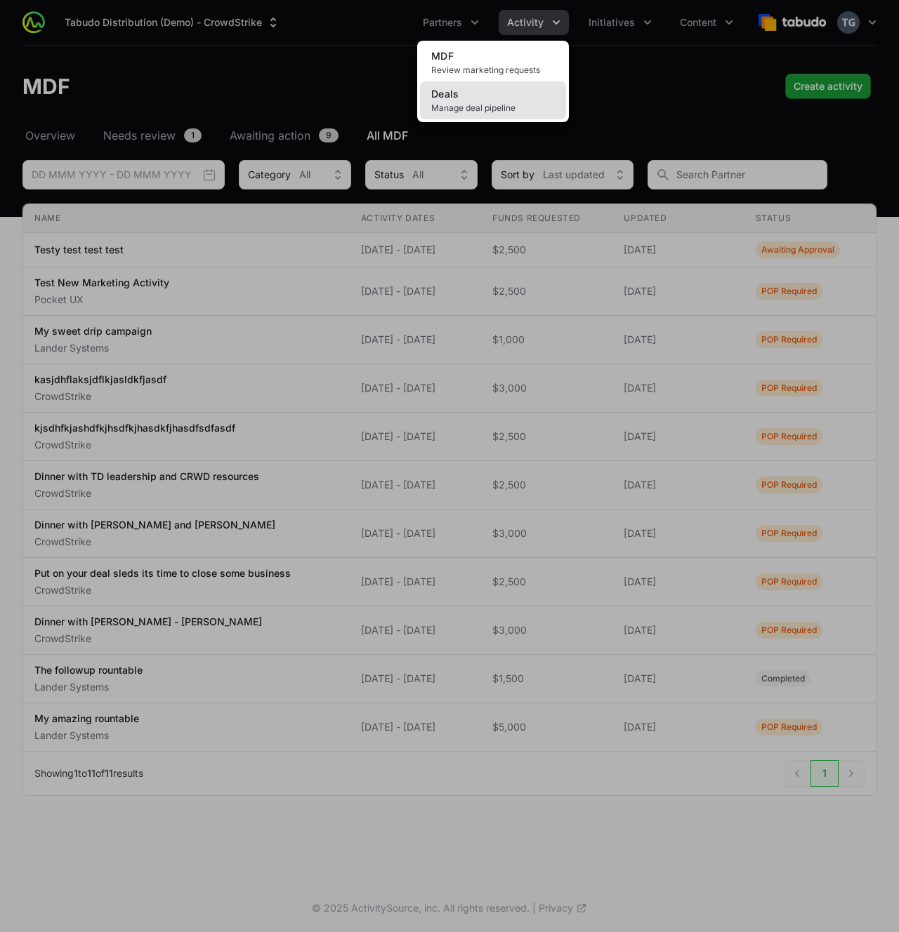
click at [517, 98] on link "Deals Manage deal pipeline" at bounding box center [493, 100] width 146 height 38
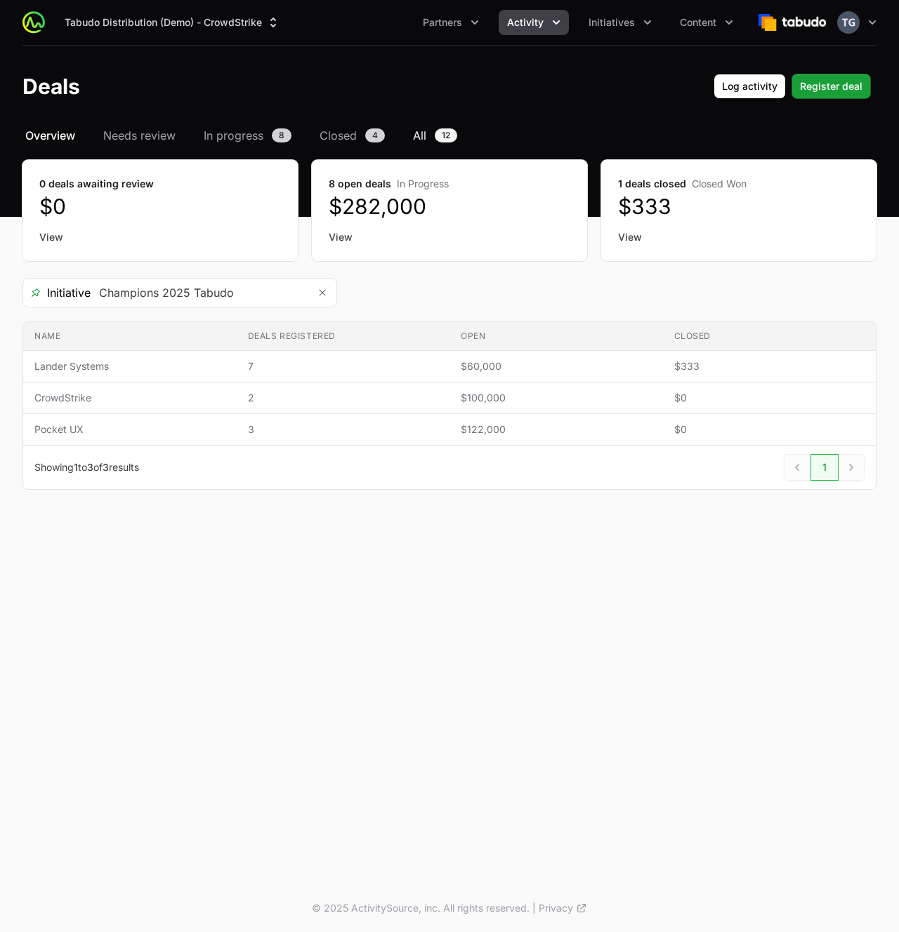
click at [424, 135] on span "All" at bounding box center [419, 135] width 13 height 17
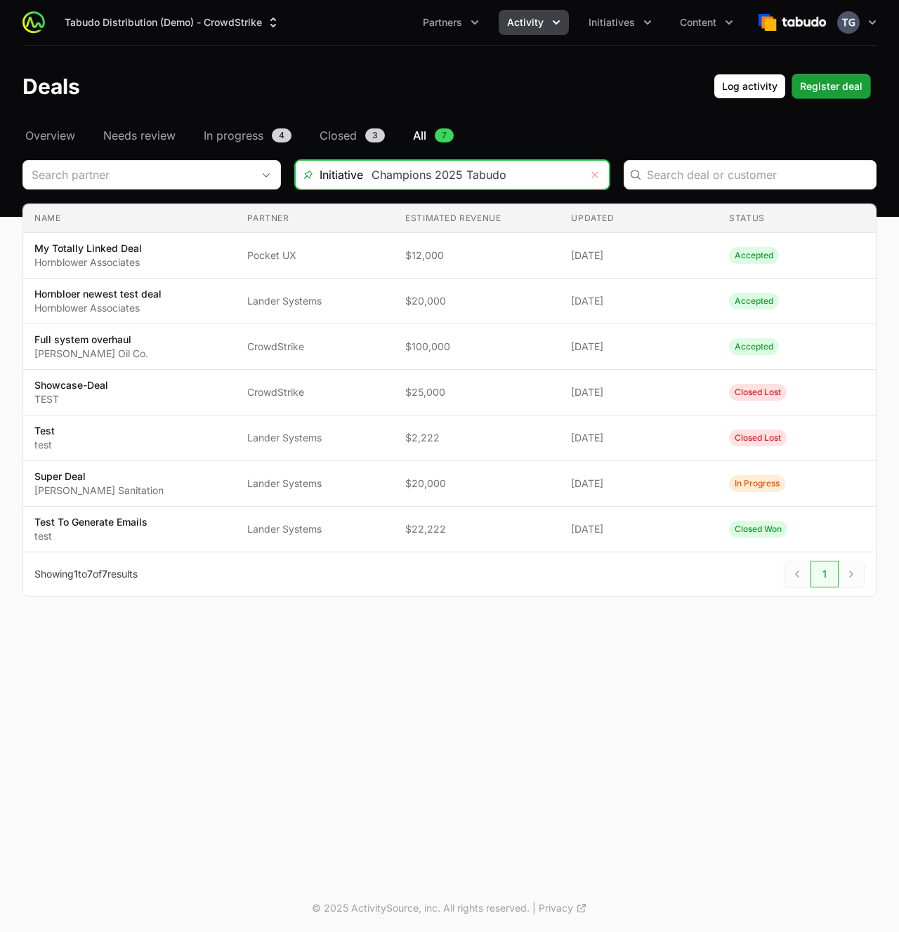
click at [592, 172] on icon "Remove" at bounding box center [595, 174] width 6 height 6
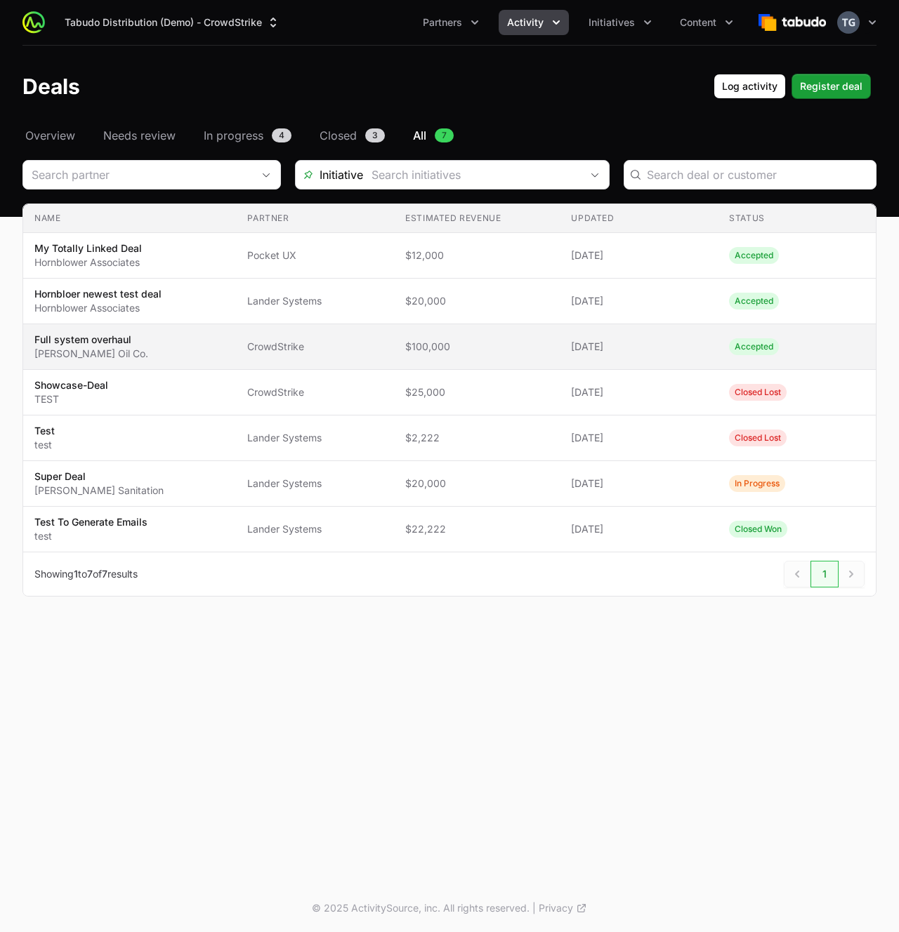
click at [493, 343] on span "$100,000" at bounding box center [476, 347] width 143 height 14
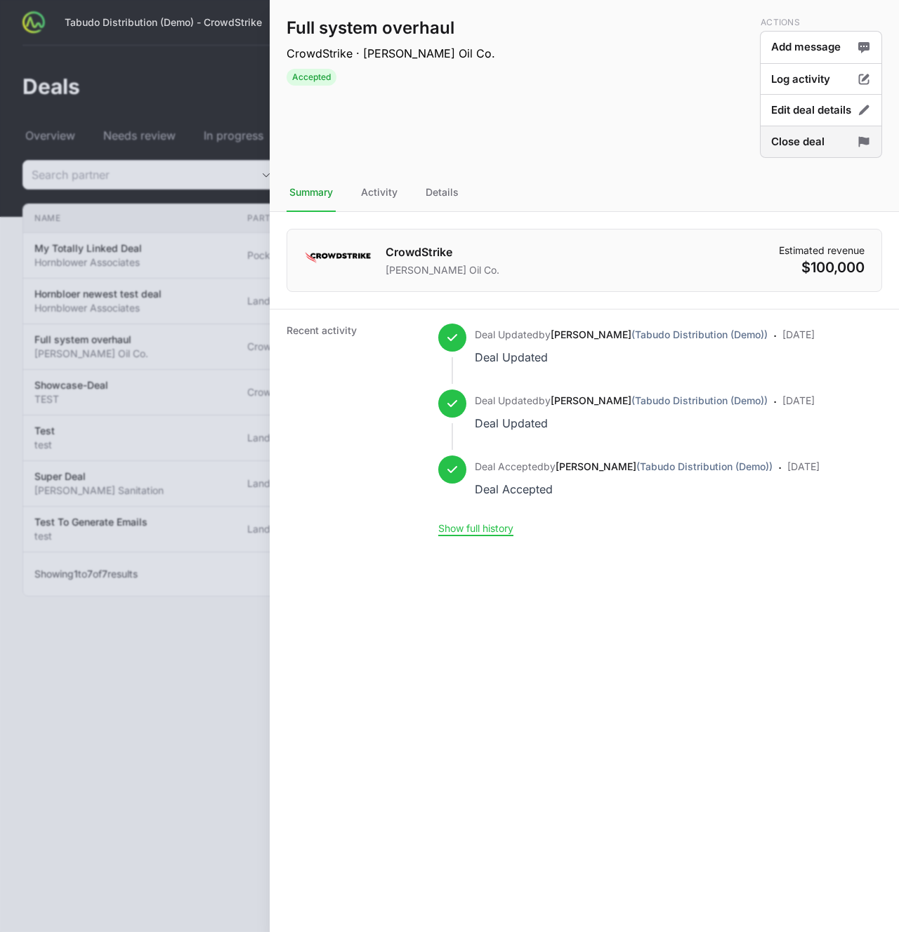
click at [787, 137] on button "Close deal" at bounding box center [821, 142] width 122 height 33
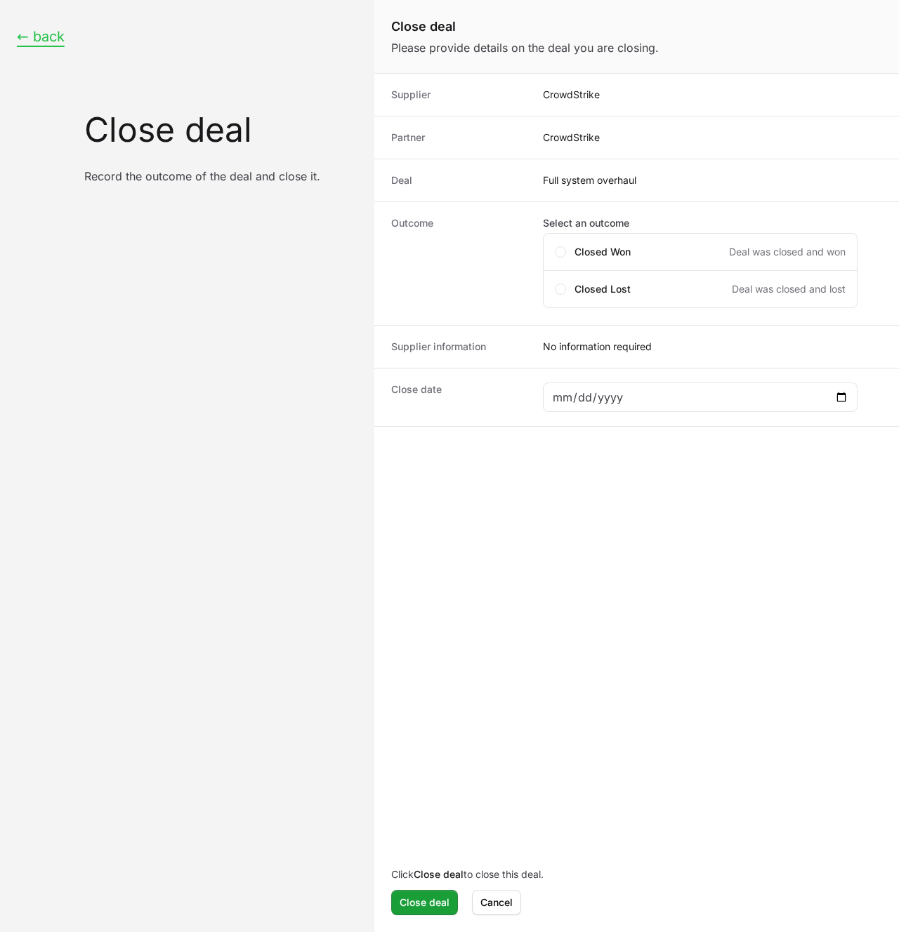
click at [51, 36] on button "← back" at bounding box center [41, 37] width 48 height 18
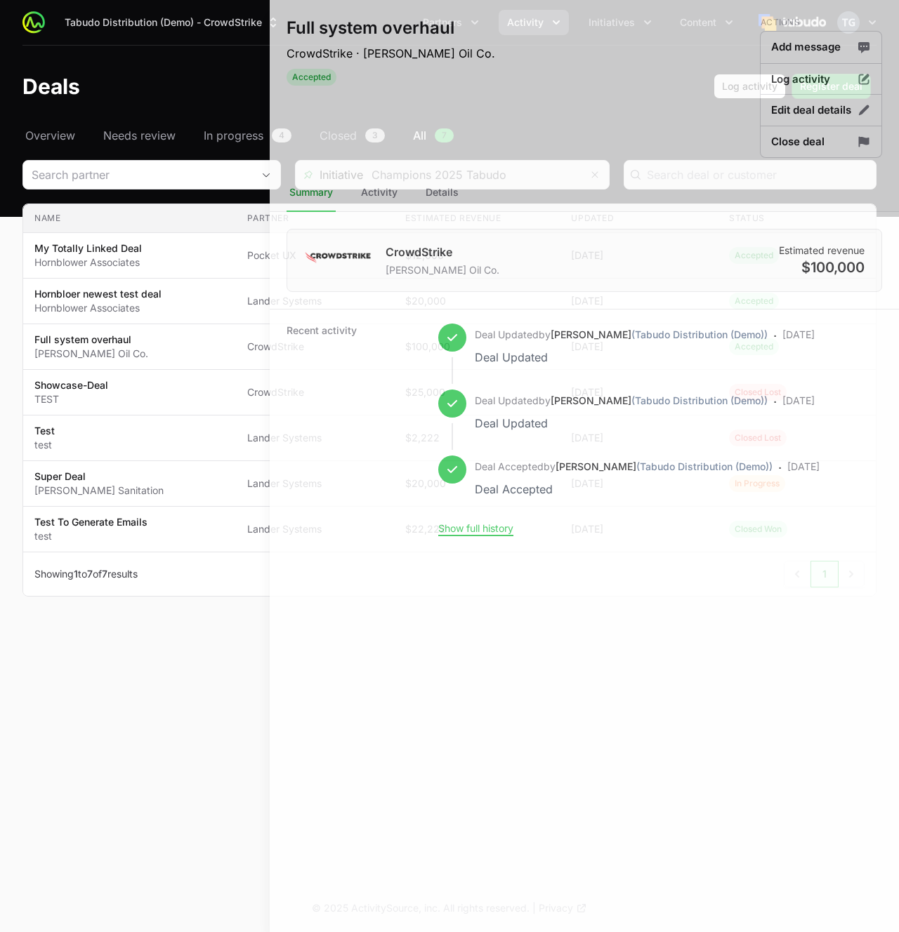
click at [176, 123] on div at bounding box center [449, 466] width 899 height 932
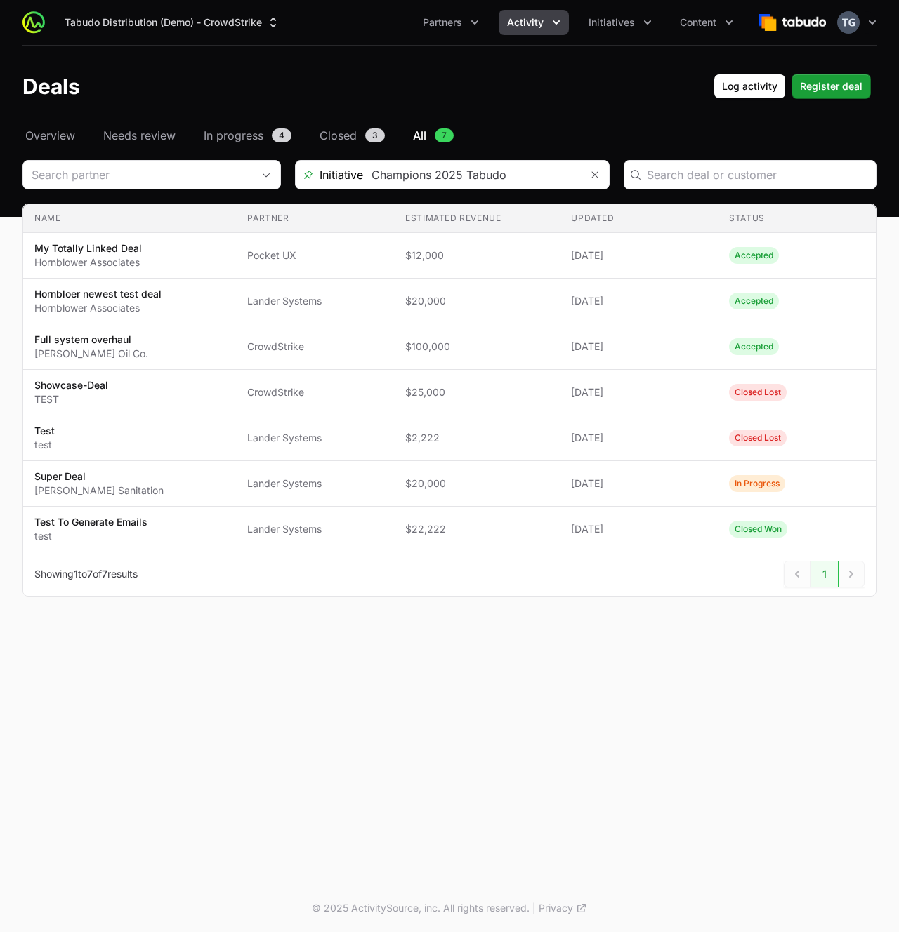
click at [548, 23] on button "Activity" at bounding box center [533, 22] width 70 height 25
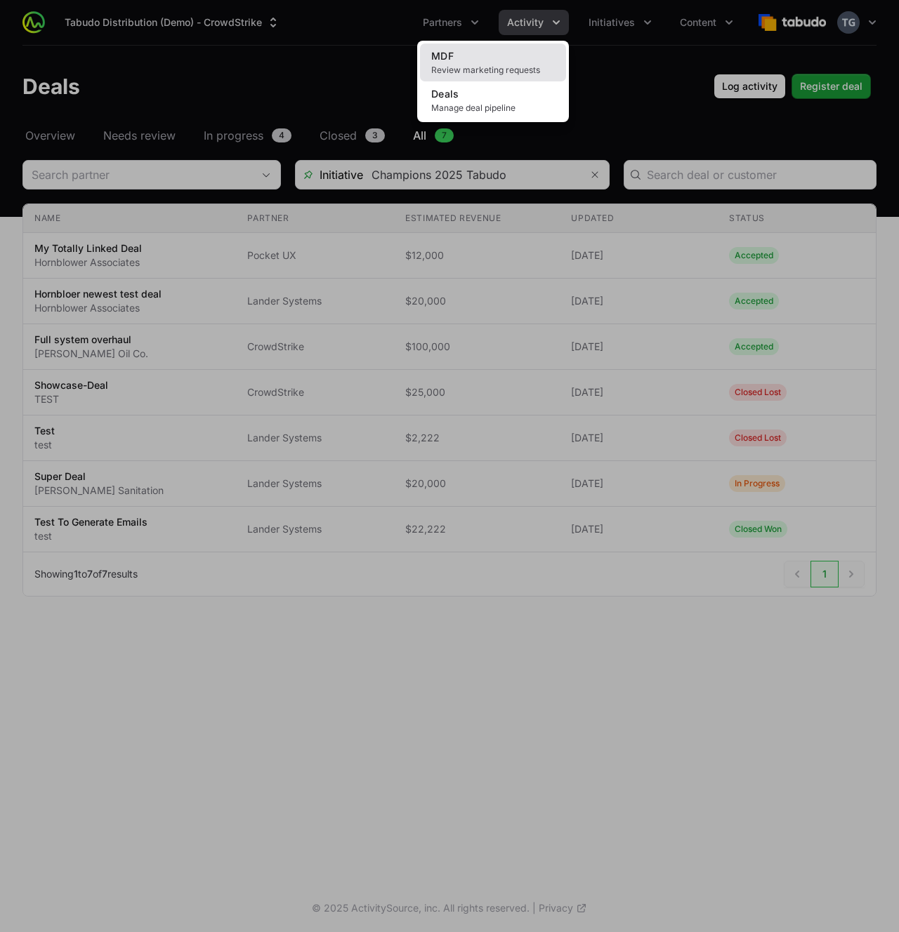
click at [499, 61] on link "MDF Review marketing requests" at bounding box center [493, 63] width 146 height 38
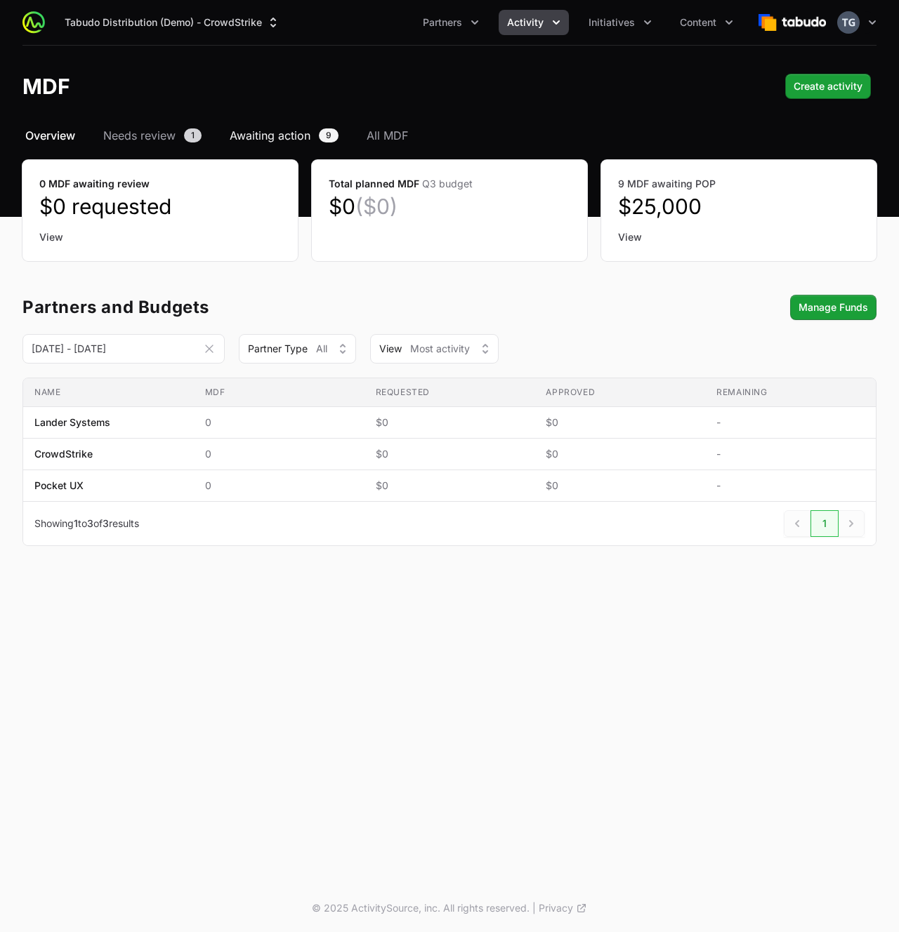
click at [306, 131] on span "Awaiting action" at bounding box center [270, 135] width 81 height 17
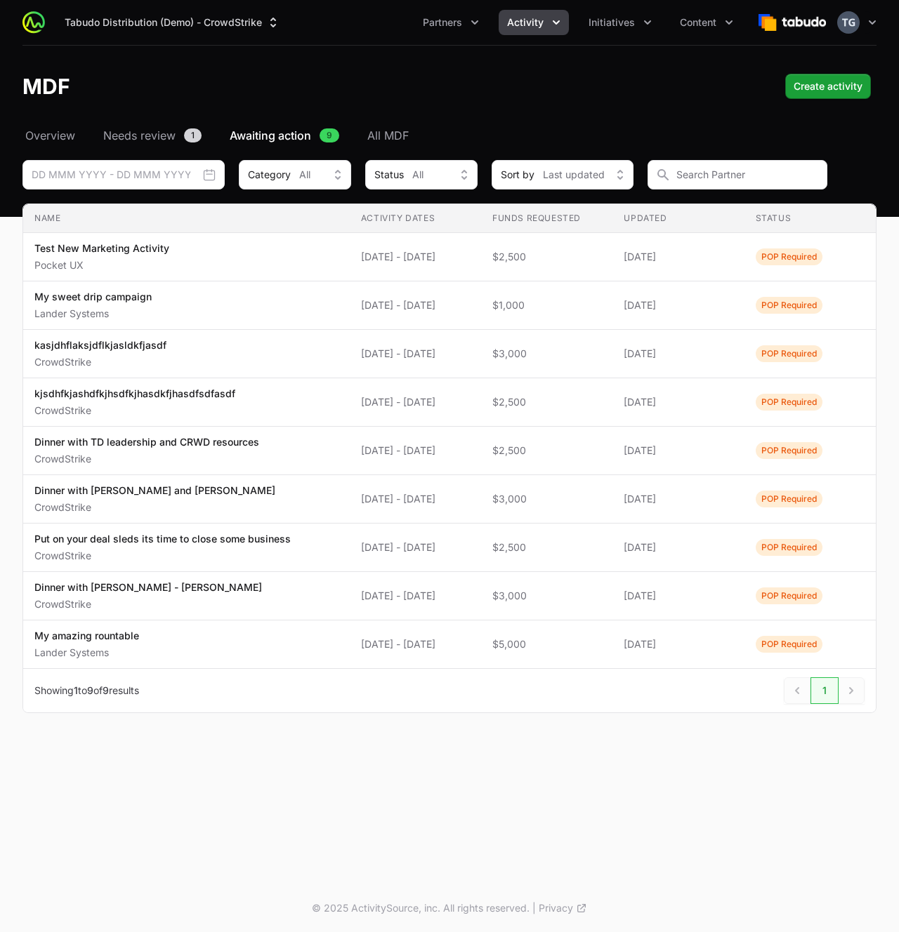
click at [116, 124] on header "MDF Create activity" at bounding box center [449, 86] width 899 height 81
click at [124, 135] on span "Needs review" at bounding box center [139, 135] width 72 height 17
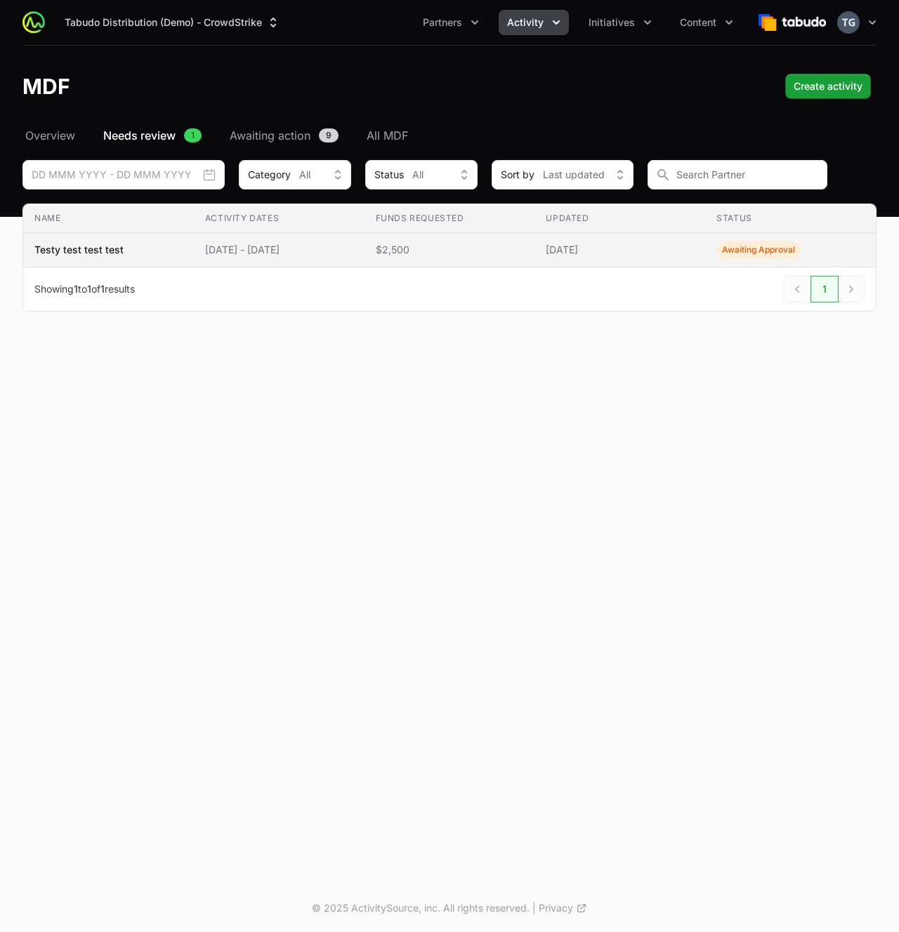
click at [243, 251] on span "[DATE] - [DATE]" at bounding box center [279, 250] width 148 height 14
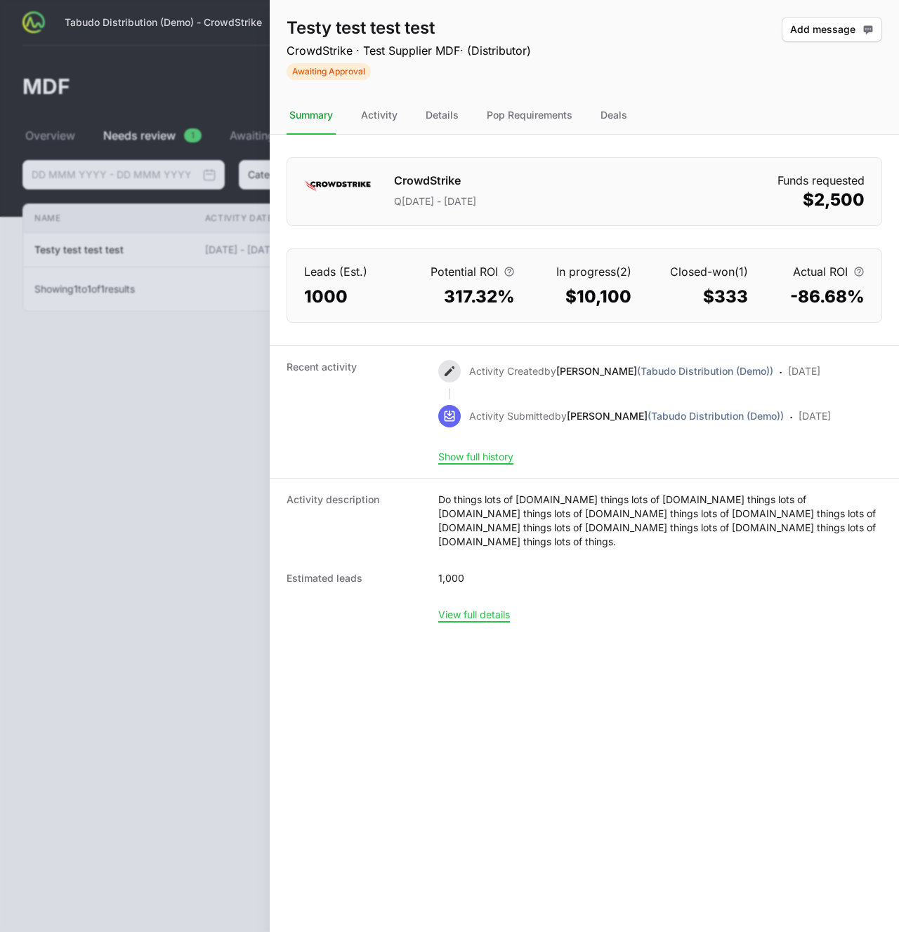
click at [586, 106] on nav "Summary Activity Details Pop Requirements Deals" at bounding box center [584, 116] width 629 height 38
click at [599, 107] on div "Deals" at bounding box center [613, 116] width 32 height 38
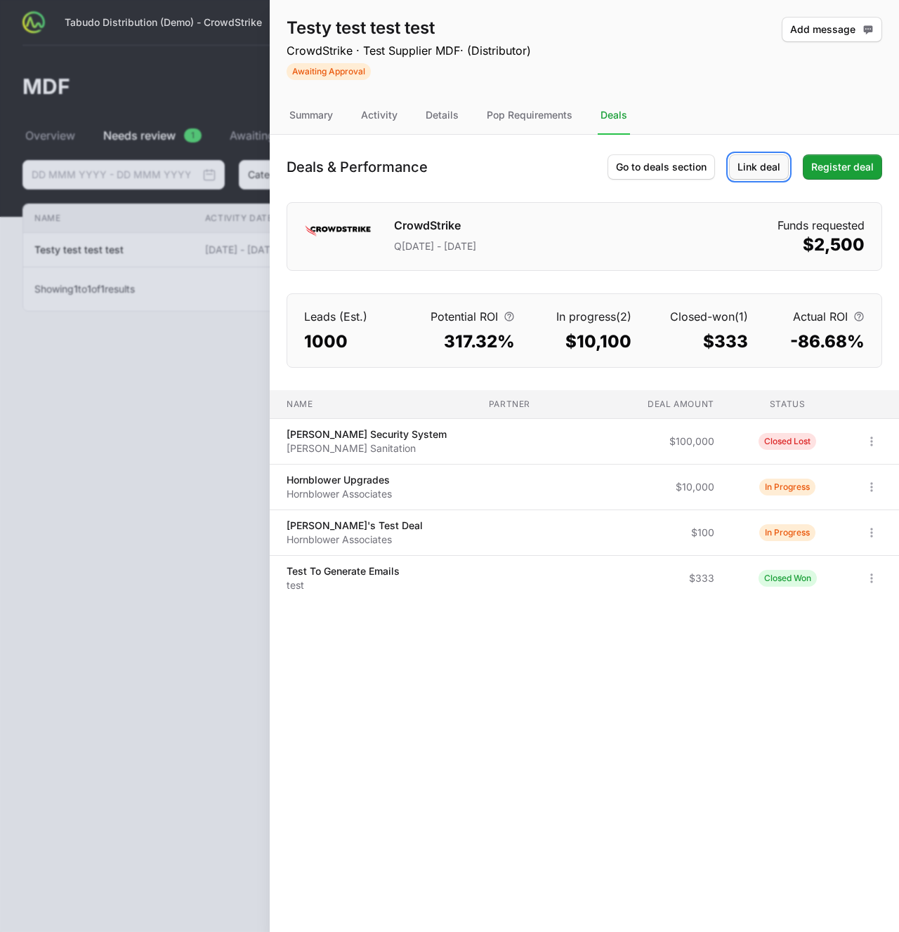
click at [739, 162] on span "Link deal" at bounding box center [758, 167] width 43 height 17
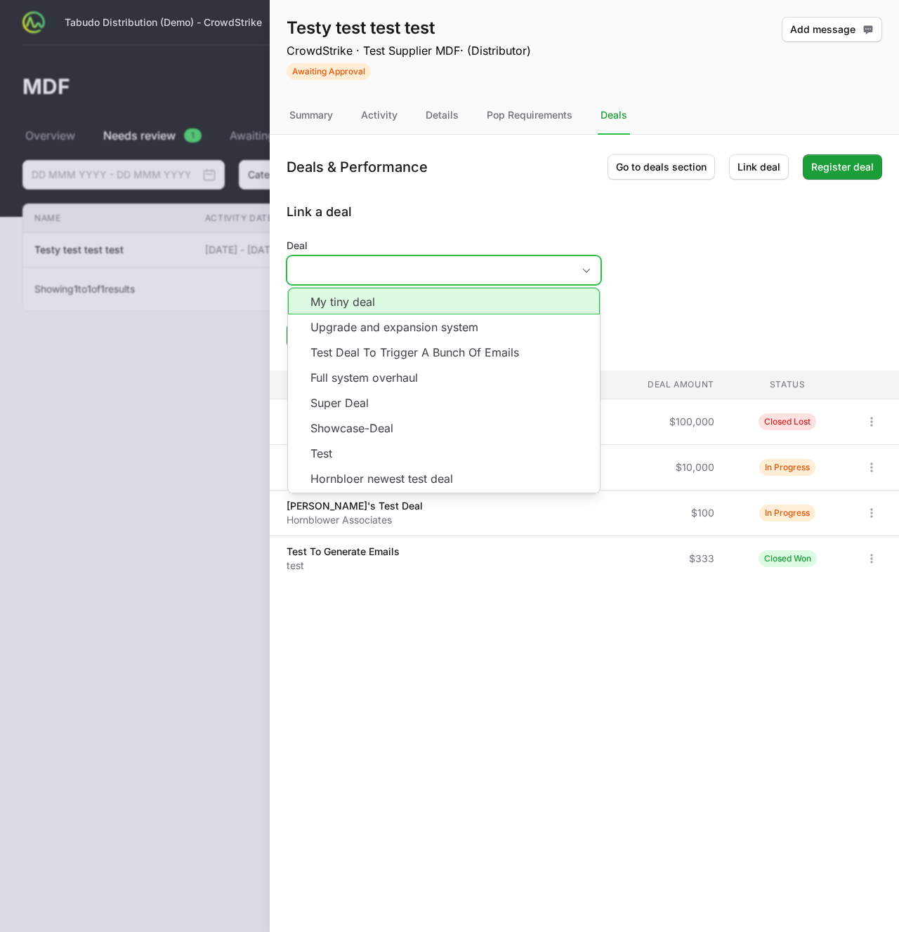
click at [429, 265] on input "Deal" at bounding box center [429, 270] width 285 height 28
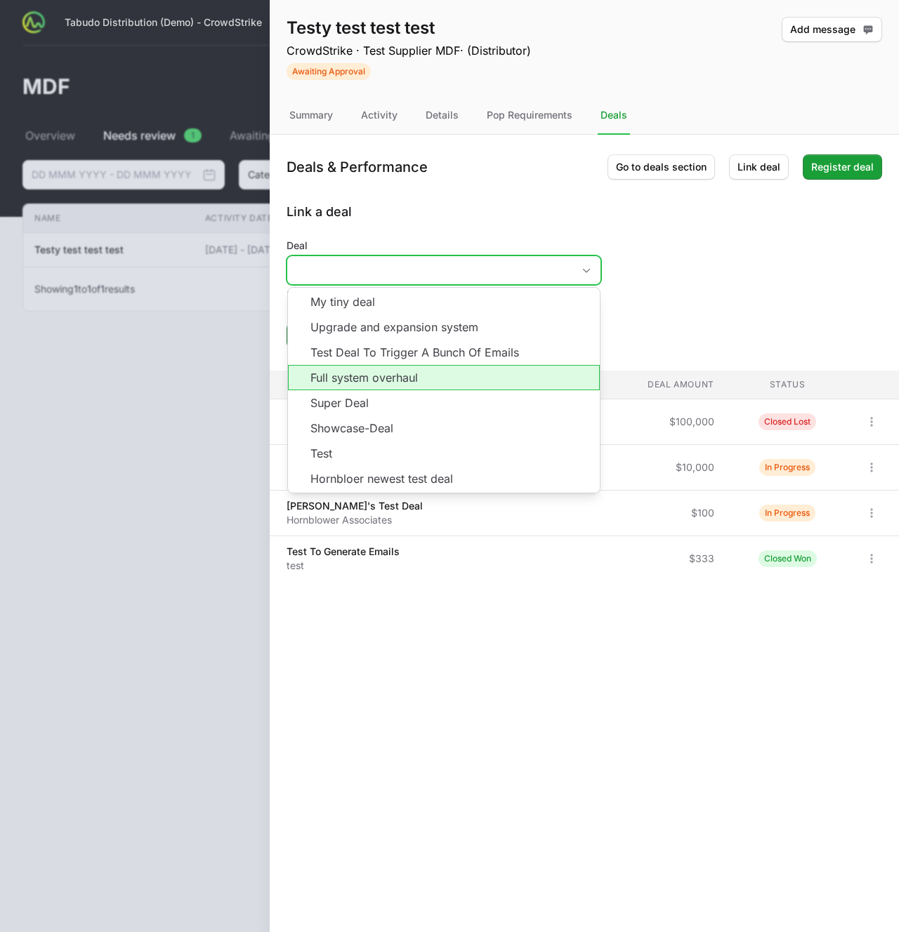
click at [411, 372] on li "Full system overhaul" at bounding box center [444, 377] width 312 height 25
type input "Full system overhaul"
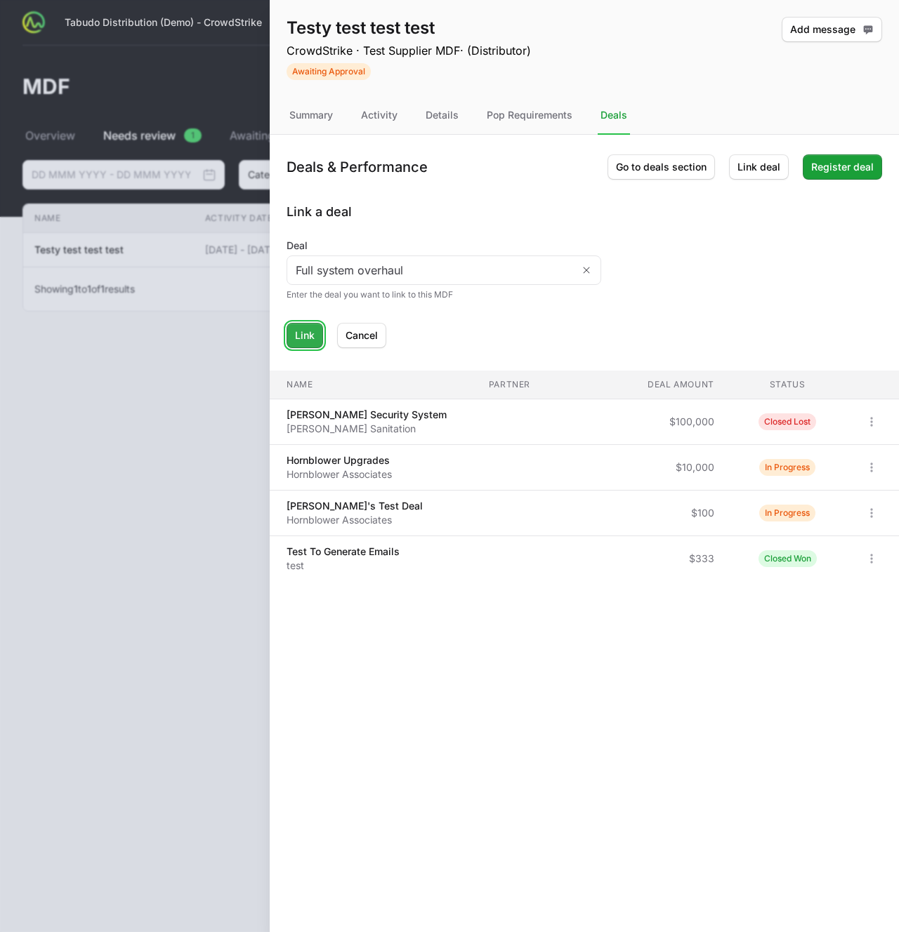
click at [303, 337] on span "Link" at bounding box center [305, 335] width 20 height 17
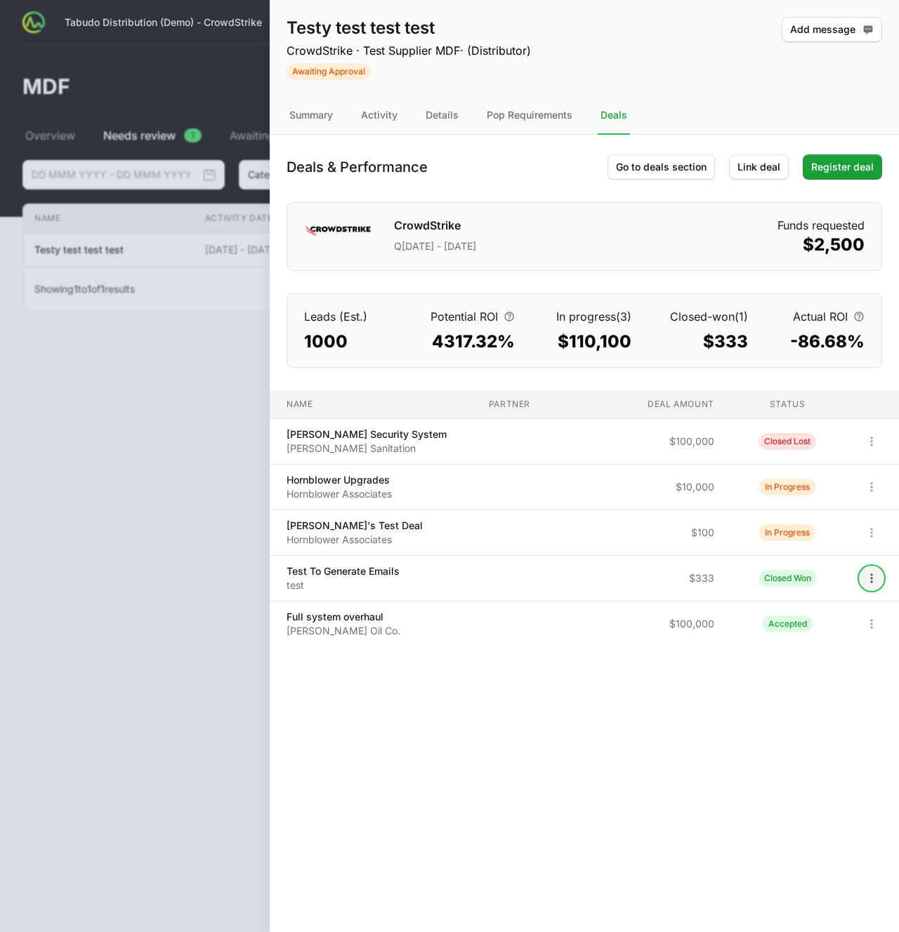
click at [864, 575] on icon "Open options" at bounding box center [871, 578] width 14 height 14
click at [833, 632] on div "Unlink deal" at bounding box center [821, 634] width 147 height 25
click at [864, 574] on icon "Open options" at bounding box center [871, 578] width 14 height 14
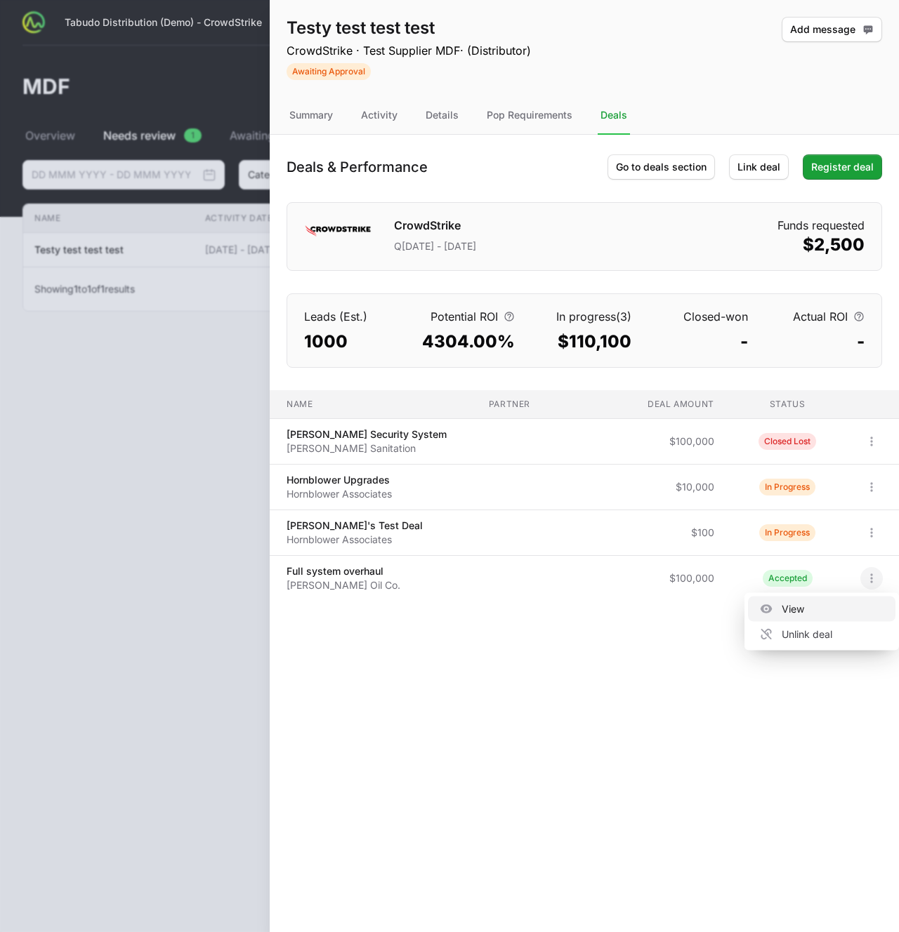
click at [780, 612] on div "View" at bounding box center [821, 609] width 147 height 25
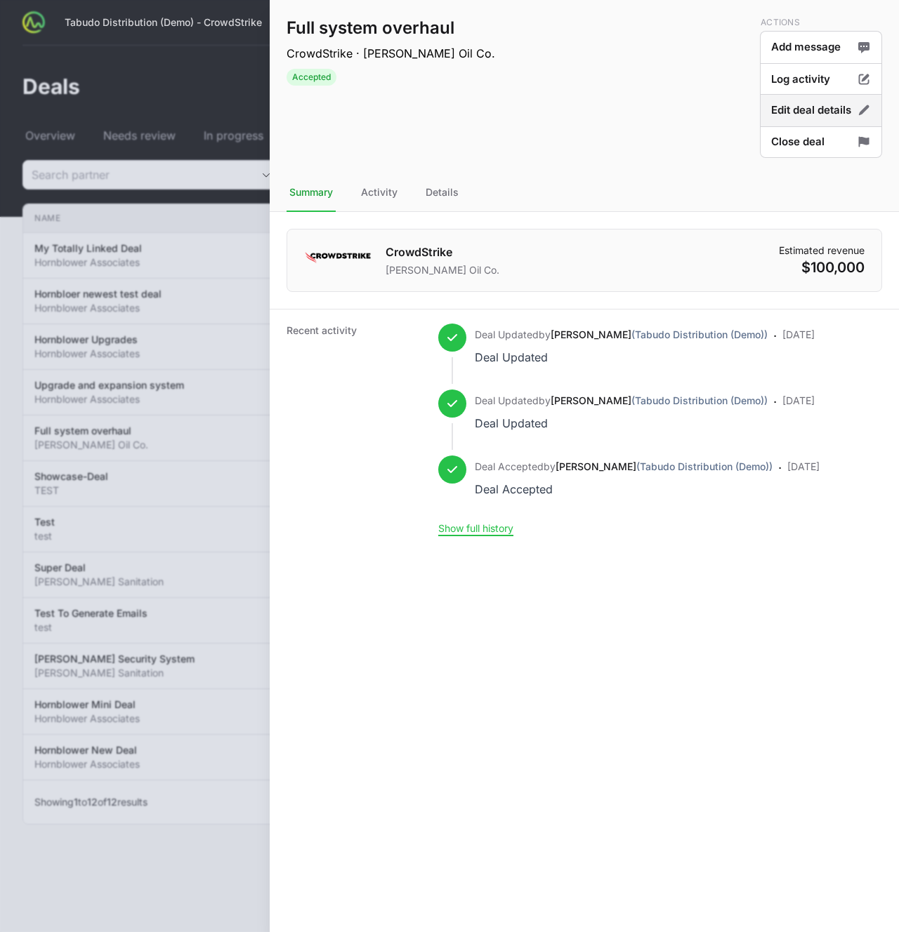
click at [810, 117] on button "Edit deal details" at bounding box center [821, 110] width 122 height 33
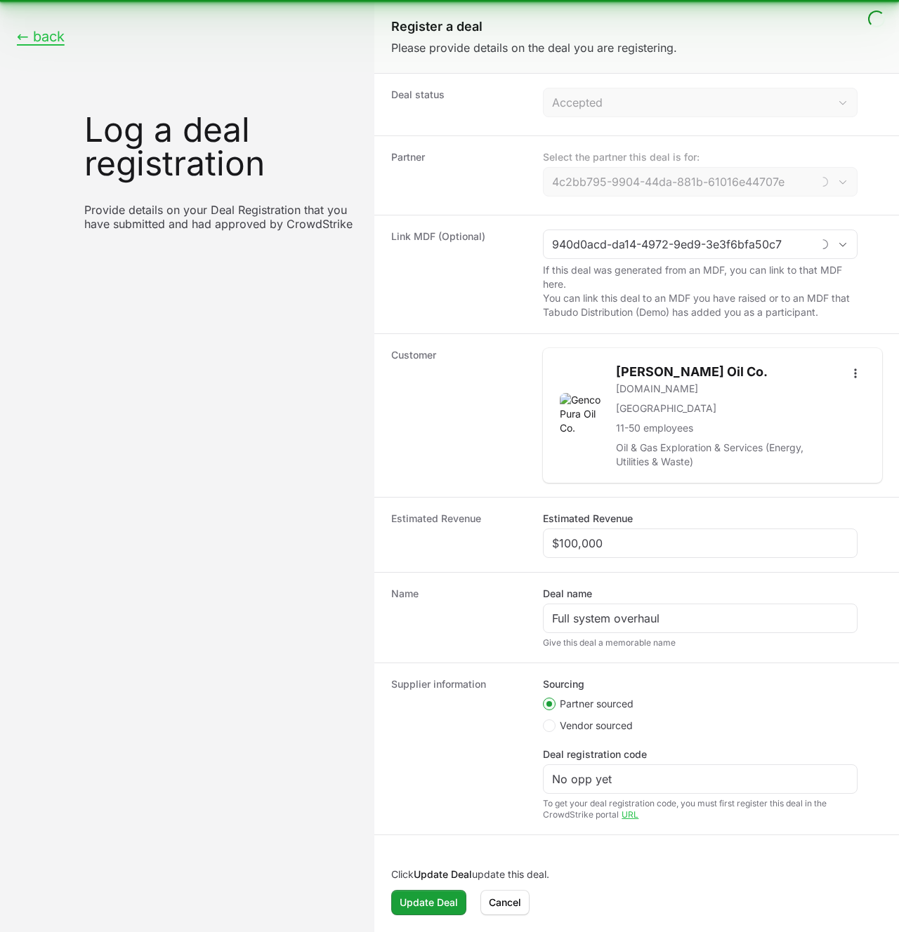
type input "CrowdStrike"
type input "Testy test test test"
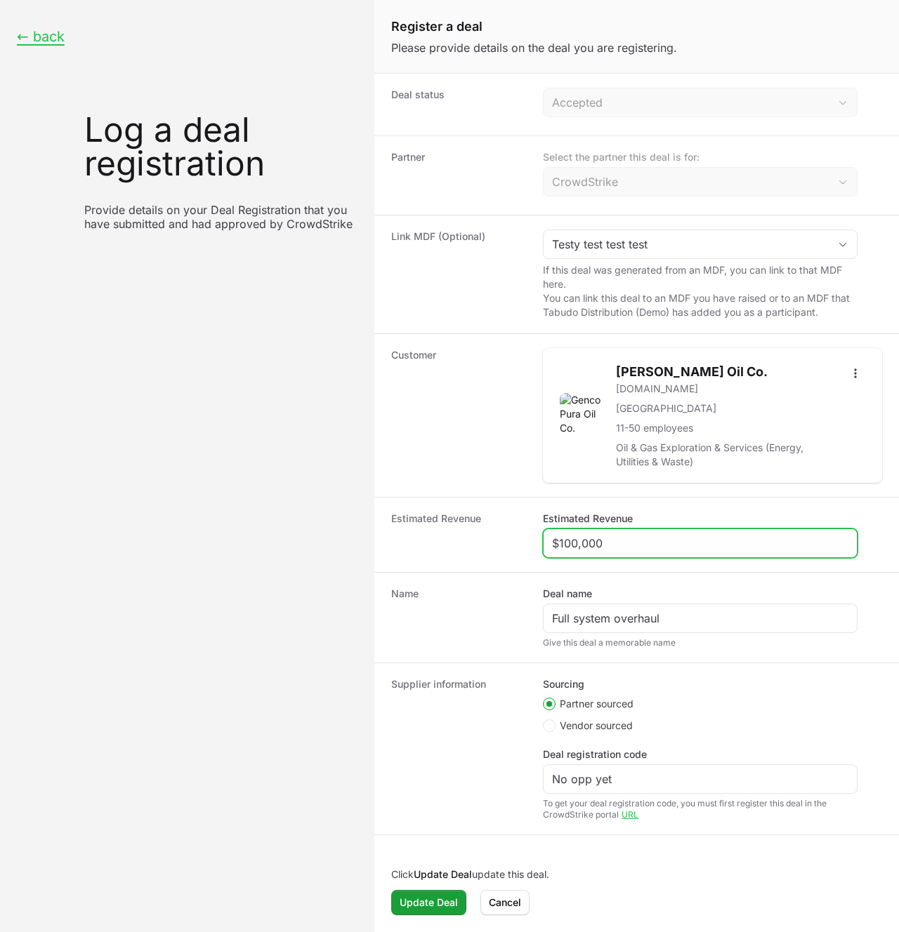
click at [570, 538] on input "$100,000" at bounding box center [700, 543] width 296 height 17
type input "$15,000"
click at [458, 696] on button "Update Deal" at bounding box center [428, 902] width 75 height 25
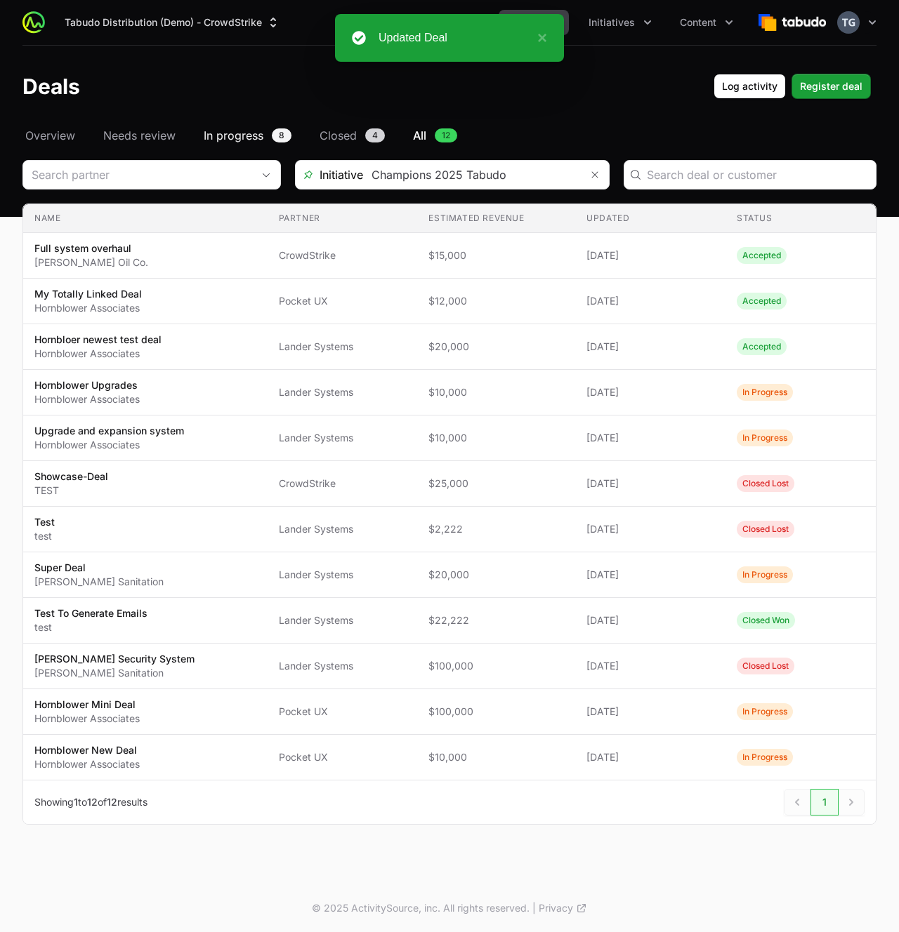
click at [234, 135] on span "In progress" at bounding box center [234, 135] width 60 height 17
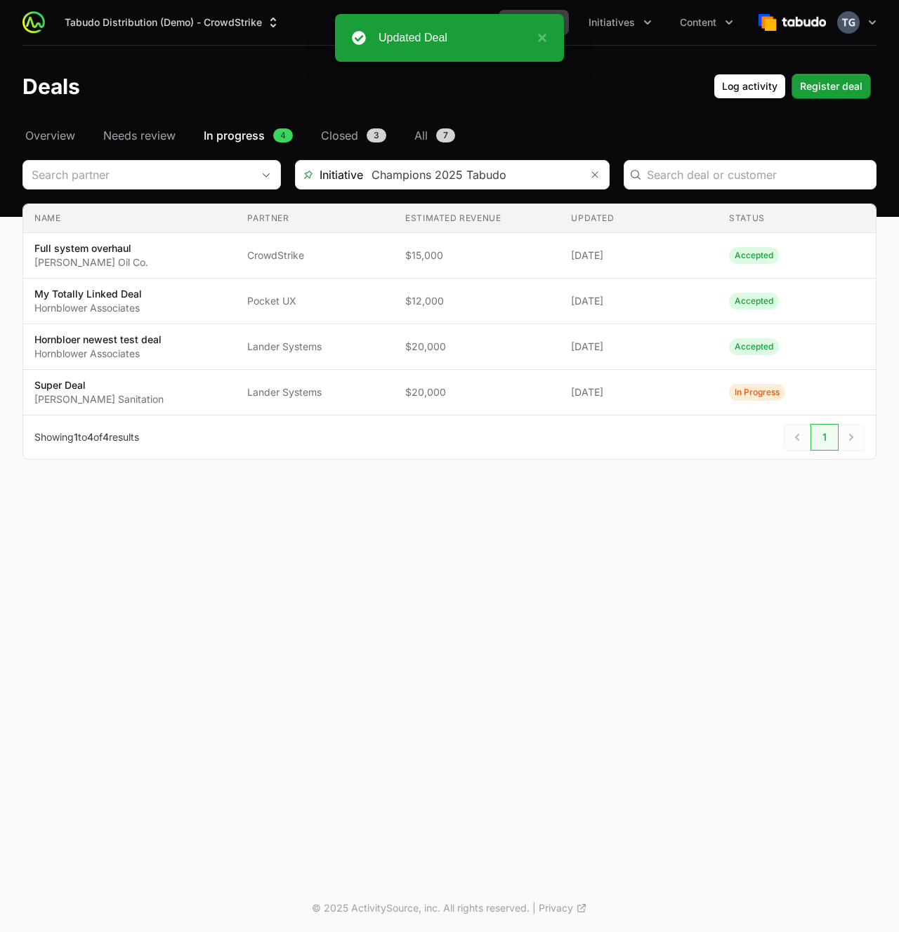
click at [547, 39] on div "Updated Deal ×" at bounding box center [449, 38] width 229 height 48
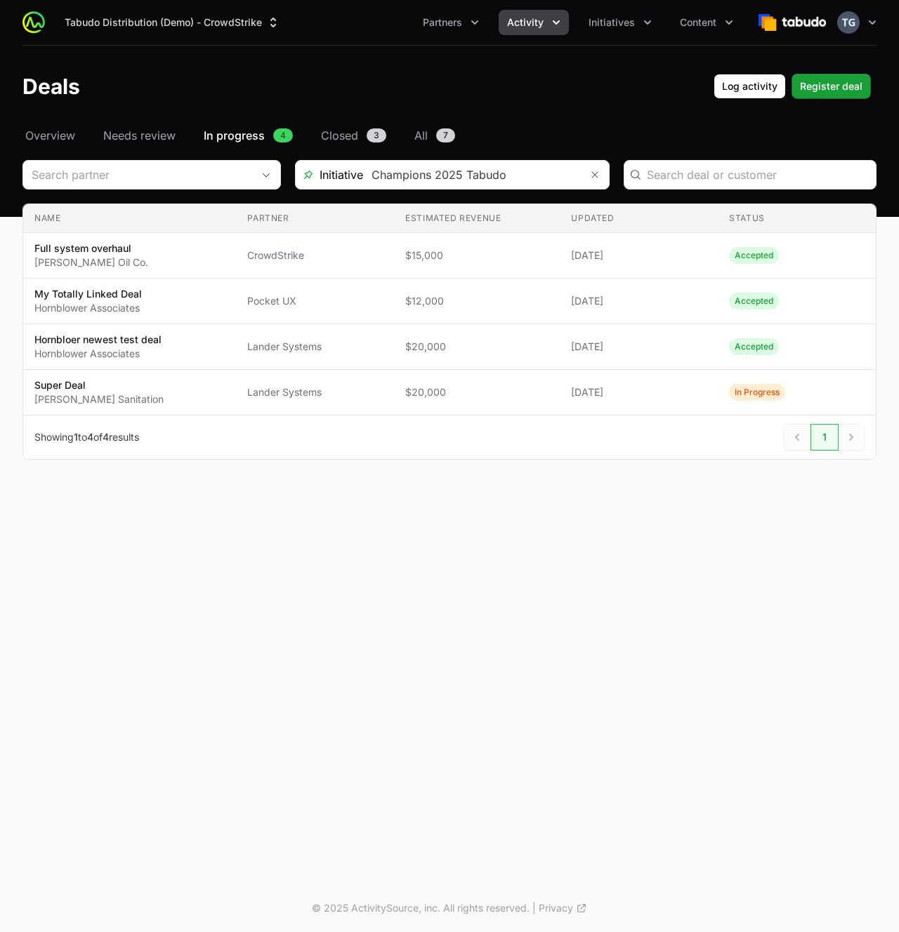
click at [527, 29] on button "Activity" at bounding box center [533, 22] width 70 height 25
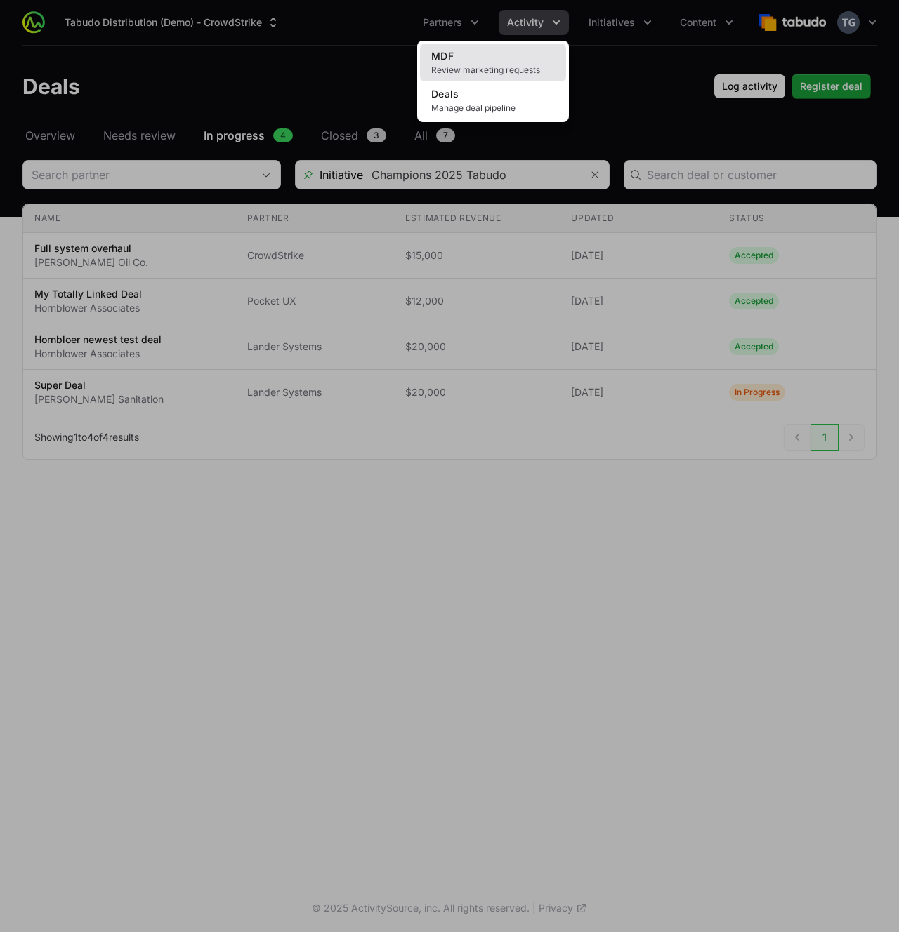
click at [486, 67] on span "Review marketing requests" at bounding box center [493, 70] width 124 height 11
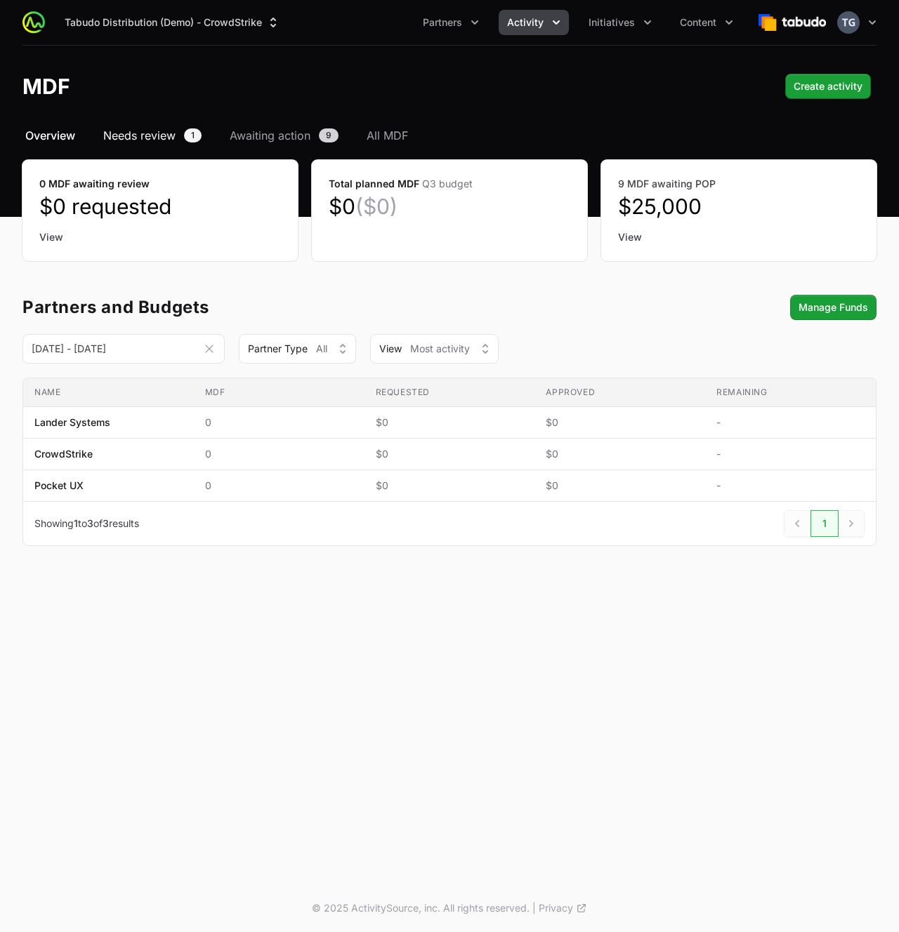
click at [170, 133] on span "Needs review" at bounding box center [139, 135] width 72 height 17
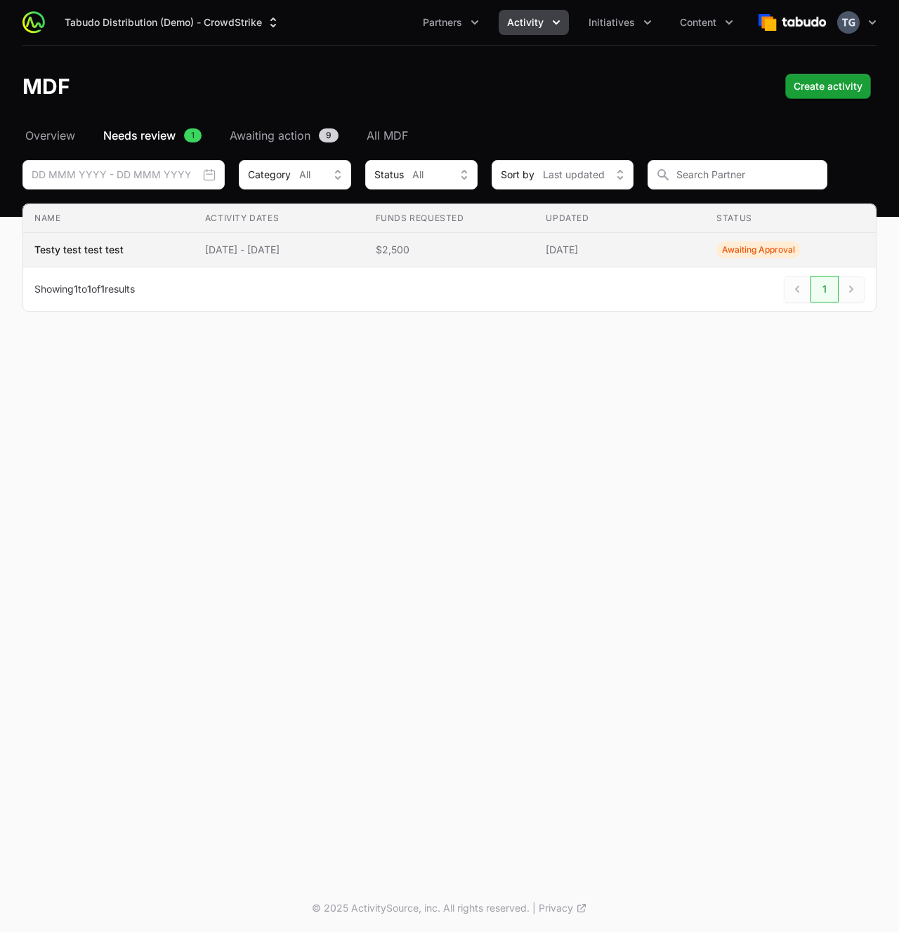
click at [664, 249] on span "[DATE]" at bounding box center [619, 250] width 148 height 14
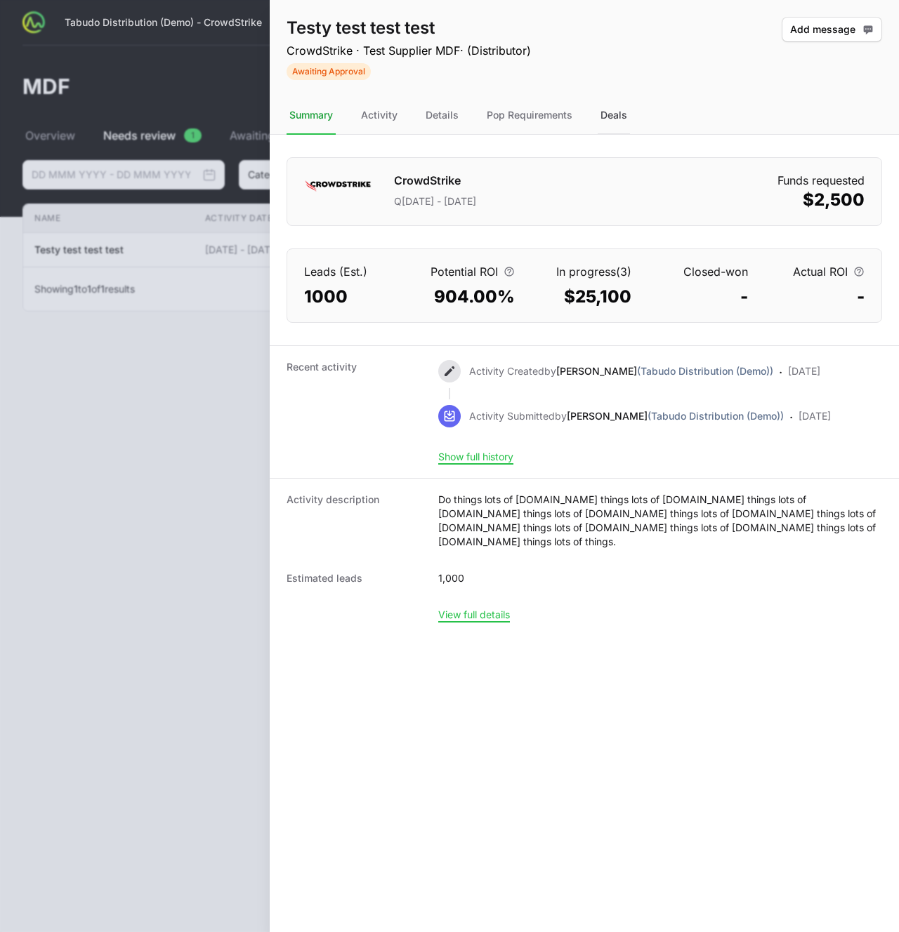
click at [620, 102] on div "Deals" at bounding box center [613, 116] width 32 height 38
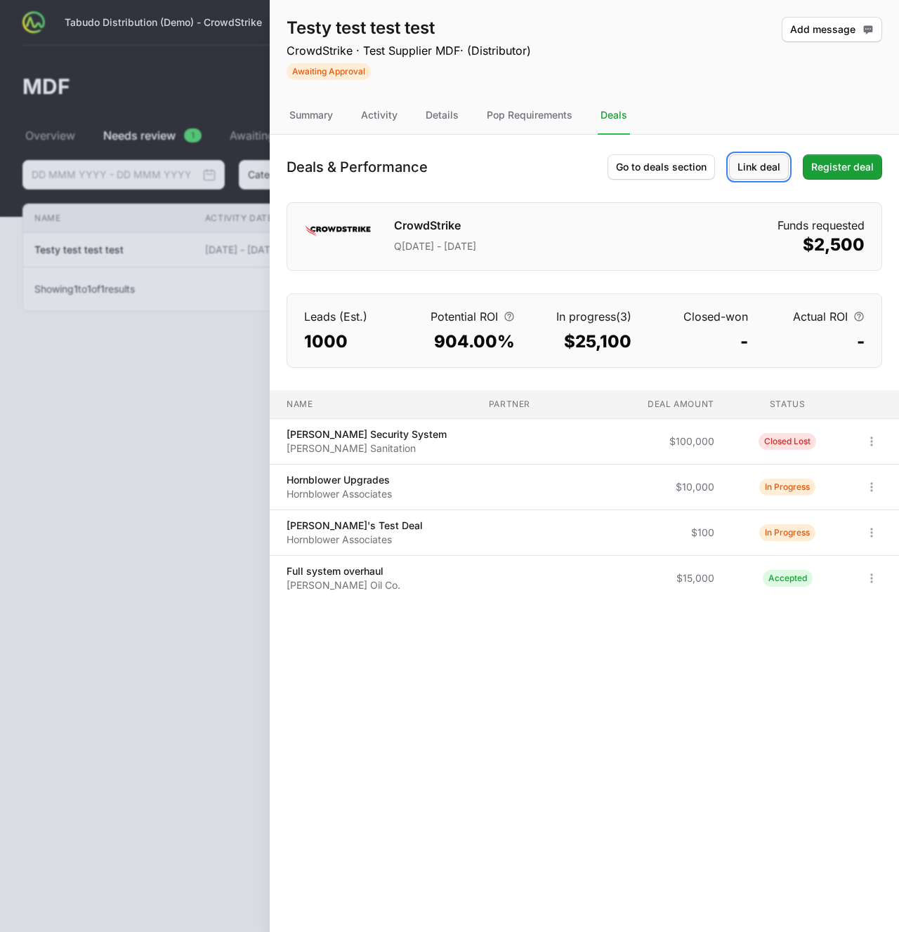
click at [755, 160] on span "Link deal" at bounding box center [758, 167] width 43 height 17
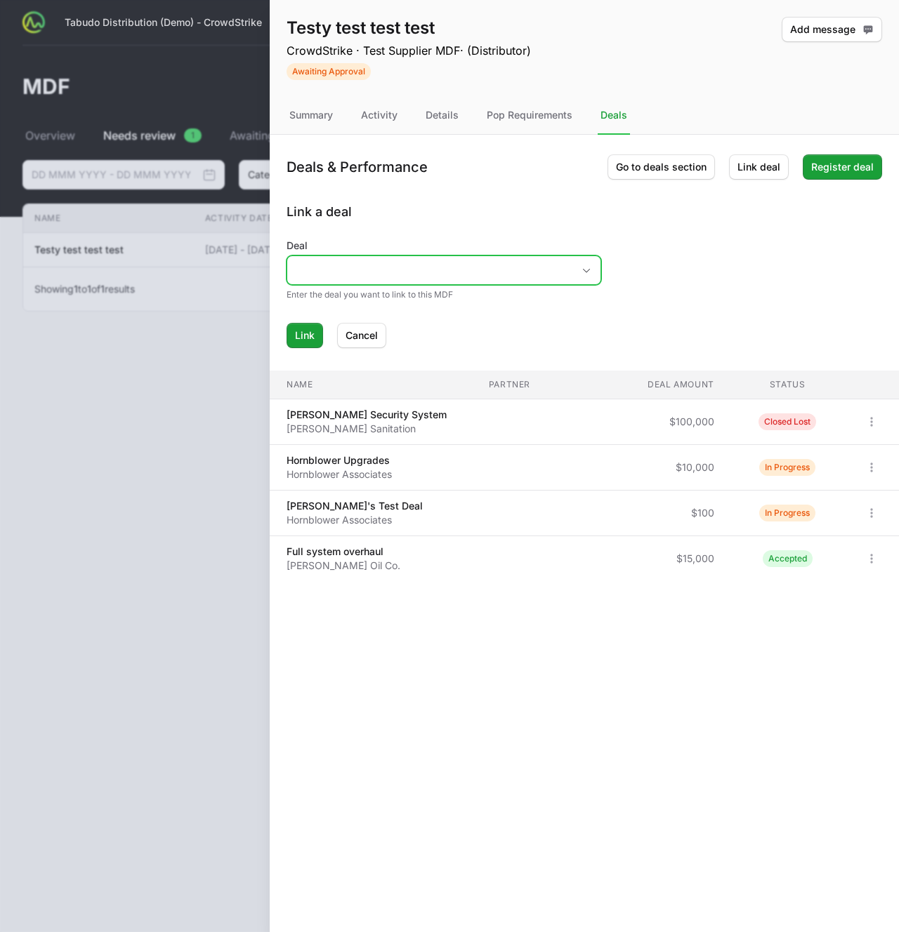
click at [467, 276] on input "Deal" at bounding box center [429, 270] width 285 height 28
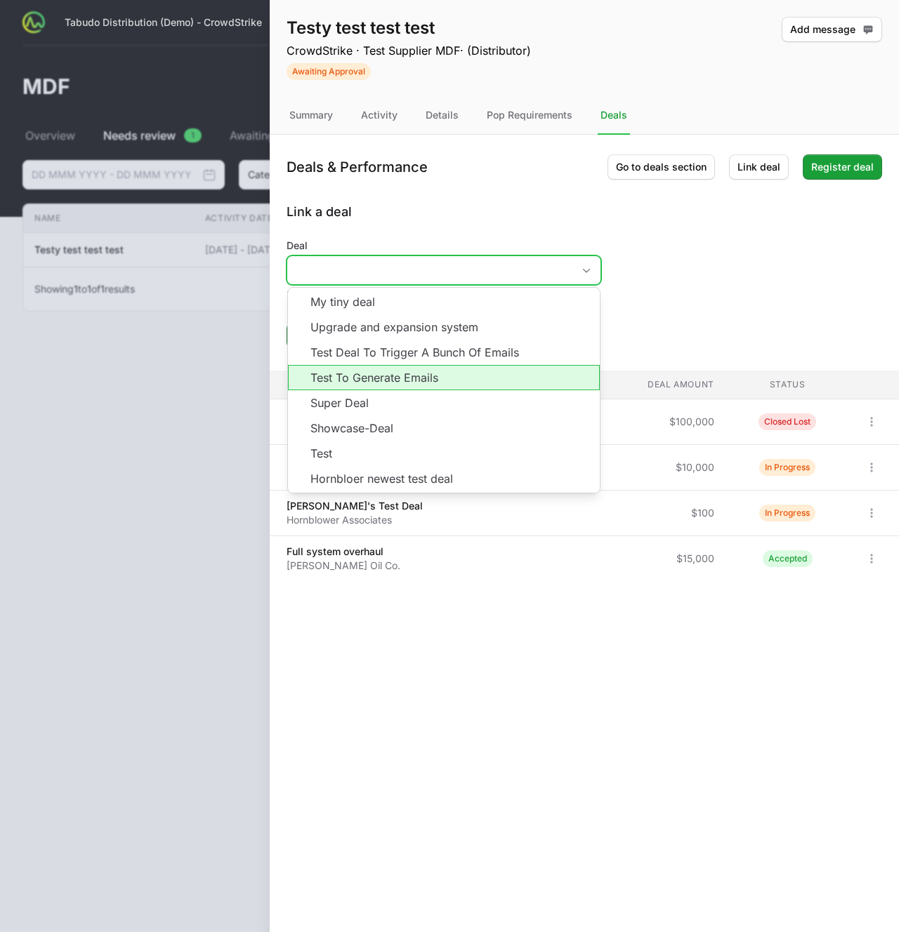
click at [413, 379] on li "Test To Generate Emails" at bounding box center [444, 377] width 312 height 25
type input "Test To Generate Emails"
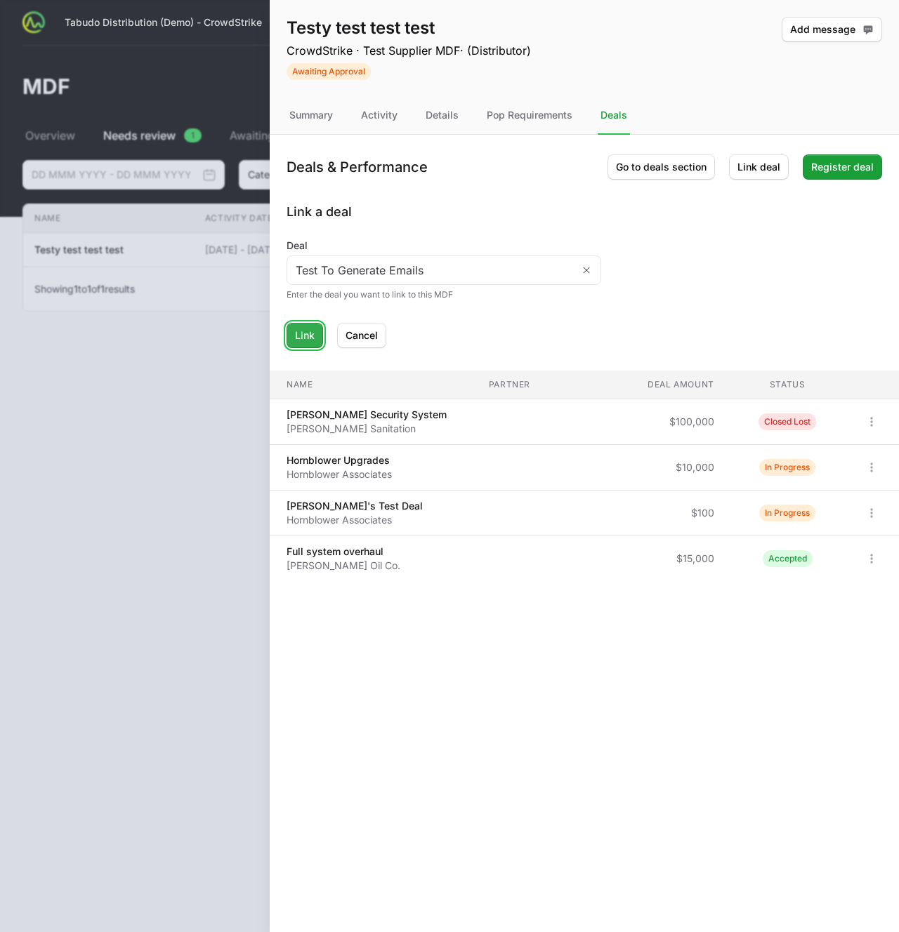
click at [314, 338] on span "Link" at bounding box center [305, 335] width 20 height 17
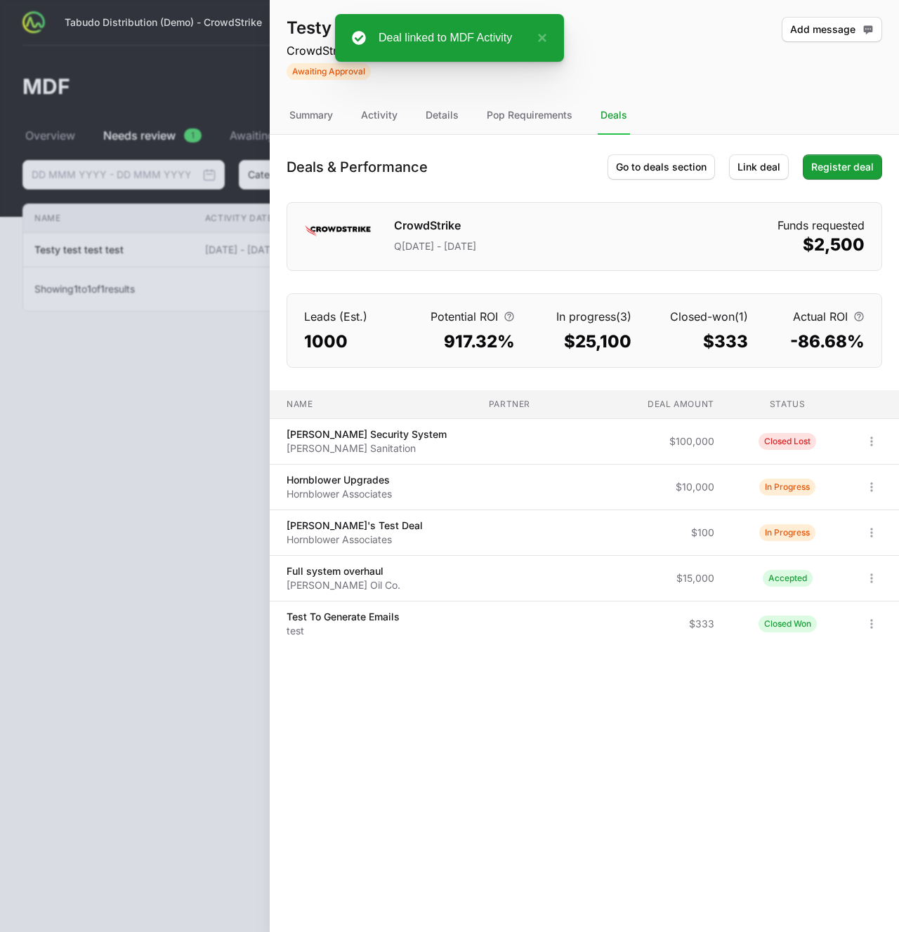
click at [665, 365] on dl "Leads (Est.) 1000 Potential ROI 917.32% In progress (3) $25,100 Closed-won (1) …" at bounding box center [584, 330] width 594 height 73
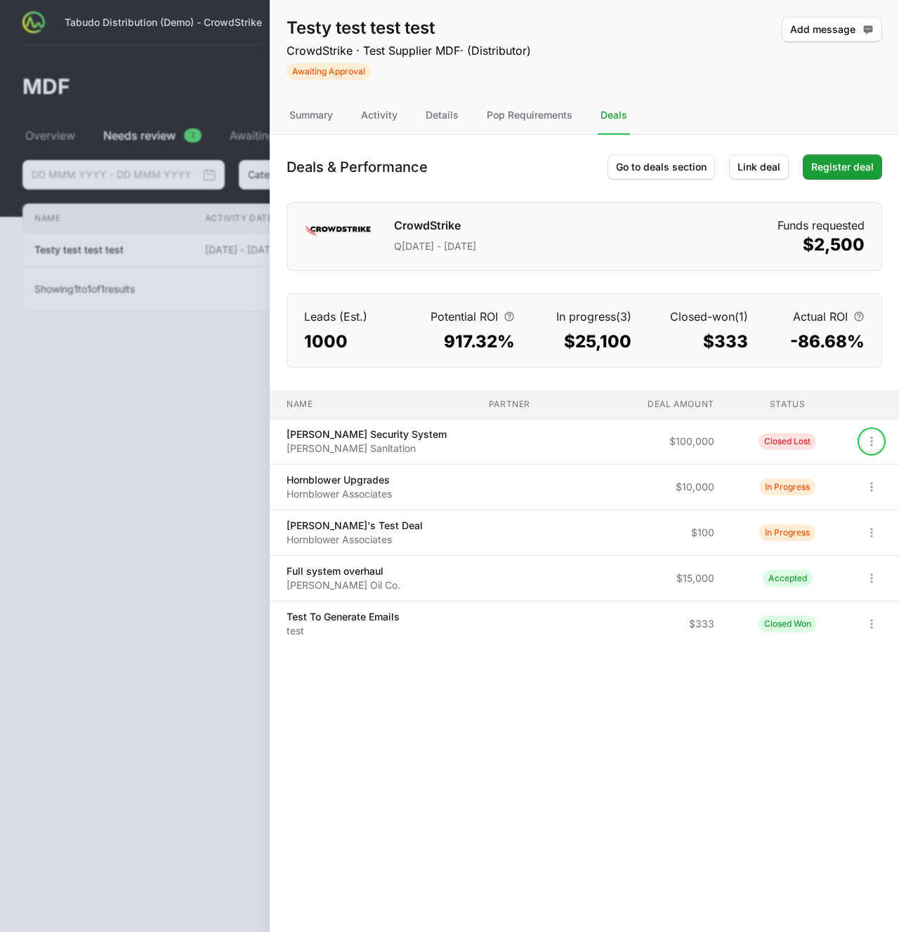
click at [864, 440] on icon "Open options" at bounding box center [871, 442] width 14 height 14
click at [862, 432] on body "Tabudo Distribution (Demo) - CrowdStrike Partners Activity Initiatives Content …" at bounding box center [449, 466] width 899 height 932
click at [739, 171] on span "Link deal" at bounding box center [758, 167] width 43 height 17
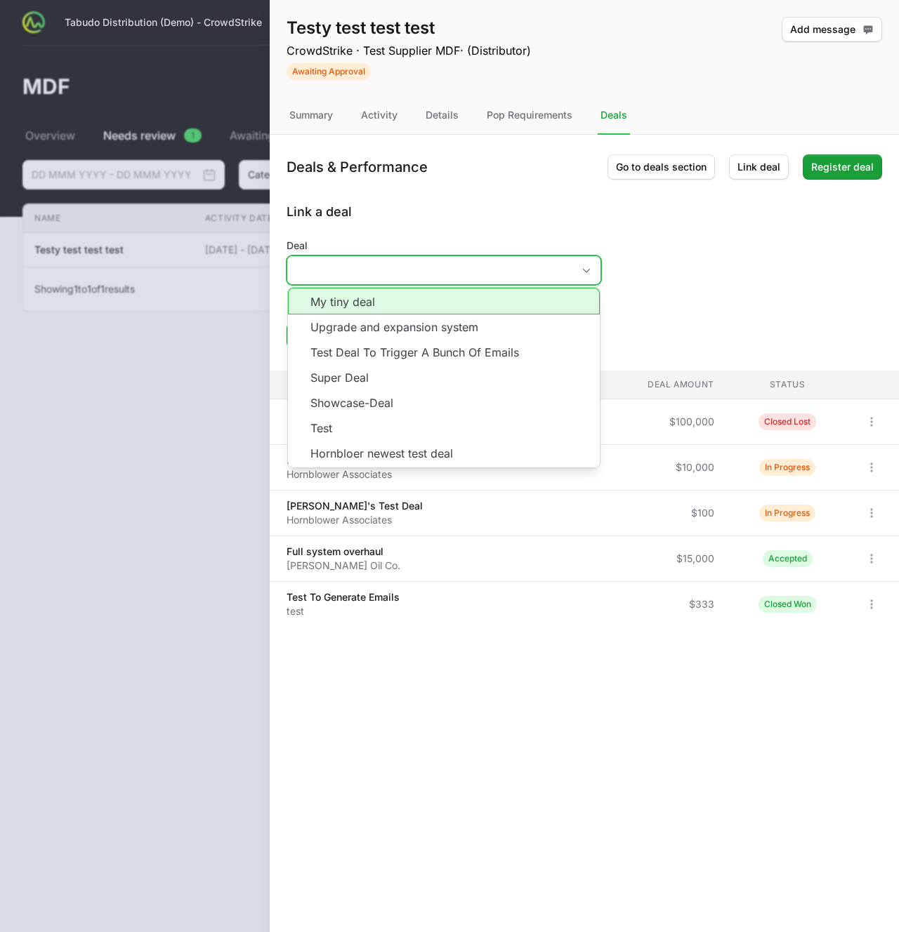
drag, startPoint x: 366, startPoint y: 270, endPoint x: 363, endPoint y: 278, distance: 8.5
click at [366, 270] on input "Deal" at bounding box center [429, 270] width 285 height 28
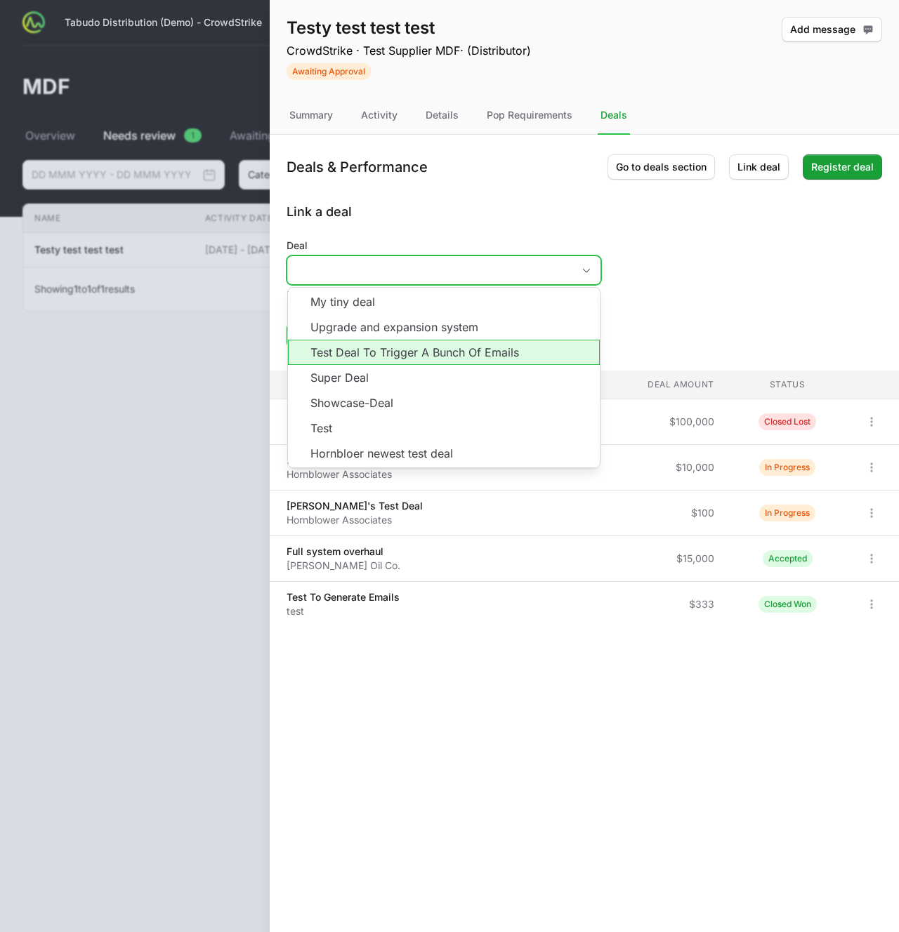
click at [377, 359] on li "Test Deal To Trigger A Bunch Of Emails" at bounding box center [444, 352] width 312 height 25
type input "Test Deal To Trigger A Bunch Of Emails"
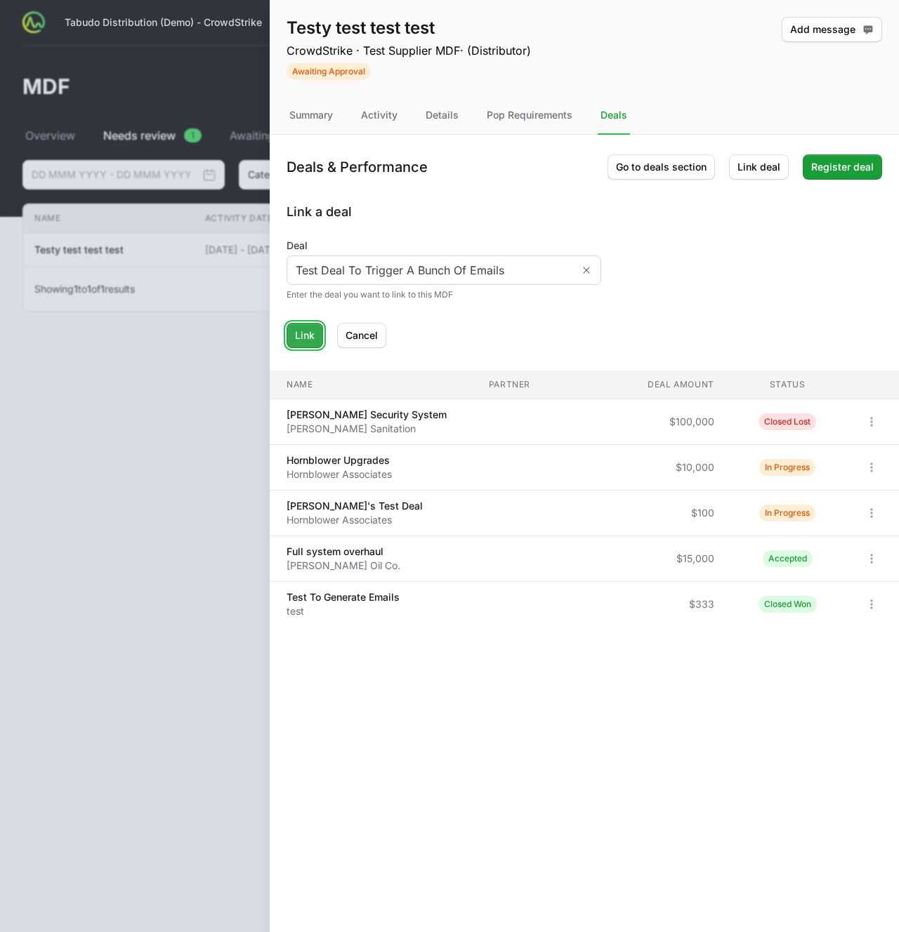
click at [317, 331] on button "Link" at bounding box center [304, 335] width 37 height 25
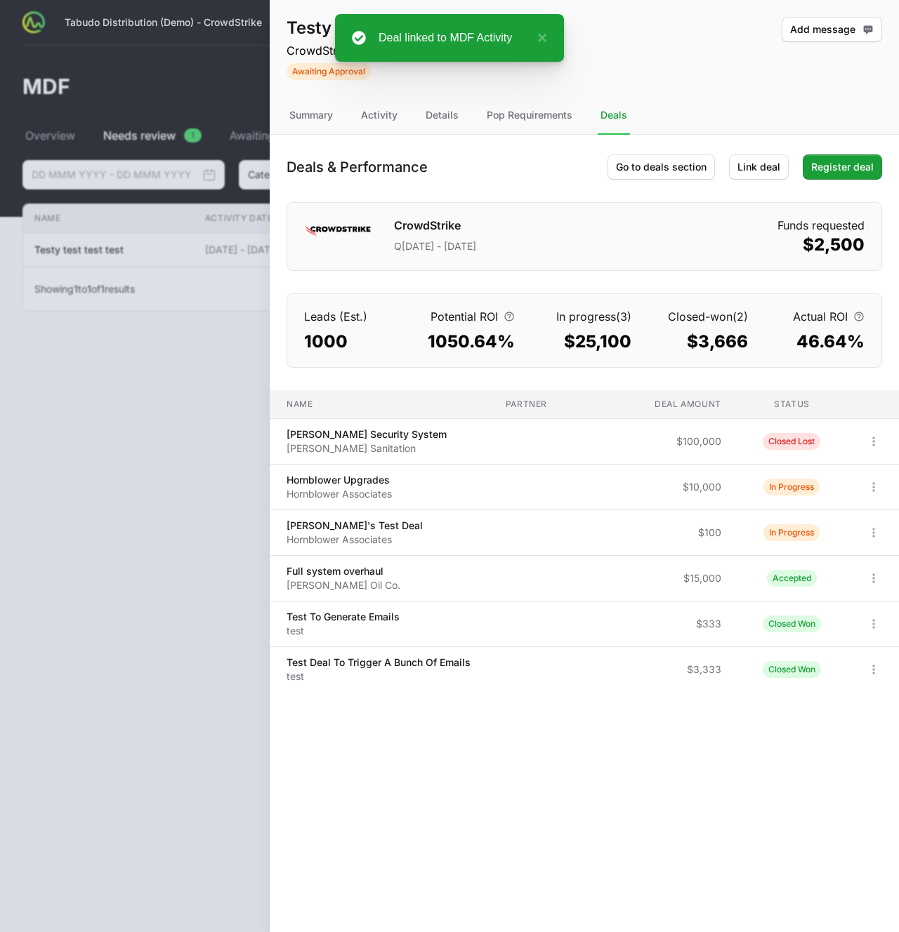
click at [697, 696] on div "Testy test test test CrowdStrike · Test Supplier MDF · (Distributor) Awaiting A…" at bounding box center [584, 466] width 629 height 932
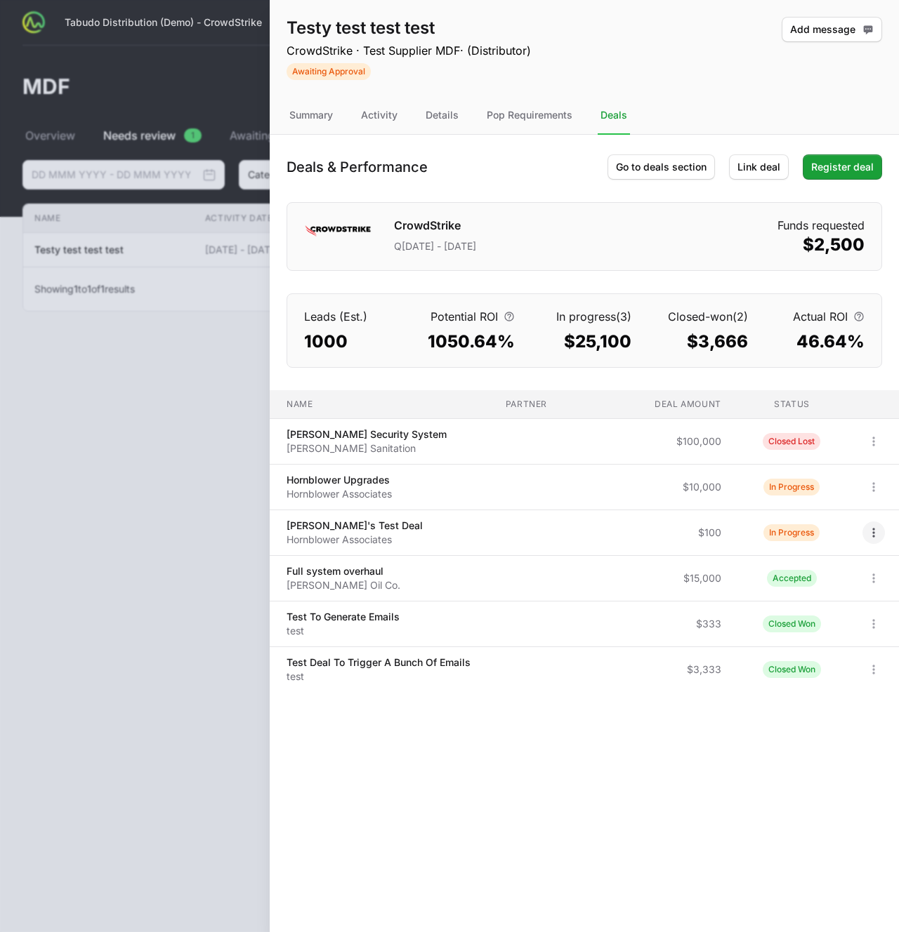
drag, startPoint x: 879, startPoint y: 543, endPoint x: 877, endPoint y: 534, distance: 8.7
click at [878, 537] on span at bounding box center [874, 533] width 25 height 22
click at [876, 534] on icon "Open options" at bounding box center [873, 533] width 14 height 14
click at [839, 559] on div "View" at bounding box center [821, 563] width 147 height 25
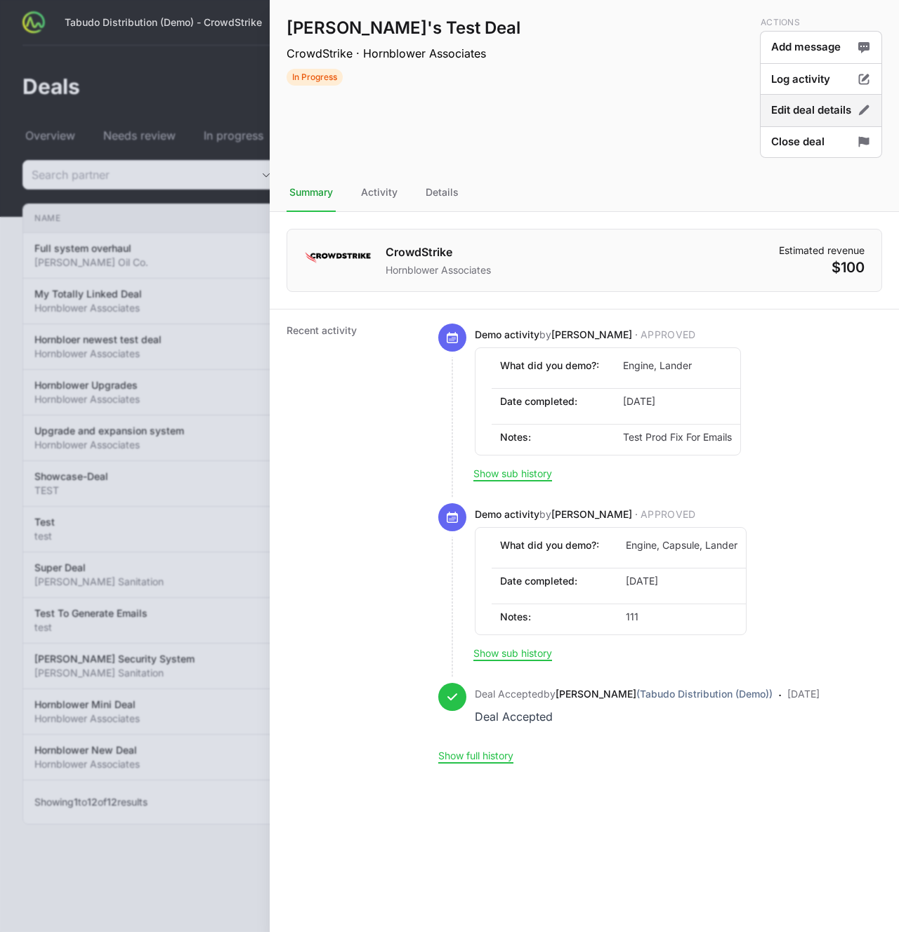
click at [820, 110] on button "Edit deal details" at bounding box center [821, 110] width 122 height 33
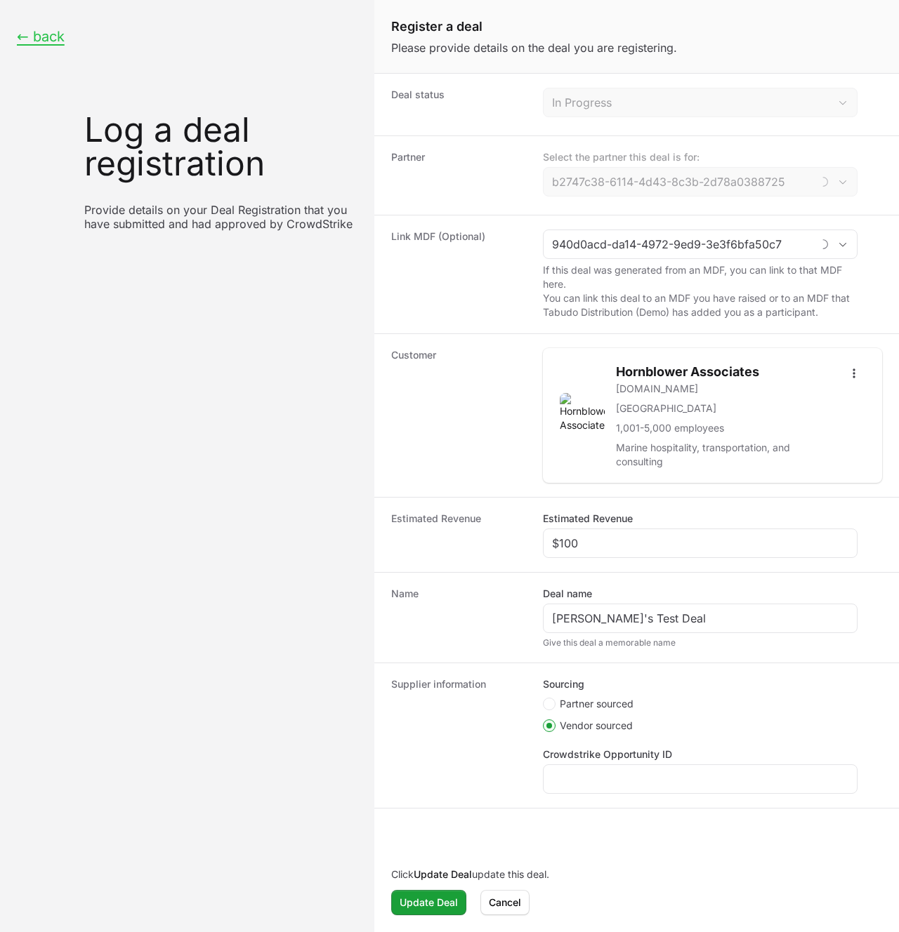
type input "Lander Systems"
type input "Testy test test test"
click at [559, 542] on input "$100" at bounding box center [700, 543] width 296 height 17
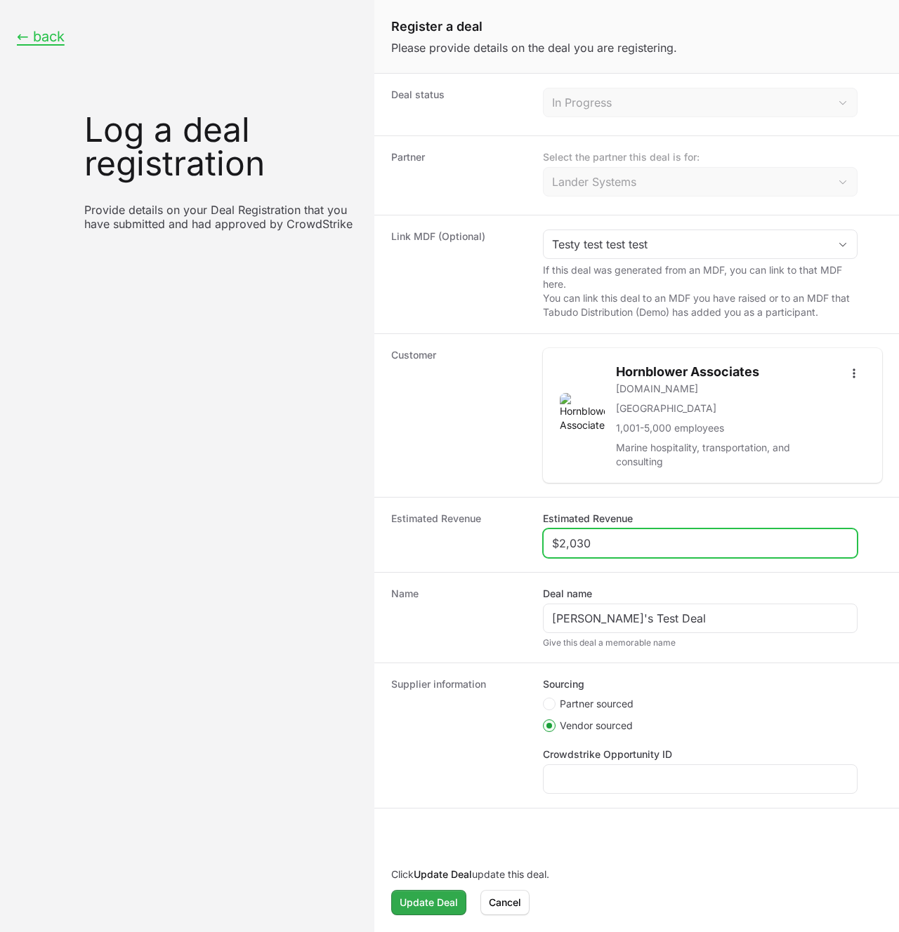
type input "$2,030"
click at [432, 696] on span "Update Deal" at bounding box center [428, 902] width 58 height 17
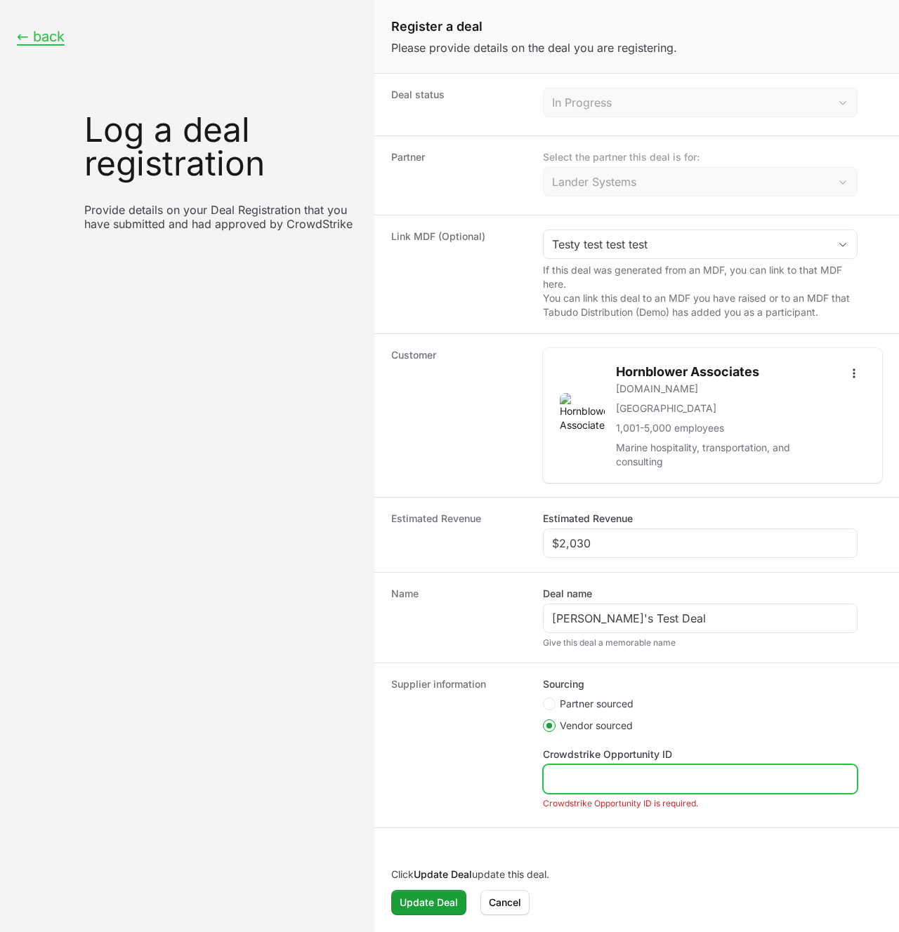
click at [626, 696] on input "Crowdstrike Opportunity ID" at bounding box center [700, 779] width 296 height 17
type input "12312313"
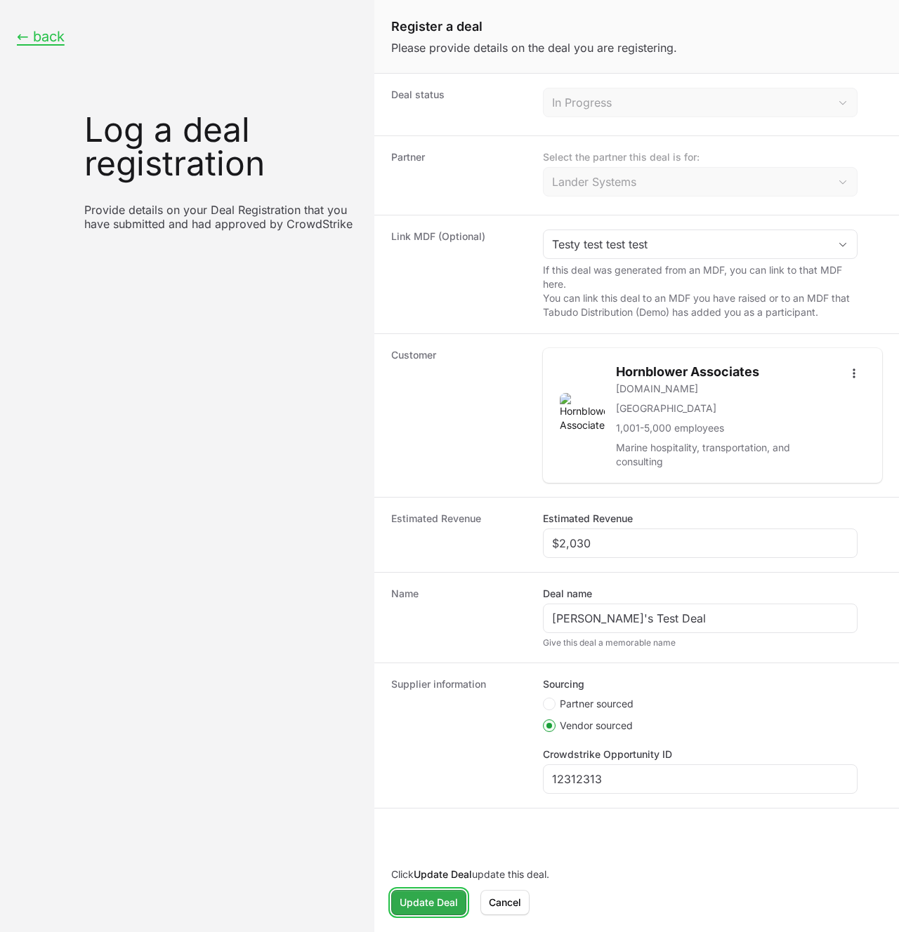
click at [435, 696] on button "Update Deal" at bounding box center [428, 902] width 75 height 25
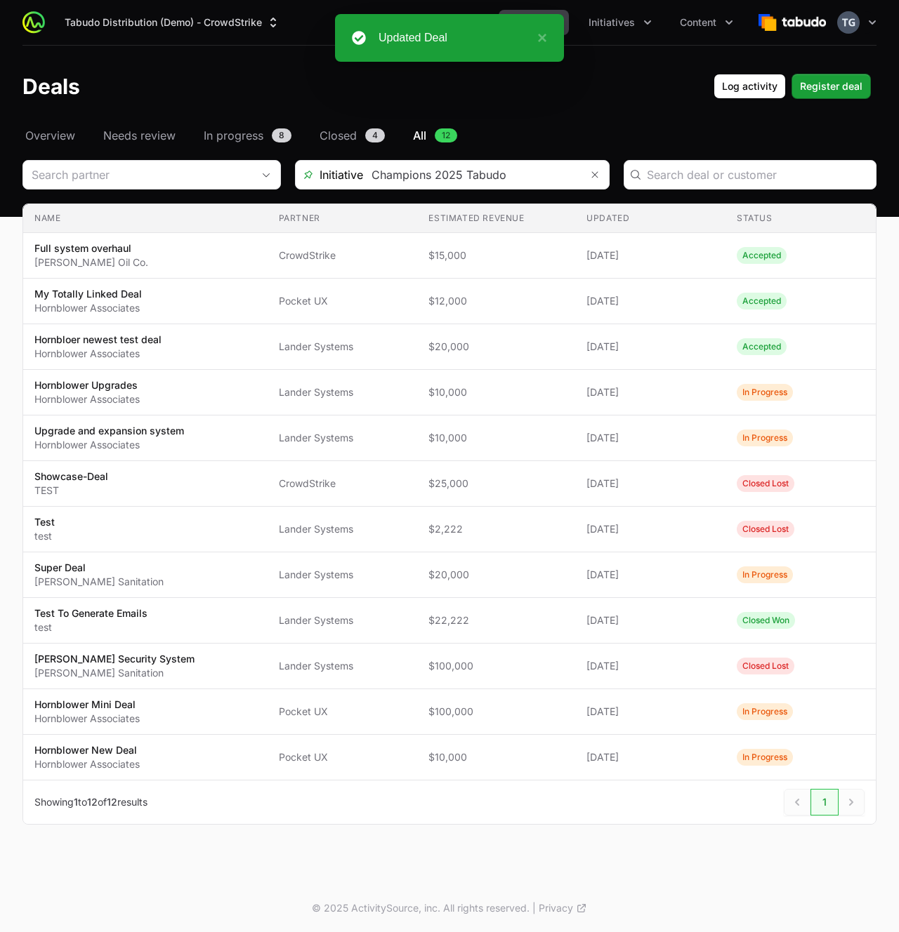
click at [566, 20] on button "Activity" at bounding box center [533, 22] width 70 height 25
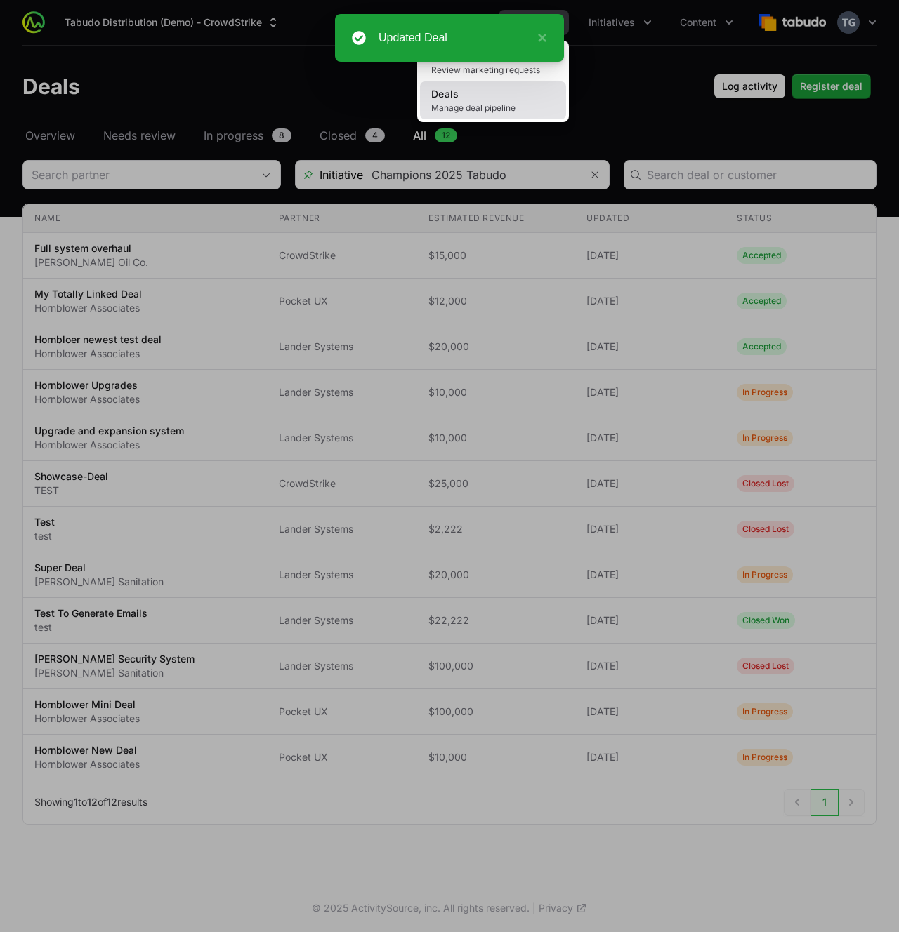
click at [518, 102] on link "Deals Manage deal pipeline" at bounding box center [493, 100] width 146 height 38
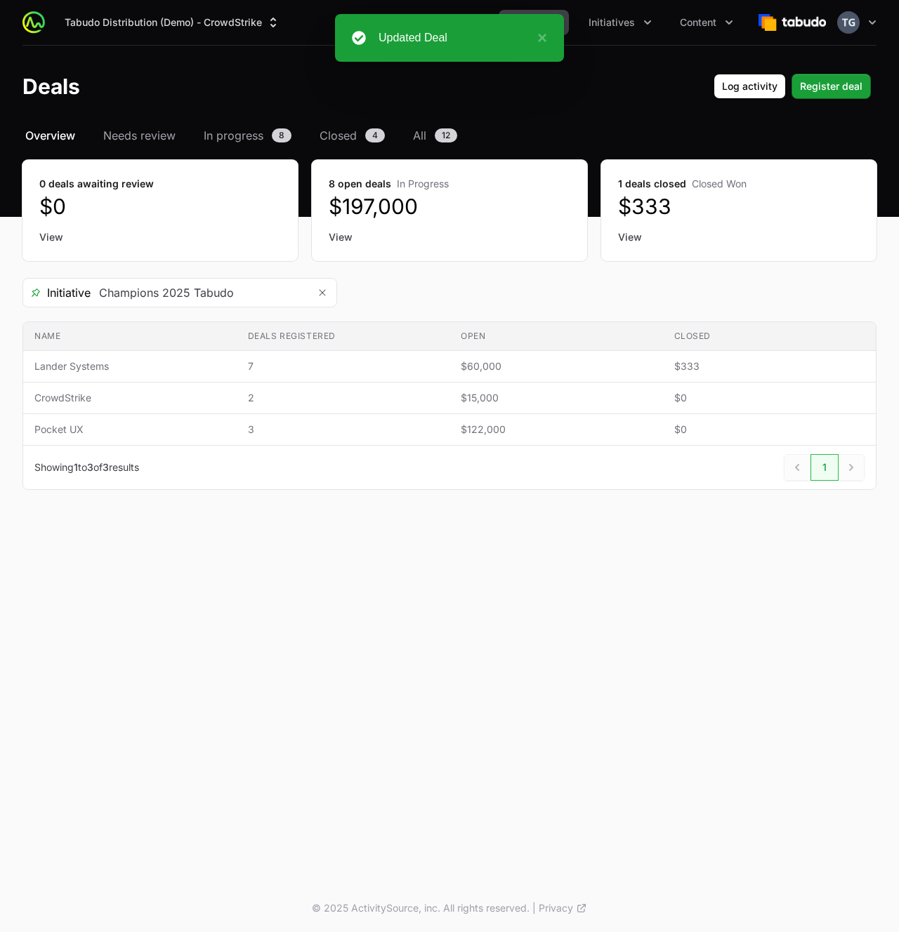
click at [534, 67] on header "Deals Log activity Register deal" at bounding box center [449, 86] width 899 height 81
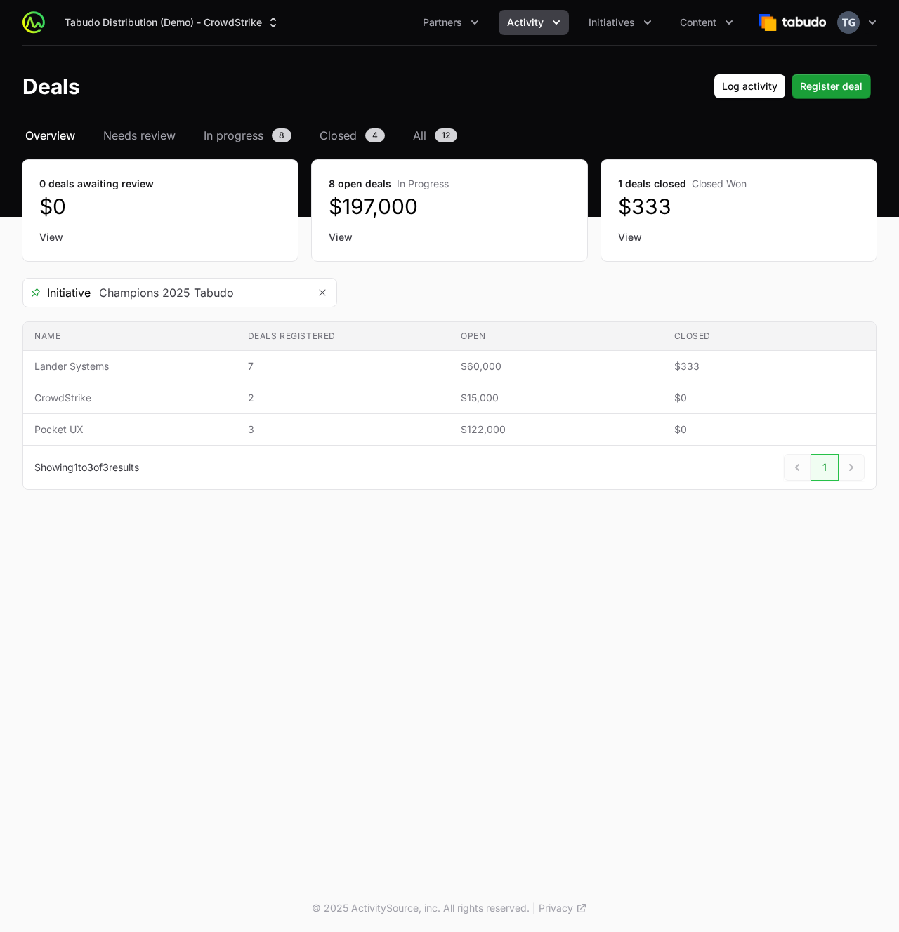
click at [550, 21] on icon "Activity menu" at bounding box center [556, 22] width 14 height 14
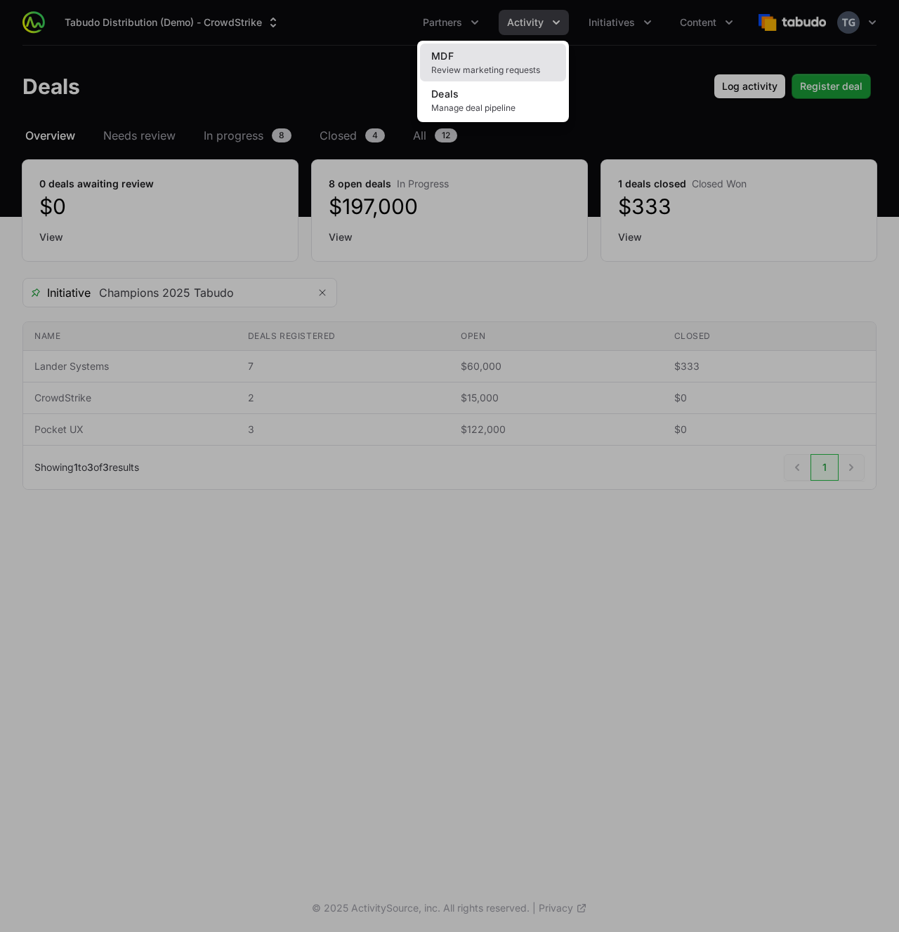
click at [519, 49] on link "MDF Review marketing requests" at bounding box center [493, 63] width 146 height 38
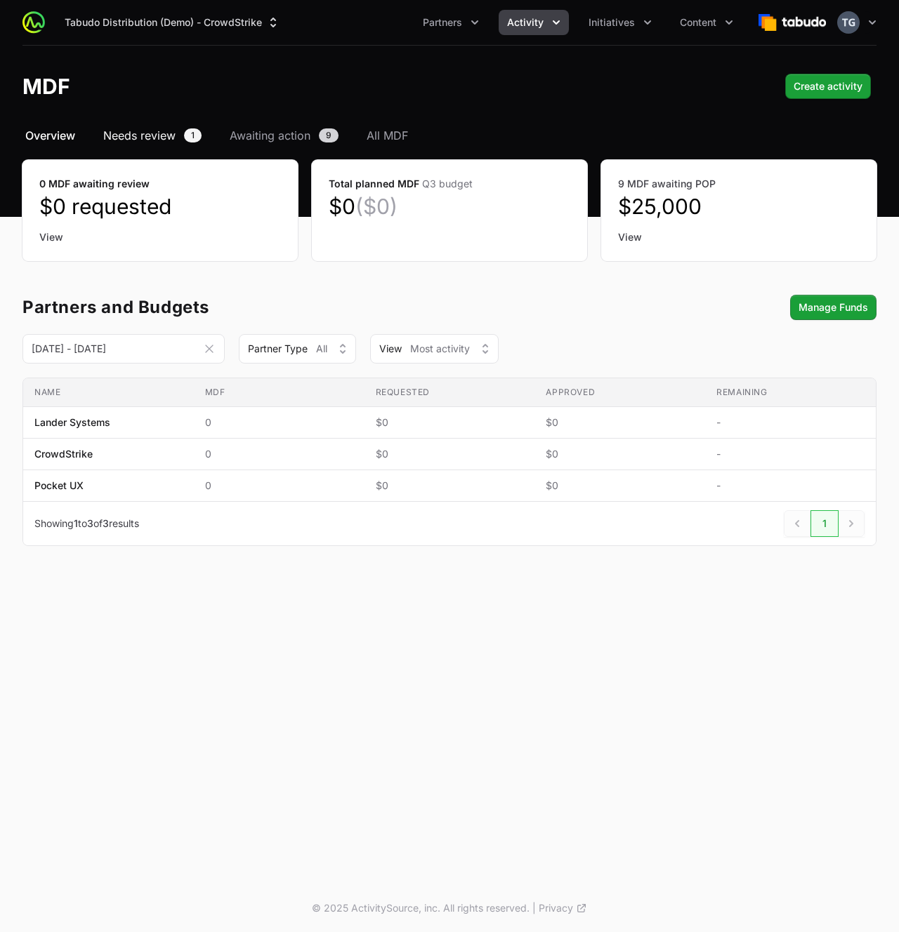
click at [154, 133] on span "Needs review" at bounding box center [139, 135] width 72 height 17
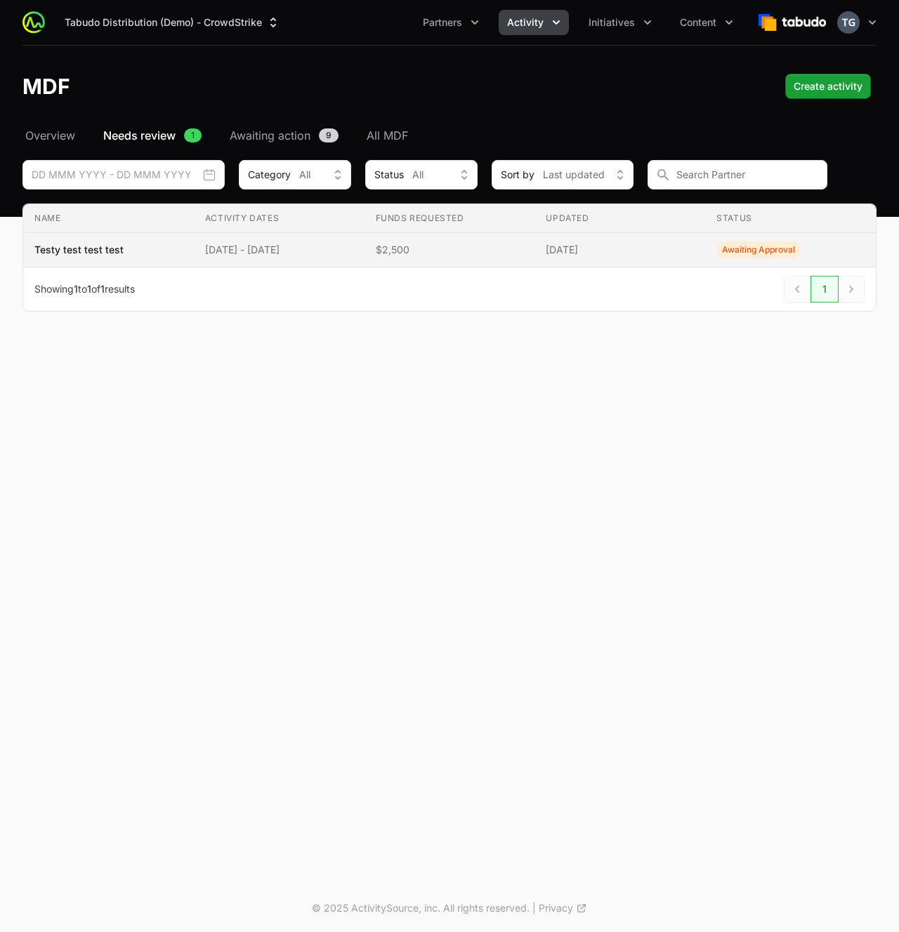
click at [329, 247] on span "[DATE] - [DATE]" at bounding box center [279, 250] width 148 height 14
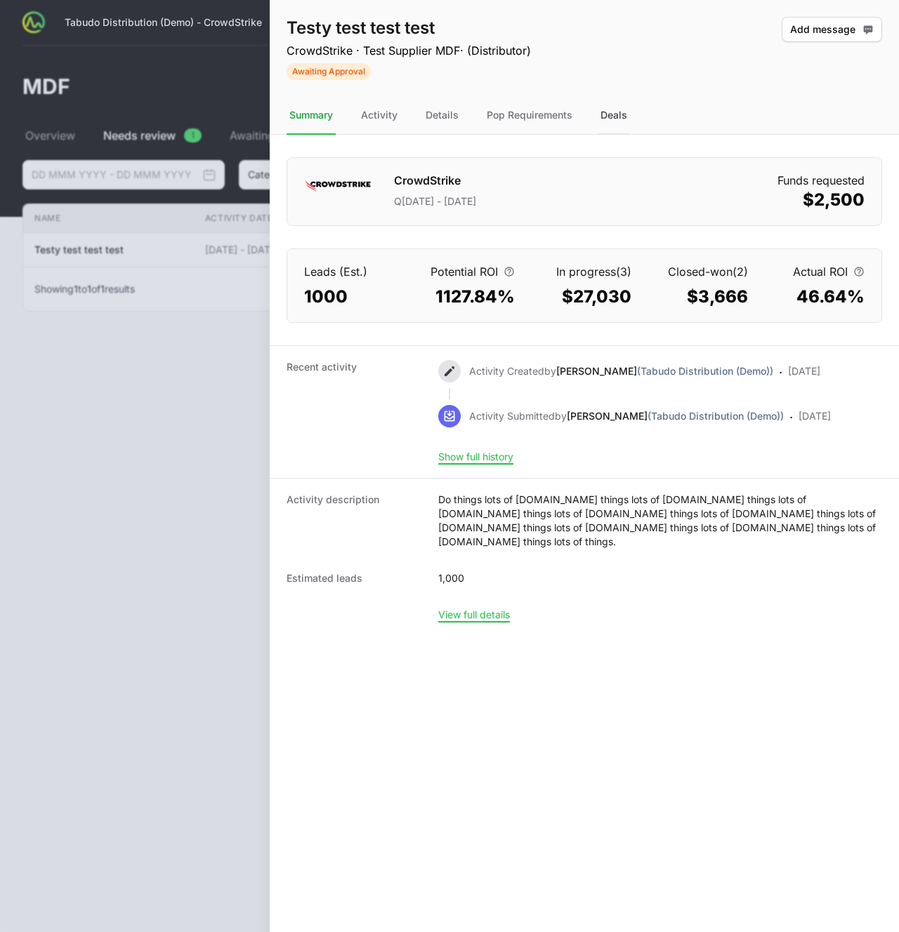
click at [627, 114] on div "Deals" at bounding box center [613, 116] width 32 height 38
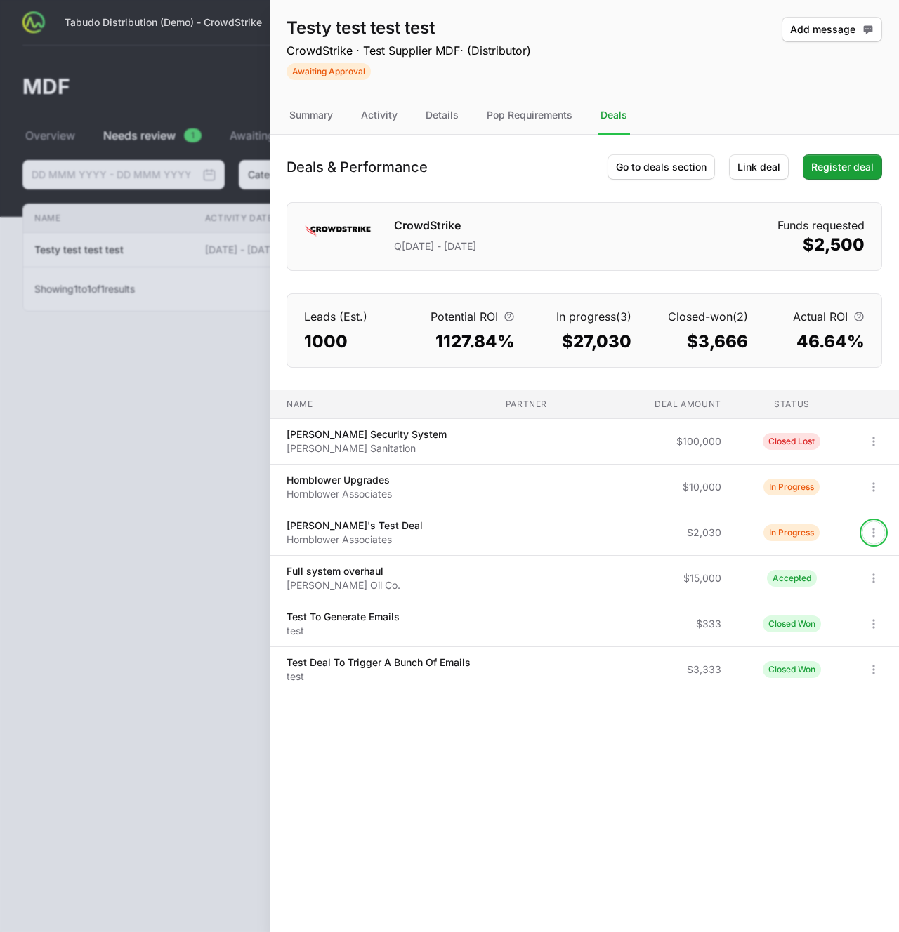
click at [865, 534] on button "Open options" at bounding box center [873, 533] width 22 height 22
click at [831, 551] on div "View" at bounding box center [821, 563] width 147 height 25
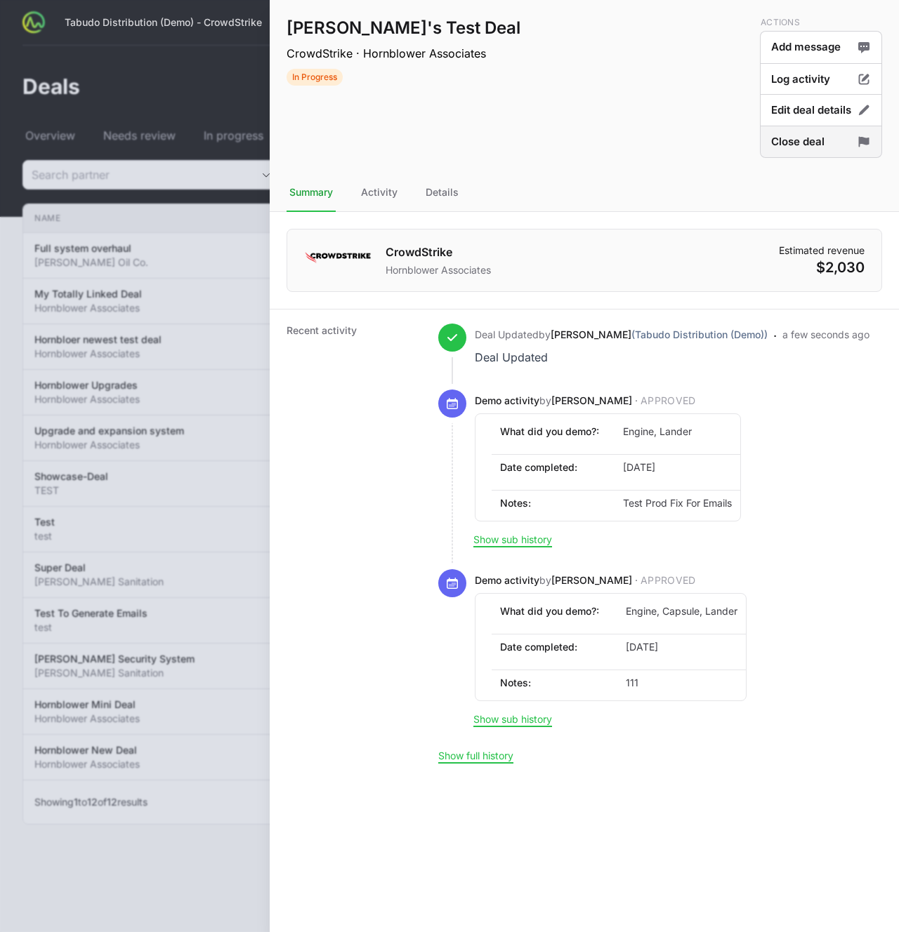
click at [806, 147] on button "Close deal" at bounding box center [821, 142] width 122 height 33
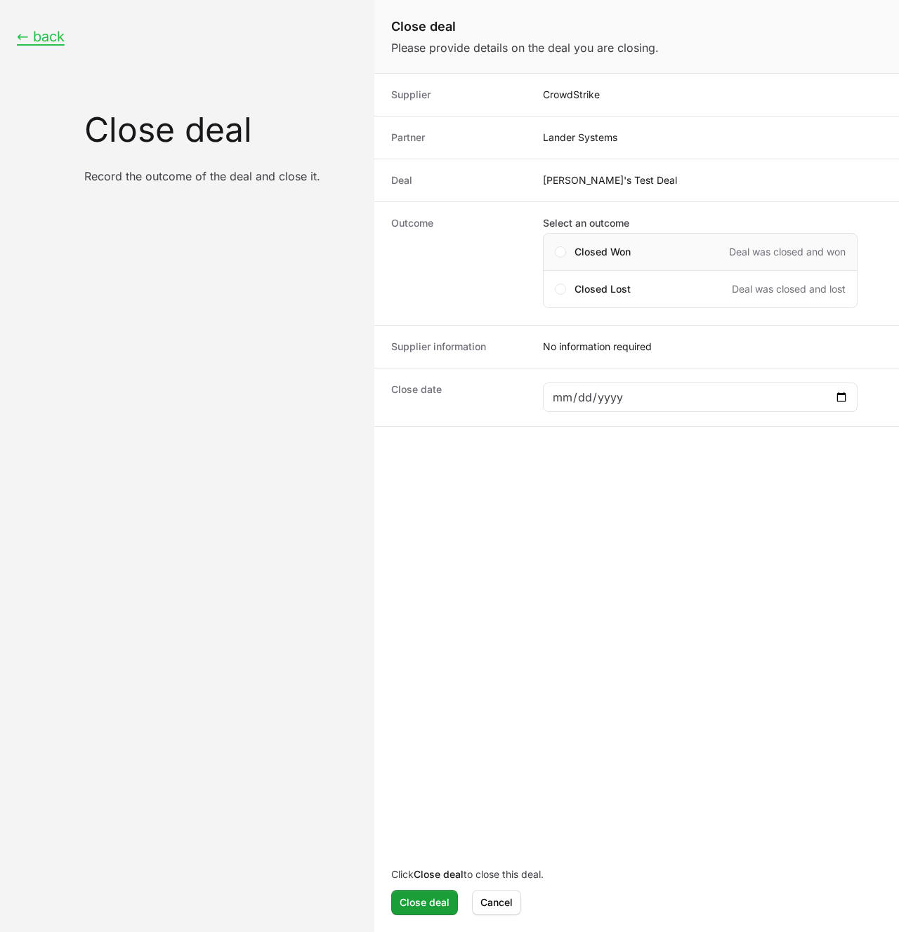
click at [558, 251] on span "Close deal form" at bounding box center [560, 252] width 4 height 4
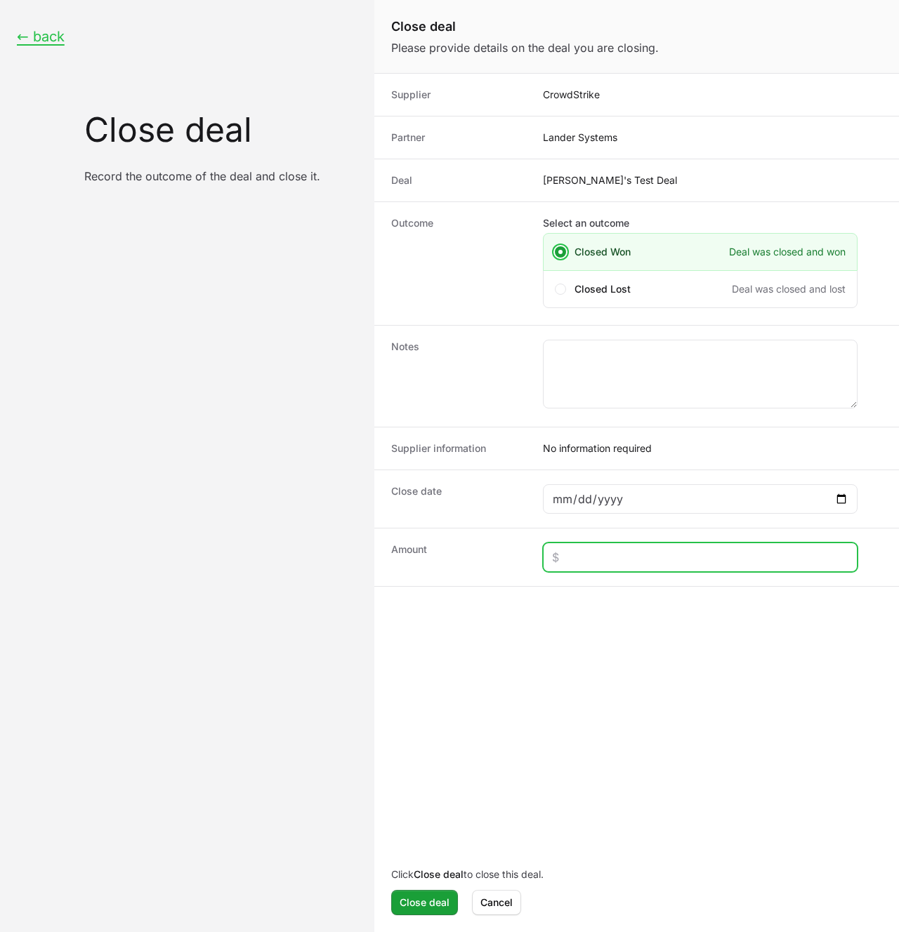
click at [602, 562] on input "Close deal form" at bounding box center [700, 557] width 296 height 17
type input "$1"
type input "$10,000"
click at [849, 498] on div "Close deal form" at bounding box center [700, 498] width 314 height 29
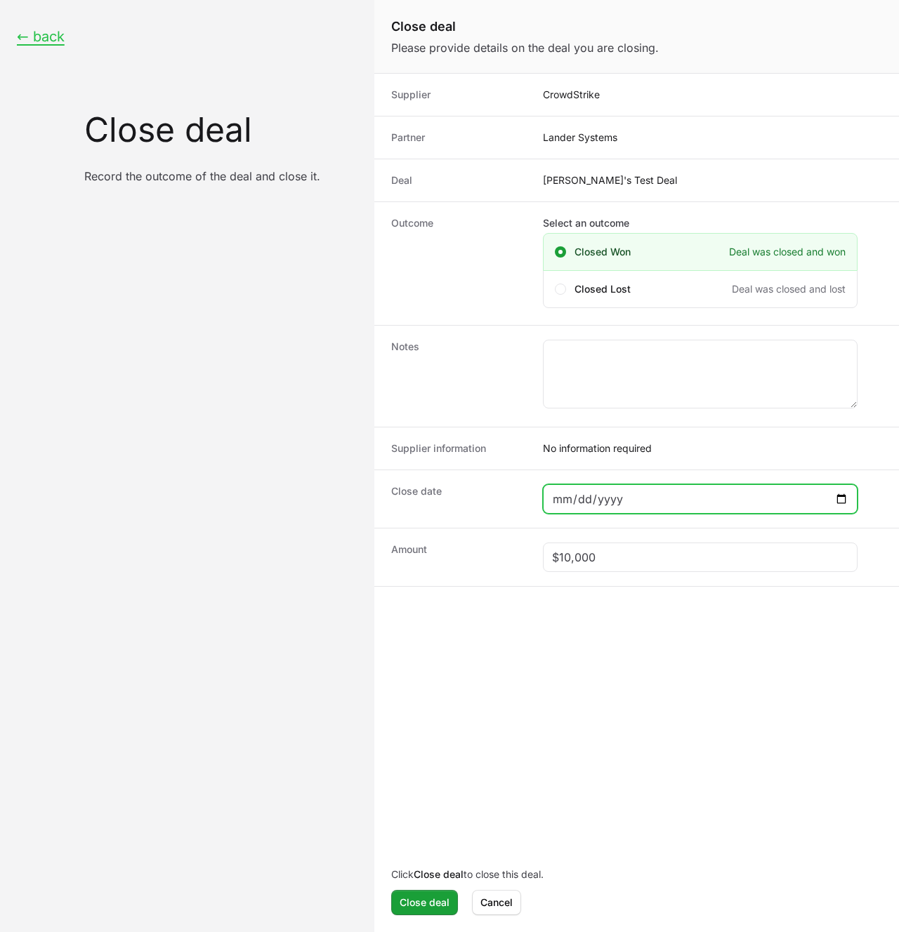
click at [846, 498] on input "Close deal form" at bounding box center [700, 499] width 296 height 17
type input "[DATE]"
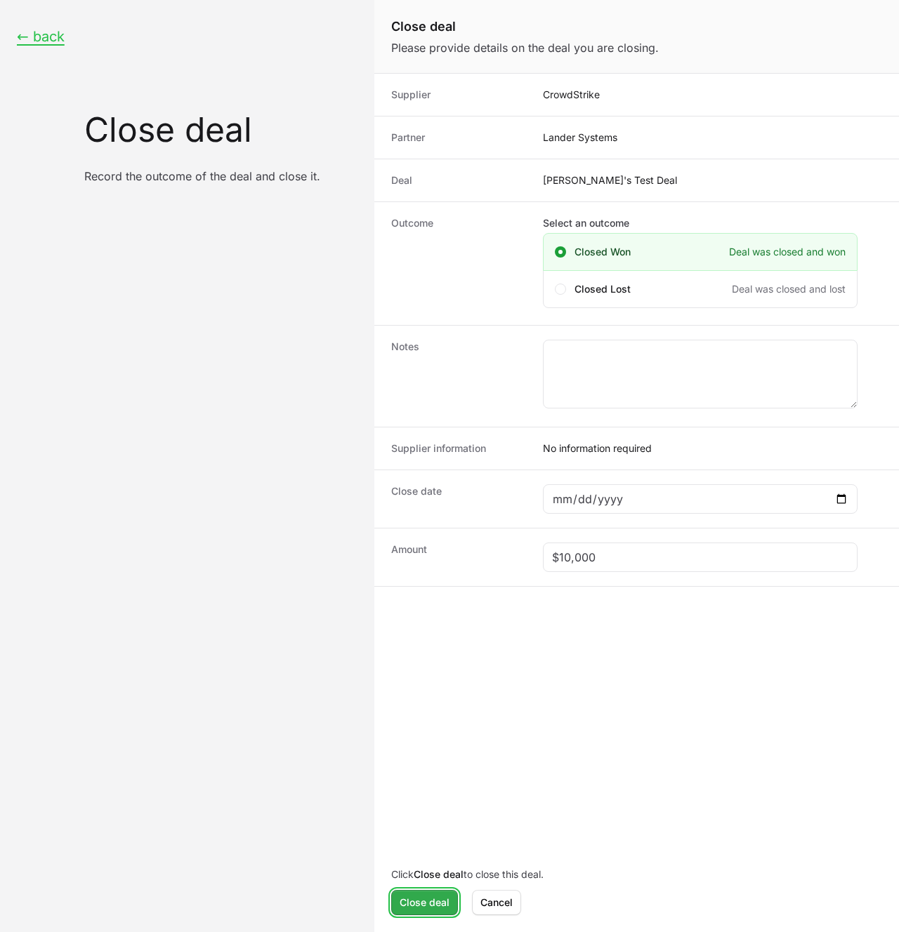
click at [430, 696] on button "Close deal" at bounding box center [424, 902] width 67 height 25
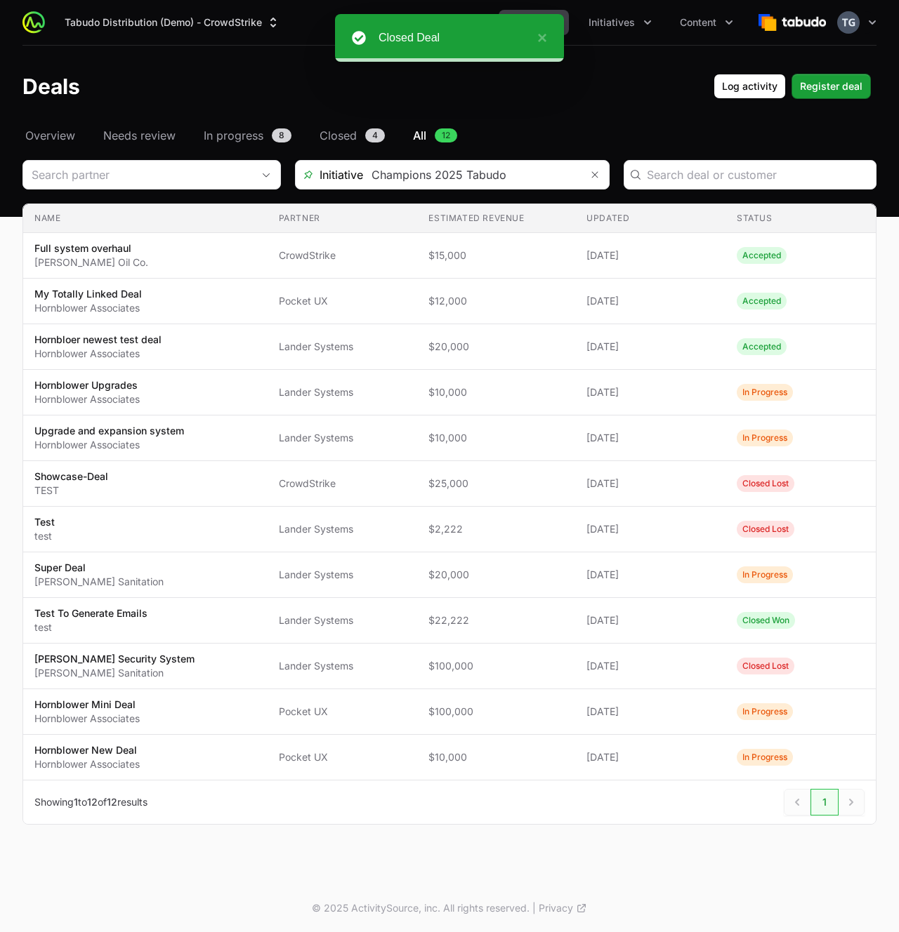
click at [641, 90] on div "Deals Log activity Register deal" at bounding box center [449, 86] width 854 height 25
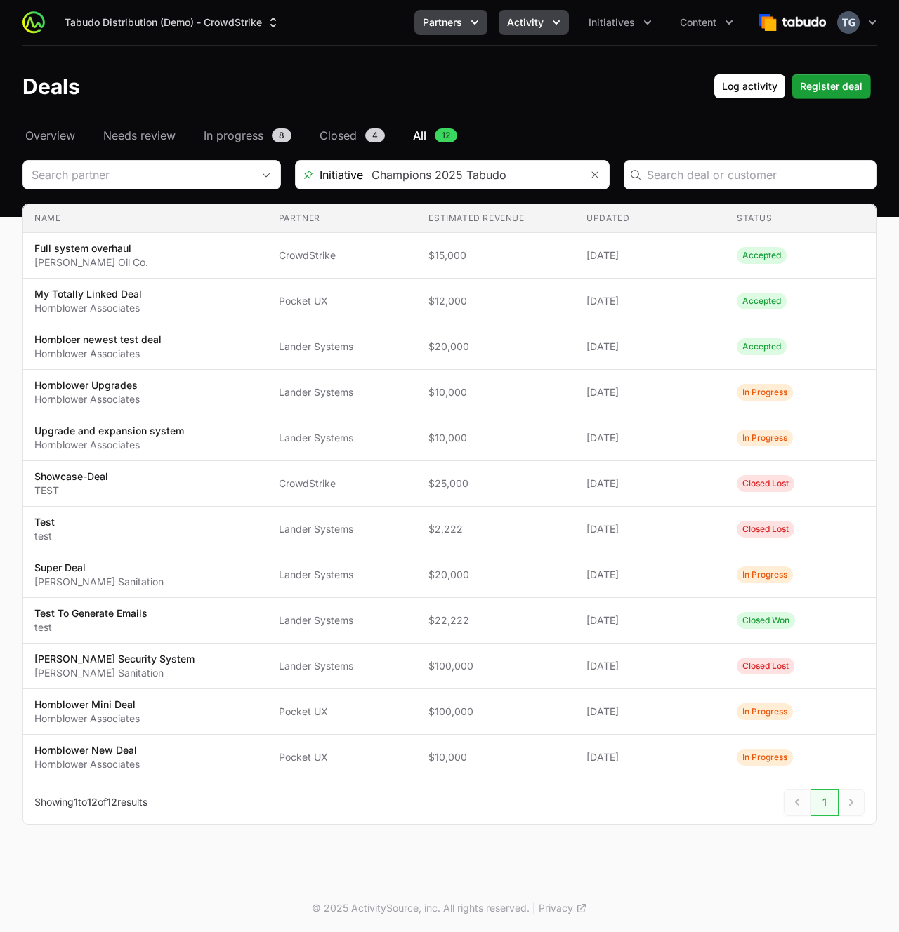
click at [468, 29] on icon "Partners menu" at bounding box center [475, 22] width 14 height 14
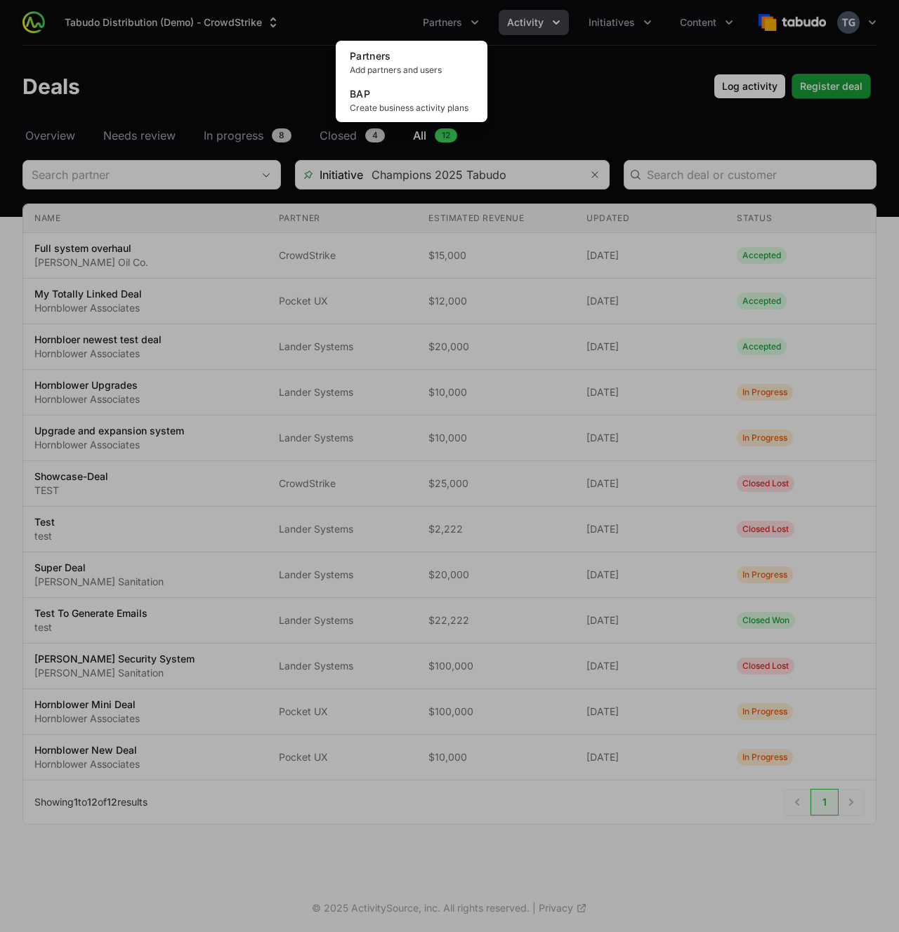
click at [515, 22] on div "Partners menu" at bounding box center [449, 466] width 899 height 932
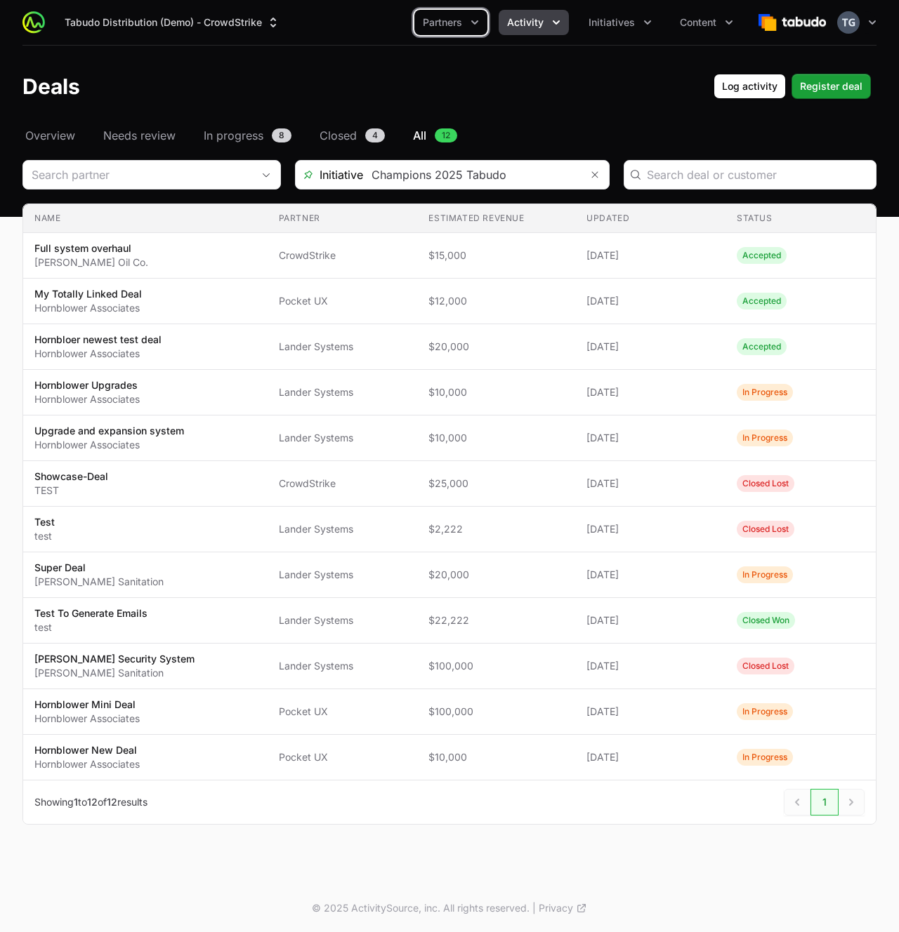
click at [517, 20] on span "Activity" at bounding box center [525, 22] width 37 height 14
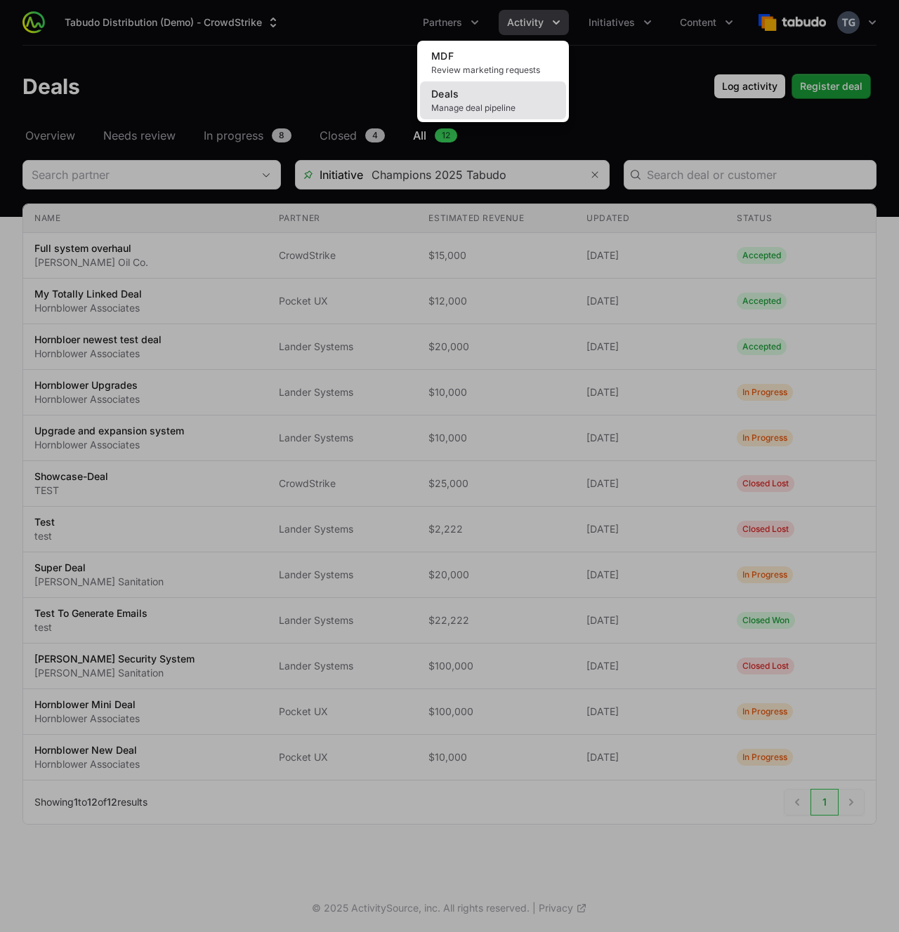
click at [508, 93] on link "Deals Manage deal pipeline" at bounding box center [493, 100] width 146 height 38
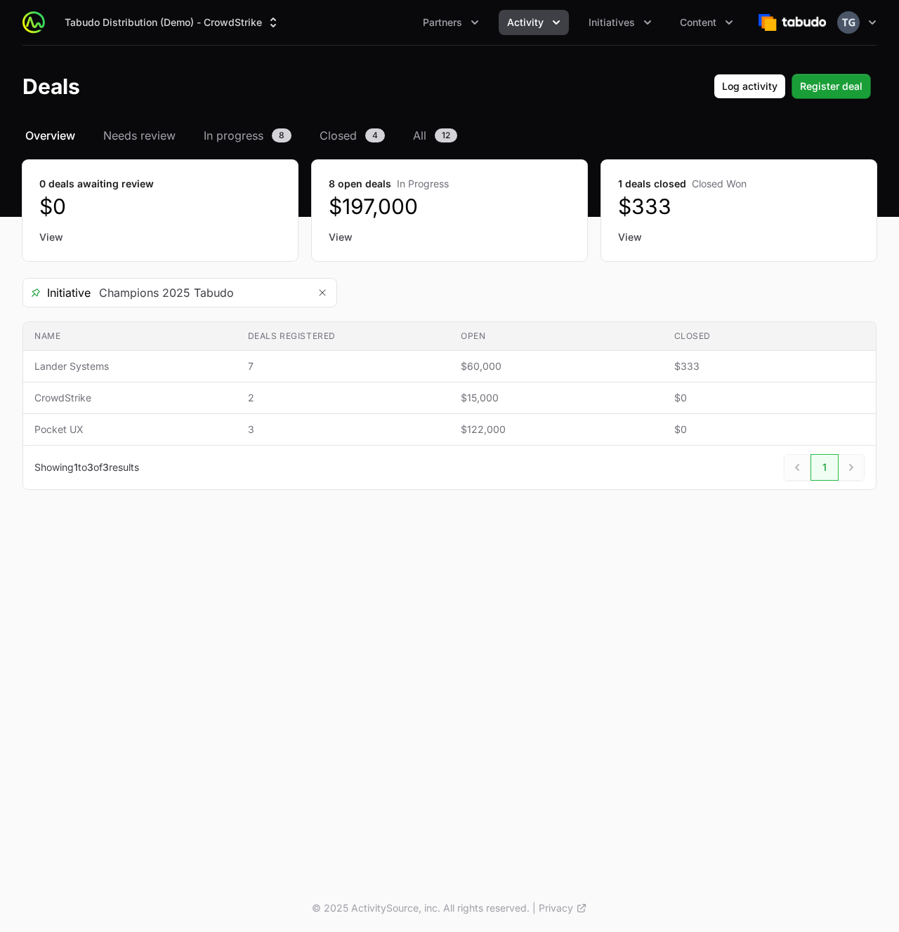
click at [531, 31] on button "Activity" at bounding box center [533, 22] width 70 height 25
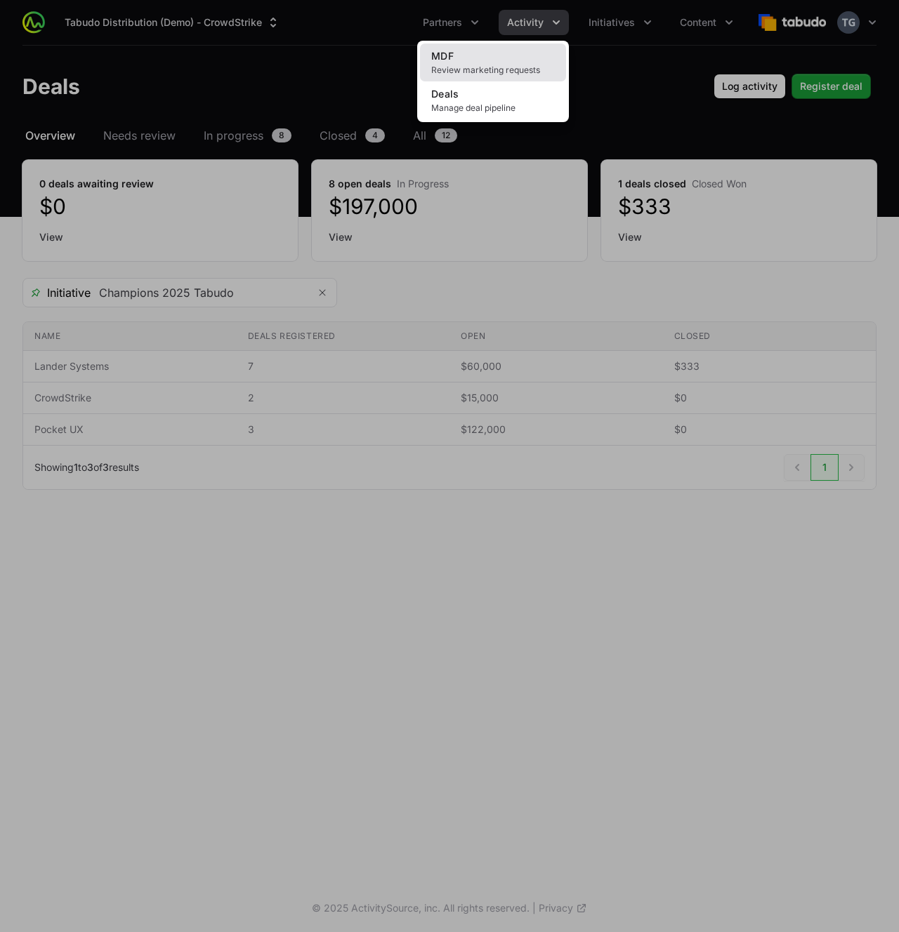
click at [534, 56] on link "MDF Review marketing requests" at bounding box center [493, 63] width 146 height 38
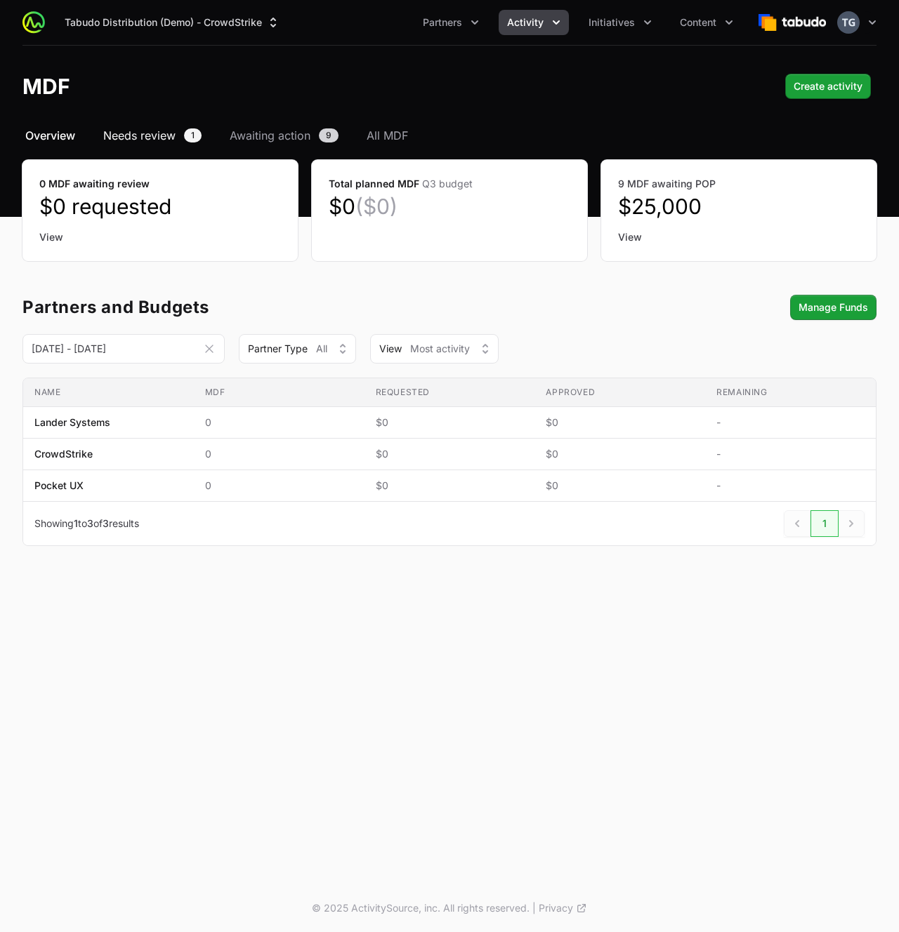
click at [142, 128] on span "Needs review" at bounding box center [139, 135] width 72 height 17
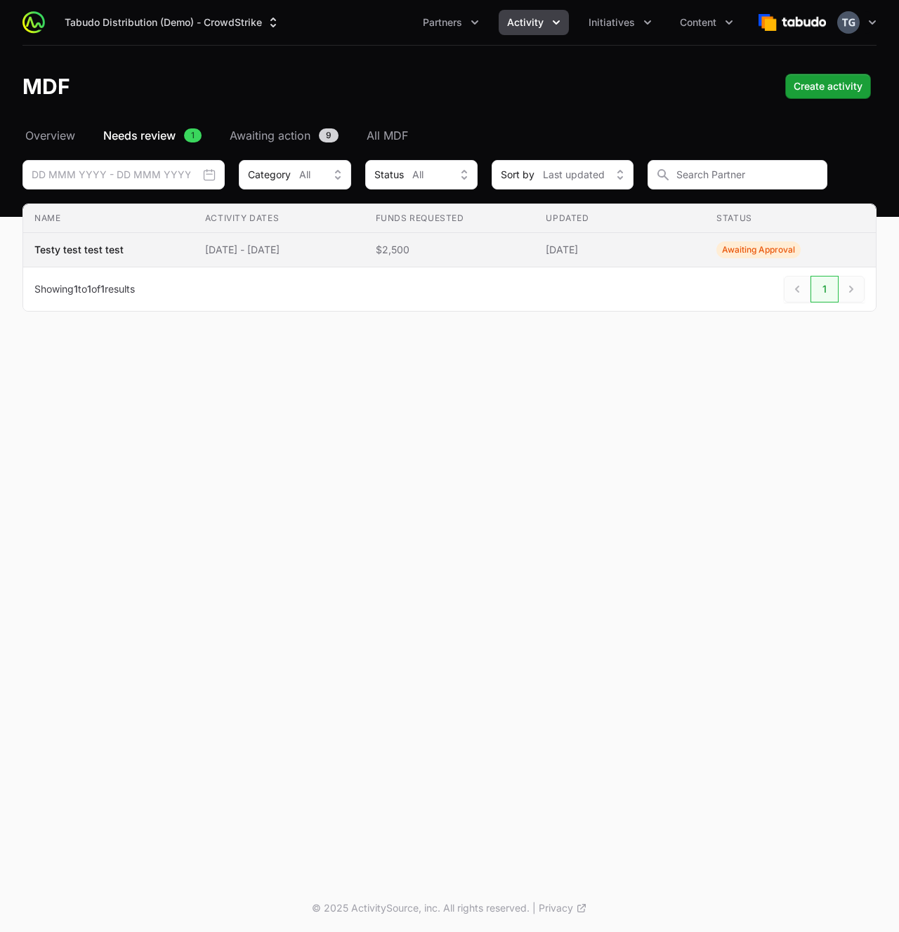
click at [334, 258] on td "Activity Dates [DATE] - [DATE]" at bounding box center [279, 250] width 171 height 34
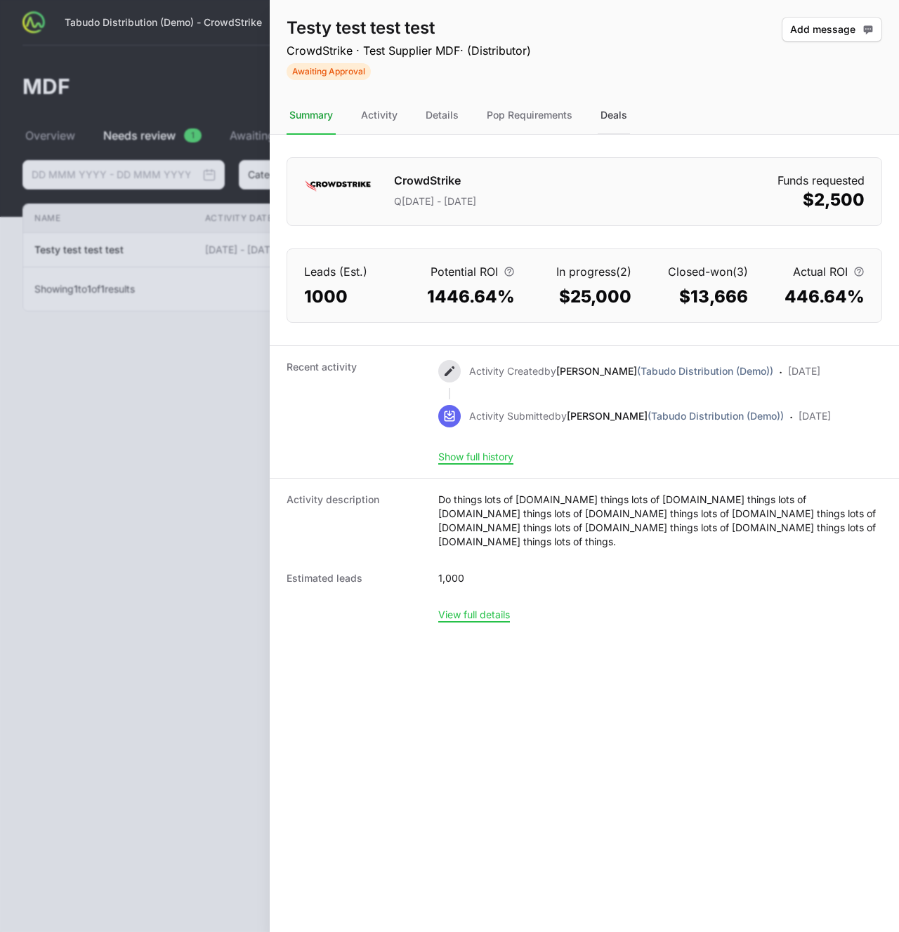
click at [601, 124] on div "Deals" at bounding box center [613, 116] width 32 height 38
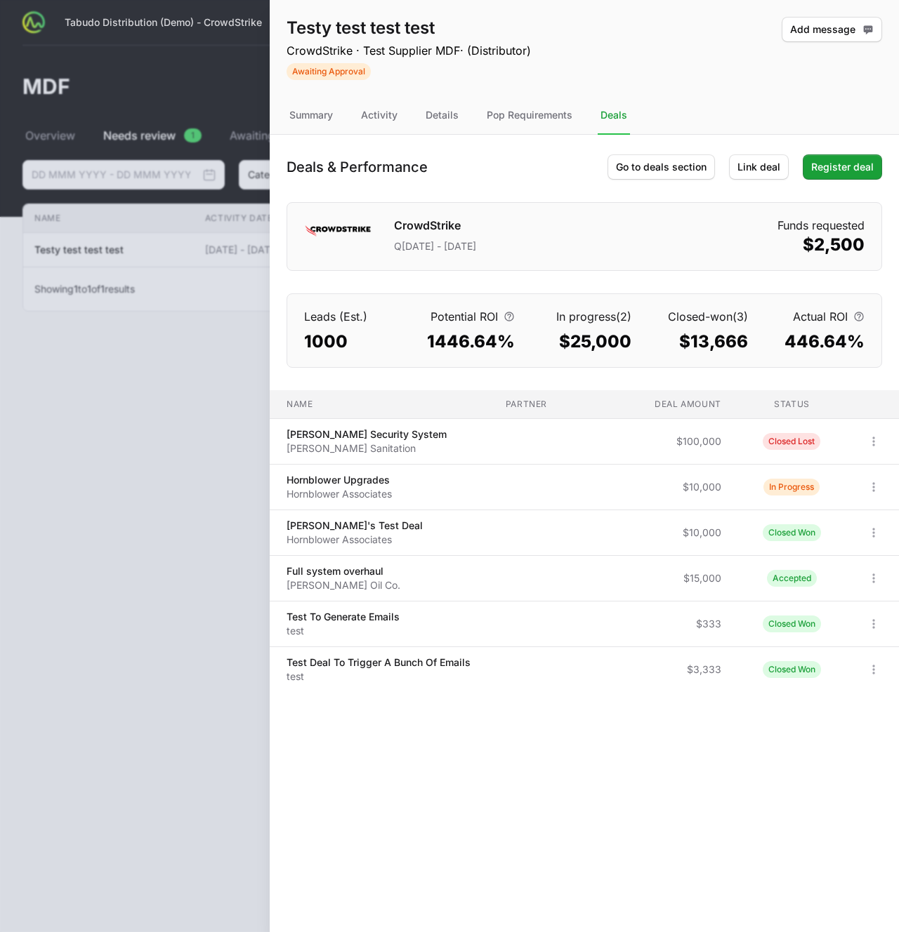
drag, startPoint x: 779, startPoint y: 410, endPoint x: 789, endPoint y: 404, distance: 11.9
click at [782, 408] on th "Status" at bounding box center [791, 404] width 119 height 29
click at [789, 404] on span "Status" at bounding box center [792, 404] width 36 height 11
drag, startPoint x: 673, startPoint y: 398, endPoint x: 550, endPoint y: 399, distance: 122.9
click at [673, 399] on span "Deal amount" at bounding box center [687, 404] width 67 height 11
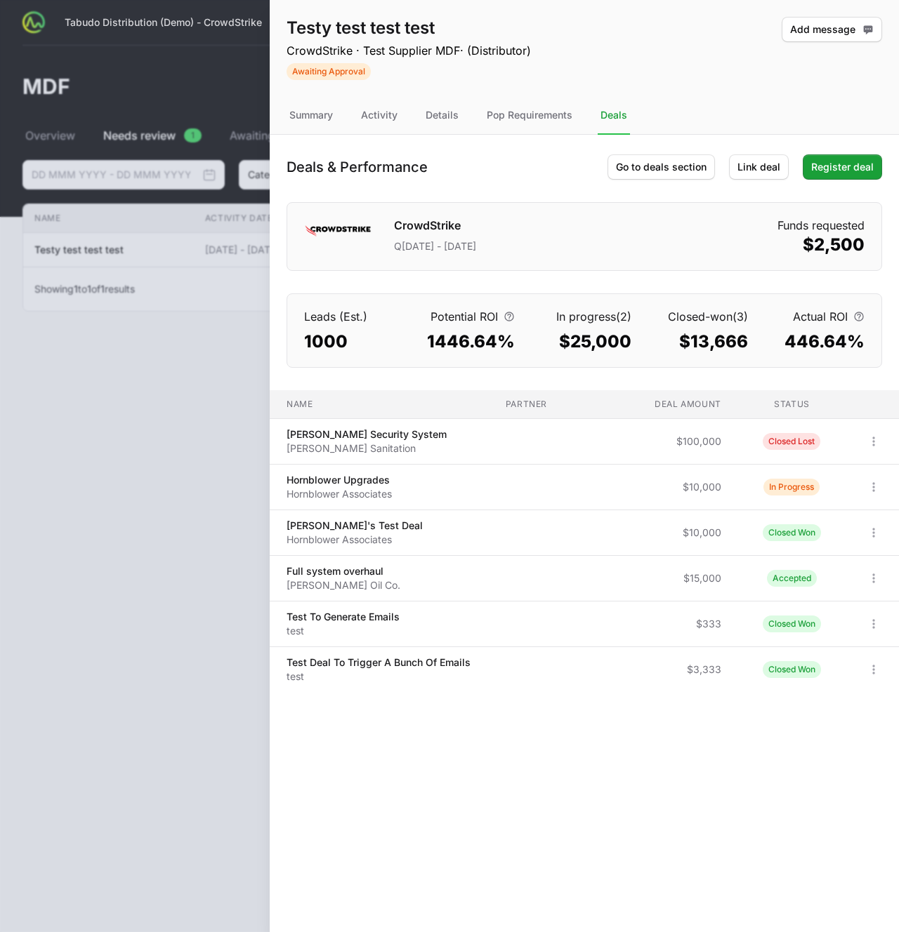
click at [375, 409] on th "Name" at bounding box center [382, 404] width 225 height 29
click at [405, 373] on div "Deals & Performance Go to deals section Link deal Register deal CrowdStrike Q[D…" at bounding box center [584, 430] width 629 height 591
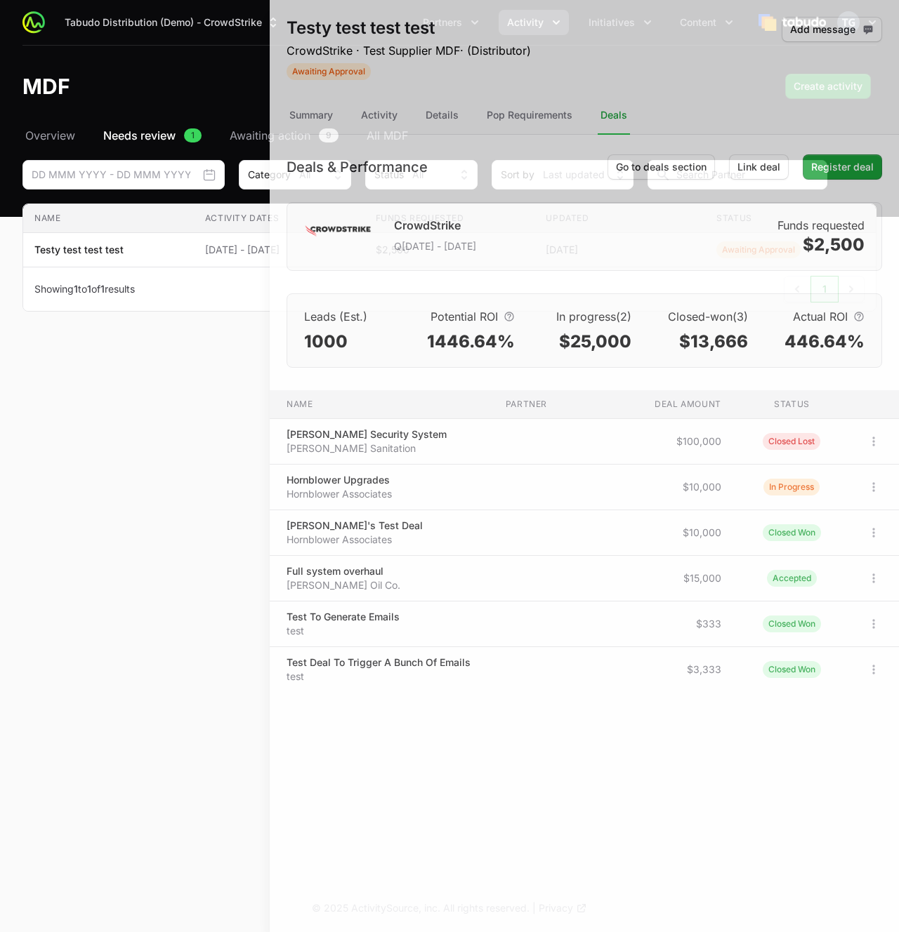
click at [200, 300] on div at bounding box center [449, 466] width 899 height 932
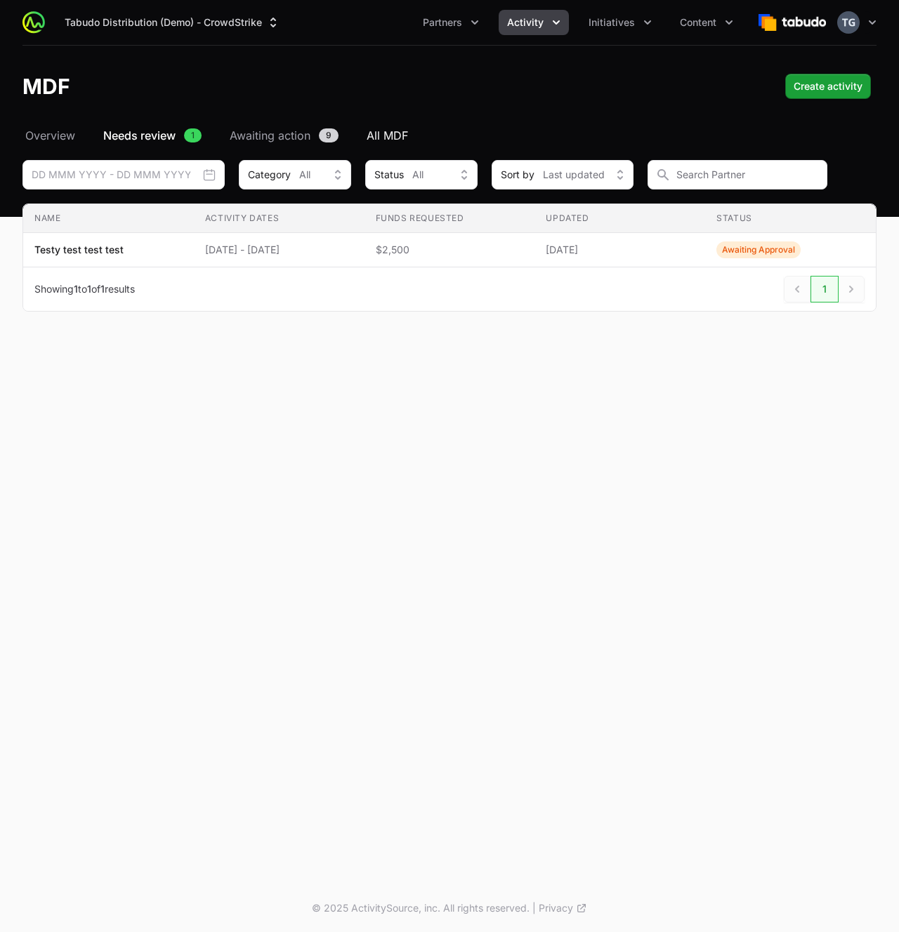
click at [378, 140] on span "All MDF" at bounding box center [386, 135] width 41 height 17
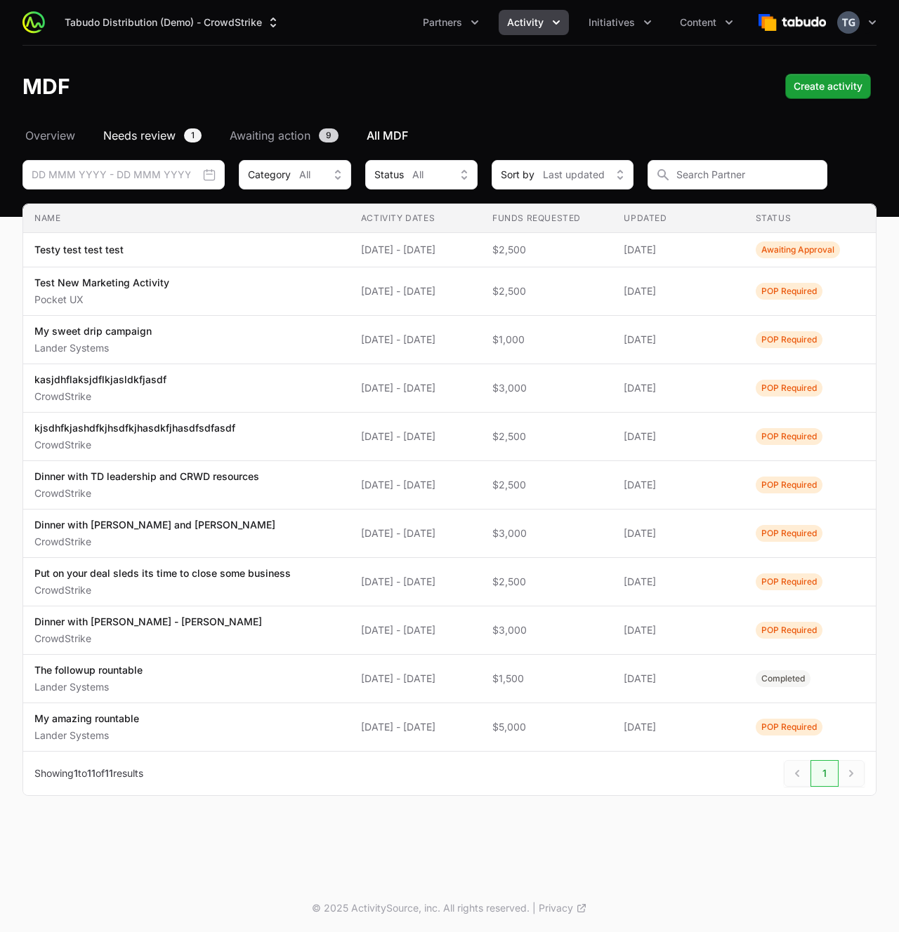
click at [150, 126] on header "MDF Create activity" at bounding box center [449, 86] width 899 height 81
click at [154, 138] on span "Needs review" at bounding box center [139, 135] width 72 height 17
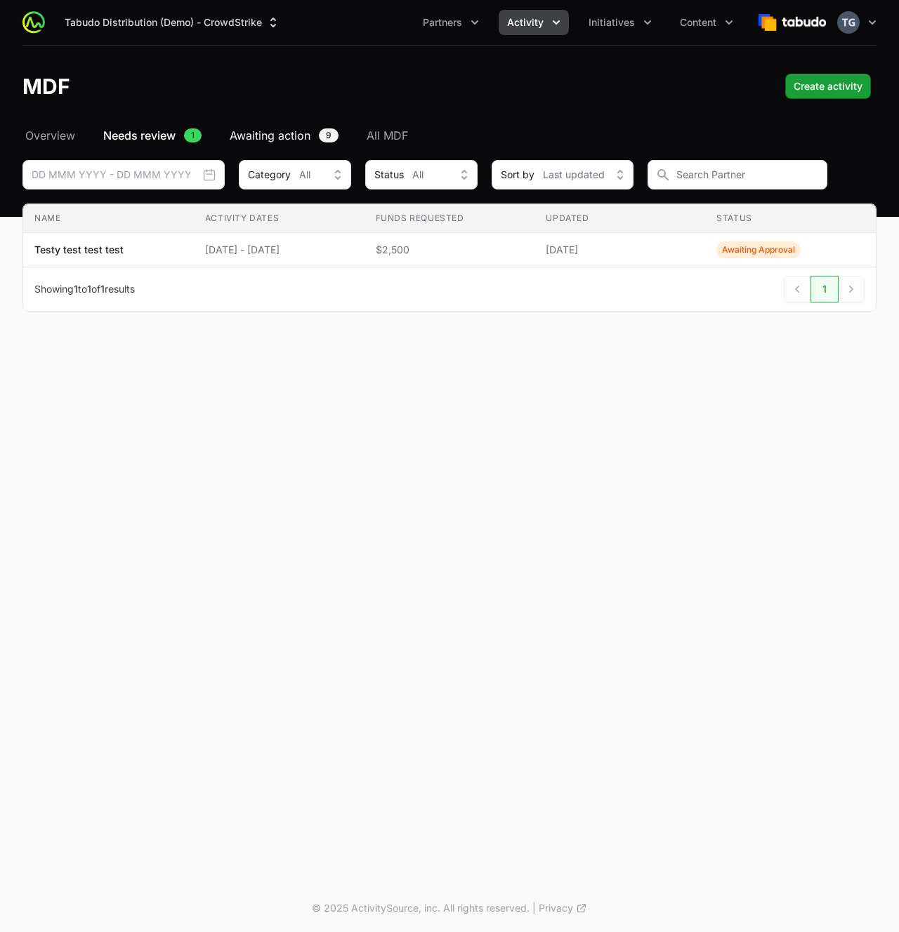
click at [281, 135] on span "Awaiting action" at bounding box center [270, 135] width 81 height 17
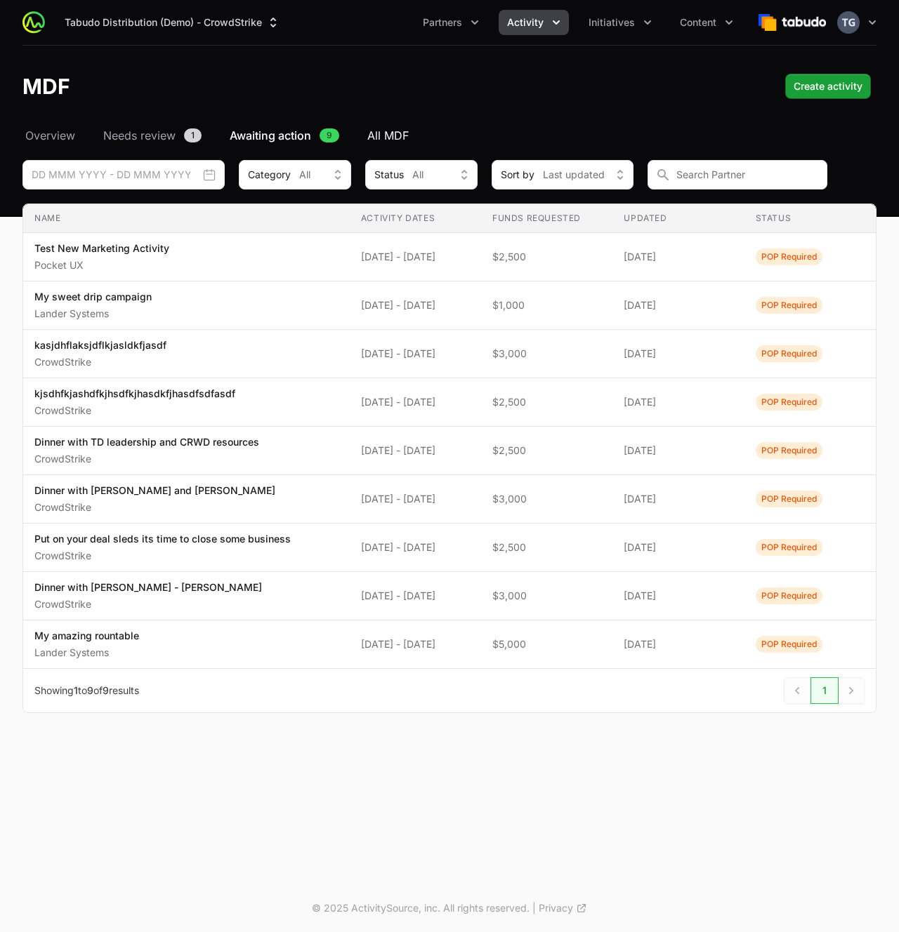
click at [376, 135] on span "All MDF" at bounding box center [387, 135] width 41 height 17
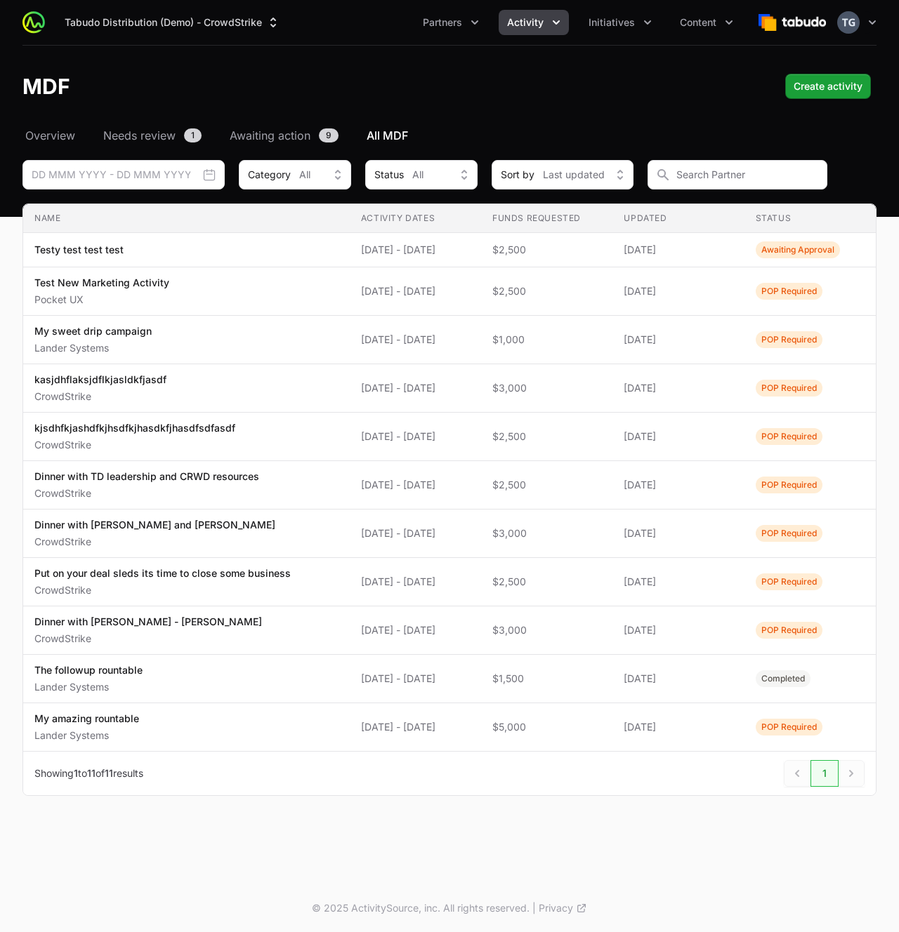
click at [510, 31] on button "Activity" at bounding box center [533, 22] width 70 height 25
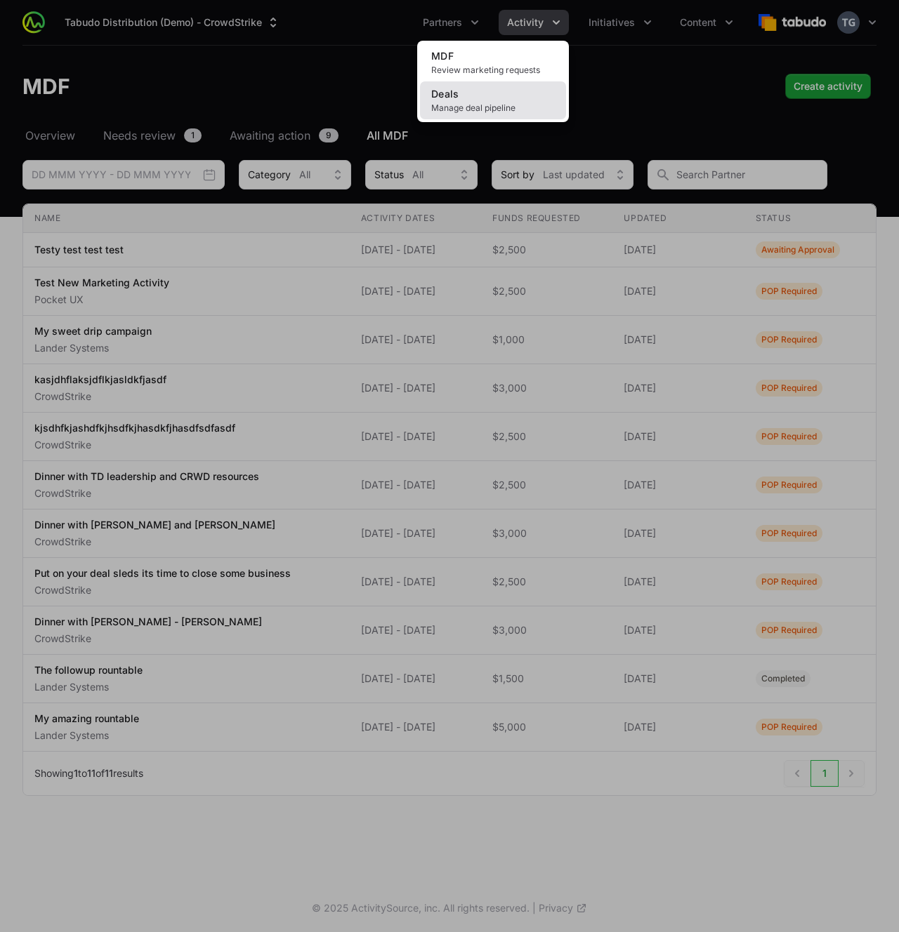
click at [496, 103] on span "Manage deal pipeline" at bounding box center [493, 107] width 124 height 11
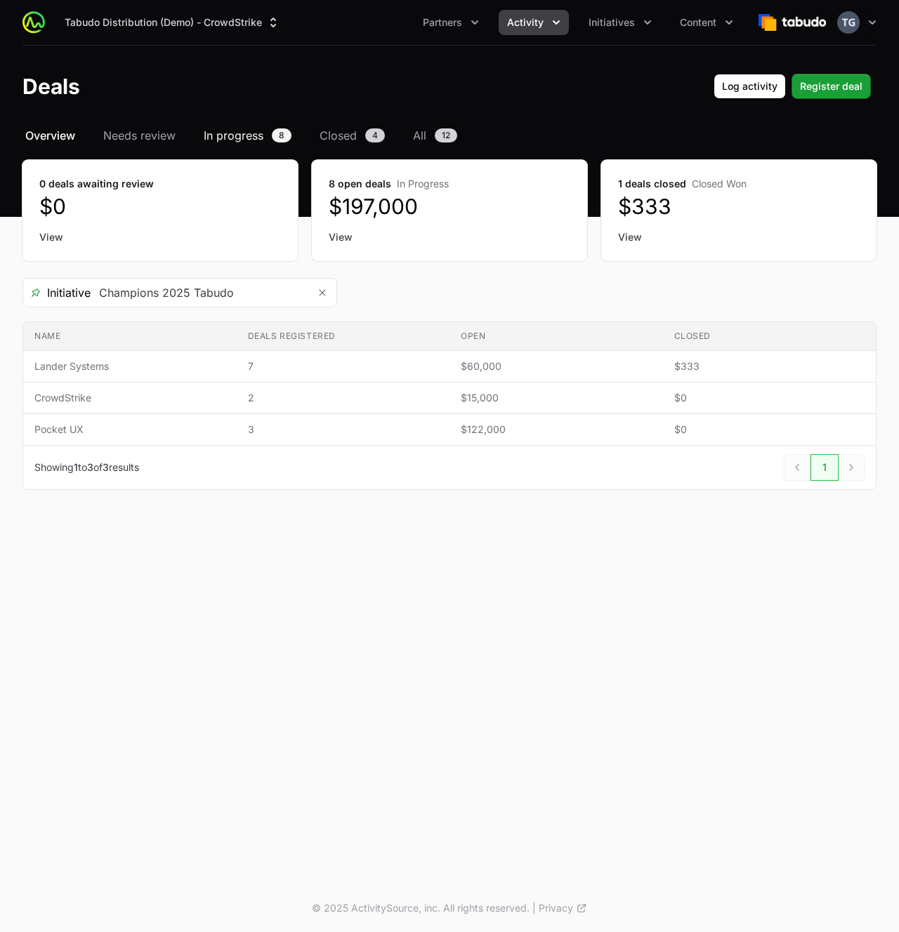
click at [216, 140] on span "In progress" at bounding box center [234, 135] width 60 height 17
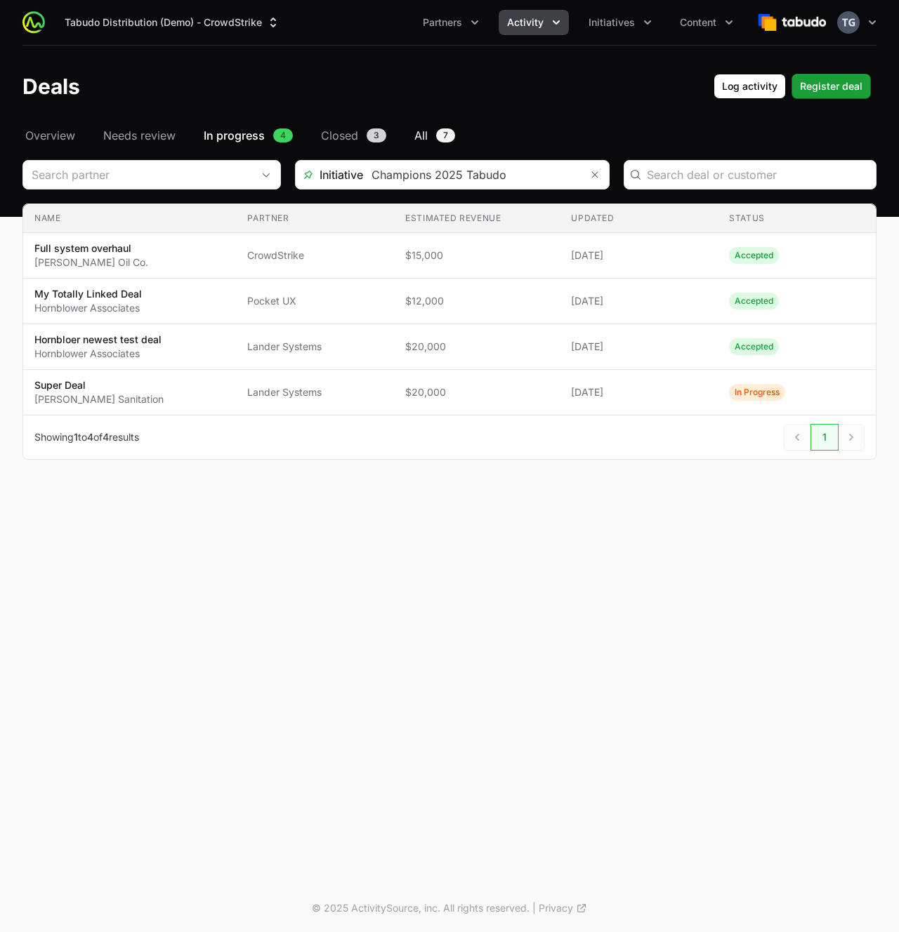
click at [423, 131] on span "All" at bounding box center [420, 135] width 13 height 17
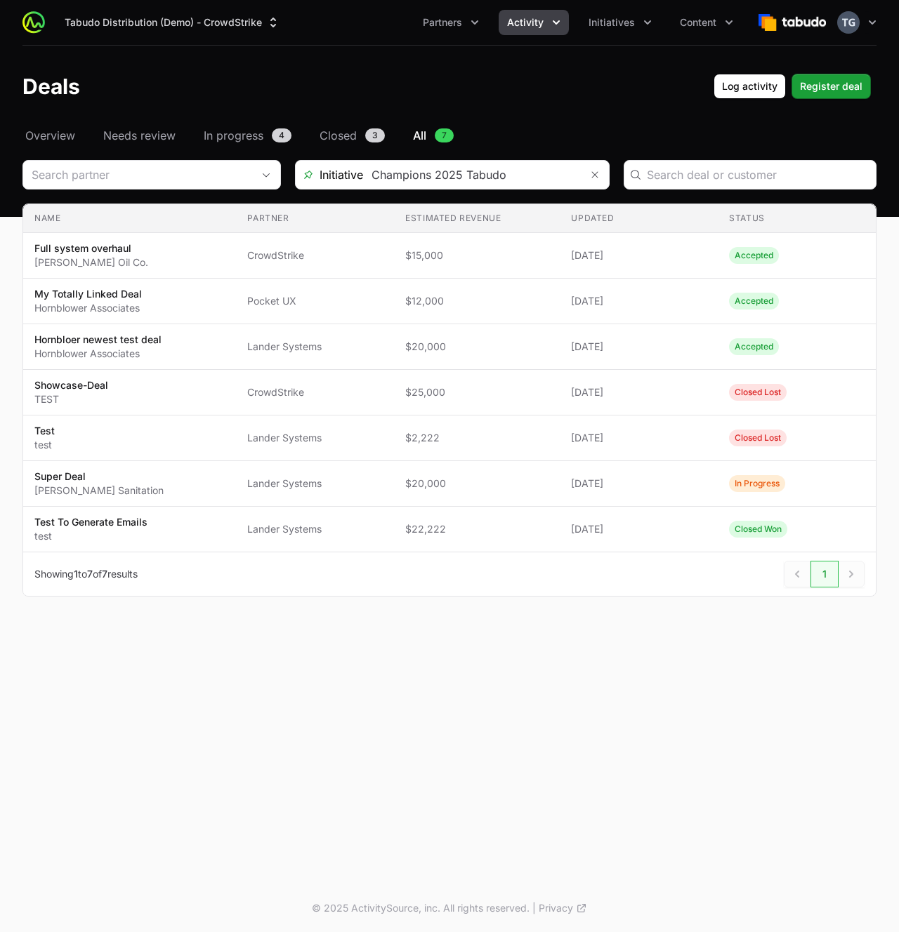
click at [456, 94] on div "Deals Log activity Register deal" at bounding box center [449, 86] width 854 height 25
